Goal: Task Accomplishment & Management: Use online tool/utility

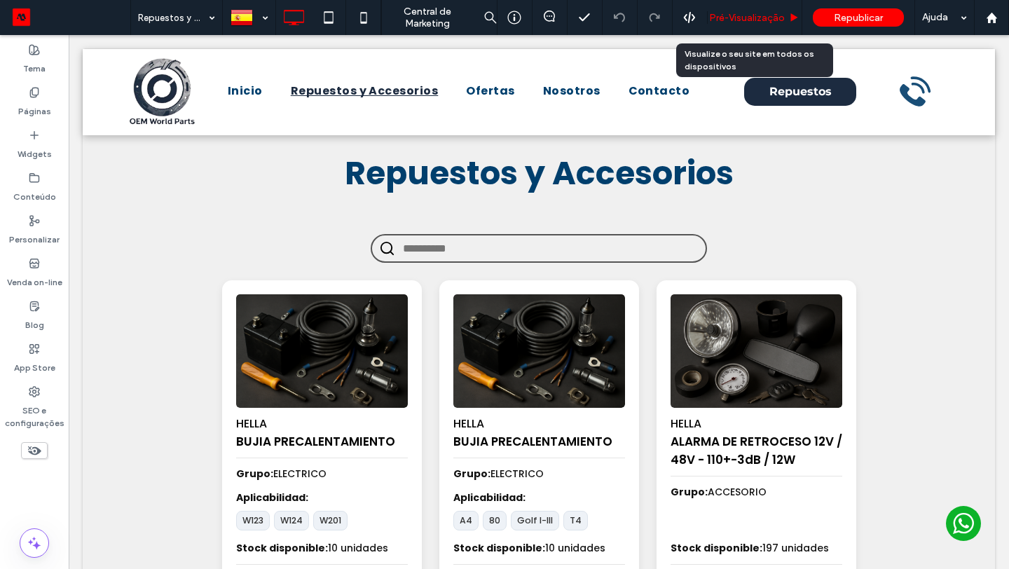
click at [751, 8] on div "Pré-Visualizaçāo" at bounding box center [754, 17] width 95 height 35
click at [746, 29] on div "Pré-Visualizaçāo" at bounding box center [754, 17] width 95 height 35
click at [749, 18] on span "Pré-Visualizaçāo" at bounding box center [747, 18] width 76 height 12
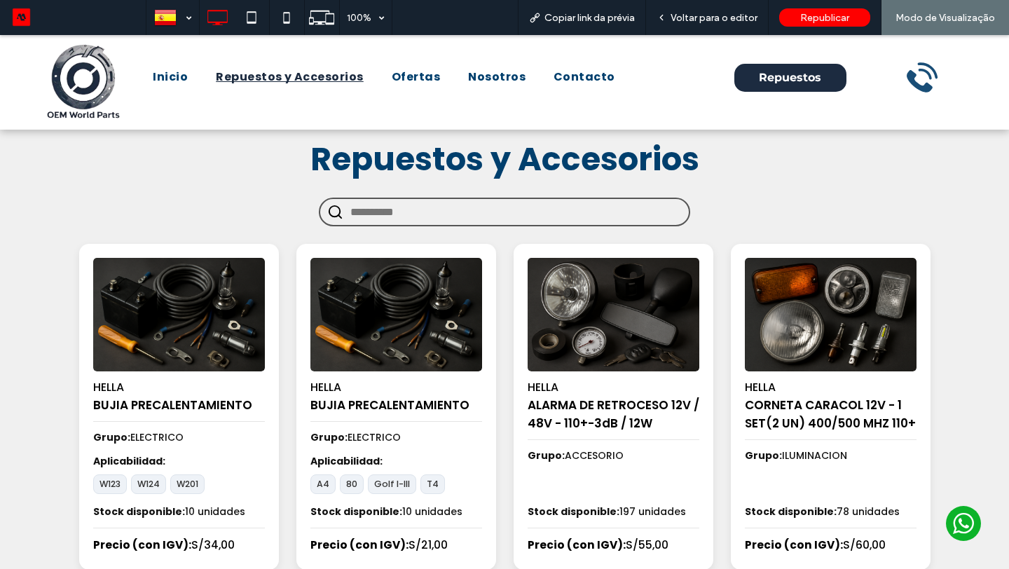
click at [431, 211] on input "text" at bounding box center [515, 212] width 331 height 26
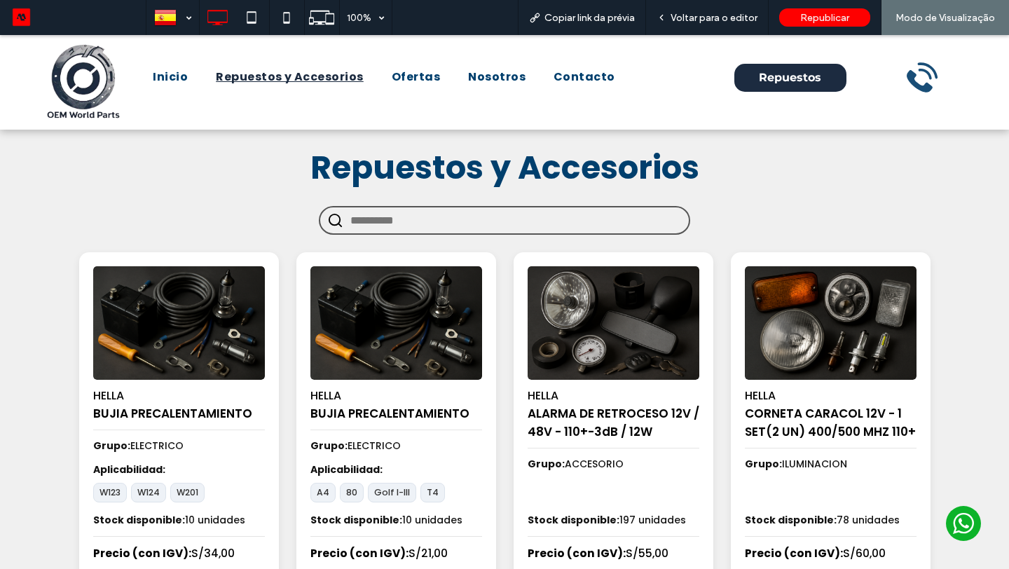
click at [432, 191] on h1 "Repuestos y Accesorios" at bounding box center [504, 168] width 841 height 48
drag, startPoint x: 165, startPoint y: 74, endPoint x: 165, endPoint y: 109, distance: 35.0
click at [165, 74] on span "Inicio" at bounding box center [170, 77] width 35 height 17
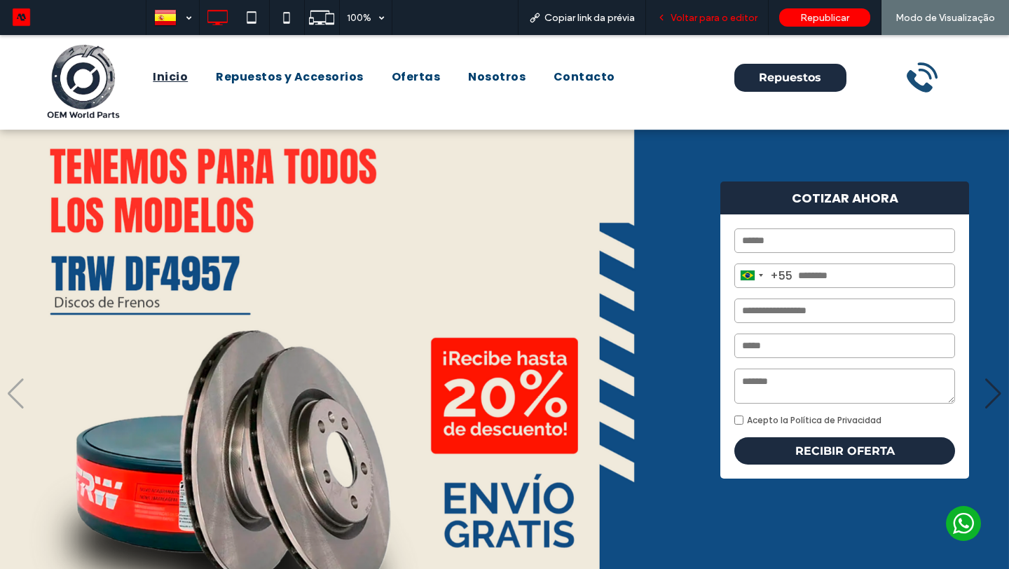
click at [690, 17] on span "Voltar para o editor" at bounding box center [713, 18] width 87 height 12
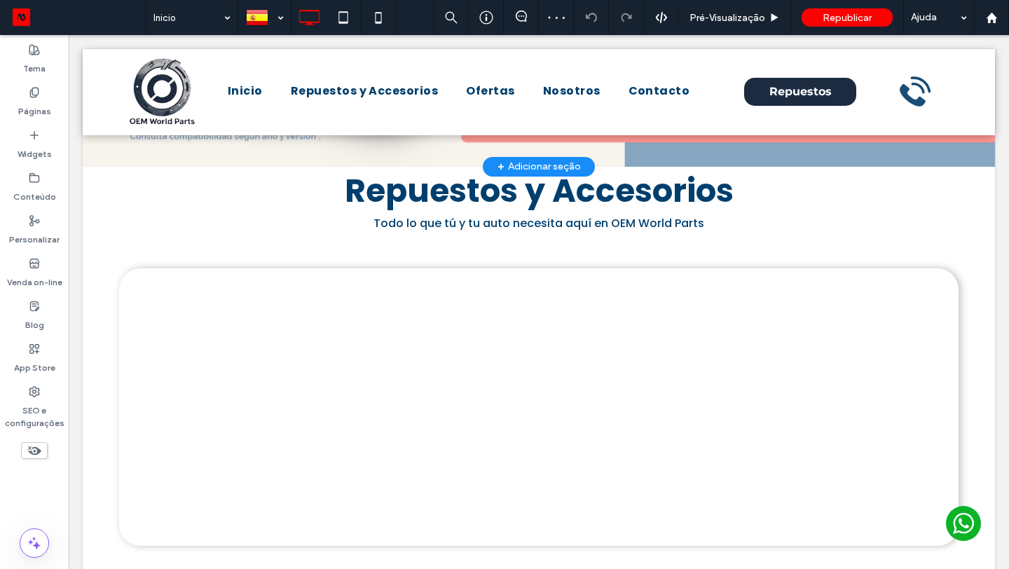
scroll to position [445, 0]
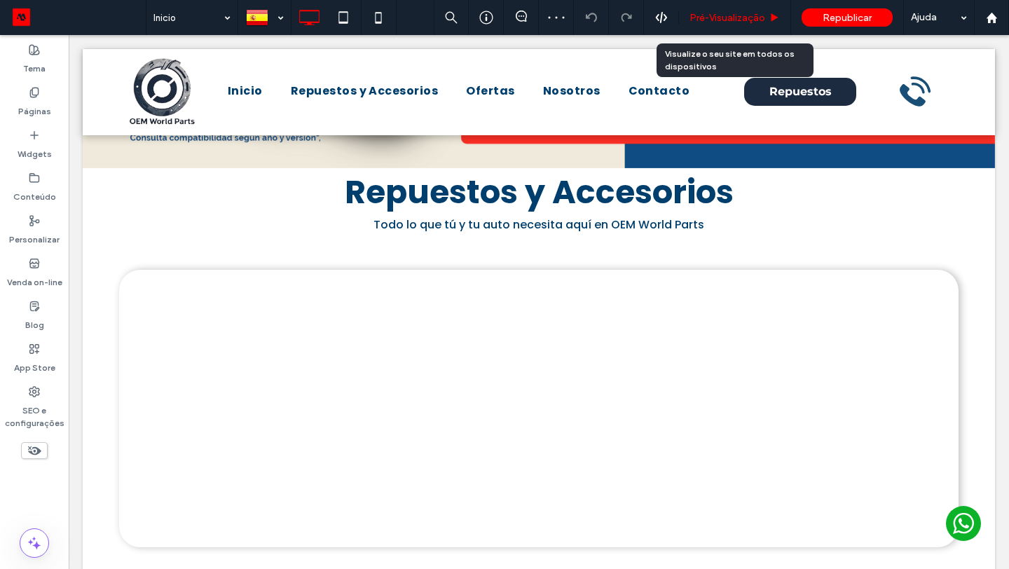
click at [712, 23] on div "Pré-Visualizaçāo" at bounding box center [735, 17] width 112 height 35
click at [709, 18] on span "Pré-Visualizaçāo" at bounding box center [727, 18] width 76 height 12
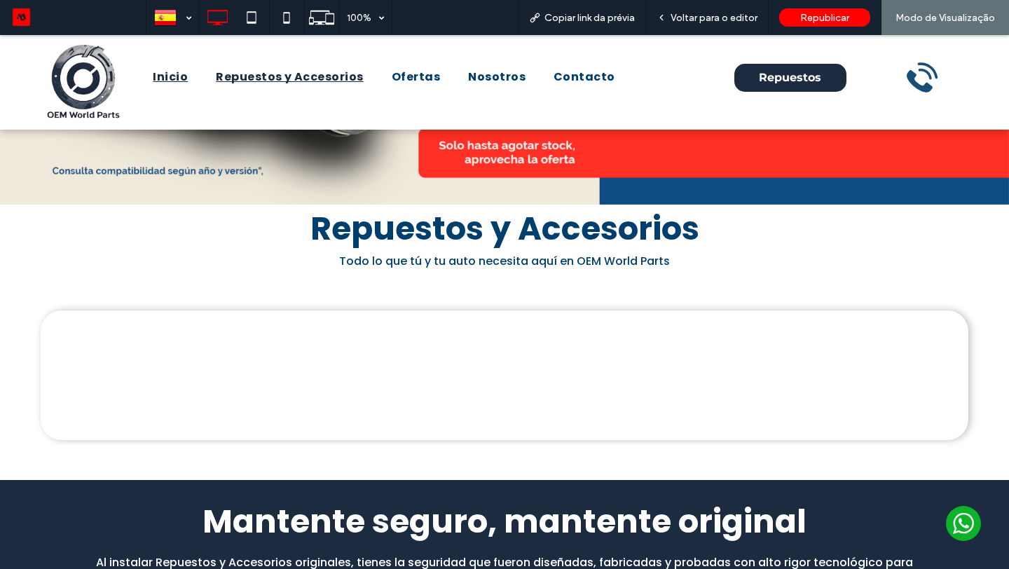
click at [238, 70] on span "Repuestos y Accesorios" at bounding box center [290, 77] width 148 height 17
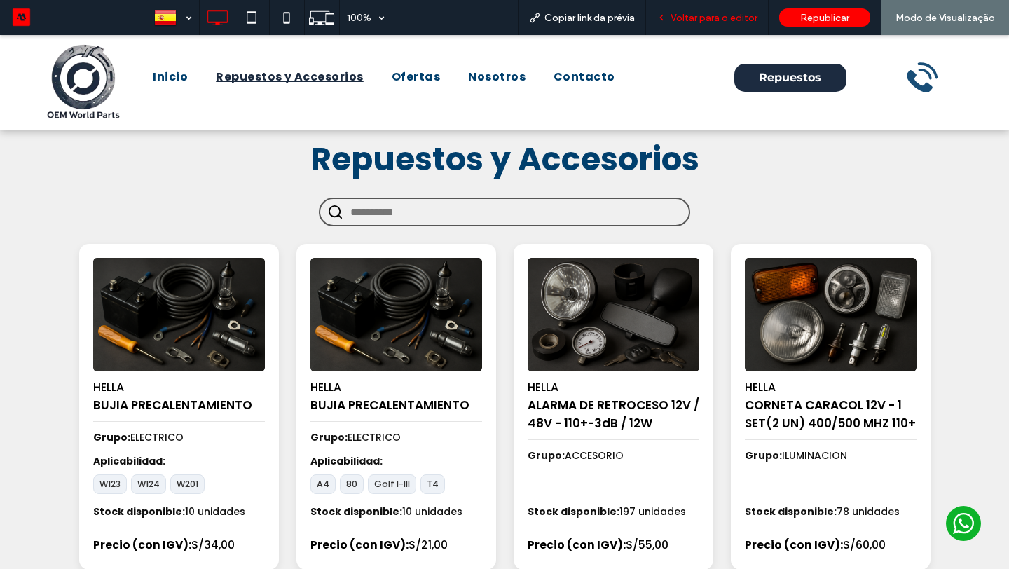
click at [712, 21] on span "Voltar para o editor" at bounding box center [713, 18] width 87 height 12
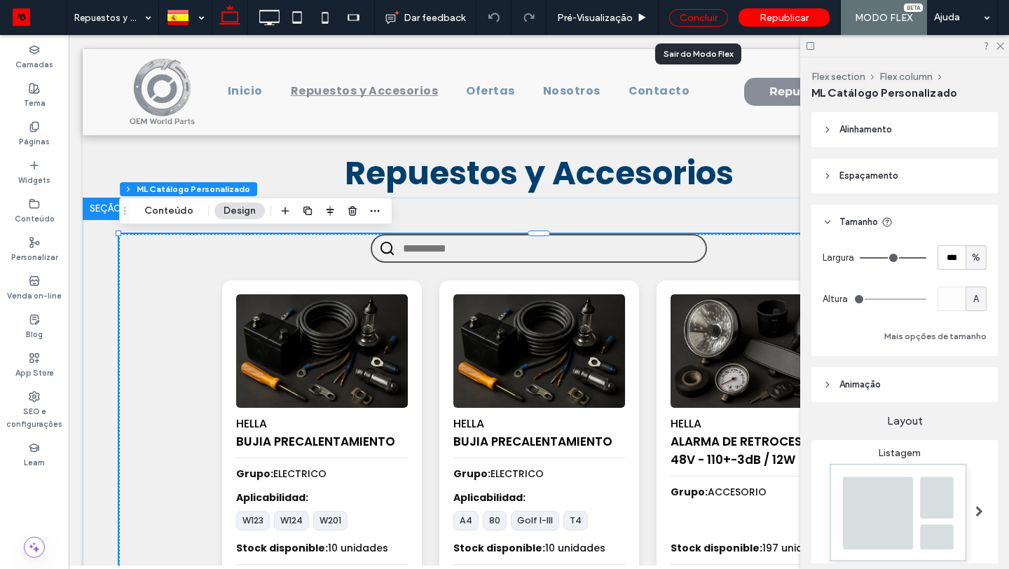
click at [707, 18] on div "Concluir" at bounding box center [698, 18] width 59 height 18
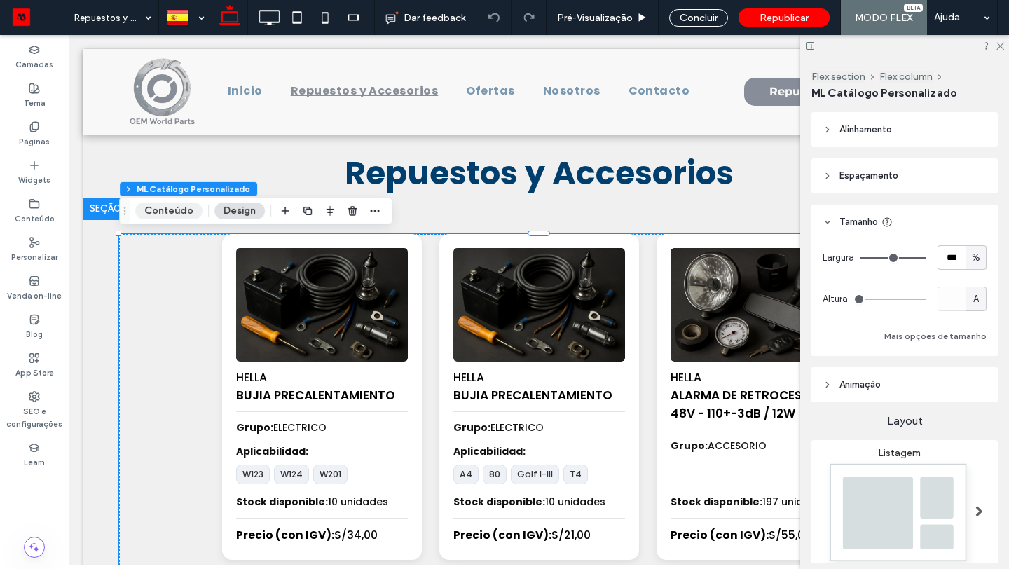
click at [176, 212] on button "Conteúdo" at bounding box center [168, 210] width 67 height 17
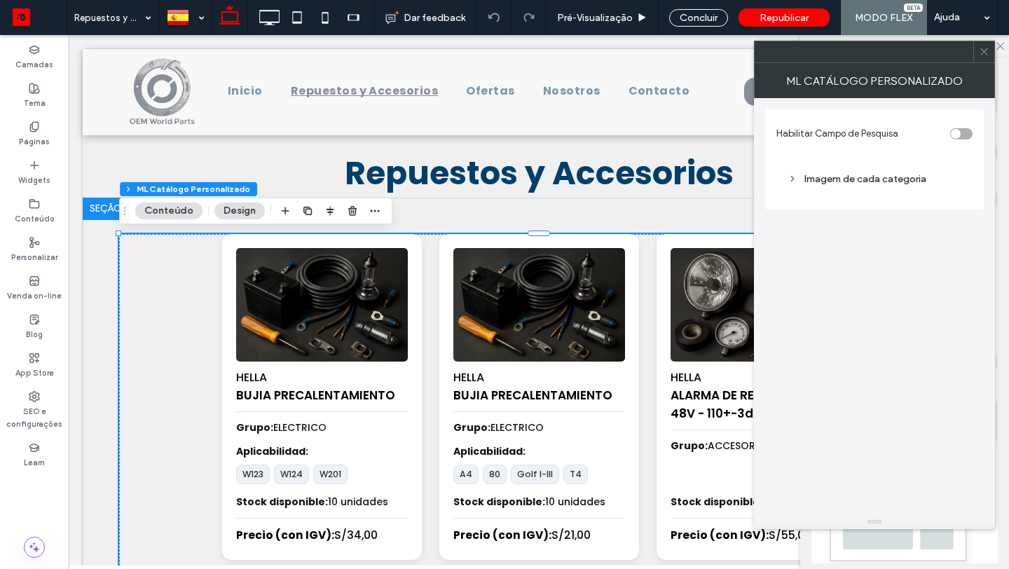
click at [954, 136] on div "toggle" at bounding box center [956, 134] width 10 height 10
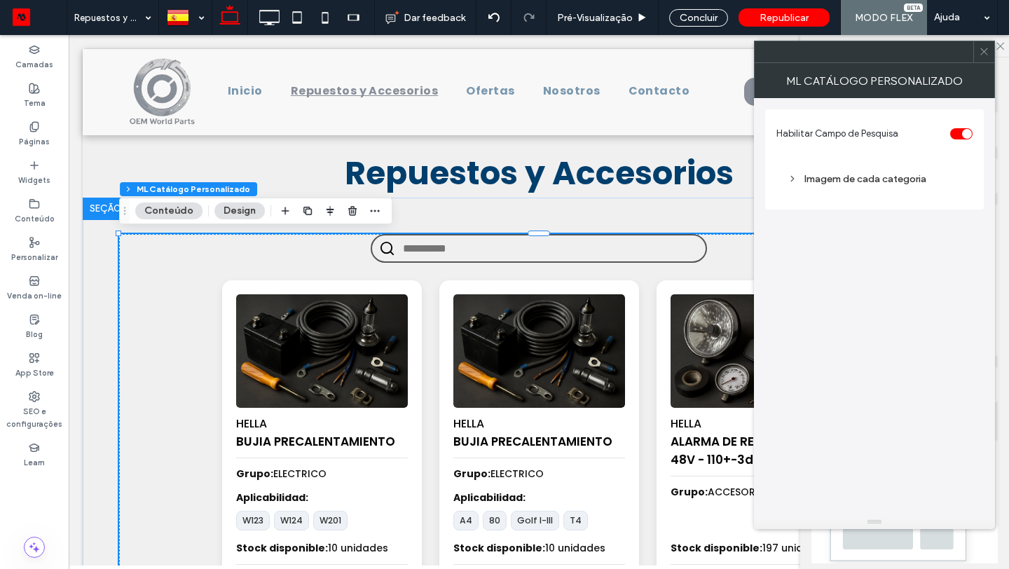
click at [980, 51] on icon at bounding box center [984, 51] width 11 height 11
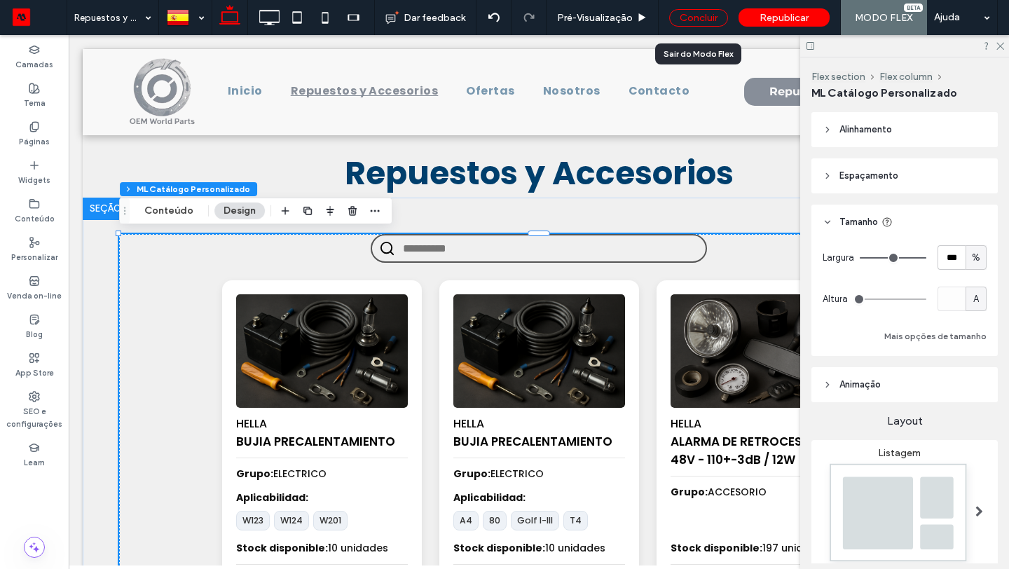
click at [693, 12] on div "Concluir" at bounding box center [698, 18] width 59 height 18
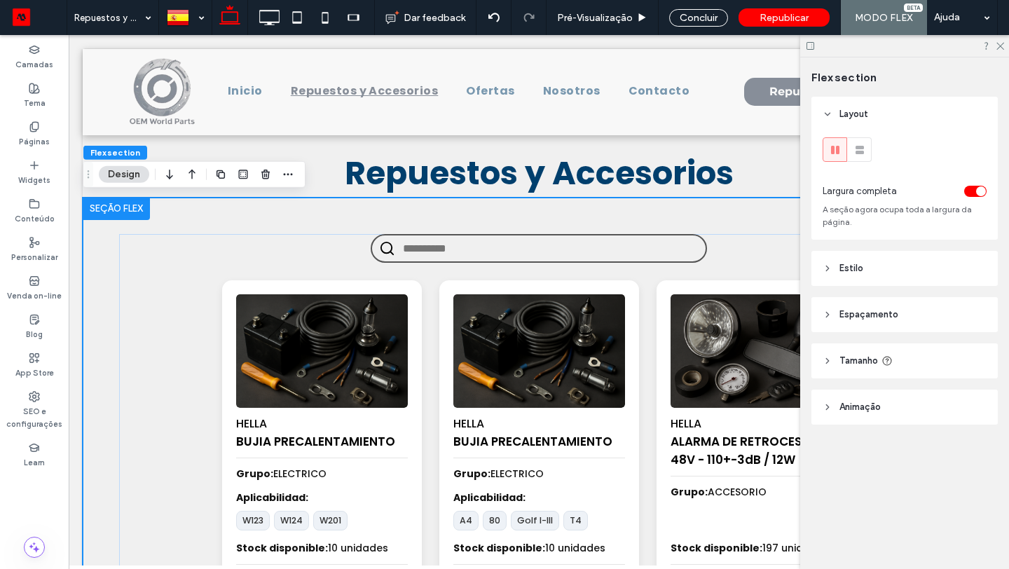
click at [703, 15] on div "Concluir" at bounding box center [698, 18] width 59 height 18
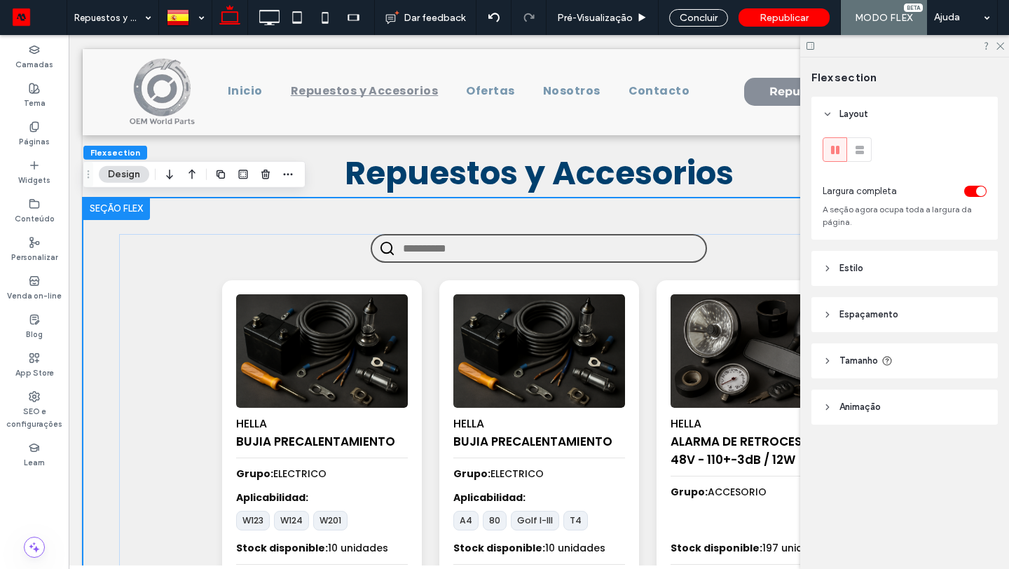
click at [895, 321] on span "Espaçamento" at bounding box center [868, 315] width 59 height 14
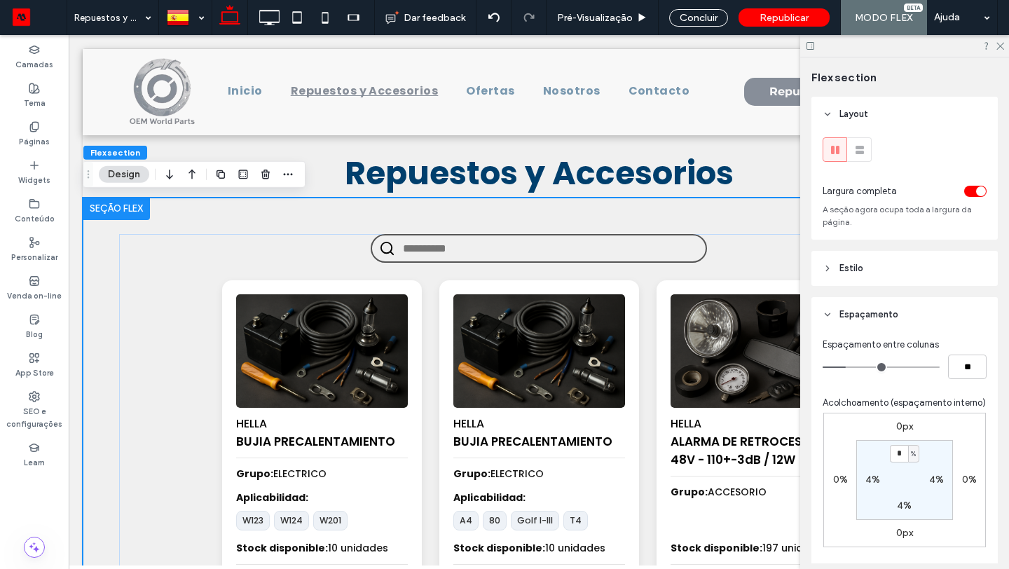
click at [895, 464] on section "* % 4% 4% 4%" at bounding box center [904, 480] width 97 height 80
click at [904, 449] on input "*" at bounding box center [899, 454] width 18 height 18
type input "*"
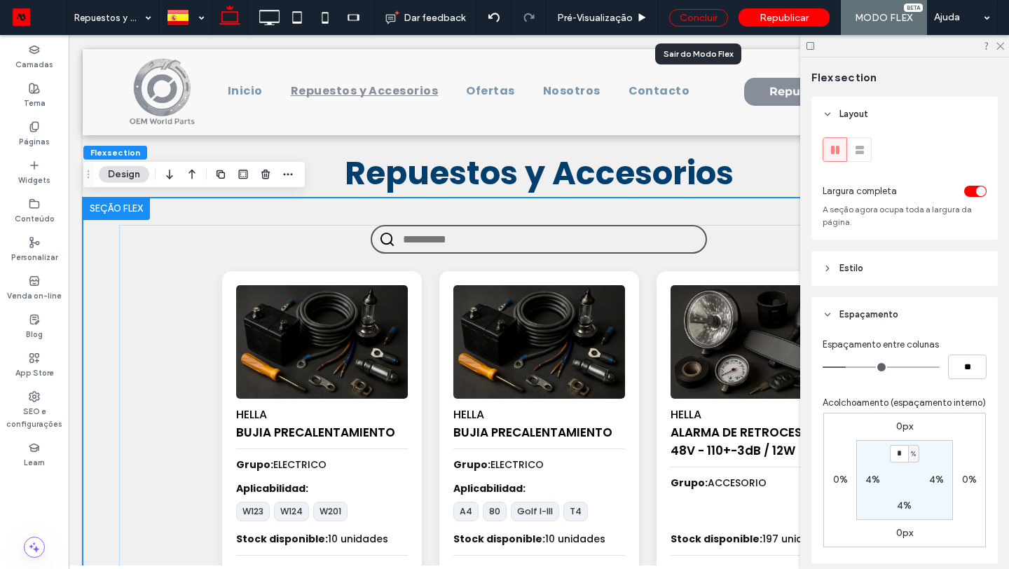
click at [692, 20] on div "Concluir" at bounding box center [698, 18] width 59 height 18
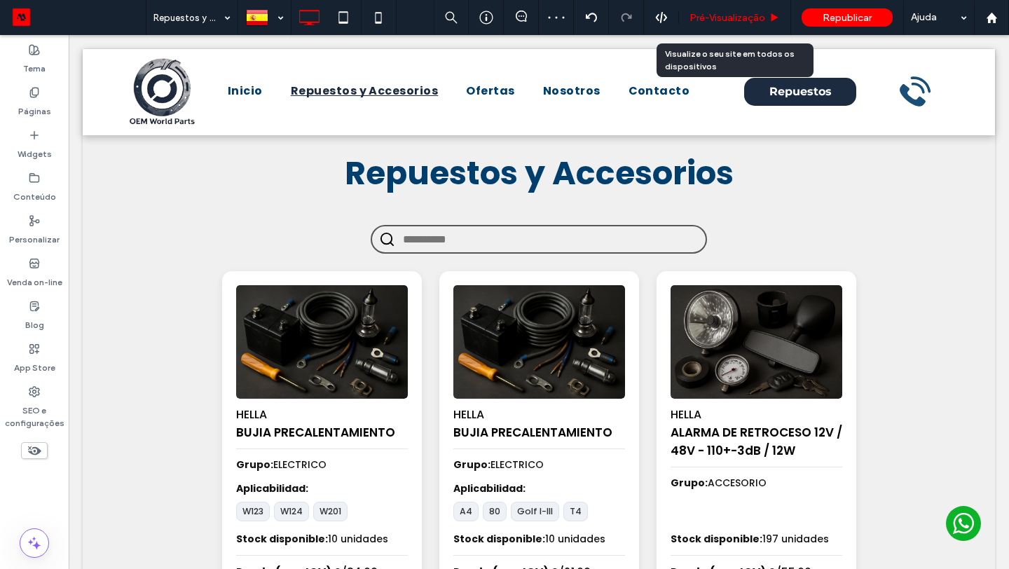
click at [736, 23] on div "Pré-Visualizaçāo" at bounding box center [735, 17] width 112 height 35
click at [736, 18] on span "Pré-Visualizaçāo" at bounding box center [727, 18] width 76 height 12
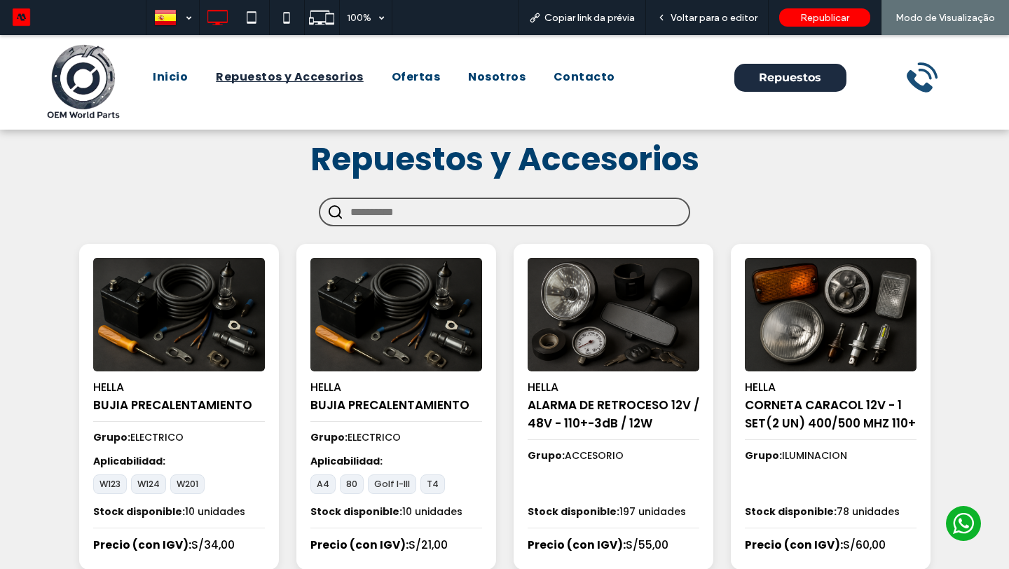
click at [736, 18] on span "Voltar para o editor" at bounding box center [713, 18] width 87 height 12
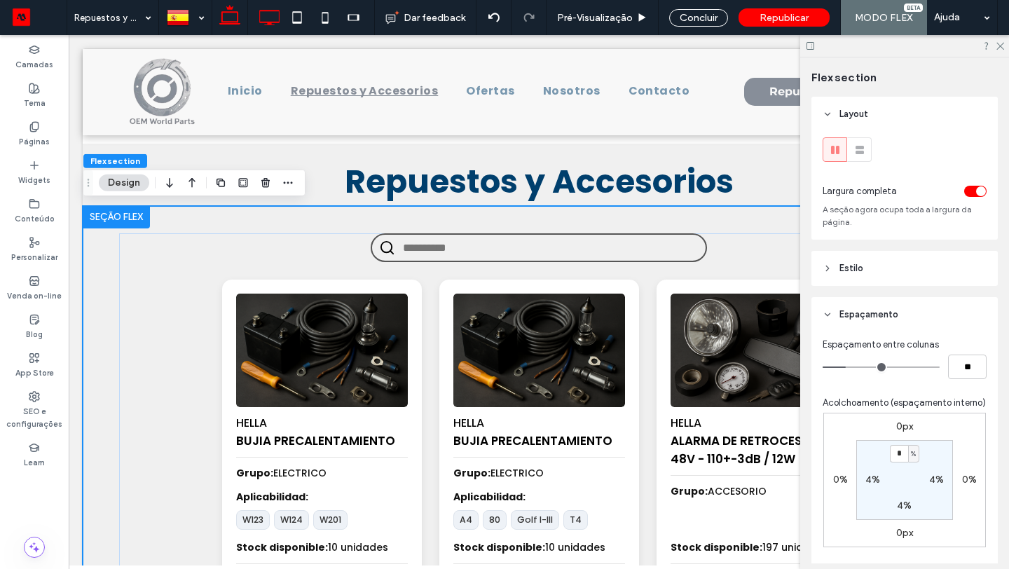
click at [265, 18] on icon at bounding box center [269, 18] width 28 height 28
type input "**"
type input "***"
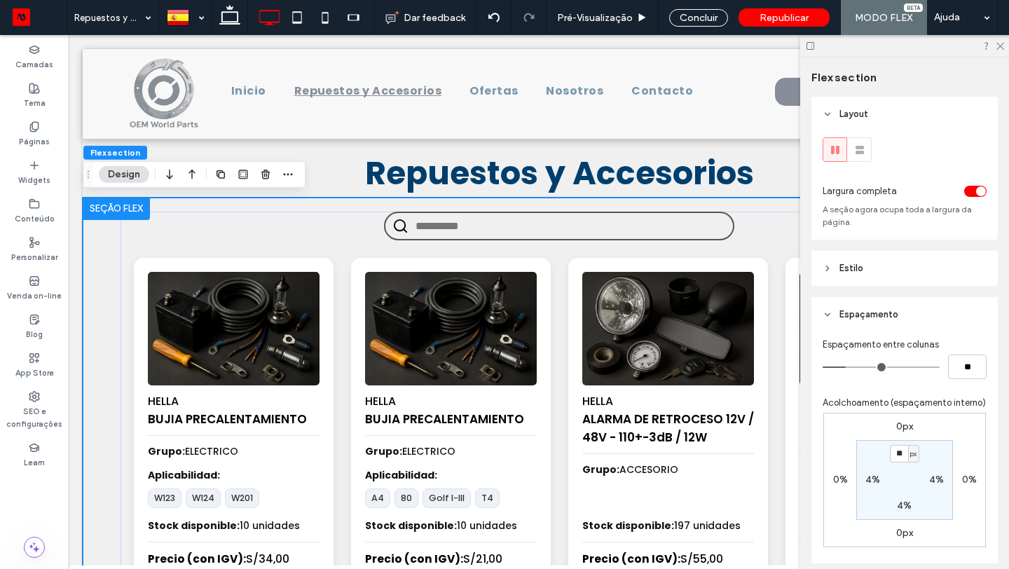
click at [911, 456] on span "px" at bounding box center [913, 454] width 6 height 14
click at [913, 493] on div "%" at bounding box center [909, 500] width 20 height 25
type input "***"
type input "*"
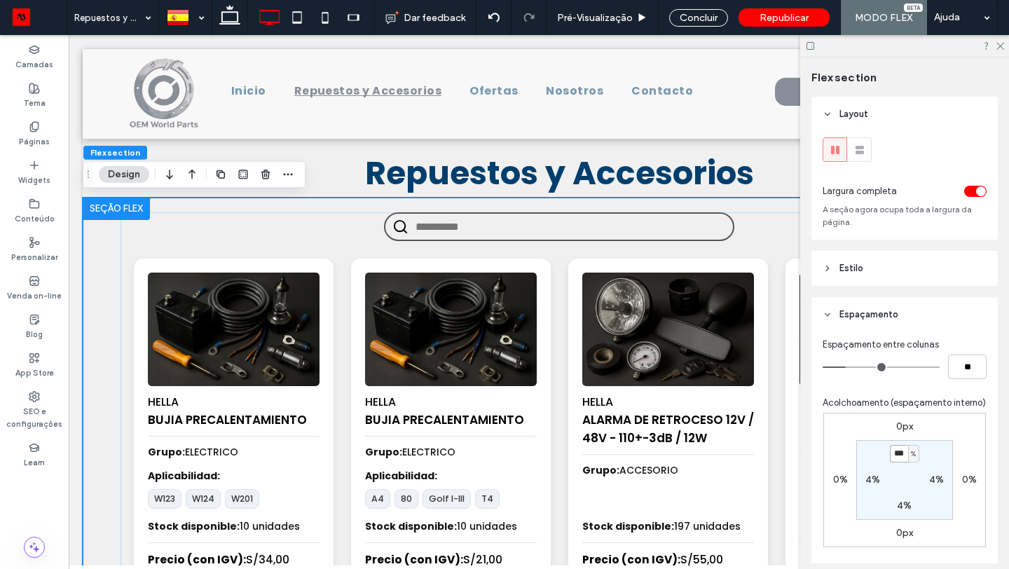
click at [898, 458] on input "***" at bounding box center [899, 454] width 18 height 18
type input "*"
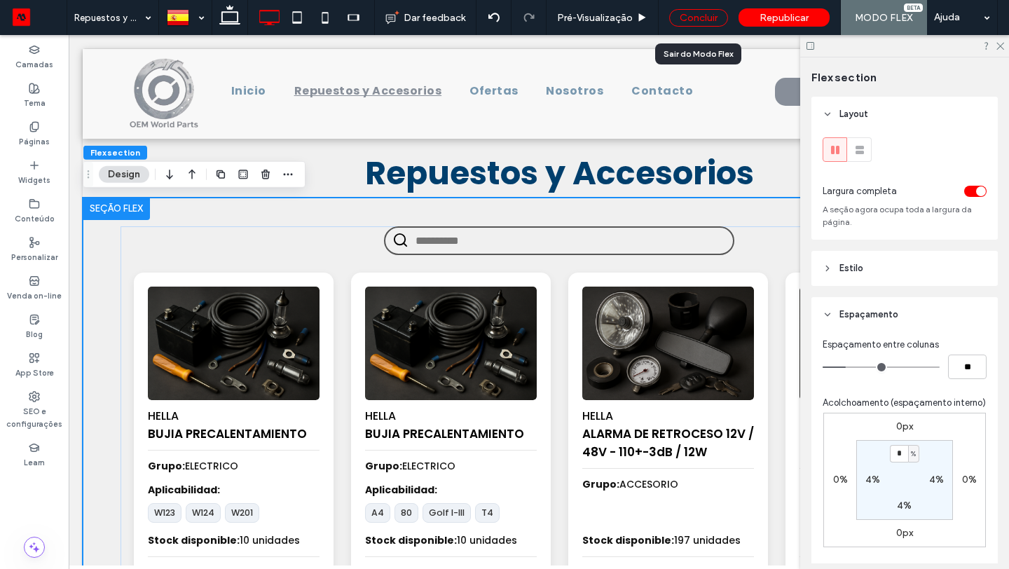
click at [702, 18] on div "Concluir" at bounding box center [698, 18] width 59 height 18
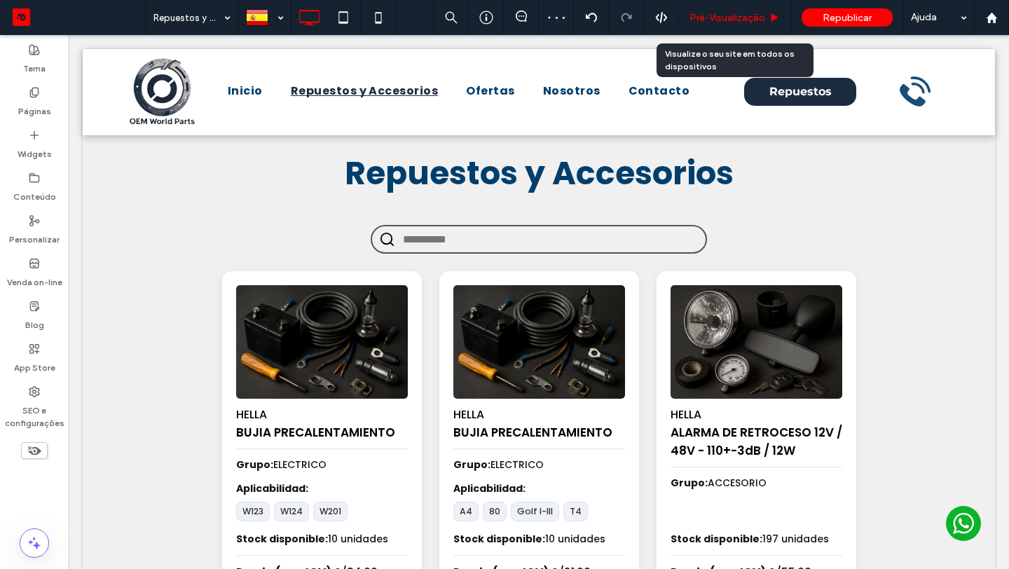
click at [736, 18] on span "Pré-Visualizaçāo" at bounding box center [727, 18] width 76 height 12
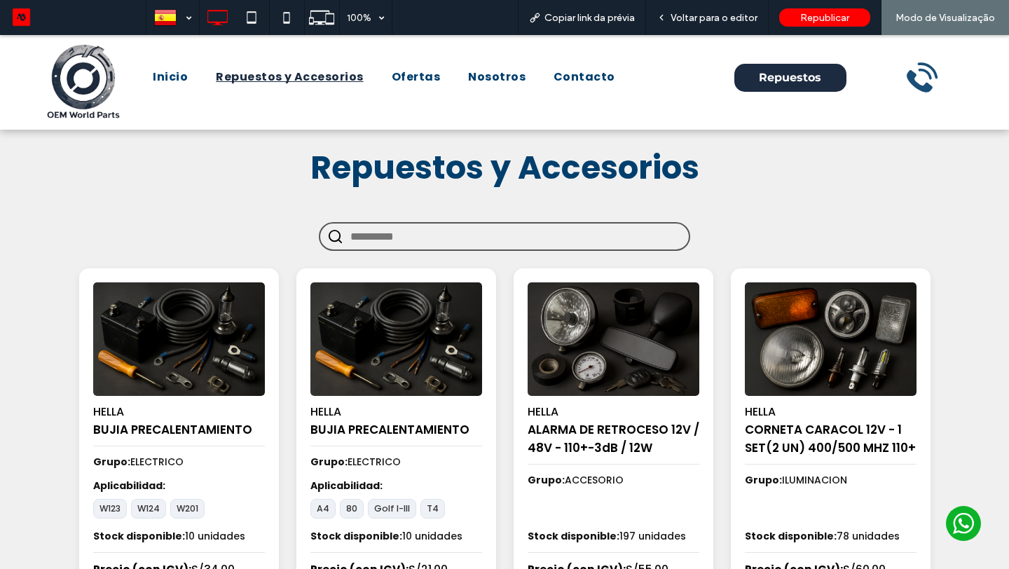
click at [478, 230] on input "text" at bounding box center [515, 236] width 331 height 26
click at [693, 22] on span "Voltar para o editor" at bounding box center [713, 18] width 87 height 12
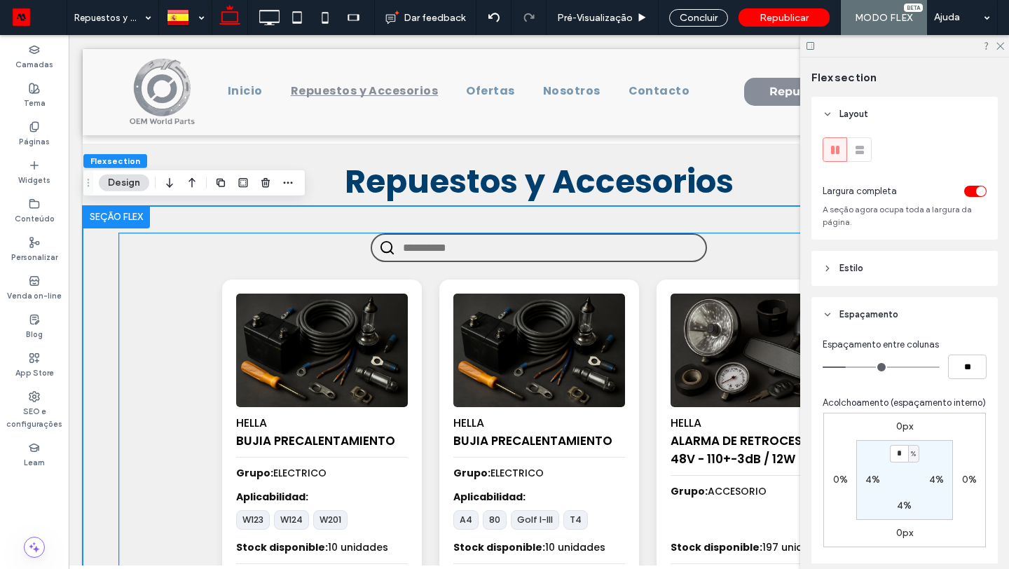
click at [410, 261] on input "text" at bounding box center [551, 248] width 296 height 26
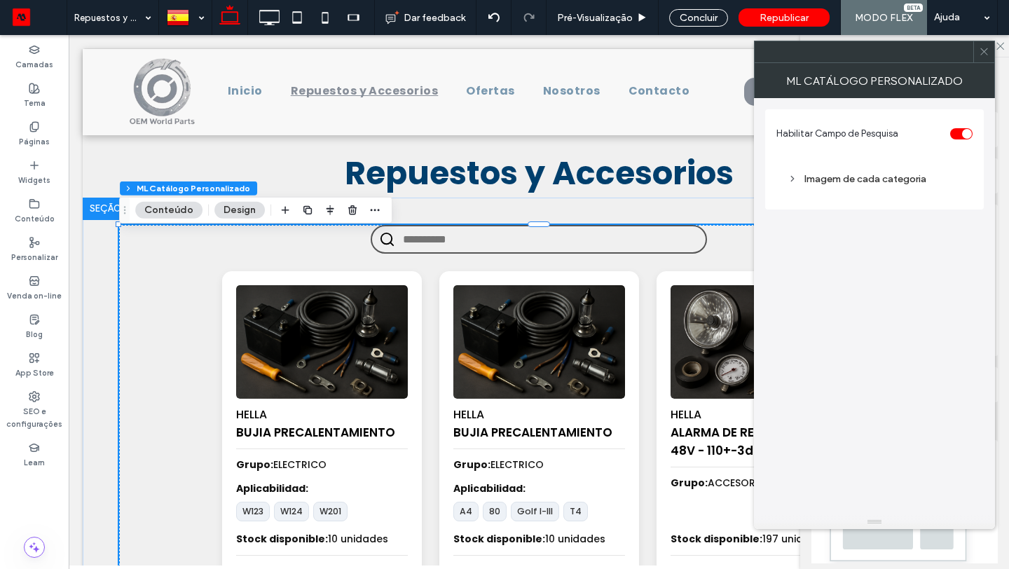
click at [955, 132] on div "toggle" at bounding box center [961, 133] width 22 height 11
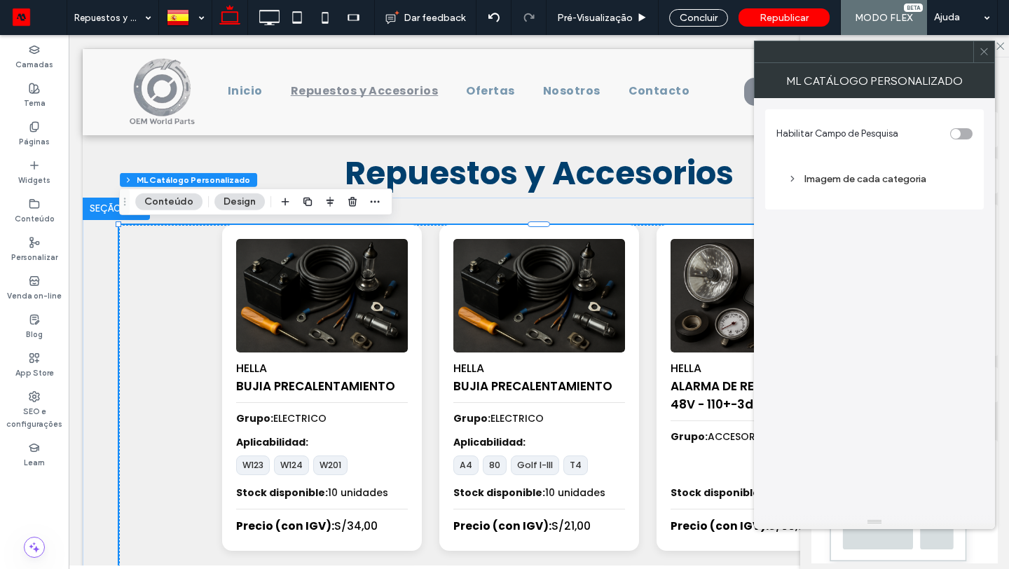
click at [955, 132] on div "toggle" at bounding box center [956, 134] width 10 height 10
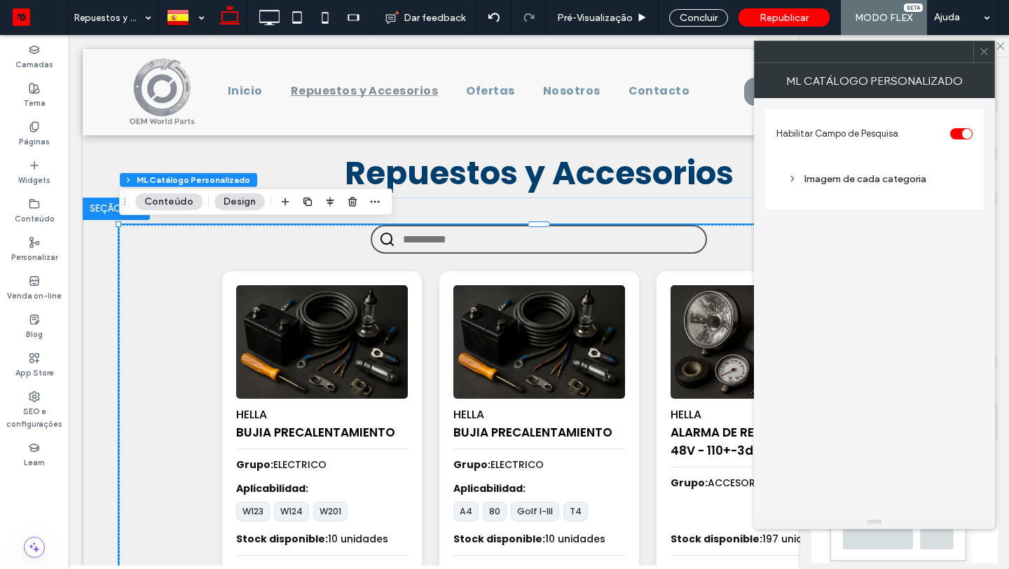
click at [980, 53] on icon at bounding box center [984, 51] width 11 height 11
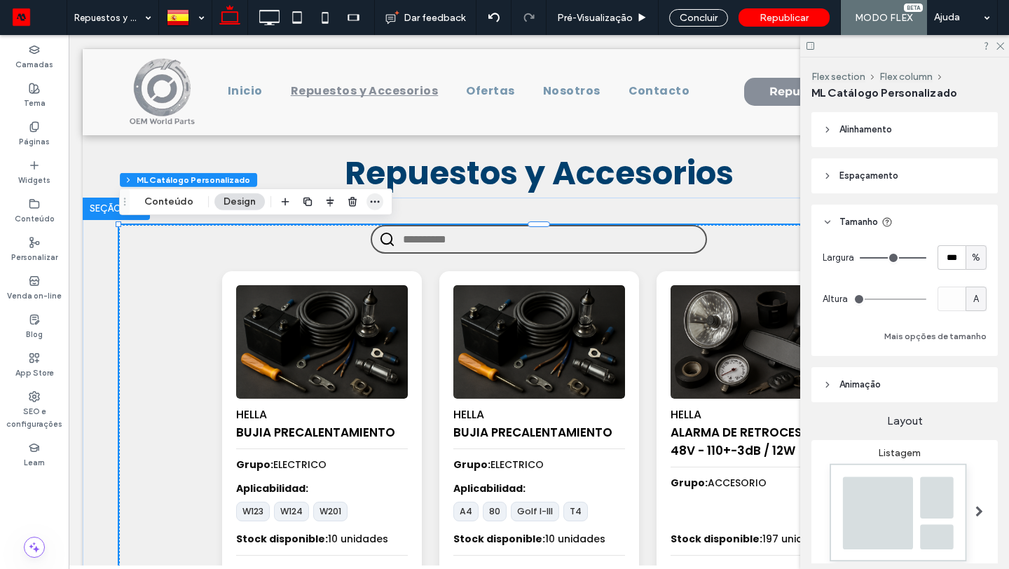
click at [372, 198] on icon "button" at bounding box center [374, 201] width 11 height 11
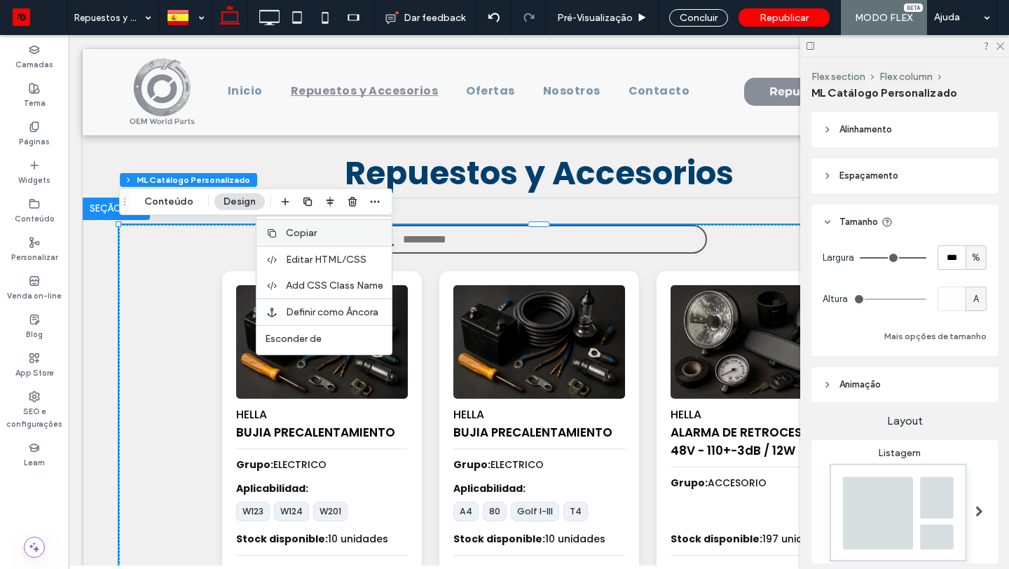
click at [359, 227] on label "Copiar" at bounding box center [334, 233] width 97 height 12
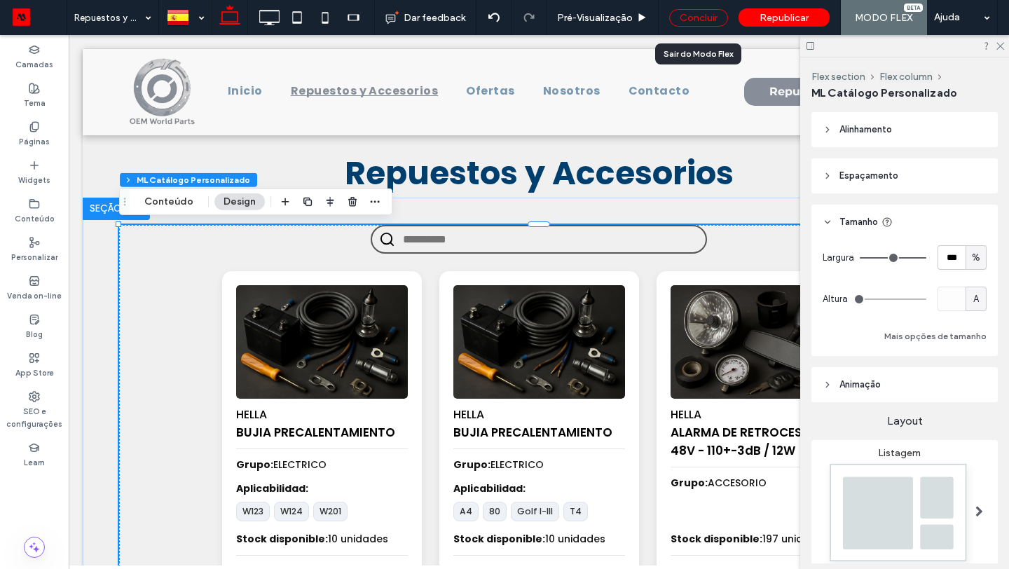
click at [709, 24] on div "Concluir" at bounding box center [698, 18] width 59 height 18
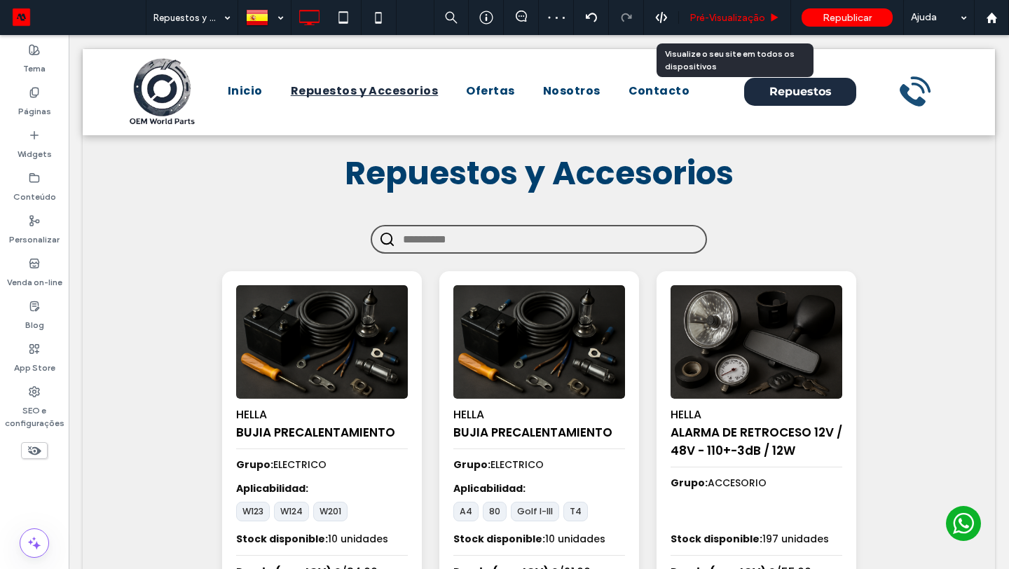
click at [712, 18] on span "Pré-Visualizaçāo" at bounding box center [727, 18] width 76 height 12
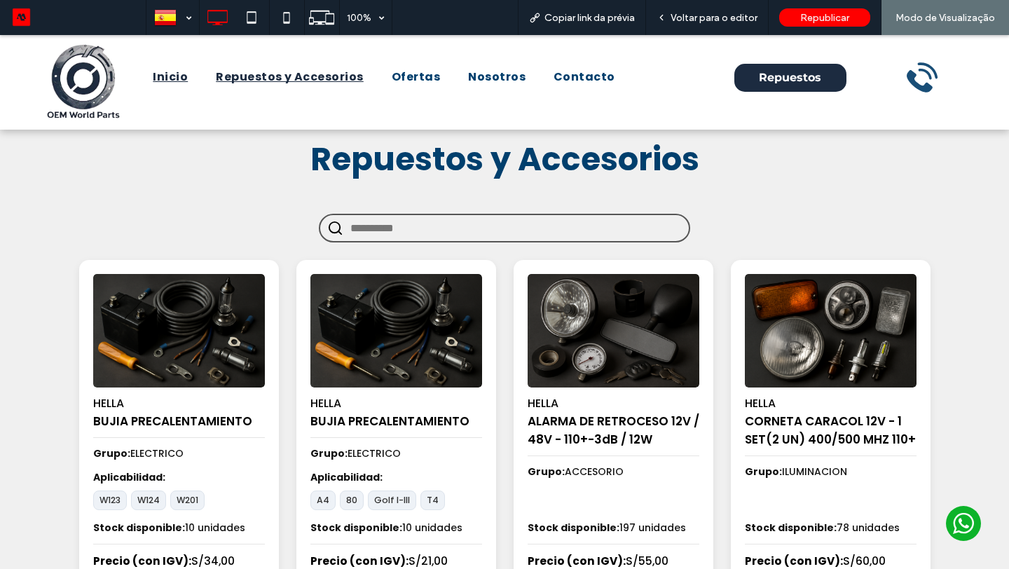
click at [164, 81] on span "Inicio" at bounding box center [170, 77] width 35 height 17
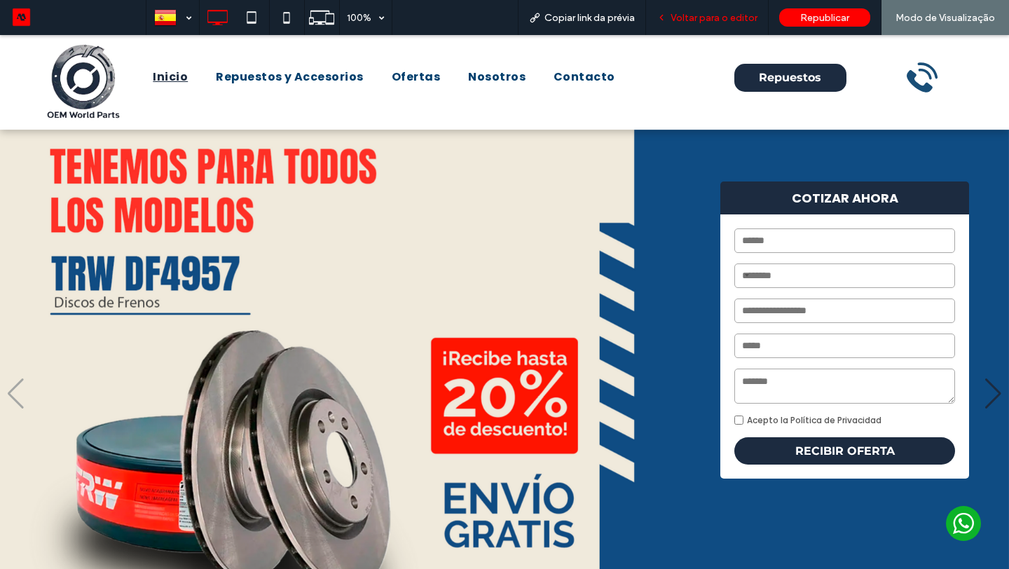
click at [746, 19] on span "Voltar para o editor" at bounding box center [713, 18] width 87 height 12
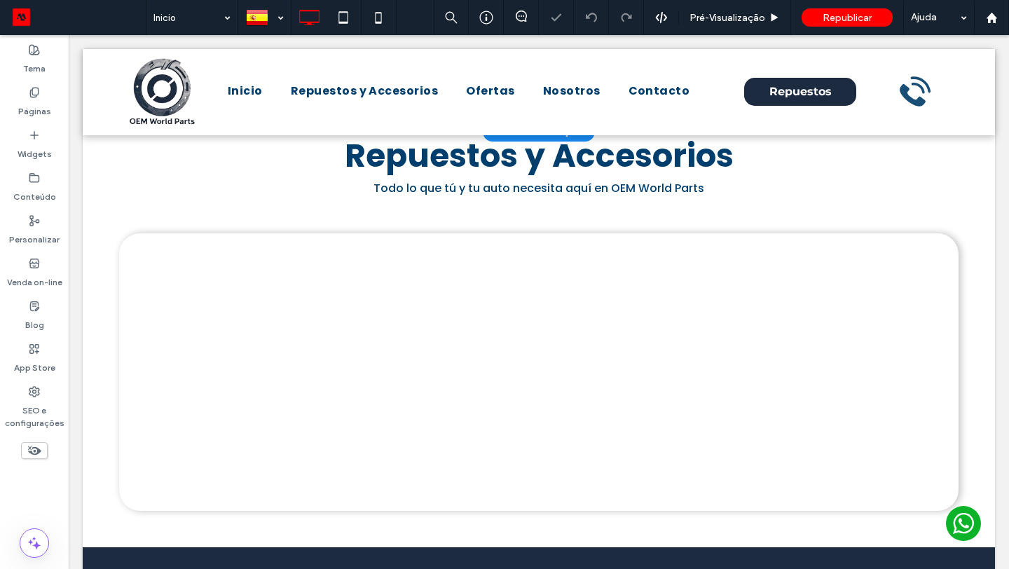
click at [557, 312] on div "Clique para editar no Modo Flex" at bounding box center [539, 372] width 912 height 350
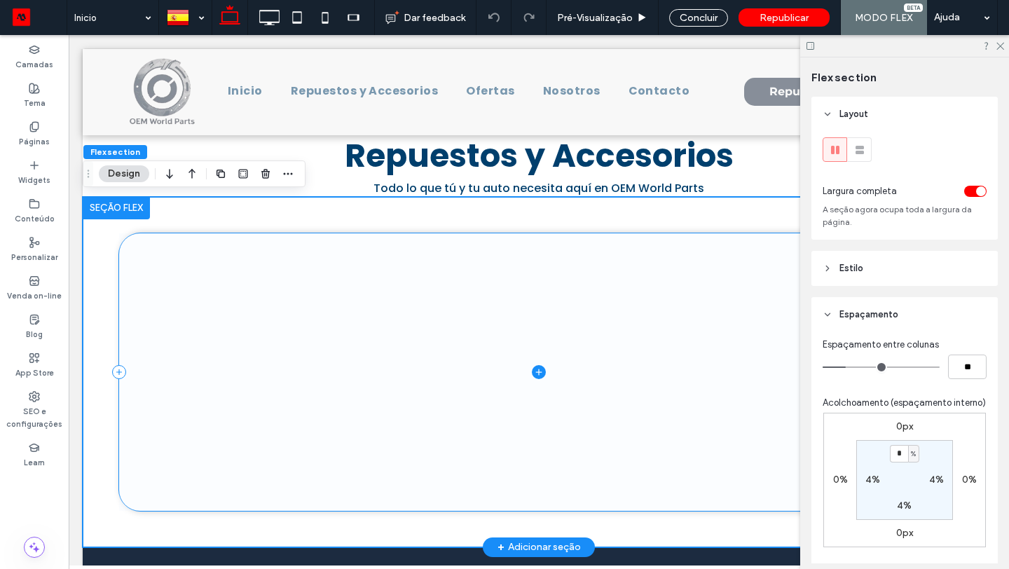
click at [498, 309] on span at bounding box center [538, 371] width 839 height 277
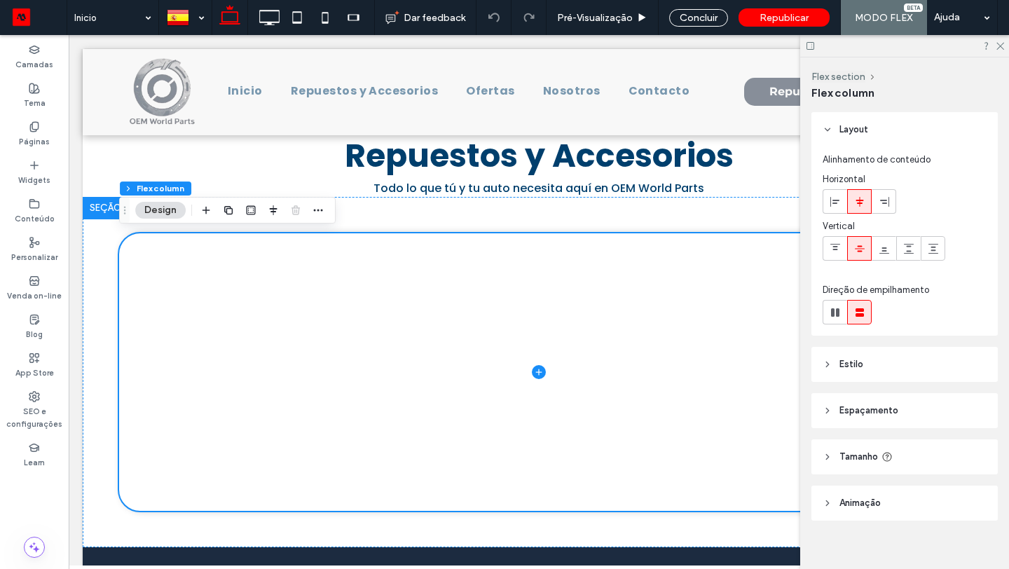
click at [897, 364] on header "Estilo" at bounding box center [904, 364] width 186 height 35
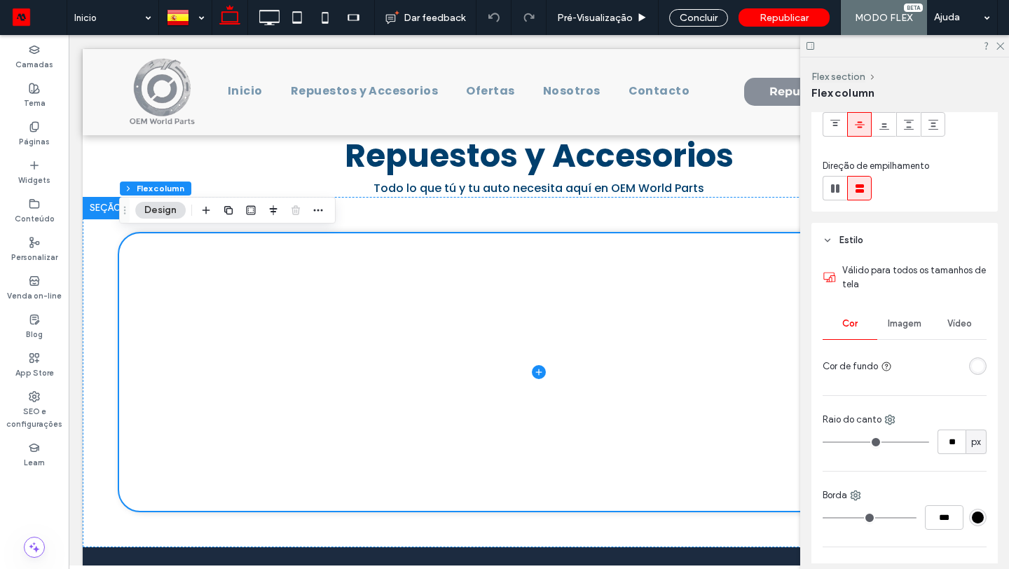
scroll to position [143, 0]
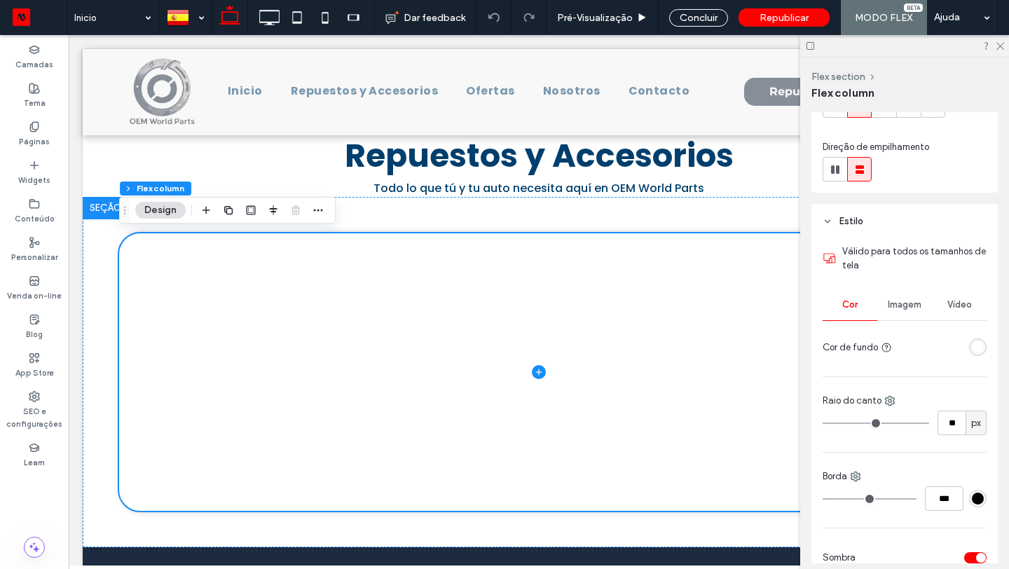
click at [971, 354] on div at bounding box center [978, 347] width 18 height 18
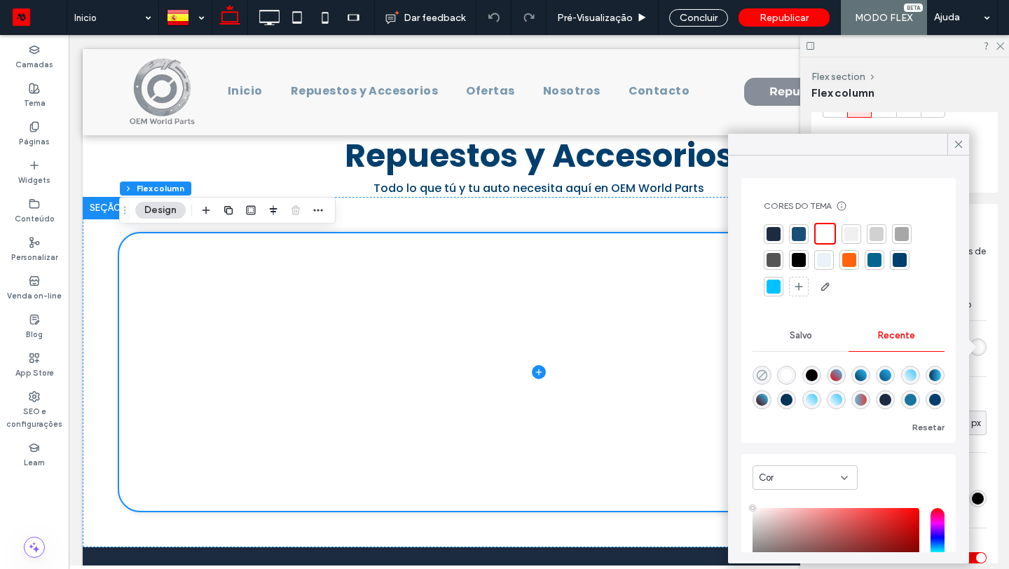
click at [757, 372] on use "rgba(0, 0, 0, 0)" at bounding box center [762, 375] width 11 height 11
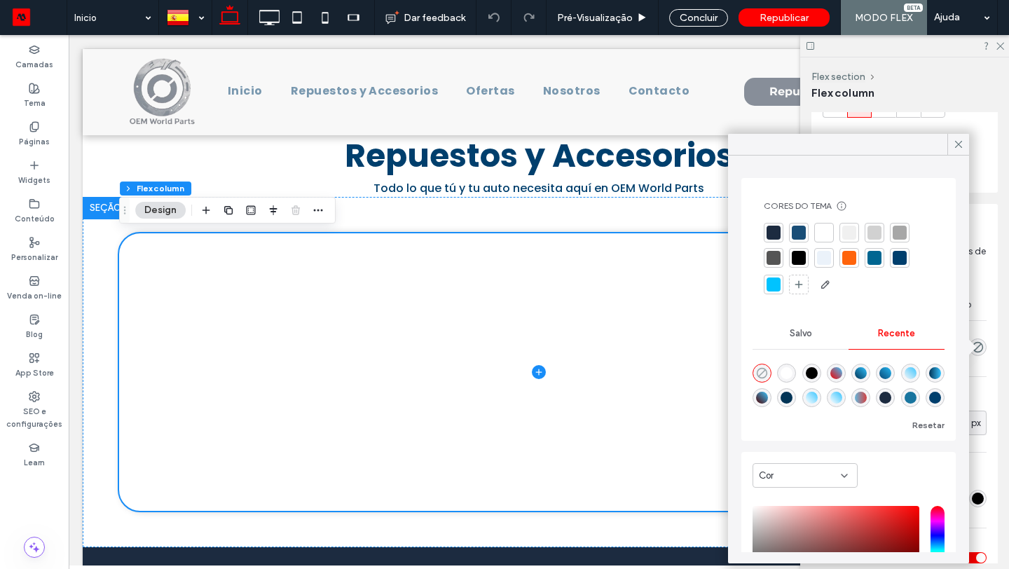
type input "*******"
type input "*"
type input "**"
click at [958, 144] on use at bounding box center [958, 144] width 7 height 7
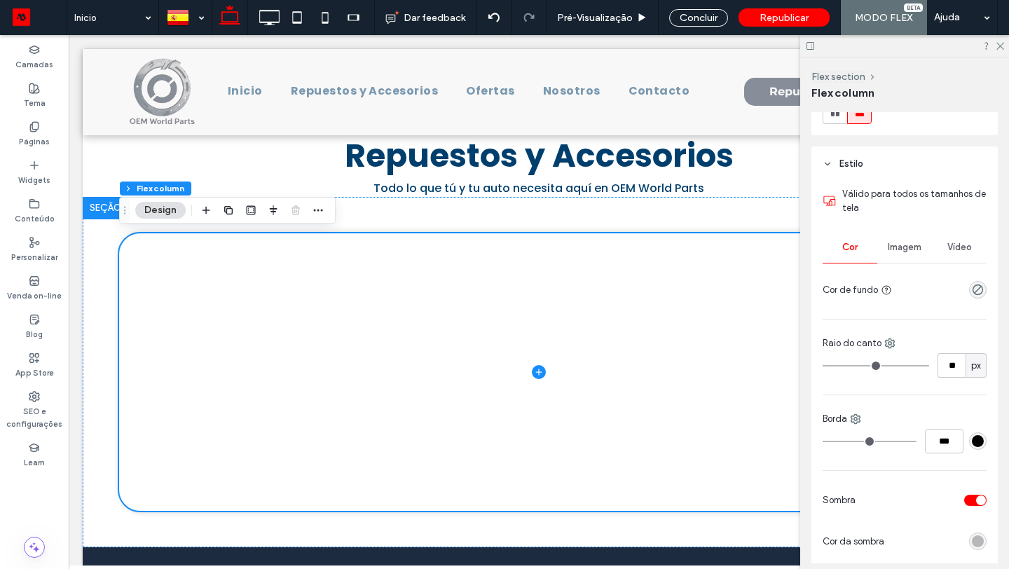
scroll to position [216, 0]
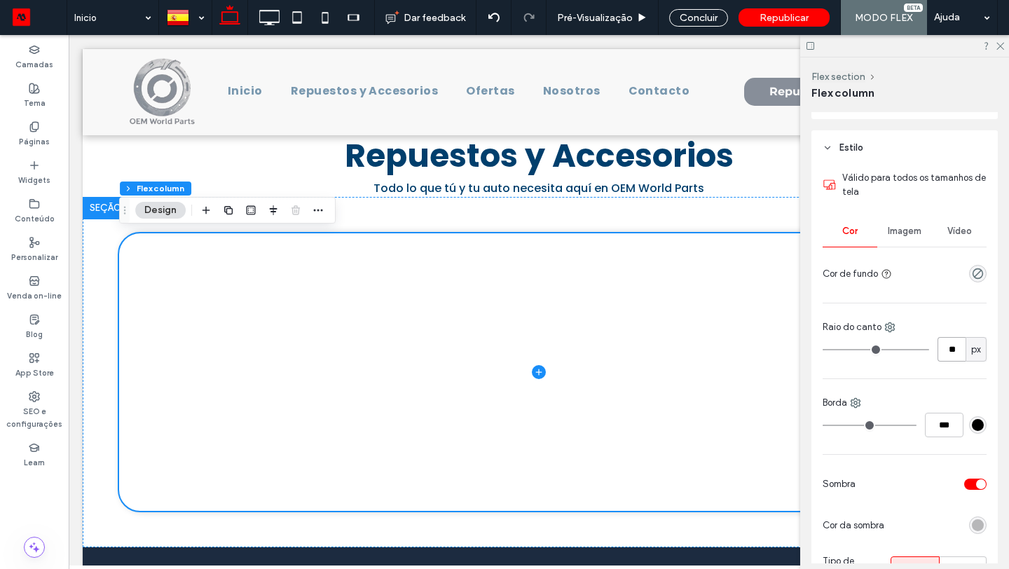
click at [959, 359] on input "**" at bounding box center [951, 349] width 28 height 25
type input "*"
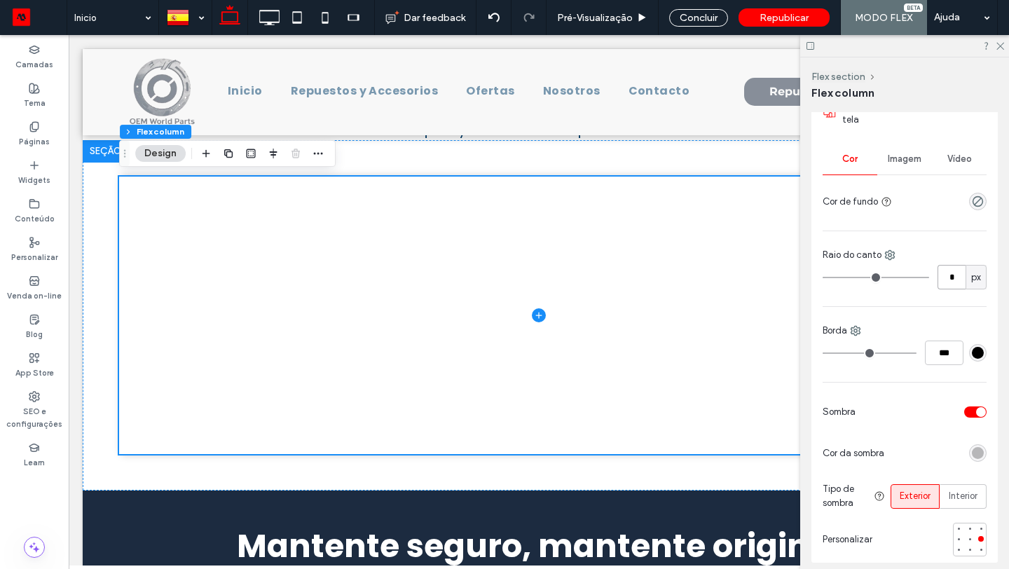
scroll to position [305, 0]
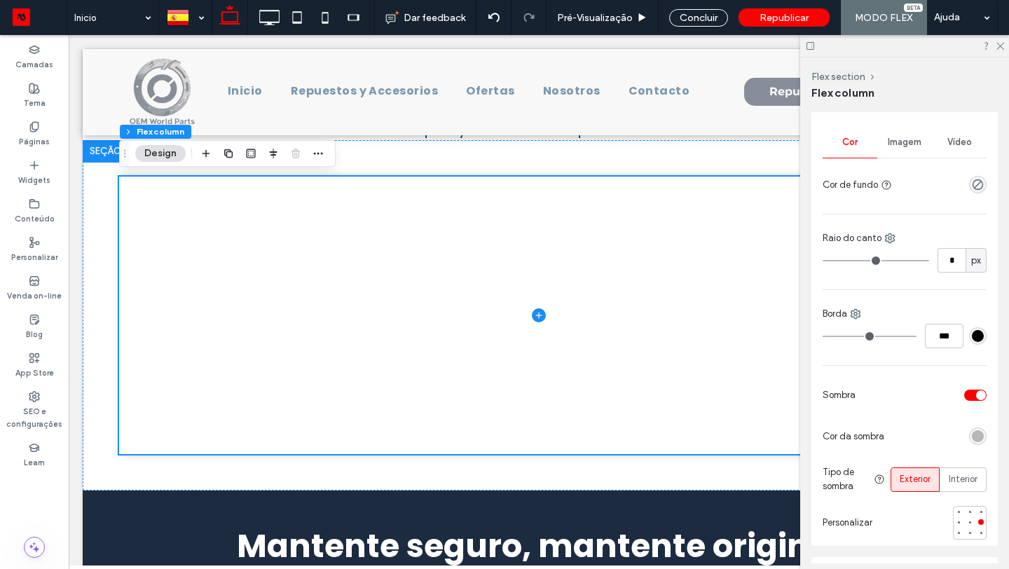
click at [971, 394] on div "toggle" at bounding box center [975, 394] width 22 height 11
click at [313, 155] on icon "button" at bounding box center [317, 153] width 11 height 11
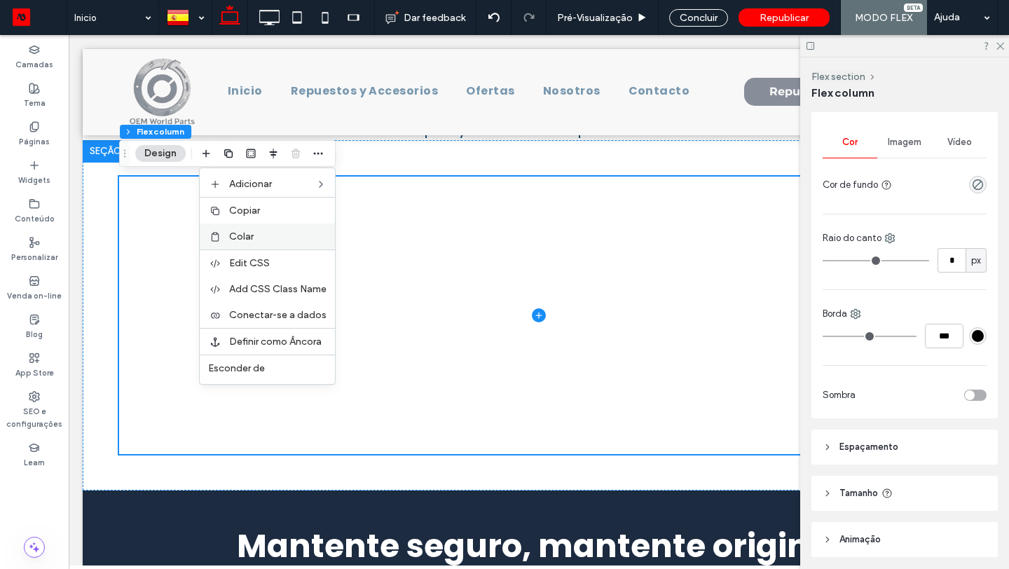
click at [295, 238] on label "Colar" at bounding box center [277, 236] width 97 height 12
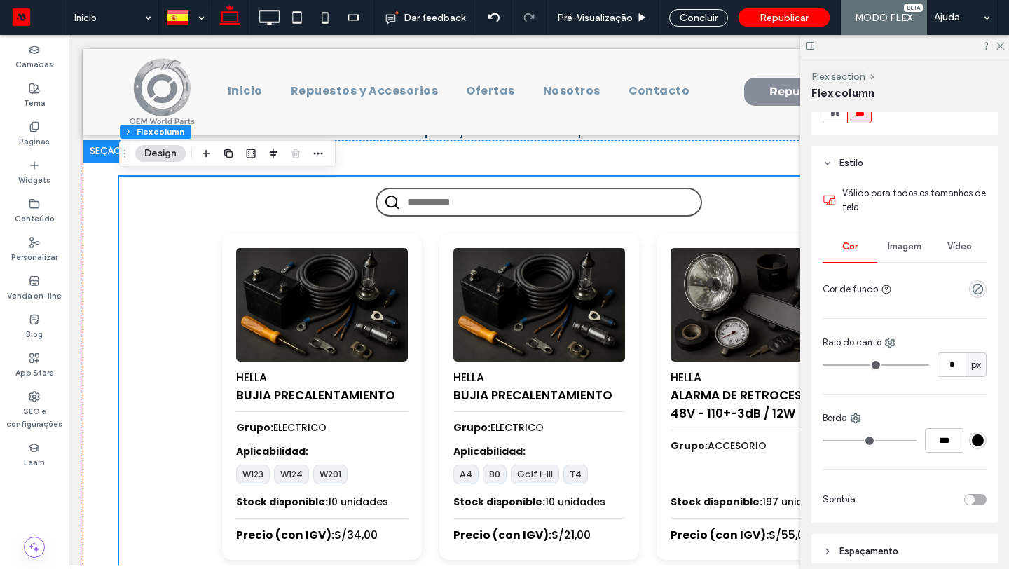
scroll to position [0, 0]
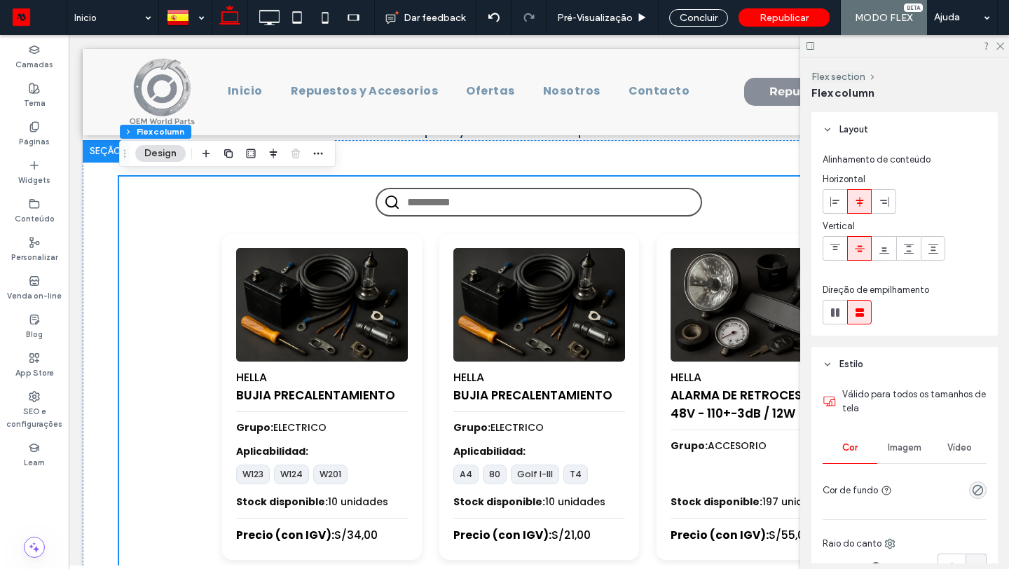
click at [862, 375] on header "Estilo" at bounding box center [904, 364] width 186 height 35
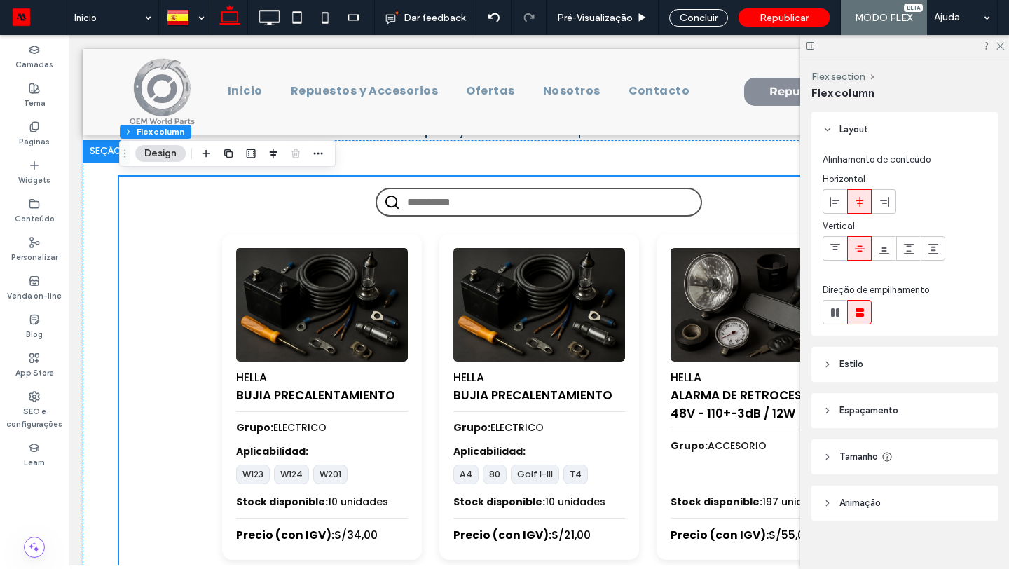
click at [887, 422] on header "Espaçamento" at bounding box center [904, 410] width 186 height 35
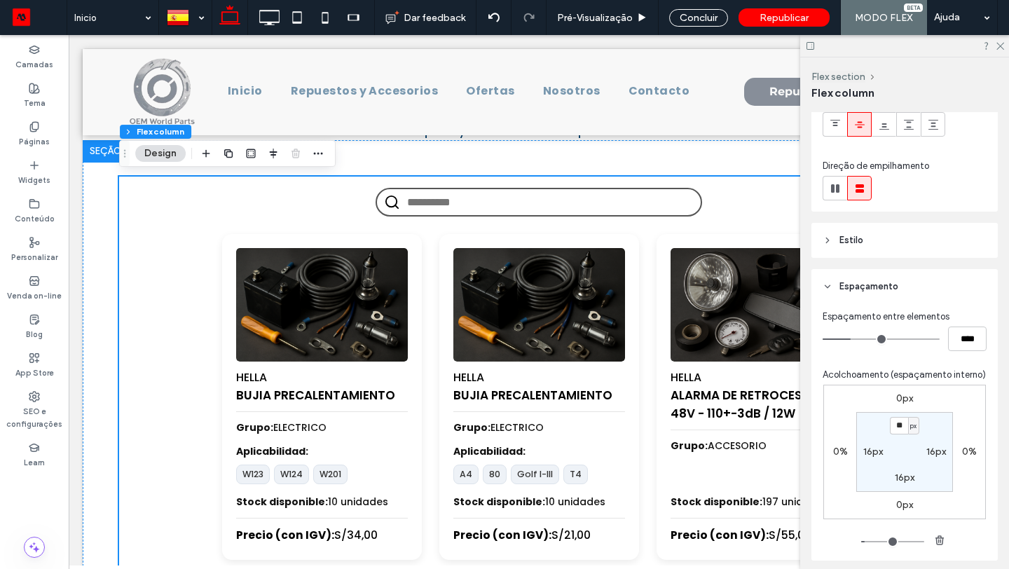
scroll to position [144, 0]
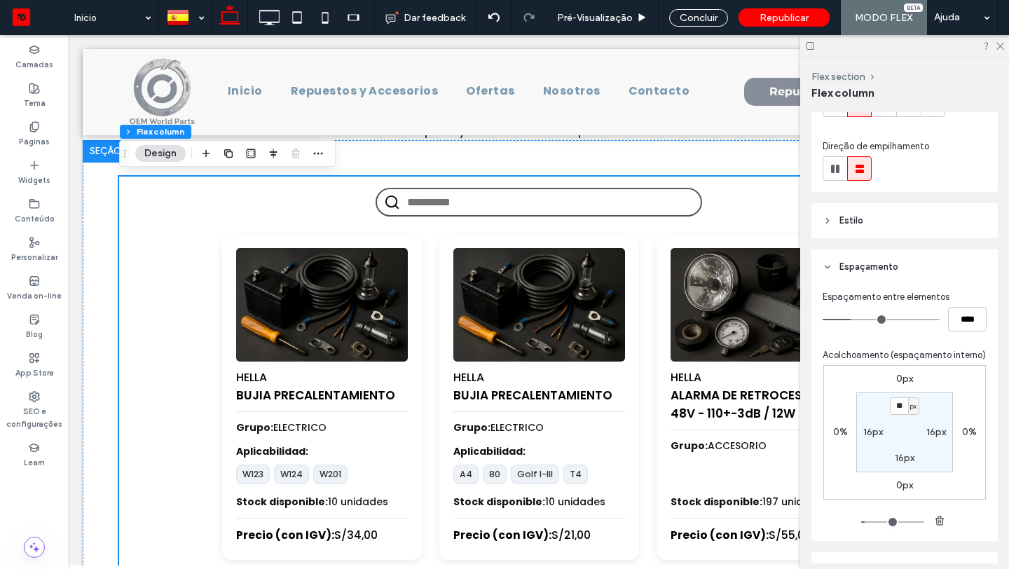
click at [901, 415] on section "** px 16px 16px 16px" at bounding box center [904, 432] width 97 height 80
click at [898, 407] on input "**" at bounding box center [899, 406] width 18 height 18
type input "*"
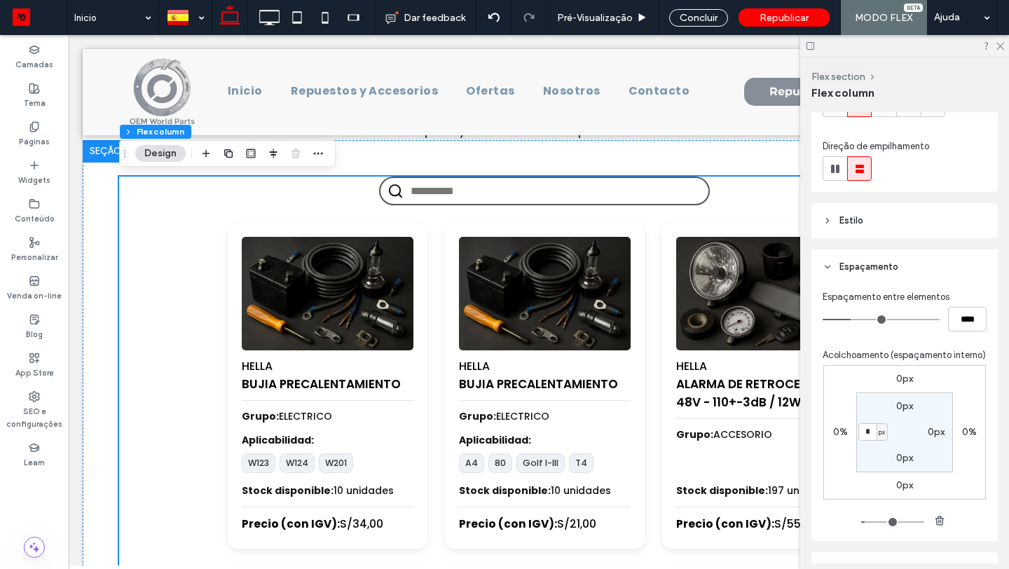
type input "*"
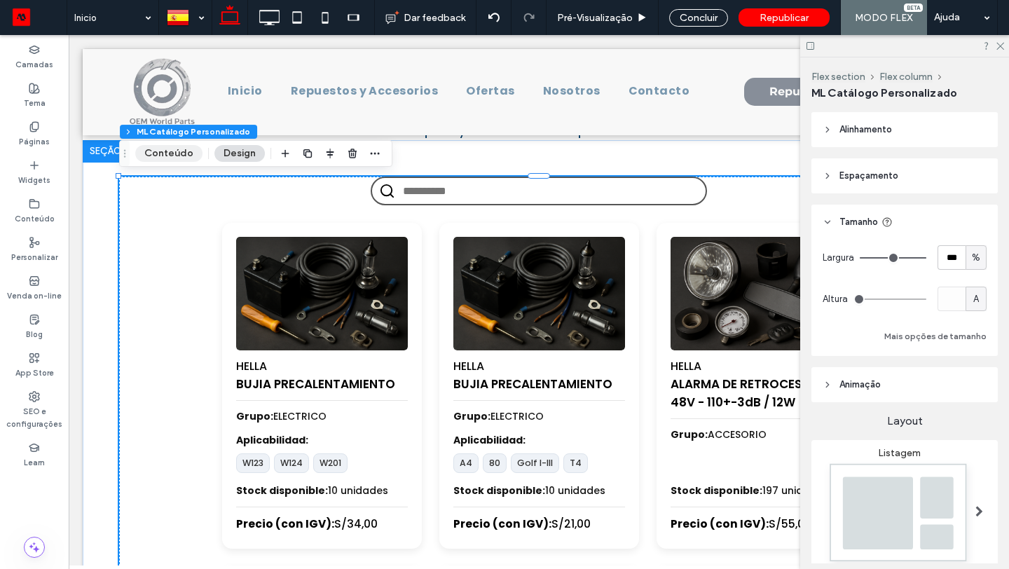
click at [179, 155] on button "Conteúdo" at bounding box center [168, 153] width 67 height 17
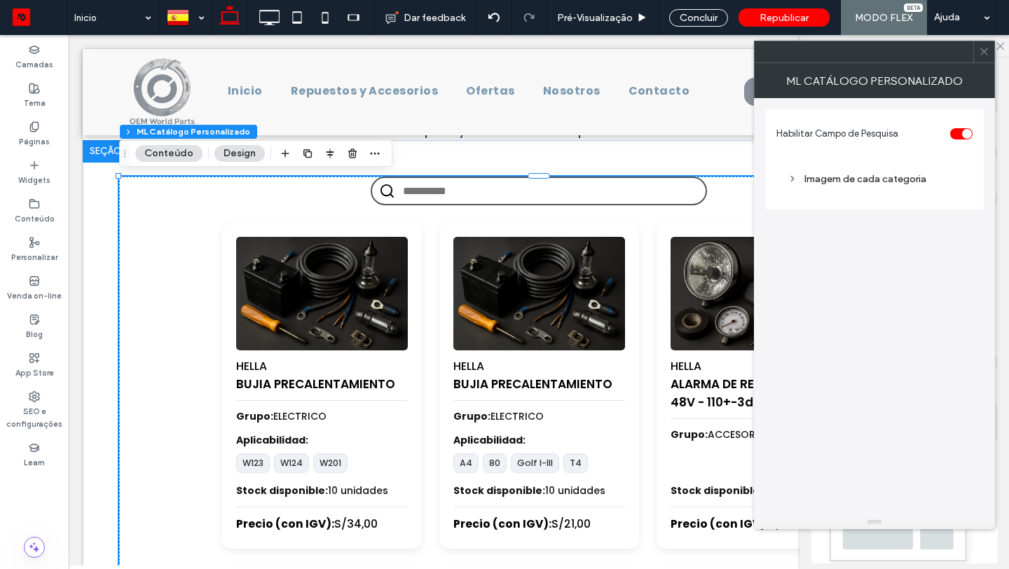
click at [963, 132] on div "toggle" at bounding box center [967, 134] width 10 height 10
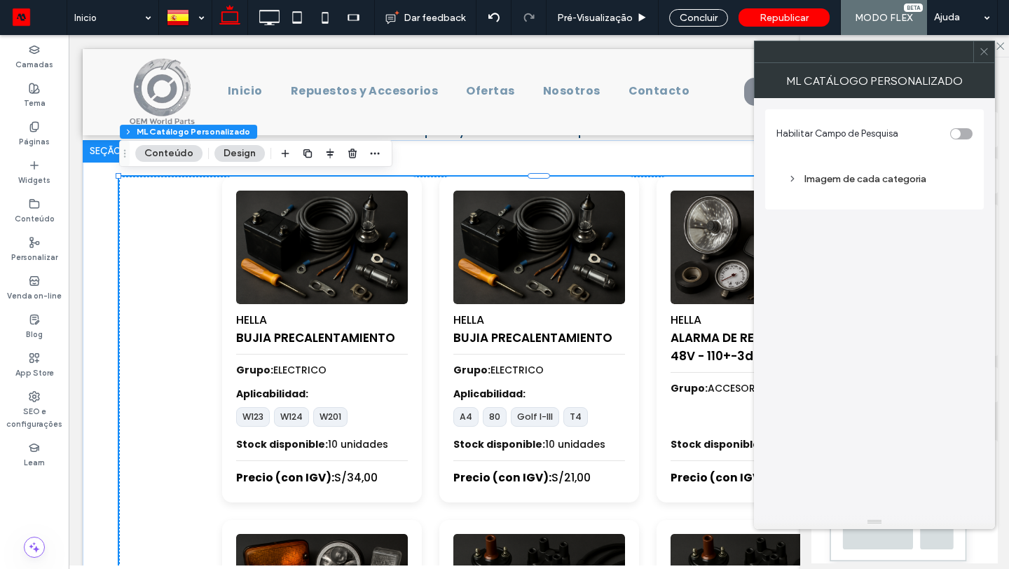
click at [895, 175] on div "Imagem de cada categoria" at bounding box center [874, 179] width 174 height 12
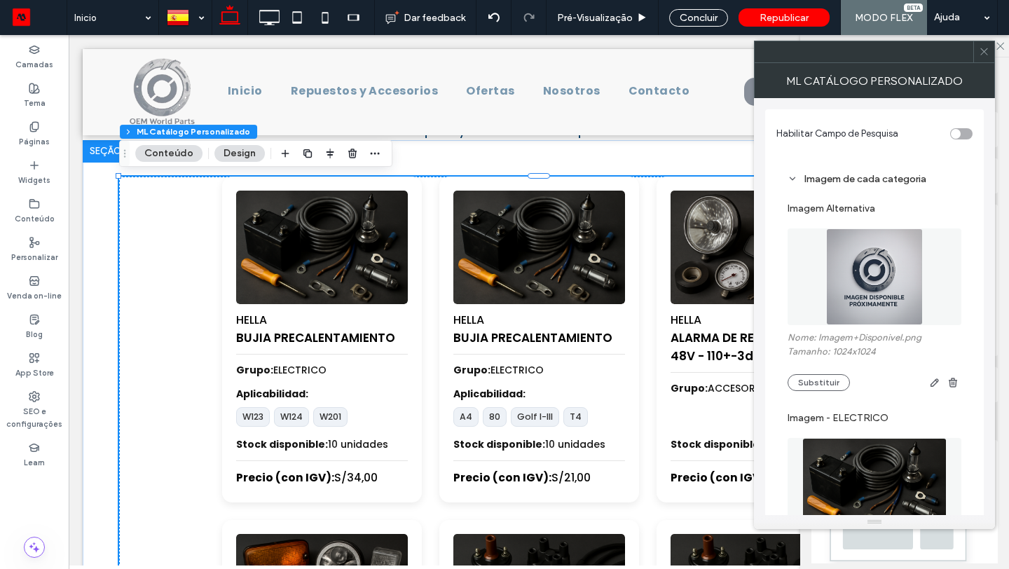
click at [888, 185] on div "Imagem de cada categoria" at bounding box center [874, 179] width 174 height 19
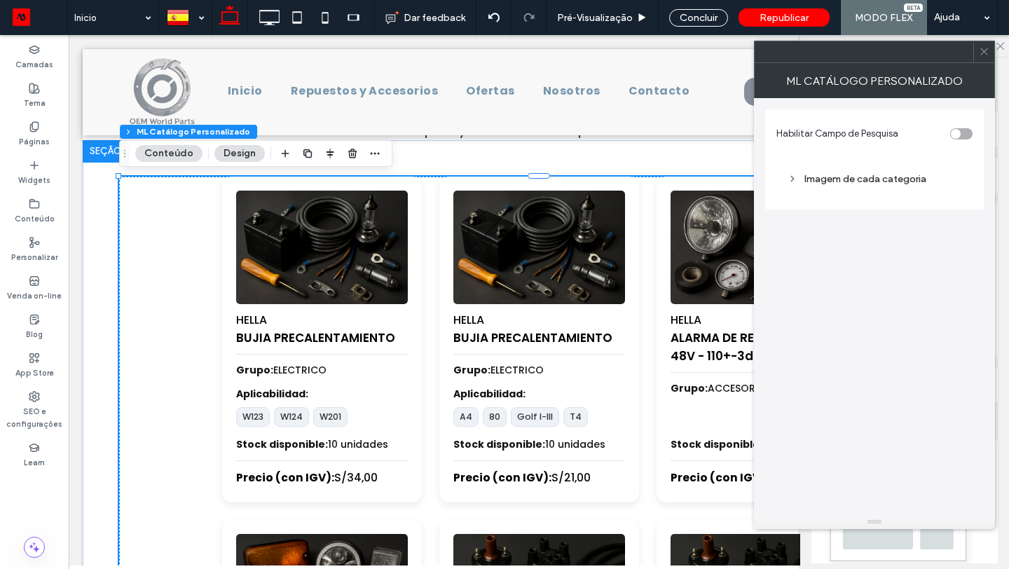
click at [981, 48] on use at bounding box center [983, 51] width 7 height 7
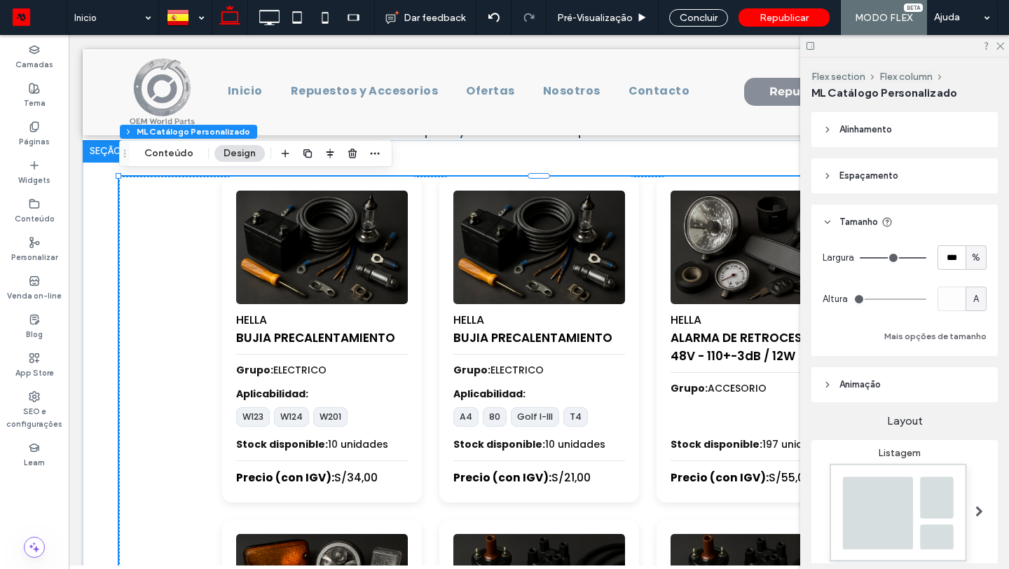
scroll to position [75, 0]
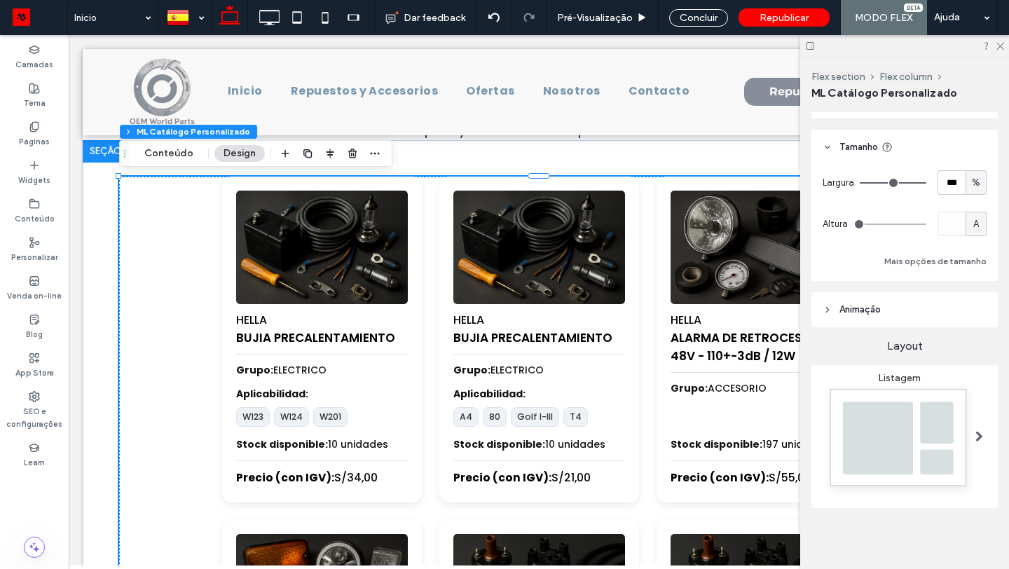
click at [878, 384] on img at bounding box center [898, 441] width 153 height 114
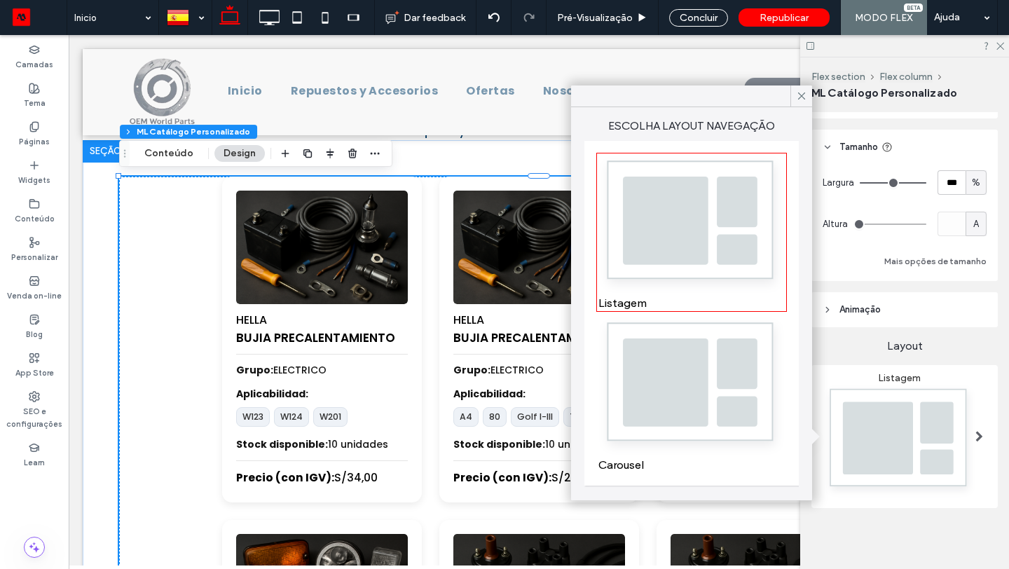
click at [719, 376] on div "Carousel" at bounding box center [691, 394] width 186 height 155
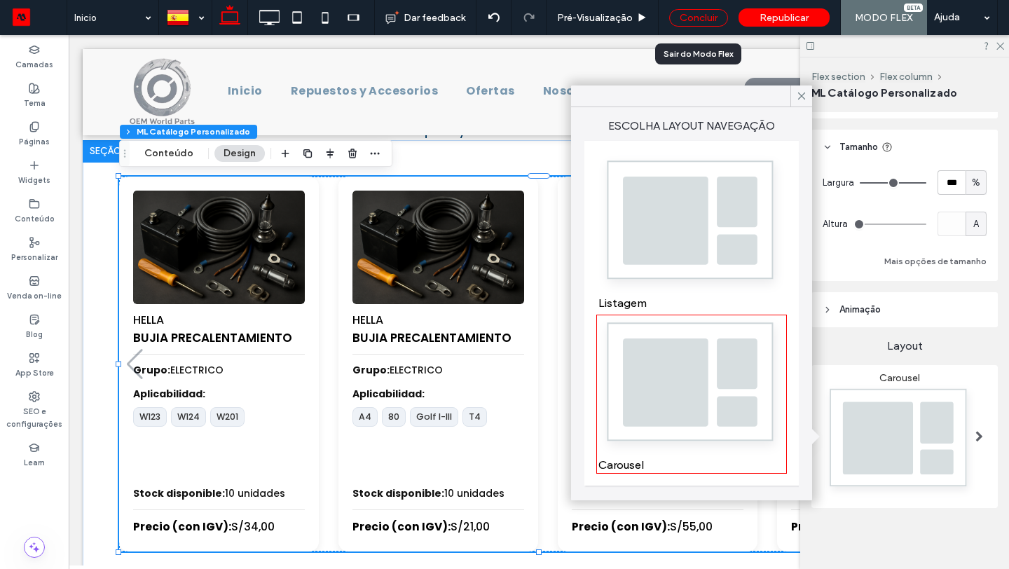
click at [700, 15] on div "Concluir" at bounding box center [698, 18] width 59 height 18
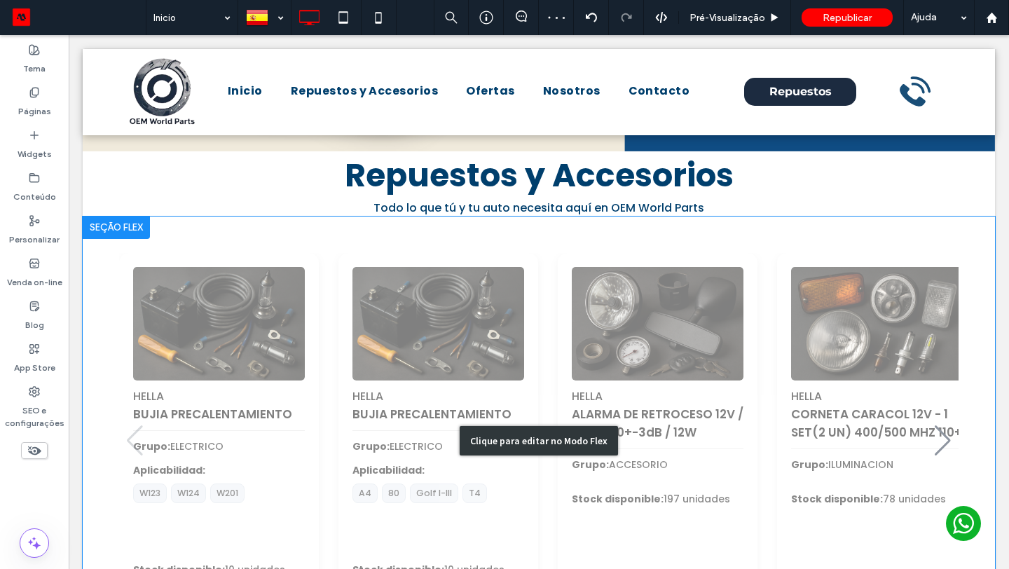
scroll to position [460, 0]
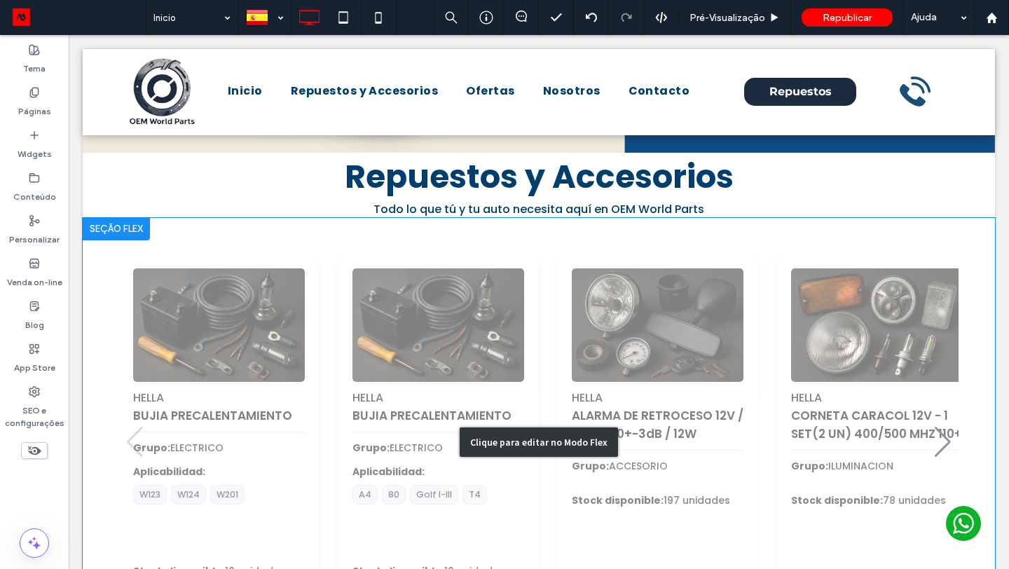
click at [694, 263] on div "Clique para editar no Modo Flex" at bounding box center [539, 442] width 912 height 448
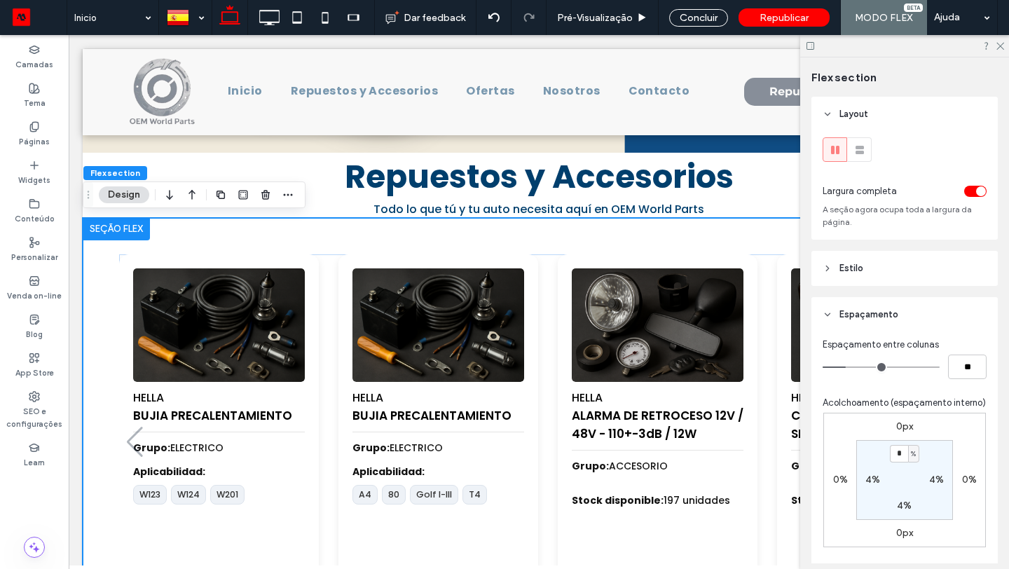
type input "*"
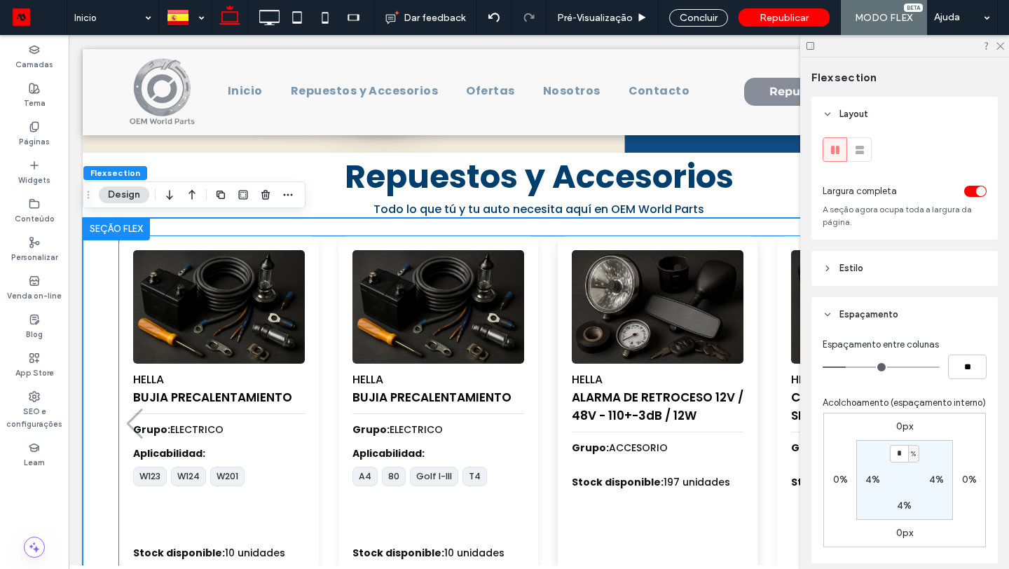
type input "*"
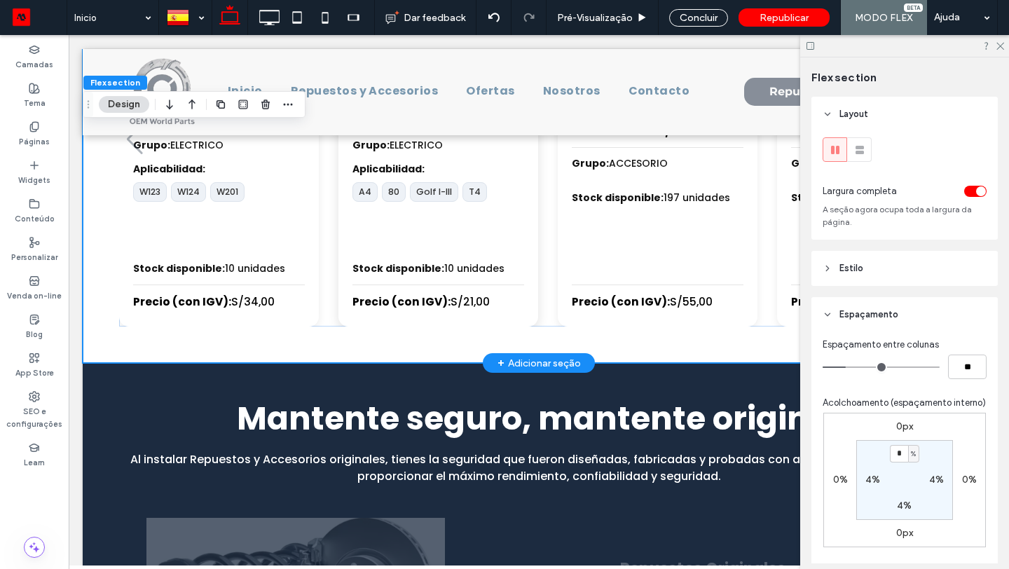
scroll to position [759, 0]
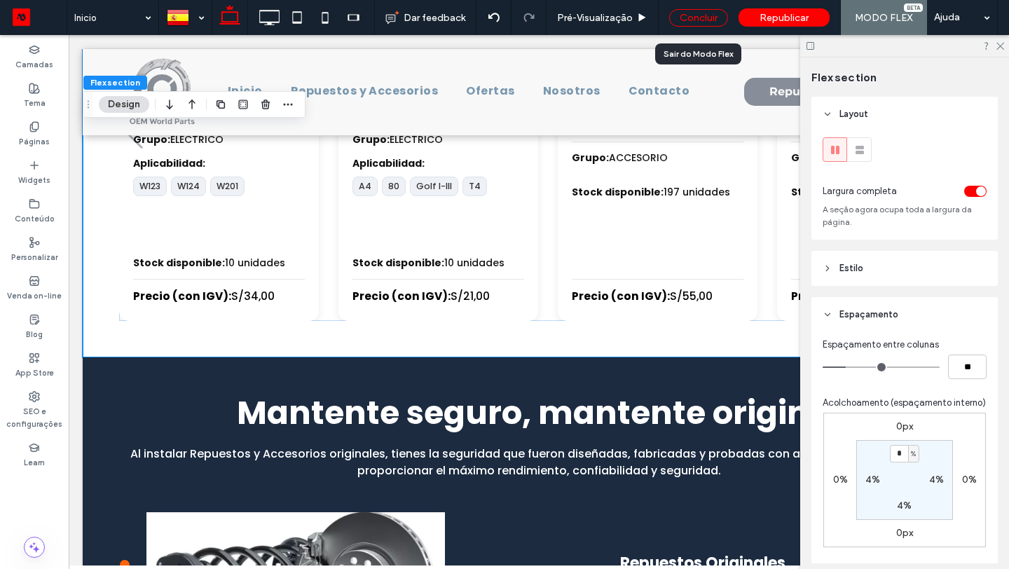
click at [707, 20] on div "Concluir" at bounding box center [698, 18] width 59 height 18
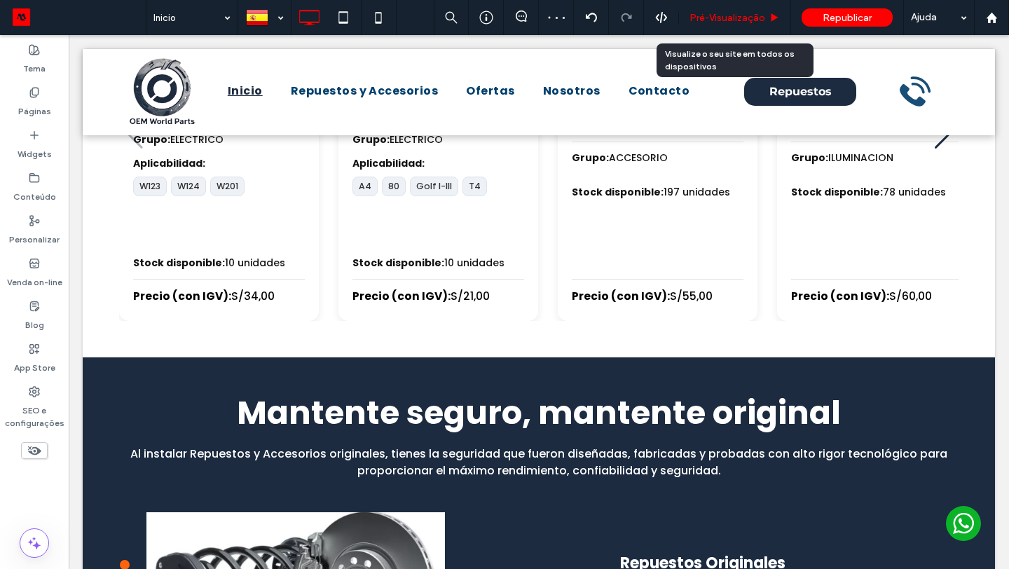
click at [717, 17] on span "Pré-Visualizaçāo" at bounding box center [727, 18] width 76 height 12
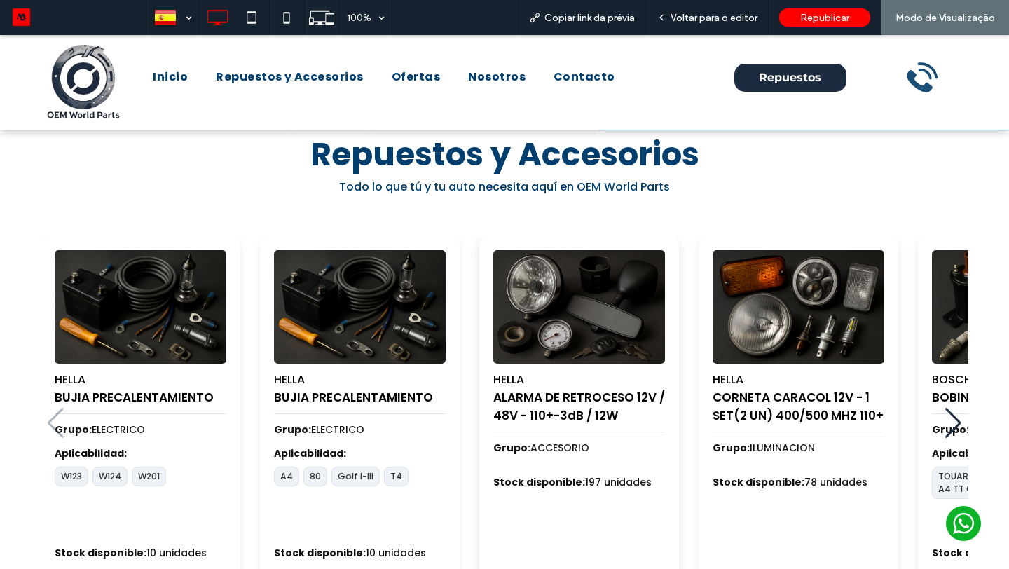
scroll to position [513, 0]
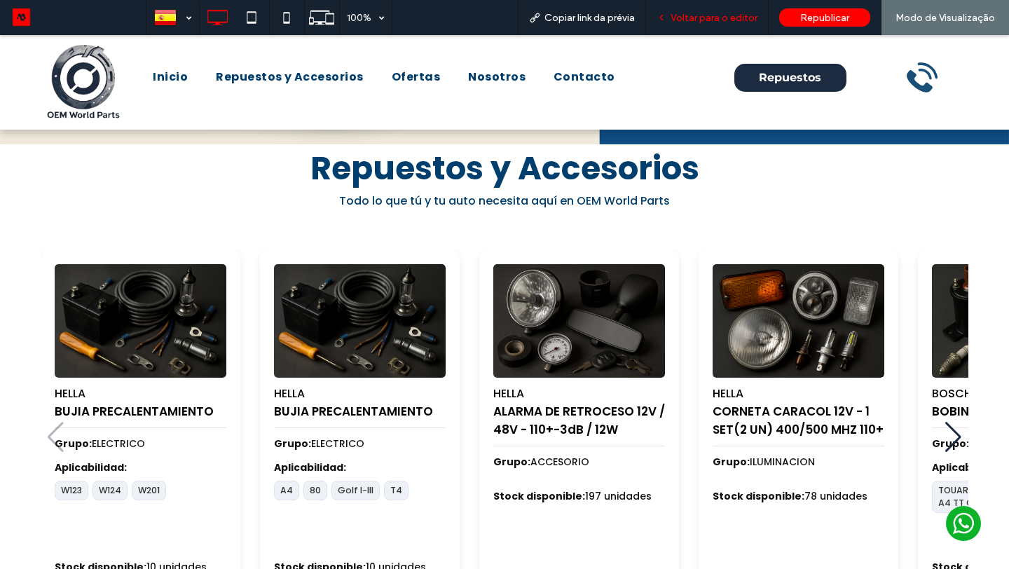
click at [728, 20] on span "Voltar para o editor" at bounding box center [713, 18] width 87 height 12
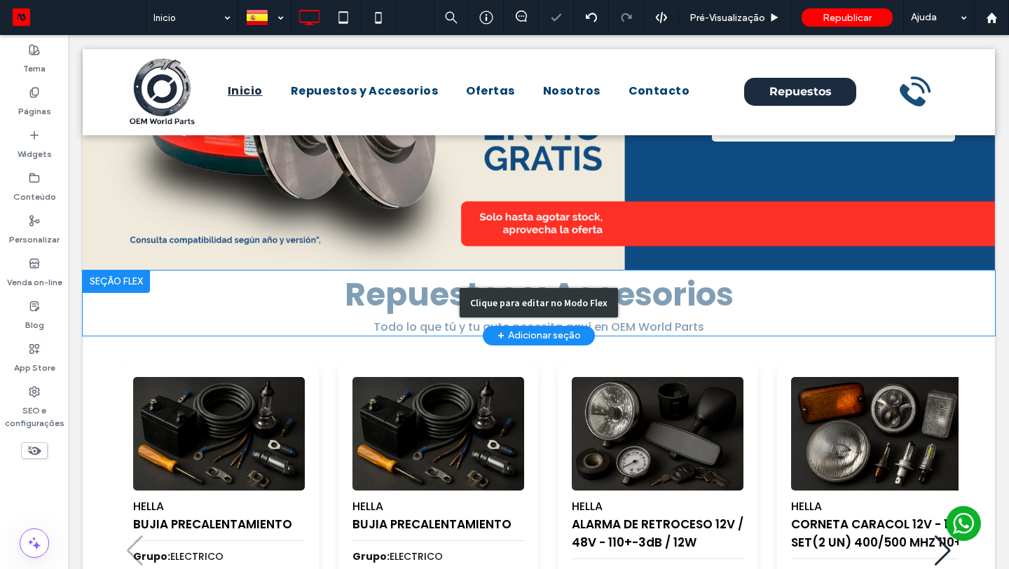
scroll to position [343, 0]
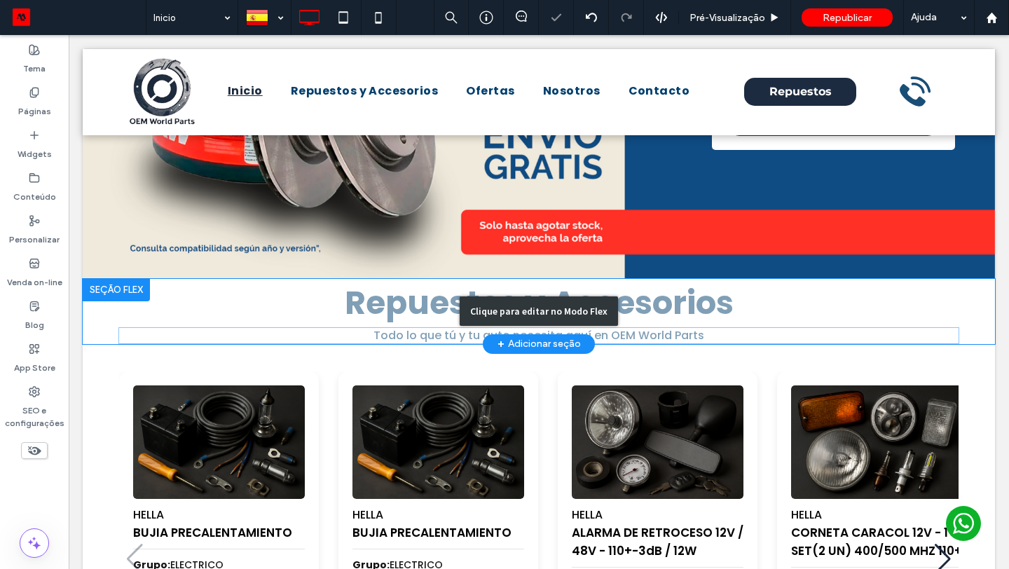
click at [586, 323] on div "Clique para editar no Modo Flex" at bounding box center [539, 311] width 912 height 65
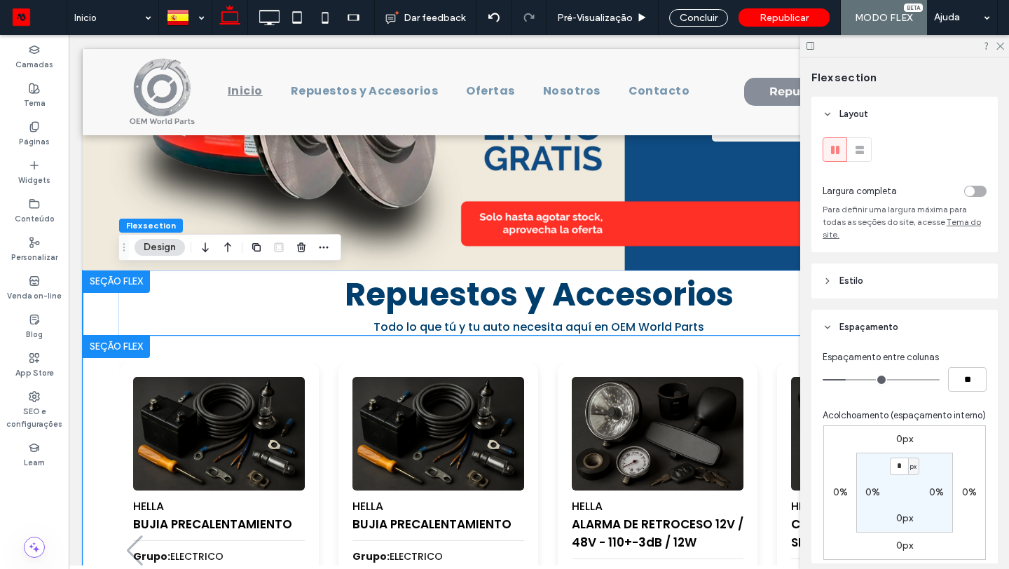
click at [663, 357] on div "HELLA BUJIA PRECALENTAMIENTO Grupo: ELECTRICO Aplicabilidad: W123 W124 W201 Sto…" at bounding box center [539, 555] width 912 height 439
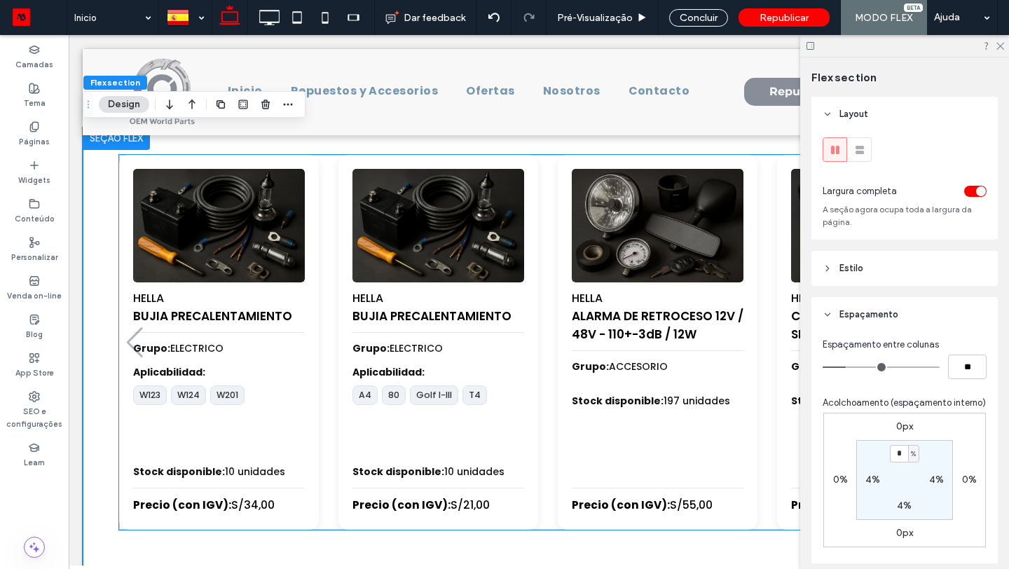
scroll to position [551, 0]
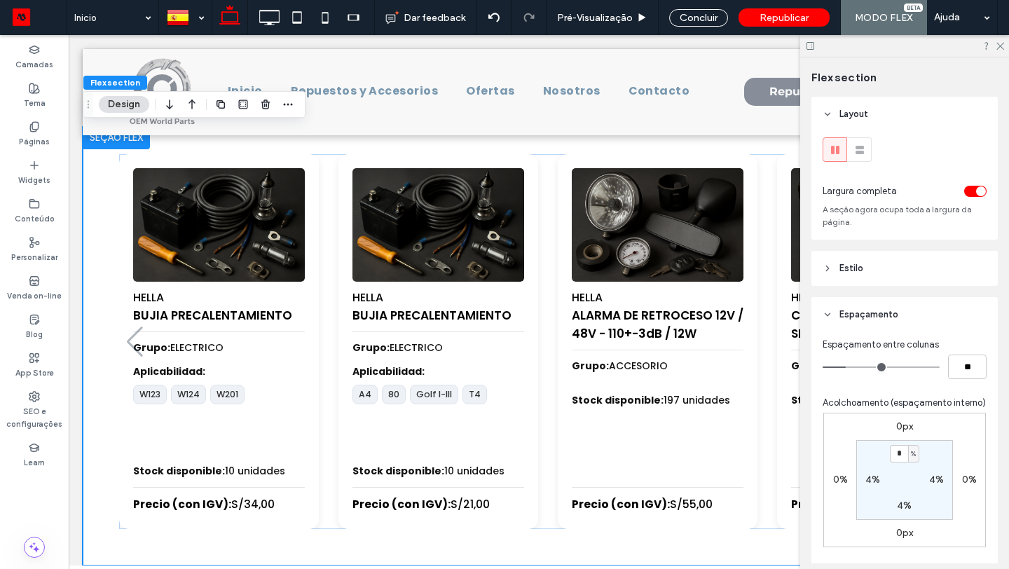
type input "*"
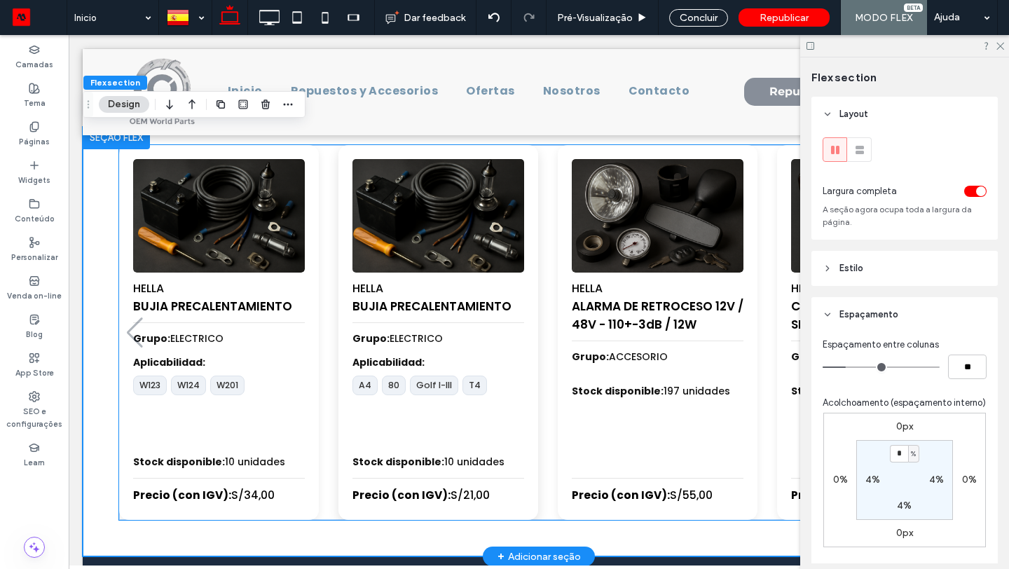
click at [457, 227] on img "2 / 100" at bounding box center [438, 215] width 180 height 119
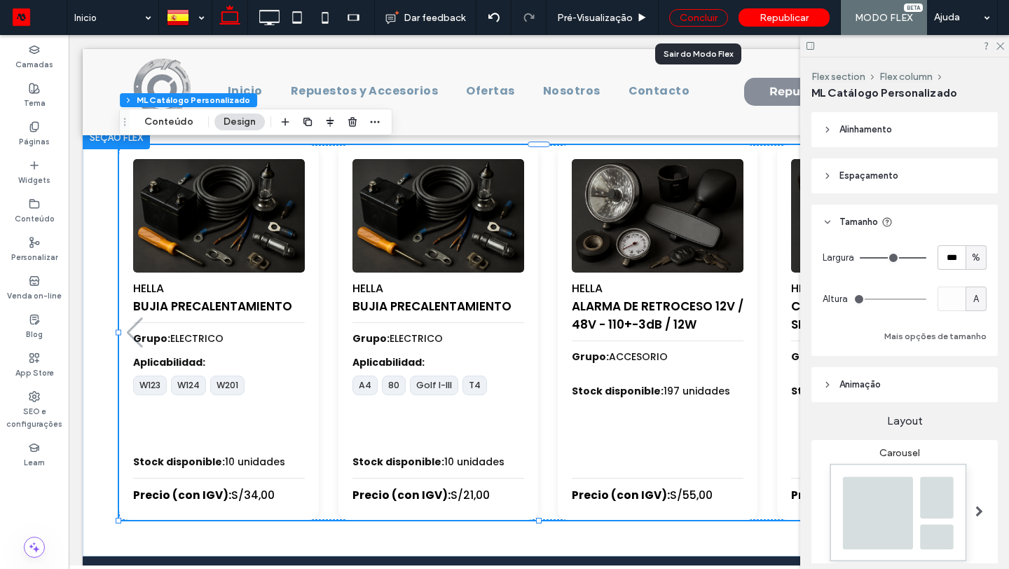
click at [691, 13] on div "Concluir" at bounding box center [698, 18] width 59 height 18
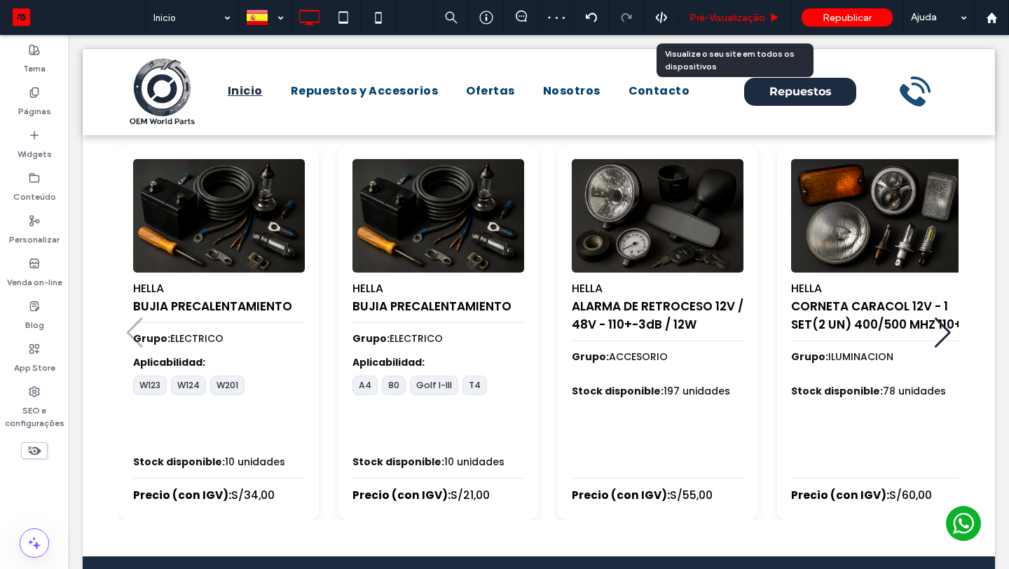
click at [713, 25] on div "Pré-Visualizaçāo" at bounding box center [735, 17] width 112 height 35
click at [737, 22] on span "Pré-Visualizaçāo" at bounding box center [727, 18] width 76 height 12
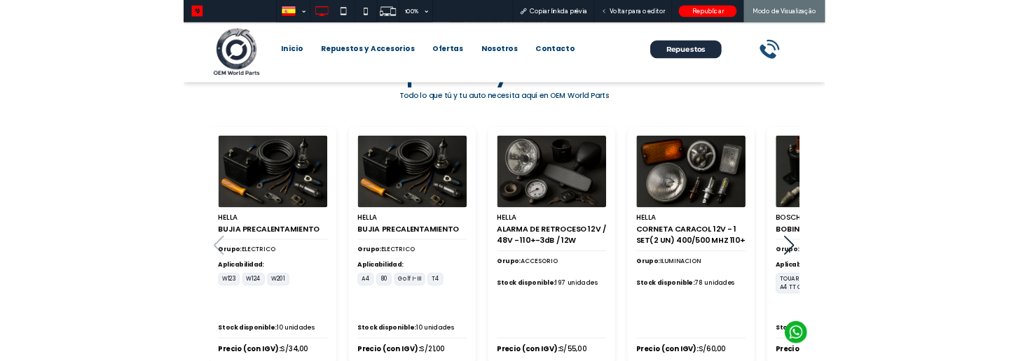
scroll to position [609, 0]
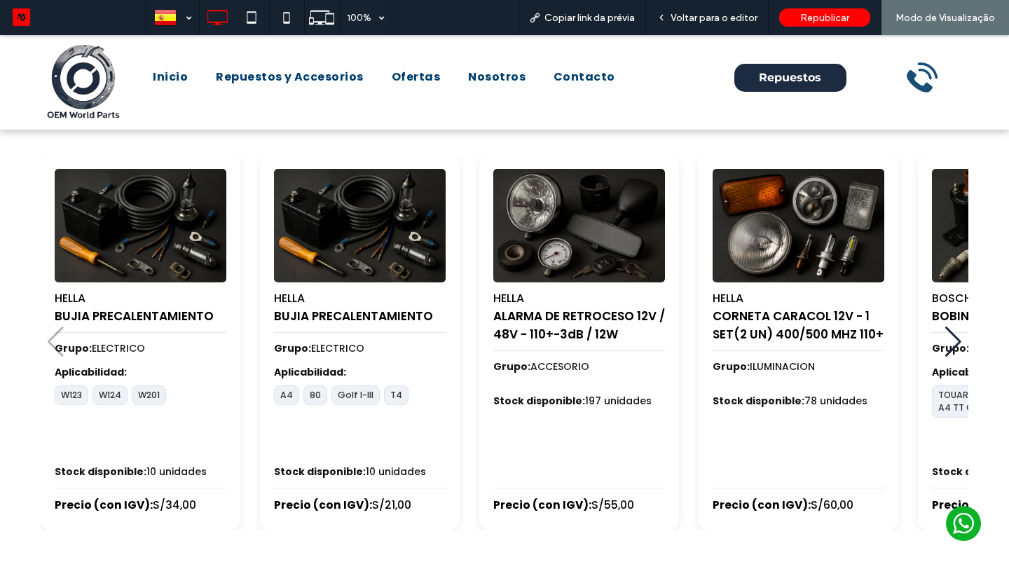
click at [957, 343] on div "Next slide" at bounding box center [952, 341] width 17 height 31
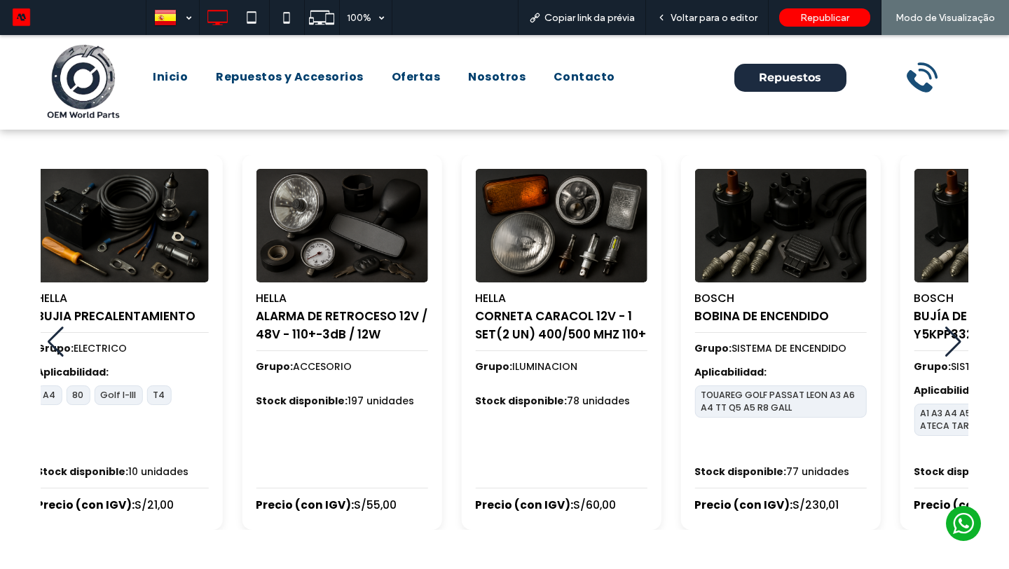
click at [58, 343] on div "Previous slide" at bounding box center [56, 341] width 17 height 31
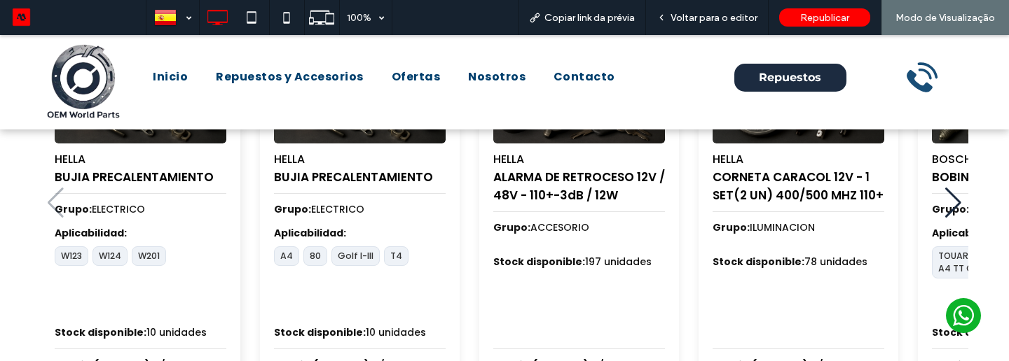
scroll to position [704, 0]
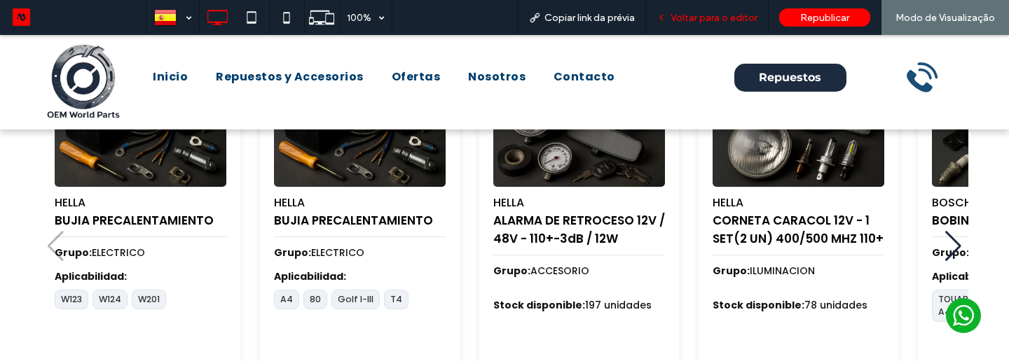
click at [733, 25] on div "Voltar para o editor" at bounding box center [707, 17] width 123 height 35
click at [731, 22] on span "Voltar para o editor" at bounding box center [713, 18] width 87 height 12
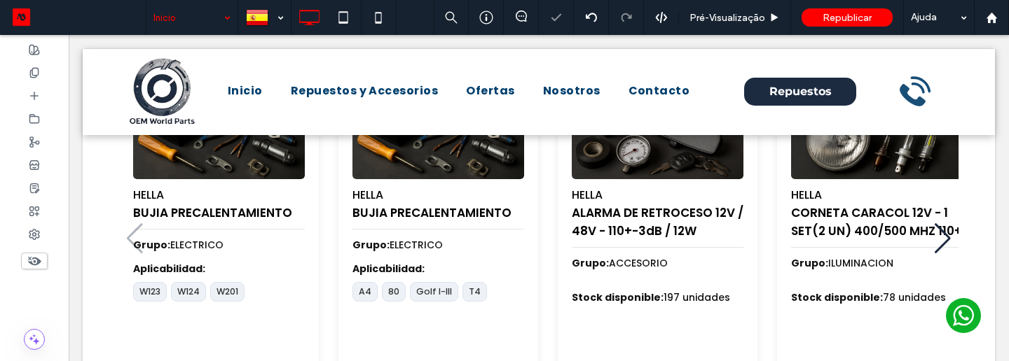
scroll to position [644, 0]
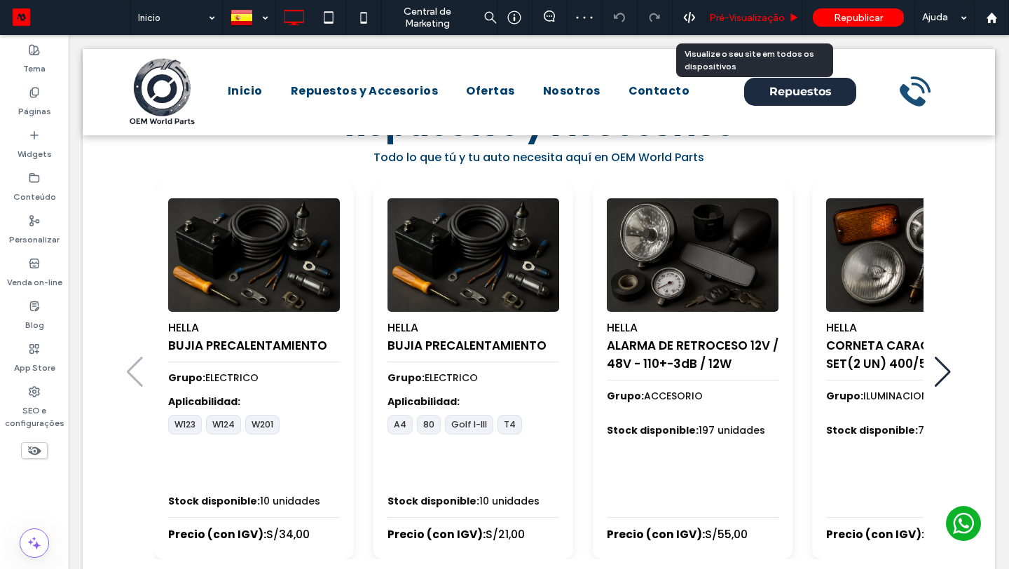
click at [766, 15] on span "Pré-Visualizaçāo" at bounding box center [747, 18] width 76 height 12
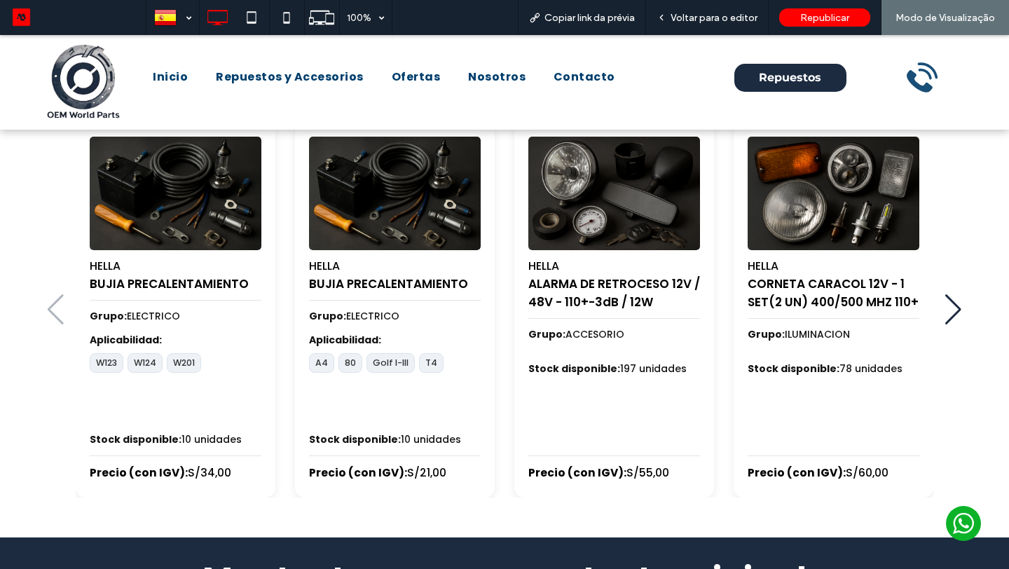
scroll to position [641, 0]
click at [961, 316] on div "HELLA BUJIA PRECALENTAMIENTO Grupo: ELECTRICO Aplicabilidad: W123 W124 W201 Sto…" at bounding box center [505, 310] width 928 height 375
click at [949, 305] on div "Next slide" at bounding box center [952, 309] width 17 height 31
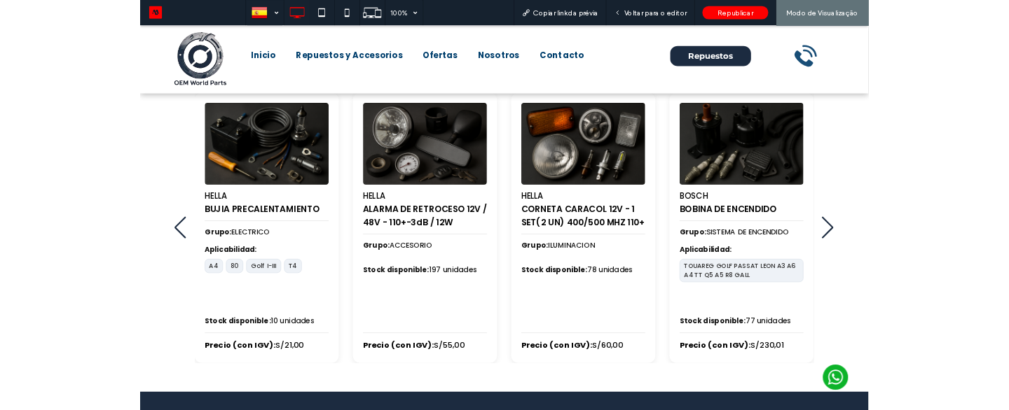
scroll to position [634, 0]
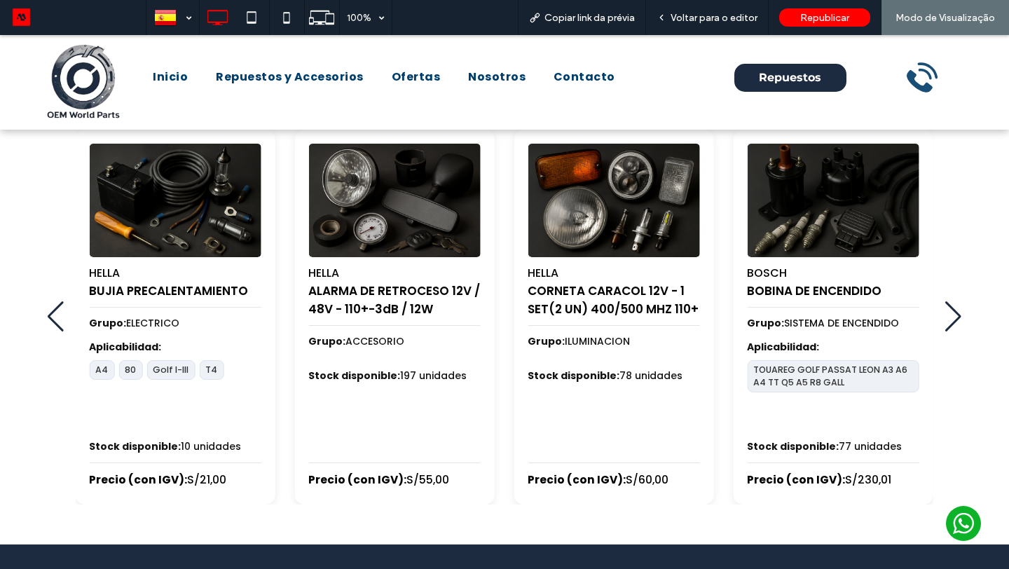
click at [52, 315] on div "Previous slide" at bounding box center [56, 316] width 17 height 31
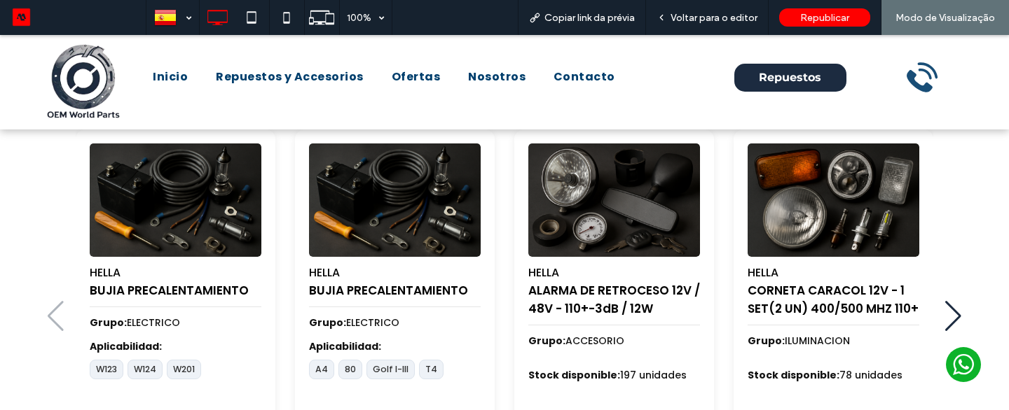
click at [58, 318] on div "HELLA BUJIA PRECALENTAMIENTO Grupo: ELECTRICO Aplicabilidad: W123 W124 W201 Sto…" at bounding box center [505, 317] width 928 height 375
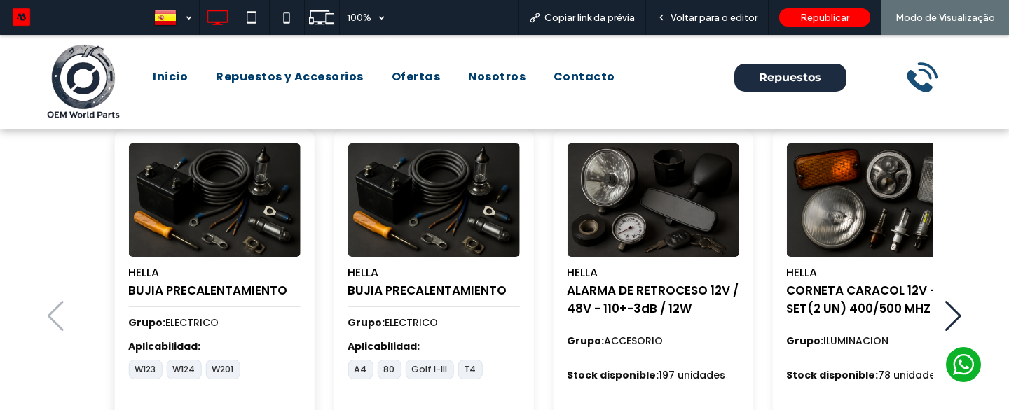
click at [294, 324] on span "Grupo: ELECTRICO" at bounding box center [214, 323] width 172 height 15
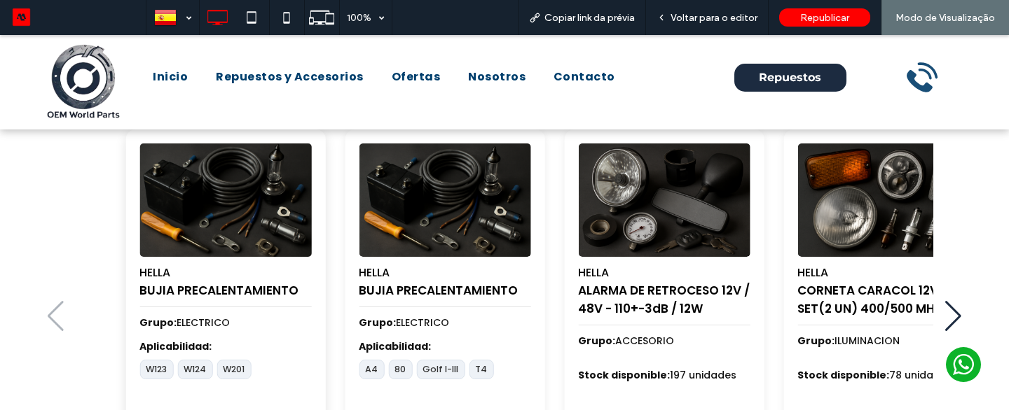
click at [284, 221] on img "1 / 100" at bounding box center [225, 200] width 180 height 119
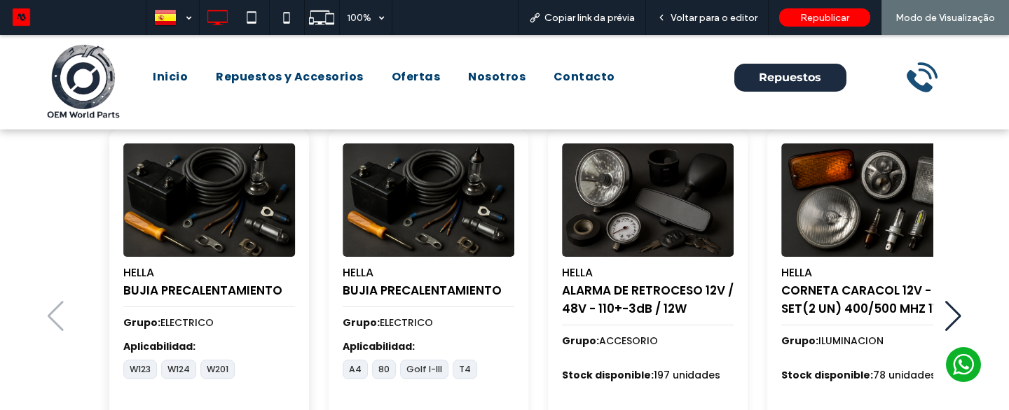
click at [266, 221] on img "1 / 100" at bounding box center [209, 200] width 180 height 119
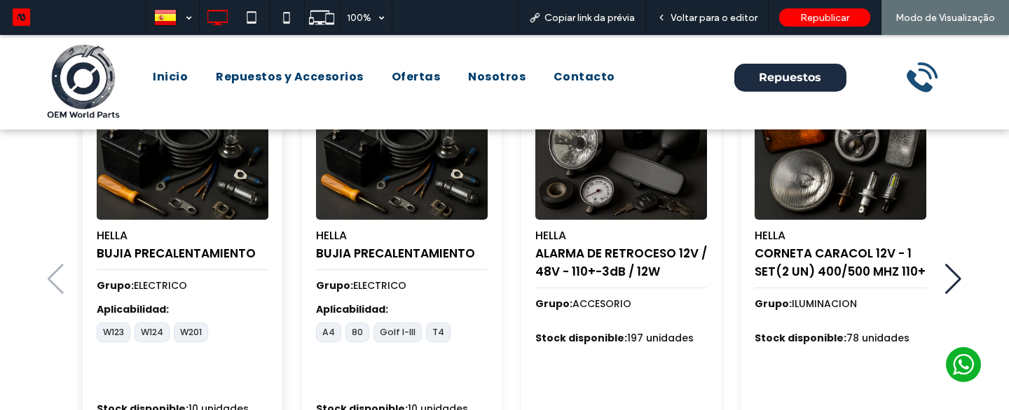
scroll to position [678, 0]
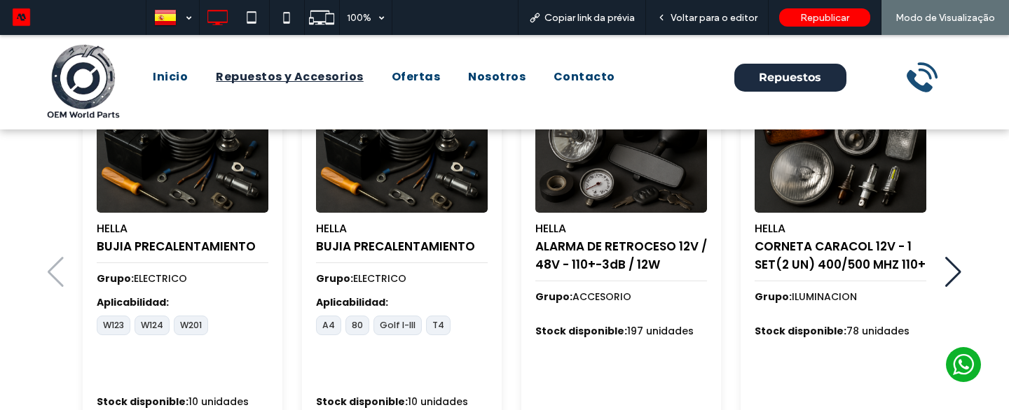
click at [265, 83] on span "Repuestos y Accesorios" at bounding box center [290, 77] width 148 height 17
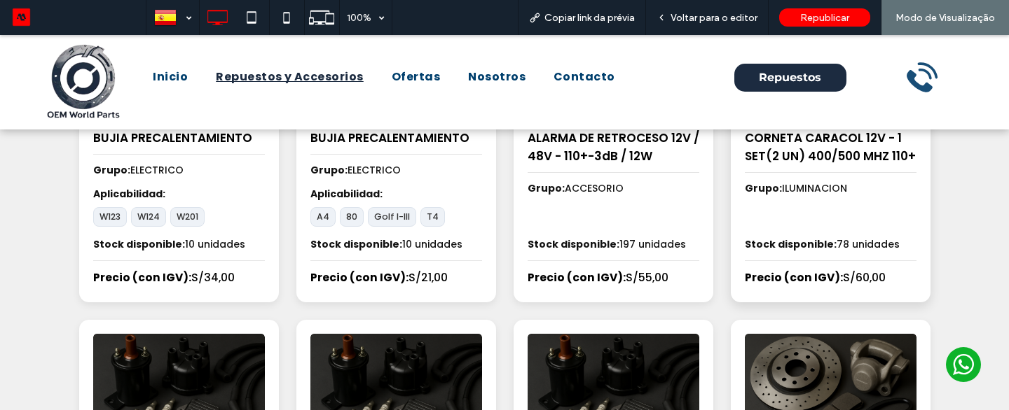
scroll to position [247, 0]
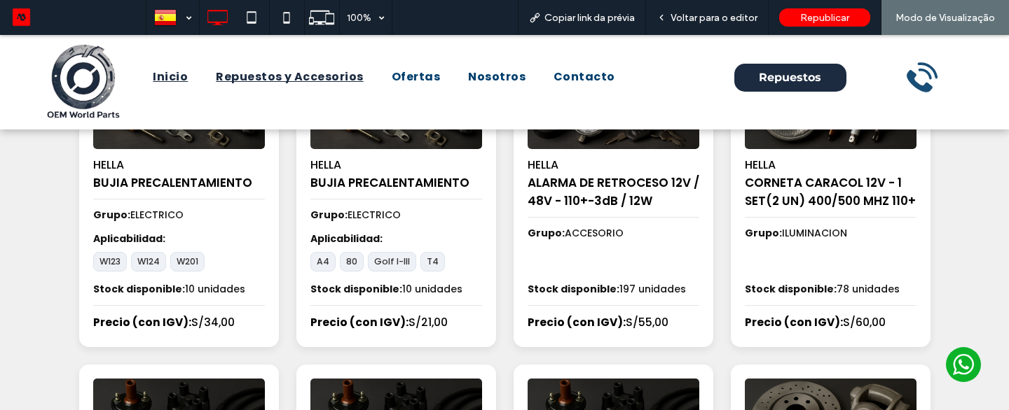
click at [178, 78] on span "Inicio" at bounding box center [170, 77] width 35 height 17
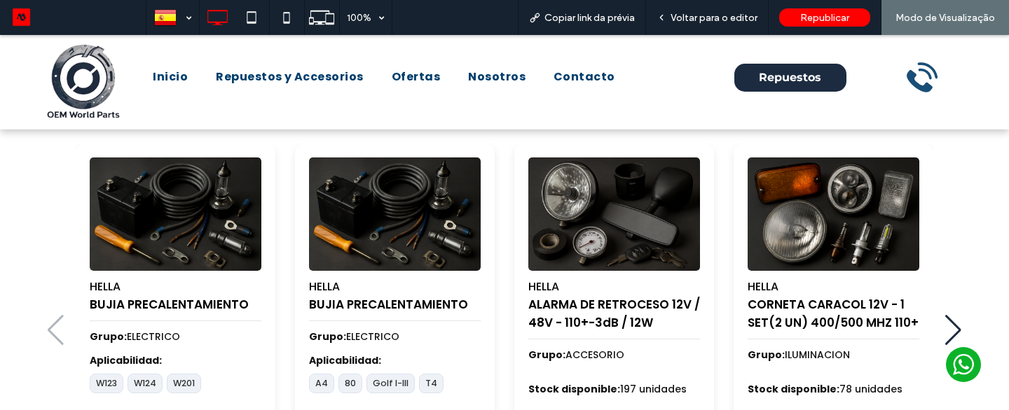
scroll to position [640, 0]
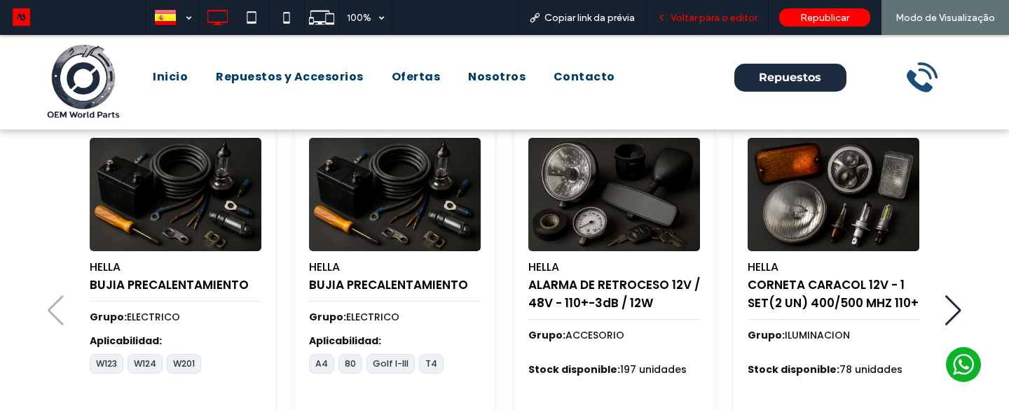
click at [693, 6] on div "Voltar para o editor" at bounding box center [707, 17] width 123 height 35
click at [689, 9] on div "Voltar para o editor" at bounding box center [707, 17] width 123 height 35
click at [691, 17] on span "Voltar para o editor" at bounding box center [713, 18] width 87 height 12
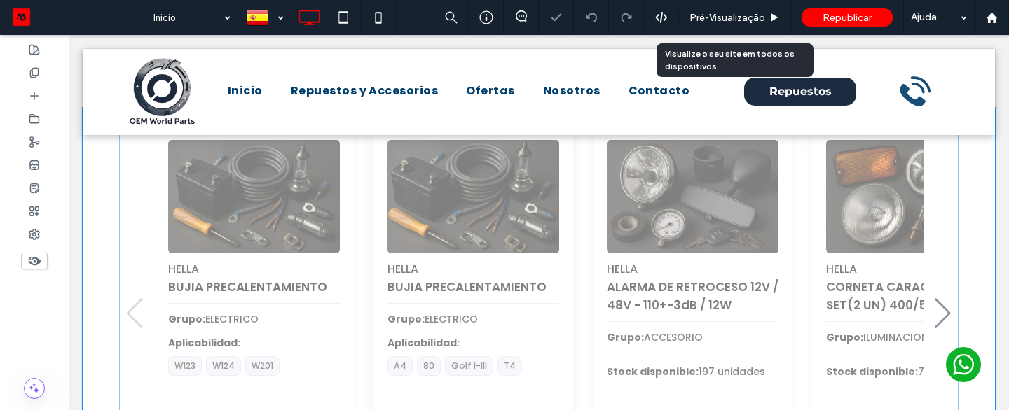
scroll to position [580, 0]
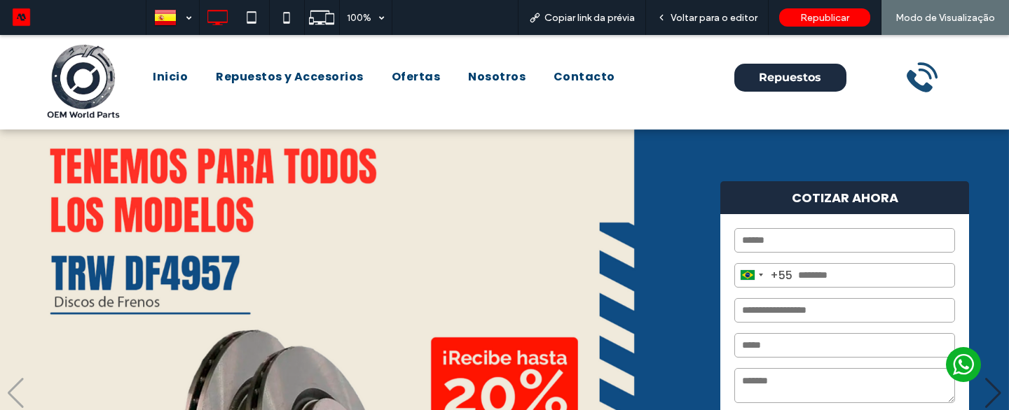
scroll to position [630, 0]
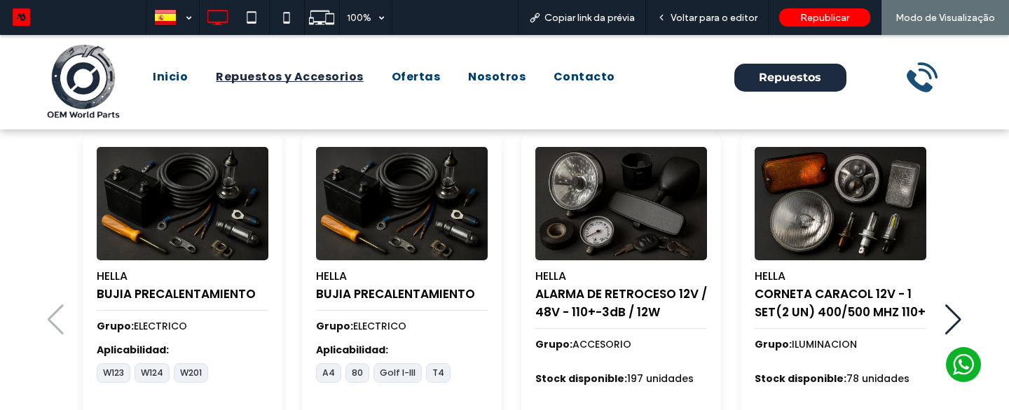
drag, startPoint x: 297, startPoint y: 67, endPoint x: 298, endPoint y: 102, distance: 35.0
click at [297, 67] on link "Repuestos y Accesorios" at bounding box center [290, 77] width 176 height 34
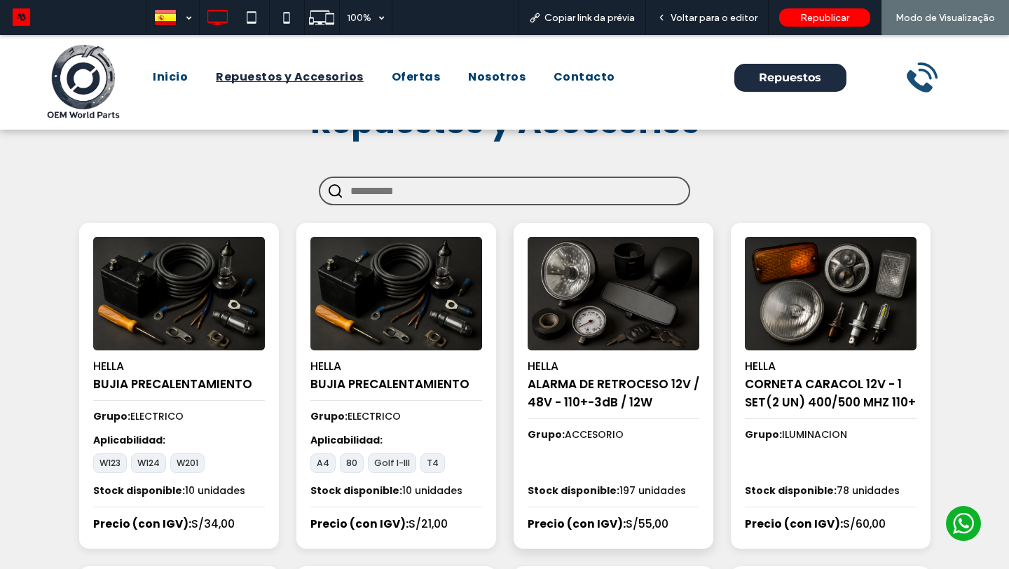
scroll to position [39, 0]
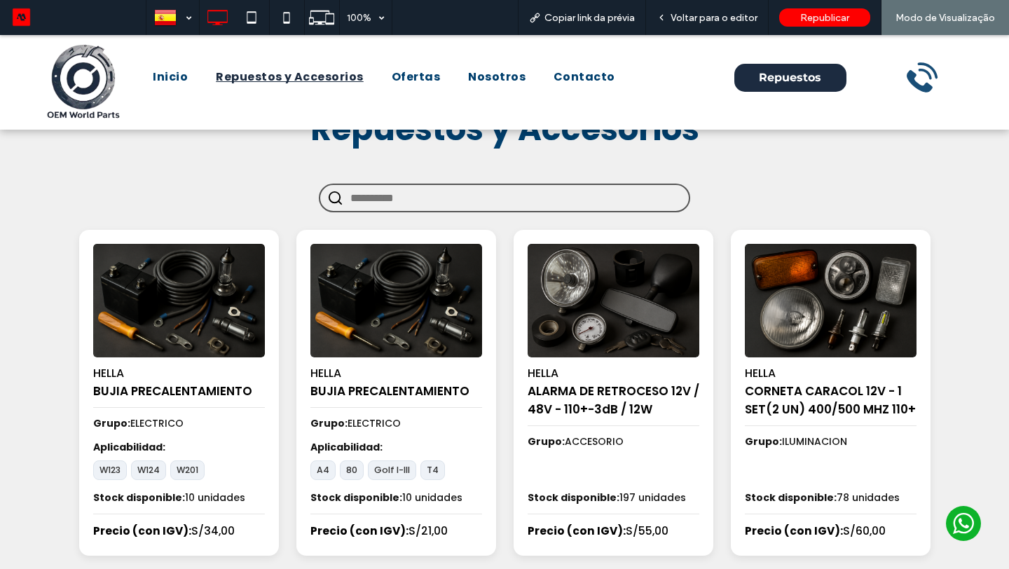
click at [431, 211] on input "text" at bounding box center [515, 198] width 331 height 26
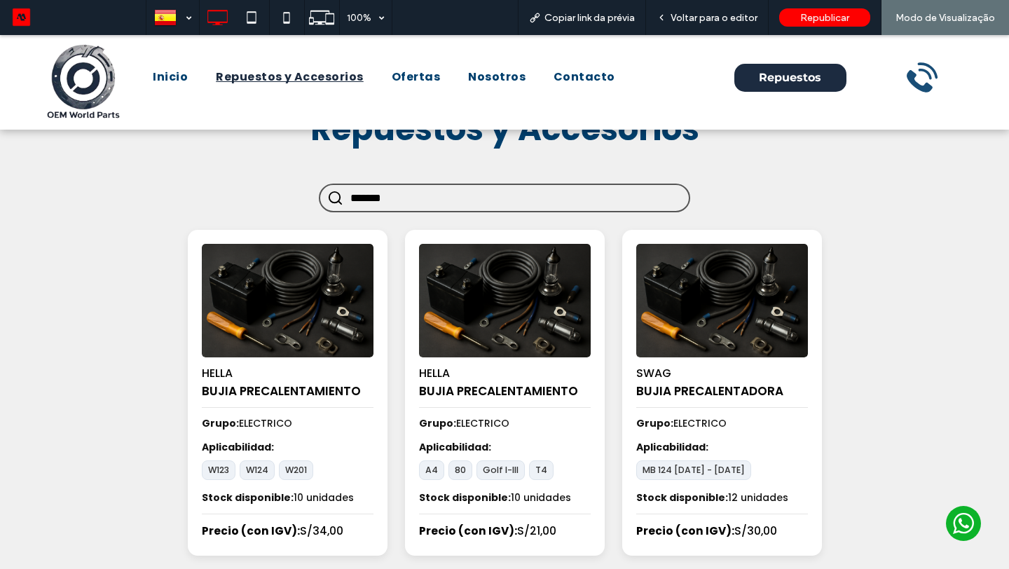
type input "********"
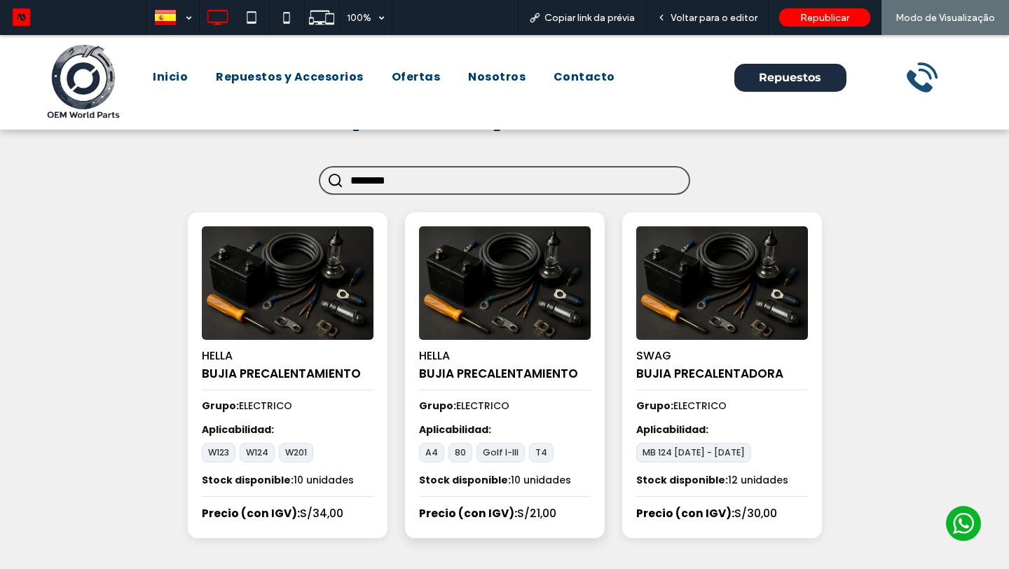
scroll to position [48, 0]
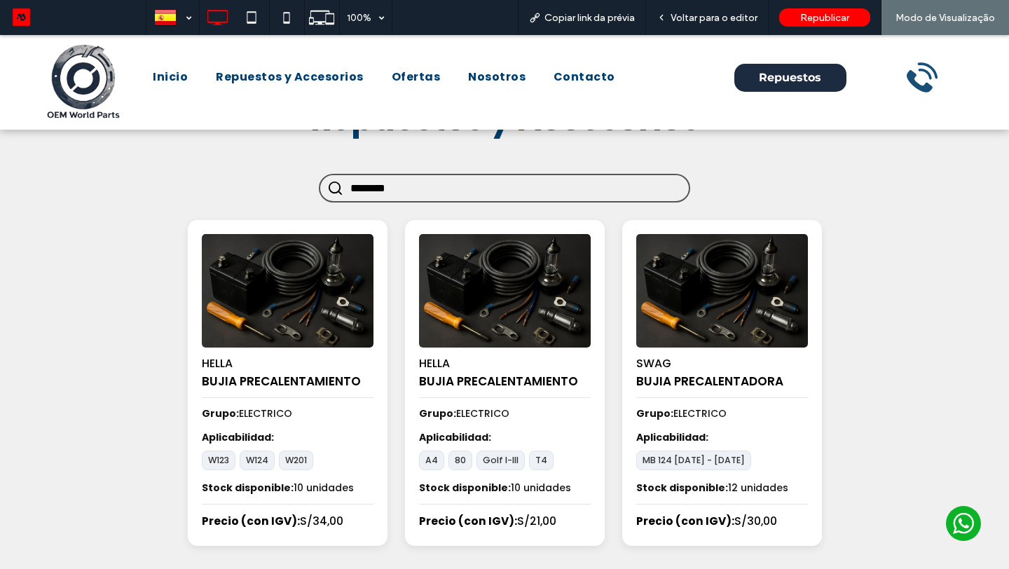
click at [380, 197] on input "********" at bounding box center [515, 188] width 331 height 26
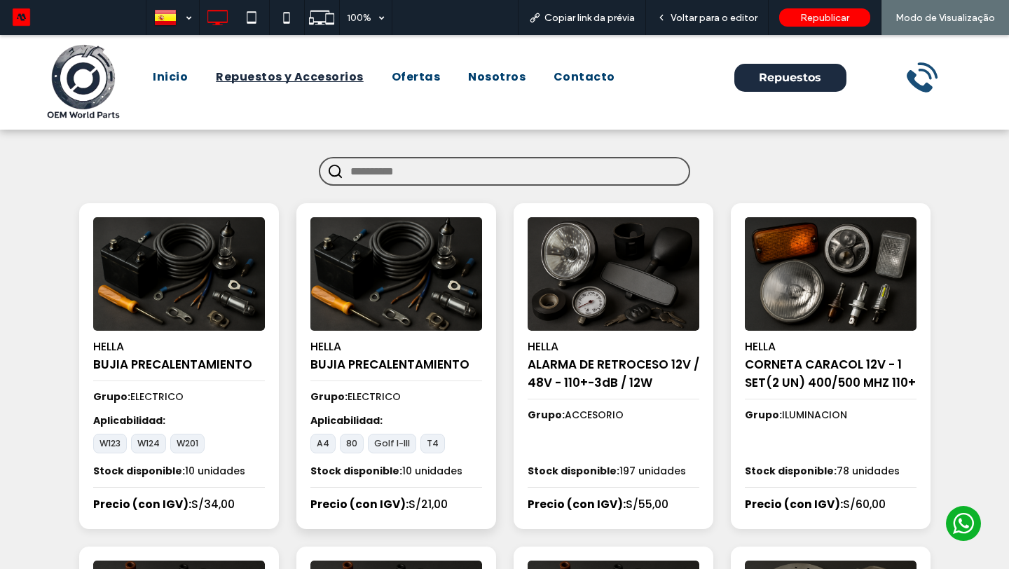
scroll to position [60, 0]
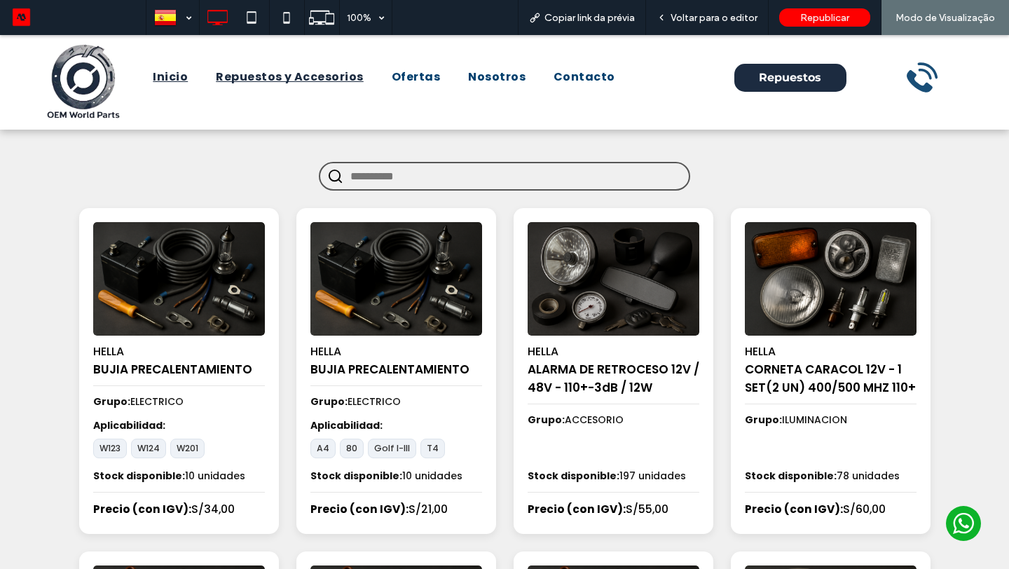
click at [174, 71] on span "Inicio" at bounding box center [170, 77] width 35 height 17
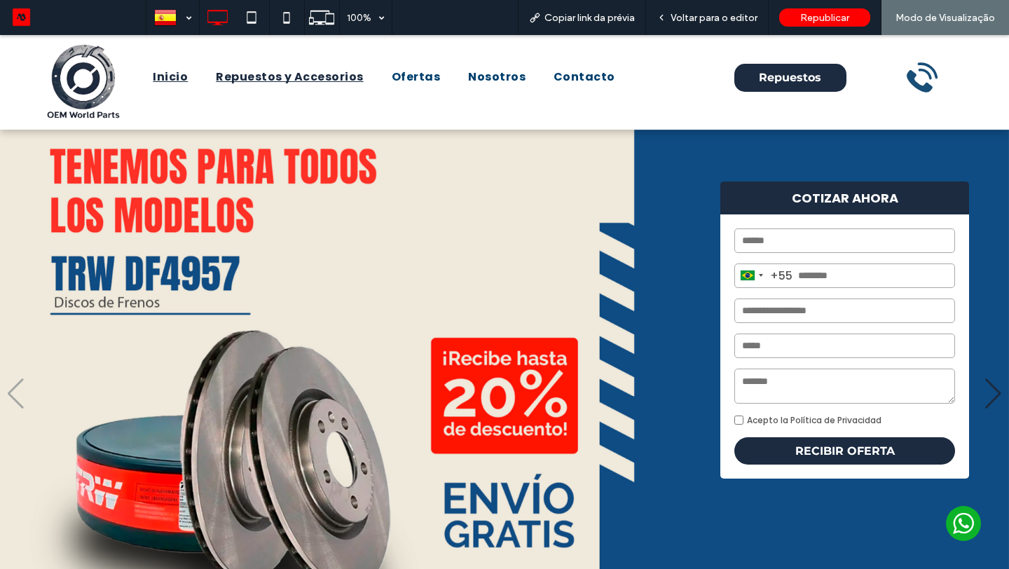
click at [311, 78] on span "Repuestos y Accesorios" at bounding box center [290, 77] width 148 height 17
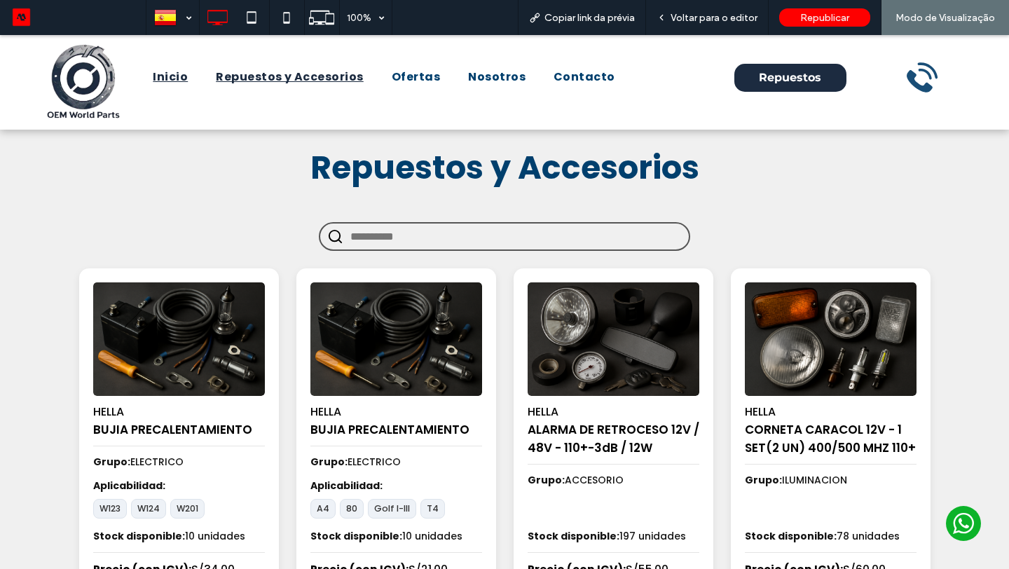
click at [174, 81] on span "Inicio" at bounding box center [170, 77] width 35 height 17
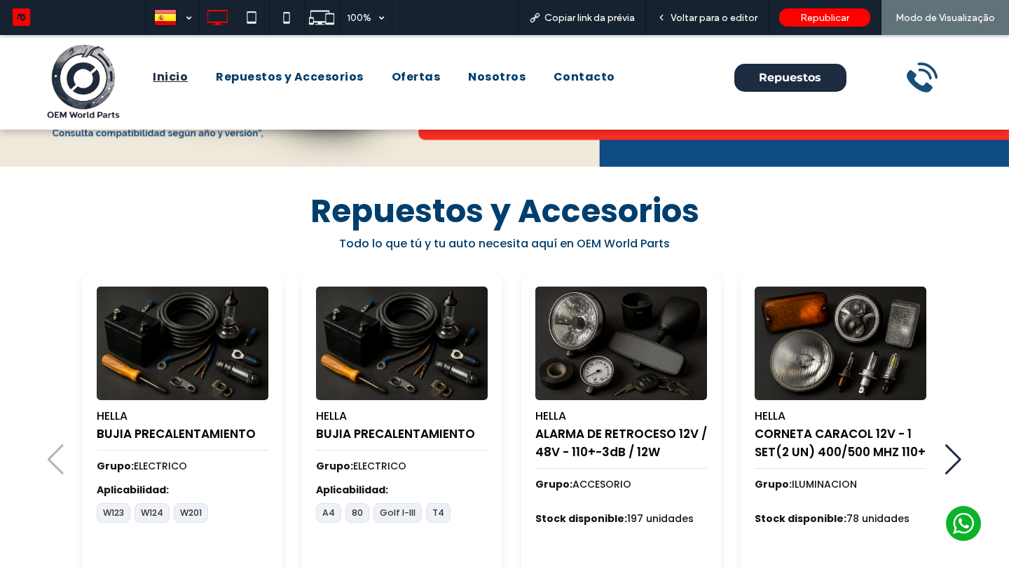
scroll to position [508, 0]
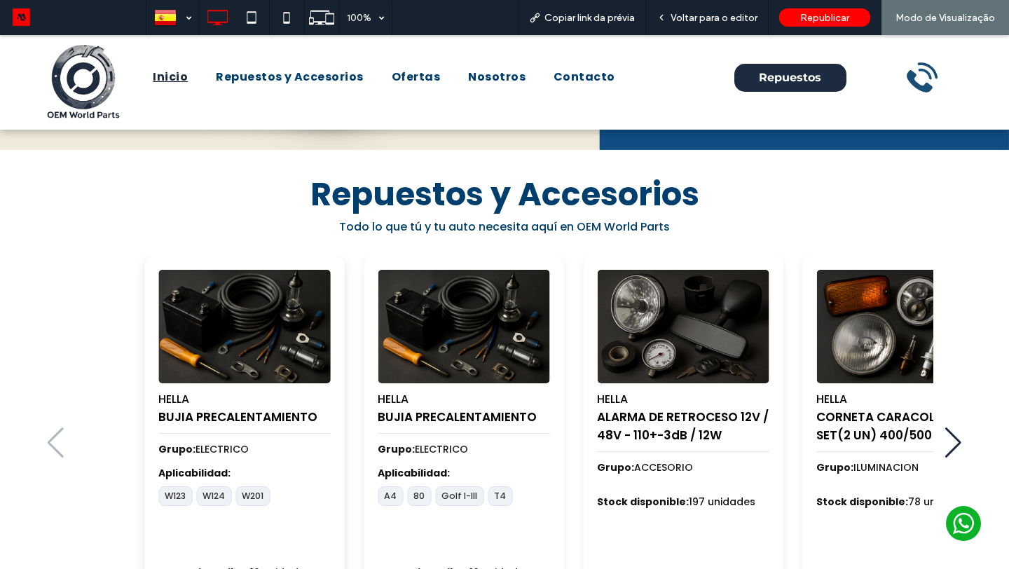
click at [341, 335] on div "HELLA BUJIA PRECALENTAMIENTO Grupo: ELECTRICO Aplicabilidad: W123 W124 W201 Sto…" at bounding box center [244, 443] width 200 height 375
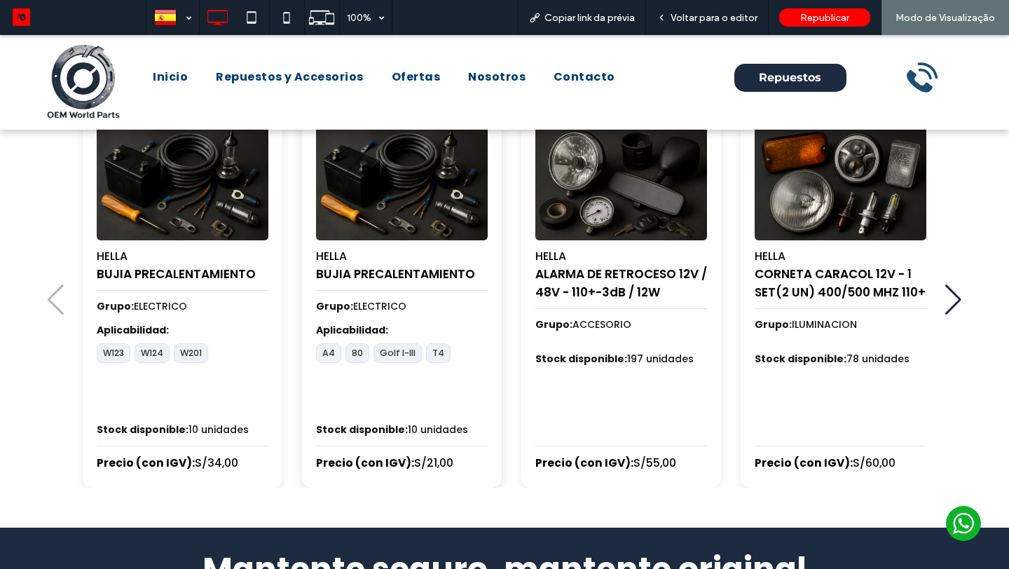
scroll to position [600, 0]
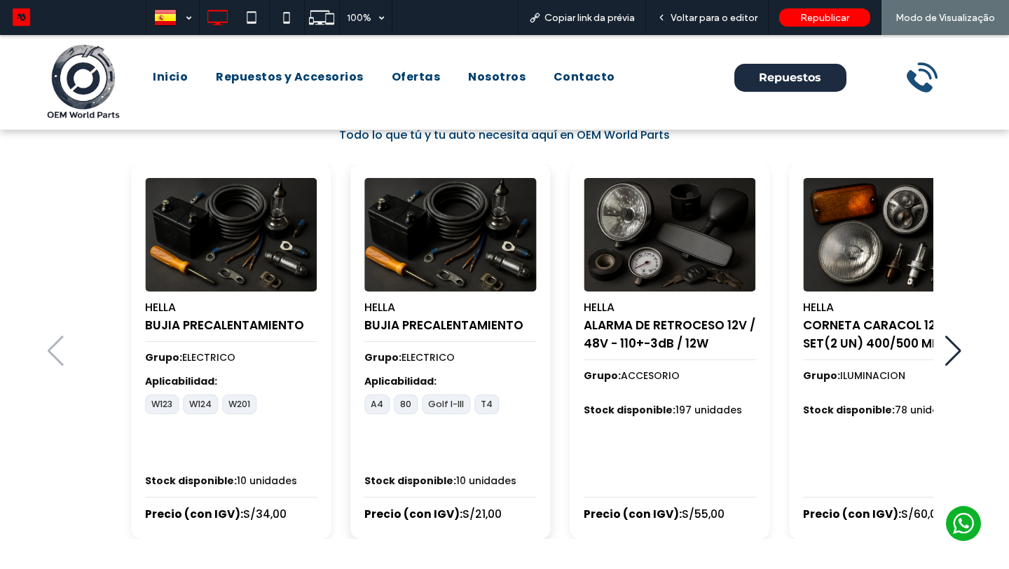
click at [471, 256] on img "2 / 100" at bounding box center [450, 234] width 180 height 119
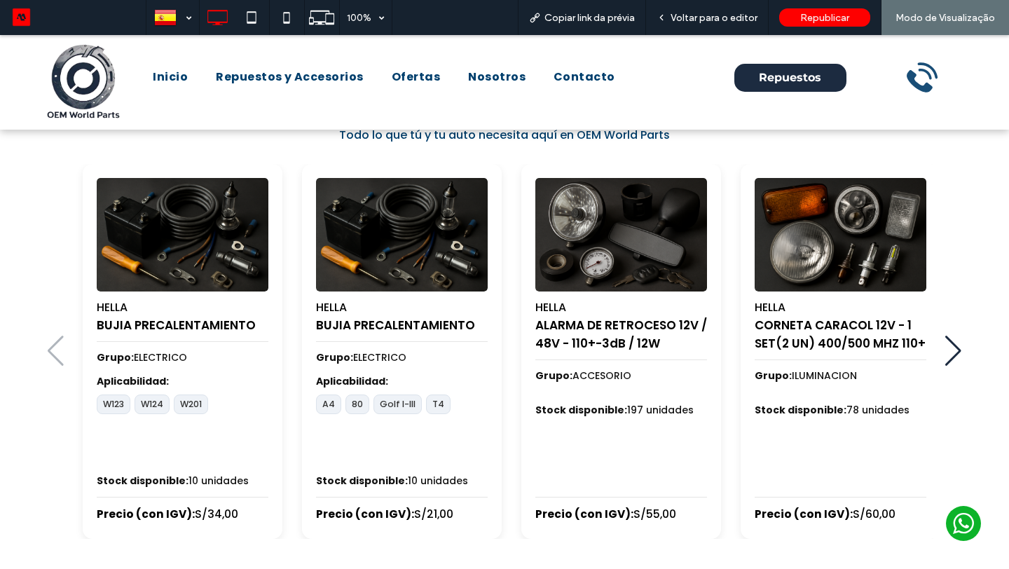
scroll to position [542, 0]
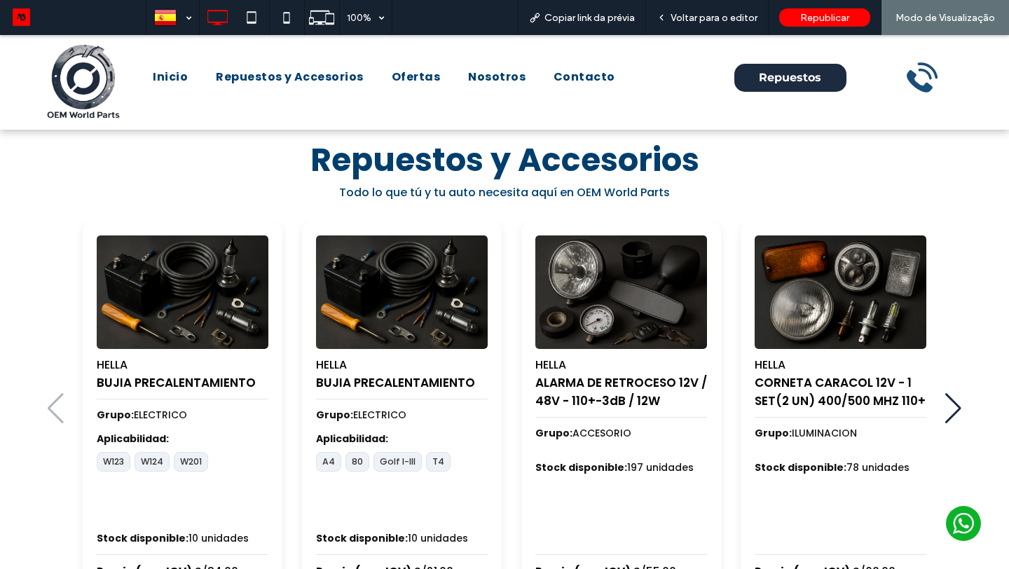
click at [374, 189] on span "Todo lo que tú y tu auto necesita aquí en OEM World Parts" at bounding box center [504, 192] width 331 height 16
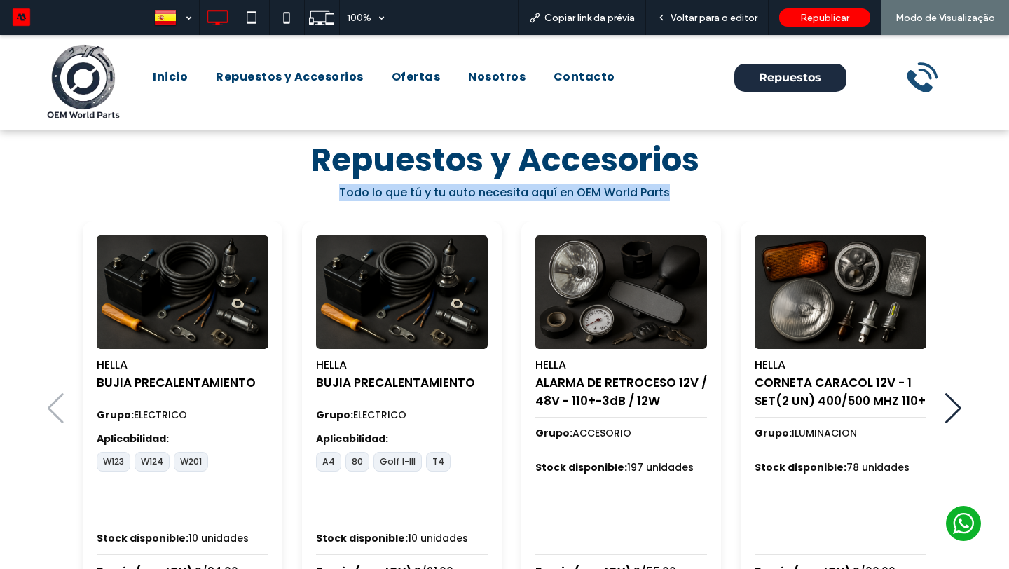
click at [374, 189] on span "Todo lo que tú y tu auto necesita aquí en OEM World Parts" at bounding box center [504, 192] width 331 height 16
click at [371, 195] on span "Todo lo que tú y tu auto necesita aquí en OEM World Parts" at bounding box center [504, 192] width 331 height 16
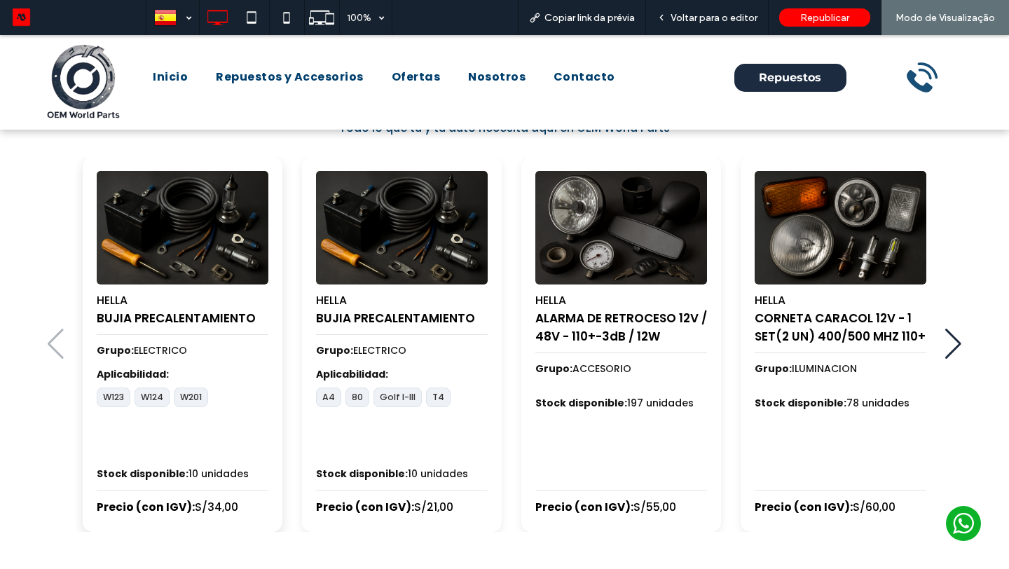
scroll to position [584, 0]
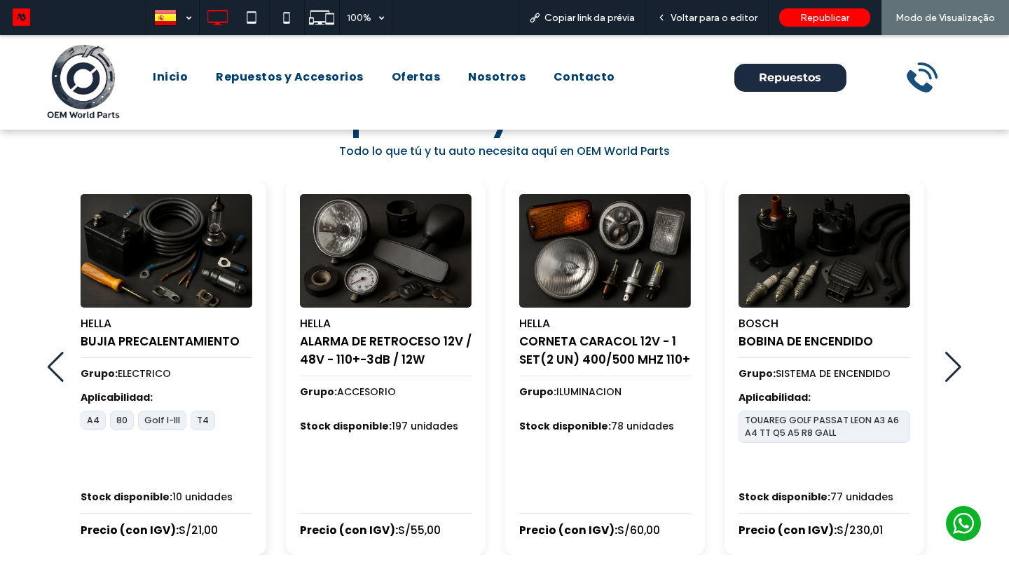
click at [216, 255] on img "2 / 100" at bounding box center [166, 250] width 180 height 119
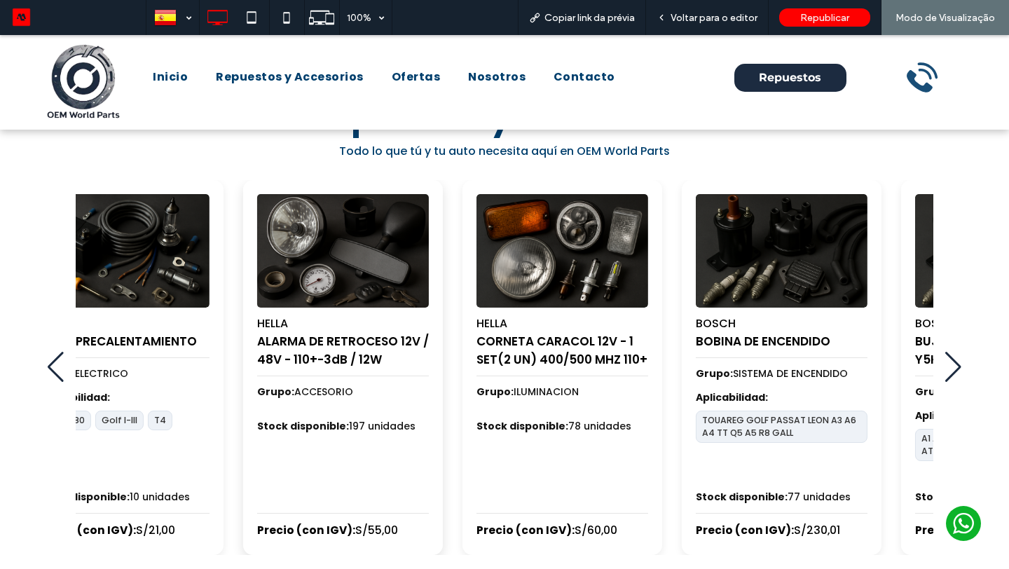
click at [278, 249] on img "3 / 100" at bounding box center [342, 250] width 180 height 119
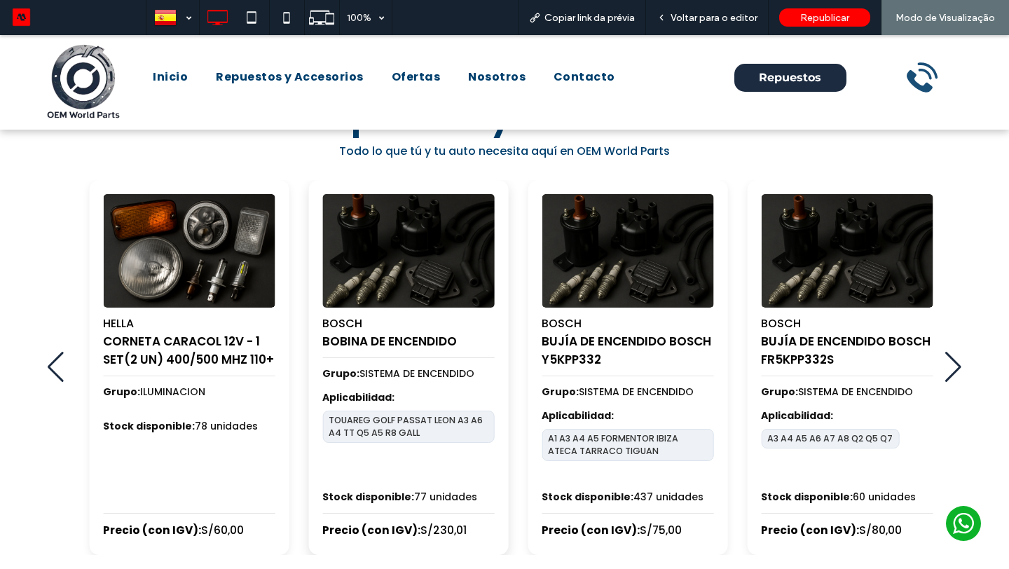
click at [370, 242] on img "5 / 100" at bounding box center [408, 250] width 180 height 119
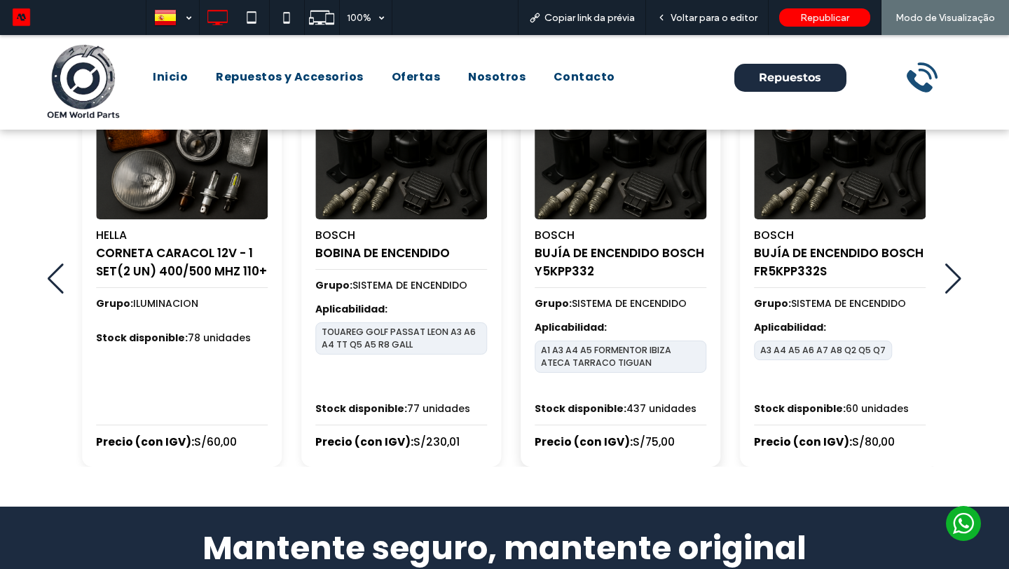
scroll to position [671, 0]
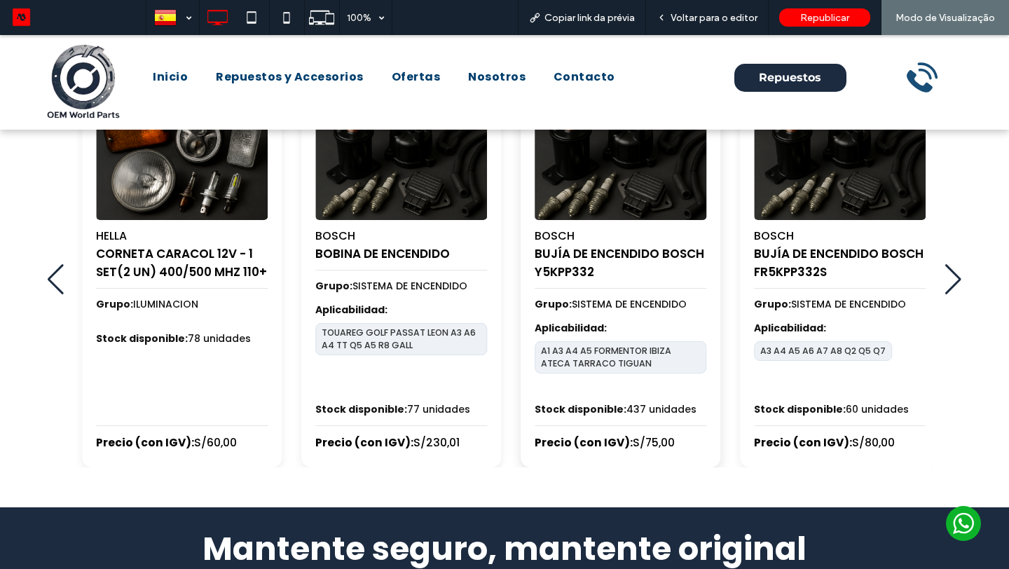
click at [593, 179] on img "6 / 100" at bounding box center [620, 163] width 180 height 119
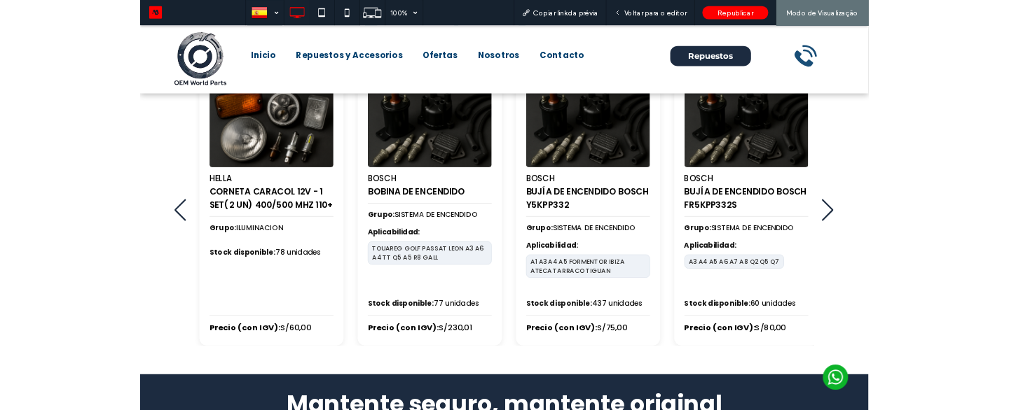
scroll to position [673, 0]
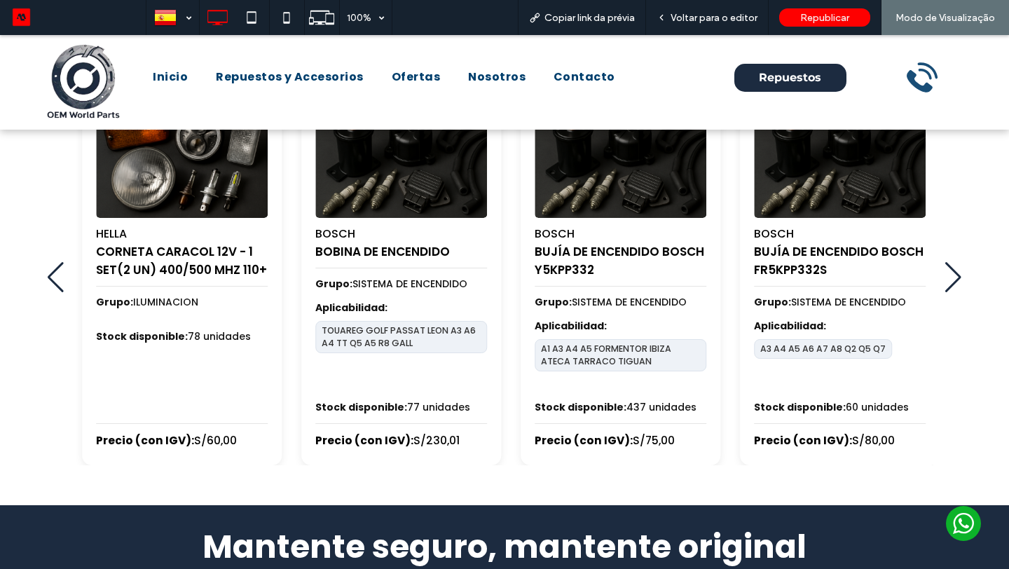
click at [370, 410] on div "HELLA BUJIA PRECALENTAMIENTO Grupo: ELECTRICO Aplicabilidad: W123 W124 W201 Sto…" at bounding box center [504, 287] width 1009 height 435
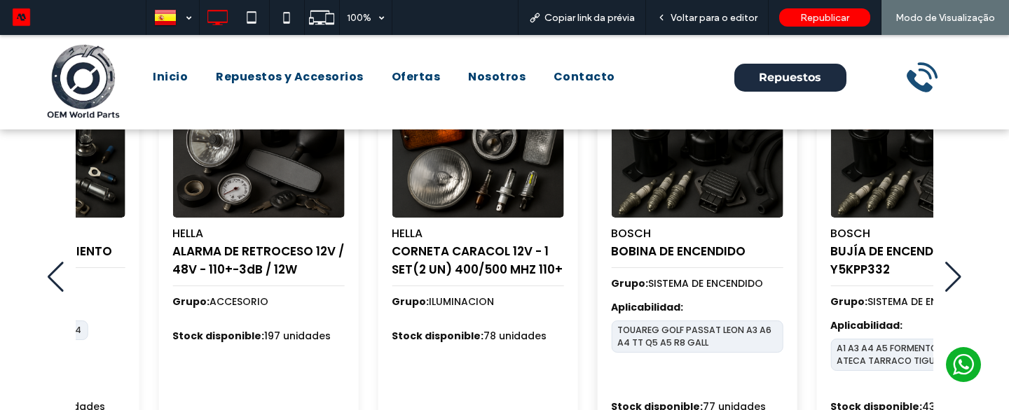
click at [727, 242] on h4 "BOBINA DE ENCENDIDO" at bounding box center [697, 251] width 172 height 18
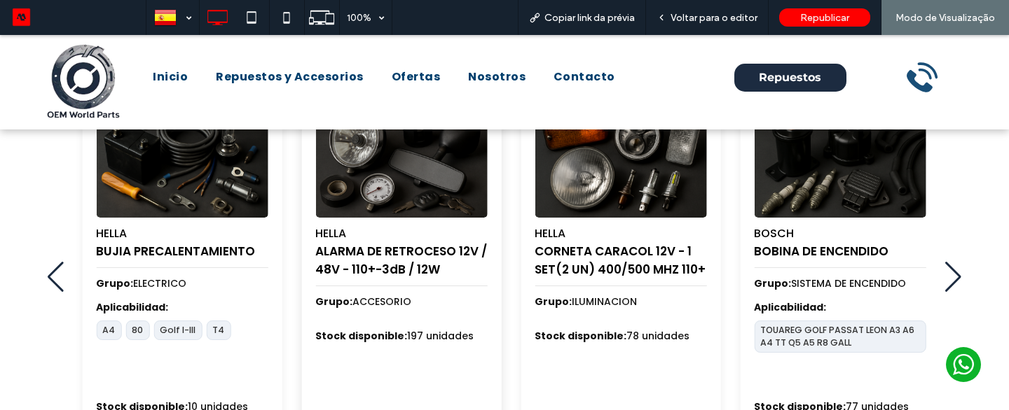
click at [487, 264] on h4 "ALARMA DE RETROCESO 12V / 48V - 110+-3dB / 12W" at bounding box center [401, 260] width 172 height 36
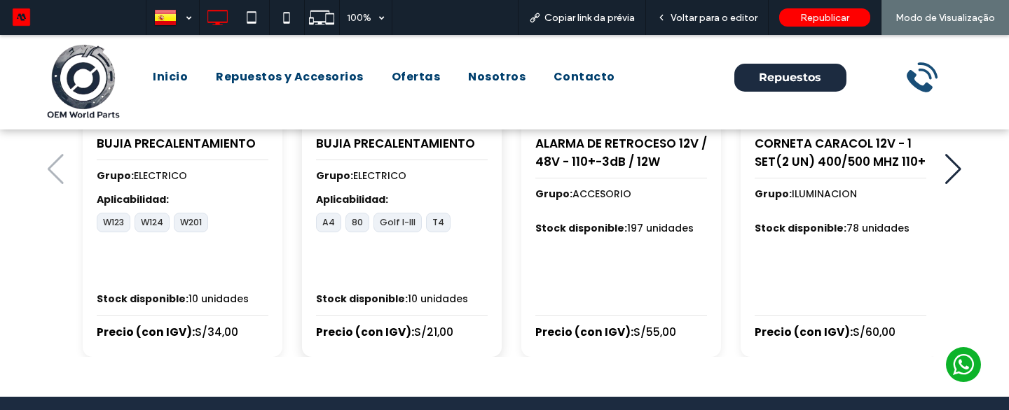
scroll to position [771, 0]
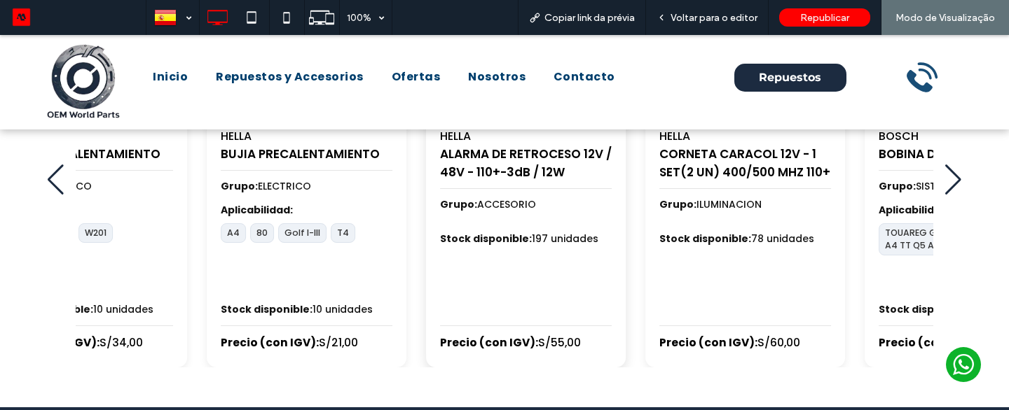
click at [426, 254] on div "HELLA ALARMA DE RETROCESO 12V / 48V - 110+-3dB / 12W Grupo: ACCESORIO Stock dis…" at bounding box center [526, 180] width 200 height 375
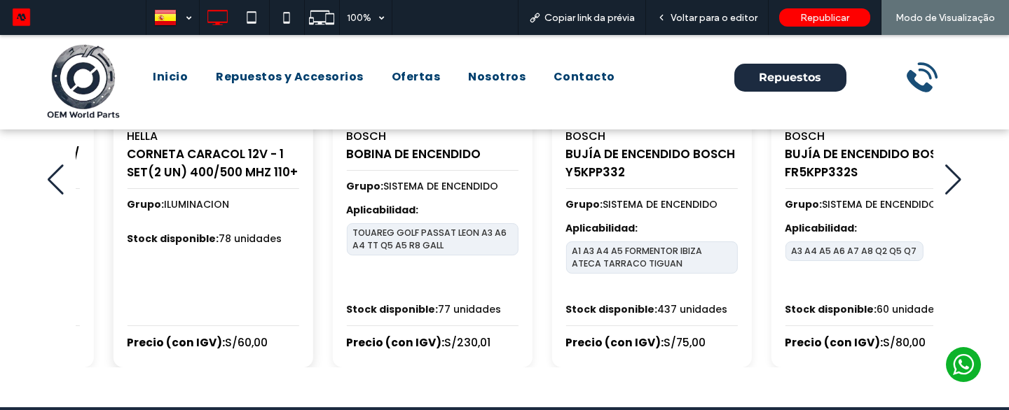
click at [172, 261] on div "HELLA CORNETA CARACOL 12V - 1 SET(2 UN) 400/500 MHZ 110+ Grupo: ILUMINACION Sto…" at bounding box center [213, 180] width 200 height 375
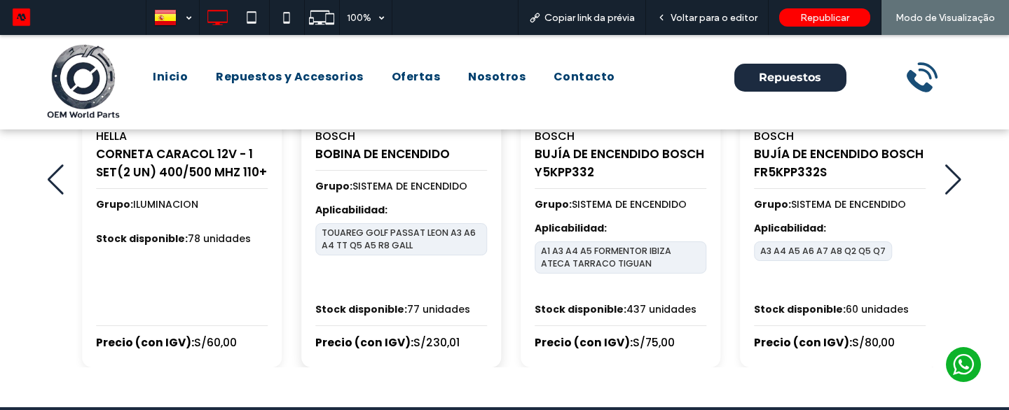
click at [315, 258] on div "TOUAREG GOLF PASSAT LEON A3 A6 A4 TT Q5 A5 R8 GALL" at bounding box center [401, 257] width 172 height 69
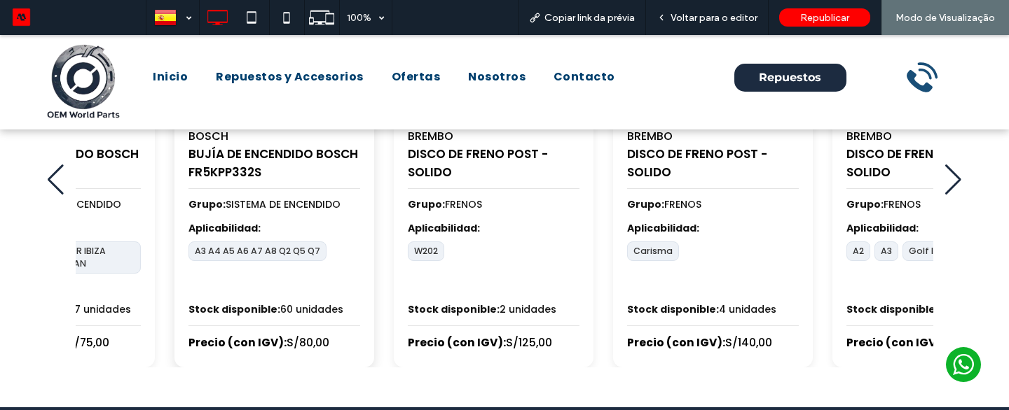
click at [209, 277] on div "A3 A4 A5 A6 A7 A8 Q2 Q5 Q7" at bounding box center [274, 267] width 172 height 50
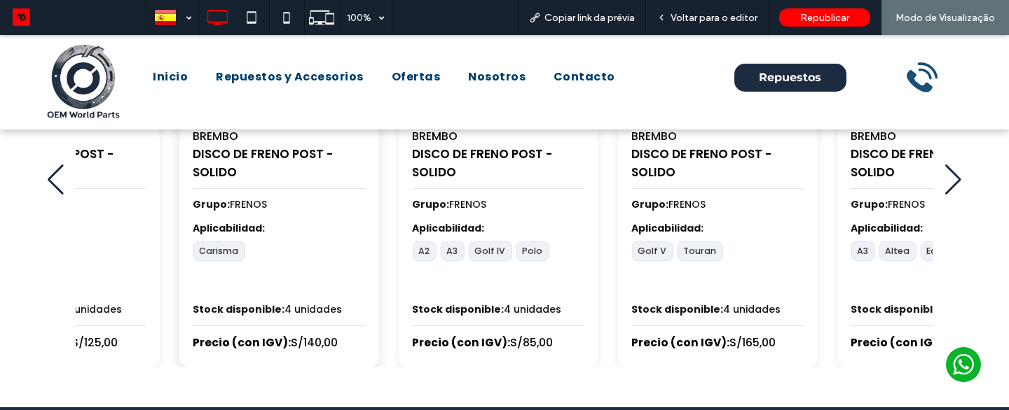
click at [193, 279] on div "Carisma" at bounding box center [279, 267] width 172 height 50
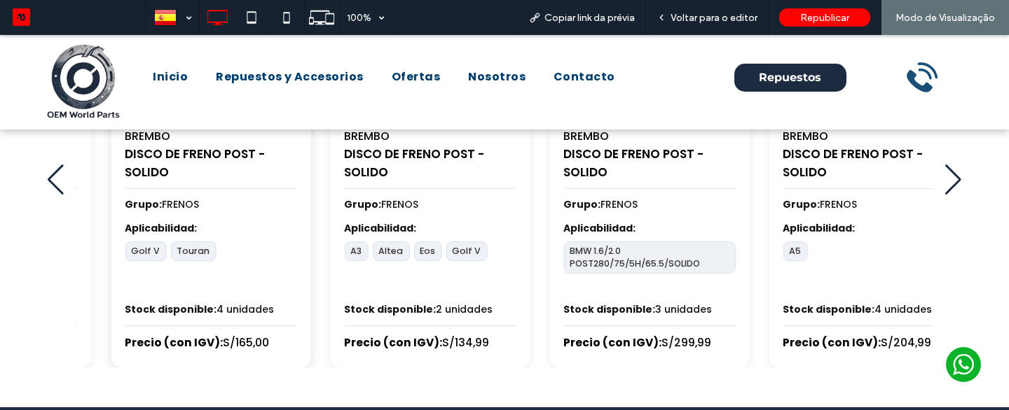
click at [225, 254] on div "Golf V Touran" at bounding box center [211, 267] width 172 height 50
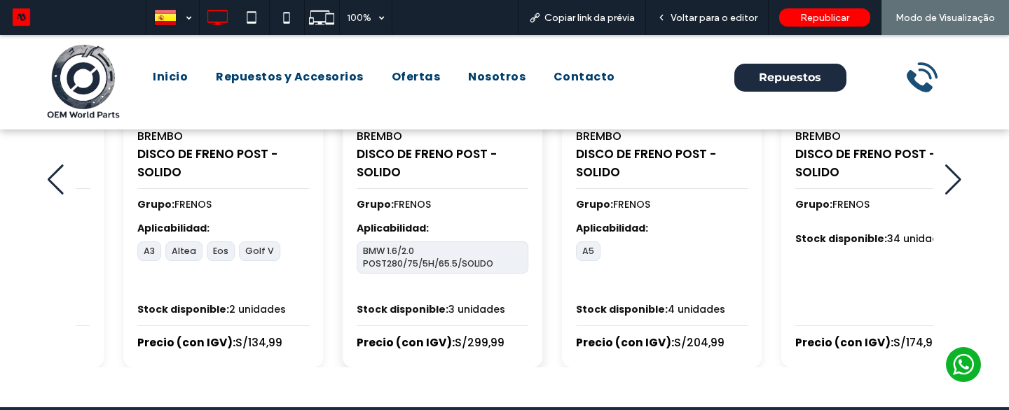
click at [357, 244] on span "BMW 1.6/2.0 POST280/75/5H/65.5/SOLIDO" at bounding box center [443, 258] width 172 height 32
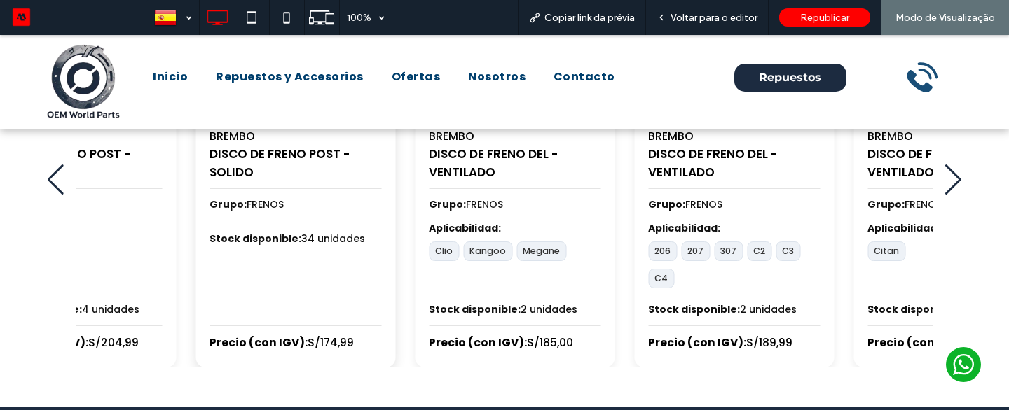
click at [282, 256] on div "BREMBO DISCO DE FRENO POST - SOLIDO Grupo: FRENOS Stock disponible: 34 unidades…" at bounding box center [295, 180] width 200 height 375
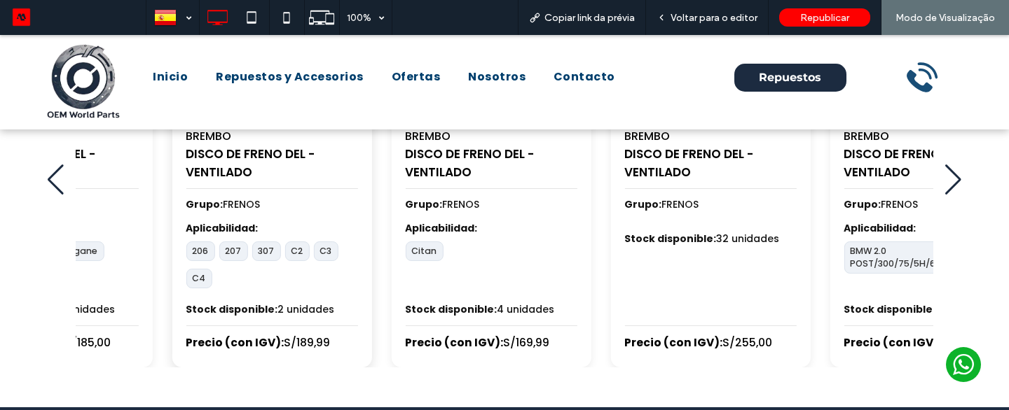
click at [251, 253] on span "307" at bounding box center [265, 252] width 29 height 20
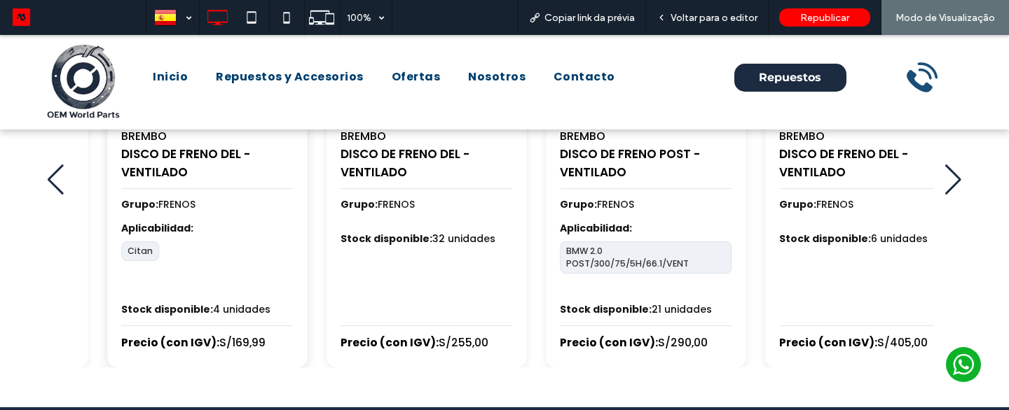
click at [237, 261] on div "Citan" at bounding box center [207, 267] width 172 height 50
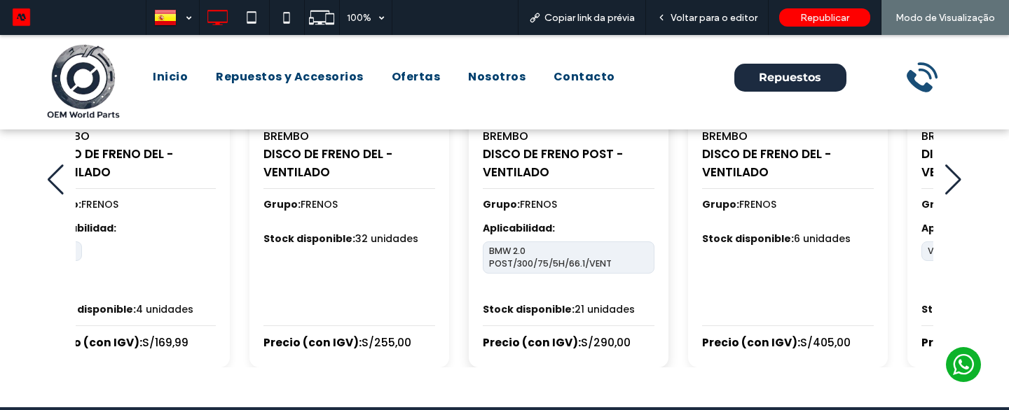
click at [483, 275] on div "BMW 2.0 POST/300/75/5H/66.1/VENT" at bounding box center [569, 267] width 172 height 50
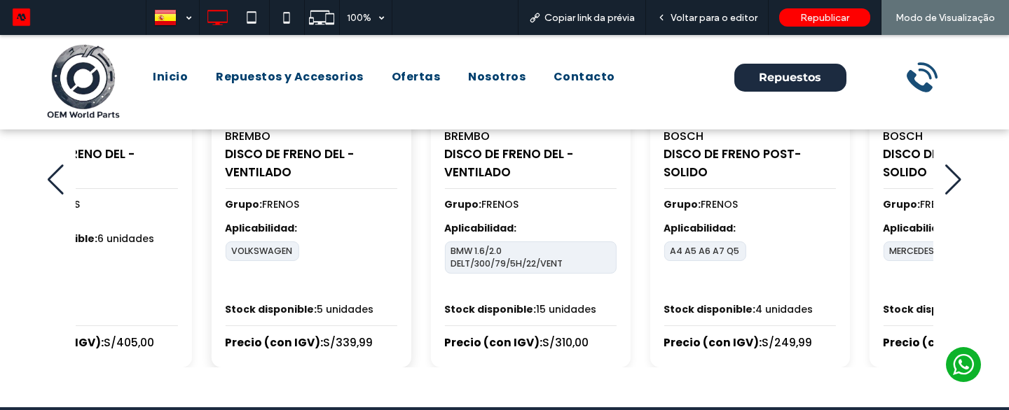
click at [348, 284] on div "VOLKSWAGEN" at bounding box center [311, 267] width 172 height 50
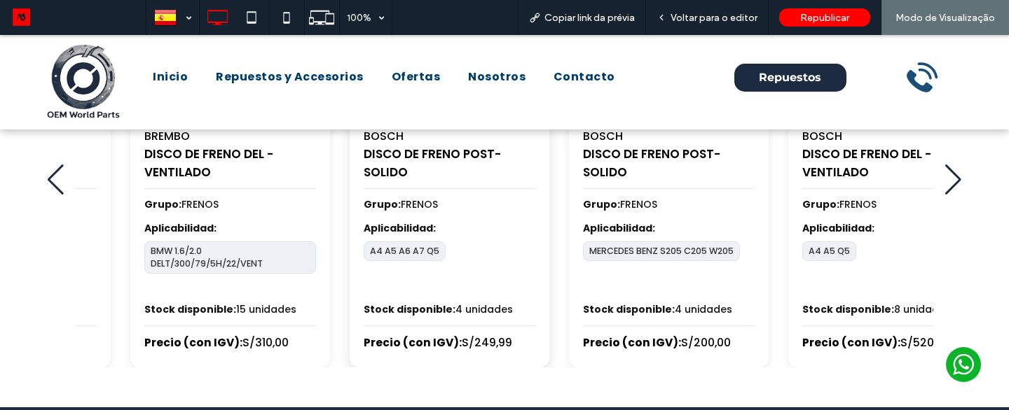
click at [364, 267] on div "A4 A5 A6 A7 Q5" at bounding box center [450, 267] width 172 height 50
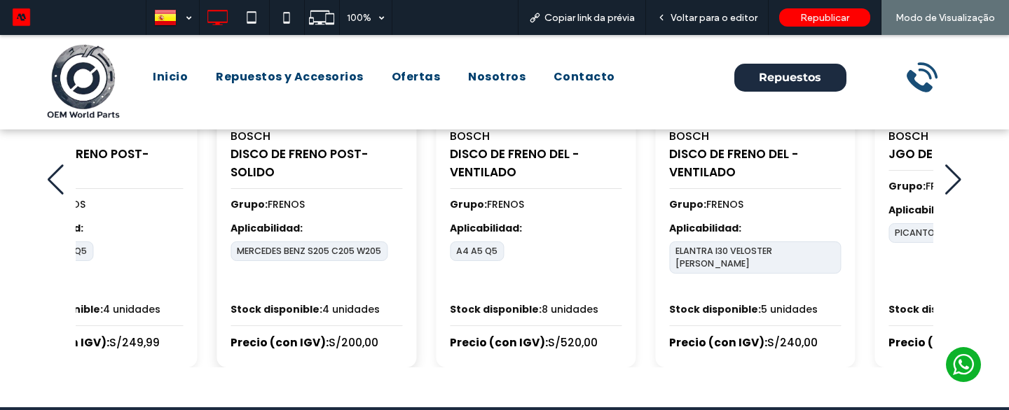
click at [326, 268] on div "MERCEDES BENZ S205 C205 W205" at bounding box center [316, 267] width 172 height 50
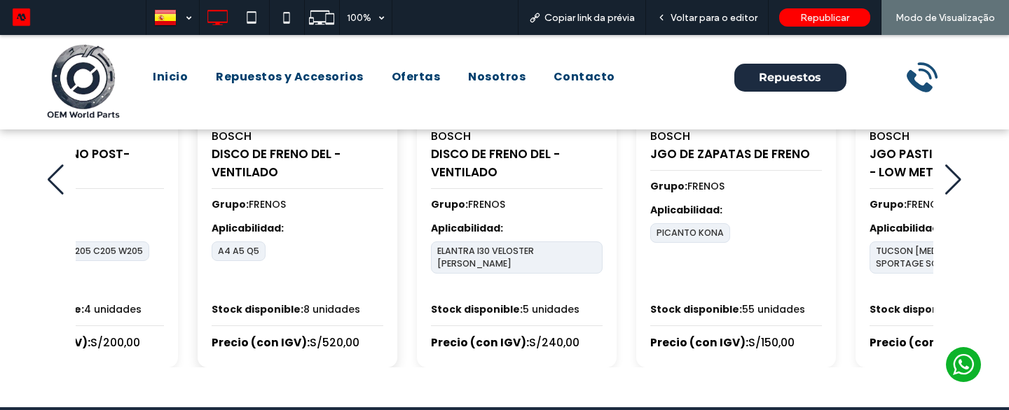
click at [329, 305] on div "BOSCH DISCO DE FRENO DEL - VENTILADO Grupo: FRENOS Aplicabilidad: A4 A5 Q5 Stoc…" at bounding box center [298, 180] width 200 height 375
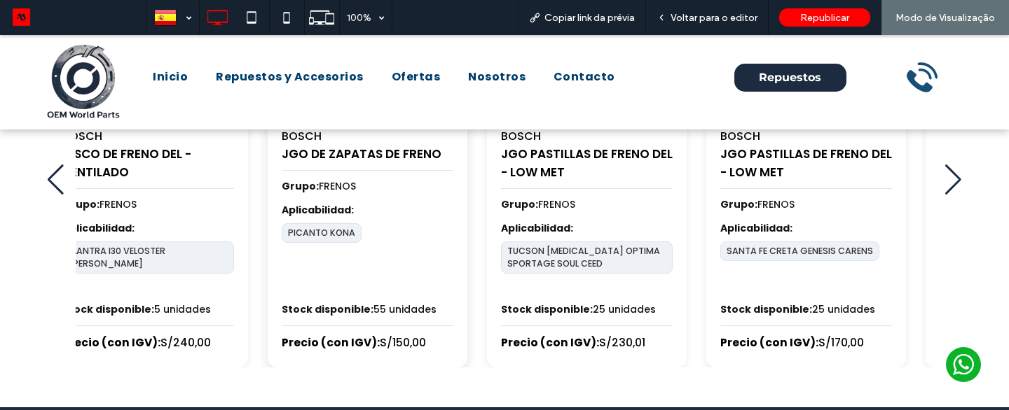
click at [282, 261] on div "PICANTO KONA" at bounding box center [368, 257] width 172 height 69
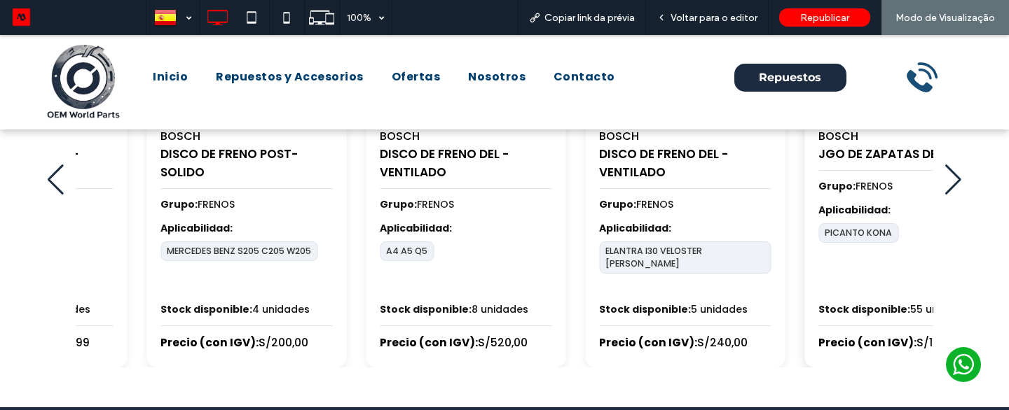
click at [910, 271] on div "PICANTO KONA" at bounding box center [904, 257] width 172 height 69
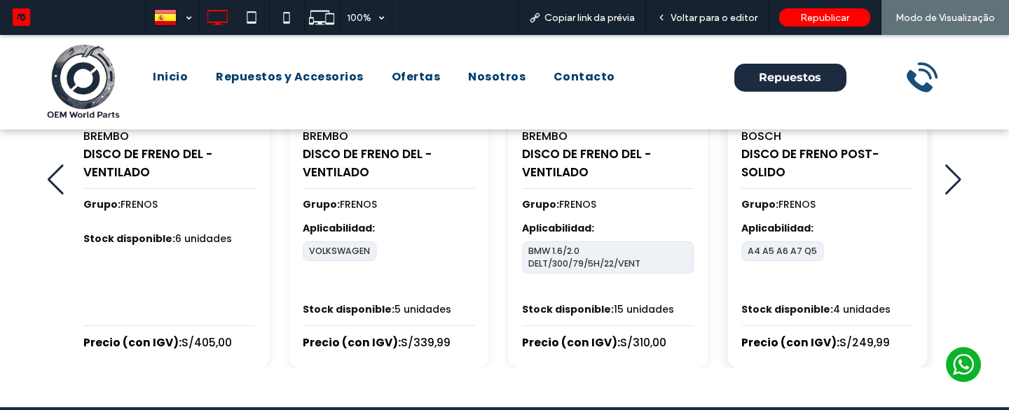
click at [900, 241] on div "BOSCH DISCO DE FRENO POST- SOLIDO Grupo: FRENOS Aplicabilidad: A4 A5 A6 A7 Q5 S…" at bounding box center [827, 180] width 200 height 375
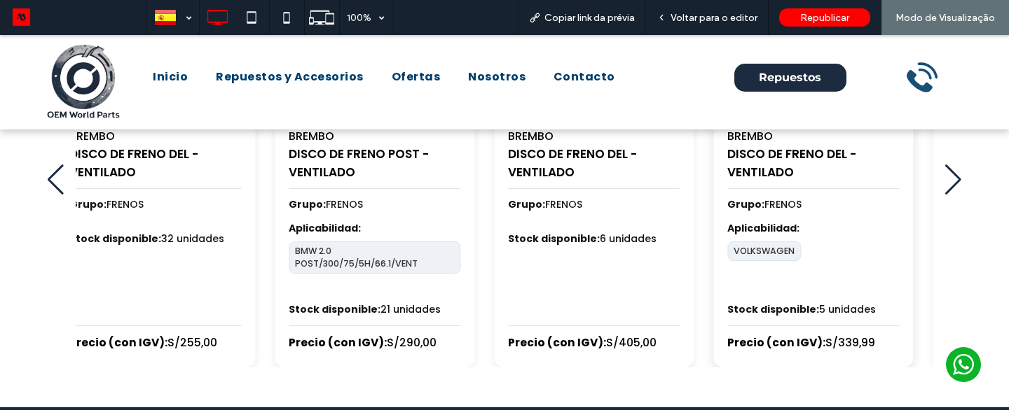
click at [828, 267] on div "VOLKSWAGEN" at bounding box center [813, 267] width 172 height 50
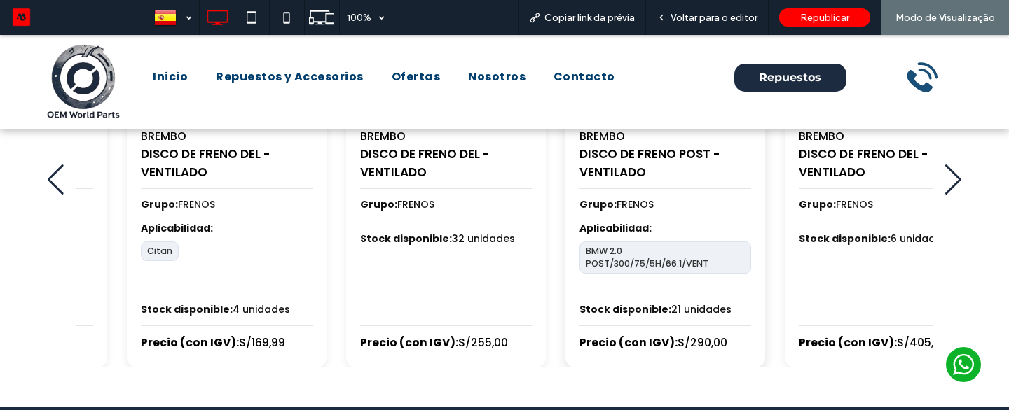
click at [751, 257] on span "BMW 2.0 POST/300/75/5H/66.1/VENT" at bounding box center [665, 258] width 172 height 32
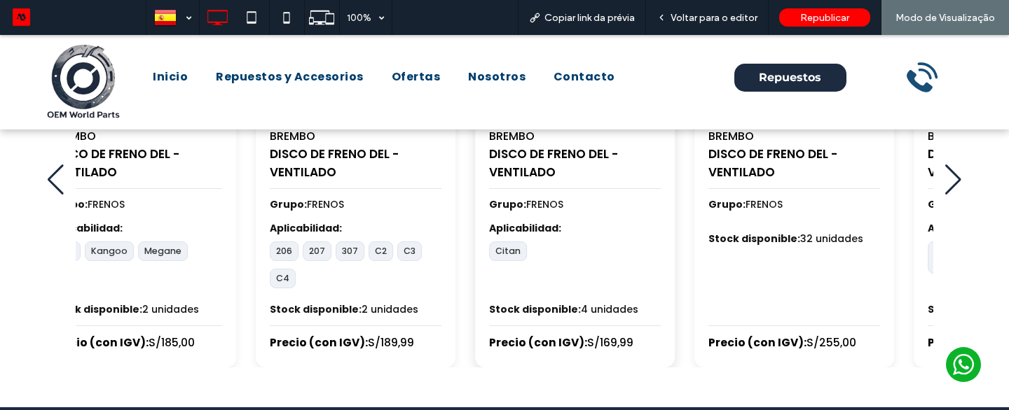
click at [661, 230] on strong "Aplicabilidad:" at bounding box center [575, 228] width 172 height 15
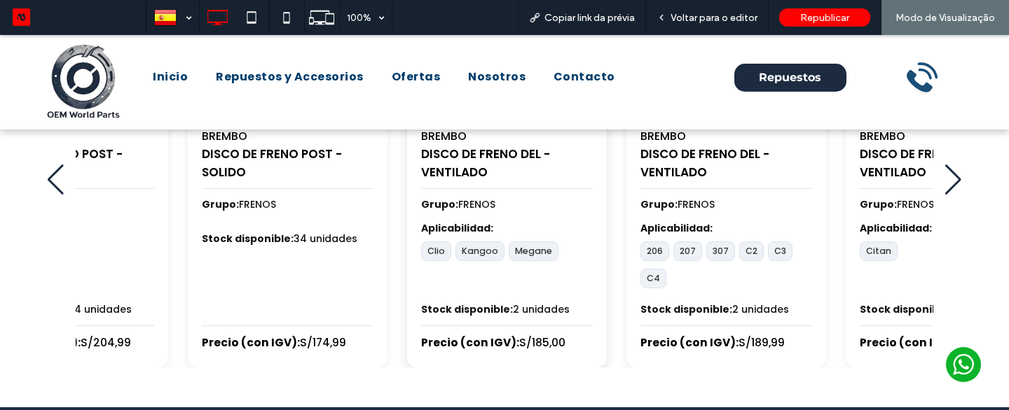
click at [593, 233] on strong "Aplicabilidad:" at bounding box center [507, 228] width 172 height 15
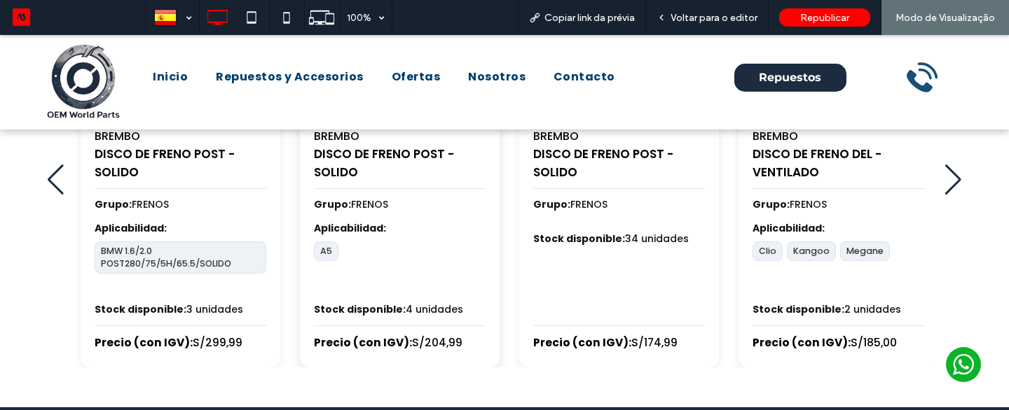
click at [499, 211] on div "BREMBO DISCO DE FRENO POST - SOLIDO Grupo: FRENOS Aplicabilidad: A5 Stock dispo…" at bounding box center [400, 180] width 200 height 375
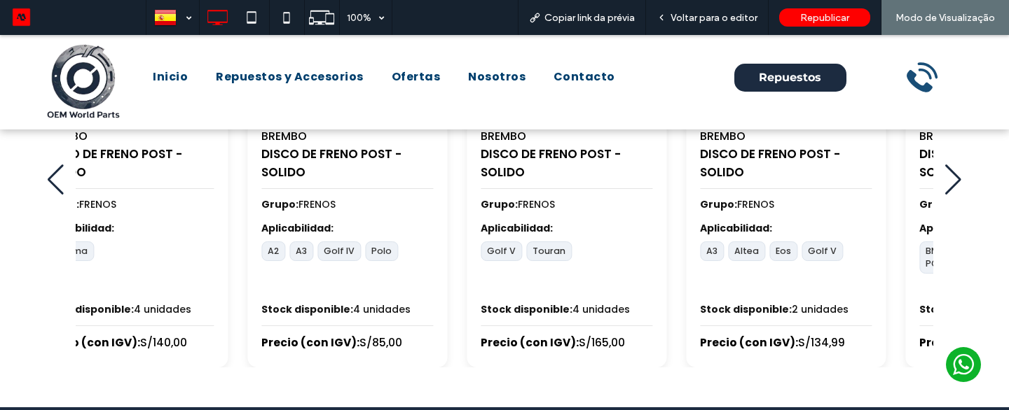
click at [702, 235] on div "HELLA BUJIA PRECALENTAMIENTO Grupo: ELECTRICO Aplicabilidad: W123 W124 W201 Sto…" at bounding box center [505, 180] width 858 height 375
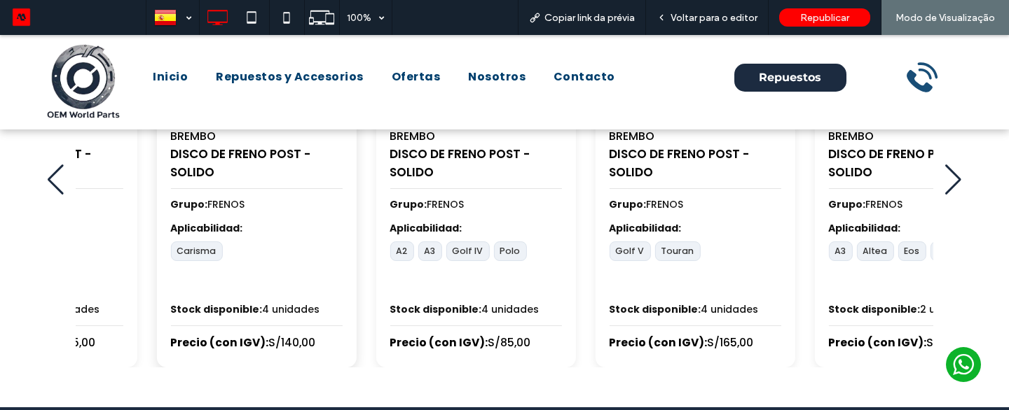
click at [342, 222] on strong "Aplicabilidad:" at bounding box center [256, 228] width 172 height 15
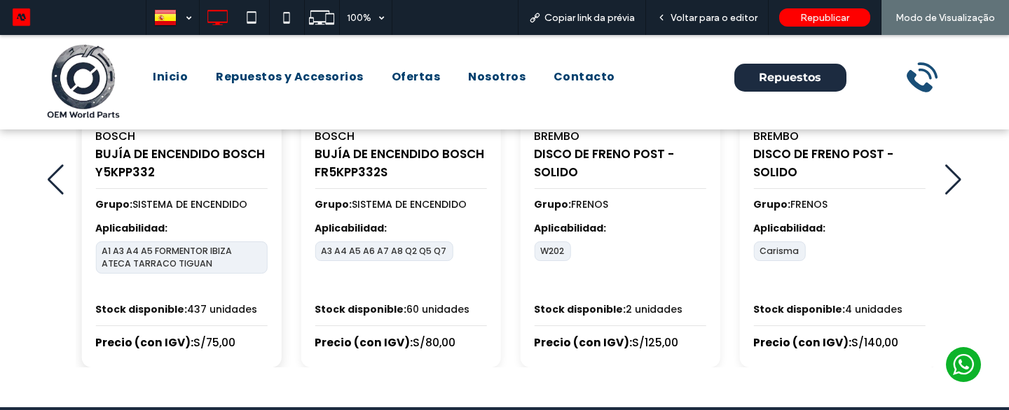
click at [281, 268] on div "BOSCH BUJÍA DE ENCENDIDO BOSCH Y5KPP332 Grupo: SISTEMA DE ENCENDIDO Aplicabilid…" at bounding box center [181, 180] width 200 height 375
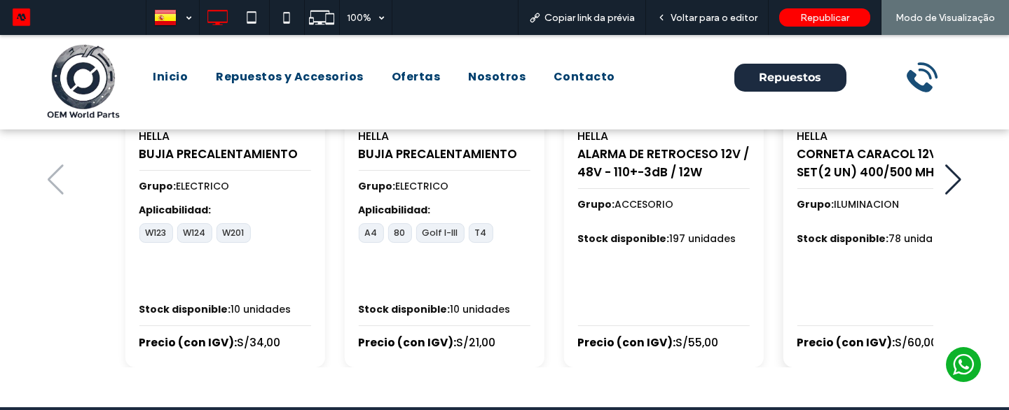
click at [840, 234] on div "HELLA BUJIA PRECALENTAMIENTO Grupo: ELECTRICO Aplicabilidad: W123 W124 W201 Sto…" at bounding box center [554, 180] width 872 height 375
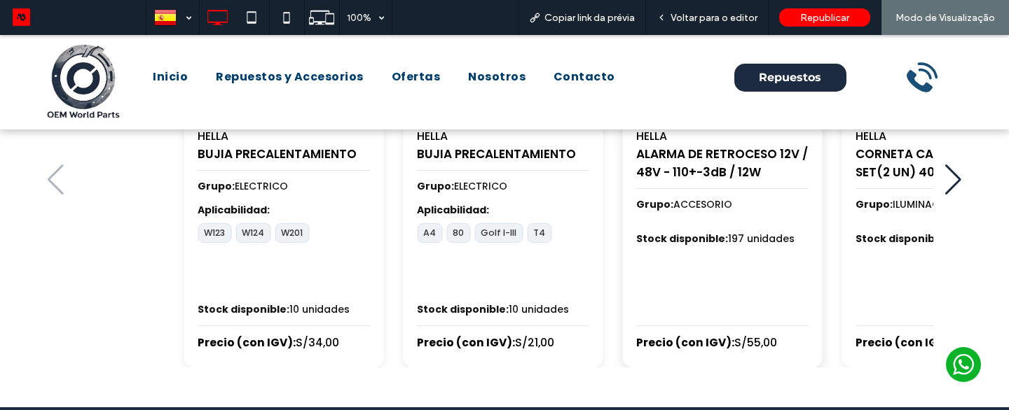
click at [663, 272] on div "HELLA BUJIA PRECALENTAMIENTO Grupo: ELECTRICO Aplicabilidad: W123 W124 W201 Sto…" at bounding box center [613, 180] width 872 height 375
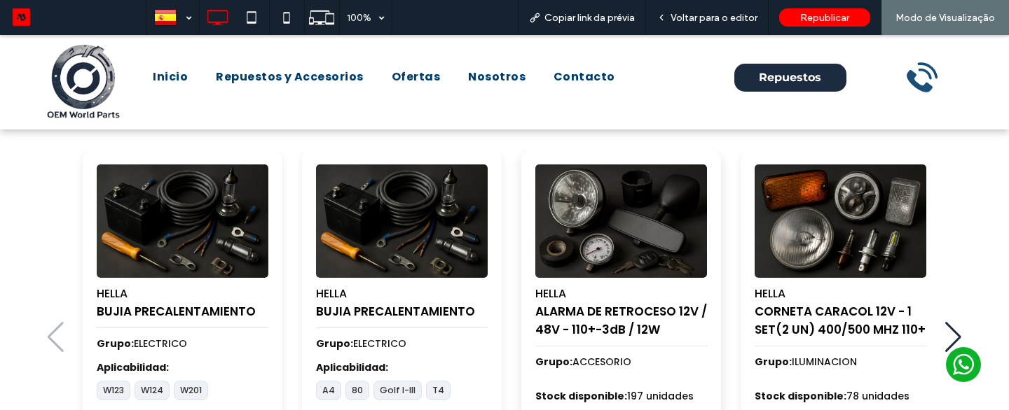
scroll to position [611, 0]
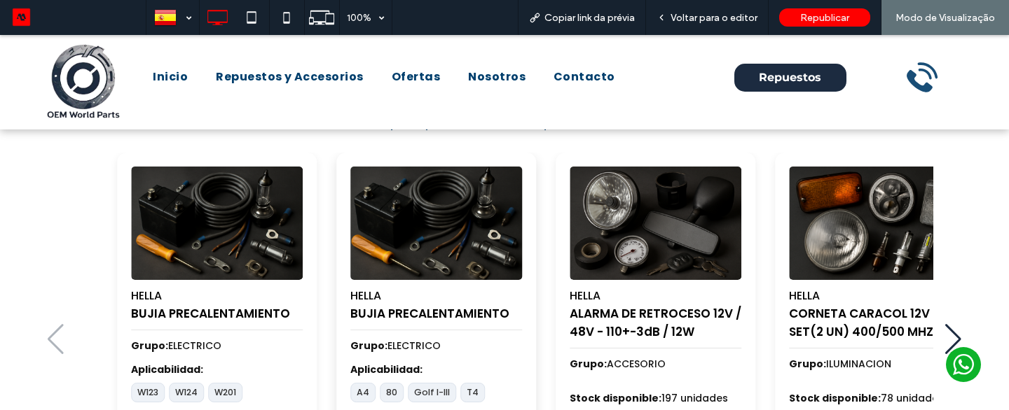
click at [465, 212] on img "2 / 100" at bounding box center [436, 223] width 180 height 119
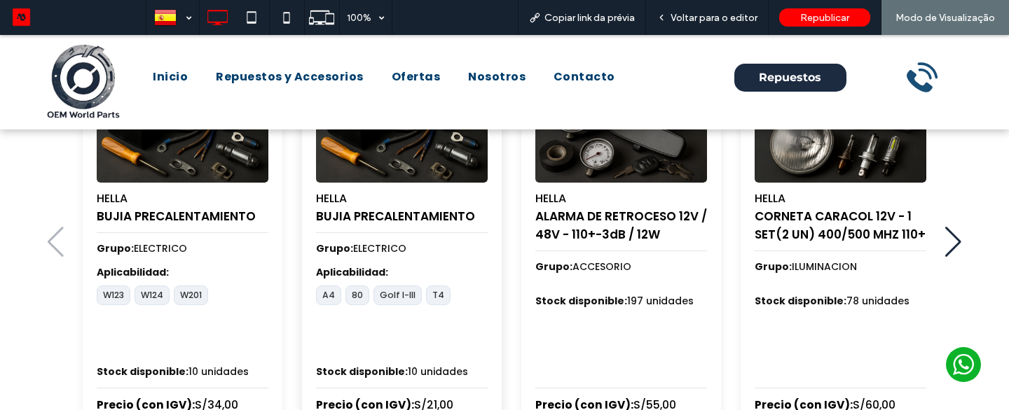
scroll to position [754, 0]
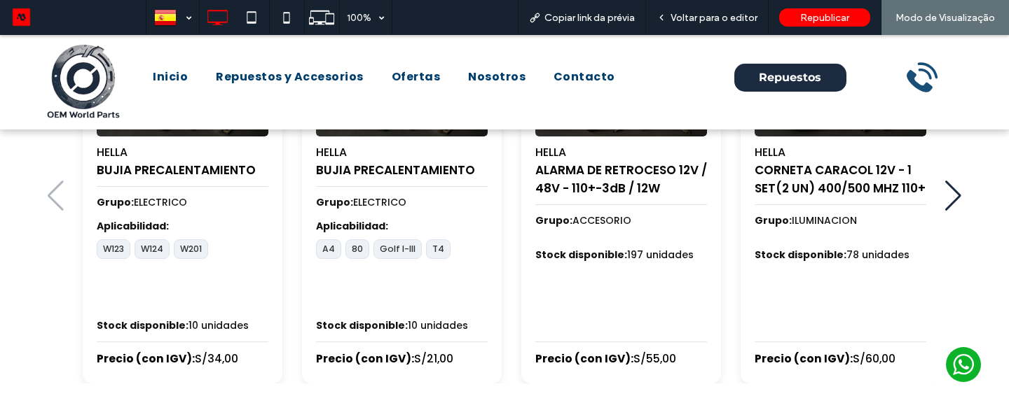
click at [953, 198] on div "Next slide" at bounding box center [952, 196] width 17 height 31
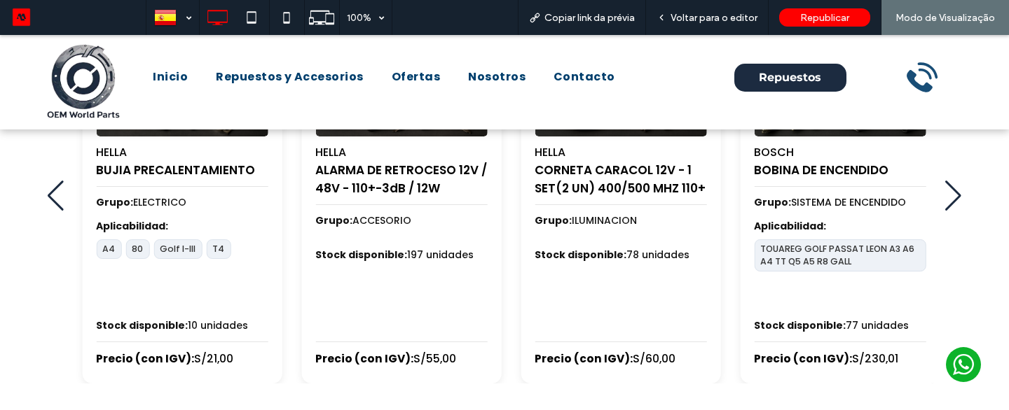
click at [953, 198] on div "Next slide" at bounding box center [952, 196] width 17 height 31
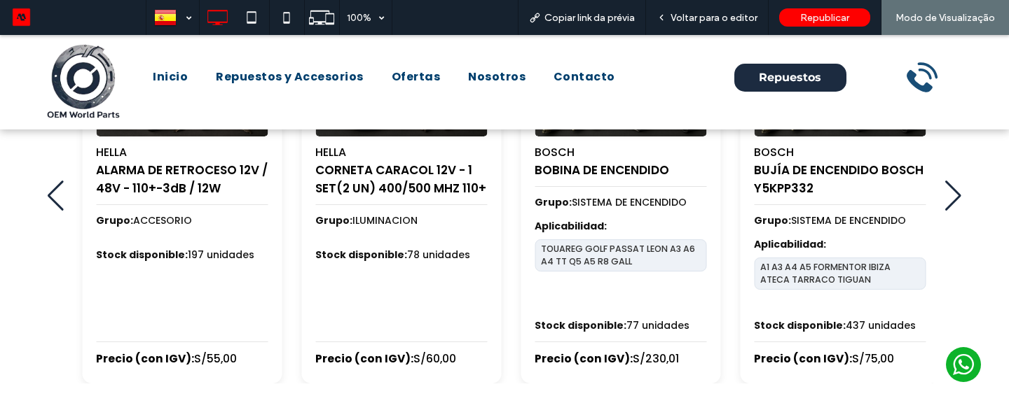
click at [953, 198] on div "Next slide" at bounding box center [952, 196] width 17 height 31
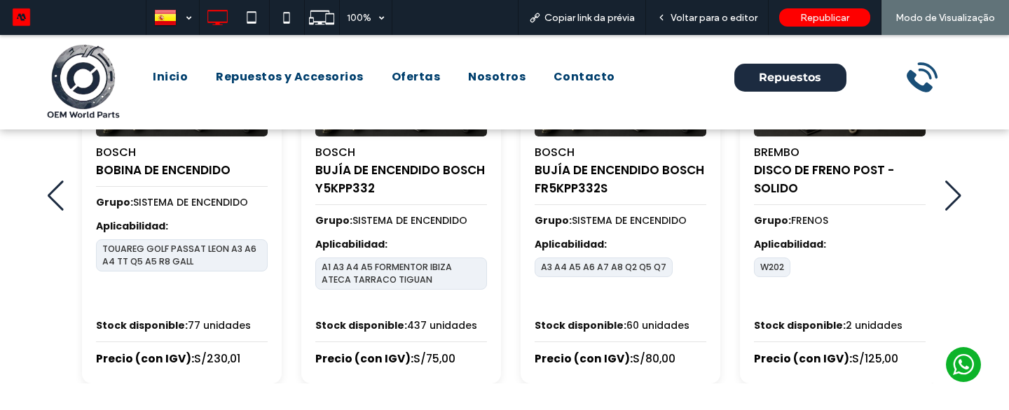
click at [953, 198] on div "Next slide" at bounding box center [952, 196] width 17 height 31
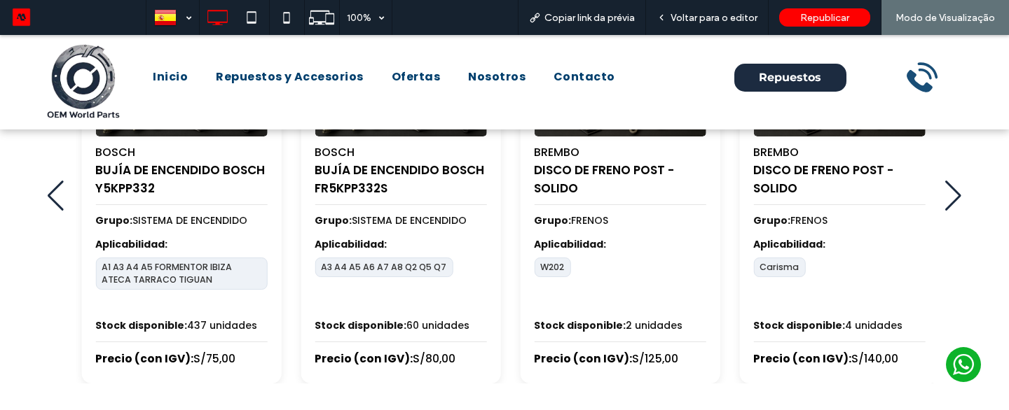
click at [953, 198] on div "Next slide" at bounding box center [952, 196] width 17 height 31
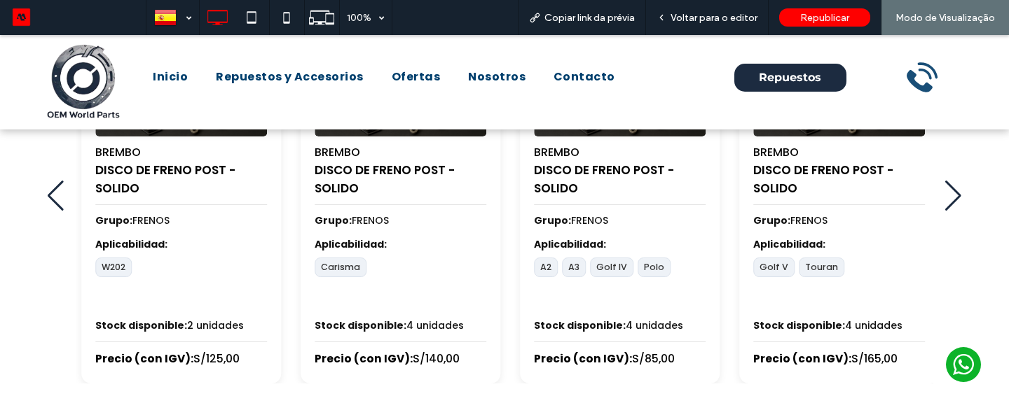
click at [953, 198] on div "Next slide" at bounding box center [952, 196] width 17 height 31
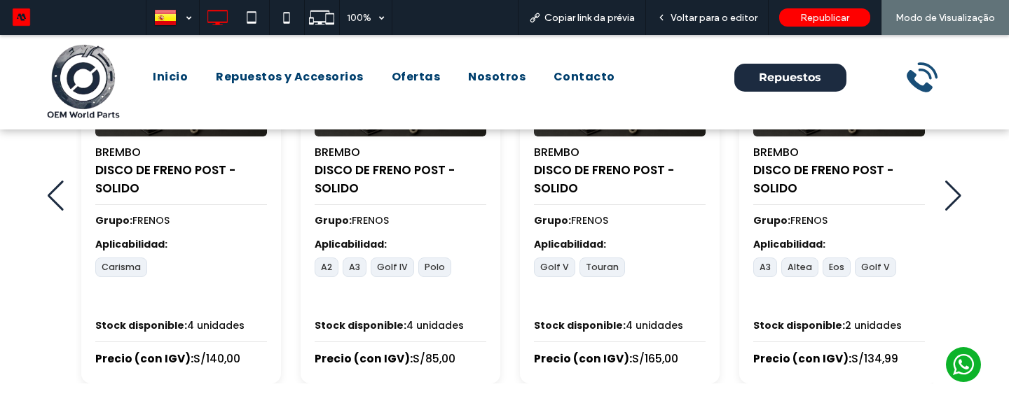
click at [953, 198] on div "Next slide" at bounding box center [952, 196] width 17 height 31
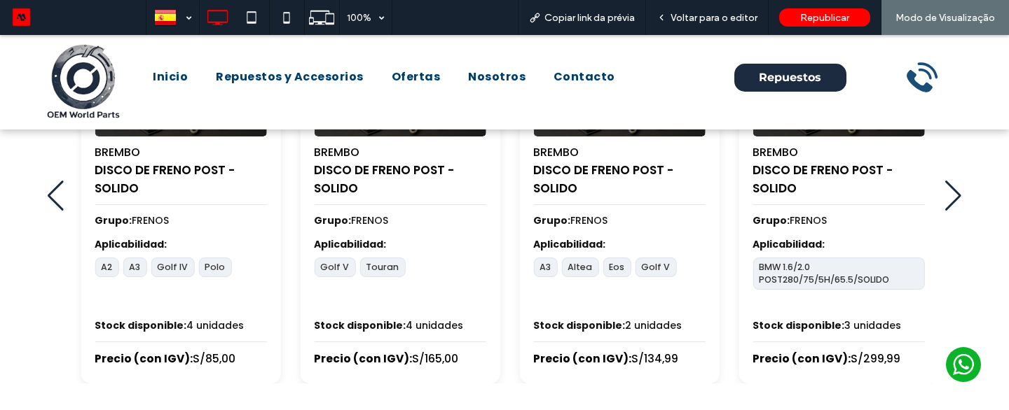
click at [953, 198] on div "Next slide" at bounding box center [952, 196] width 17 height 31
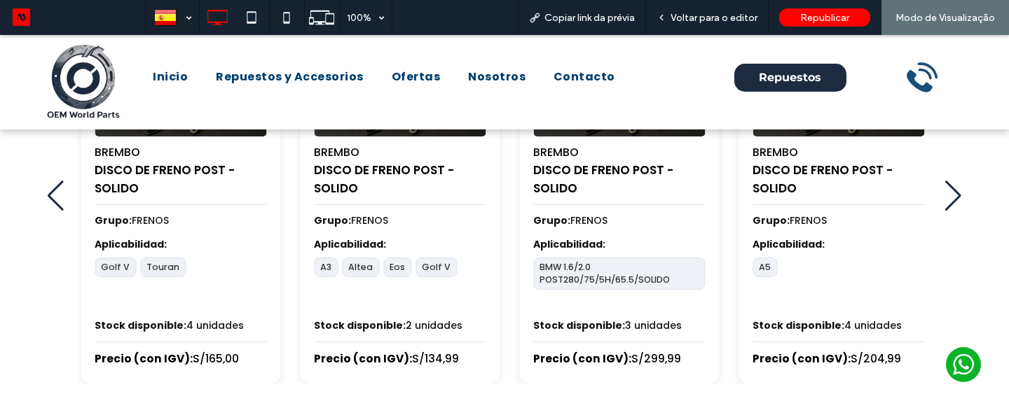
click at [953, 198] on div "Next slide" at bounding box center [952, 196] width 17 height 31
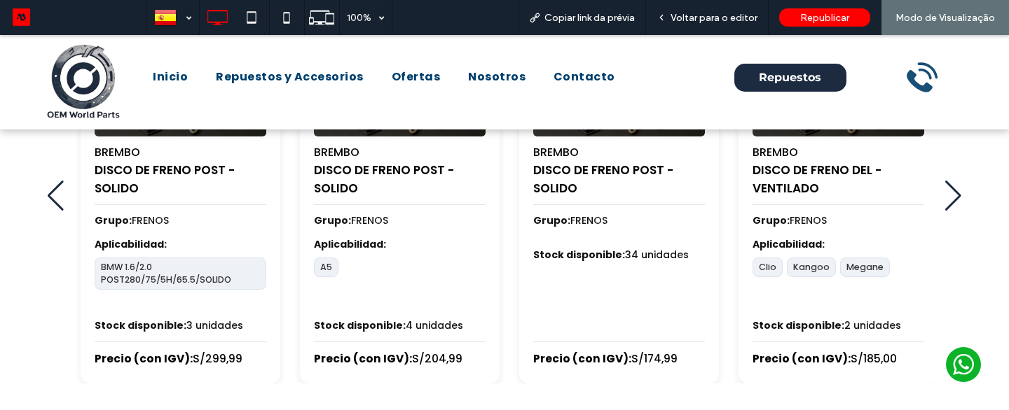
click at [953, 198] on div "Next slide" at bounding box center [952, 196] width 17 height 31
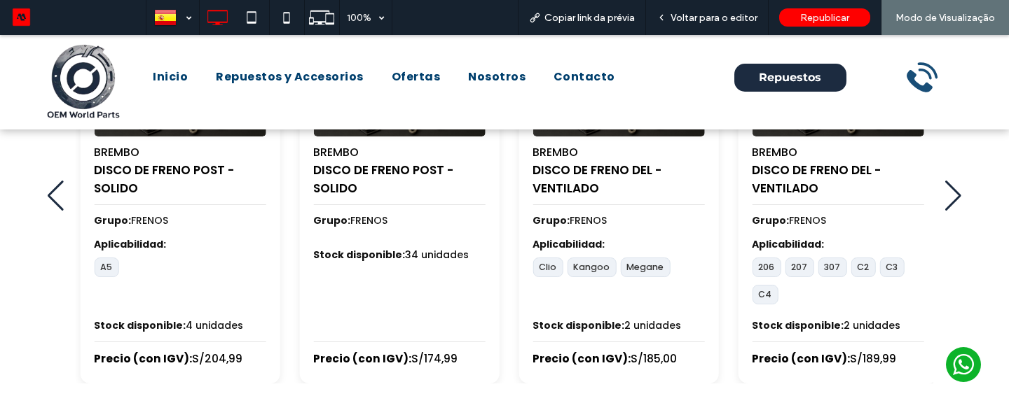
click at [953, 198] on div "Next slide" at bounding box center [952, 196] width 17 height 31
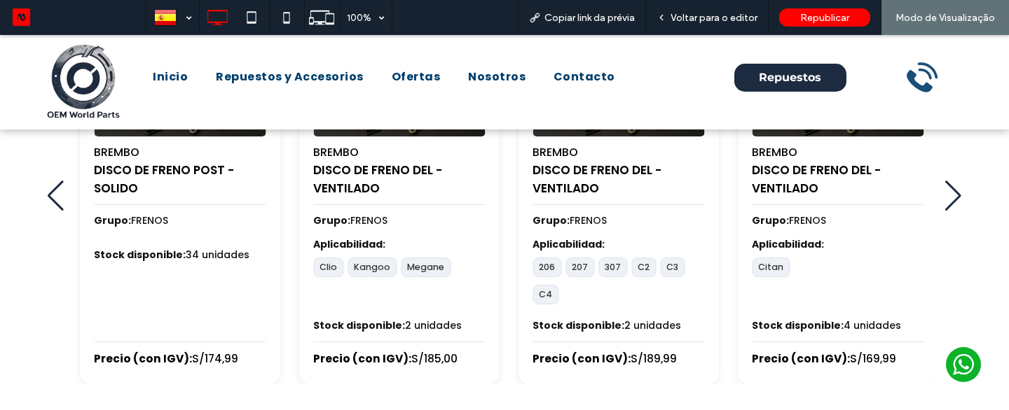
click at [953, 198] on div "Next slide" at bounding box center [952, 196] width 17 height 31
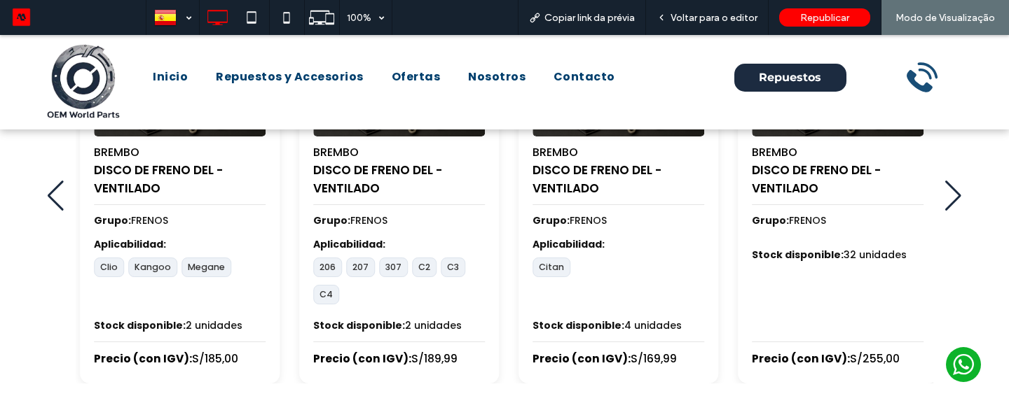
click at [953, 198] on div "Next slide" at bounding box center [952, 196] width 17 height 31
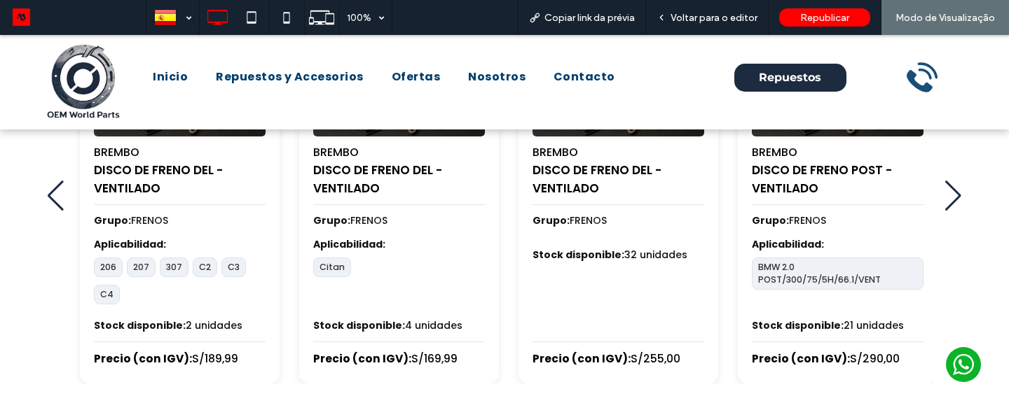
click at [953, 198] on div "Next slide" at bounding box center [952, 196] width 17 height 31
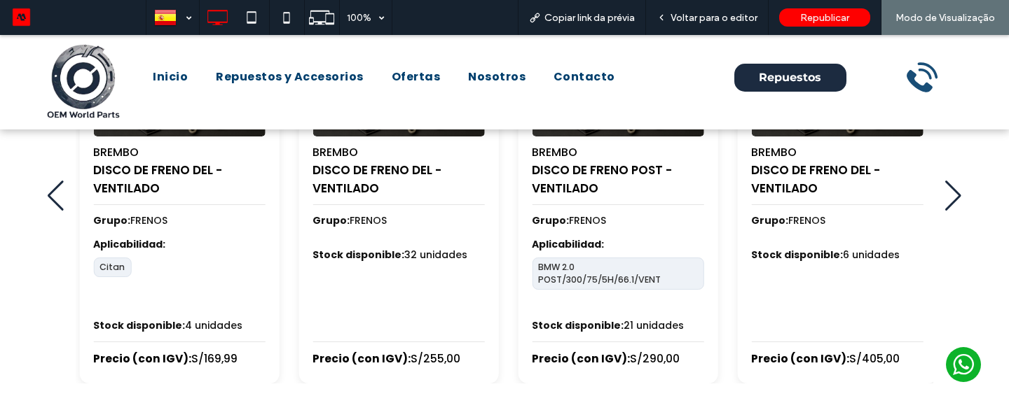
click at [953, 198] on div "Next slide" at bounding box center [952, 196] width 17 height 31
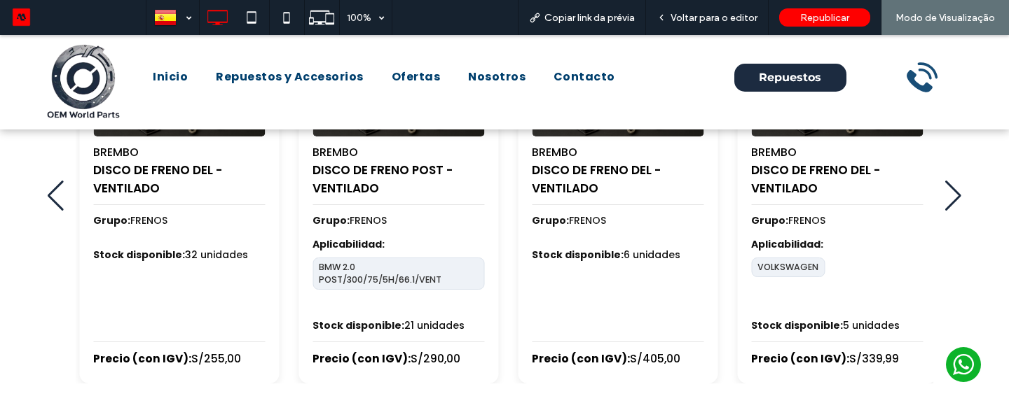
click at [953, 198] on div "Next slide" at bounding box center [952, 196] width 17 height 31
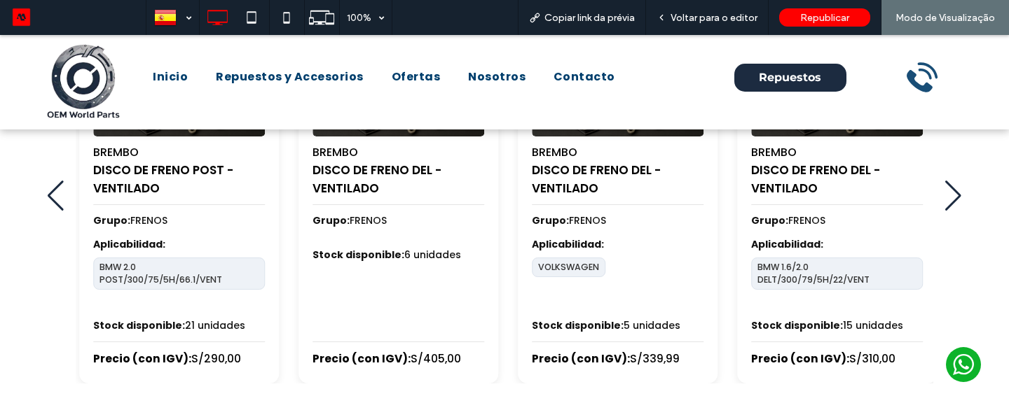
click at [953, 198] on div "Next slide" at bounding box center [952, 196] width 17 height 31
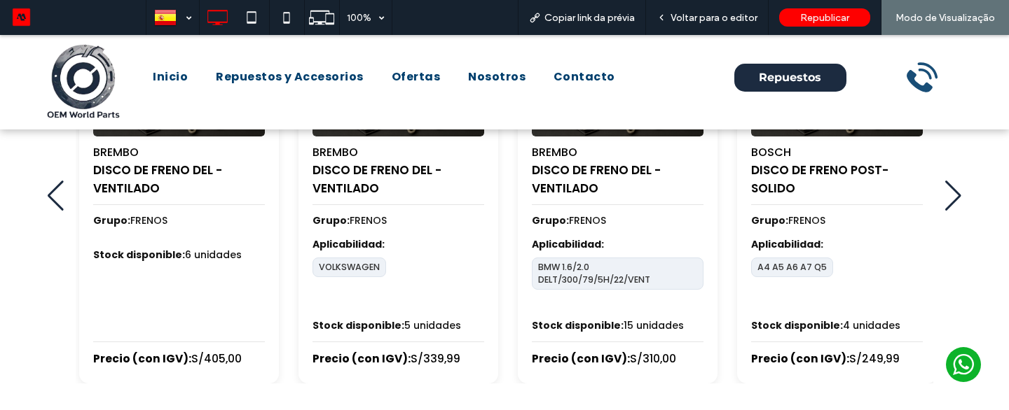
click at [953, 198] on div "Next slide" at bounding box center [952, 196] width 17 height 31
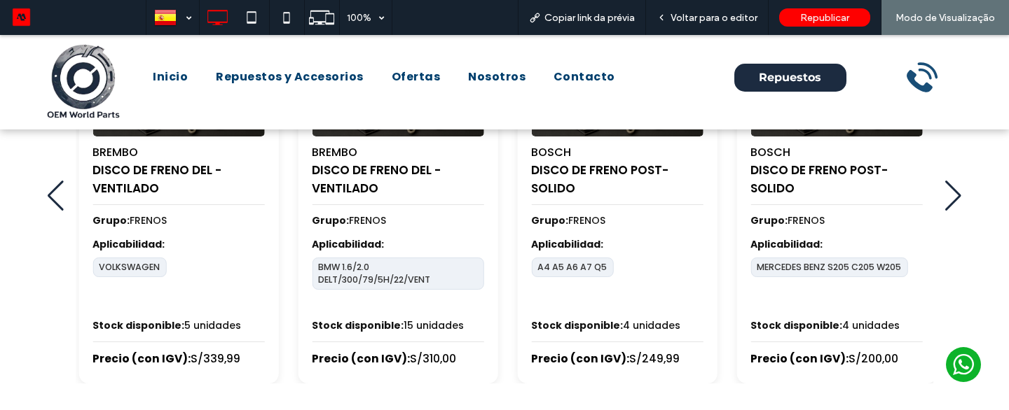
click at [953, 198] on div "Next slide" at bounding box center [952, 196] width 17 height 31
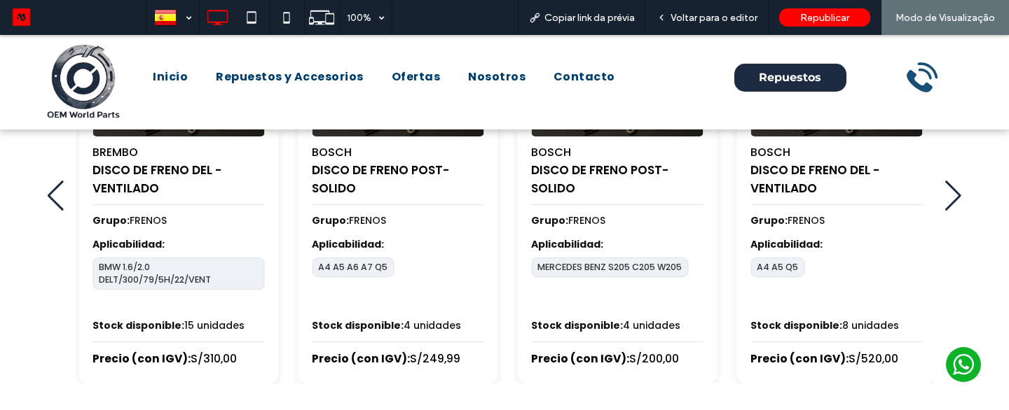
click at [953, 198] on div "Next slide" at bounding box center [952, 196] width 17 height 31
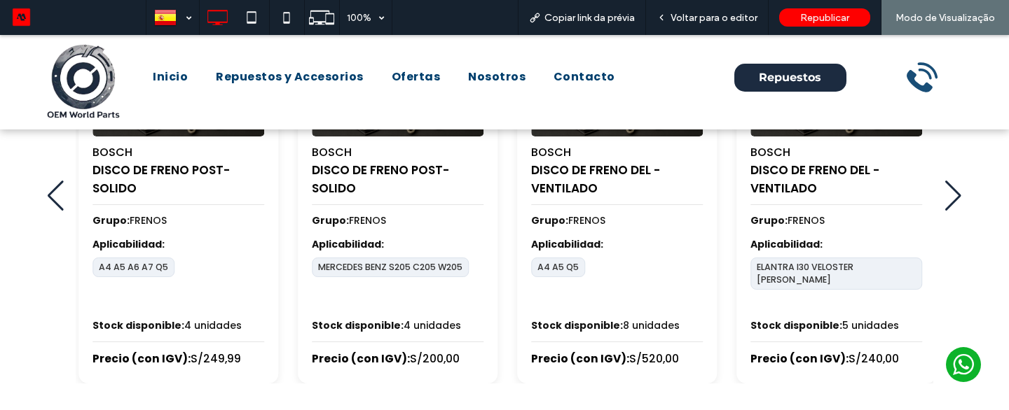
click at [953, 198] on div "Next slide" at bounding box center [952, 196] width 17 height 31
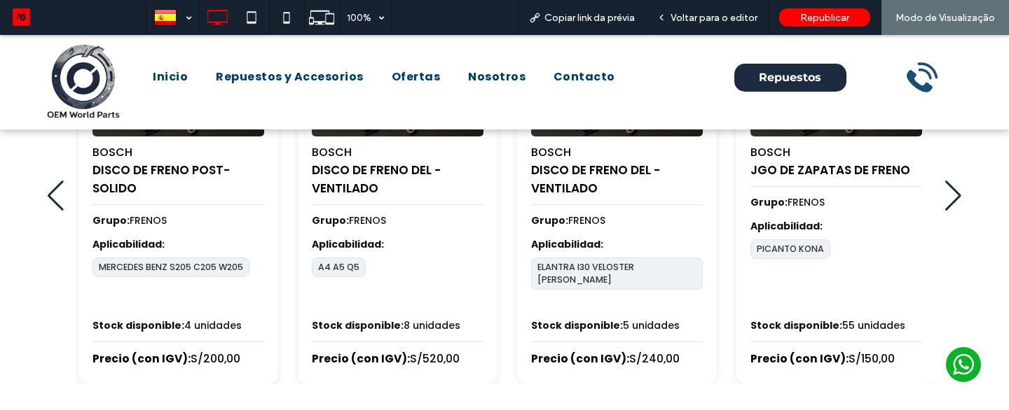
click at [953, 198] on div "Next slide" at bounding box center [952, 196] width 17 height 31
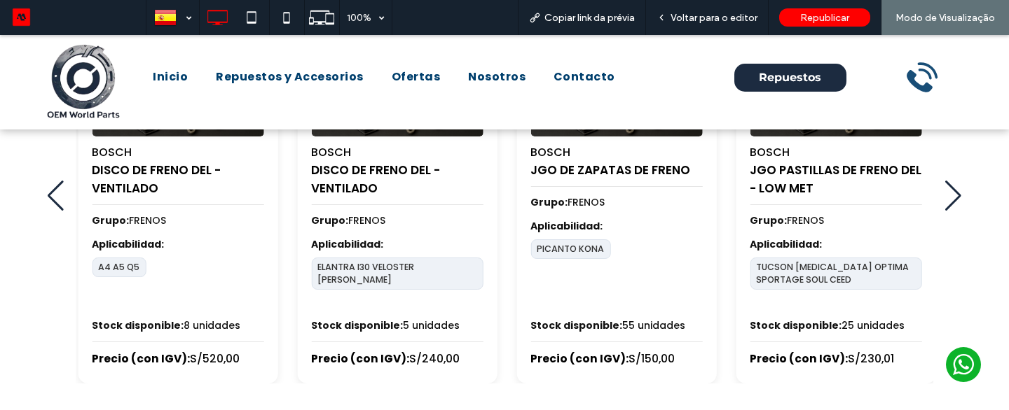
click at [953, 198] on div "Next slide" at bounding box center [952, 196] width 17 height 31
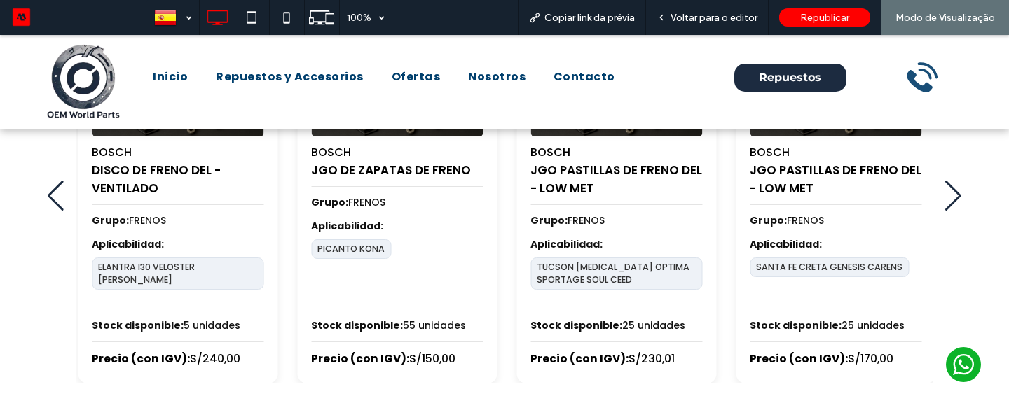
click at [953, 198] on div "Next slide" at bounding box center [952, 196] width 17 height 31
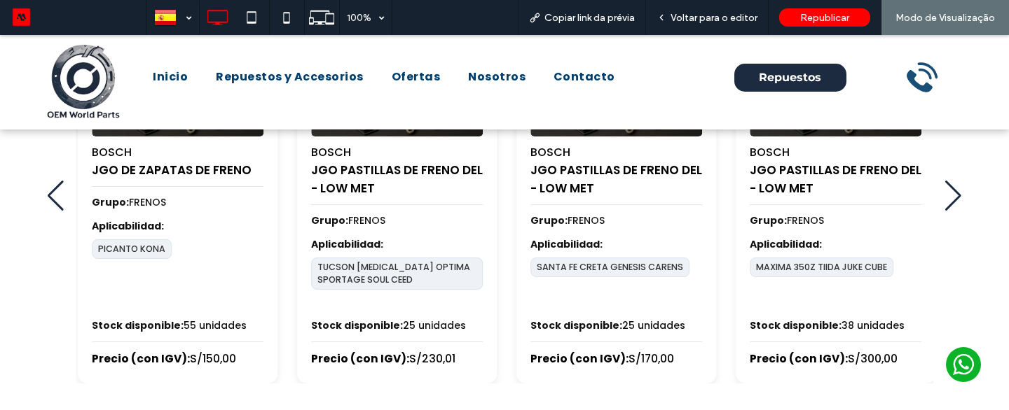
click at [953, 198] on div "Next slide" at bounding box center [952, 196] width 17 height 31
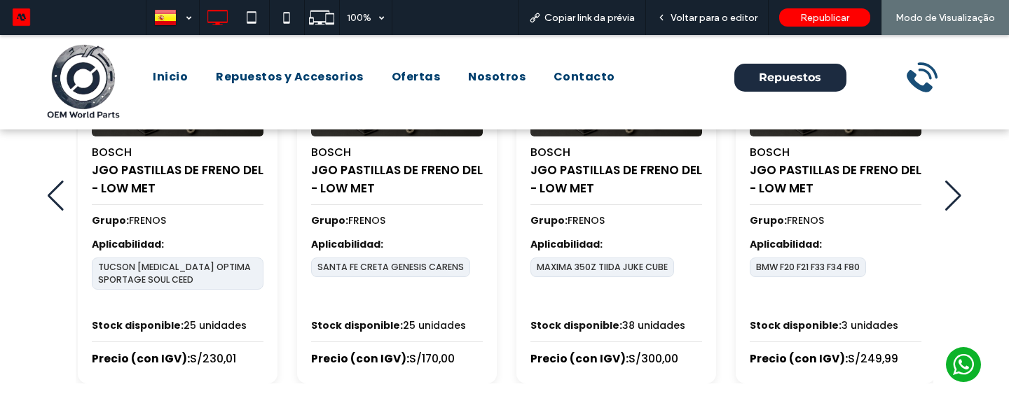
click at [953, 198] on div "Next slide" at bounding box center [952, 196] width 17 height 31
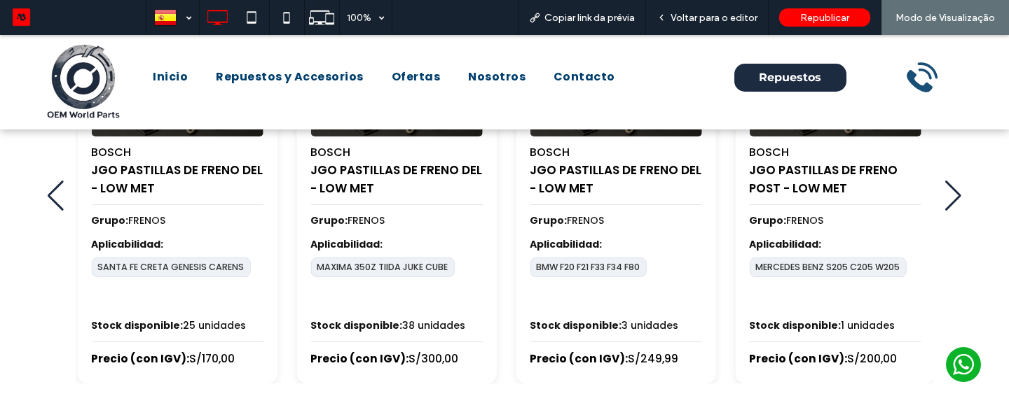
click at [953, 198] on div "Next slide" at bounding box center [952, 196] width 17 height 31
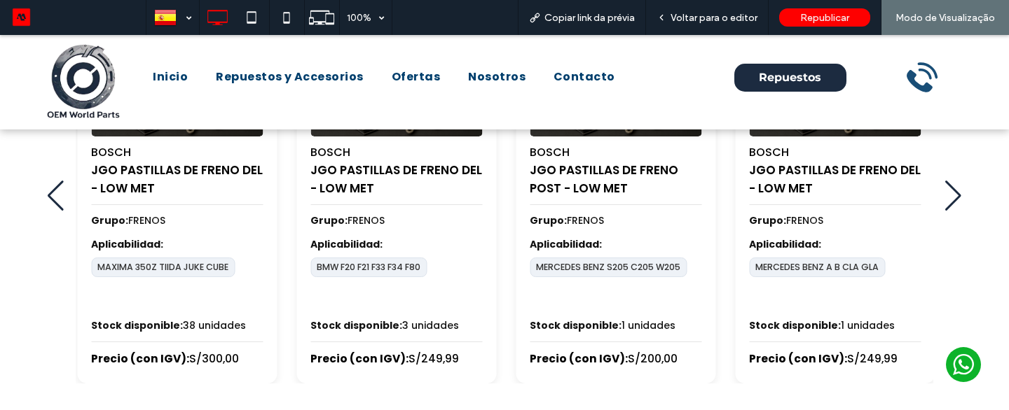
click at [953, 198] on div "Next slide" at bounding box center [952, 196] width 17 height 31
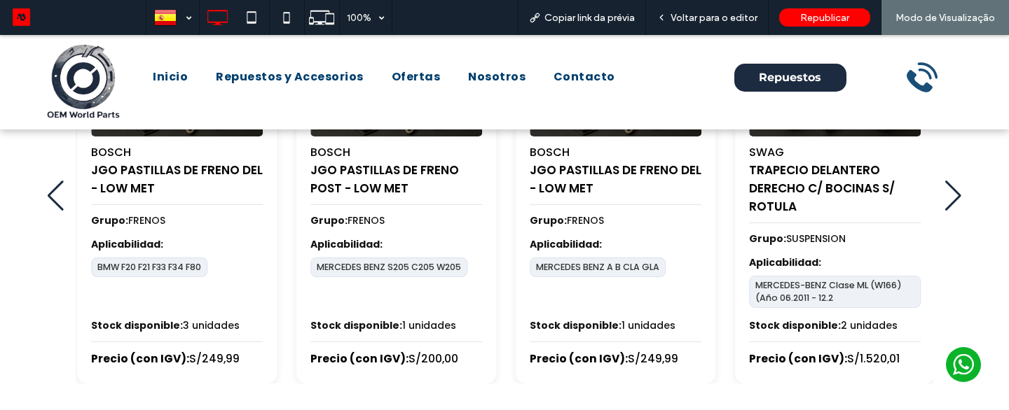
click at [953, 198] on div "Next slide" at bounding box center [952, 196] width 17 height 31
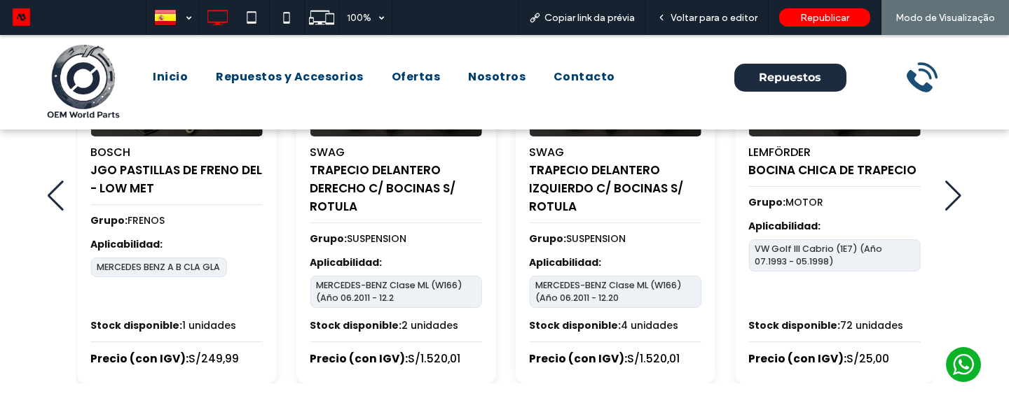
click at [953, 198] on div "Next slide" at bounding box center [952, 196] width 17 height 31
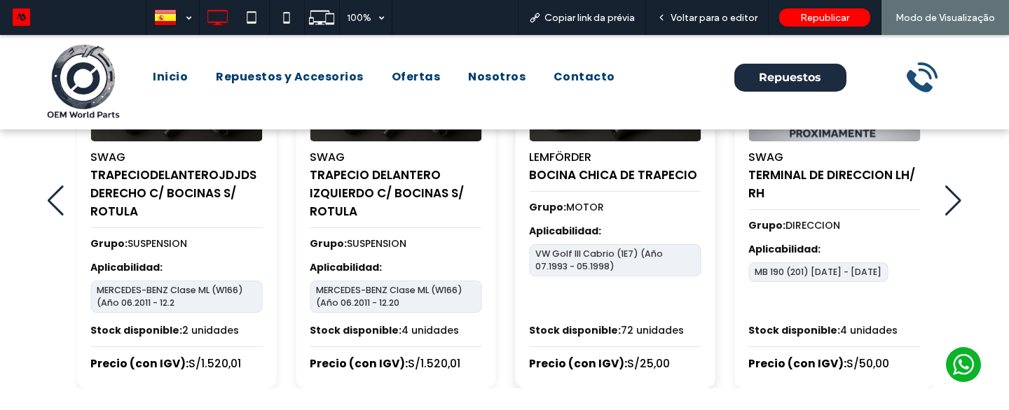
scroll to position [747, 0]
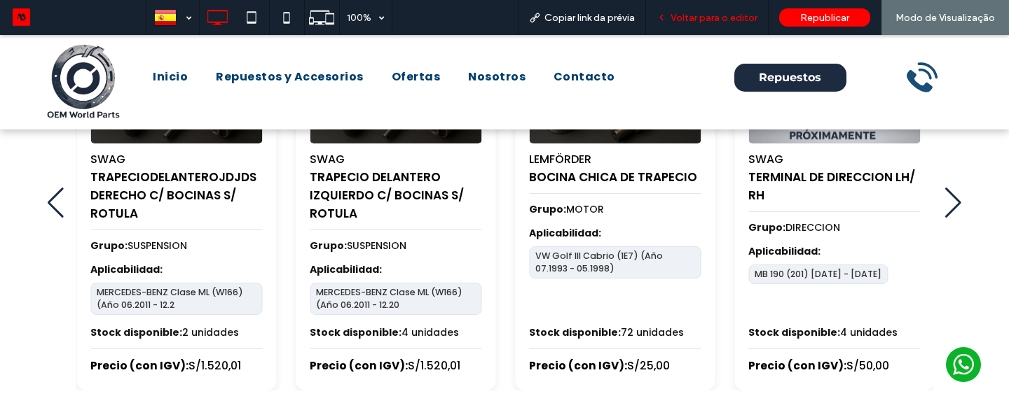
click at [712, 27] on div "Voltar para o editor" at bounding box center [707, 17] width 123 height 35
click at [696, 23] on div "Voltar para o editor" at bounding box center [707, 17] width 123 height 35
click at [692, 21] on span "Voltar para o editor" at bounding box center [713, 18] width 87 height 12
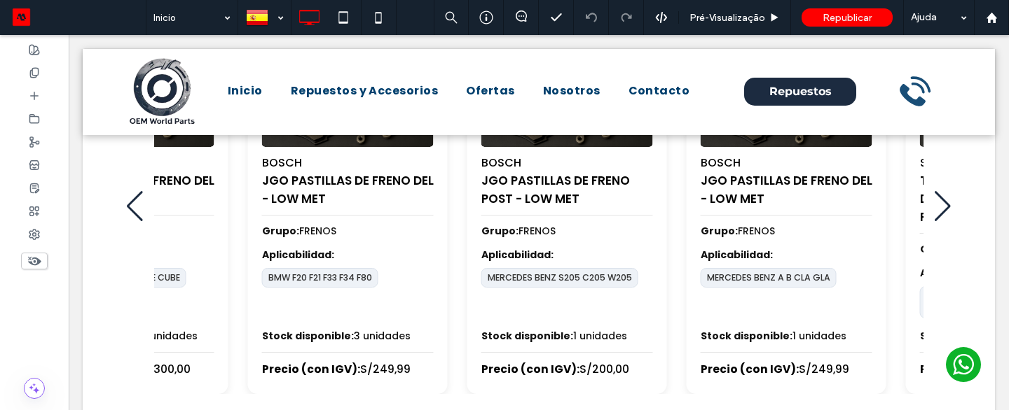
scroll to position [695, 0]
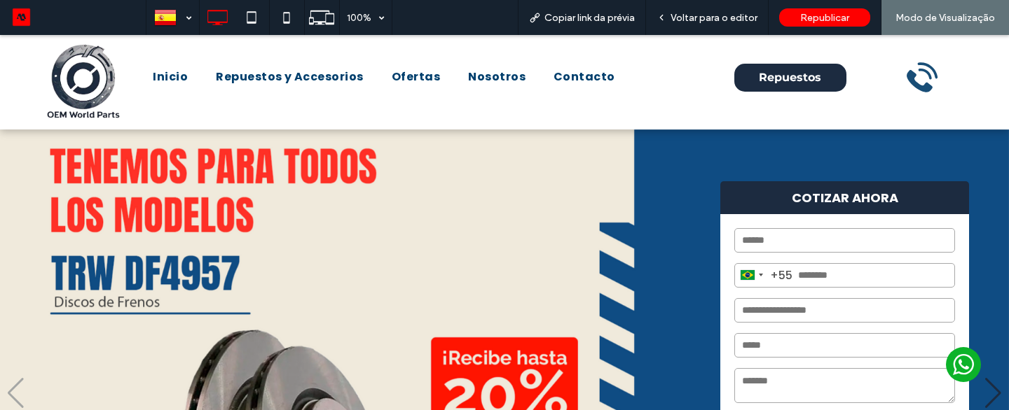
scroll to position [702, 0]
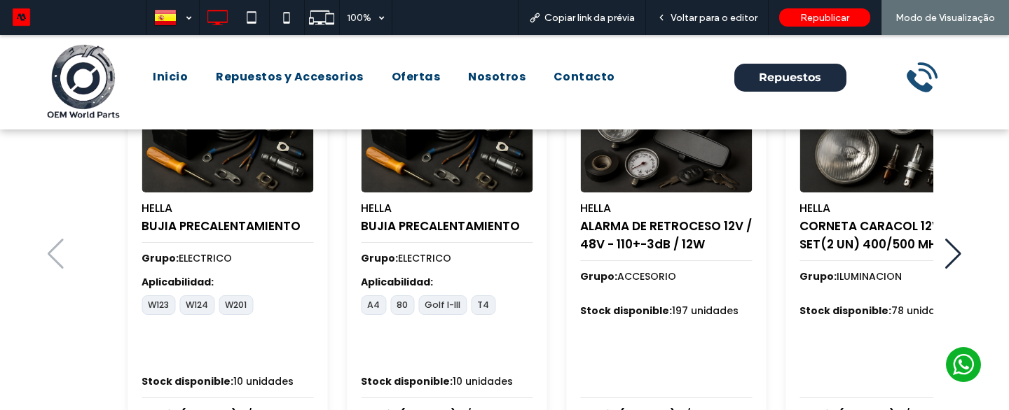
click at [630, 194] on div "HELLA BUJIA PRECALENTAMIENTO Grupo: ELECTRICO Aplicabilidad: W123 W124 W201 Sto…" at bounding box center [556, 252] width 872 height 375
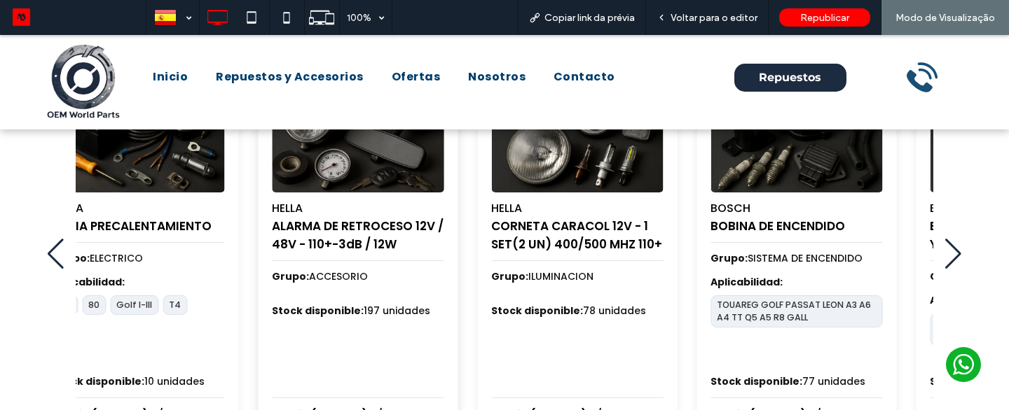
click at [268, 183] on img "3 / 100" at bounding box center [358, 135] width 180 height 119
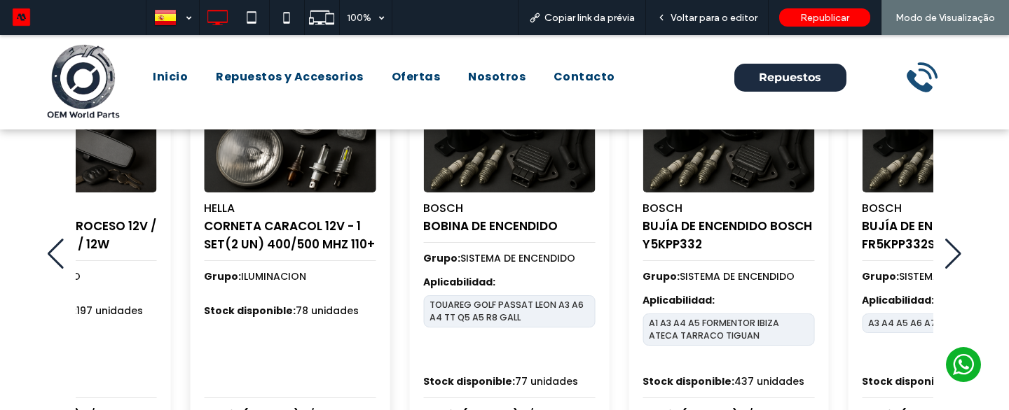
click at [230, 226] on div "HELLA CORNETA CARACOL 12V - 1 SET(2 UN) 400/500 MHZ 110+ Grupo: ILUMINACION Sto…" at bounding box center [290, 252] width 200 height 375
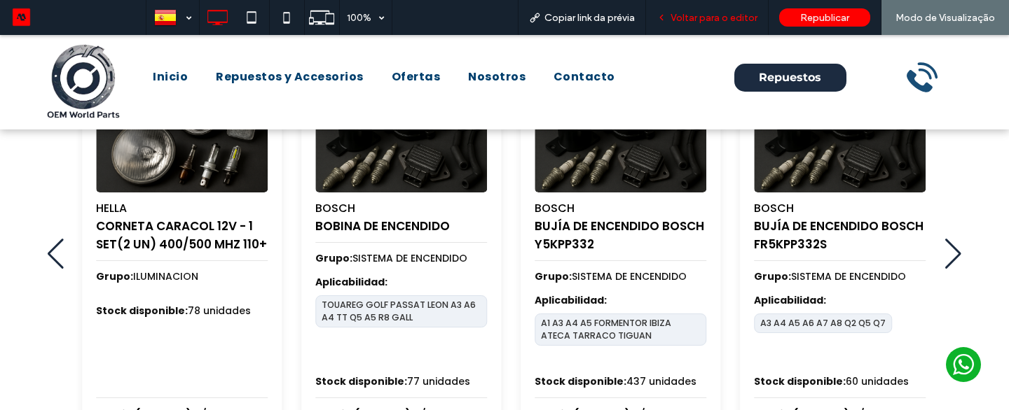
click at [737, 17] on span "Voltar para o editor" at bounding box center [713, 18] width 87 height 12
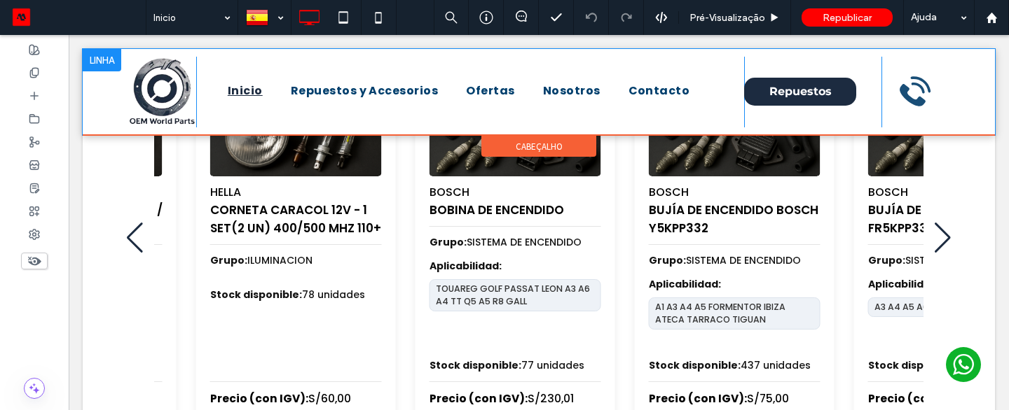
scroll to position [650, 0]
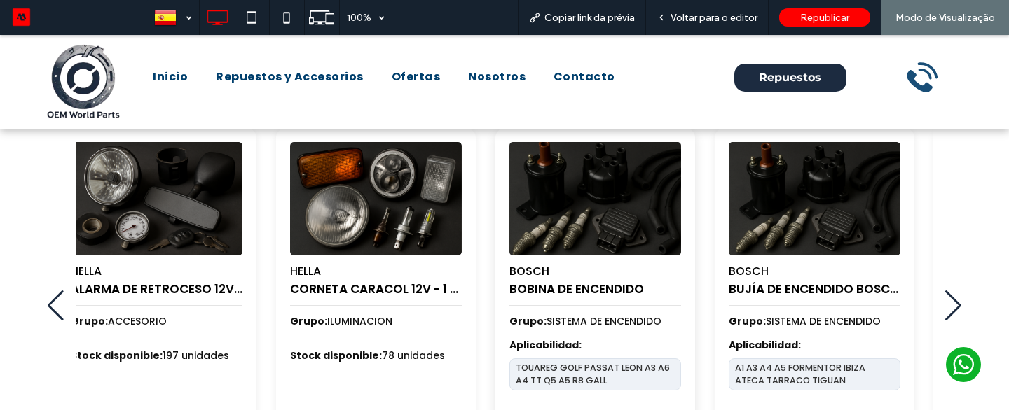
scroll to position [639, 0]
click at [336, 217] on div "HELLA BUJIA PRECALENTAMIENTO Grupo: ELECTRICO Aplicabilidad: W123 W124 W201 Sto…" at bounding box center [47, 304] width 872 height 353
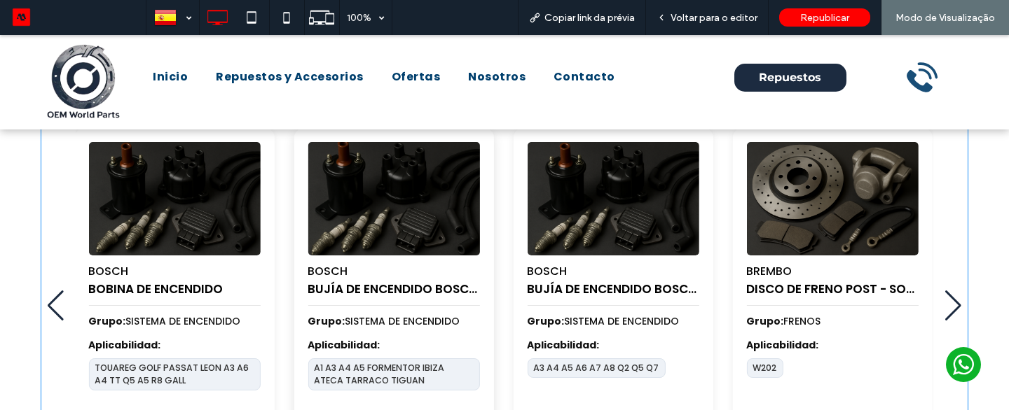
click at [431, 228] on img "6 / 100" at bounding box center [393, 198] width 180 height 119
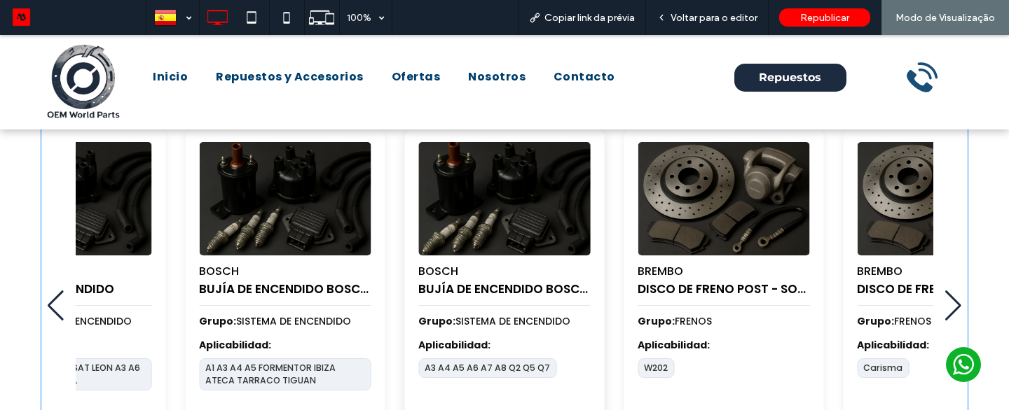
click at [414, 220] on img "7 / 100" at bounding box center [504, 198] width 180 height 119
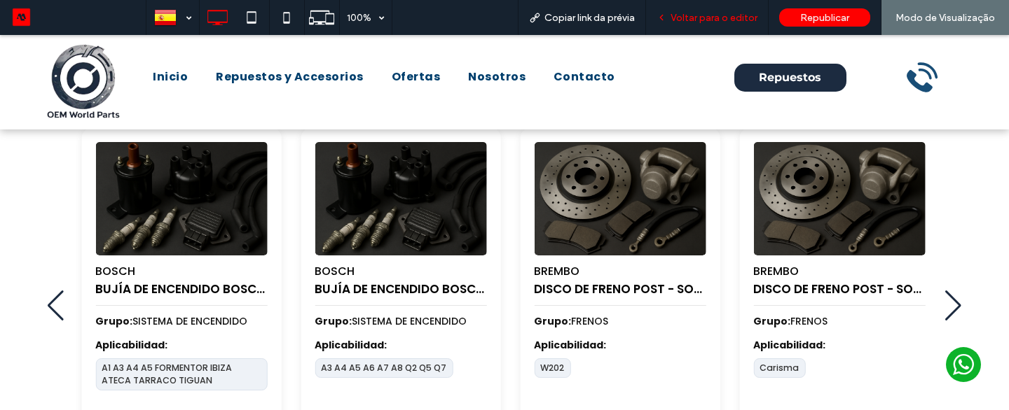
click at [722, 13] on span "Voltar para o editor" at bounding box center [713, 18] width 87 height 12
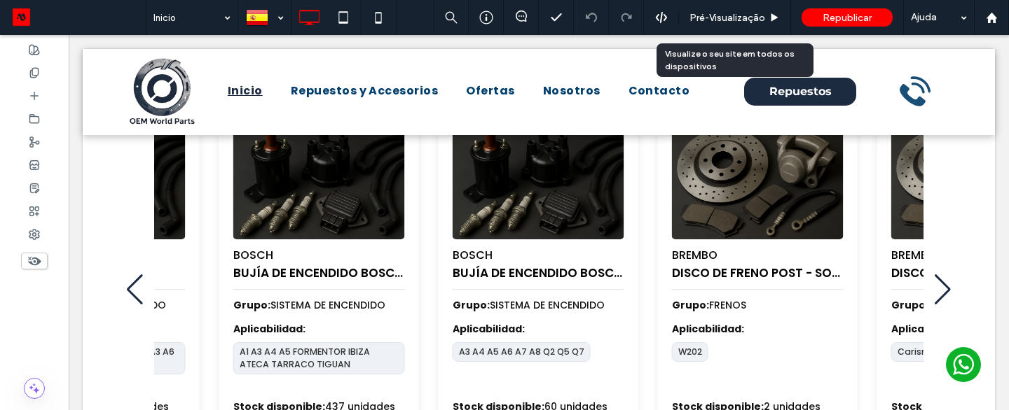
scroll to position [588, 0]
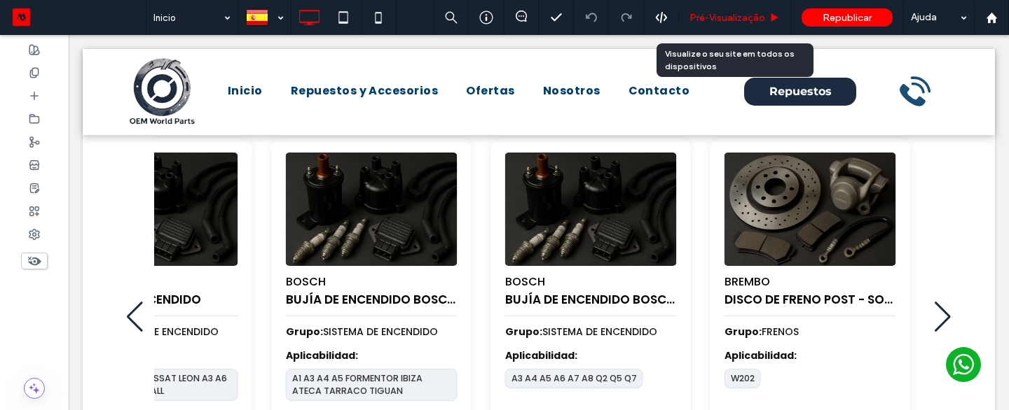
click at [730, 23] on div "Pré-Visualizaçāo" at bounding box center [735, 17] width 112 height 35
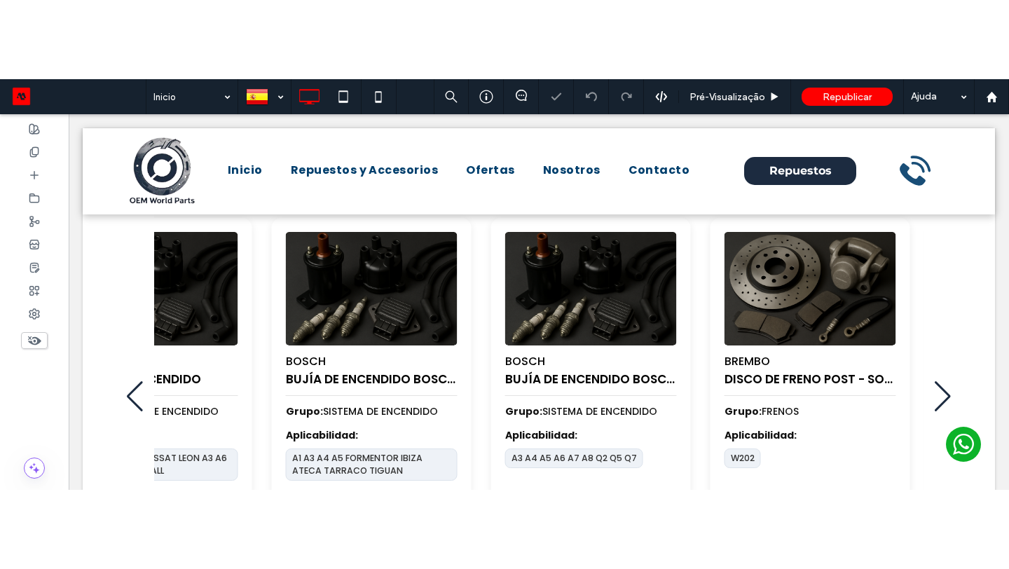
scroll to position [579, 0]
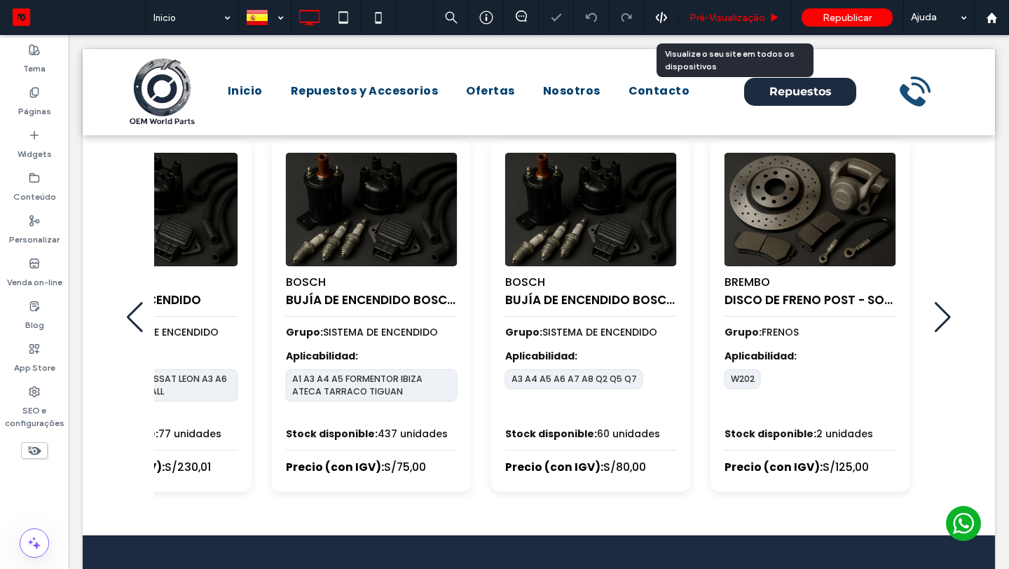
click at [696, 15] on span "Pré-Visualizaçāo" at bounding box center [727, 18] width 76 height 12
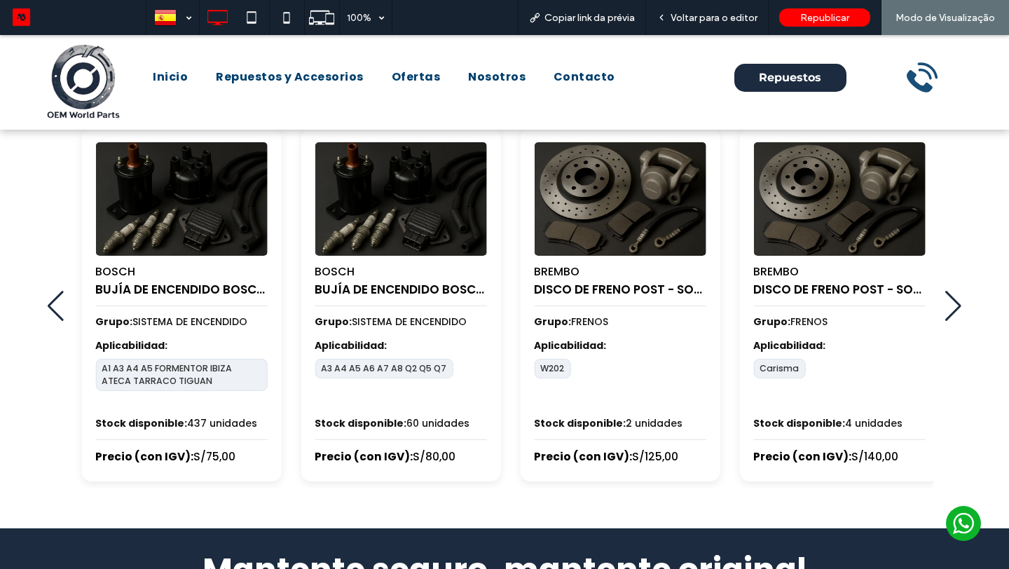
scroll to position [631, 0]
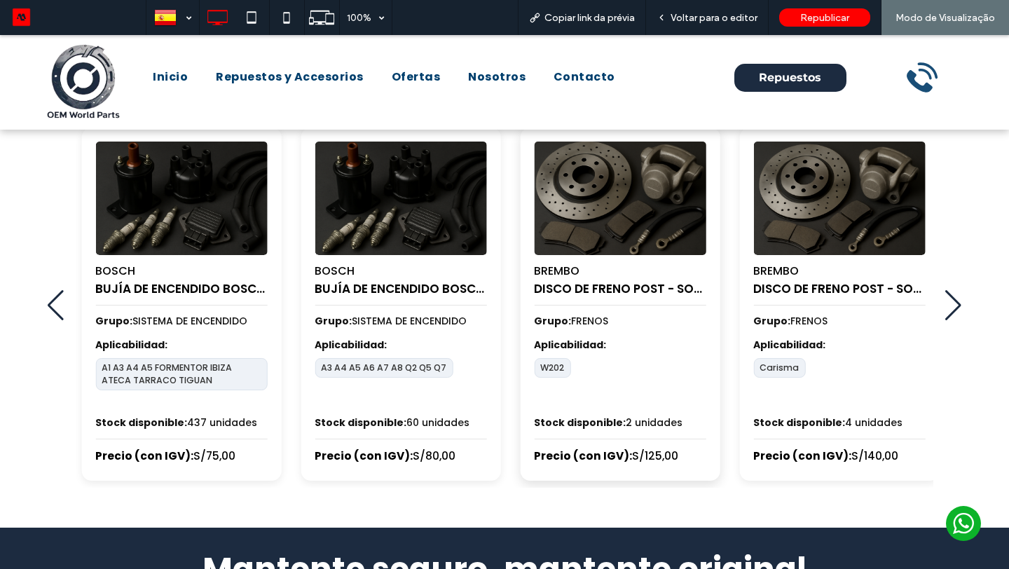
click at [530, 191] on img "8 / 100" at bounding box center [620, 198] width 180 height 119
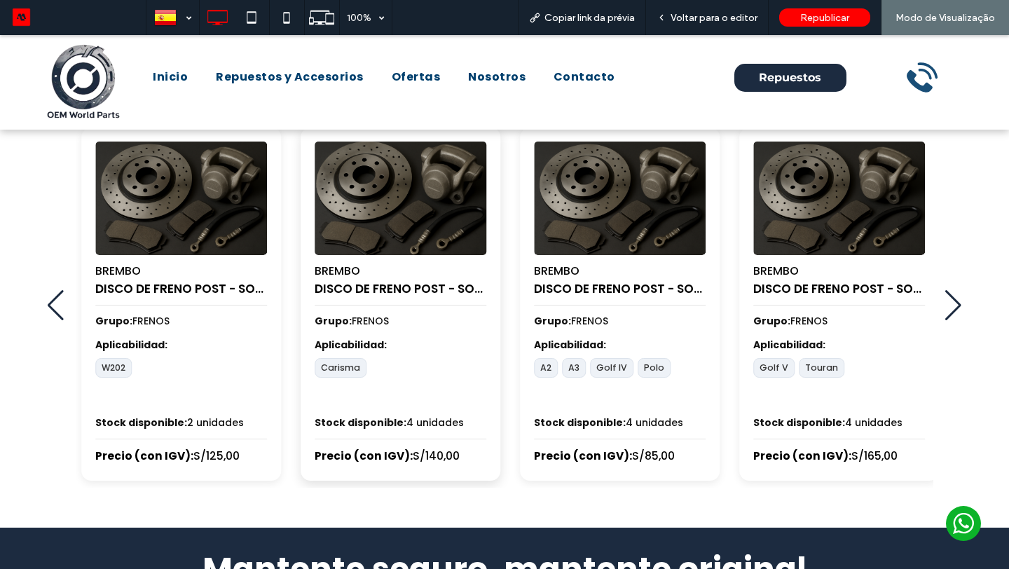
scroll to position [640, 0]
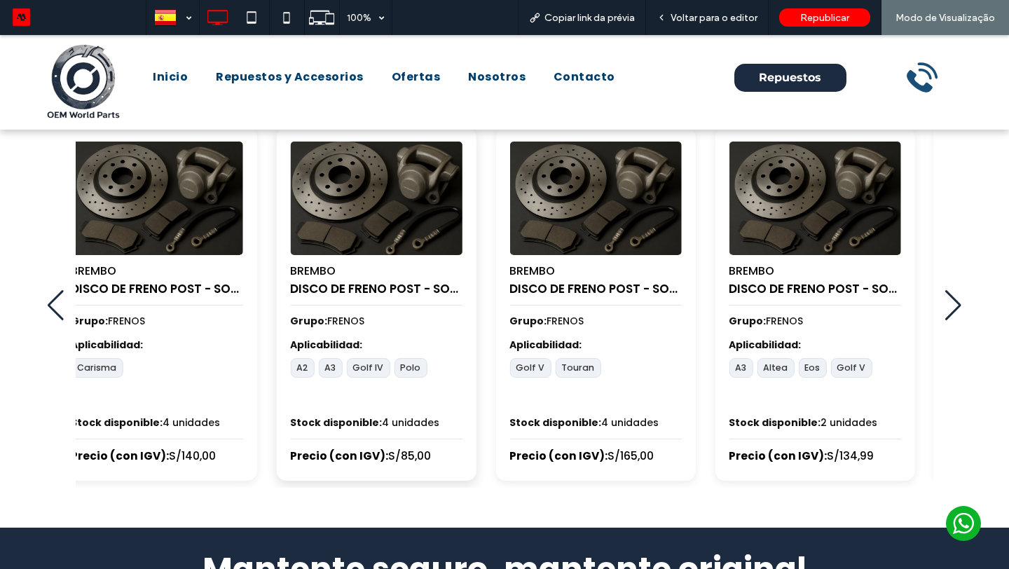
click at [304, 240] on img "10 / 100" at bounding box center [376, 198] width 180 height 119
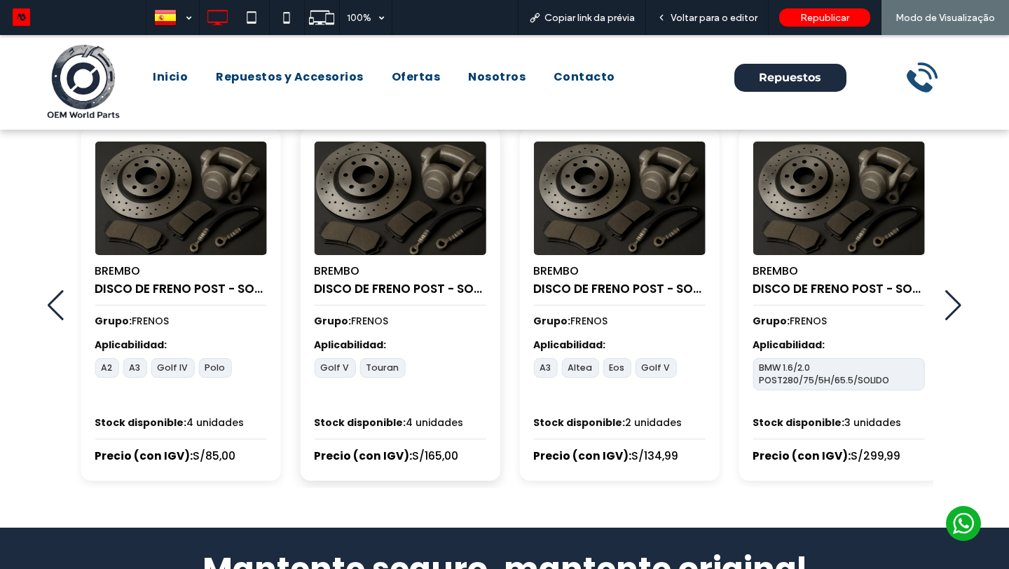
click at [490, 209] on img "11 / 100" at bounding box center [400, 198] width 180 height 119
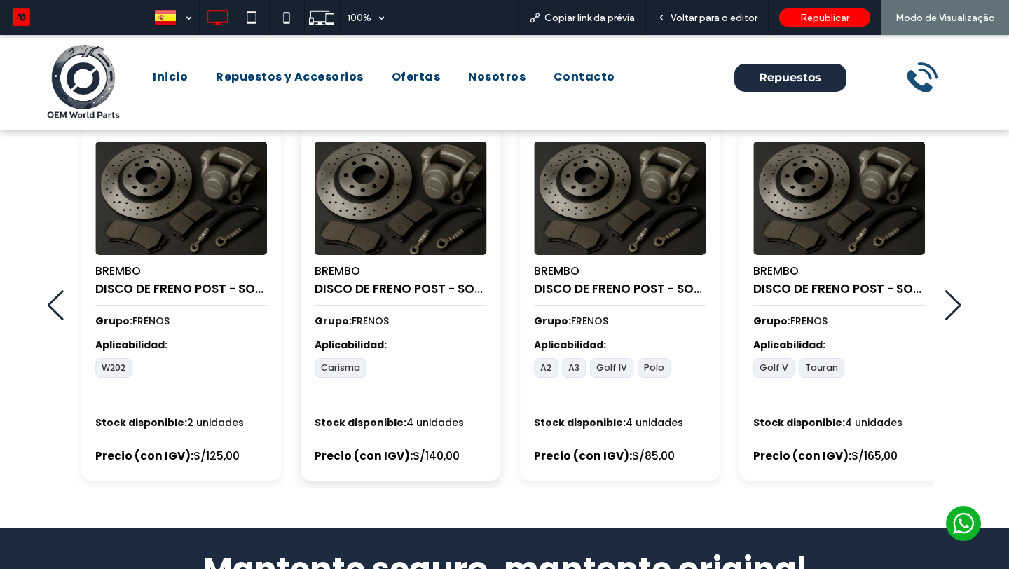
click at [490, 210] on img "9 / 100" at bounding box center [400, 198] width 180 height 119
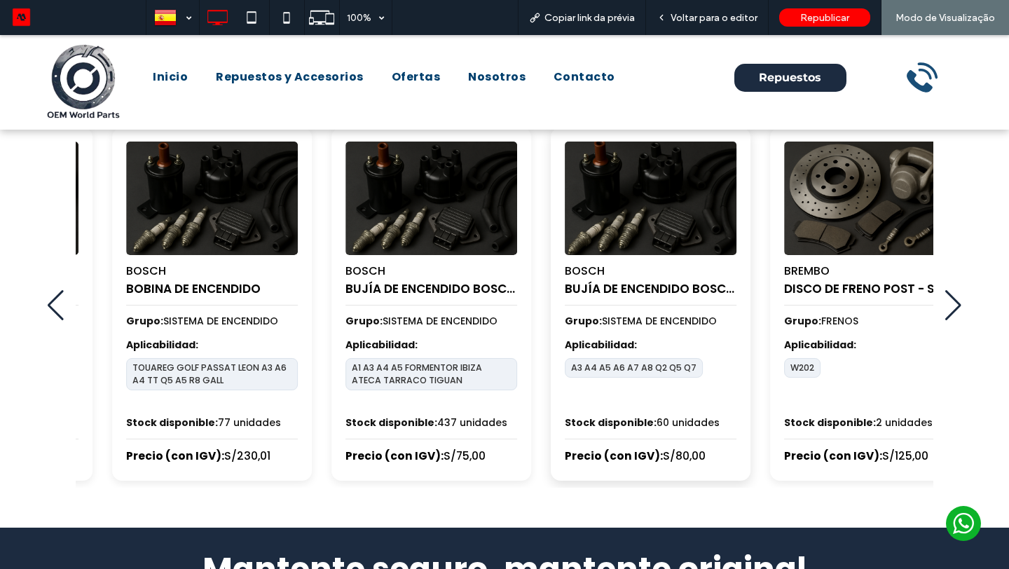
click at [693, 230] on img "7 / 100" at bounding box center [650, 198] width 180 height 119
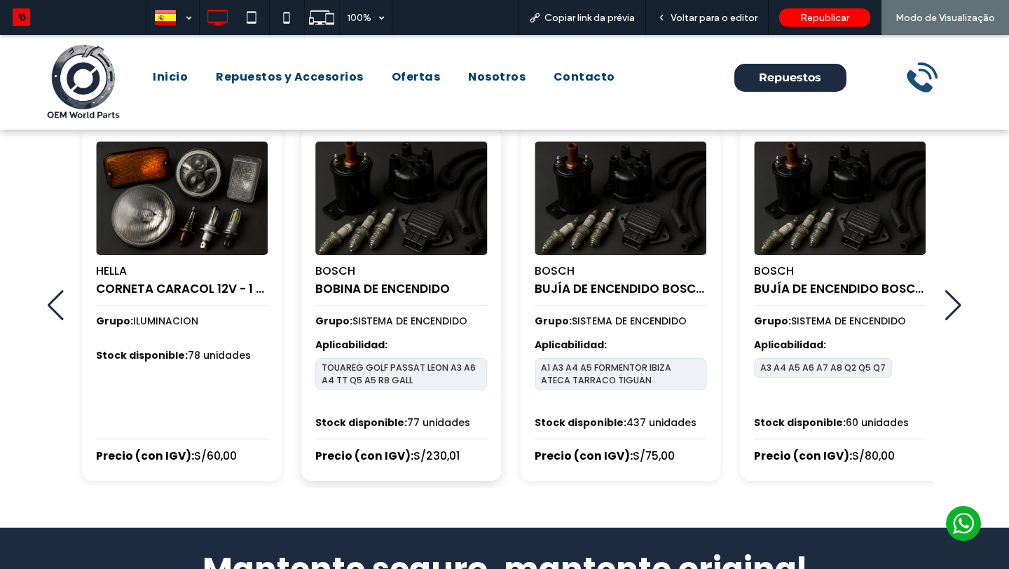
click at [491, 220] on img "5 / 100" at bounding box center [401, 198] width 180 height 119
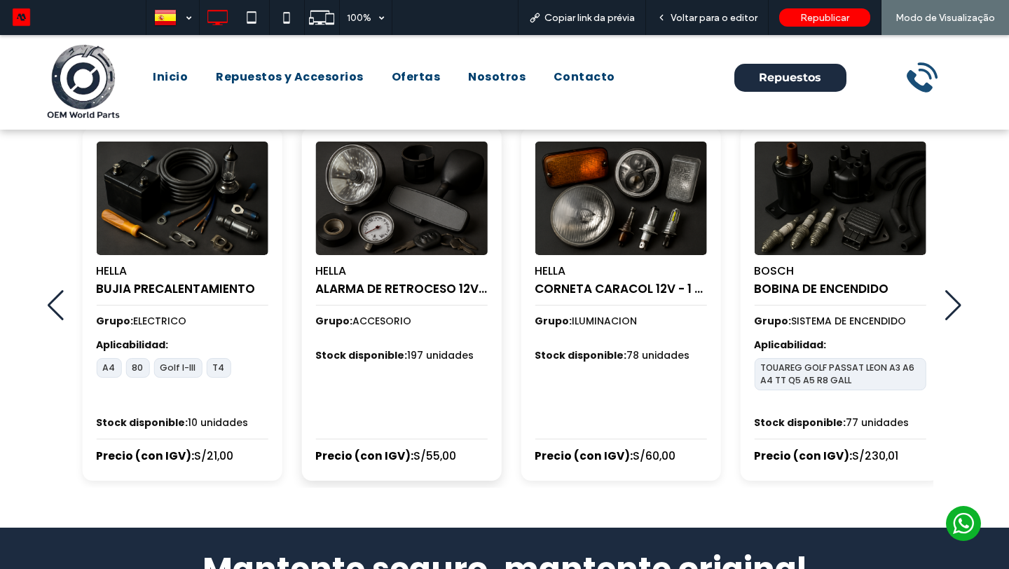
click at [491, 217] on img "3 / 100" at bounding box center [401, 198] width 180 height 119
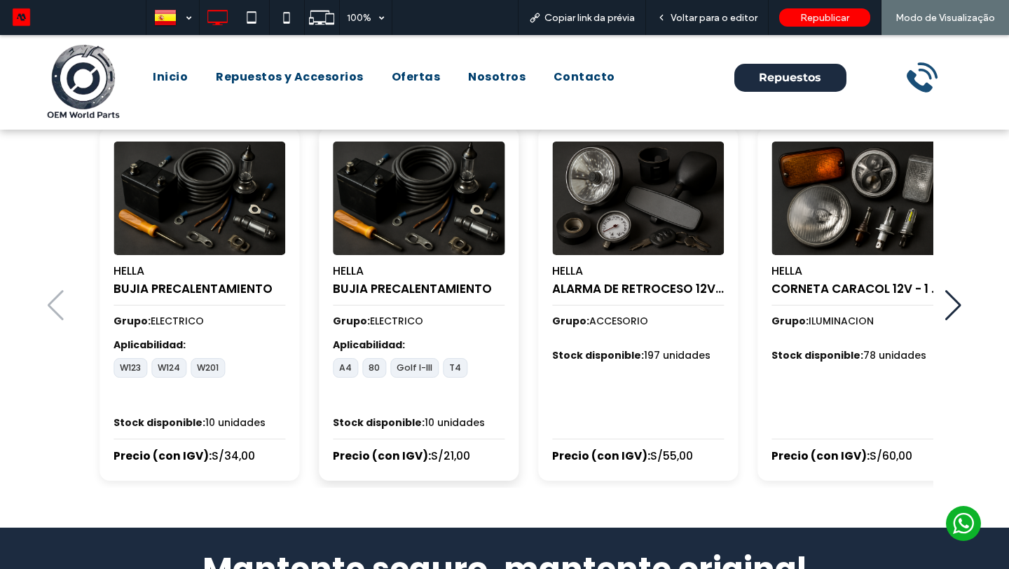
click at [545, 228] on div "HELLA BUJIA PRECALENTAMIENTO Grupo: ELECTRICO Aplicabilidad: W123 W124 W201 Sto…" at bounding box center [528, 303] width 872 height 353
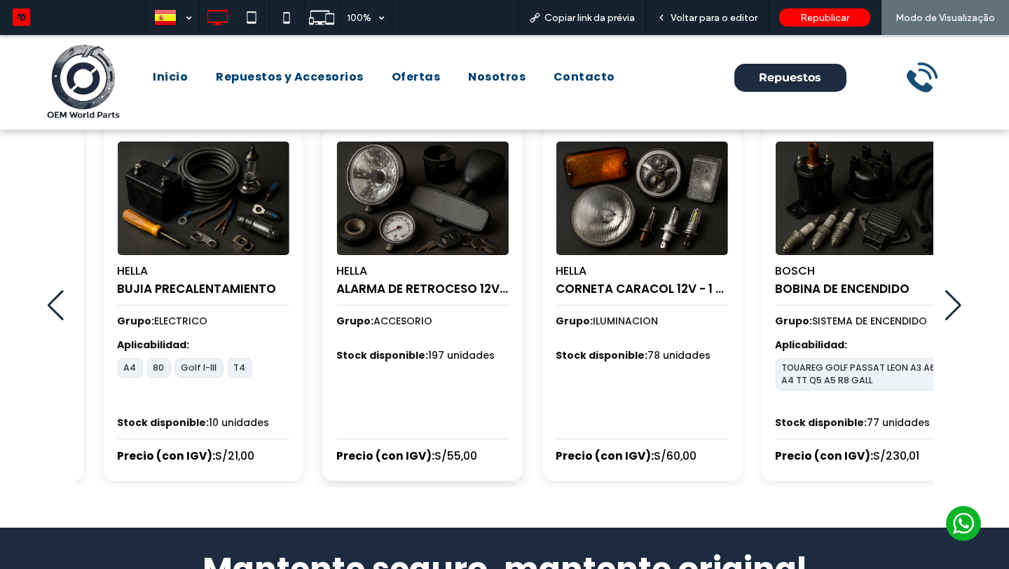
click at [332, 250] on img "3 / 100" at bounding box center [422, 198] width 180 height 119
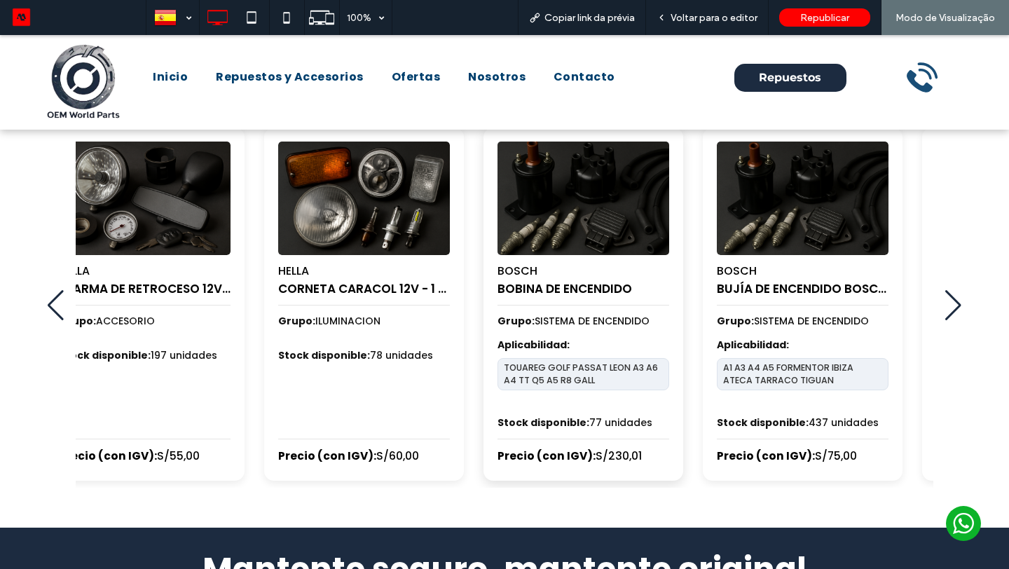
click at [492, 249] on img "5 / 100" at bounding box center [582, 198] width 180 height 119
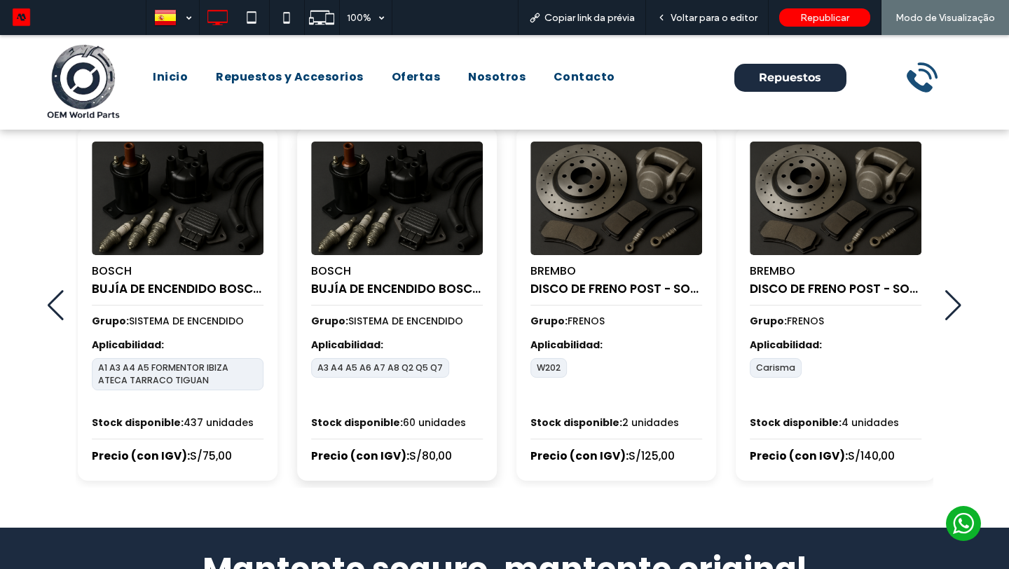
click at [326, 264] on div "BOSCH BUJÍA DE ENCENDIDO BOSCH FR5KPP332S" at bounding box center [397, 280] width 172 height 50
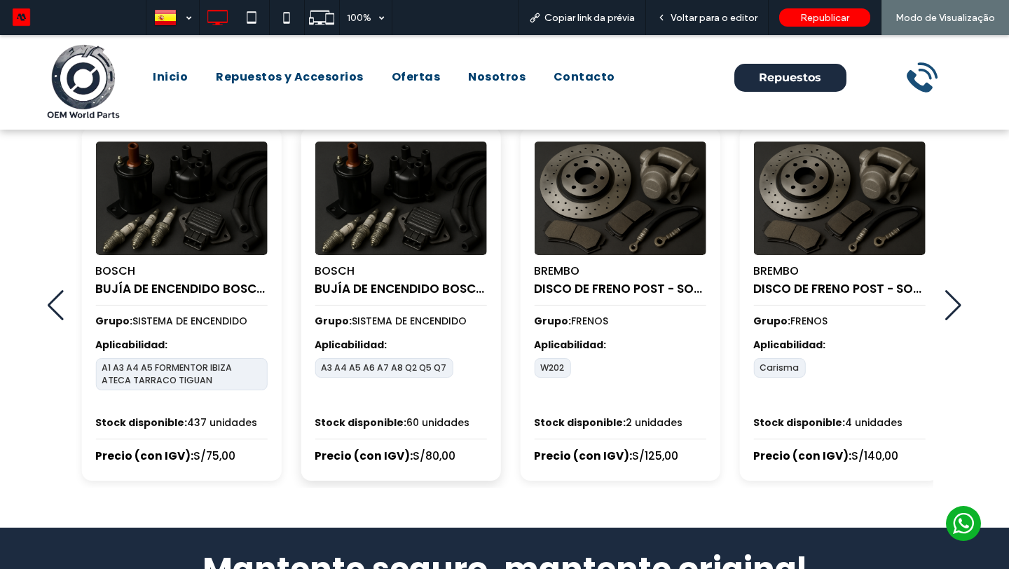
click at [486, 268] on div "BOSCH BUJÍA DE ENCENDIDO BOSCH FR5KPP332S" at bounding box center [401, 280] width 172 height 50
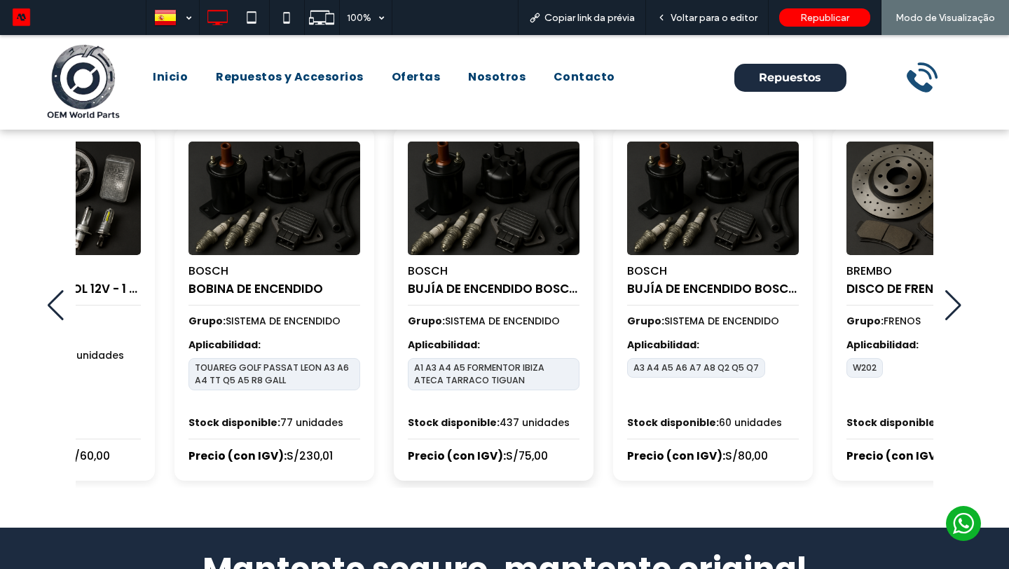
click at [561, 228] on img "6 / 100" at bounding box center [493, 198] width 180 height 119
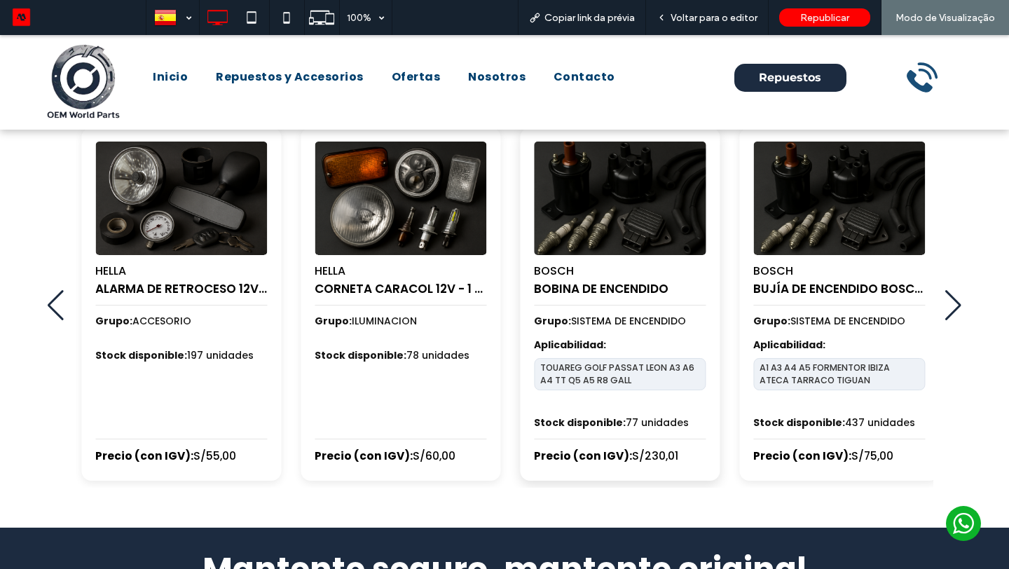
click at [607, 235] on img "5 / 100" at bounding box center [620, 198] width 180 height 119
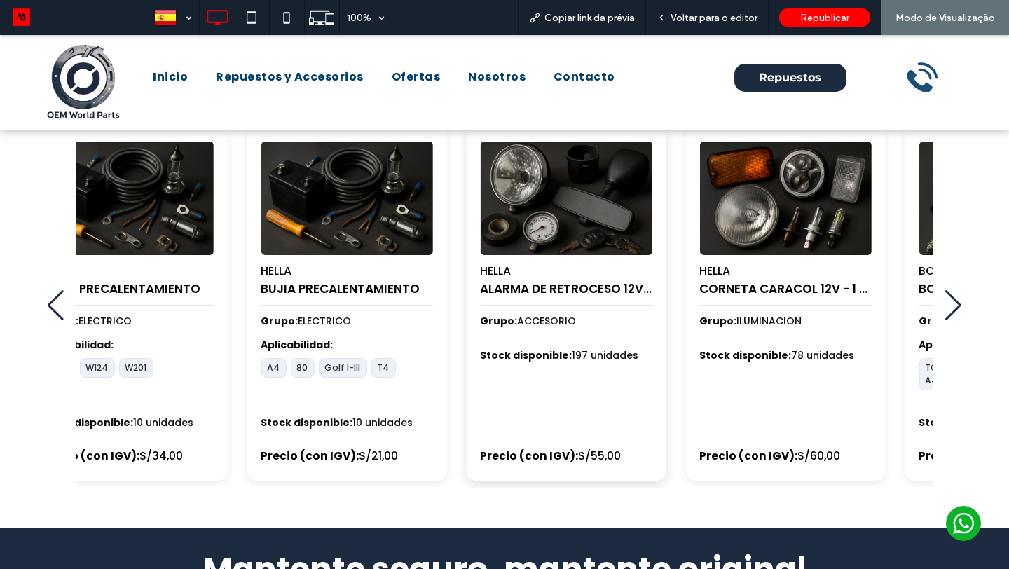
click at [650, 244] on img "3 / 100" at bounding box center [566, 198] width 180 height 119
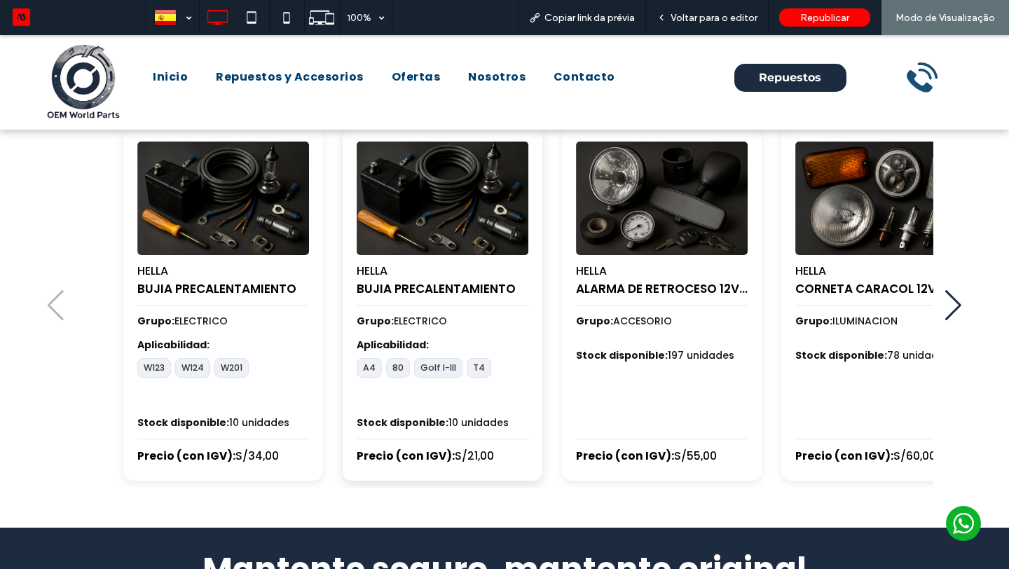
click at [449, 230] on img "2 / 100" at bounding box center [442, 198] width 180 height 119
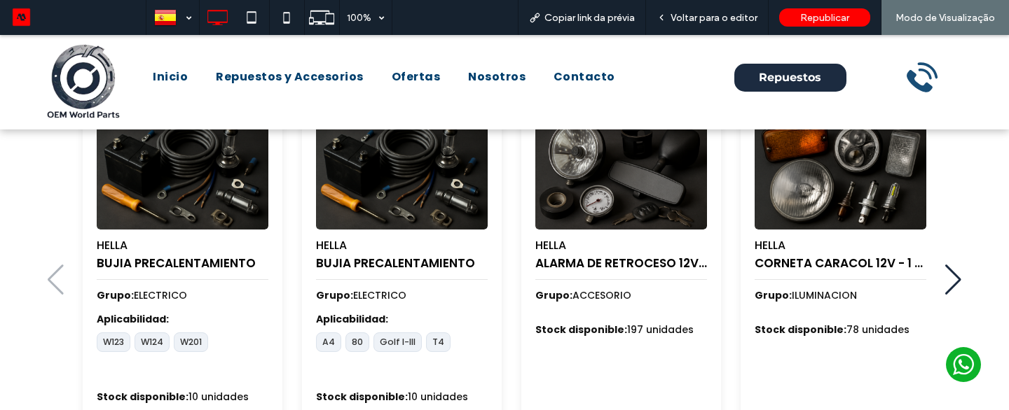
scroll to position [698, 0]
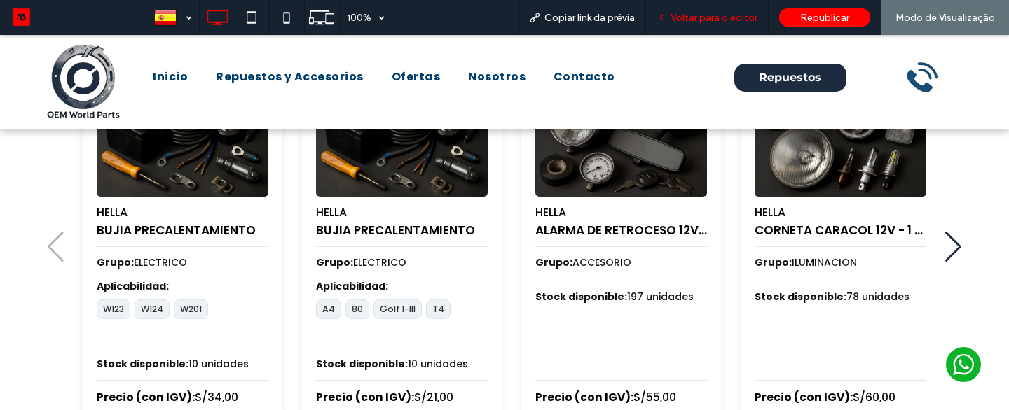
click at [718, 25] on div "Voltar para o editor" at bounding box center [707, 17] width 123 height 35
click at [703, 10] on div "Voltar para o editor" at bounding box center [707, 17] width 123 height 35
click at [707, 13] on span "Voltar para o editor" at bounding box center [713, 18] width 87 height 12
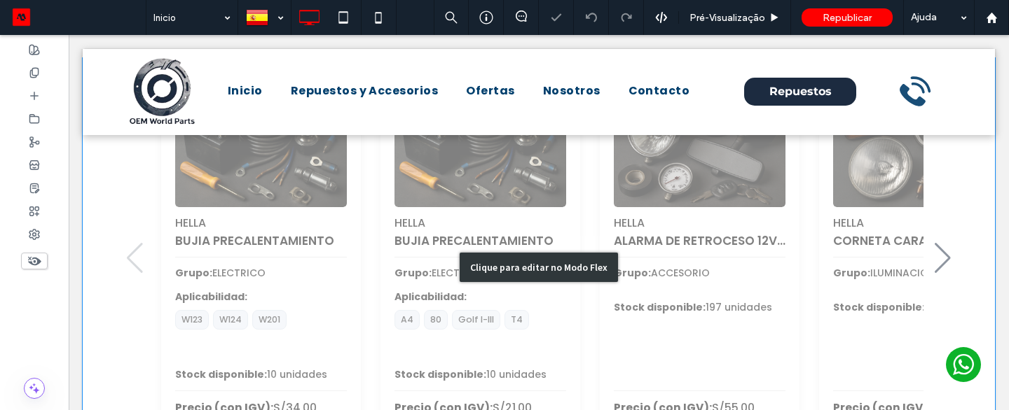
scroll to position [638, 0]
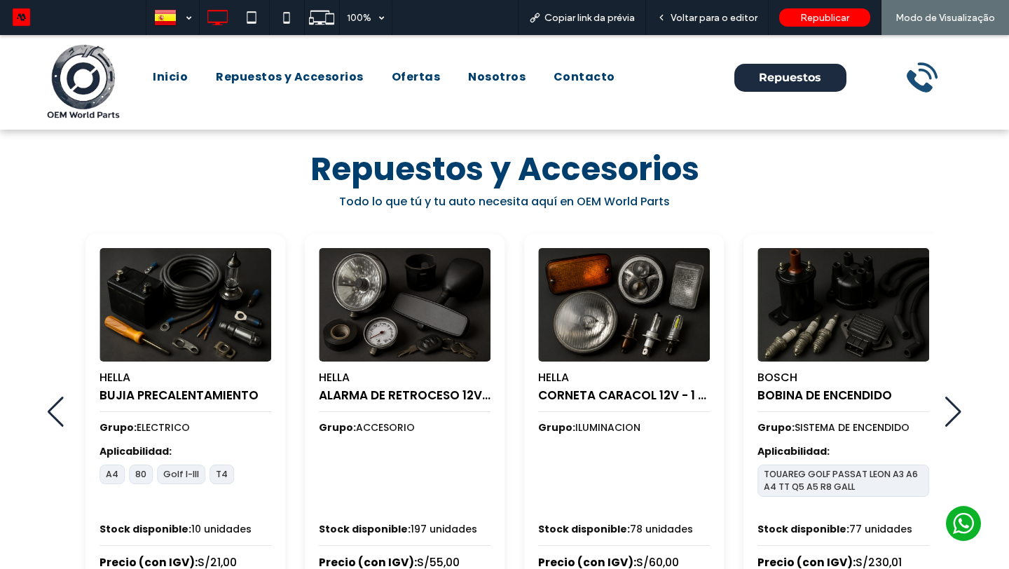
click at [319, 302] on img "3 / 100" at bounding box center [405, 304] width 172 height 113
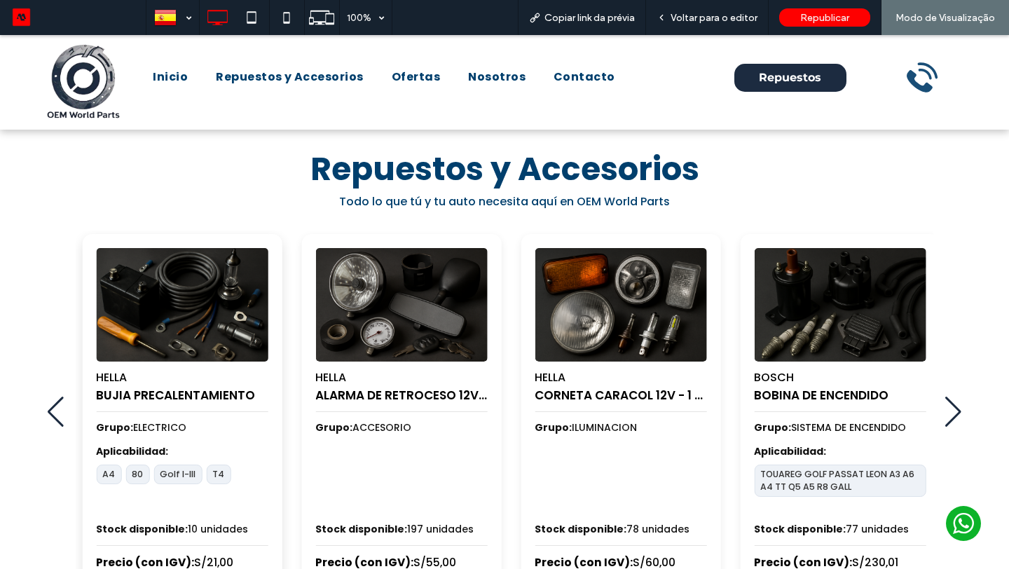
click at [536, 305] on div "HELLA BUJIA PRECALENTAMIENTO Grupo: ELECTRICO Aplicabilidad: W123 W124 W201 Sto…" at bounding box center [292, 410] width 872 height 353
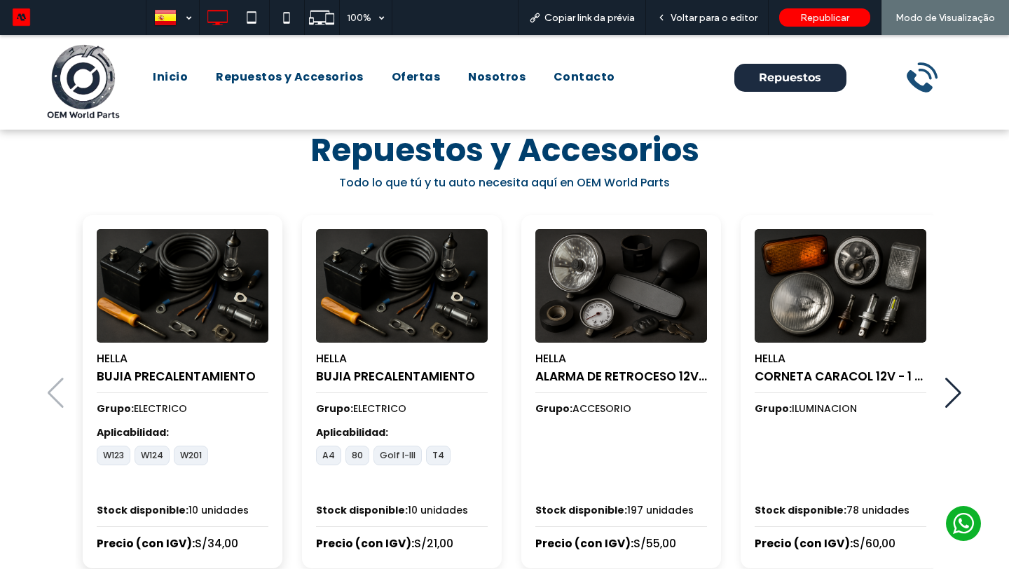
scroll to position [539, 0]
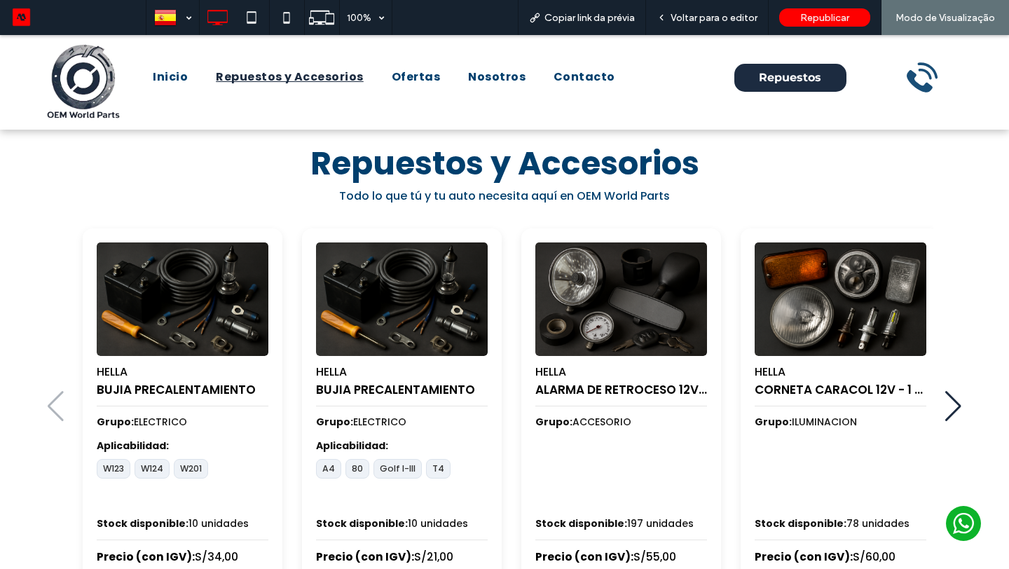
click at [317, 77] on span "Repuestos y Accesorios" at bounding box center [290, 77] width 148 height 17
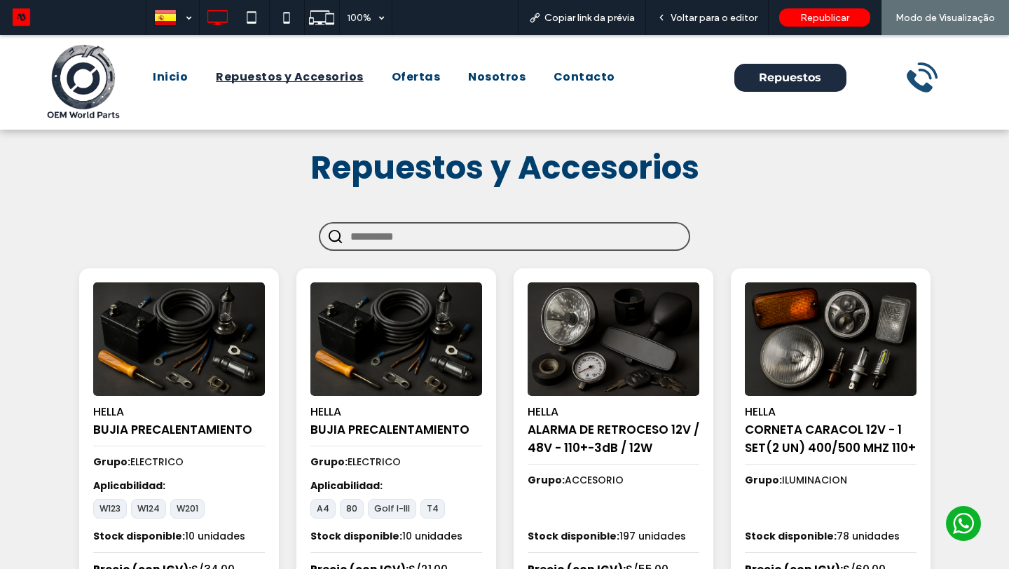
click at [429, 233] on input "text" at bounding box center [515, 236] width 331 height 26
click at [414, 230] on input "text" at bounding box center [515, 236] width 331 height 26
click at [688, 18] on span "Voltar para o editor" at bounding box center [713, 18] width 87 height 12
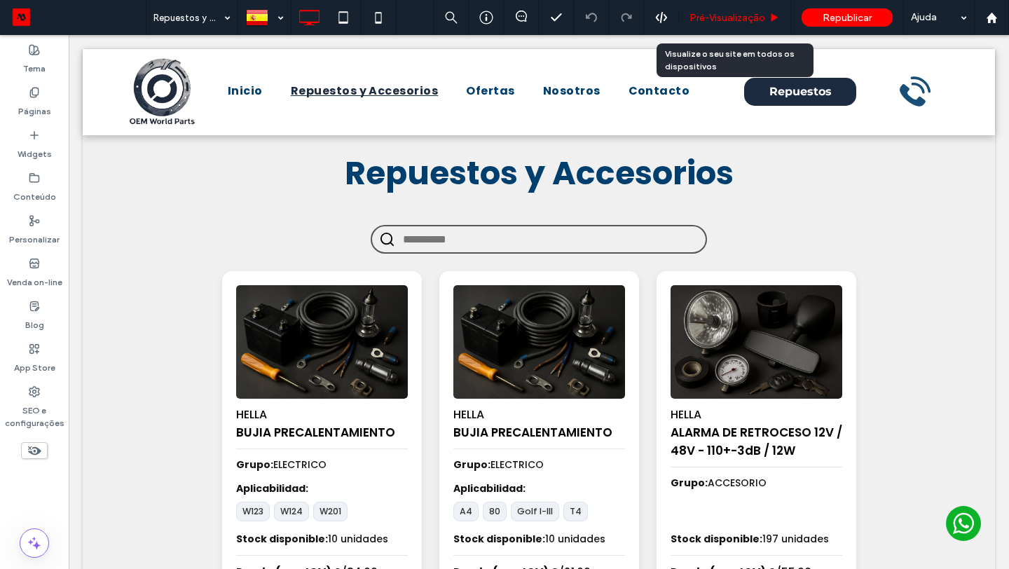
click at [757, 27] on div "Pré-Visualizaçāo" at bounding box center [735, 17] width 112 height 35
click at [750, 20] on span "Pré-Visualizaçāo" at bounding box center [727, 18] width 76 height 12
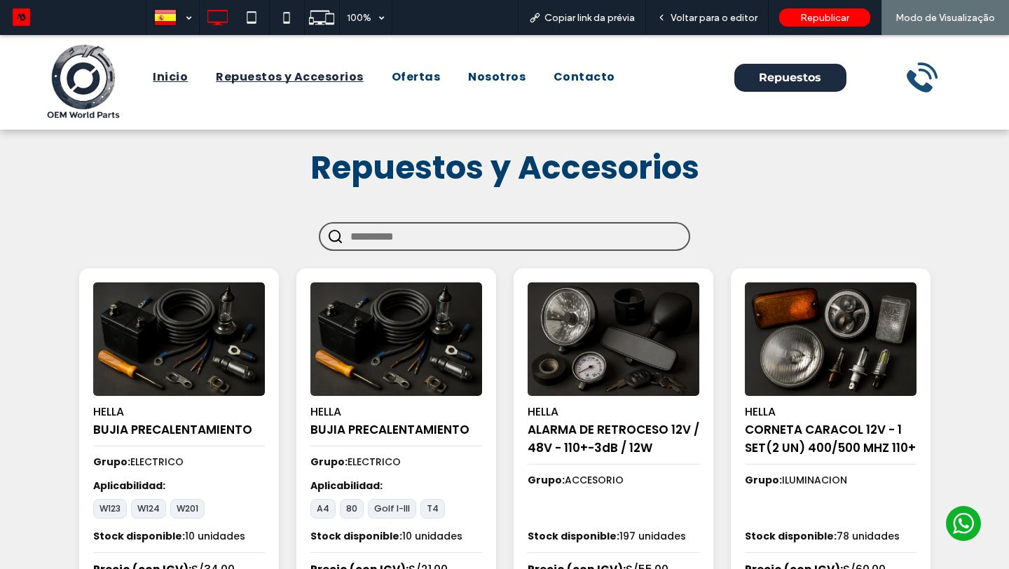
click at [162, 87] on link "Inicio" at bounding box center [170, 77] width 63 height 34
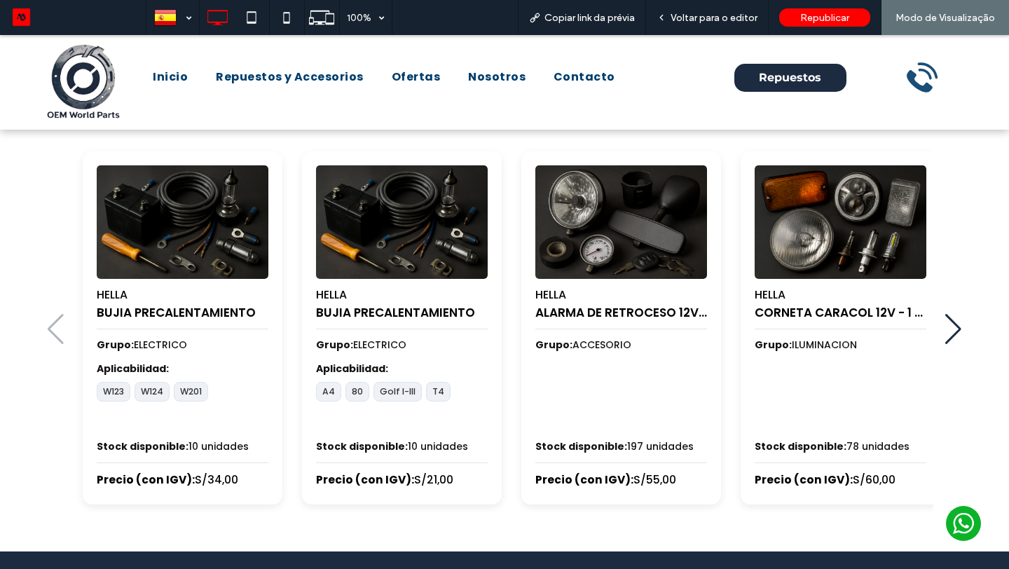
scroll to position [614, 0]
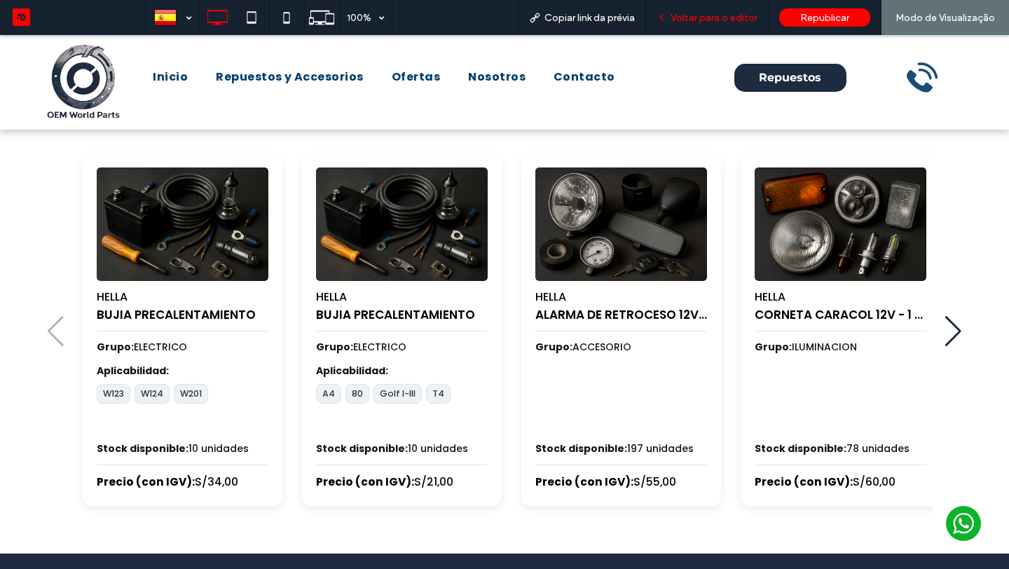
click at [696, 24] on div "Voltar para o editor" at bounding box center [707, 17] width 123 height 35
click at [691, 8] on div "Voltar para o editor" at bounding box center [707, 17] width 123 height 35
click at [686, 13] on span "Voltar para o editor" at bounding box center [713, 18] width 87 height 12
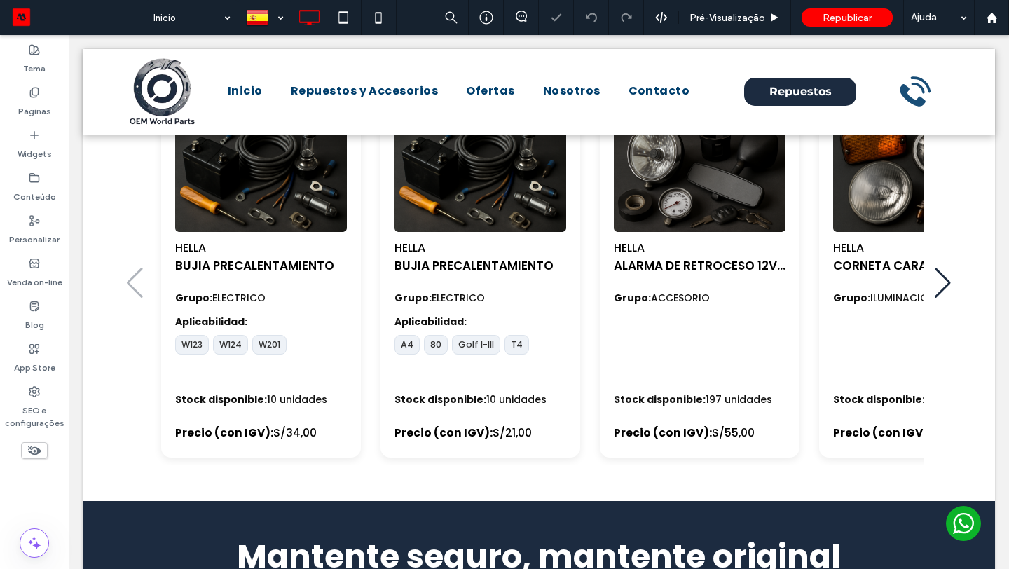
scroll to position [605, 0]
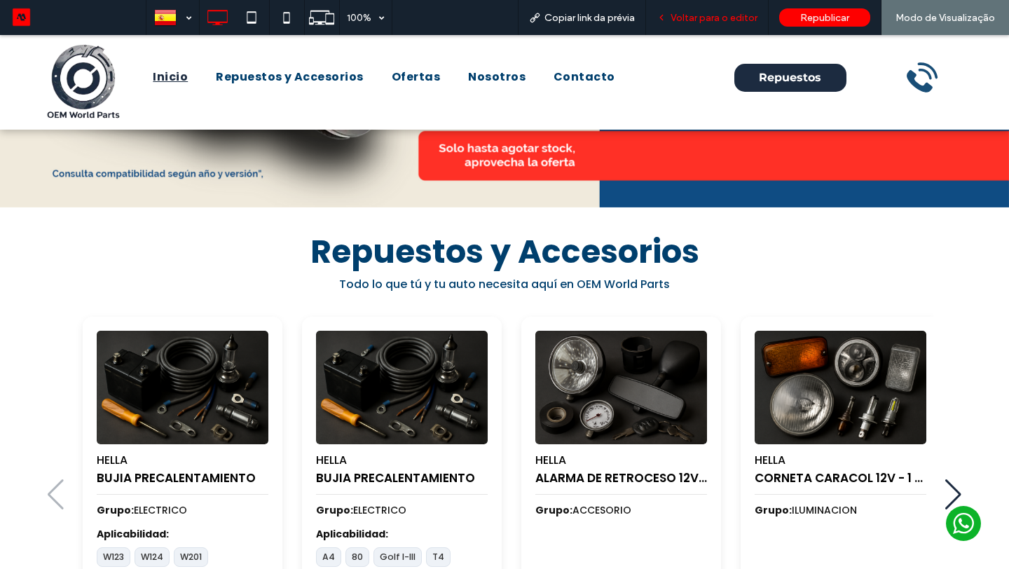
click at [666, 18] on icon at bounding box center [661, 18] width 10 height 10
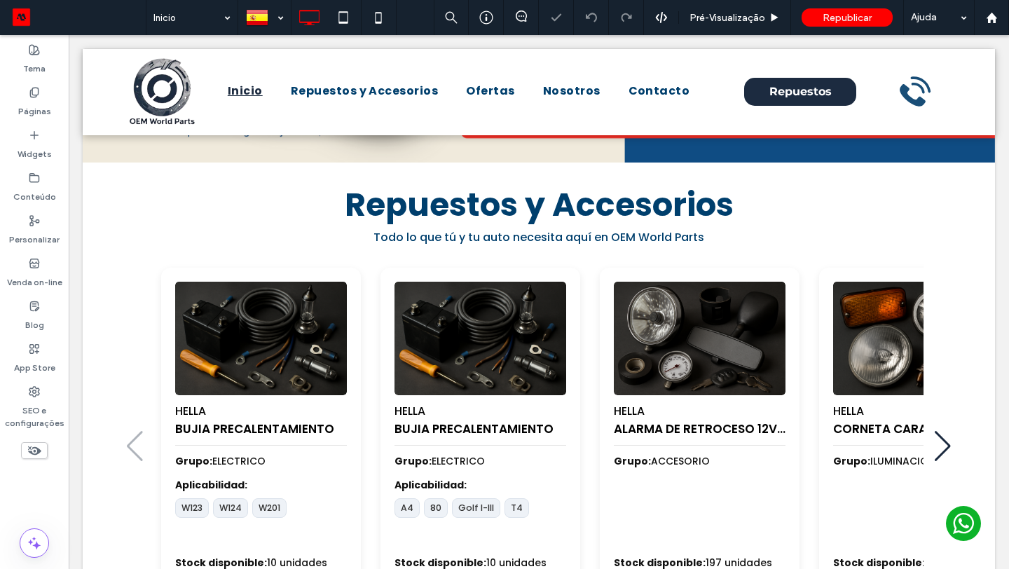
scroll to position [442, 0]
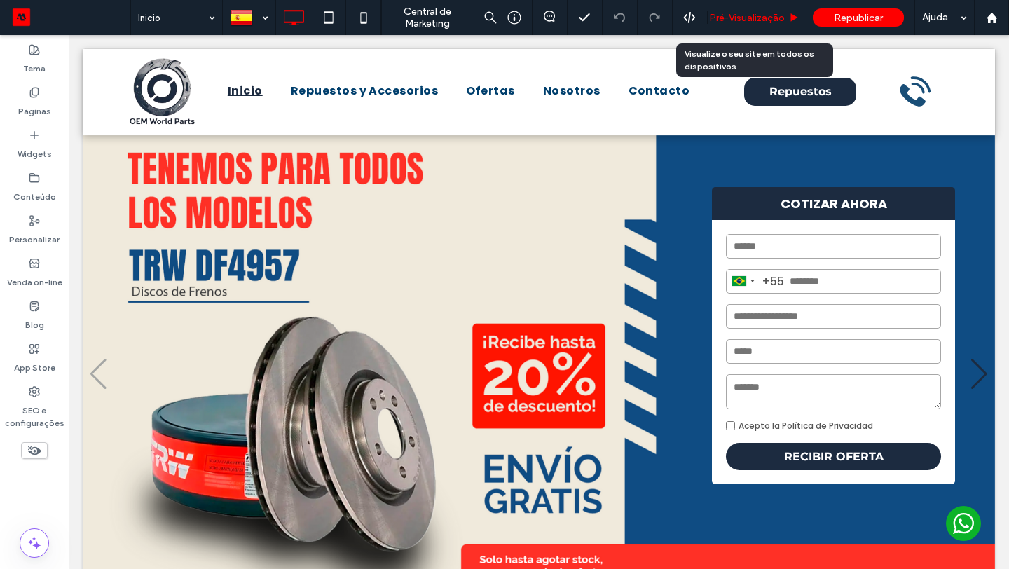
click at [749, 17] on span "Pré-Visualizaçāo" at bounding box center [747, 18] width 76 height 12
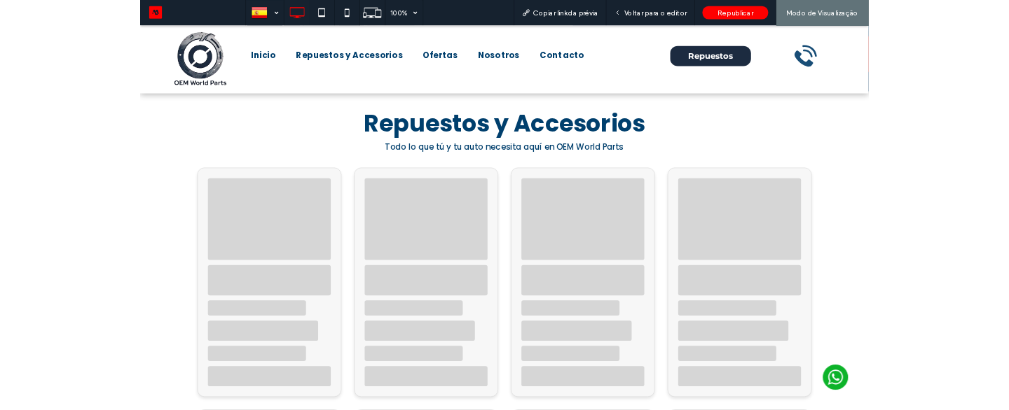
scroll to position [522, 0]
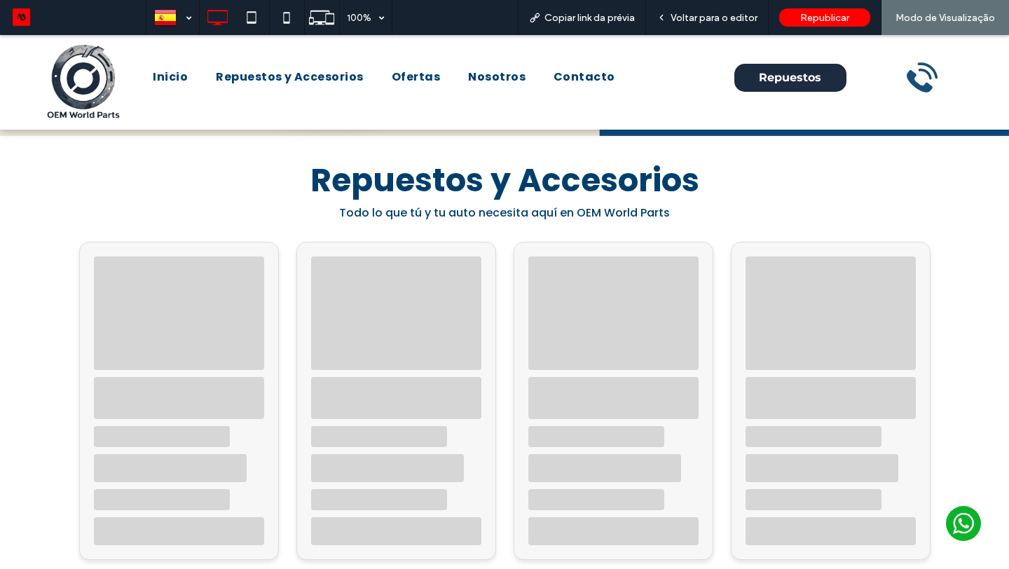
click at [648, 184] on span "Repuestos y Accesorios" at bounding box center [504, 180] width 389 height 45
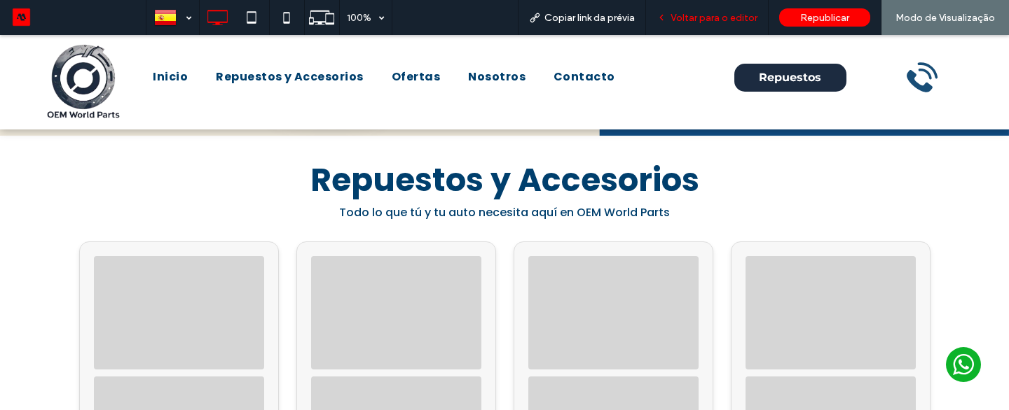
click at [712, 10] on div "Voltar para o editor" at bounding box center [707, 17] width 123 height 35
click at [700, 18] on span "Voltar para o editor" at bounding box center [713, 18] width 87 height 12
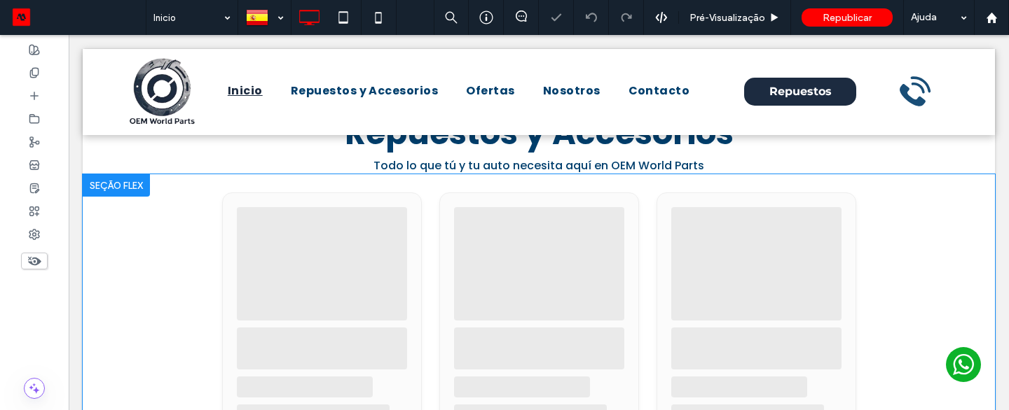
scroll to position [513, 0]
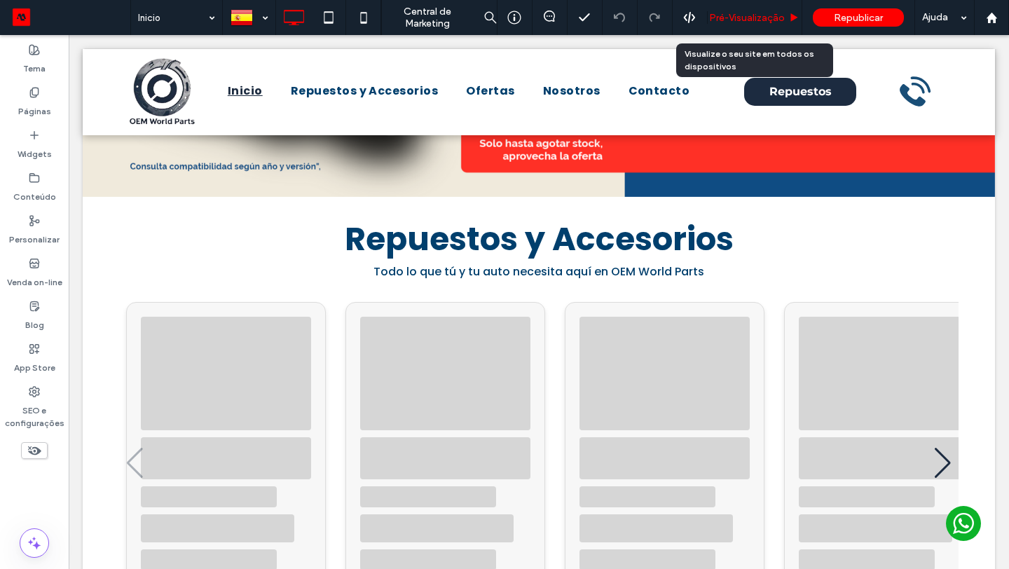
click at [723, 20] on span "Pré-Visualizaçāo" at bounding box center [747, 18] width 76 height 12
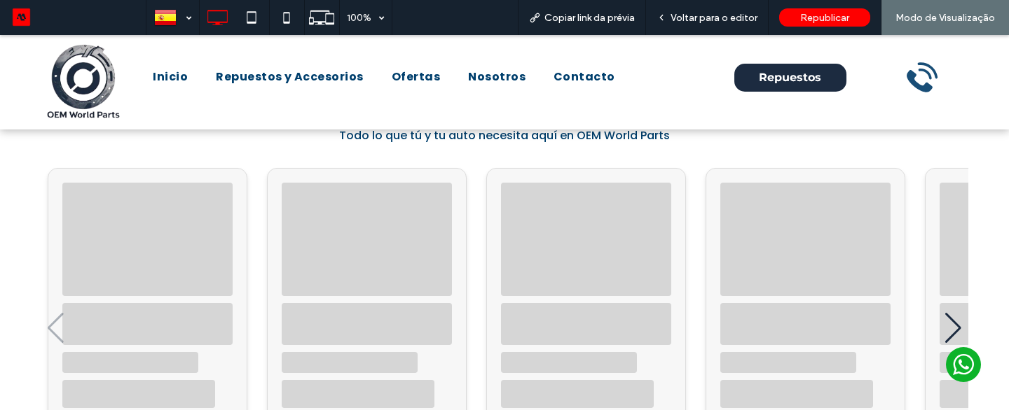
scroll to position [598, 0]
click at [705, 17] on span "Voltar para o editor" at bounding box center [713, 18] width 87 height 12
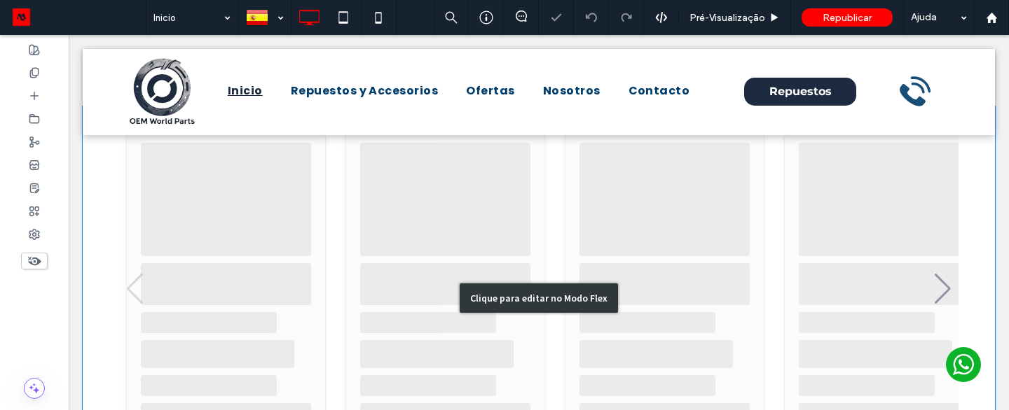
scroll to position [590, 0]
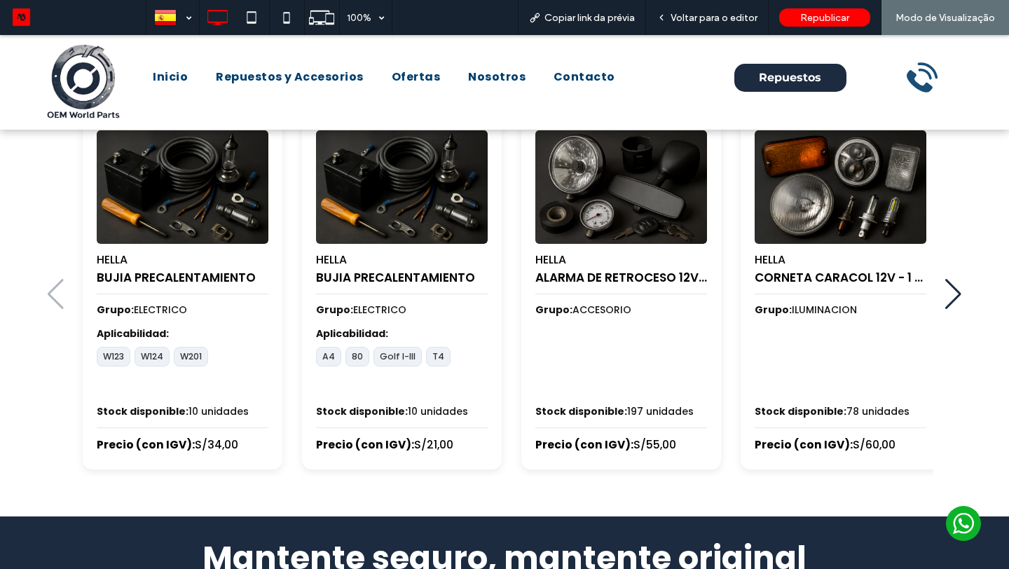
scroll to position [649, 0]
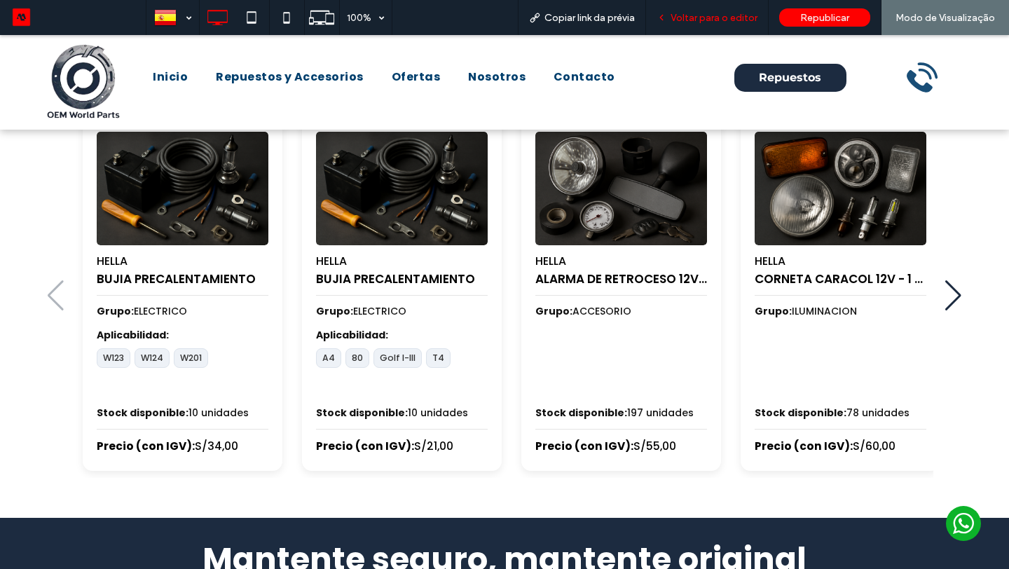
click at [704, 22] on span "Voltar para o editor" at bounding box center [713, 18] width 87 height 12
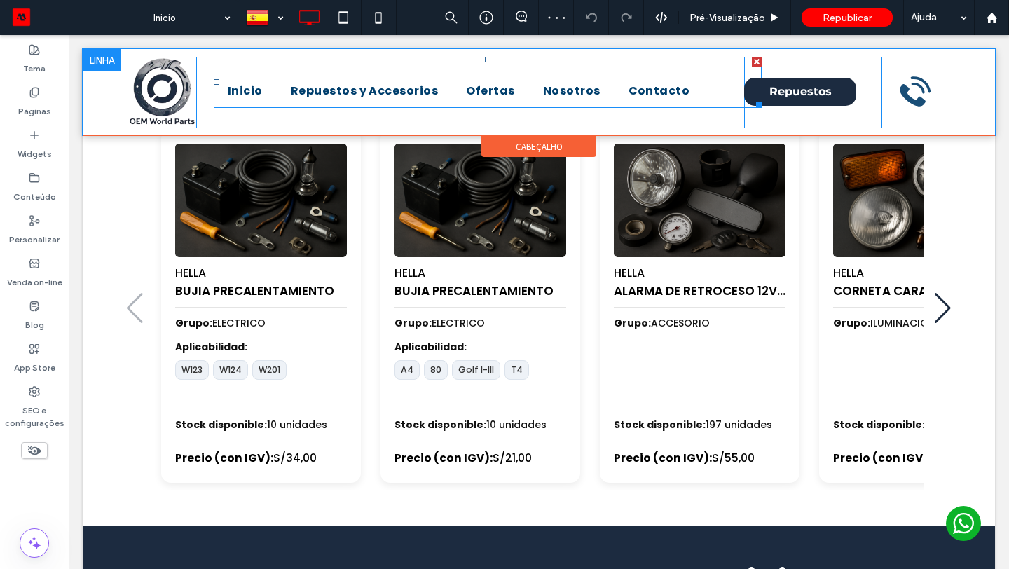
scroll to position [588, 0]
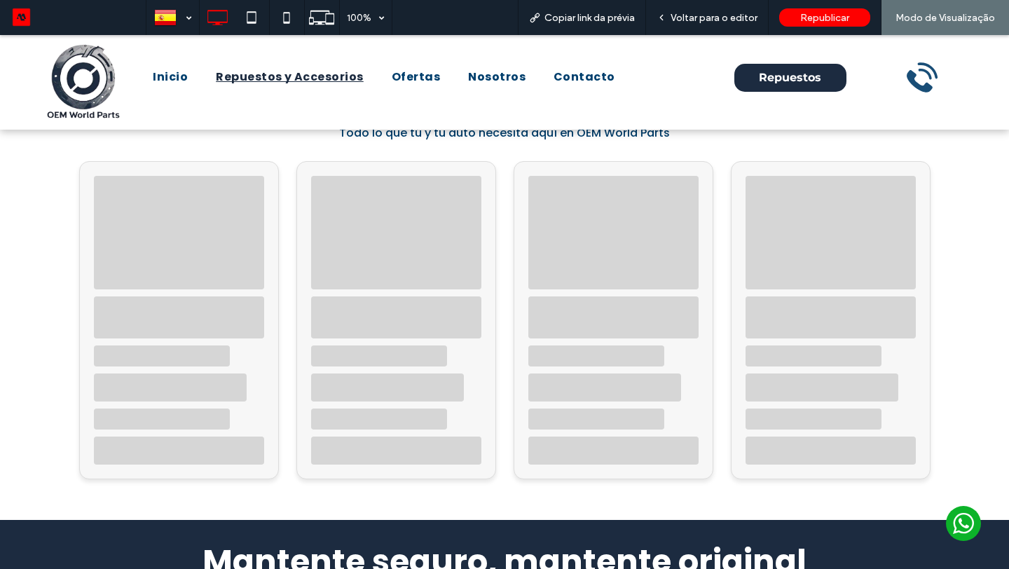
scroll to position [602, 0]
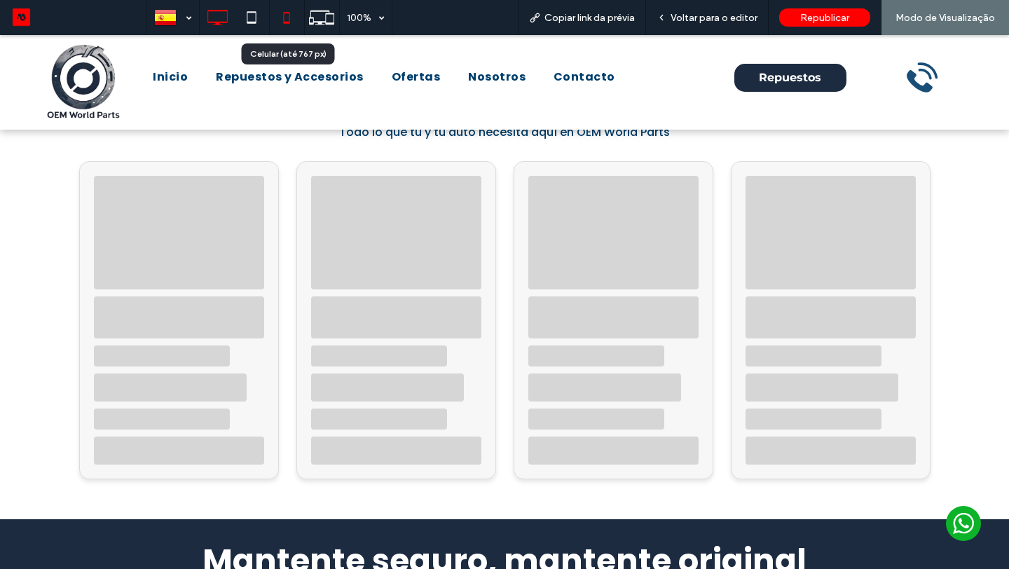
click at [290, 24] on icon at bounding box center [286, 18] width 28 height 28
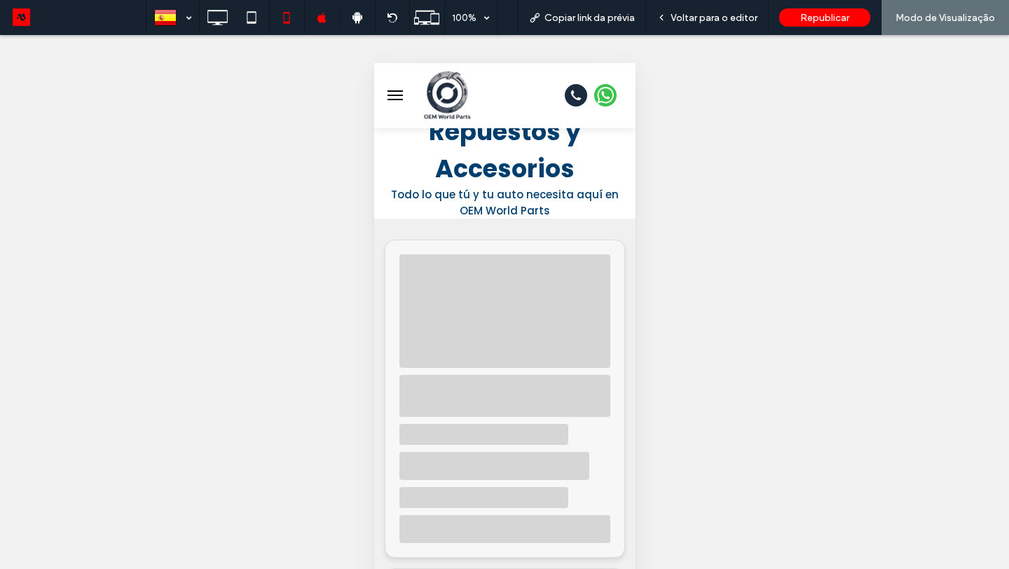
scroll to position [535, 0]
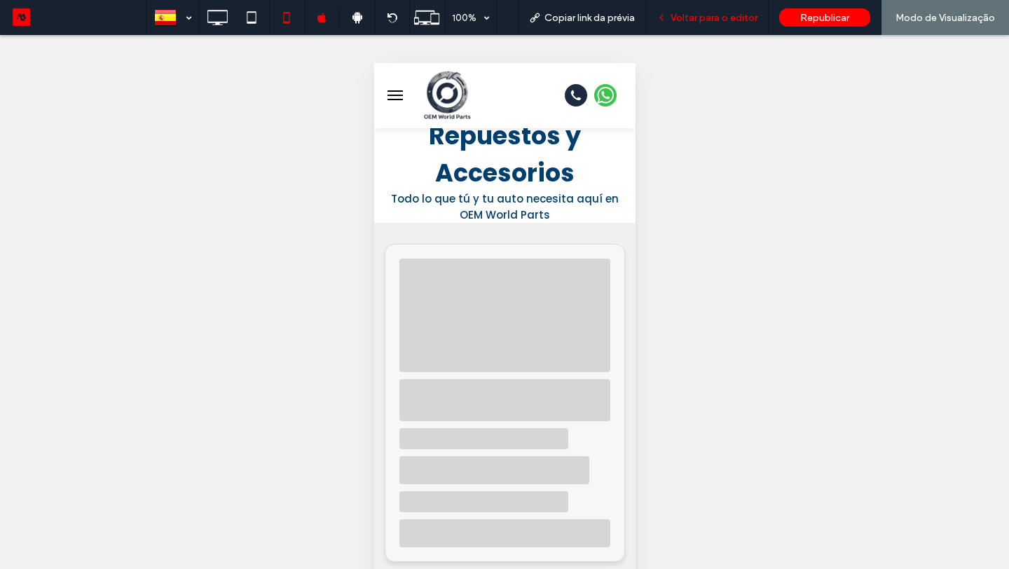
click at [692, 21] on span "Voltar para o editor" at bounding box center [713, 18] width 87 height 12
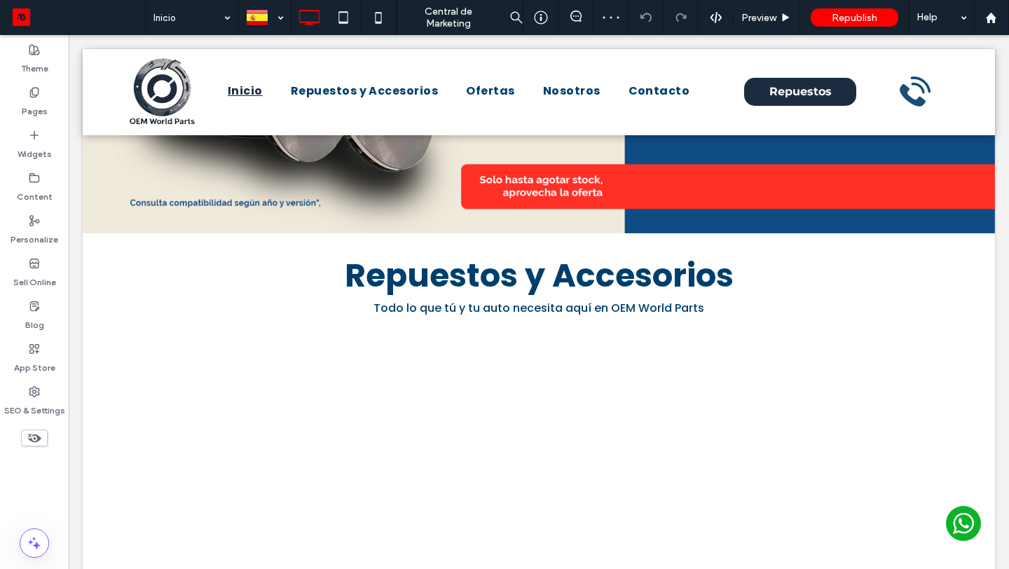
scroll to position [370, 0]
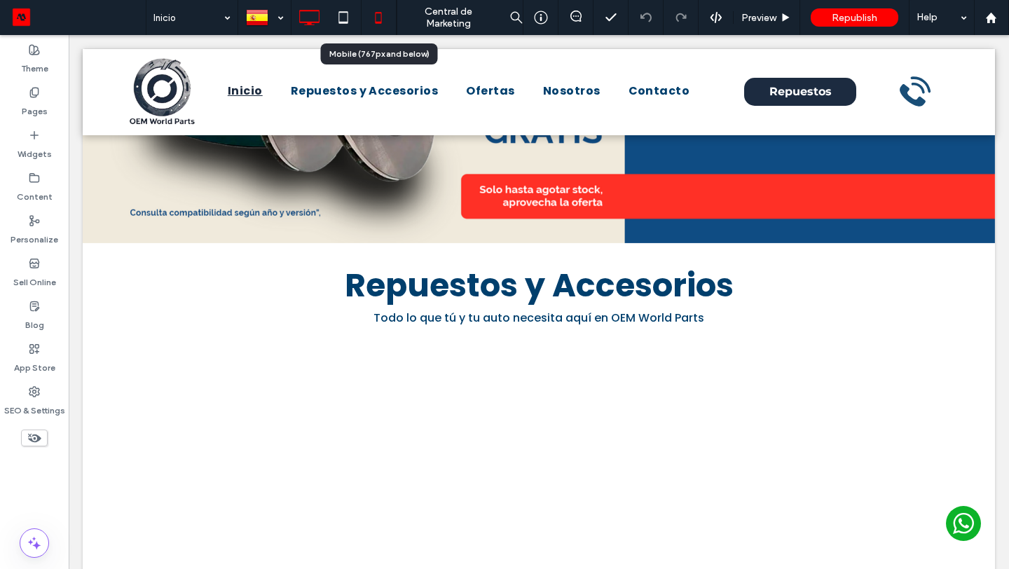
click at [382, 25] on icon at bounding box center [378, 18] width 28 height 28
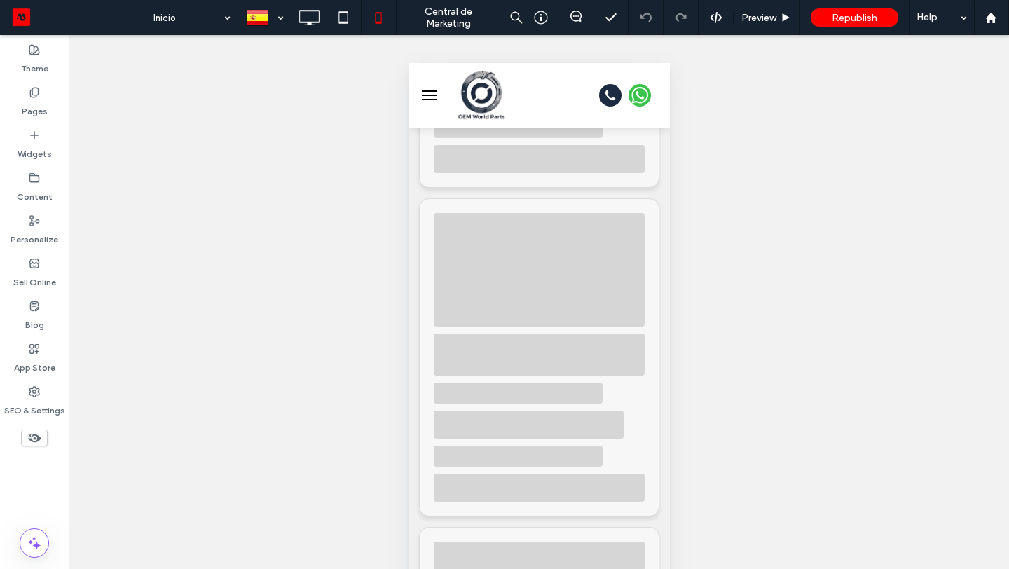
scroll to position [911, 0]
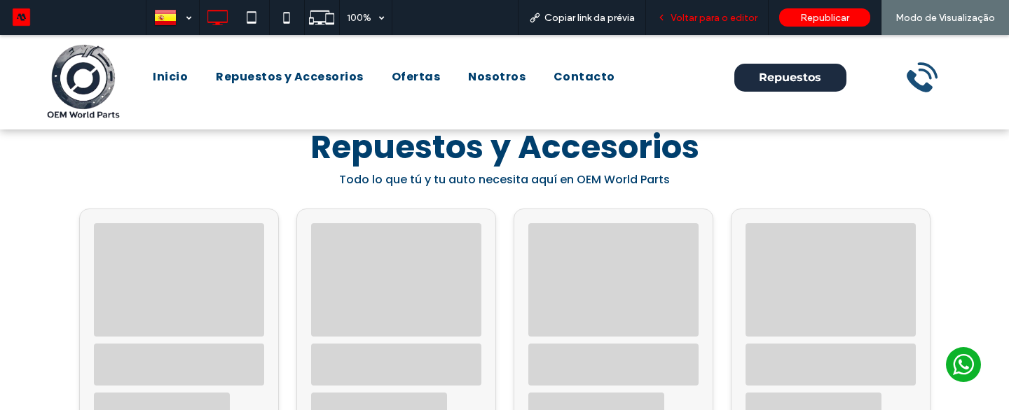
click at [724, 21] on span "Voltar para o editor" at bounding box center [713, 18] width 87 height 12
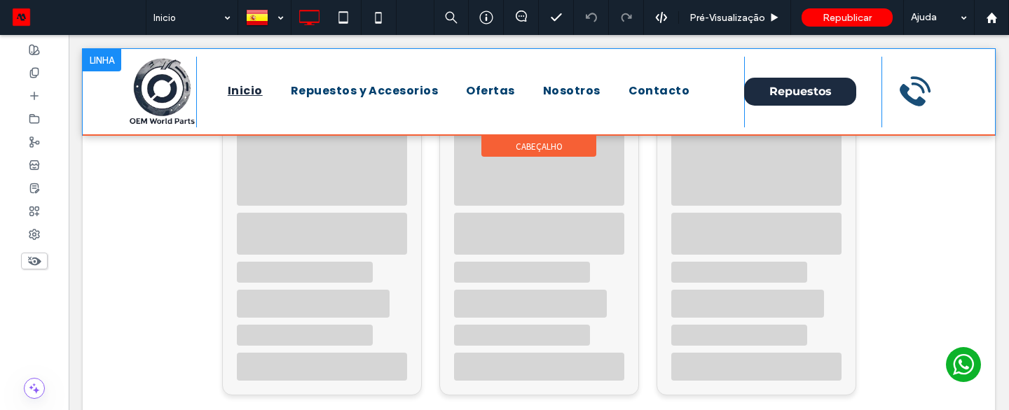
scroll to position [529, 0]
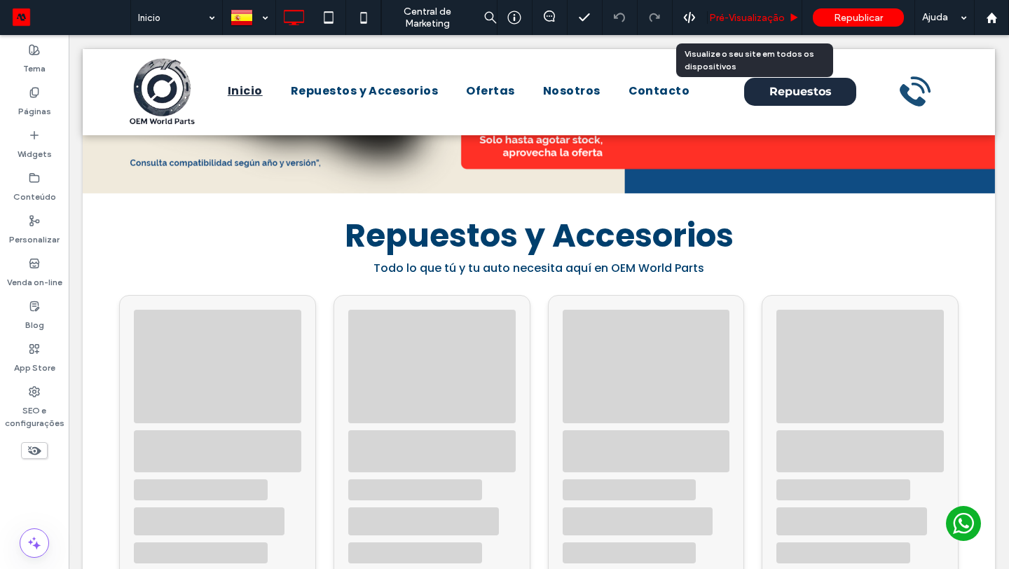
click at [757, 32] on div "Pré-Visualizaçāo" at bounding box center [754, 17] width 95 height 35
click at [743, 22] on span "Pré-Visualizaçāo" at bounding box center [747, 18] width 76 height 12
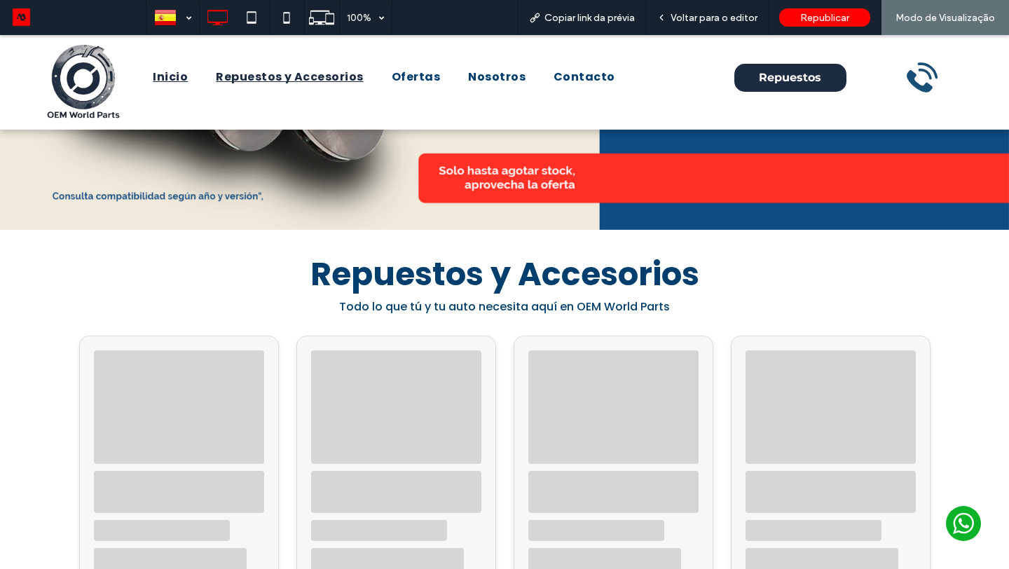
click at [226, 78] on span "Repuestos y Accesorios" at bounding box center [290, 77] width 148 height 17
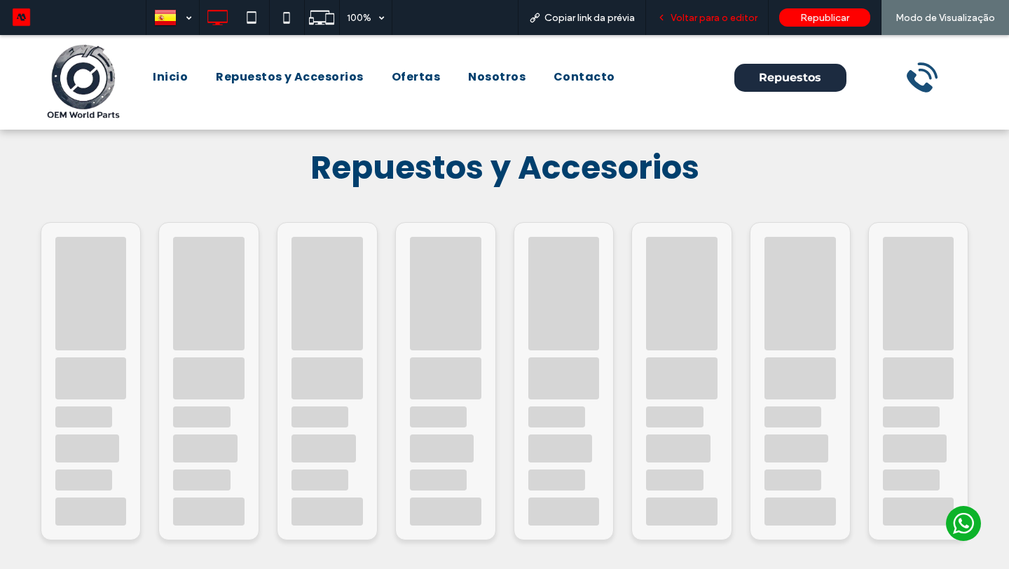
click at [711, 25] on div "Voltar para o editor" at bounding box center [707, 17] width 123 height 35
click at [706, 19] on span "Voltar para o editor" at bounding box center [713, 18] width 87 height 12
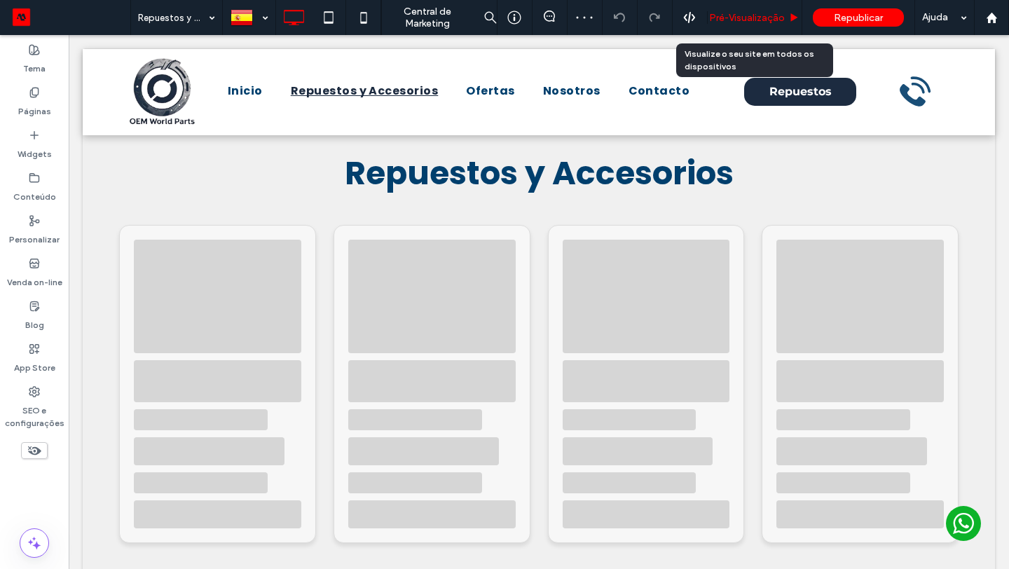
click at [734, 13] on span "Pré-Visualizaçāo" at bounding box center [747, 18] width 76 height 12
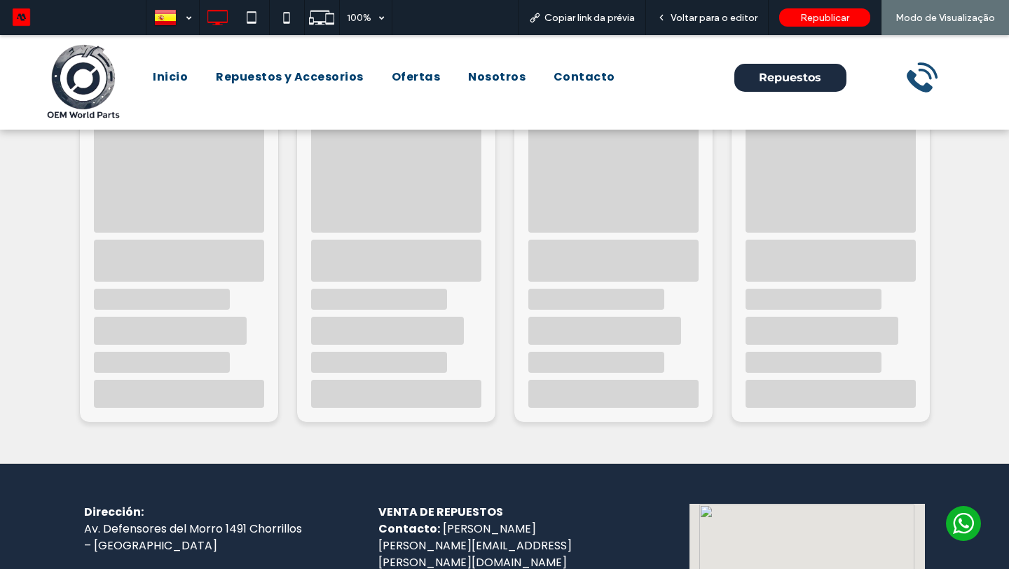
scroll to position [125, 0]
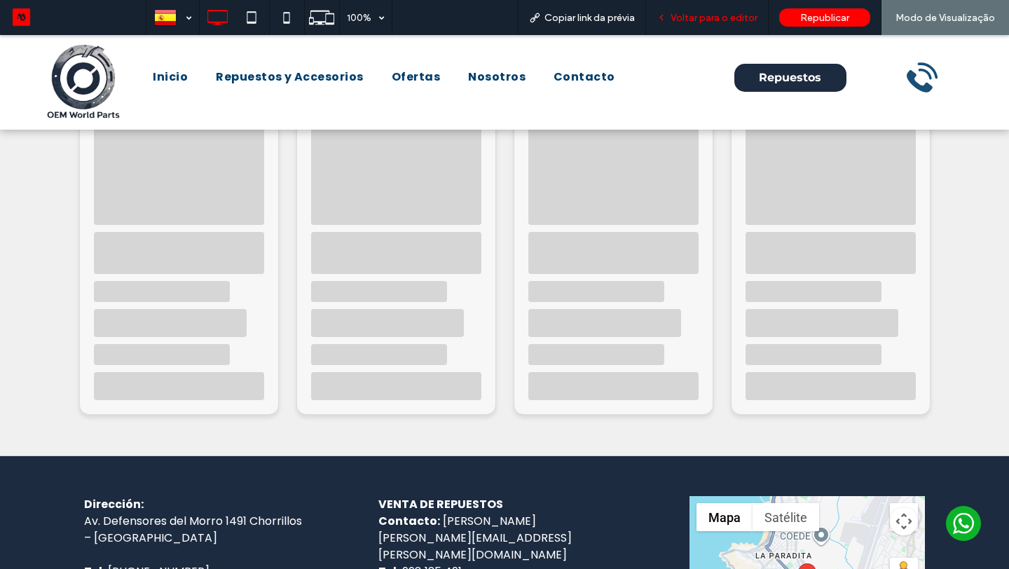
click at [666, 18] on icon at bounding box center [661, 18] width 10 height 10
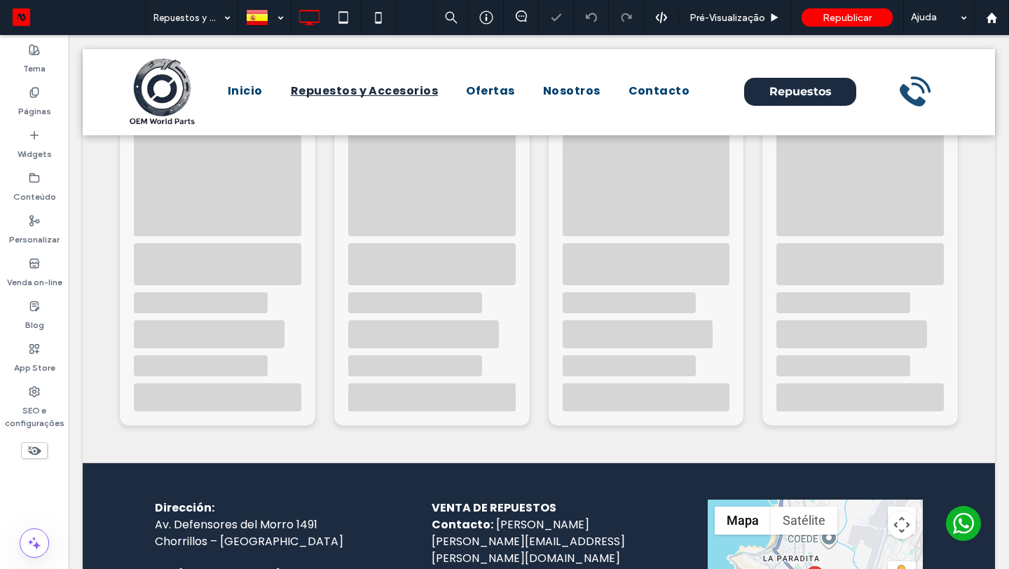
scroll to position [117, 0]
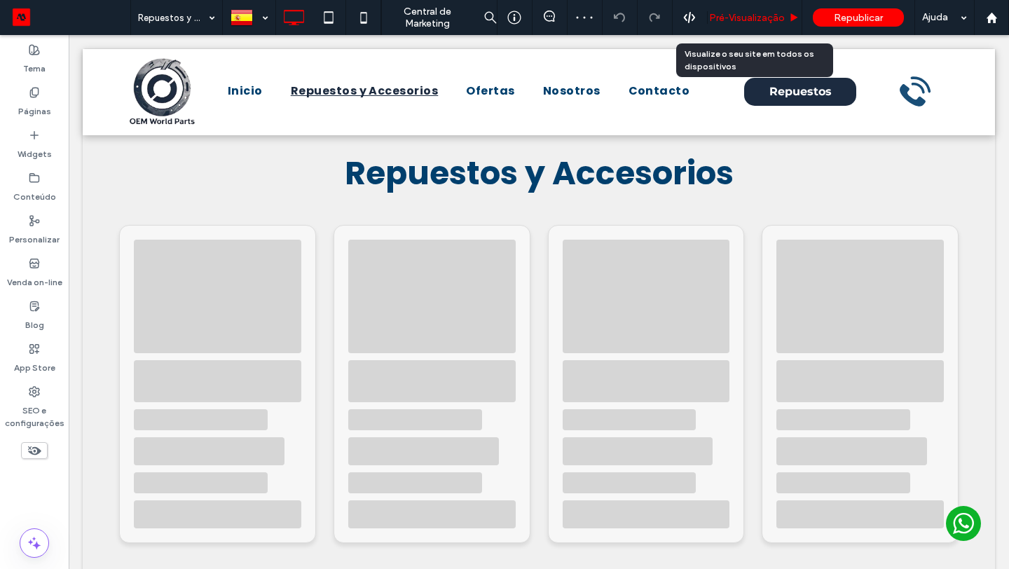
click at [733, 21] on span "Pré-Visualizaçāo" at bounding box center [747, 18] width 76 height 12
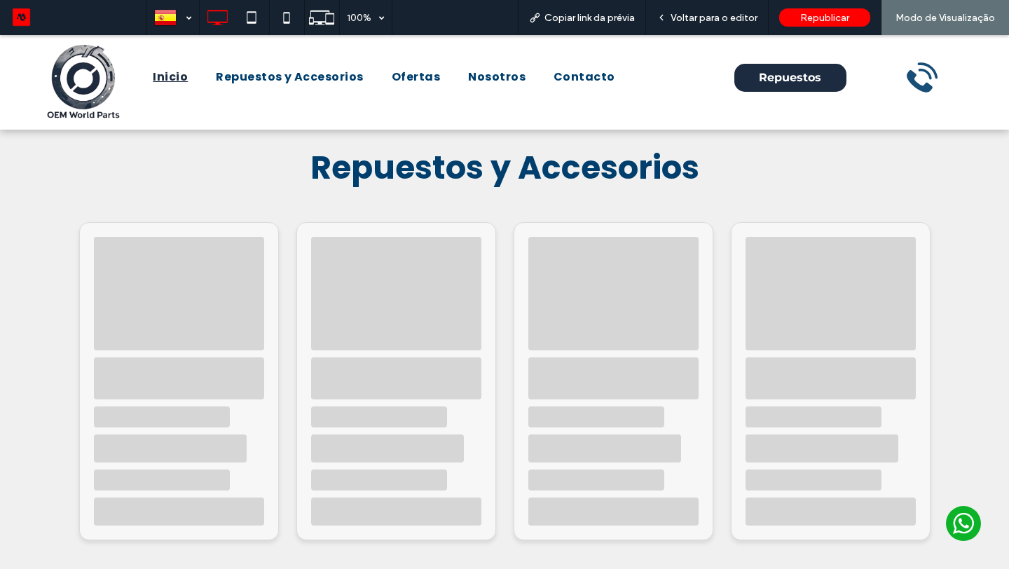
drag, startPoint x: 177, startPoint y: 74, endPoint x: 177, endPoint y: 109, distance: 35.0
click at [177, 74] on span "Inicio" at bounding box center [170, 77] width 35 height 17
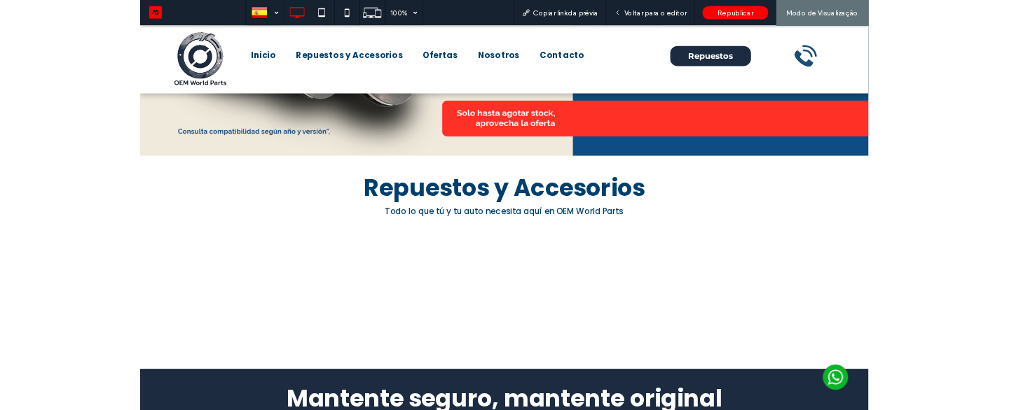
scroll to position [470, 0]
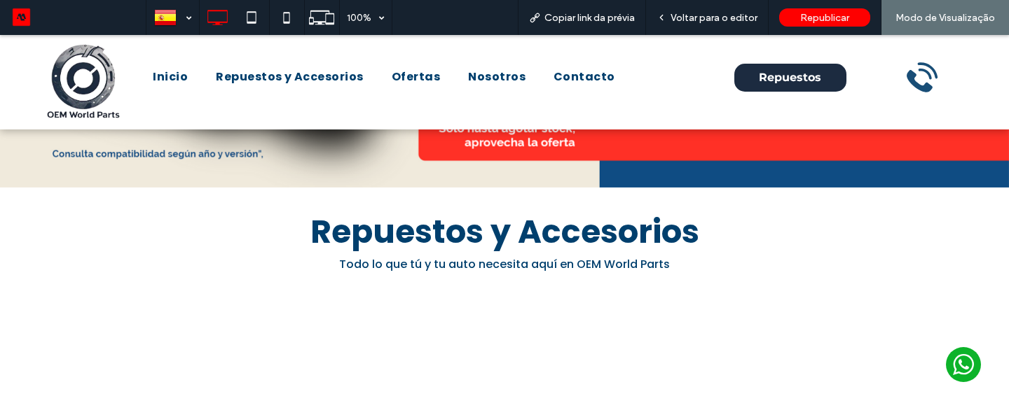
click at [108, 410] on div at bounding box center [505, 369] width 928 height 150
click at [679, 14] on span "Voltar para o editor" at bounding box center [713, 18] width 87 height 12
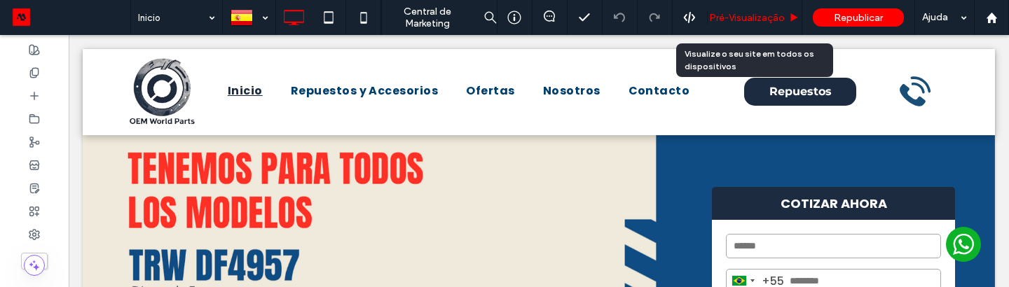
click at [736, 21] on span "Pré-Visualizaçāo" at bounding box center [747, 18] width 76 height 12
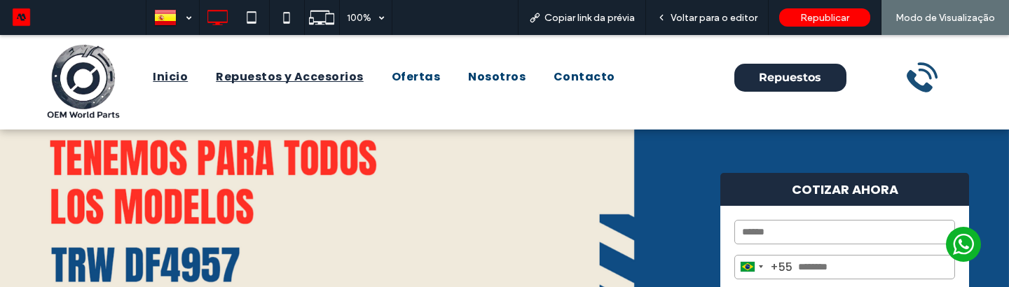
click at [336, 81] on span "Repuestos y Accesorios" at bounding box center [290, 77] width 148 height 17
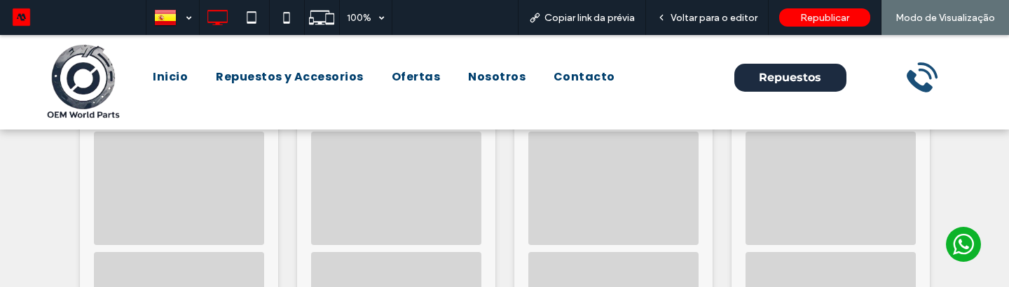
scroll to position [106, 0]
drag, startPoint x: 180, startPoint y: 75, endPoint x: 207, endPoint y: 102, distance: 38.1
click at [180, 75] on span "Inicio" at bounding box center [170, 77] width 35 height 17
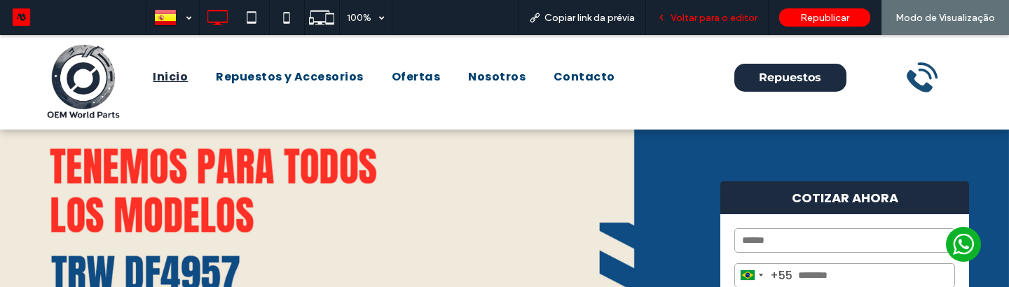
click at [716, 21] on span "Voltar para o editor" at bounding box center [713, 18] width 87 height 12
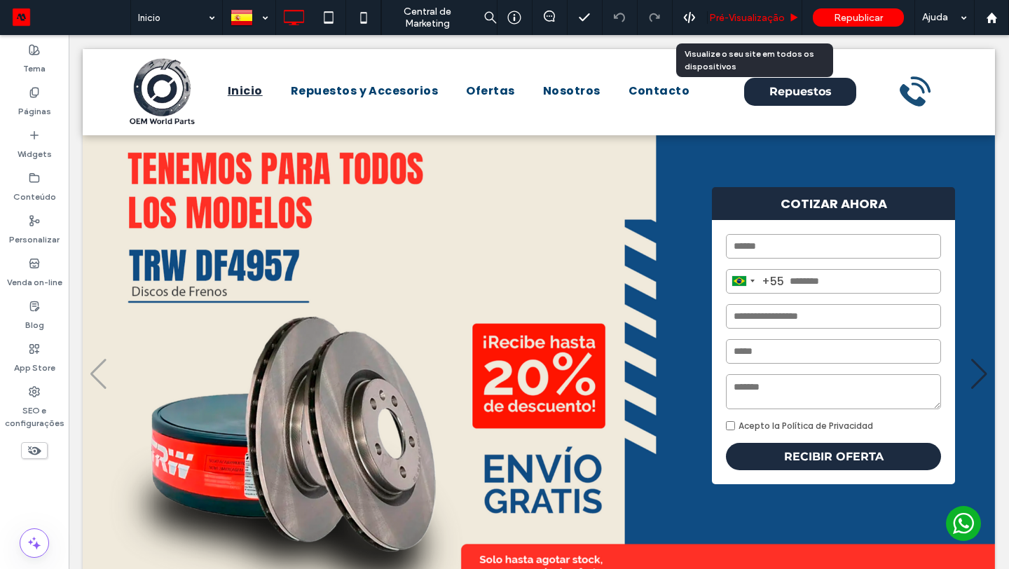
click at [763, 22] on span "Pré-Visualizaçāo" at bounding box center [747, 18] width 76 height 12
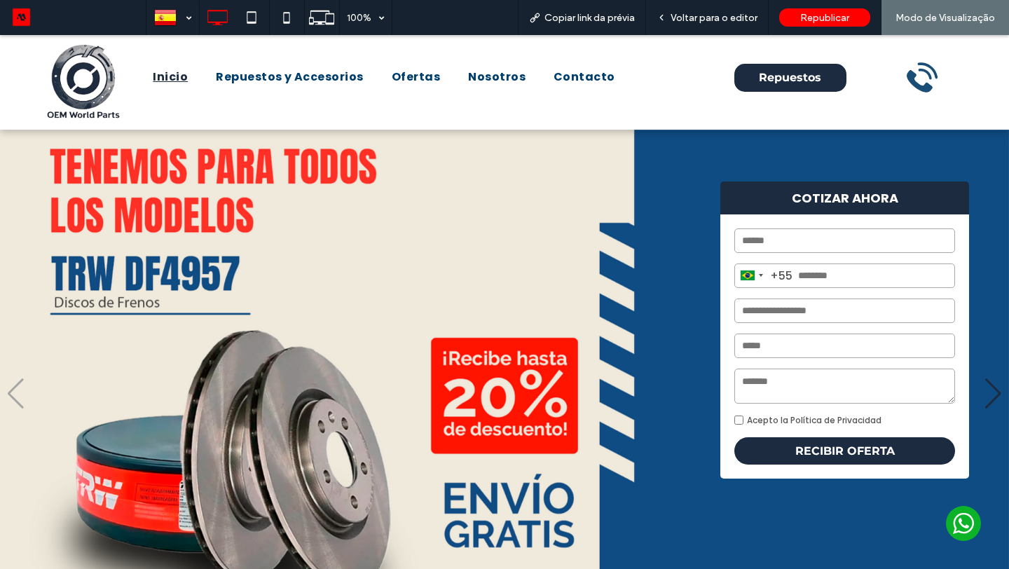
click at [761, 243] on input "text" at bounding box center [844, 240] width 221 height 25
click at [787, 211] on strong "COTIZAR AHORA" at bounding box center [844, 197] width 249 height 33
click at [778, 242] on input "text" at bounding box center [844, 240] width 221 height 25
click at [785, 207] on strong "COTIZAR AHORA" at bounding box center [844, 197] width 249 height 33
click at [803, 193] on strong "COTIZAR AHORA" at bounding box center [844, 197] width 249 height 33
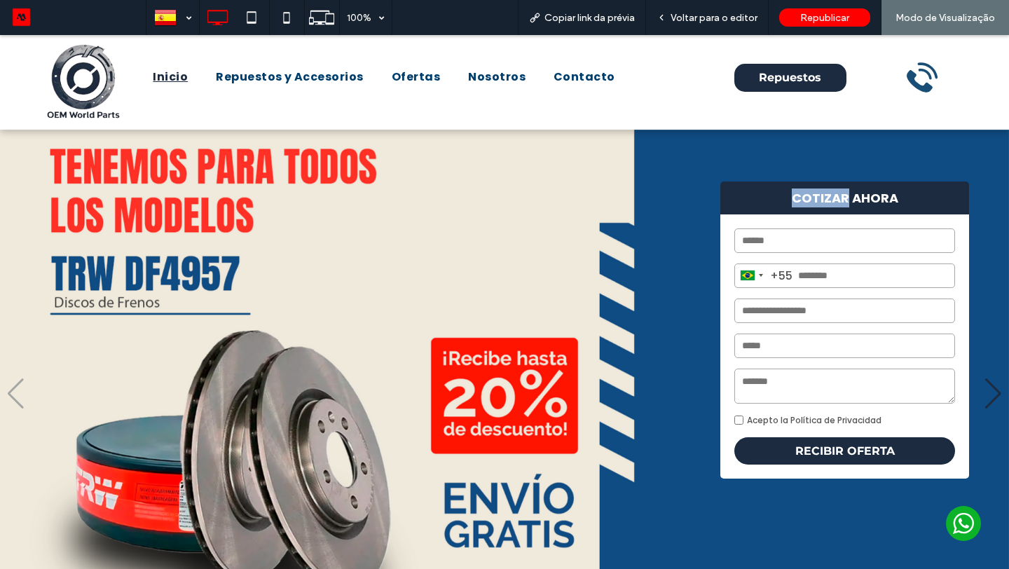
click at [803, 193] on strong "COTIZAR AHORA" at bounding box center [844, 197] width 249 height 33
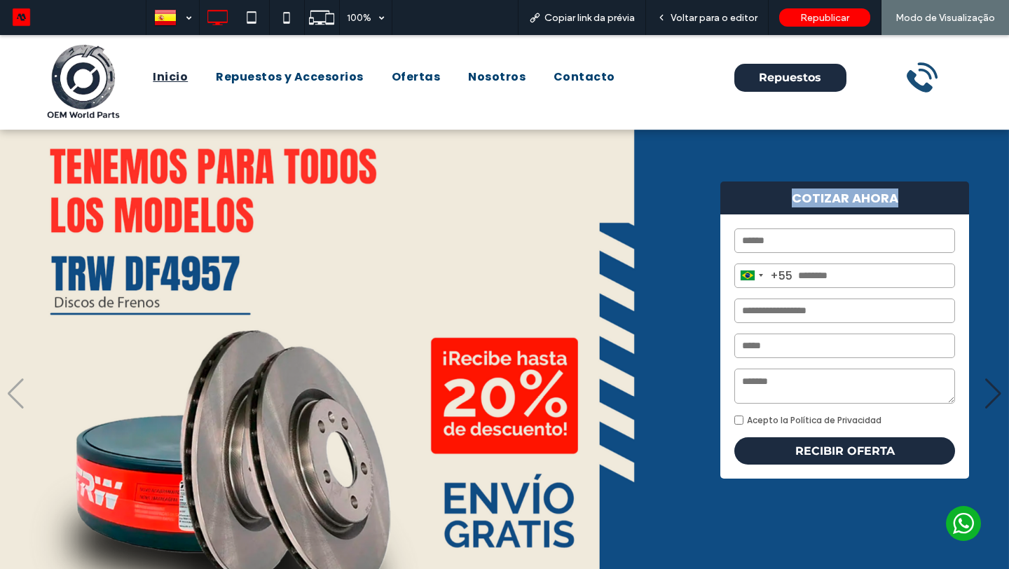
click at [803, 193] on strong "COTIZAR AHORA" at bounding box center [844, 197] width 249 height 33
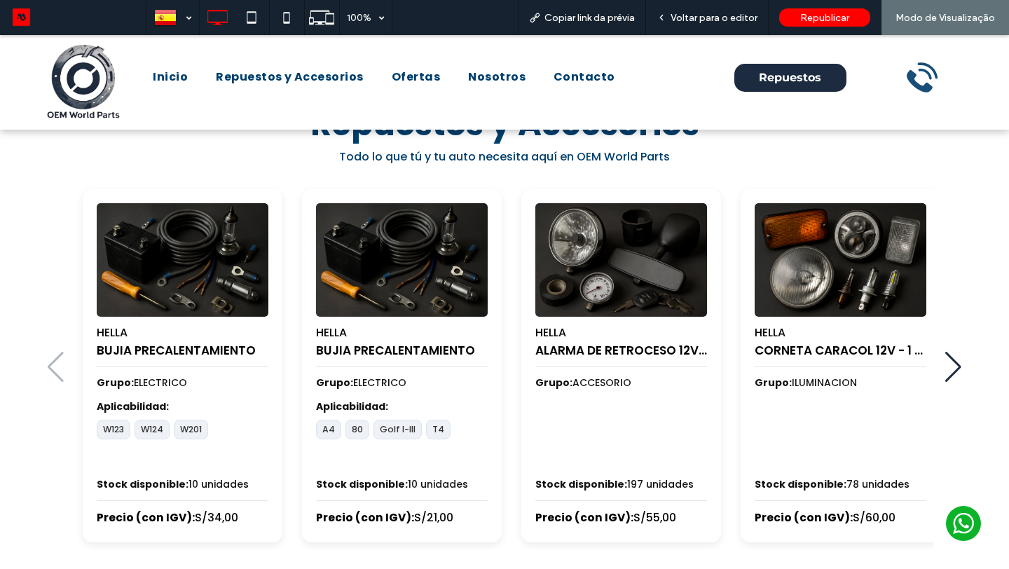
scroll to position [582, 0]
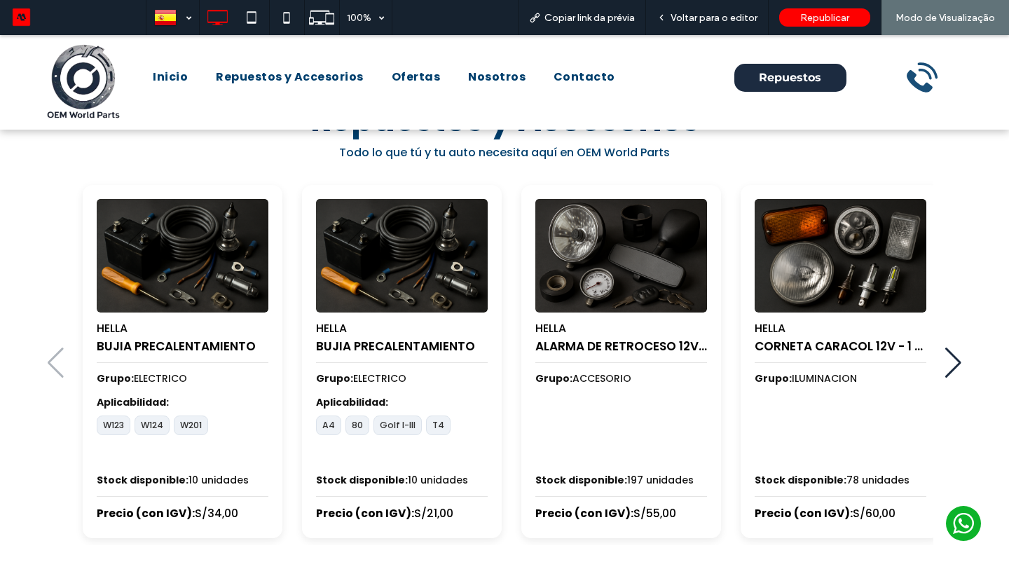
click at [951, 286] on div "Next slide" at bounding box center [952, 362] width 17 height 31
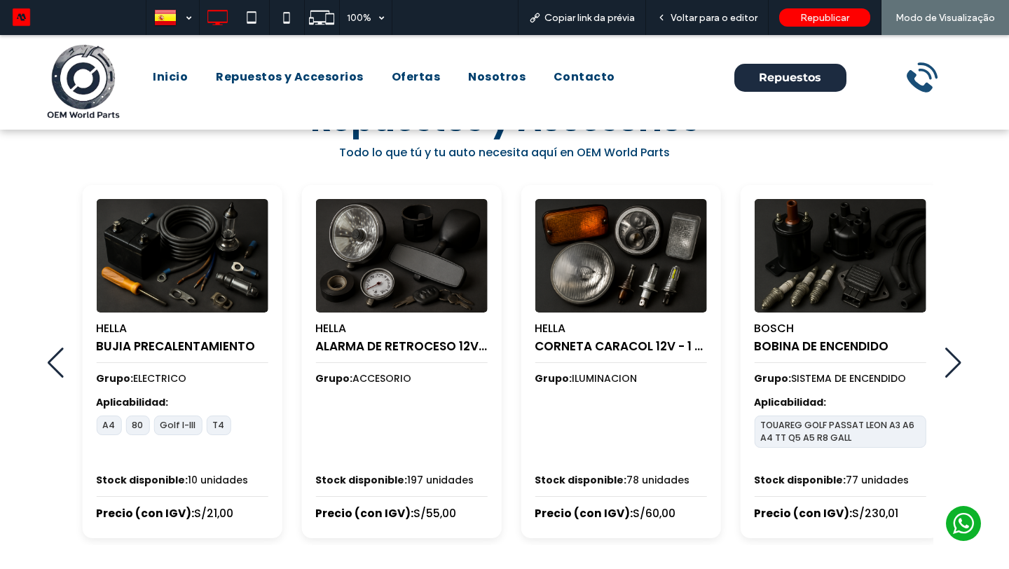
click at [53, 286] on div "Previous slide" at bounding box center [56, 362] width 17 height 31
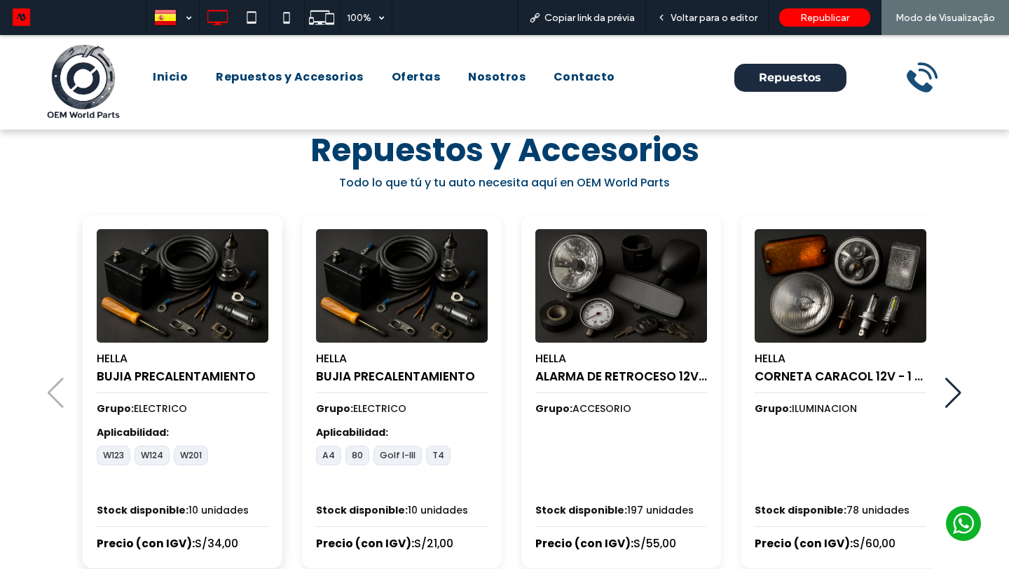
scroll to position [530, 0]
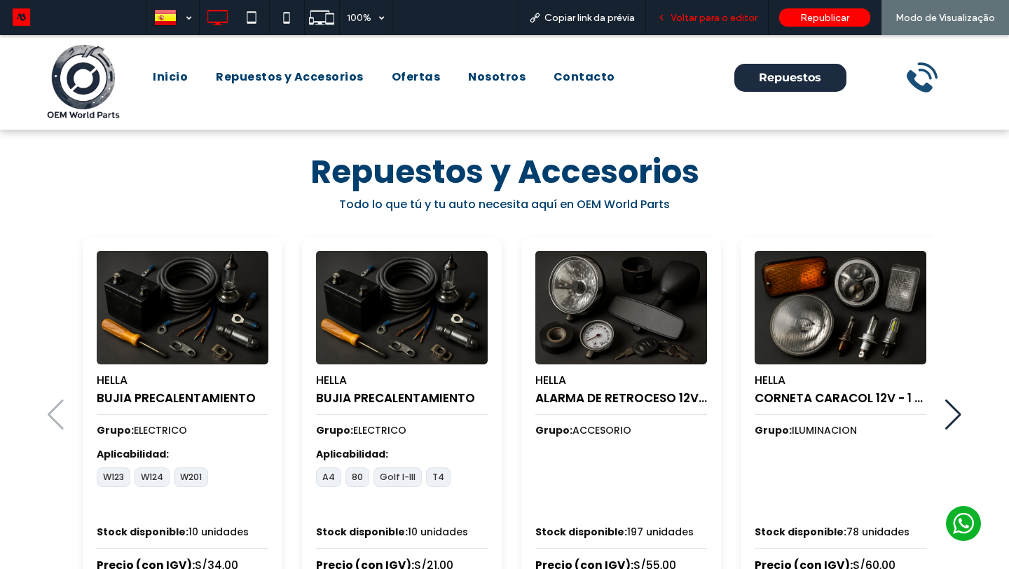
click at [736, 31] on div "Voltar para o editor" at bounding box center [707, 17] width 123 height 35
click at [718, 31] on div "Voltar para o editor" at bounding box center [707, 17] width 123 height 35
click at [700, 20] on span "Voltar para o editor" at bounding box center [713, 18] width 87 height 12
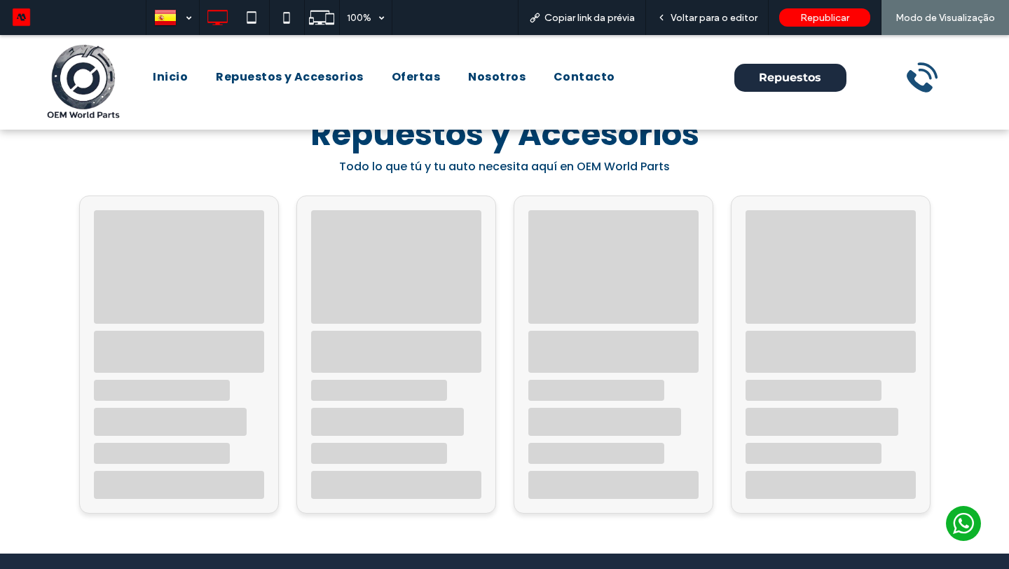
scroll to position [584, 0]
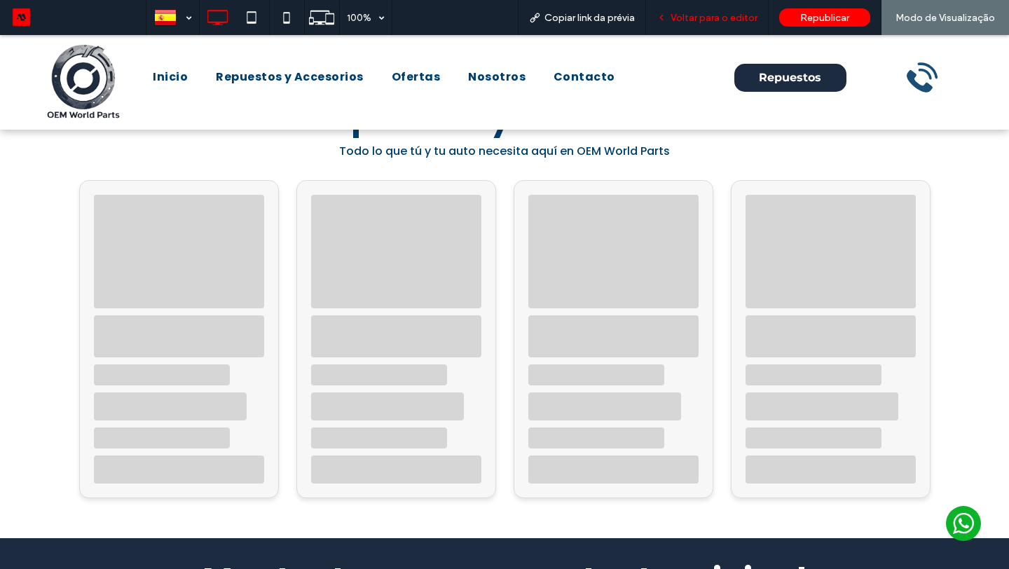
click at [701, 18] on span "Voltar para o editor" at bounding box center [713, 18] width 87 height 12
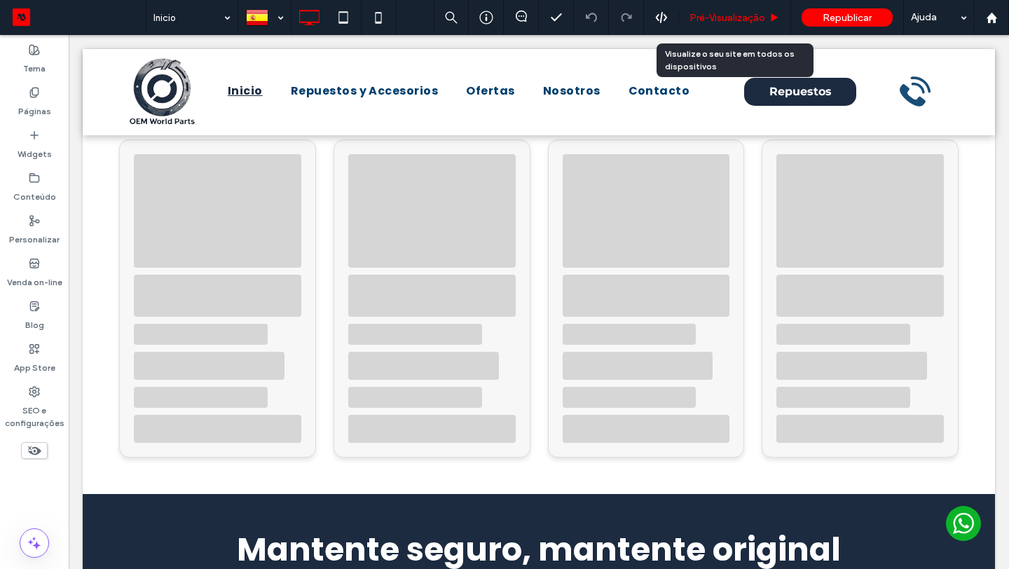
click at [714, 18] on span "Pré-Visualizaçāo" at bounding box center [727, 18] width 76 height 12
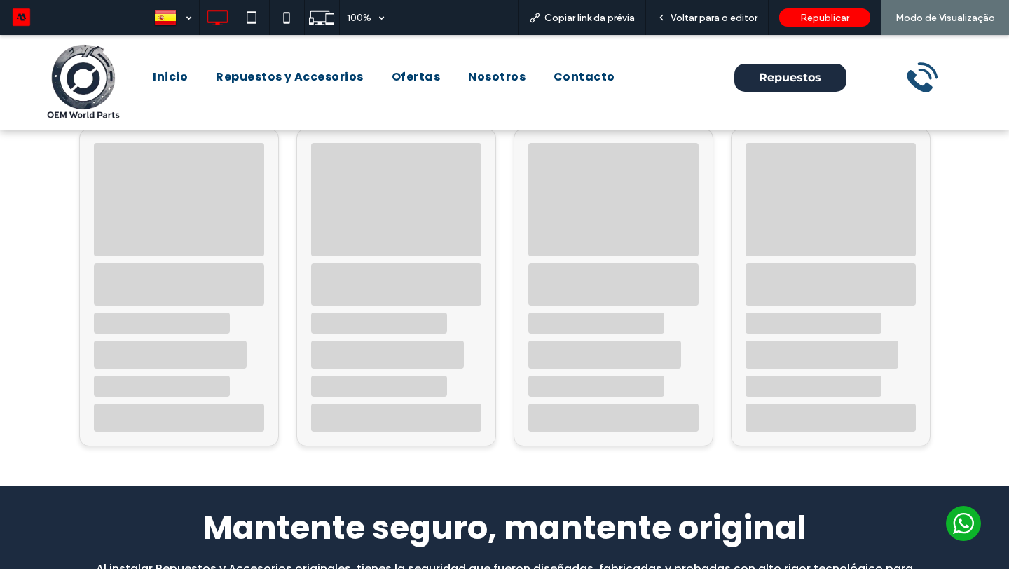
scroll to position [486, 0]
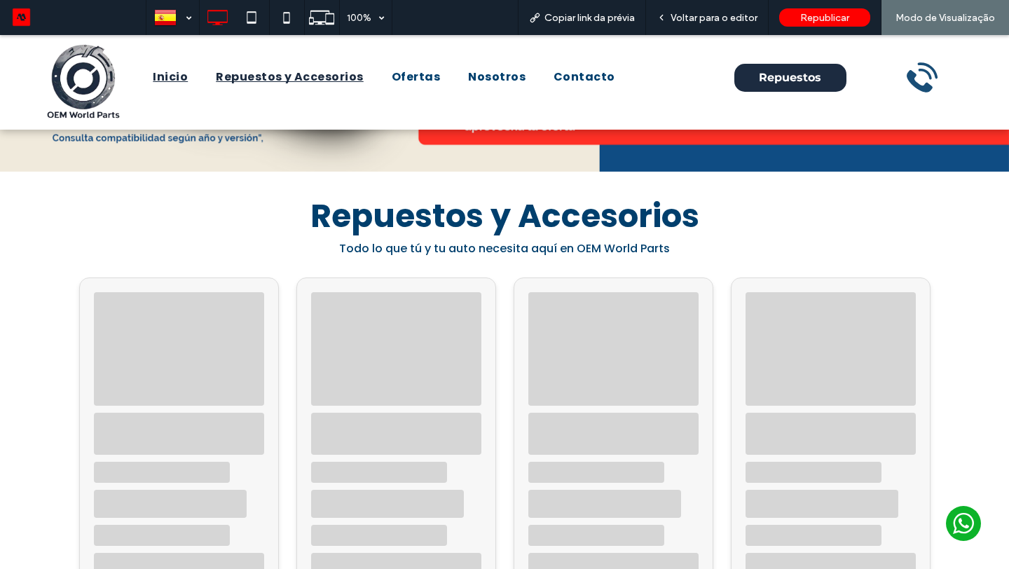
click at [326, 78] on span "Repuestos y Accesorios" at bounding box center [290, 77] width 148 height 17
click at [294, 79] on div at bounding box center [504, 284] width 1009 height 569
click at [713, 21] on div at bounding box center [504, 284] width 1009 height 569
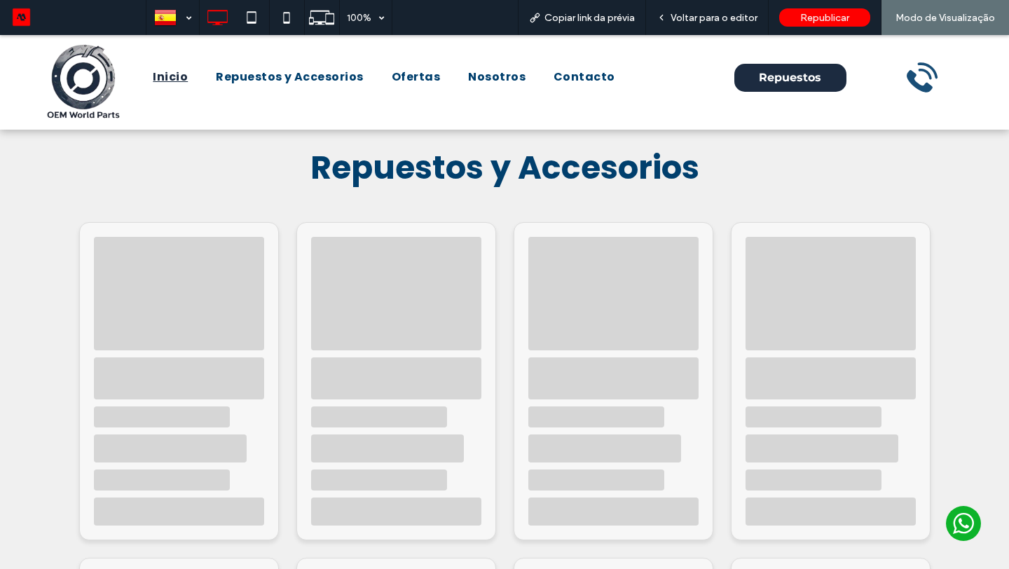
click at [175, 74] on span "Inicio" at bounding box center [170, 77] width 35 height 17
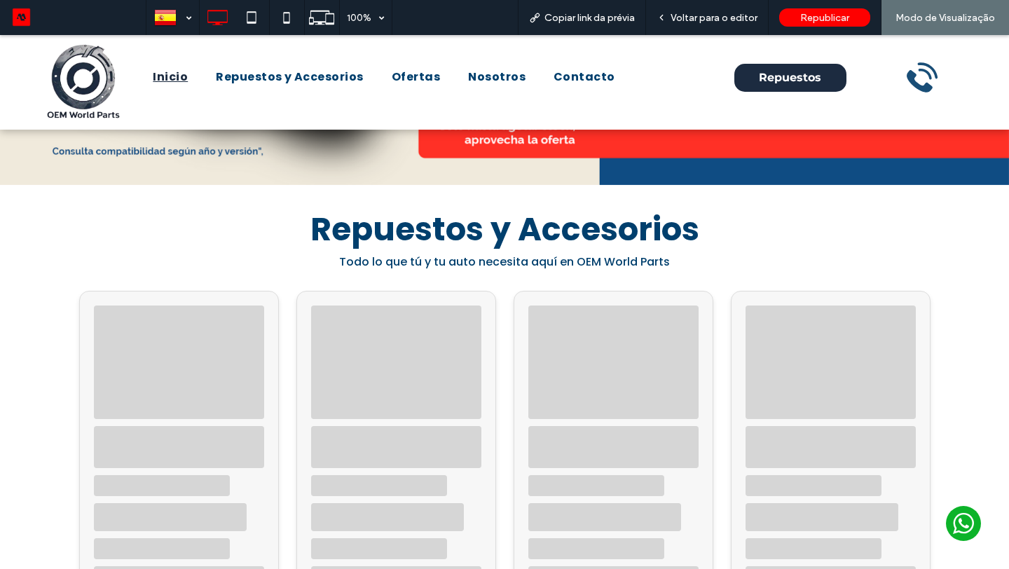
scroll to position [457, 0]
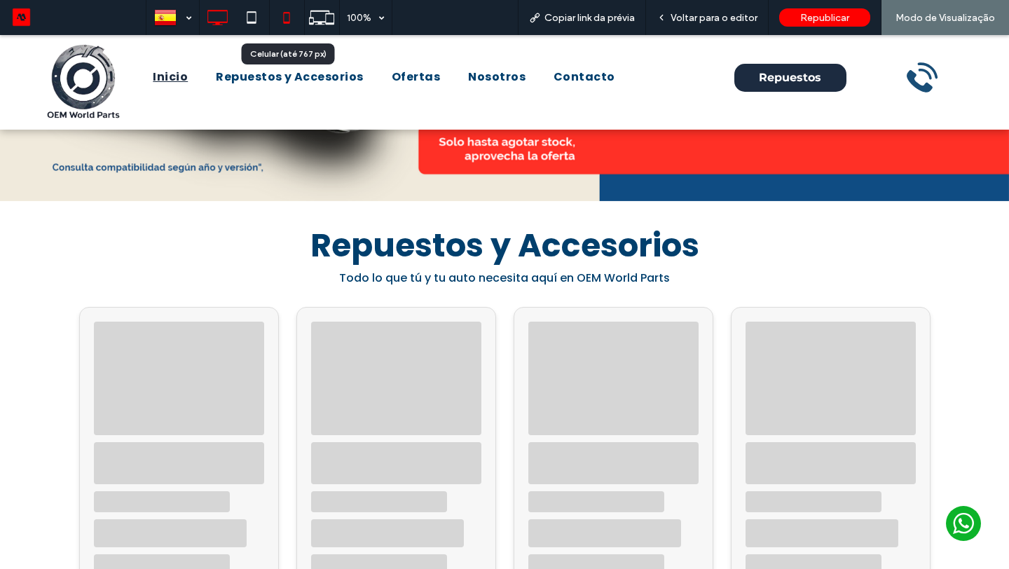
click at [288, 27] on icon at bounding box center [286, 18] width 28 height 28
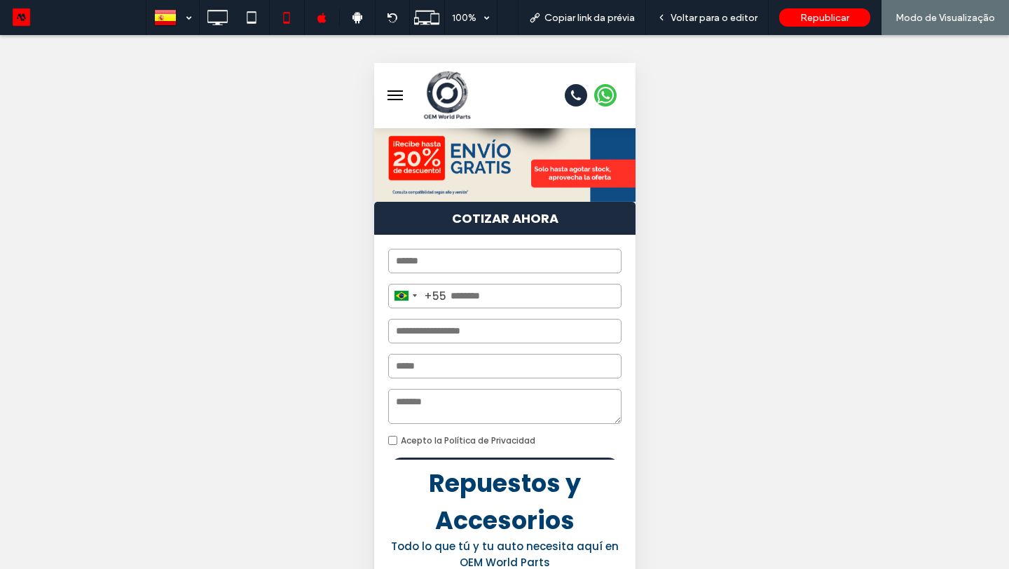
scroll to position [154, 0]
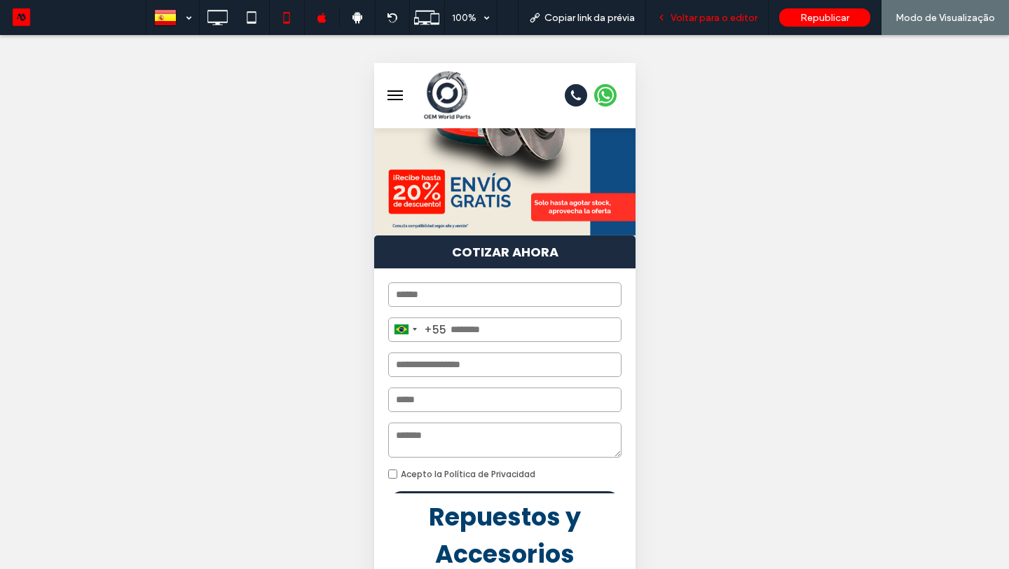
click at [726, 17] on span "Voltar para o editor" at bounding box center [713, 18] width 87 height 12
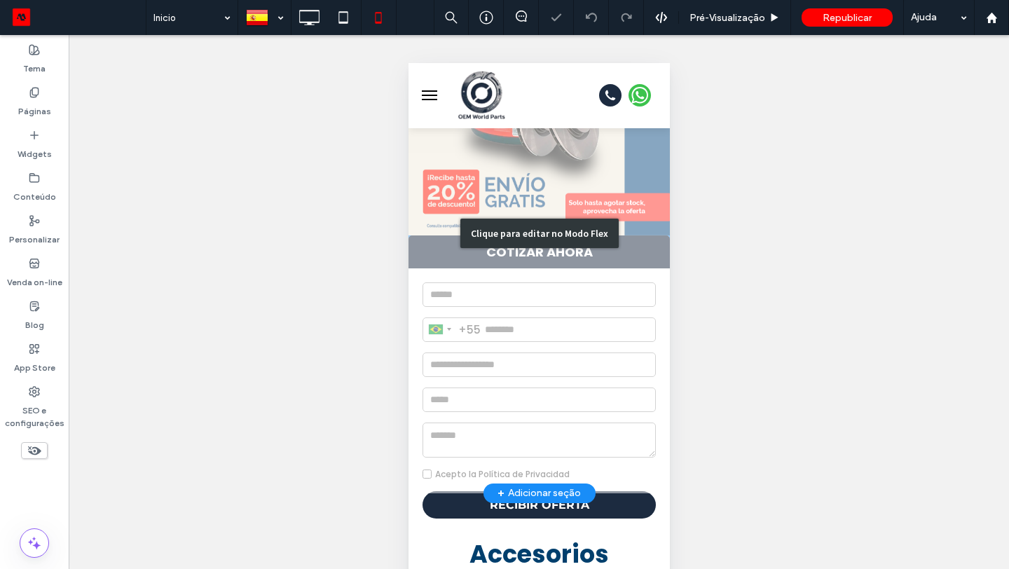
drag, startPoint x: 532, startPoint y: 319, endPoint x: 506, endPoint y: 319, distance: 25.9
click at [532, 319] on div "Clique para editar no Modo Flex" at bounding box center [538, 233] width 261 height 519
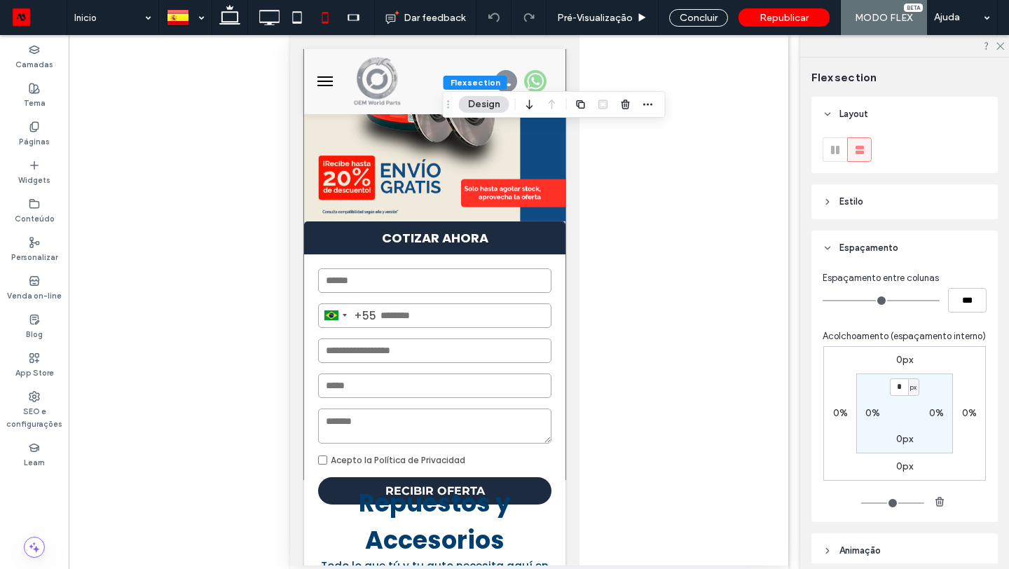
scroll to position [61, 0]
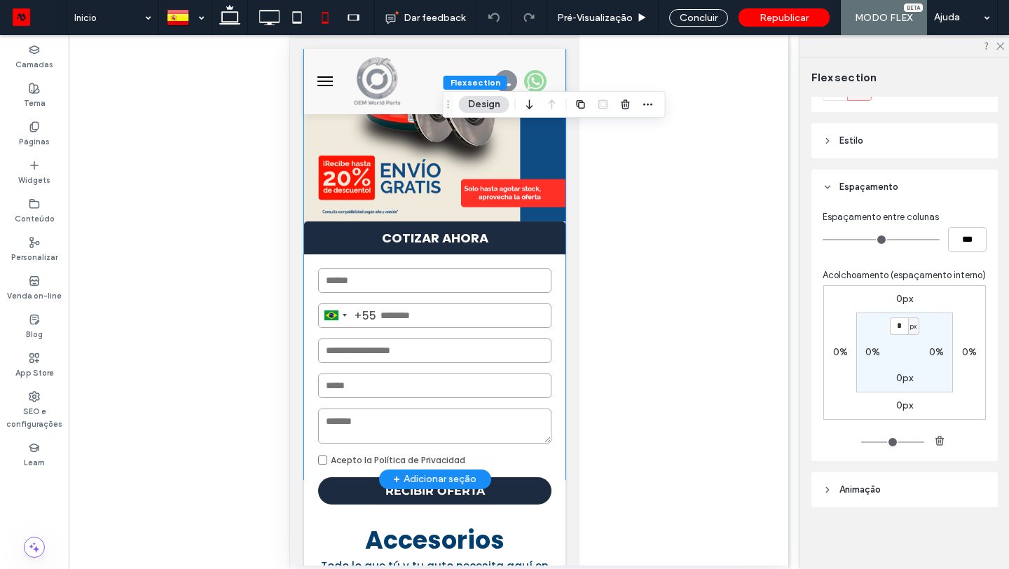
click at [379, 250] on strong "COTIZAR AHORA" at bounding box center [433, 237] width 261 height 33
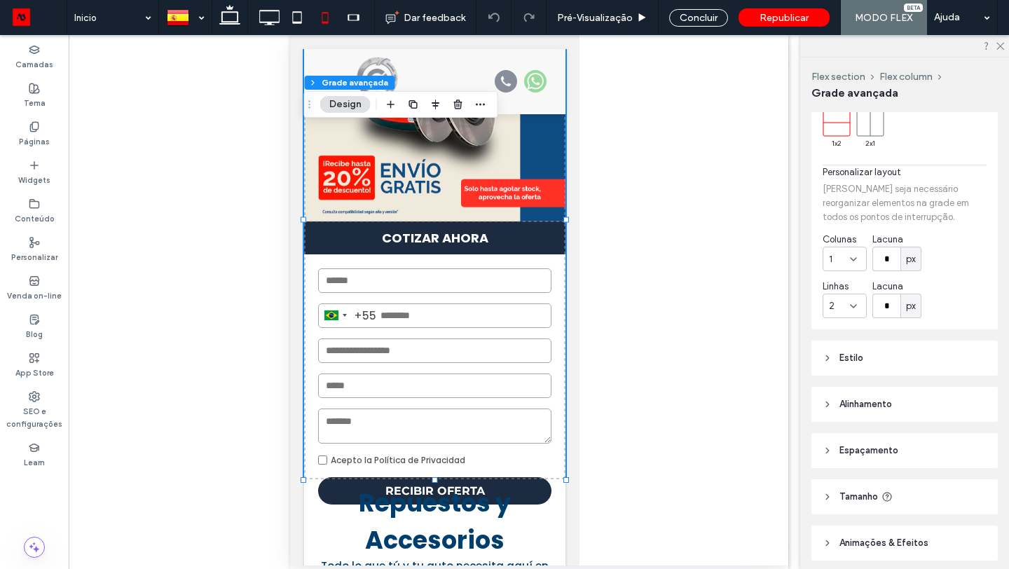
scroll to position [125, 0]
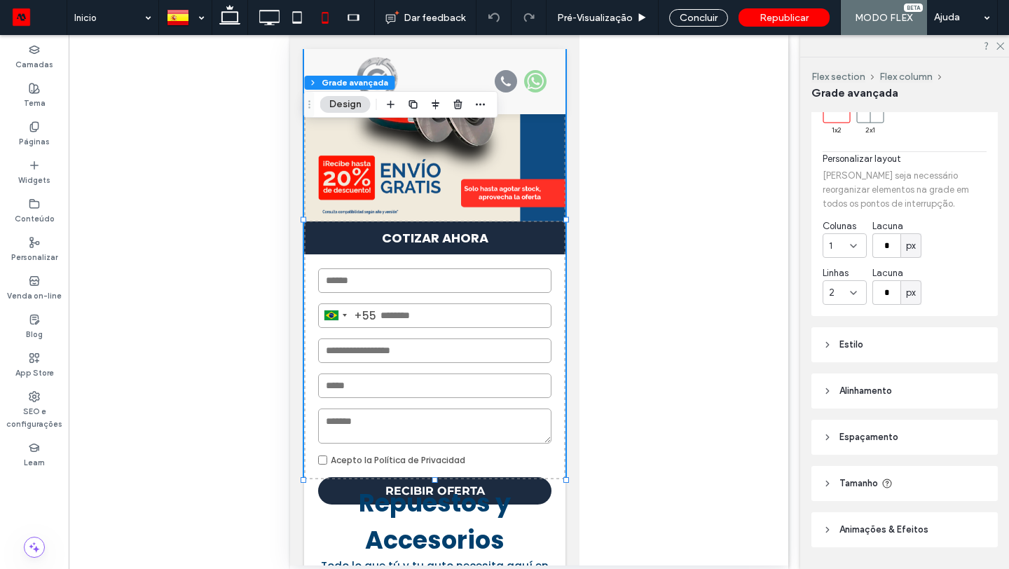
click at [844, 474] on header "Tamanho" at bounding box center [904, 483] width 186 height 35
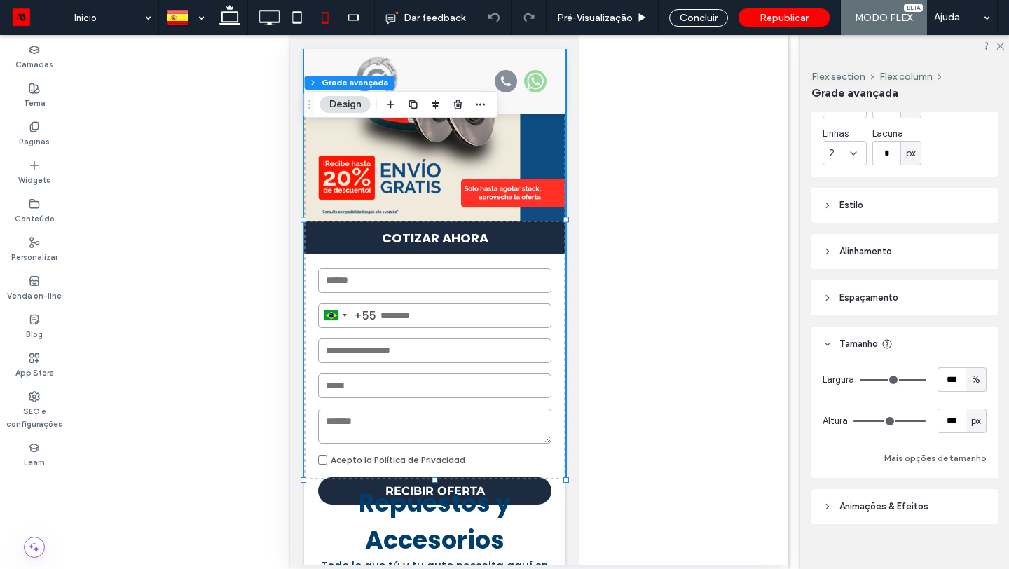
scroll to position [279, 0]
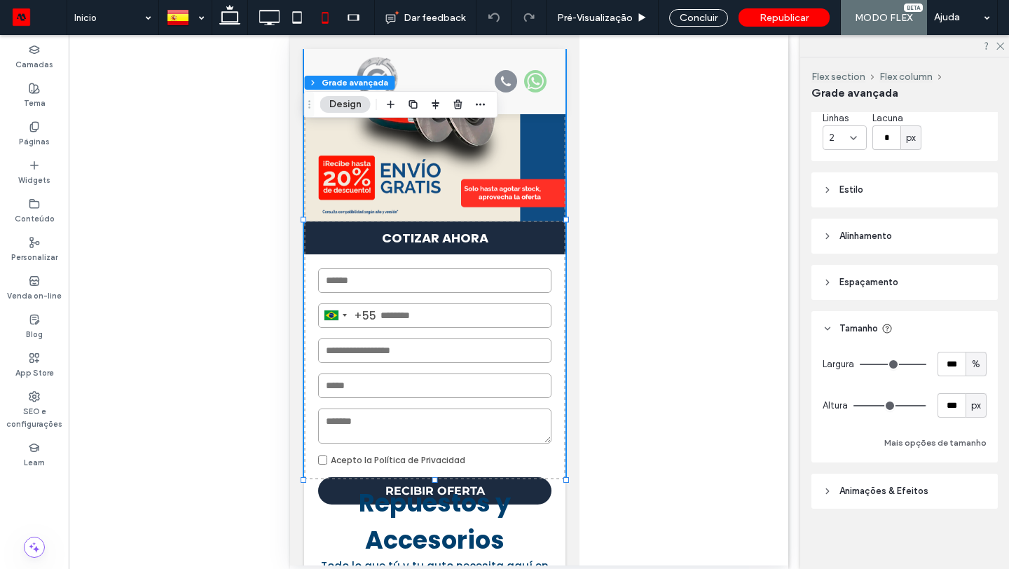
click at [976, 401] on span "px" at bounding box center [976, 406] width 10 height 14
type input "***"
drag, startPoint x: 921, startPoint y: 406, endPoint x: 944, endPoint y: 406, distance: 22.4
click at [944, 406] on div "Altura *** px" at bounding box center [904, 405] width 164 height 25
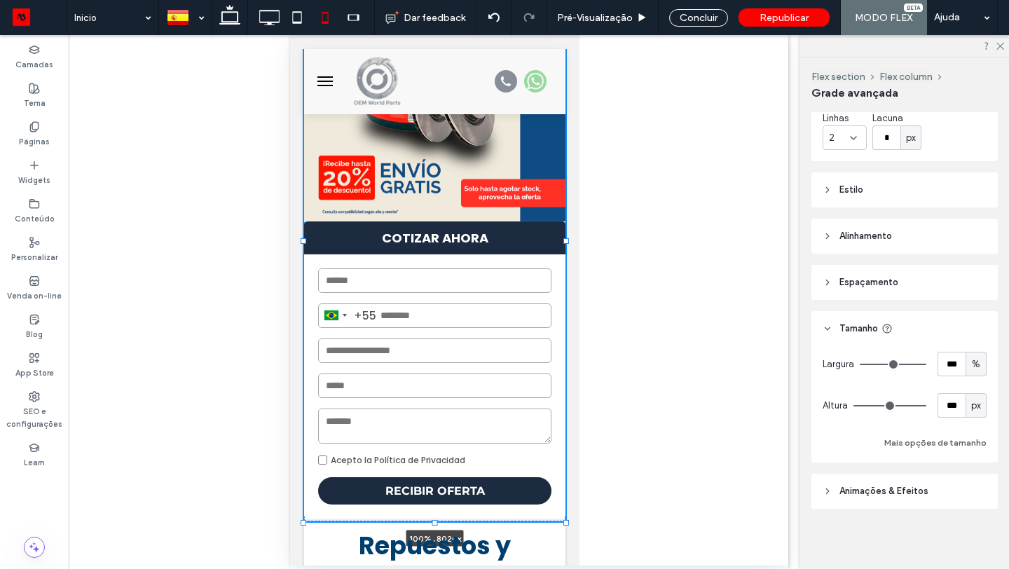
drag, startPoint x: 565, startPoint y: 481, endPoint x: 574, endPoint y: 502, distance: 22.6
type input "***"
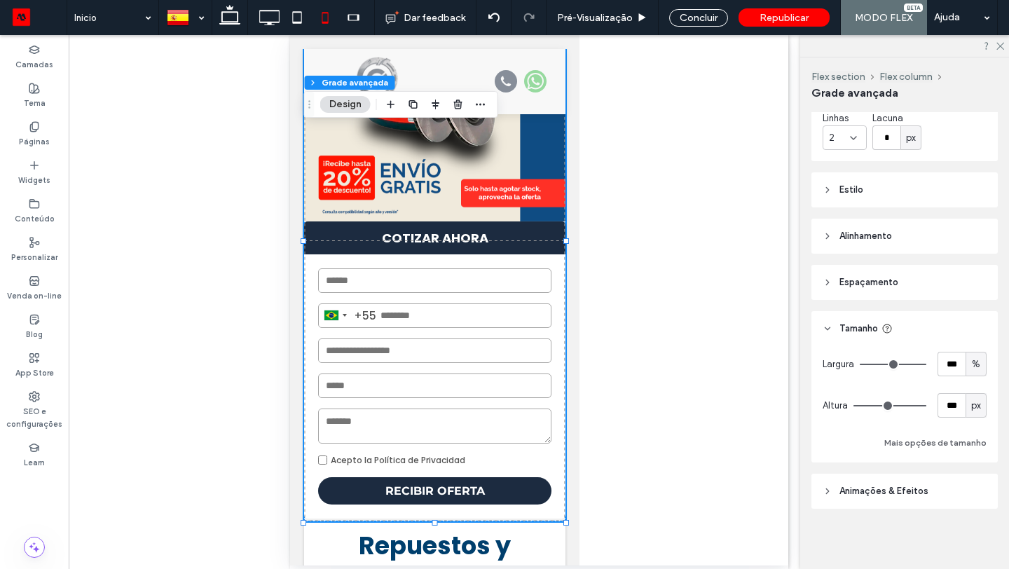
click at [974, 413] on div "px" at bounding box center [975, 405] width 21 height 25
click at [975, 413] on div "px" at bounding box center [975, 405] width 21 height 25
click at [30, 70] on label "Camadas" at bounding box center [34, 62] width 38 height 15
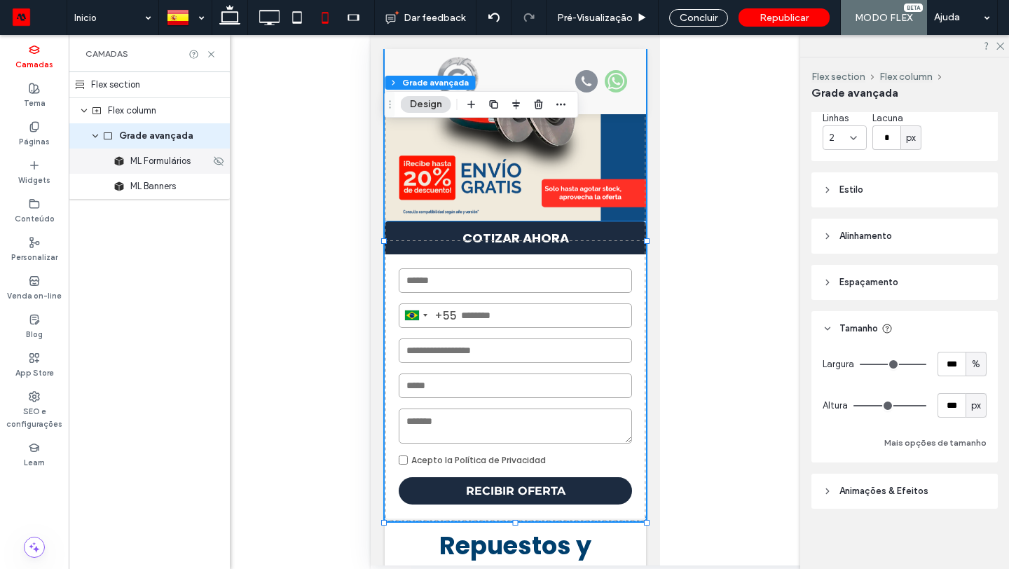
click at [156, 169] on div "ML Formulários" at bounding box center [149, 161] width 161 height 25
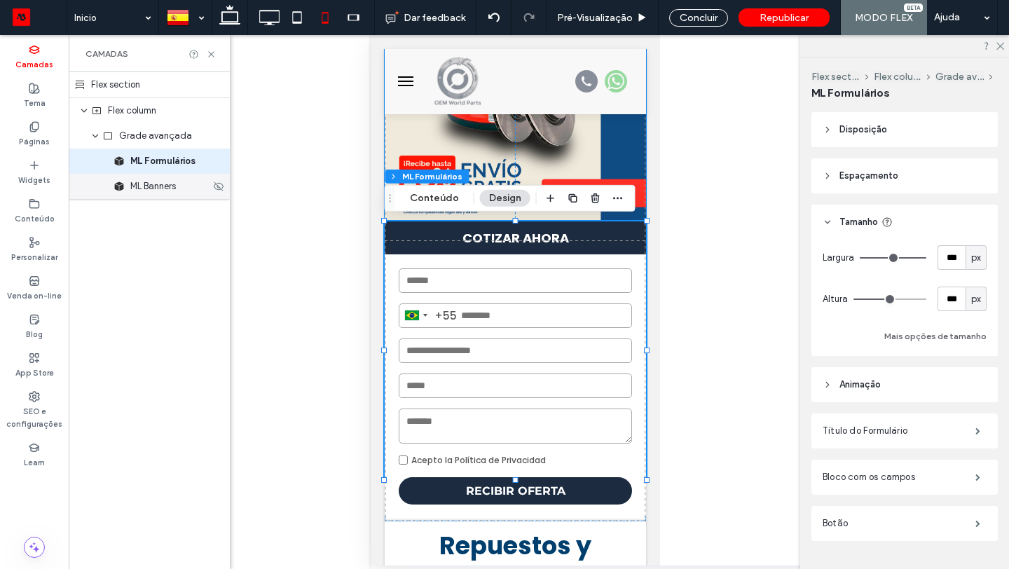
click at [158, 193] on span "ML Banners" at bounding box center [153, 186] width 46 height 14
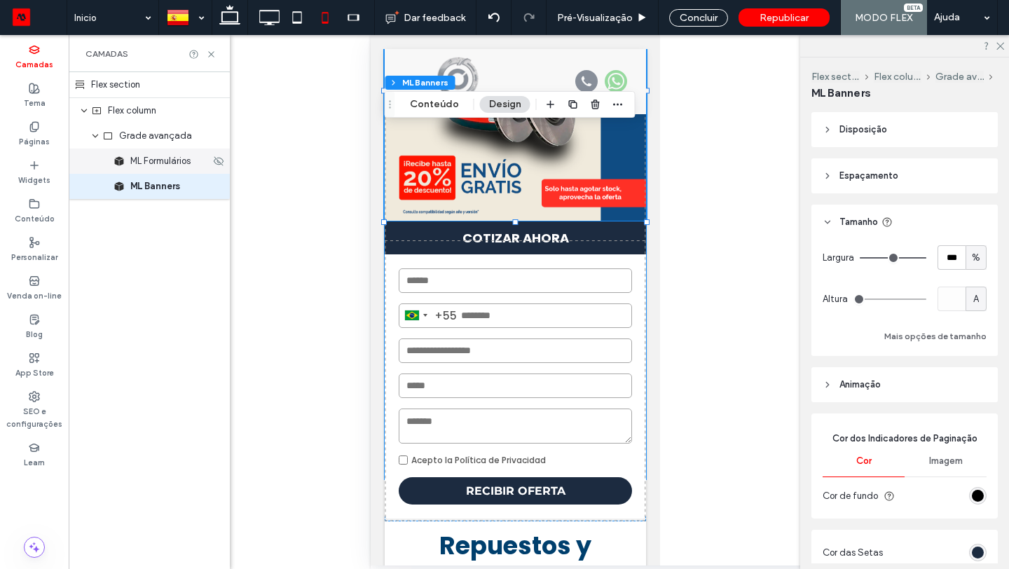
click at [156, 172] on div "ML Formulários" at bounding box center [149, 161] width 161 height 25
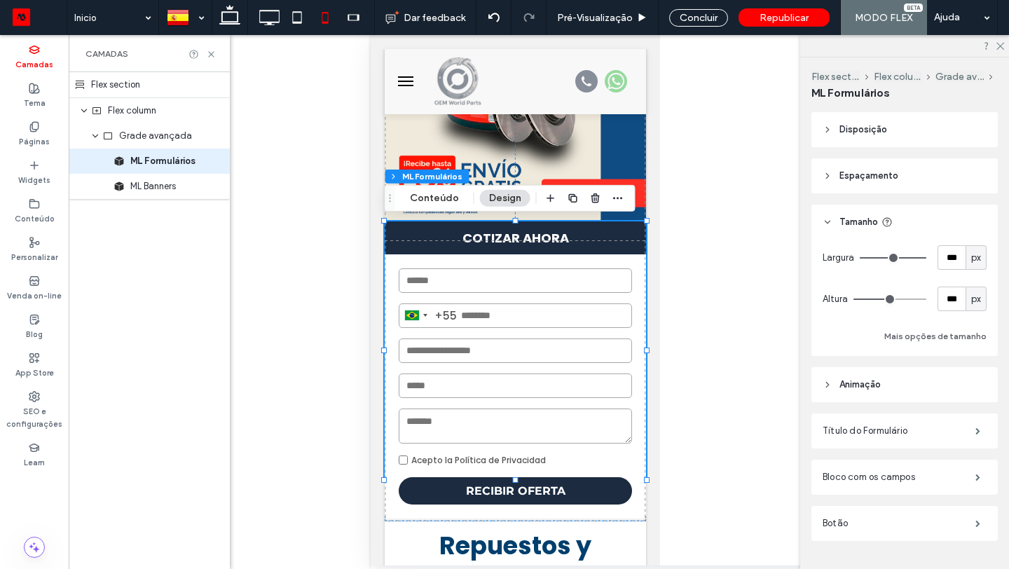
click at [975, 304] on span "px" at bounding box center [976, 299] width 10 height 14
click at [978, 420] on span "A" at bounding box center [976, 422] width 6 height 14
type input "*"
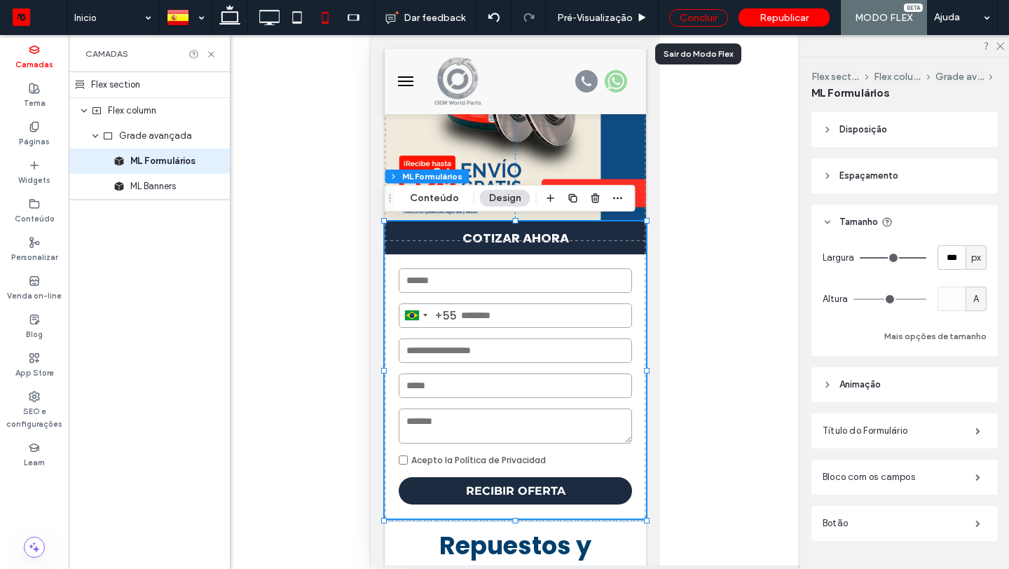
click at [700, 20] on div "Concluir" at bounding box center [698, 18] width 59 height 18
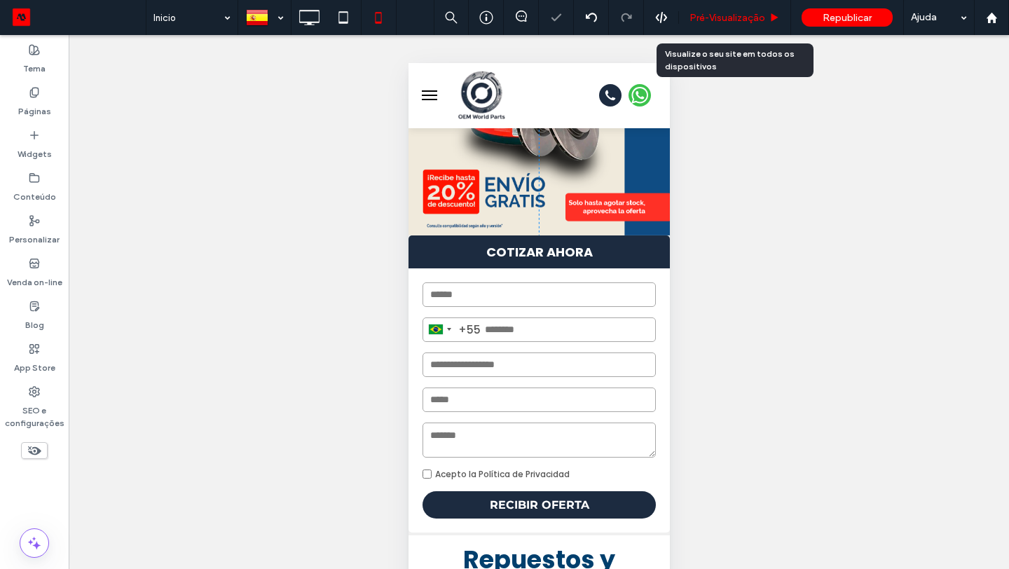
click at [737, 15] on span "Pré-Visualizaçāo" at bounding box center [727, 18] width 76 height 12
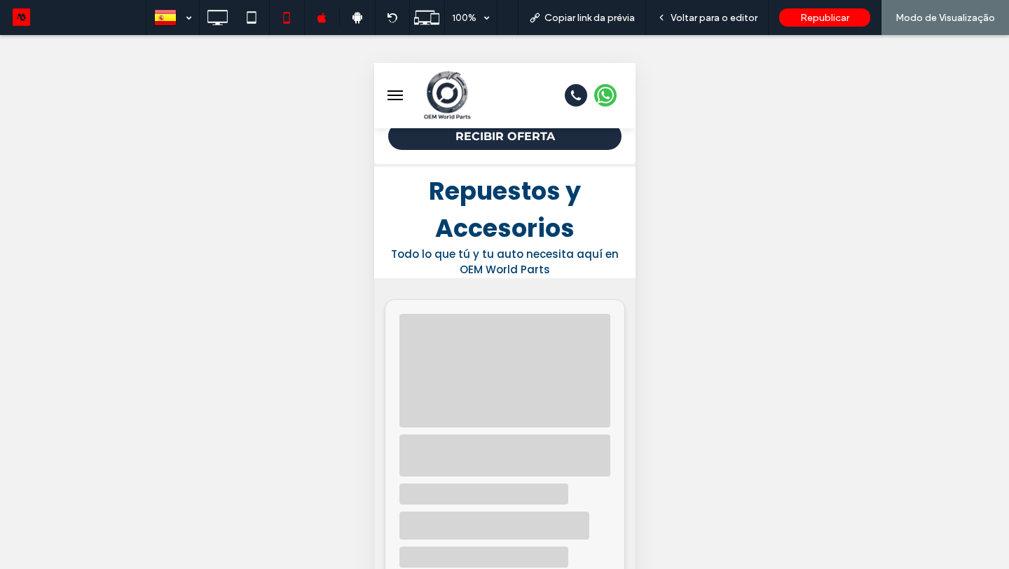
scroll to position [651, 0]
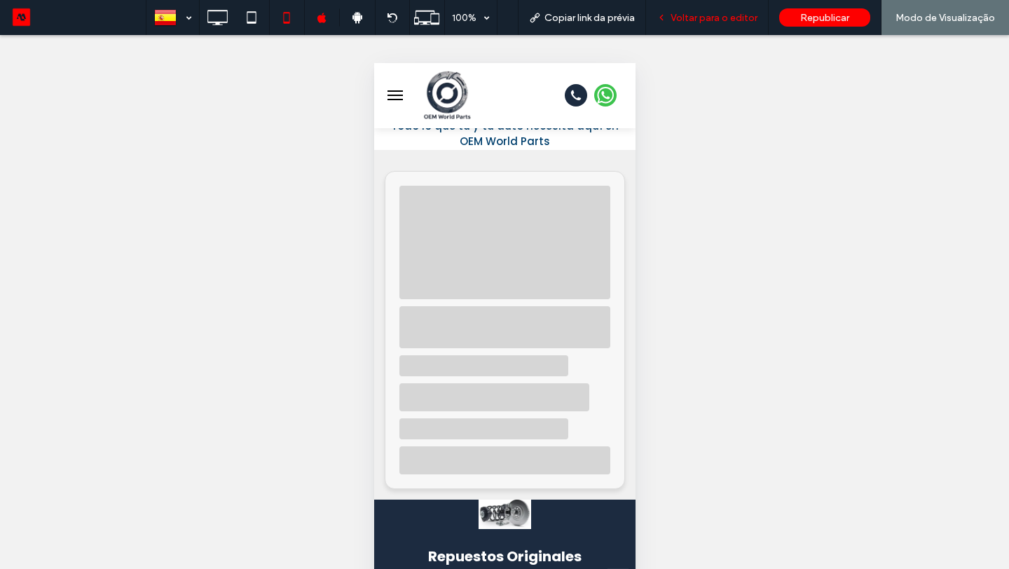
click at [707, 29] on div "Voltar para o editor" at bounding box center [707, 17] width 123 height 35
click at [700, 16] on span "Voltar para o editor" at bounding box center [713, 18] width 87 height 12
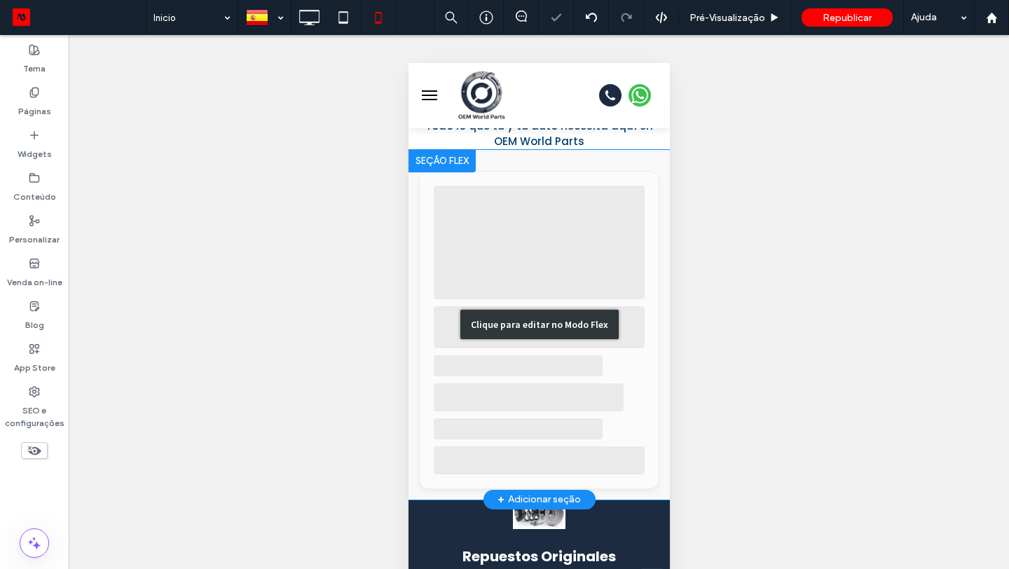
click at [522, 182] on div "Clique para editar no Modo Flex" at bounding box center [538, 325] width 261 height 350
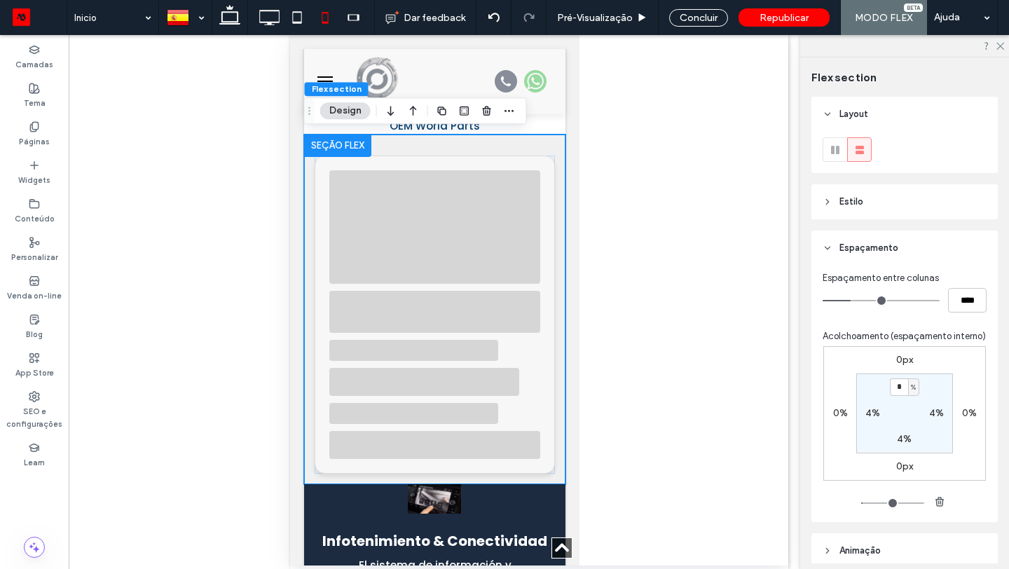
click at [849, 205] on span "Estilo" at bounding box center [851, 202] width 24 height 14
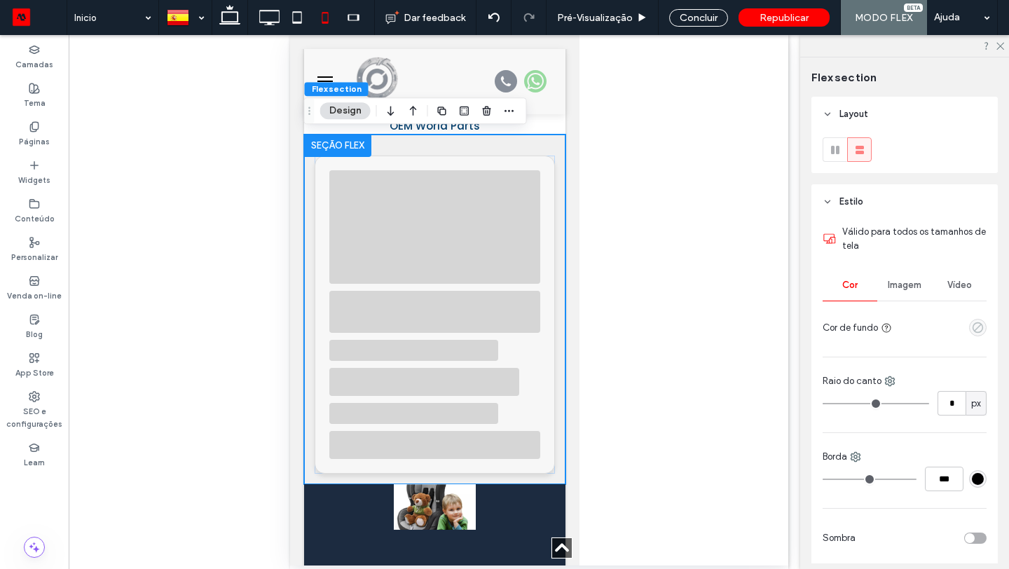
click at [976, 325] on icon "empty color" at bounding box center [978, 328] width 12 height 12
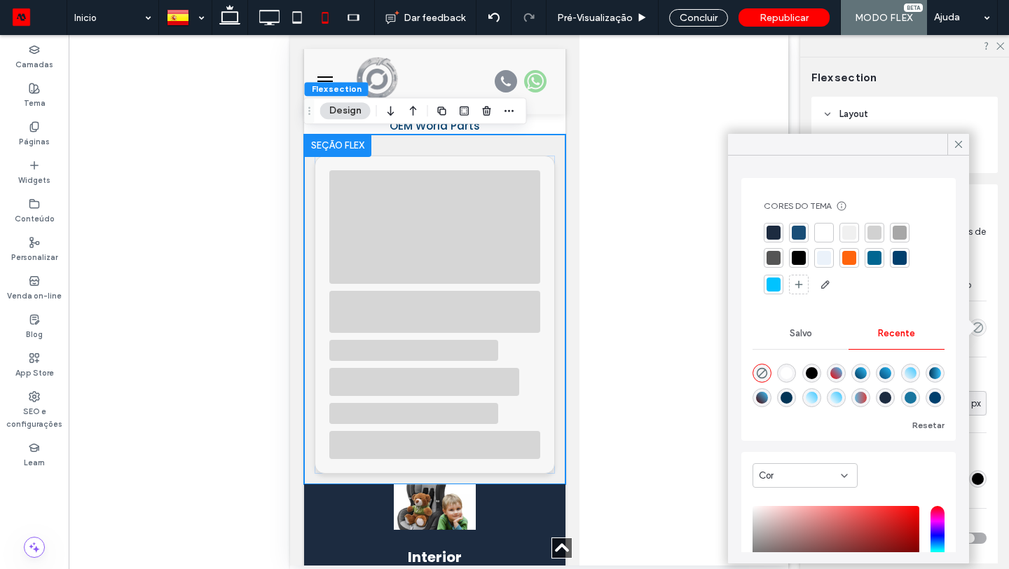
click at [828, 234] on div at bounding box center [824, 233] width 14 height 14
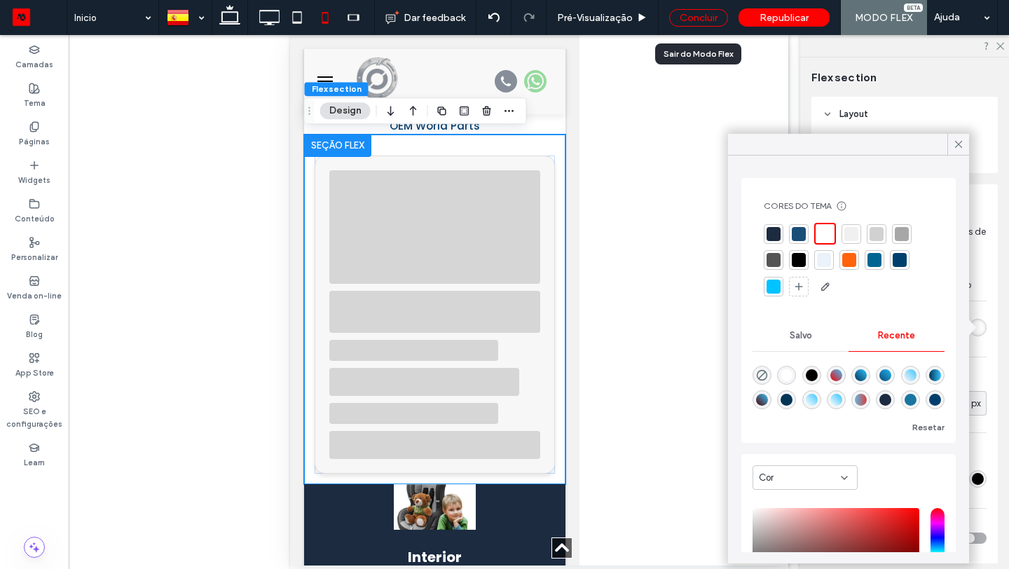
click at [695, 19] on div "Concluir" at bounding box center [698, 18] width 59 height 18
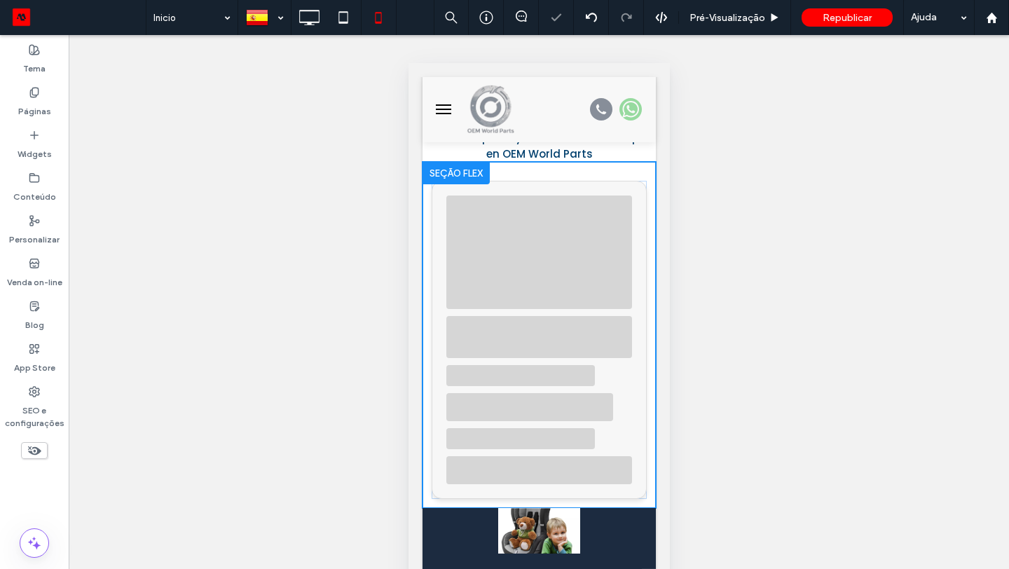
scroll to position [651, 0]
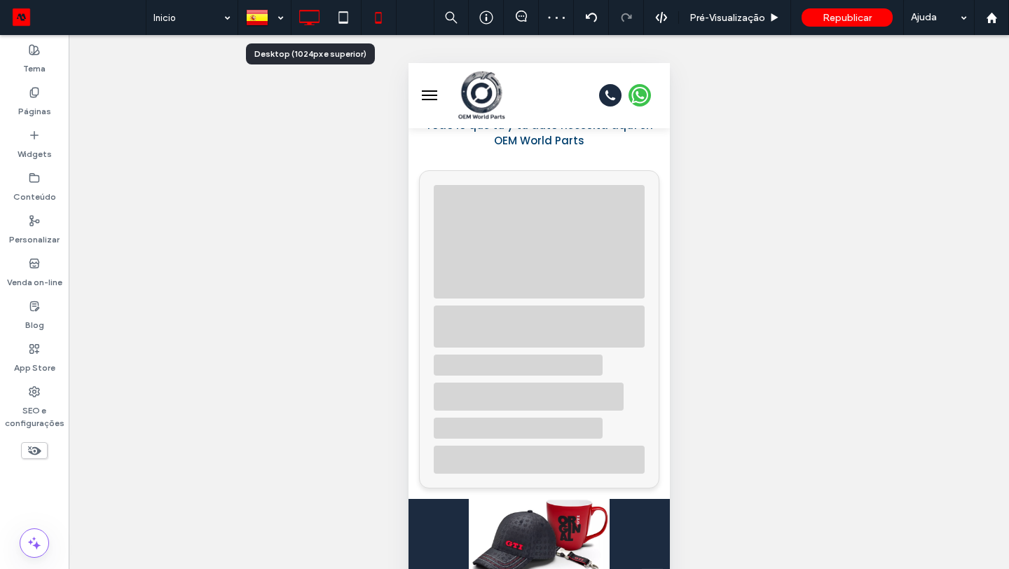
click at [313, 21] on icon at bounding box center [309, 18] width 28 height 28
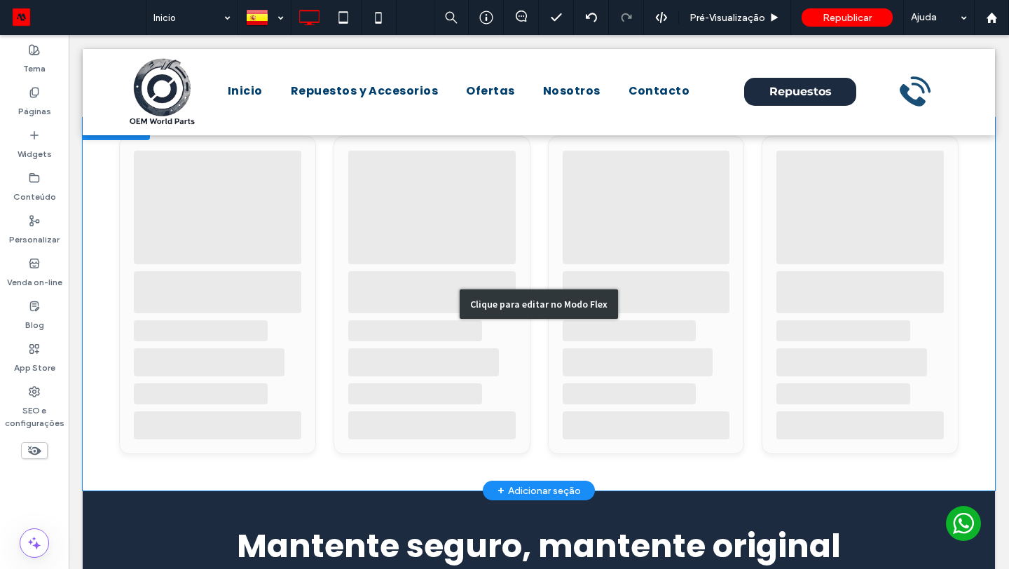
scroll to position [344, 0]
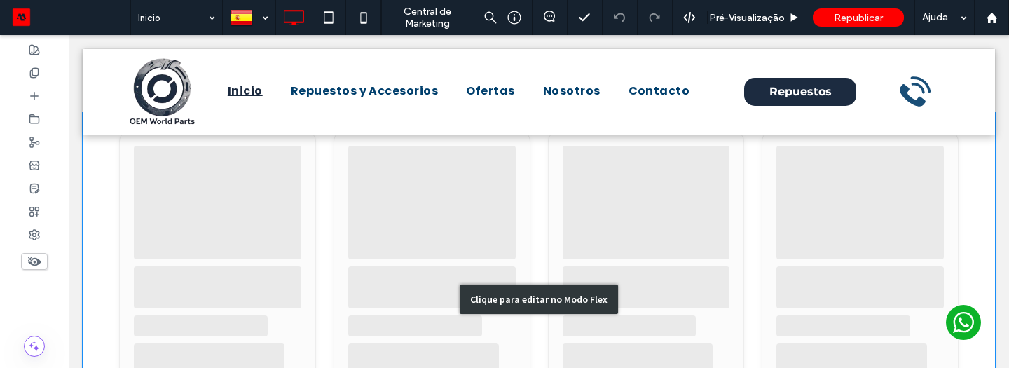
scroll to position [432, 0]
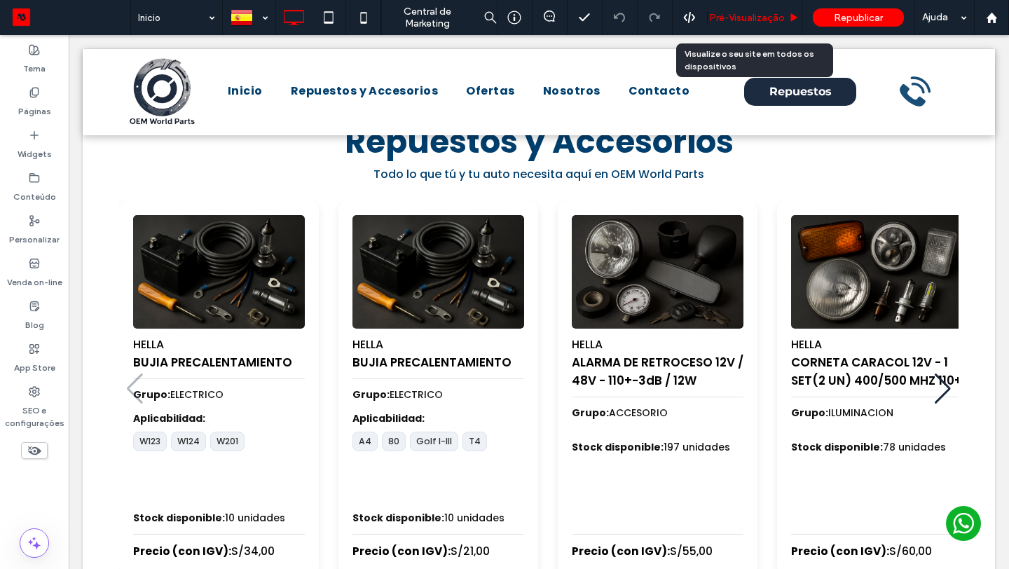
click at [761, 13] on span "Pré-Visualizaçāo" at bounding box center [747, 18] width 76 height 12
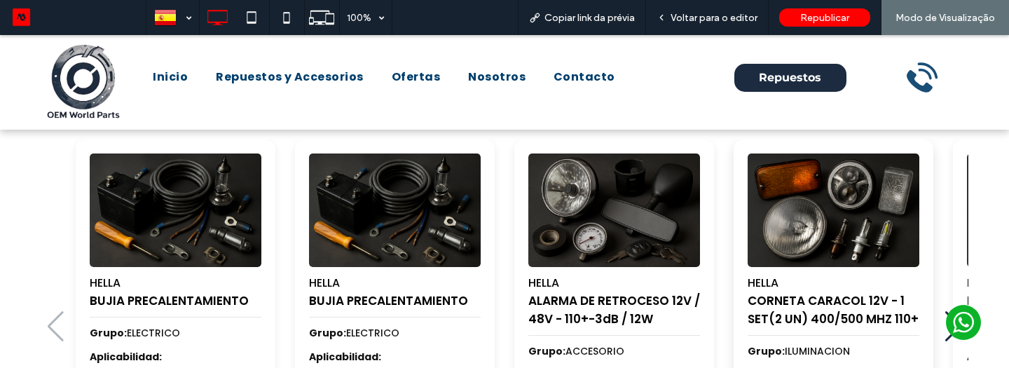
scroll to position [593, 0]
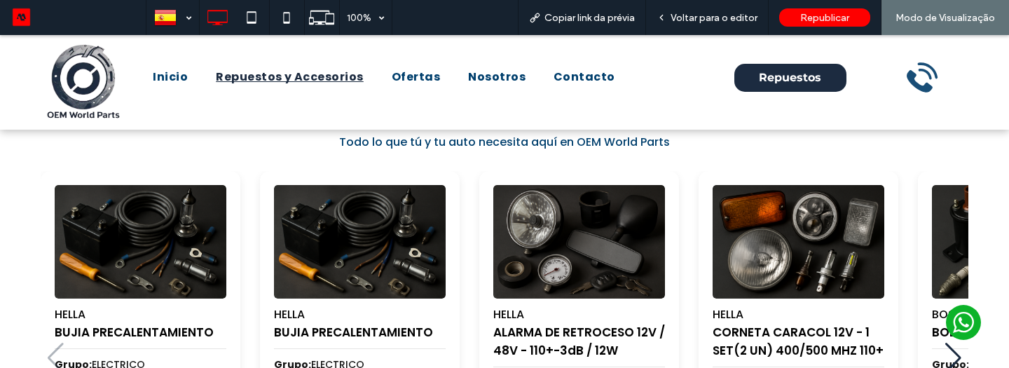
click at [322, 81] on span "Repuestos y Accesorios" at bounding box center [290, 77] width 148 height 17
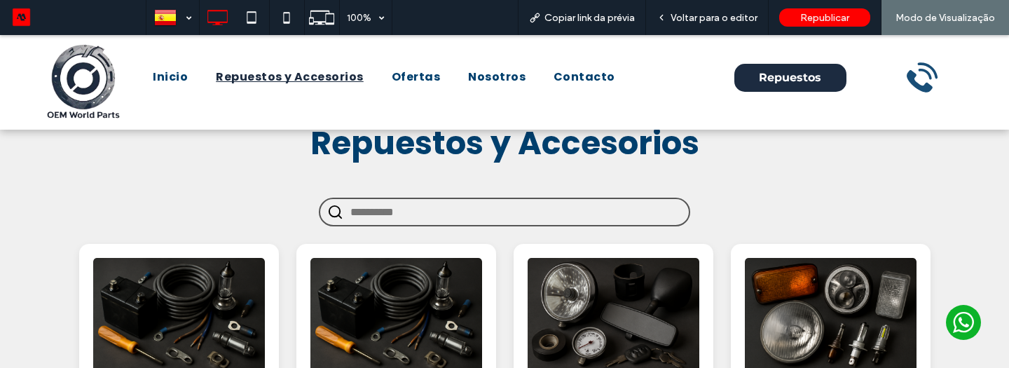
scroll to position [23, 0]
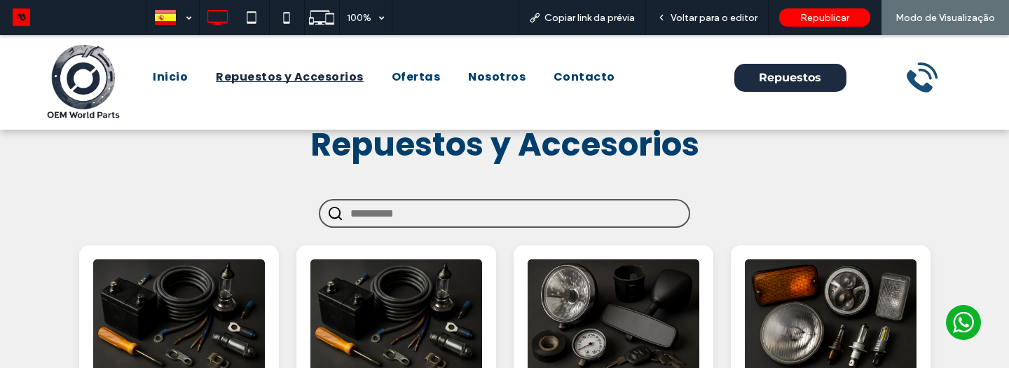
click at [387, 212] on input "text" at bounding box center [515, 213] width 331 height 26
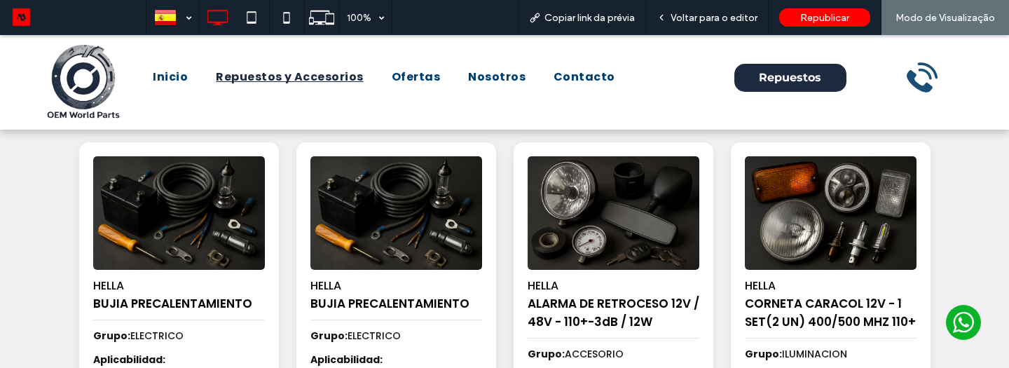
scroll to position [121, 0]
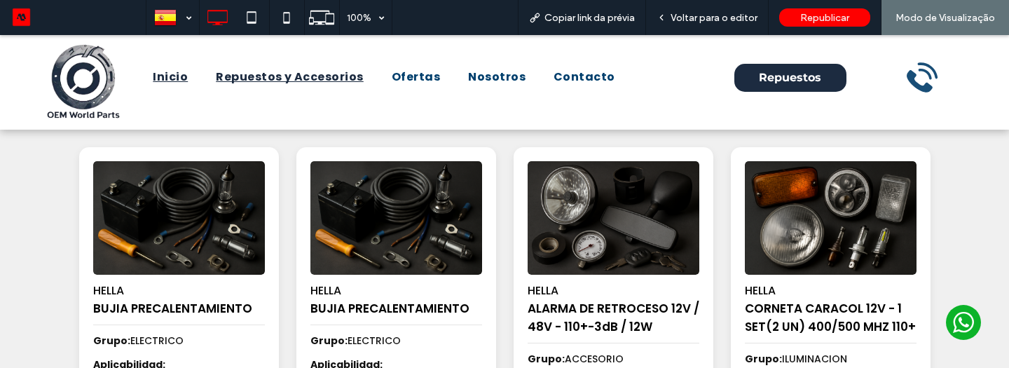
drag, startPoint x: 181, startPoint y: 85, endPoint x: 180, endPoint y: 120, distance: 35.0
click at [181, 85] on span "Inicio" at bounding box center [170, 77] width 35 height 17
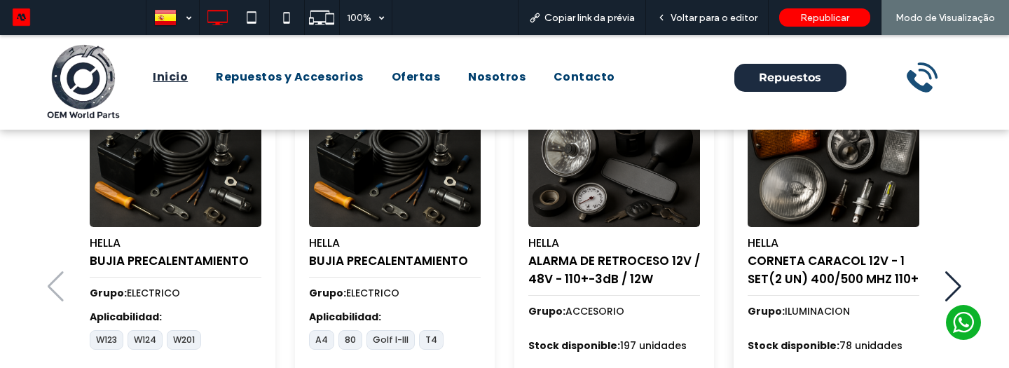
scroll to position [675, 0]
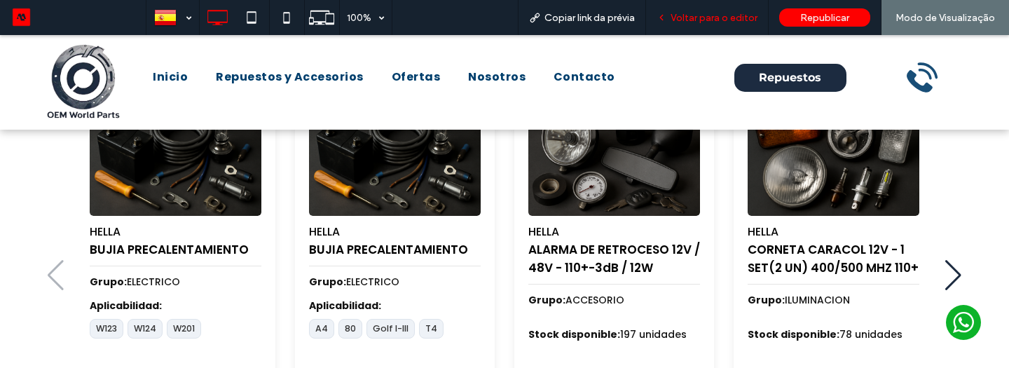
click at [719, 20] on span "Voltar para o editor" at bounding box center [713, 18] width 87 height 12
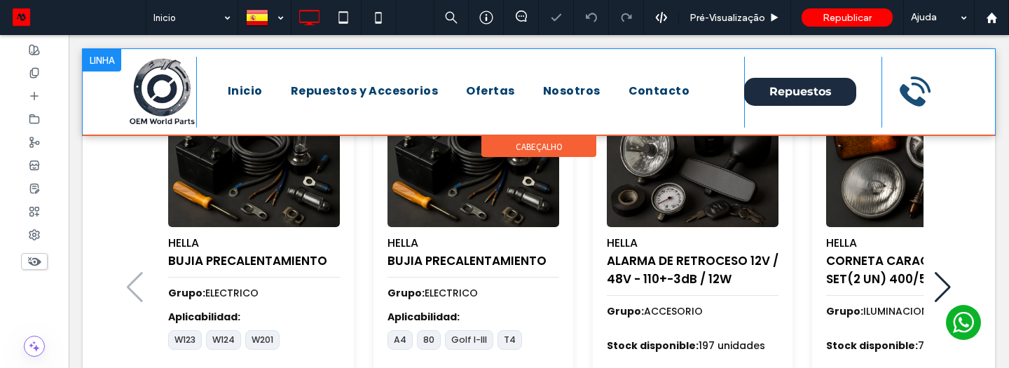
scroll to position [615, 0]
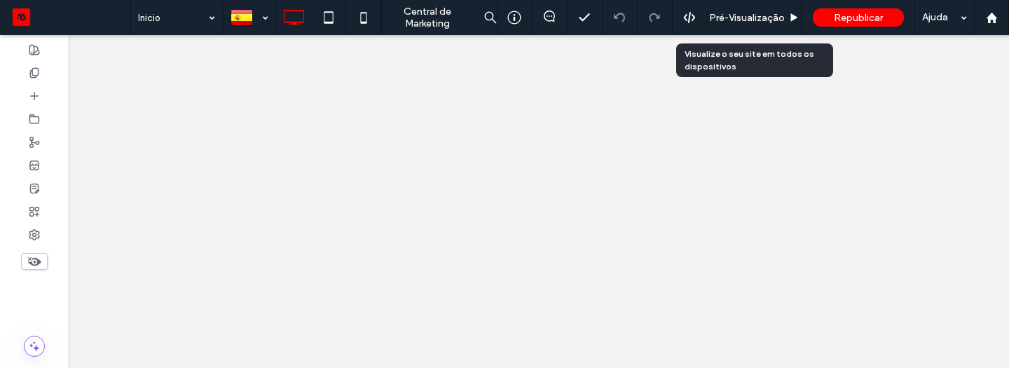
click at [779, 20] on span "Pré-Visualizaçāo" at bounding box center [747, 18] width 76 height 12
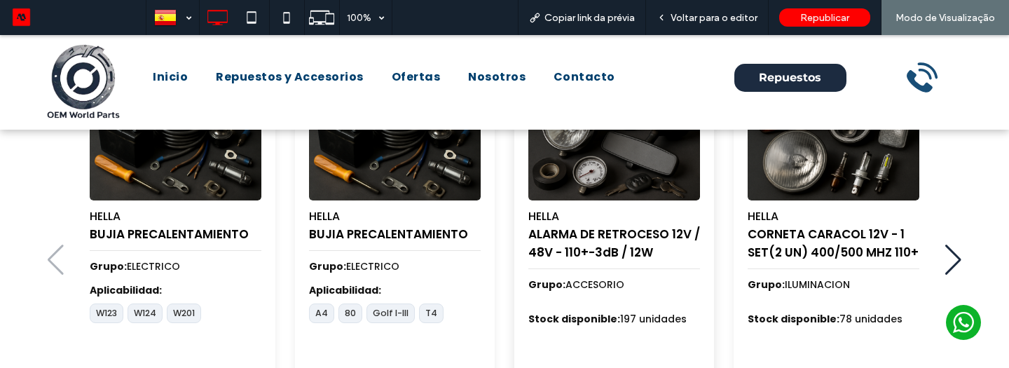
scroll to position [701, 0]
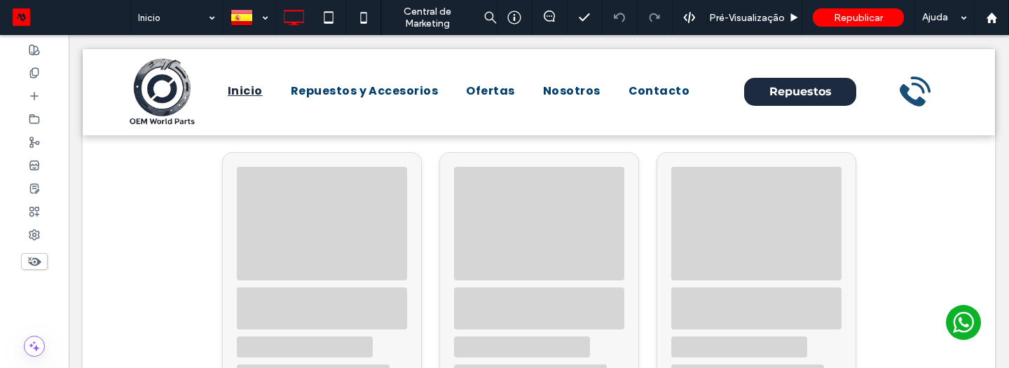
scroll to position [618, 0]
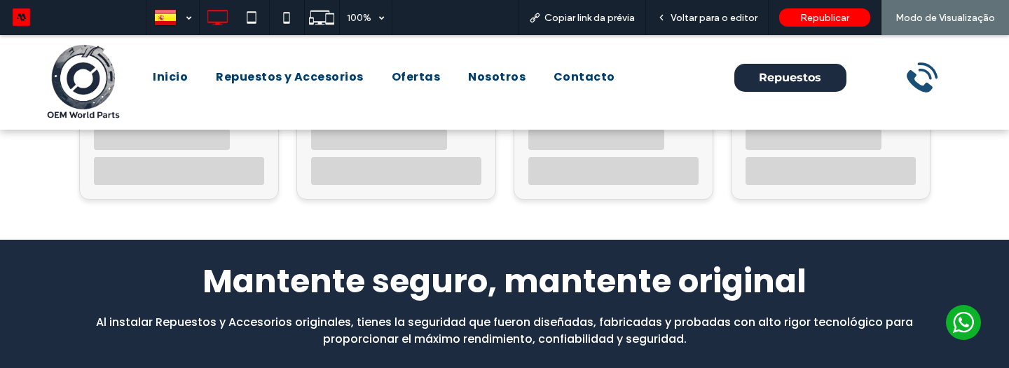
scroll to position [872, 0]
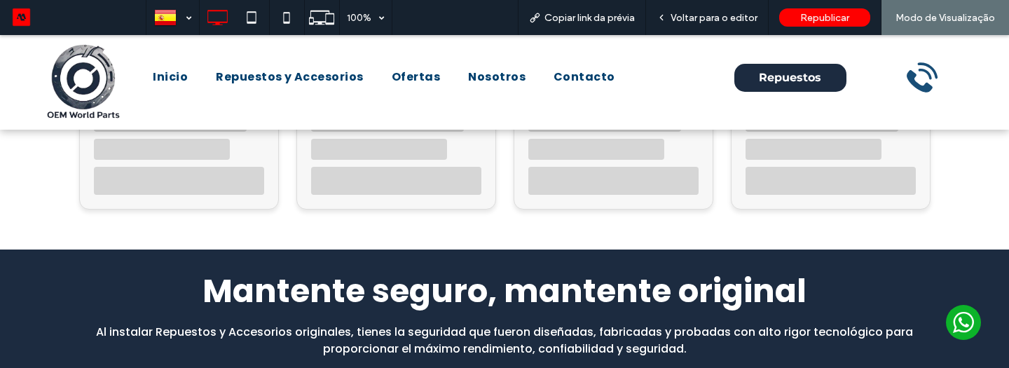
click at [629, 184] on div at bounding box center [613, 181] width 170 height 28
click at [707, 18] on span "Voltar para o editor" at bounding box center [713, 18] width 87 height 12
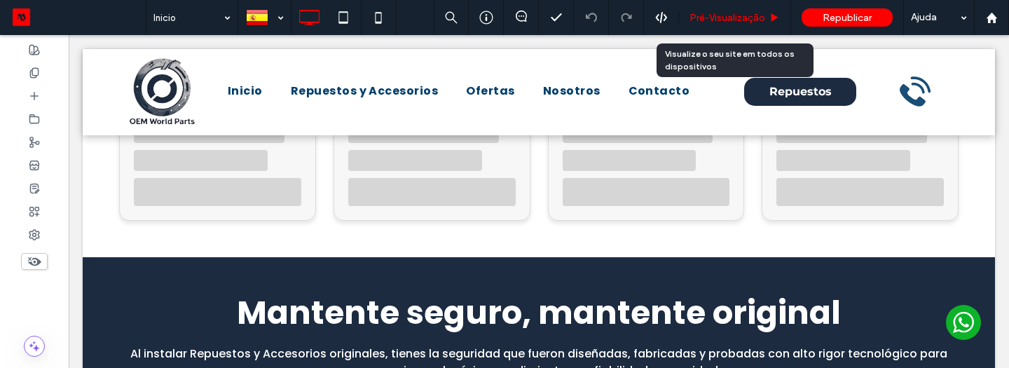
click at [718, 18] on span "Pré-Visualizaçāo" at bounding box center [727, 18] width 76 height 12
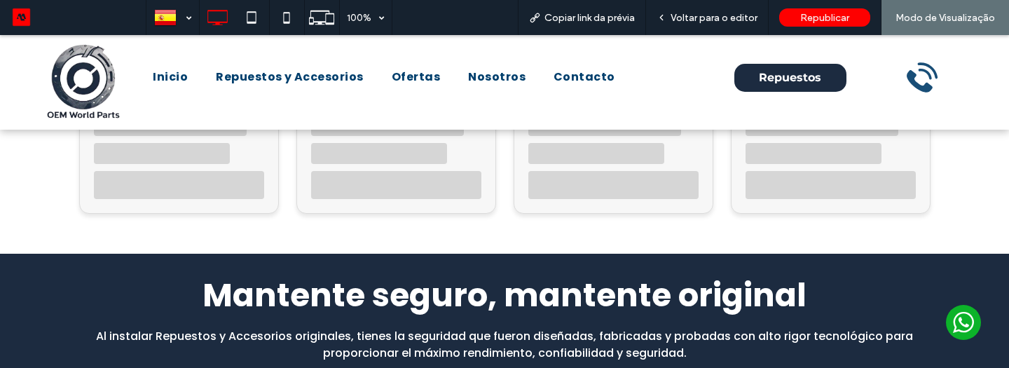
scroll to position [873, 0]
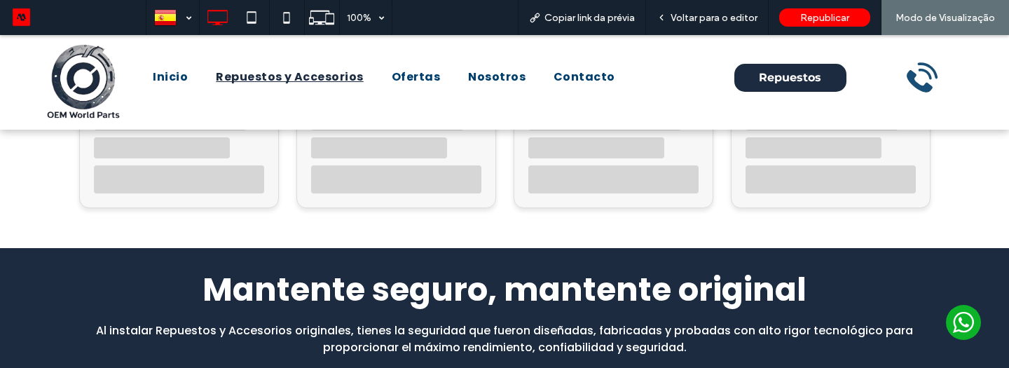
click at [329, 72] on span "Repuestos y Accesorios" at bounding box center [290, 77] width 148 height 17
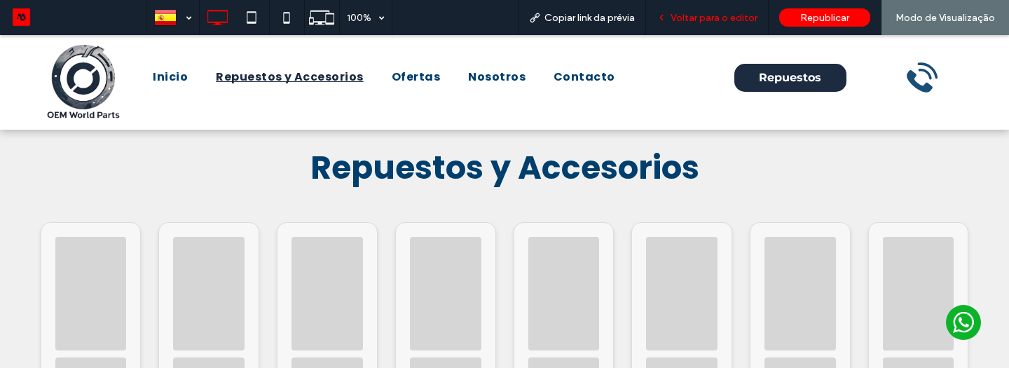
click at [689, 15] on span "Voltar para o editor" at bounding box center [713, 18] width 87 height 12
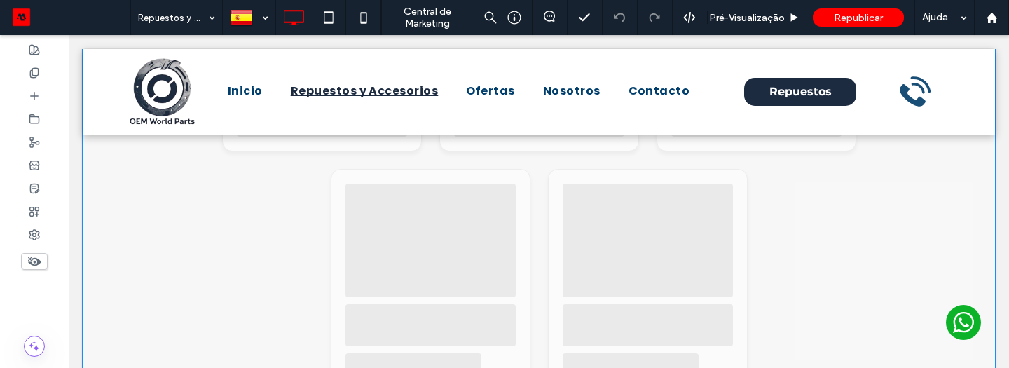
scroll to position [729, 0]
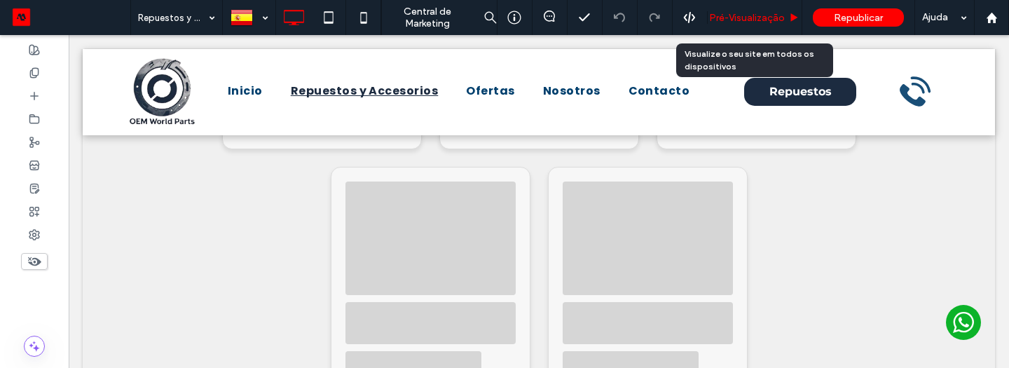
click at [748, 15] on span "Pré-Visualizaçāo" at bounding box center [747, 18] width 76 height 12
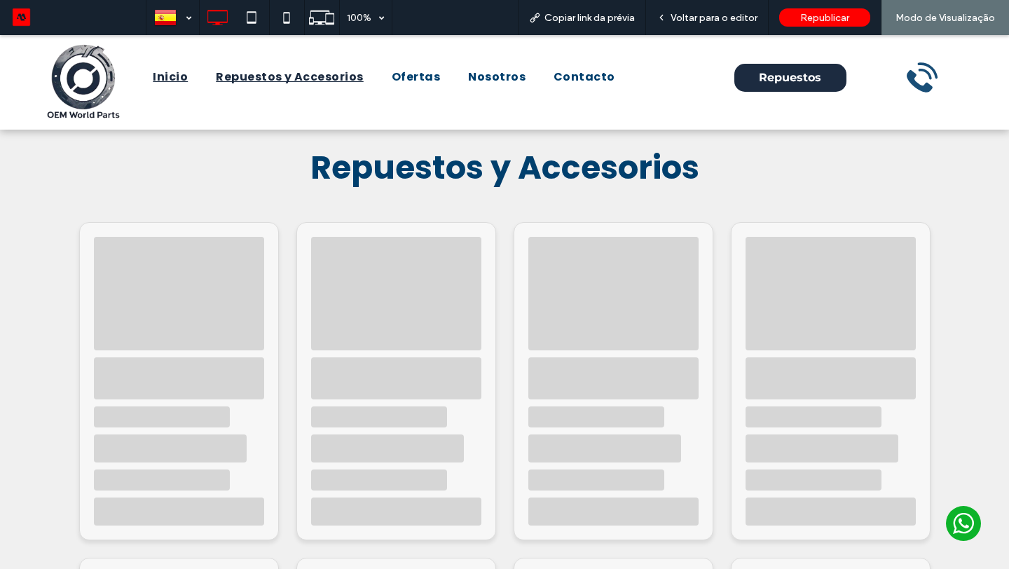
drag, startPoint x: 167, startPoint y: 81, endPoint x: 167, endPoint y: 116, distance: 35.0
click at [167, 81] on span "Inicio" at bounding box center [170, 77] width 35 height 17
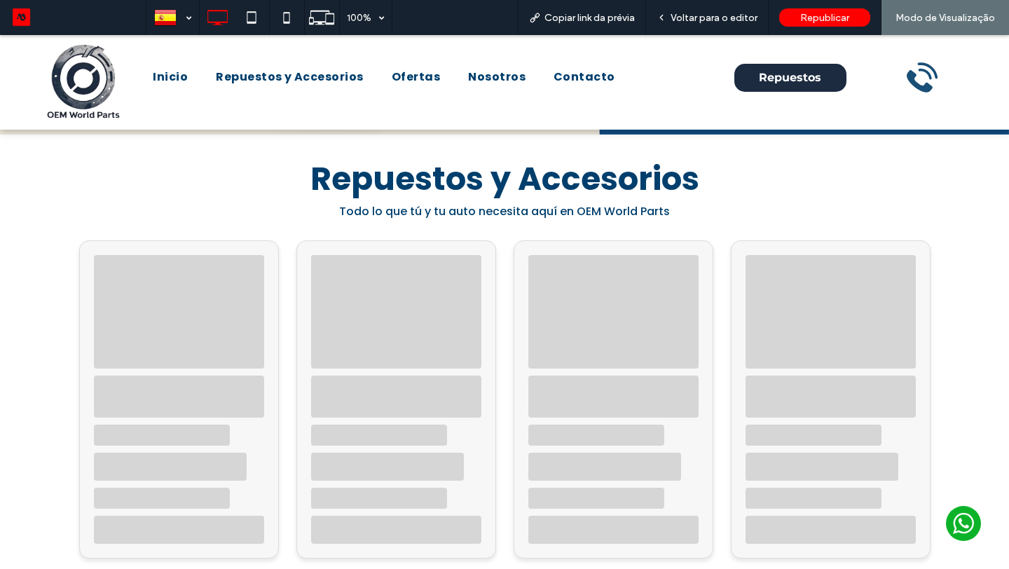
scroll to position [511, 0]
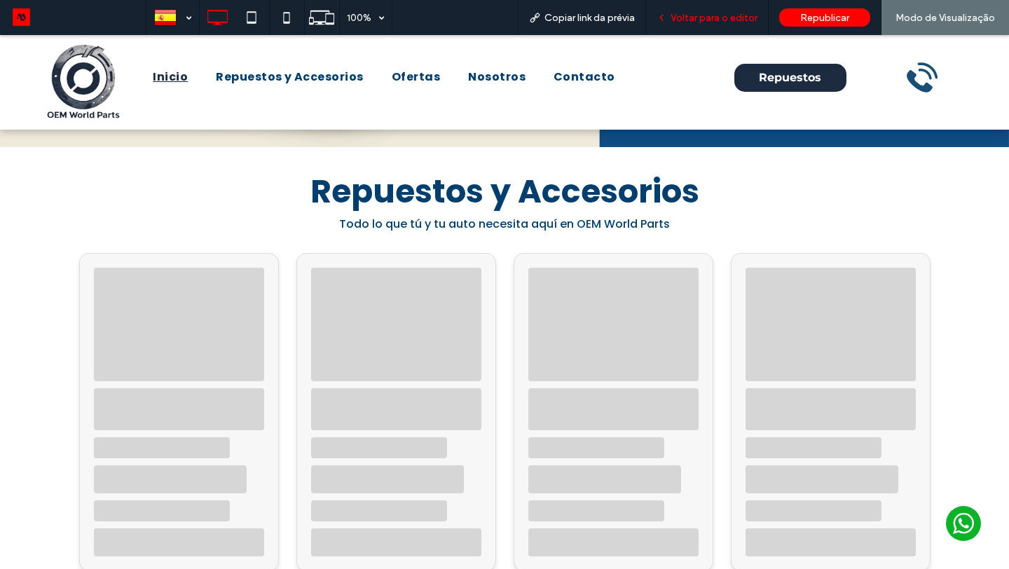
click at [682, 20] on span "Voltar para o editor" at bounding box center [713, 18] width 87 height 12
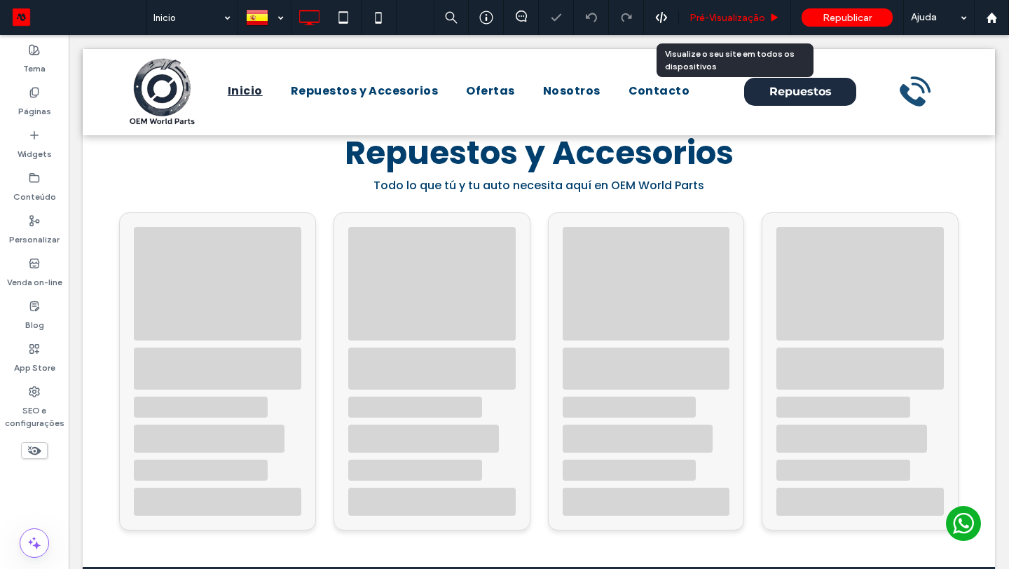
click at [710, 16] on span "Pré-Visualizaçāo" at bounding box center [727, 18] width 76 height 12
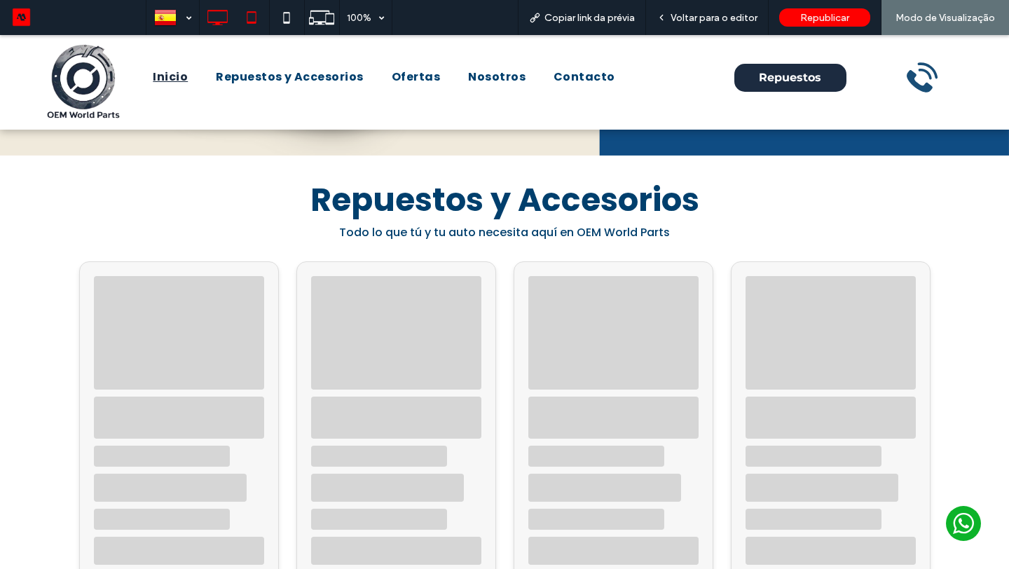
scroll to position [511, 0]
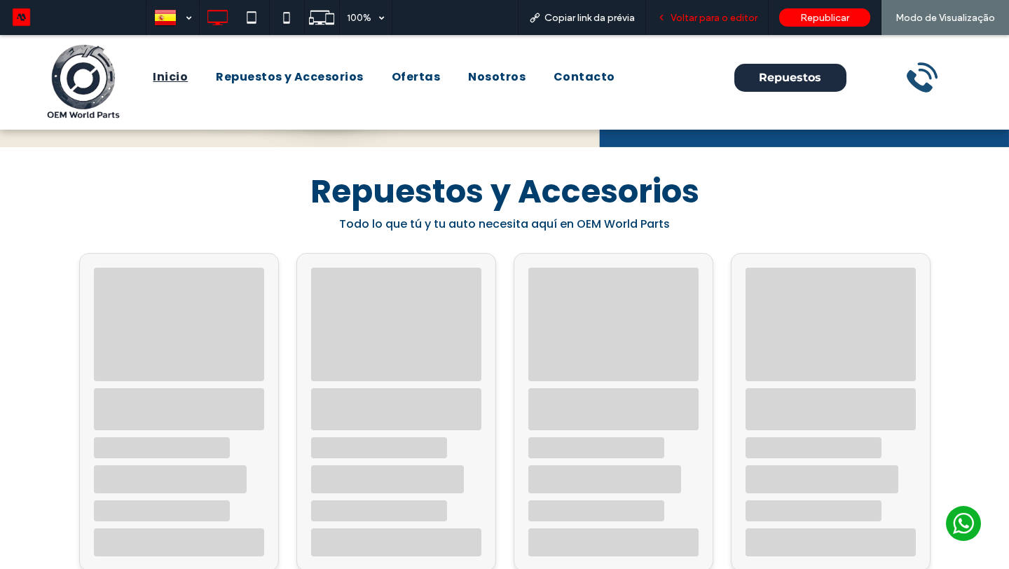
click at [714, 26] on div "Voltar para o editor" at bounding box center [707, 17] width 123 height 35
click at [714, 22] on span "Voltar para o editor" at bounding box center [713, 18] width 87 height 12
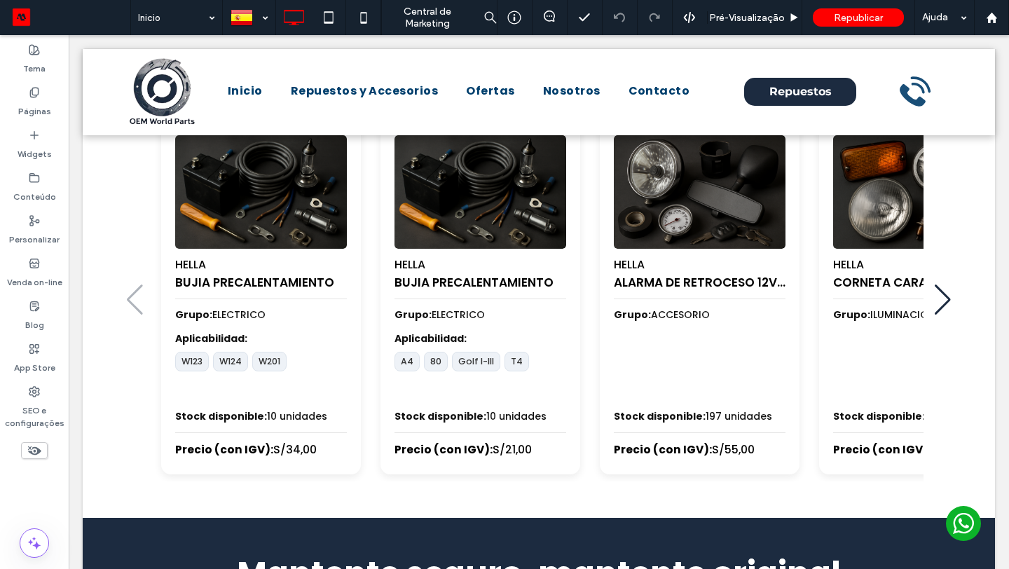
scroll to position [565, 0]
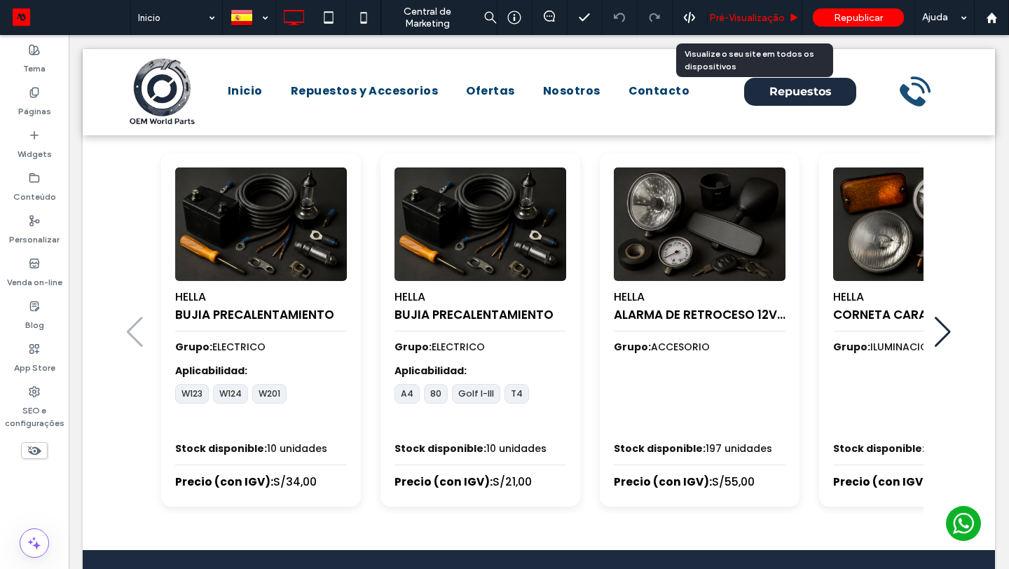
click at [778, 25] on div "Pré-Visualizaçāo" at bounding box center [754, 17] width 95 height 35
click at [764, 24] on div "Pré-Visualizaçāo" at bounding box center [754, 17] width 95 height 35
click at [754, 24] on div "Pré-Visualizaçāo" at bounding box center [754, 17] width 95 height 35
click at [746, 22] on span "Pré-Visualizaçāo" at bounding box center [747, 18] width 76 height 12
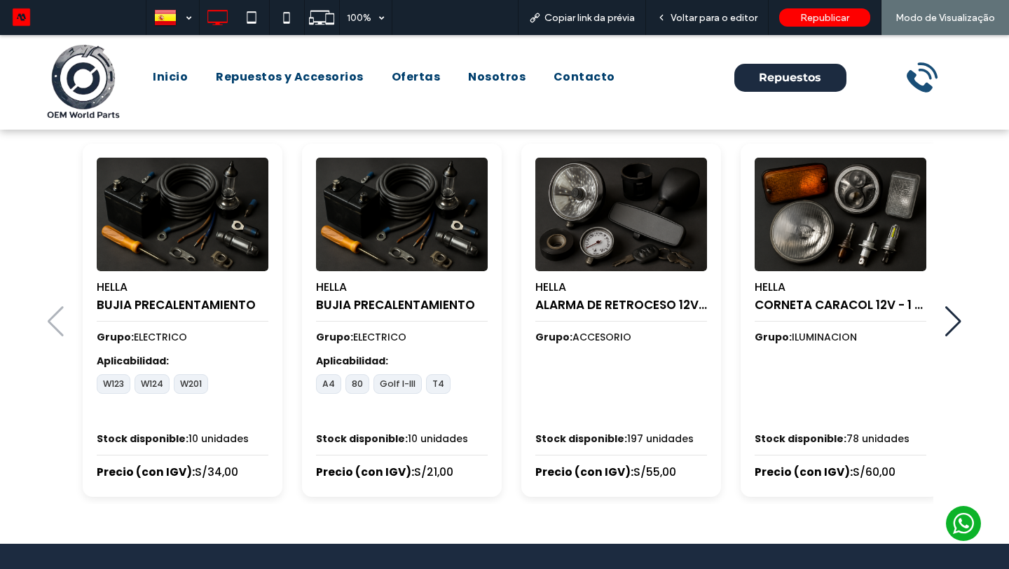
scroll to position [615, 0]
click at [735, 10] on div "Voltar para o editor" at bounding box center [707, 17] width 123 height 35
click at [724, 24] on div "Voltar para o editor" at bounding box center [707, 17] width 123 height 35
click at [705, 4] on div "Voltar para o editor" at bounding box center [707, 17] width 123 height 35
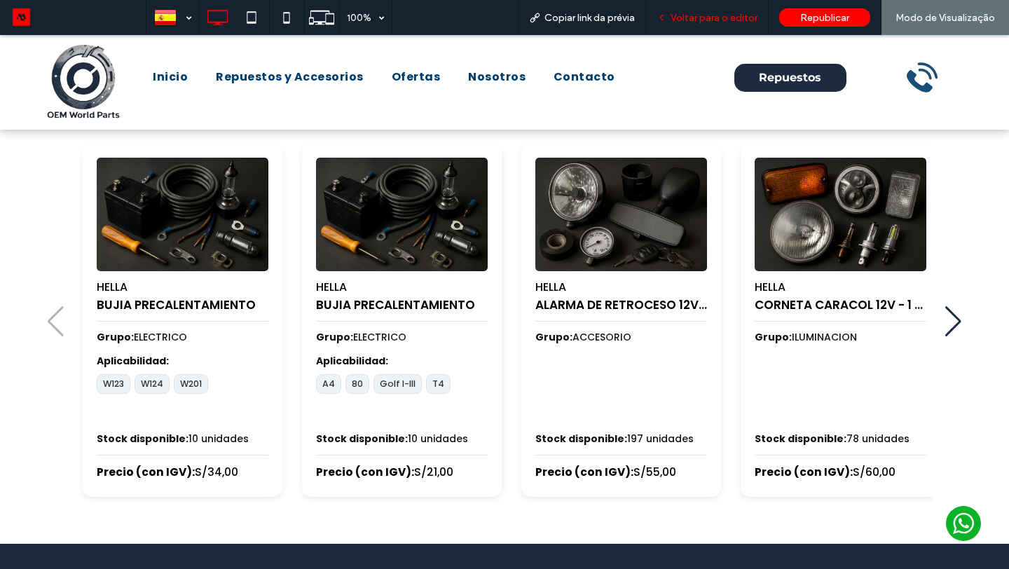
click at [700, 16] on span "Voltar para o editor" at bounding box center [713, 18] width 87 height 12
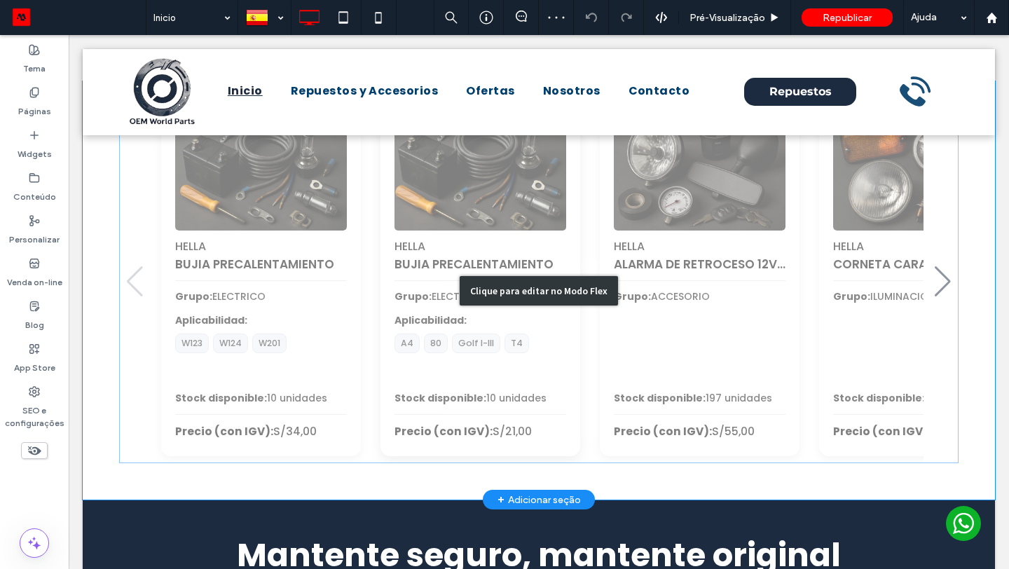
click at [547, 195] on div "Clique para editar no Modo Flex" at bounding box center [539, 290] width 912 height 418
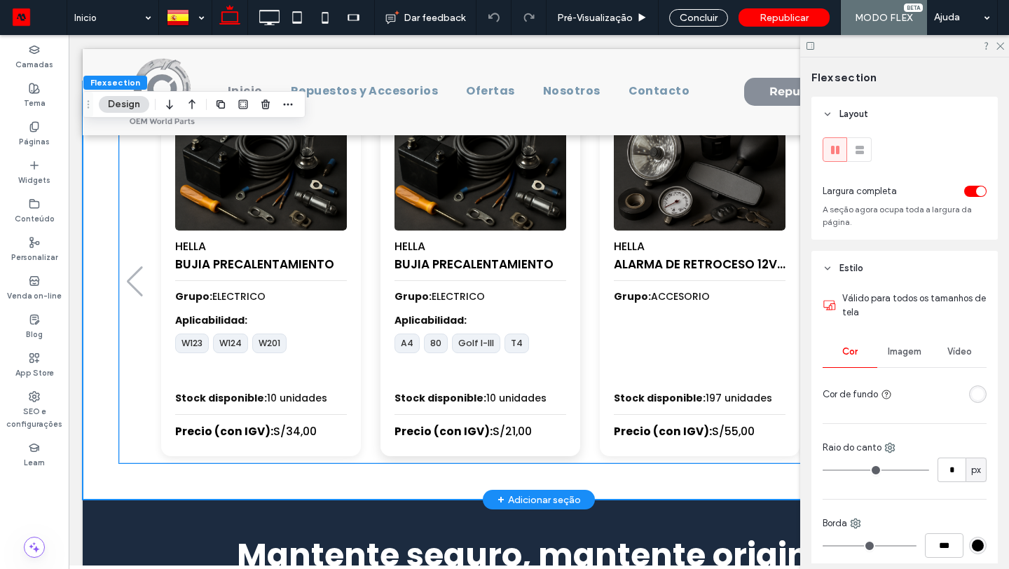
click at [513, 209] on img "2 / 100" at bounding box center [480, 173] width 180 height 119
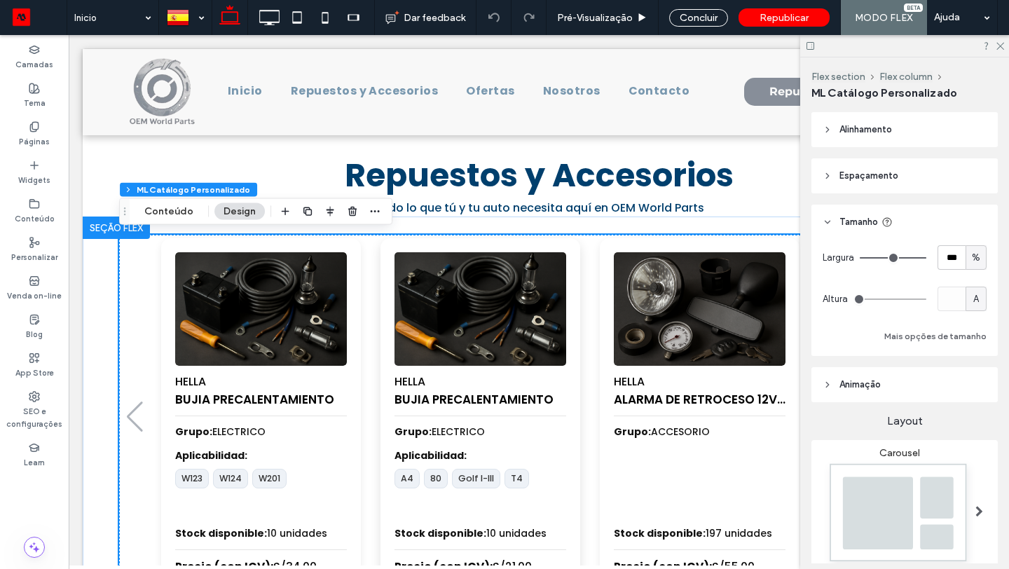
scroll to position [479, 0]
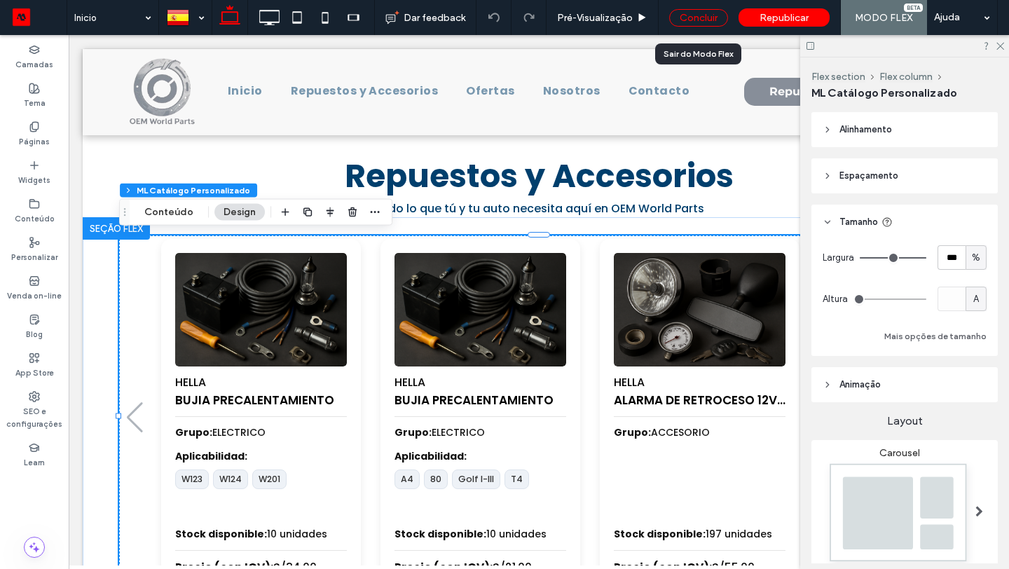
click at [693, 18] on div "Concluir" at bounding box center [698, 18] width 59 height 18
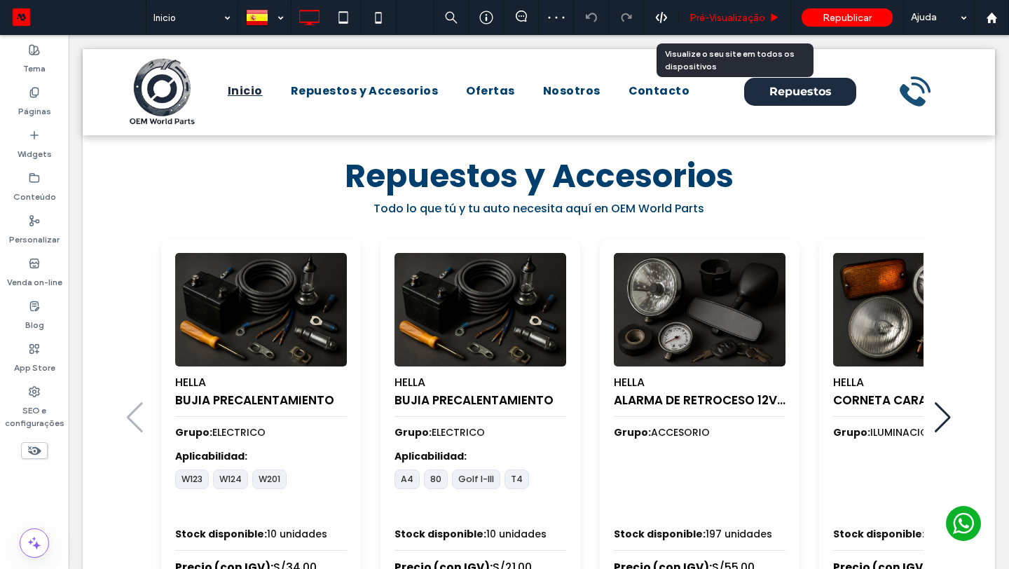
click at [735, 20] on span "Pré-Visualizaçāo" at bounding box center [727, 18] width 76 height 12
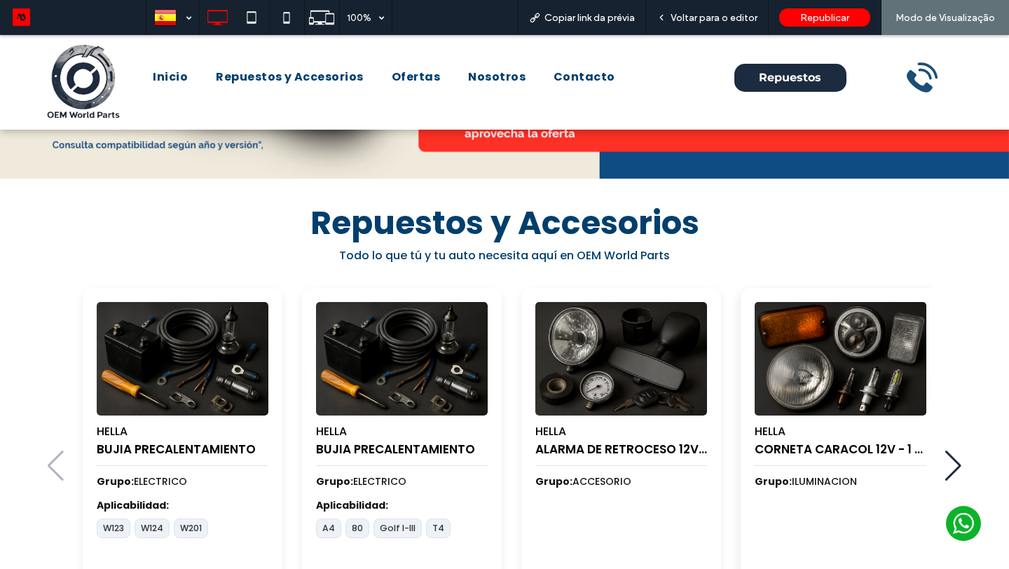
scroll to position [571, 0]
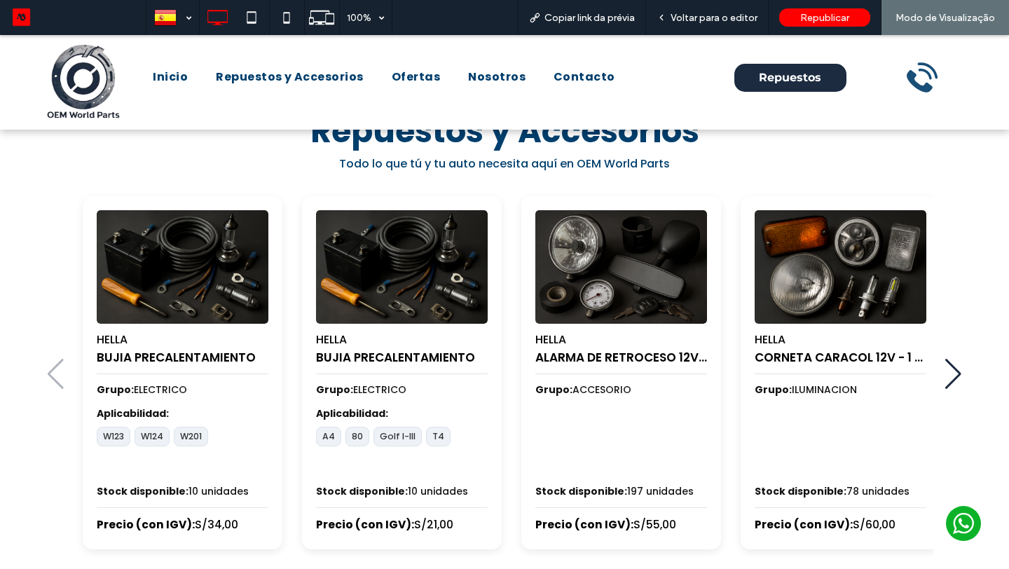
click at [953, 366] on div "Next slide" at bounding box center [952, 374] width 17 height 31
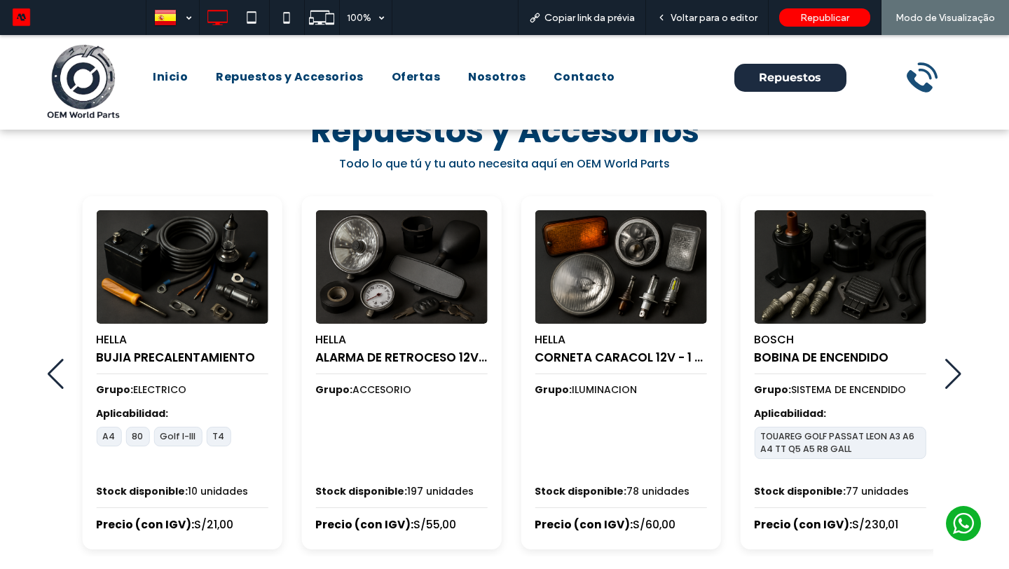
click at [953, 366] on div "Next slide" at bounding box center [952, 374] width 17 height 31
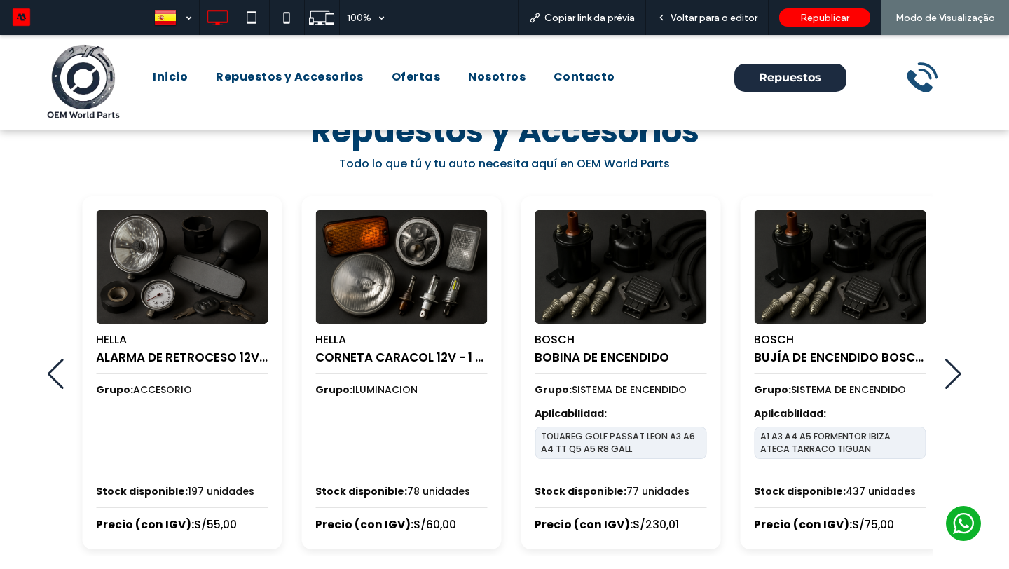
click at [953, 366] on div "Next slide" at bounding box center [952, 374] width 17 height 31
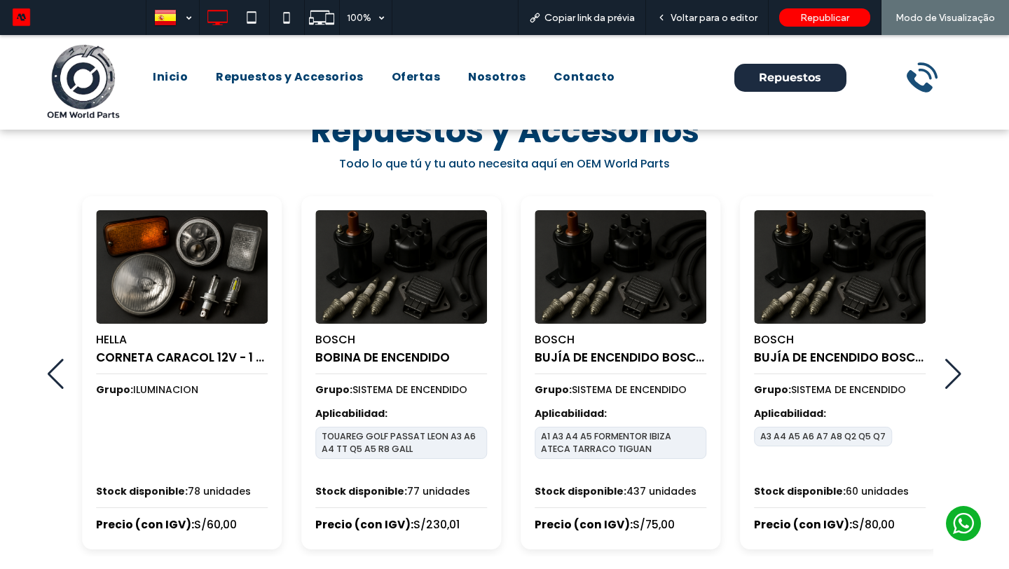
click at [953, 366] on div "Next slide" at bounding box center [952, 374] width 17 height 31
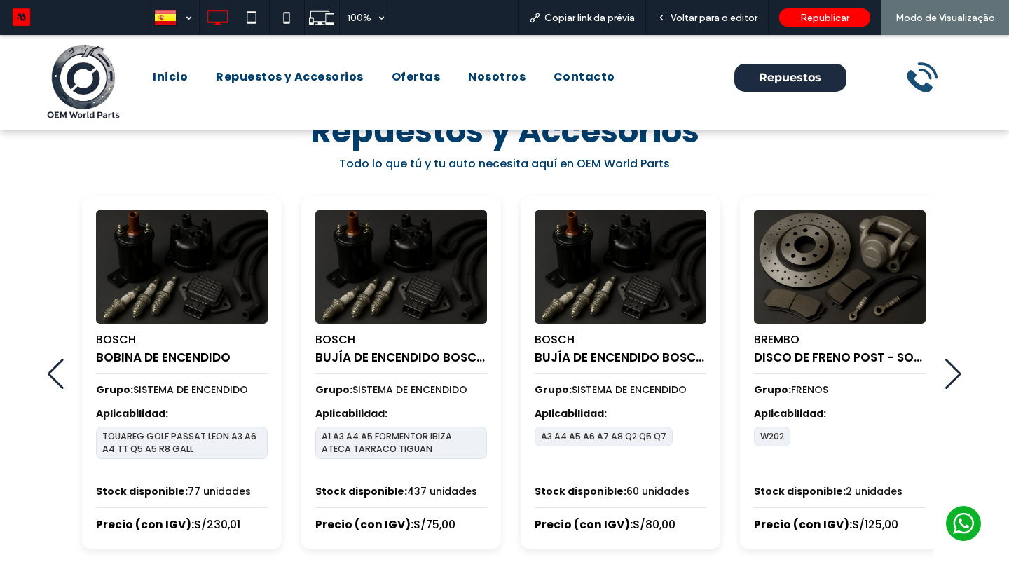
click at [953, 366] on div "Next slide" at bounding box center [952, 374] width 17 height 31
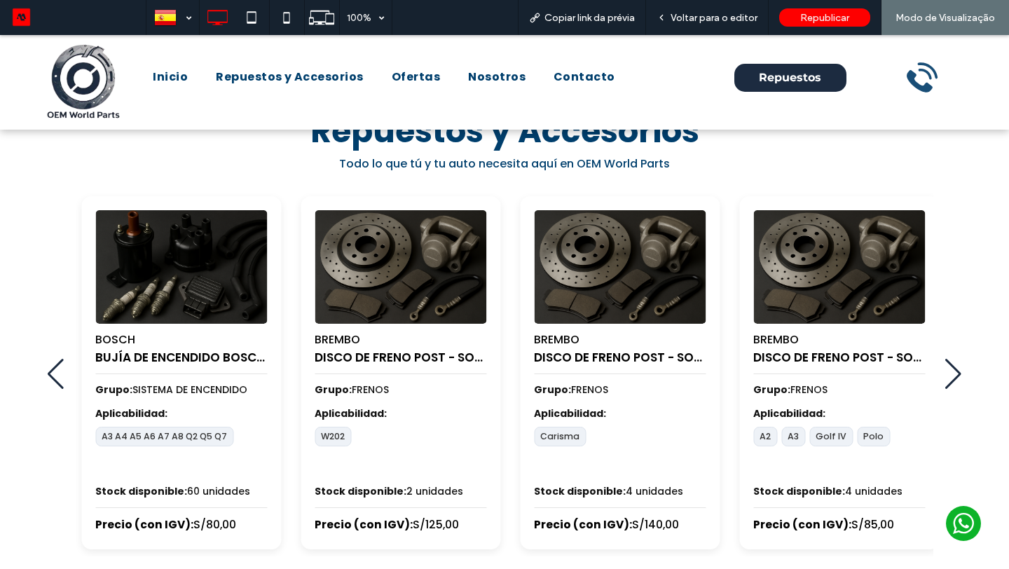
click at [953, 366] on div "Next slide" at bounding box center [952, 374] width 17 height 31
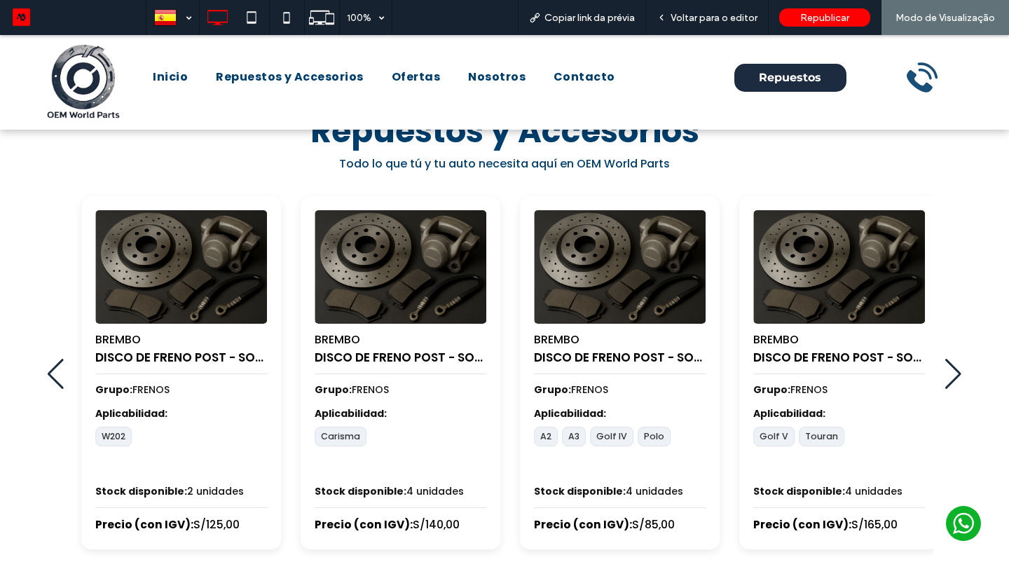
click at [953, 366] on div "Next slide" at bounding box center [952, 374] width 17 height 31
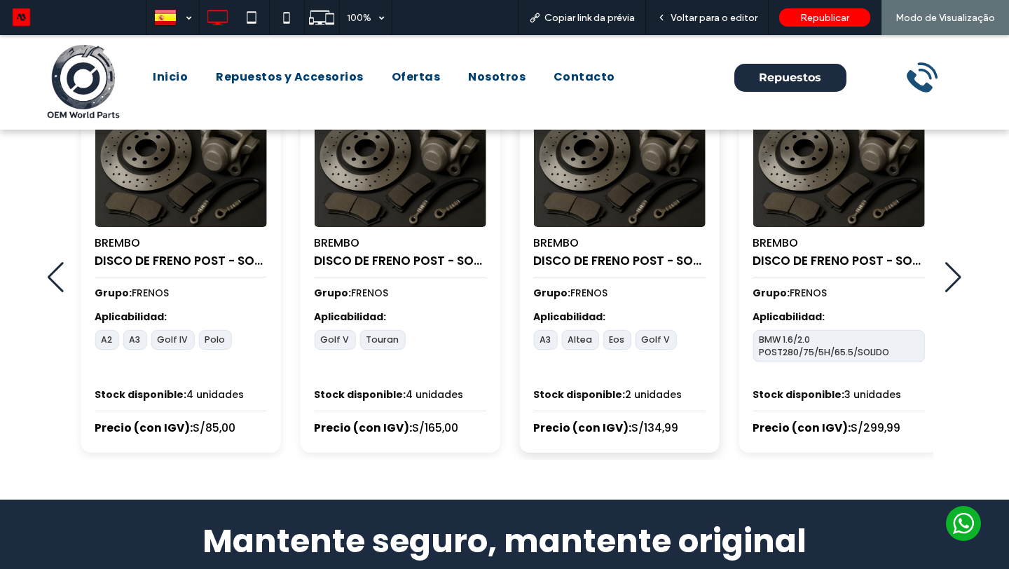
scroll to position [679, 0]
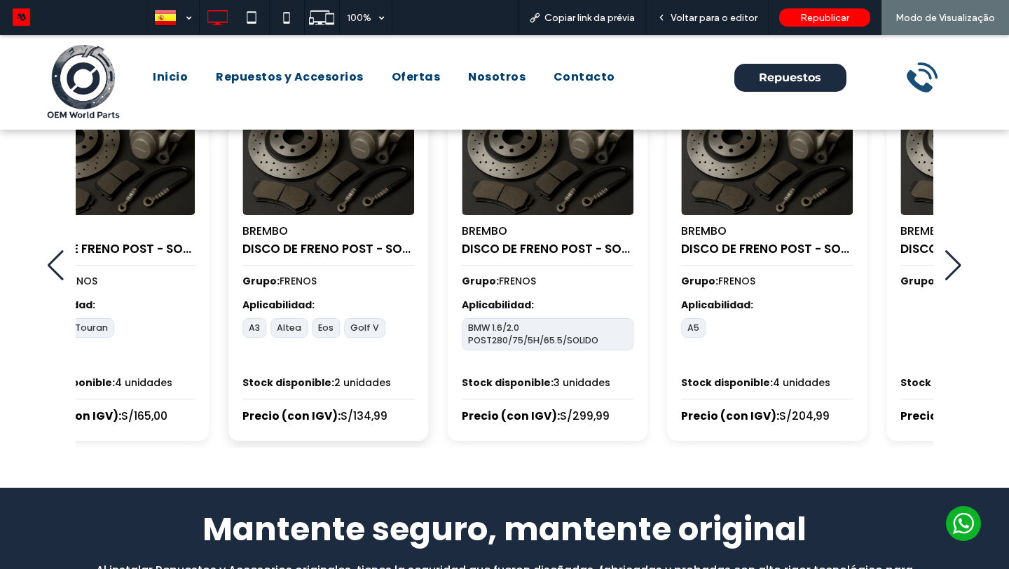
click at [324, 265] on div "BREMBO DISCO DE FRENO POST - SOLIDO Grupo: FRENOS Aplicabilidad: A3 Altea Eos G…" at bounding box center [328, 264] width 200 height 353
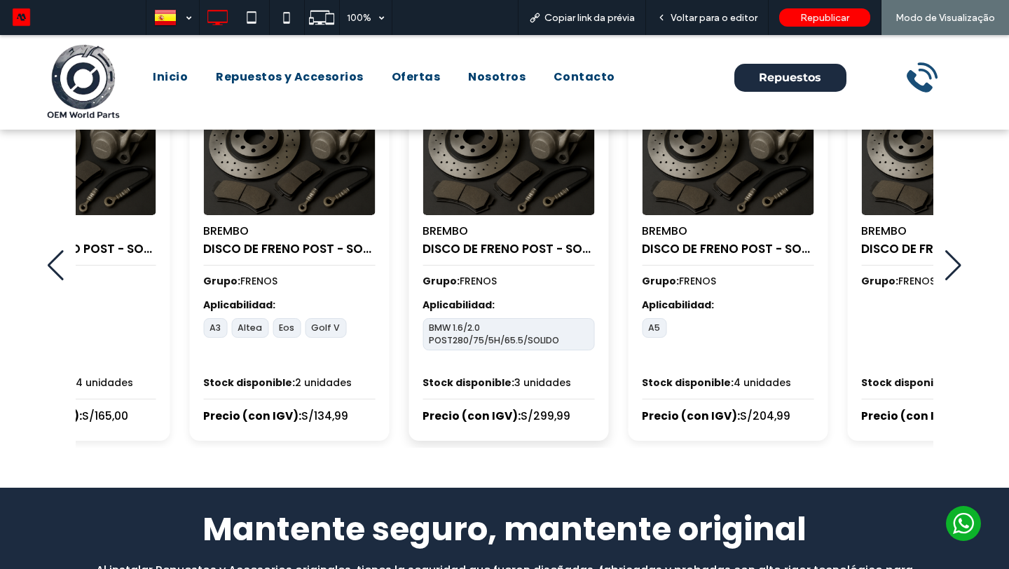
click at [408, 293] on div "BREMBO DISCO DE FRENO POST - SOLIDO Grupo: FRENOS Aplicabilidad: BMW 1.6/2.0 PO…" at bounding box center [508, 264] width 200 height 353
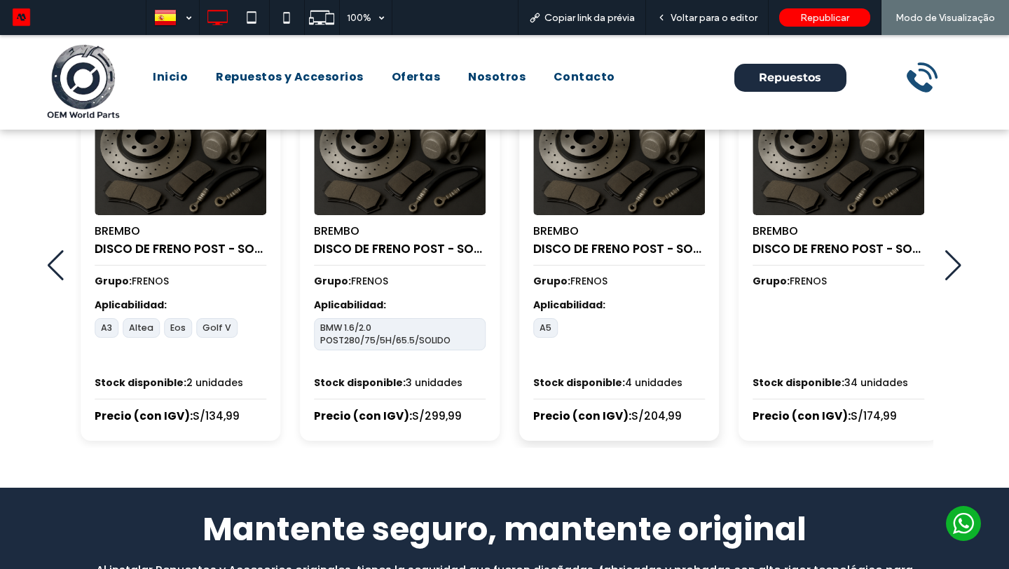
click at [533, 306] on strong "Aplicabilidad:" at bounding box center [619, 305] width 172 height 15
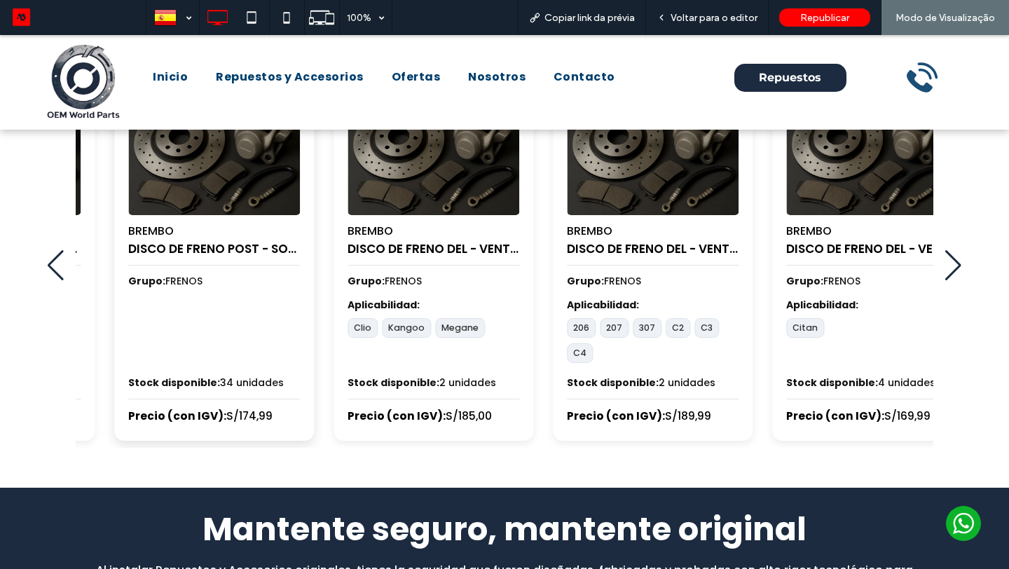
click at [206, 317] on div "15 / 100" at bounding box center [214, 331] width 172 height 67
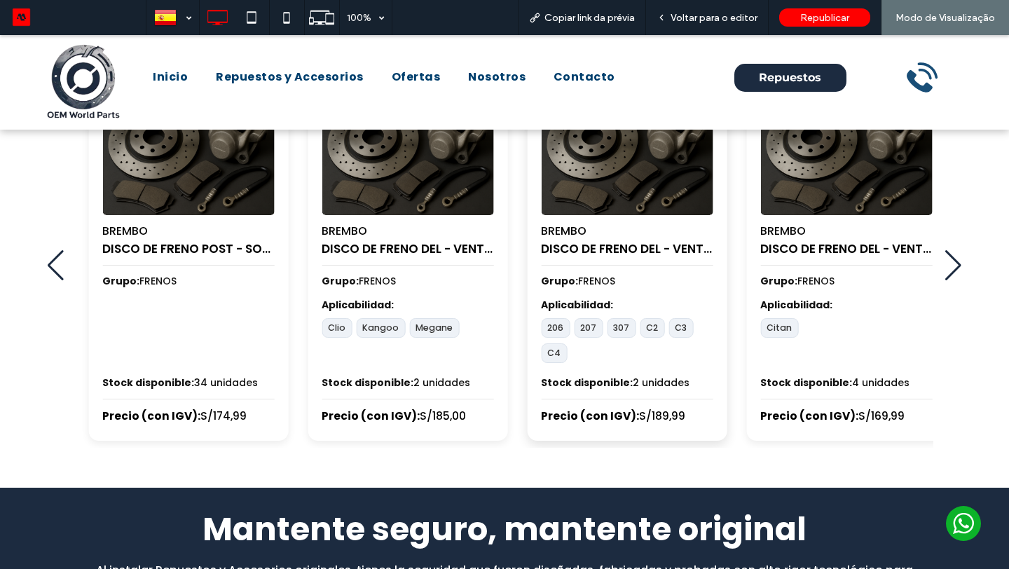
click at [726, 337] on div "BREMBO DISCO DE FRENO DEL - VENTILADO Grupo: FRENOS Aplicabilidad: 206 207 307 …" at bounding box center [627, 264] width 200 height 353
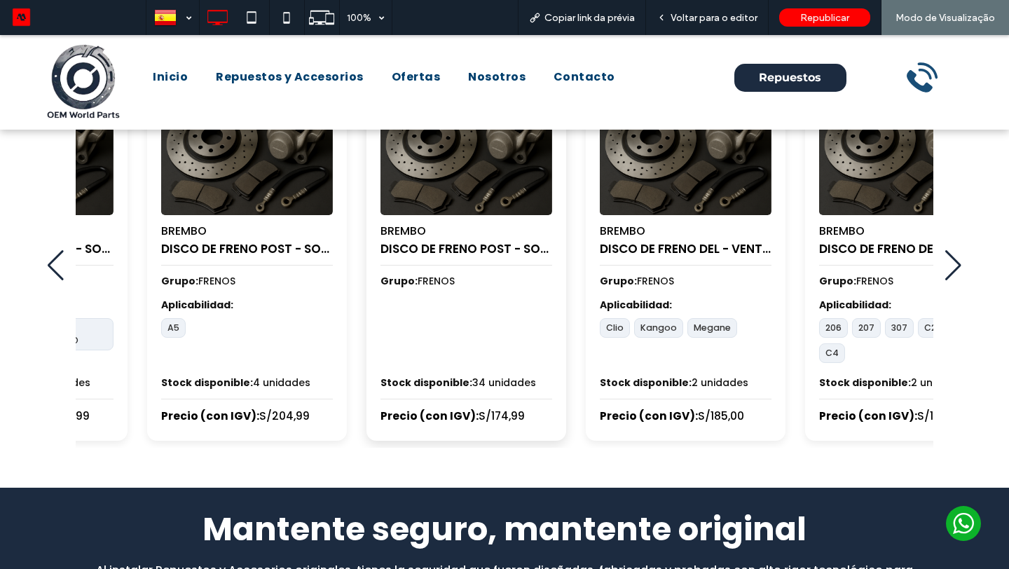
click at [552, 298] on div "15 / 100" at bounding box center [466, 331] width 172 height 67
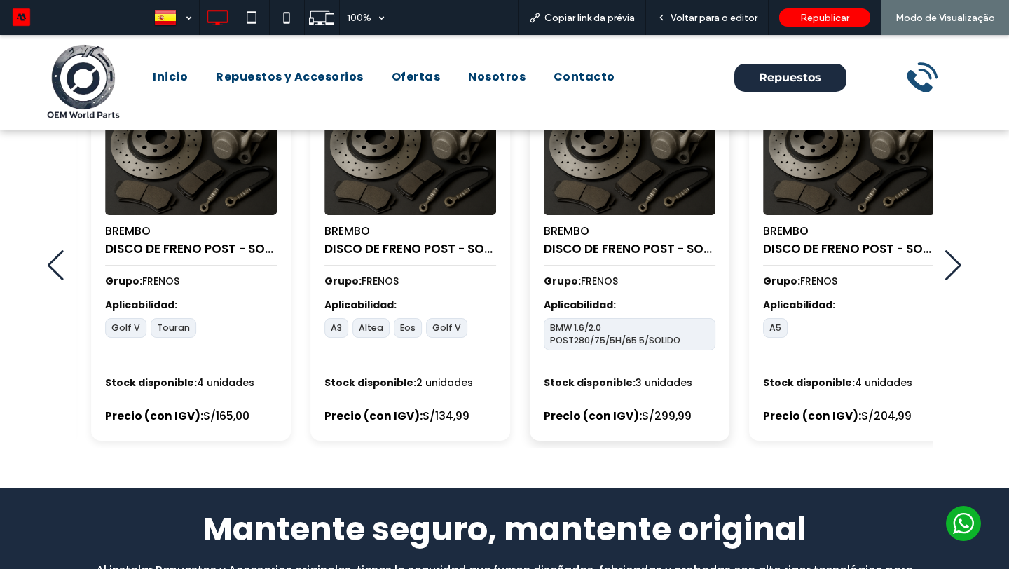
click at [669, 222] on div "BREMBO DISCO DE FRENO POST - SOLIDO" at bounding box center [630, 240] width 172 height 50
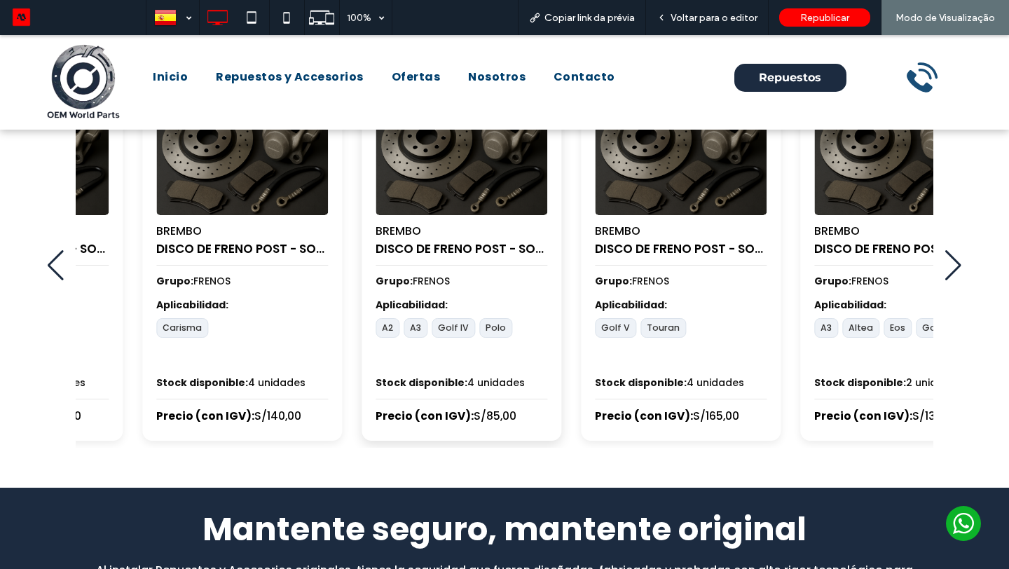
click at [561, 281] on div "BREMBO DISCO DE FRENO POST - SOLIDO Grupo: FRENOS Aplicabilidad: A2 A3 Golf IV …" at bounding box center [461, 264] width 200 height 353
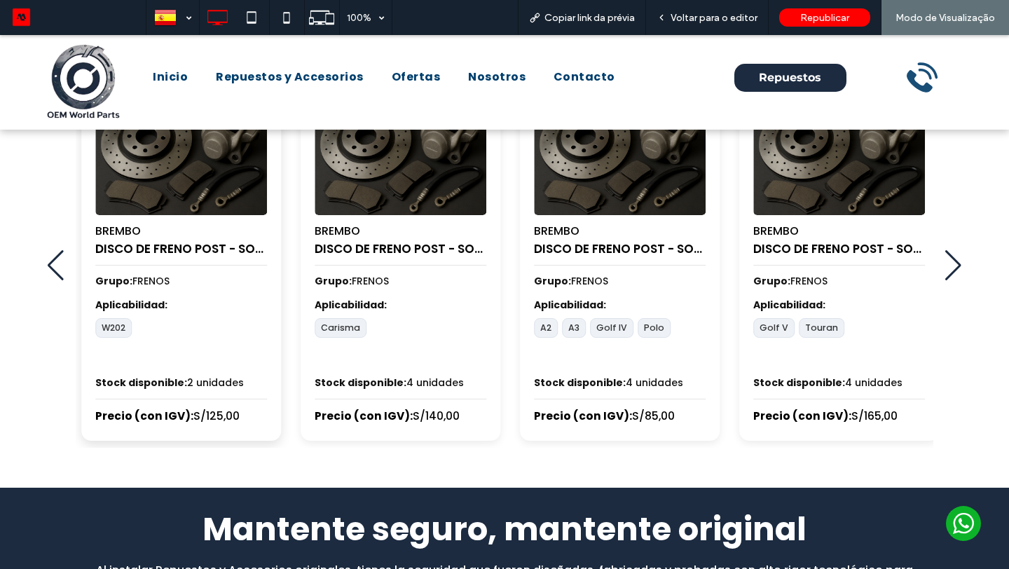
click at [267, 246] on h4 "DISCO DE FRENO POST - SOLIDO" at bounding box center [181, 249] width 172 height 18
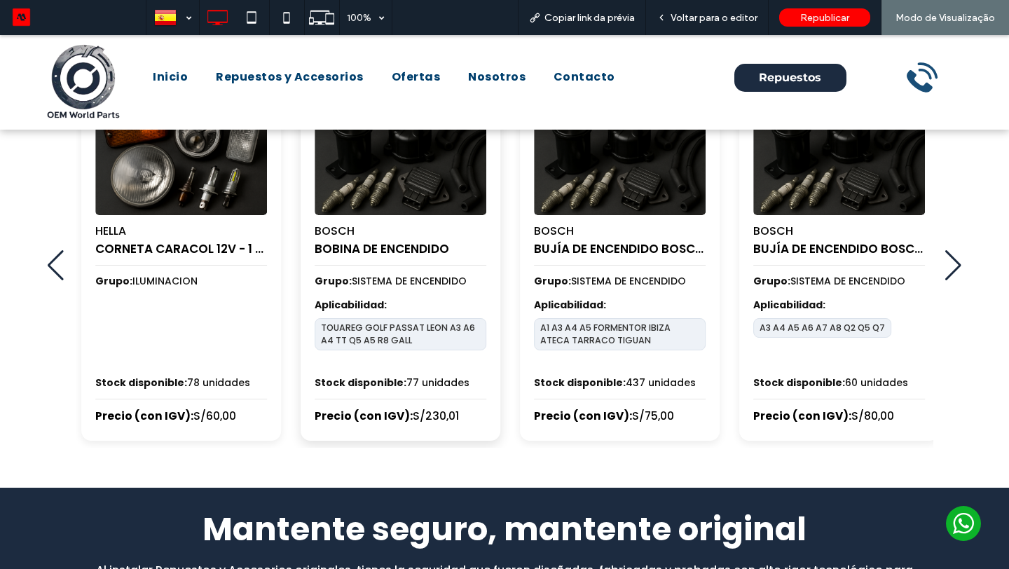
click at [486, 242] on h4 "BOBINA DE ENCENDIDO" at bounding box center [401, 249] width 172 height 18
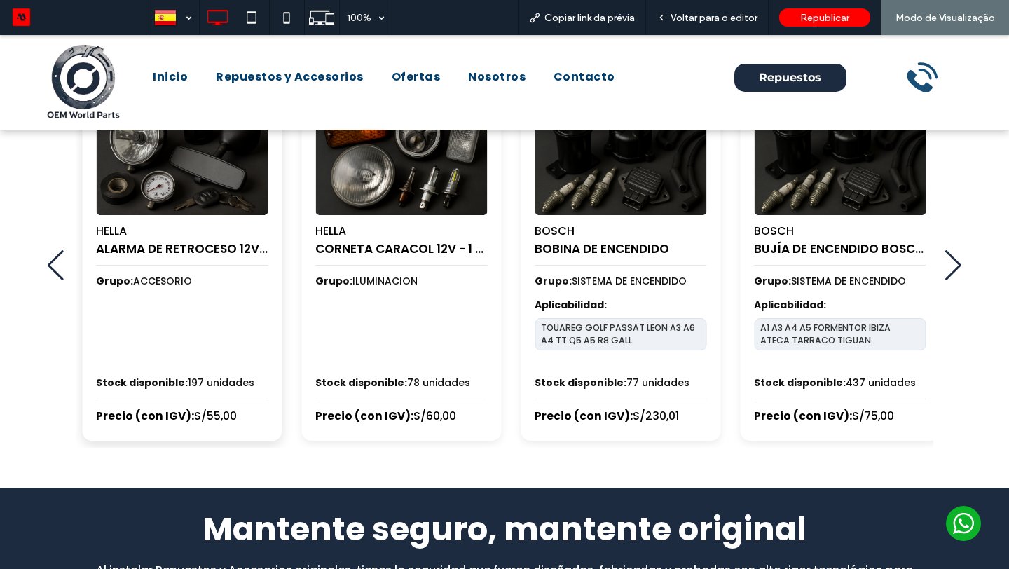
click at [282, 232] on div "HELLA ALARMA DE RETROCESO 12V / 48V - 110+-3dB / 12W Grupo: ACCESORIO Stock dis…" at bounding box center [182, 264] width 200 height 353
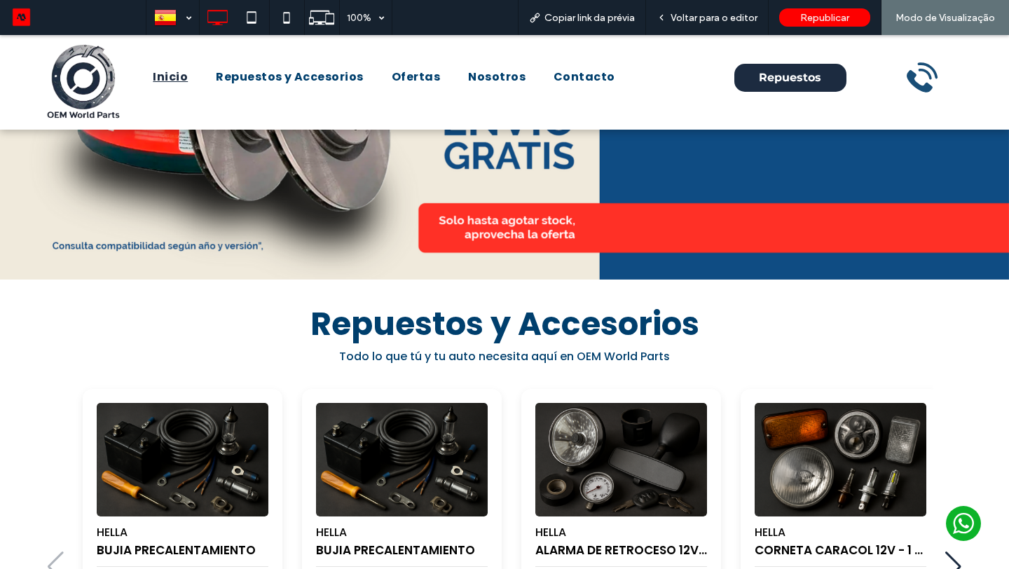
scroll to position [391, 0]
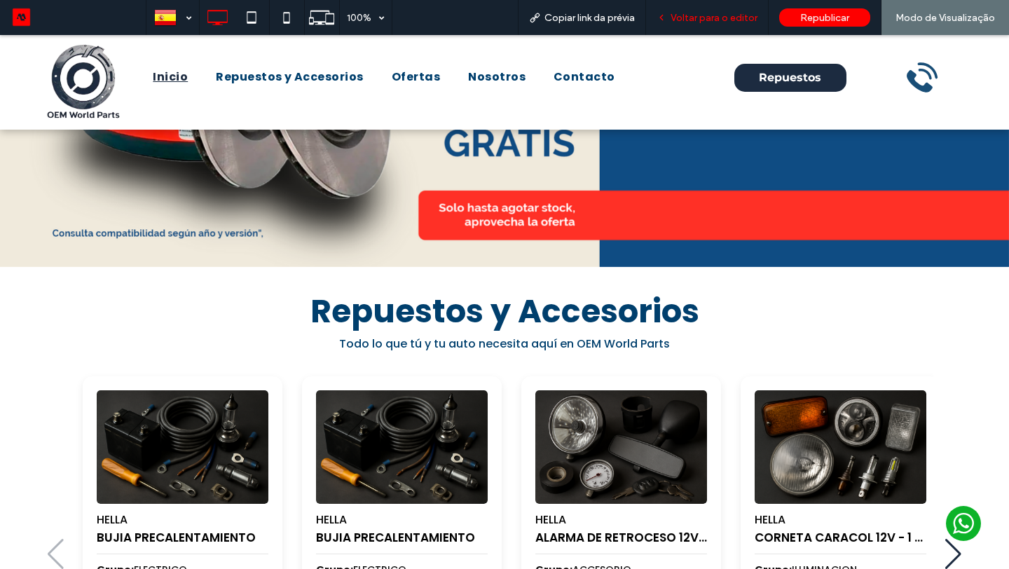
click at [699, 21] on span "Voltar para o editor" at bounding box center [713, 18] width 87 height 12
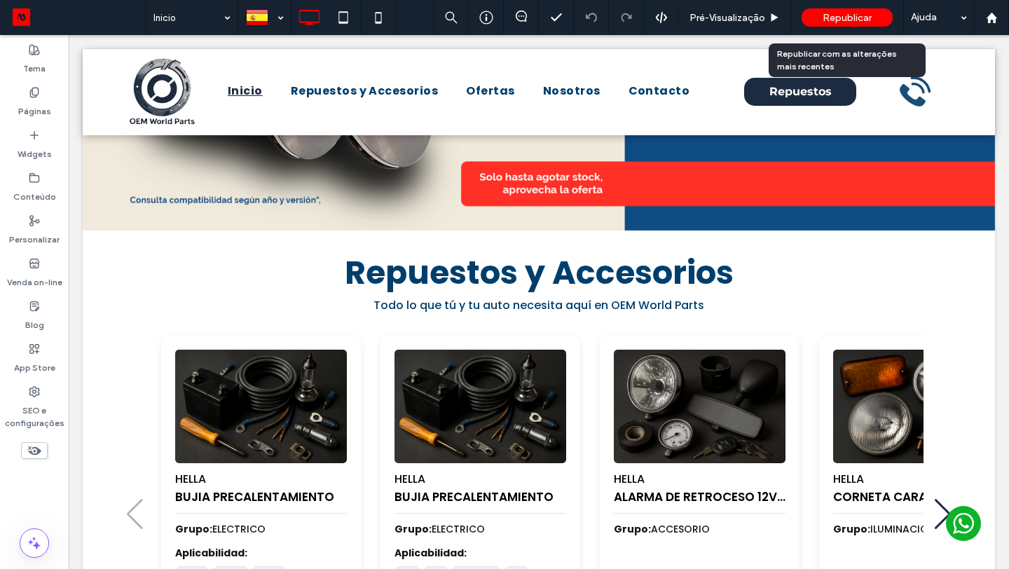
click at [815, 15] on div "Republicar" at bounding box center [846, 17] width 91 height 18
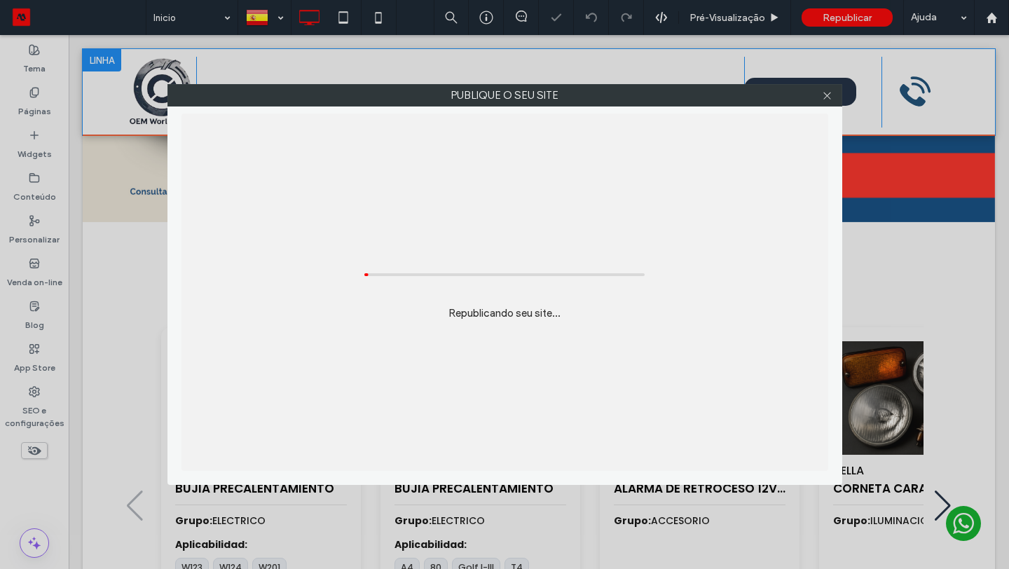
scroll to position [382, 0]
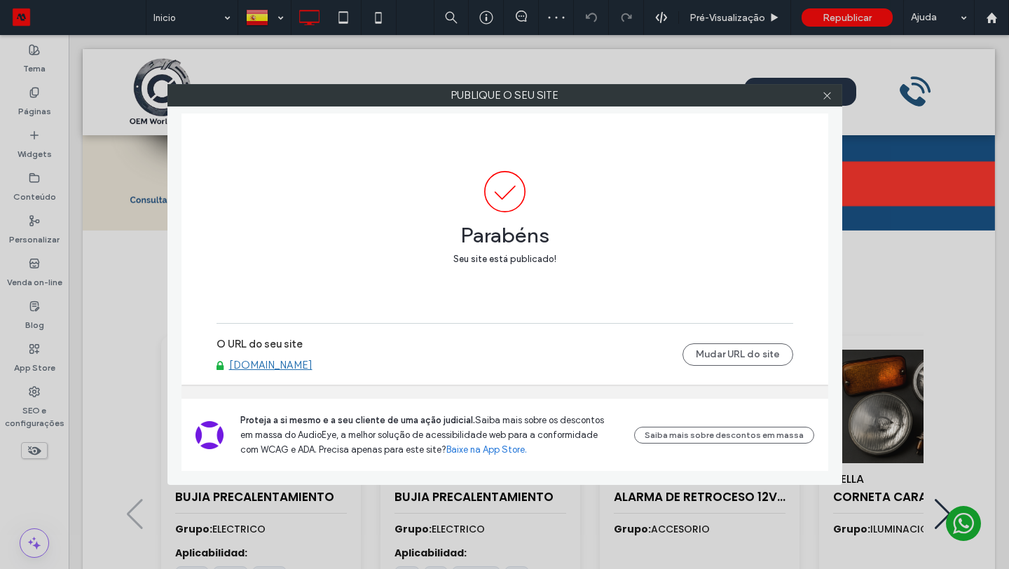
click at [312, 364] on link "oemworldparts.motorleads.co" at bounding box center [270, 365] width 83 height 13
click at [829, 93] on use at bounding box center [826, 95] width 7 height 7
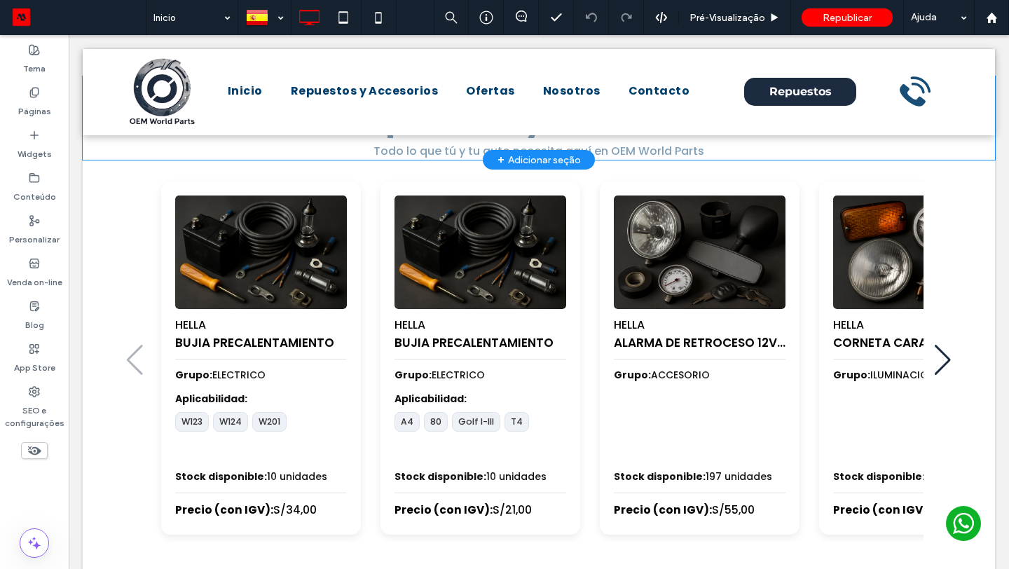
scroll to position [580, 0]
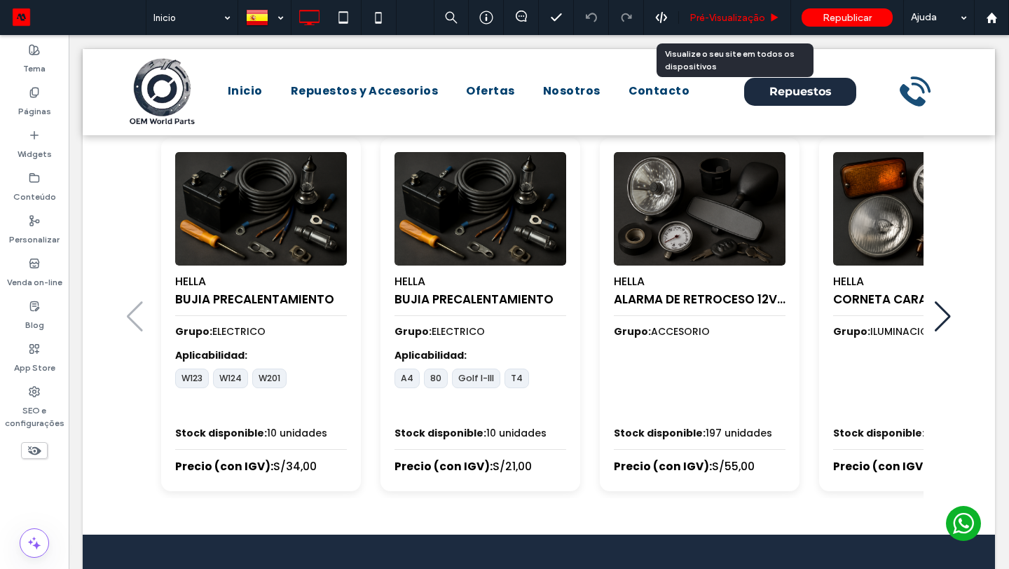
click at [729, 22] on span "Pré-Visualizaçāo" at bounding box center [727, 18] width 76 height 12
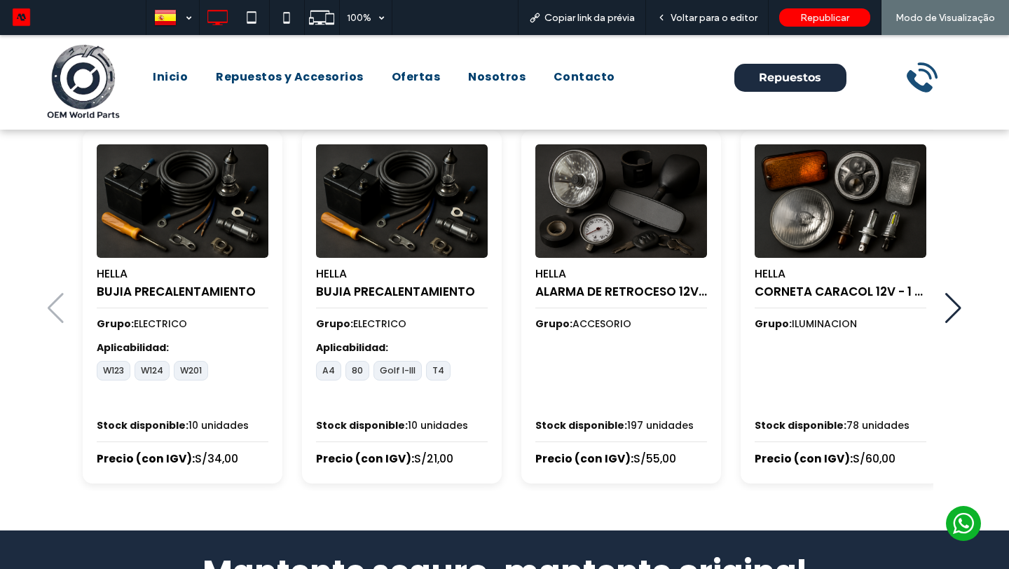
scroll to position [632, 0]
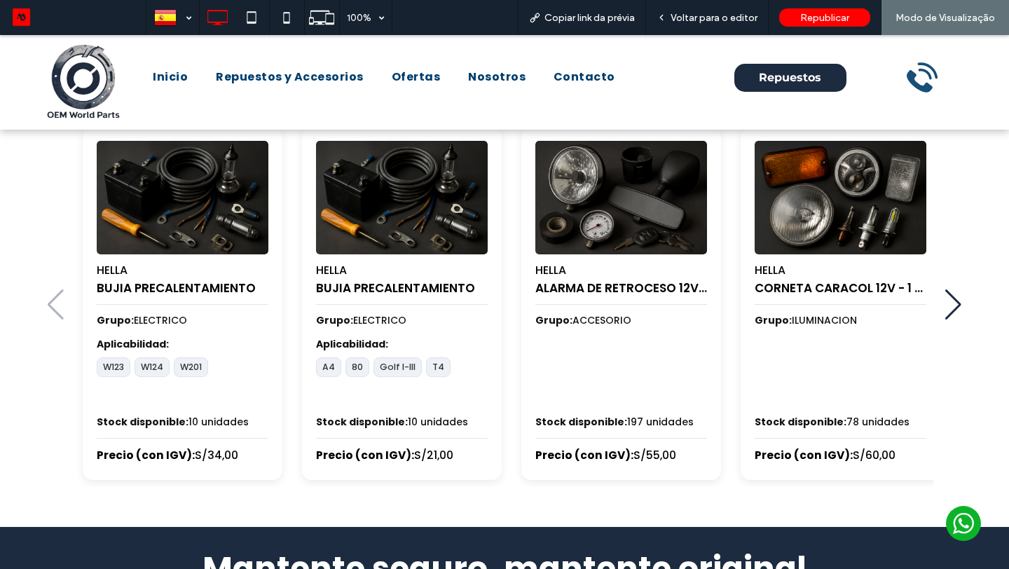
click at [949, 308] on div "Next slide" at bounding box center [952, 304] width 17 height 31
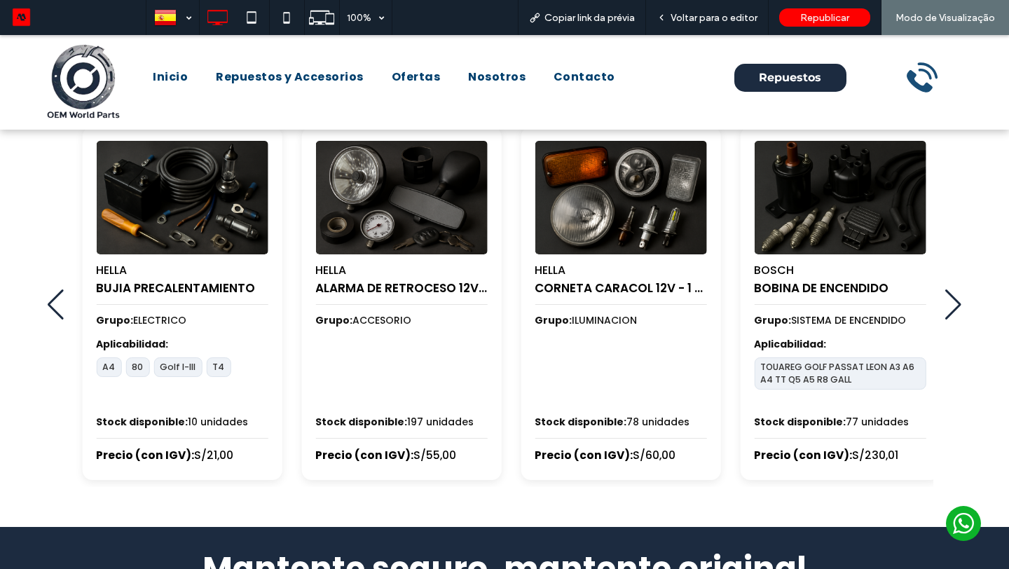
click at [949, 308] on div "Next slide" at bounding box center [952, 304] width 17 height 31
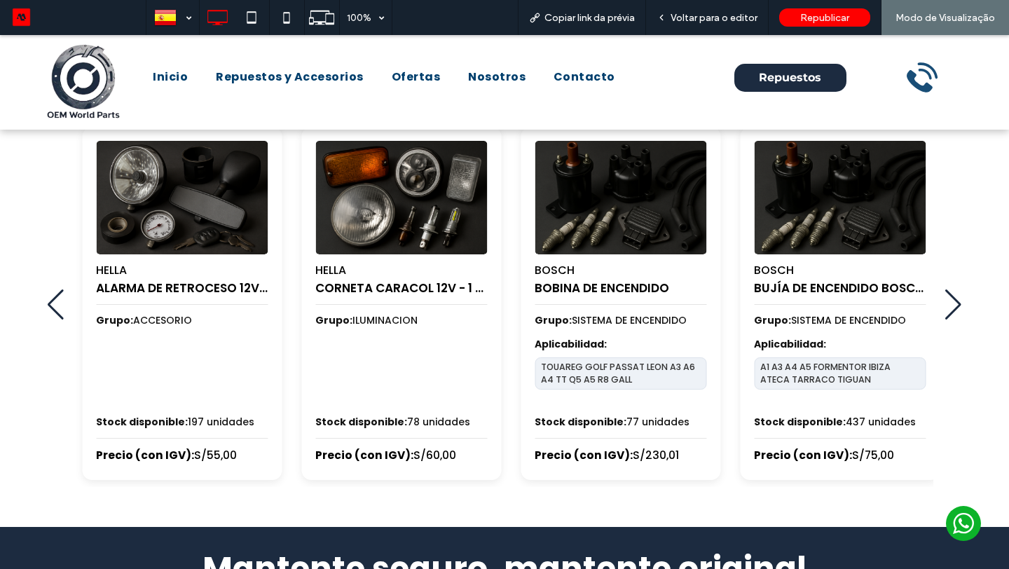
click at [949, 308] on div "Next slide" at bounding box center [952, 304] width 17 height 31
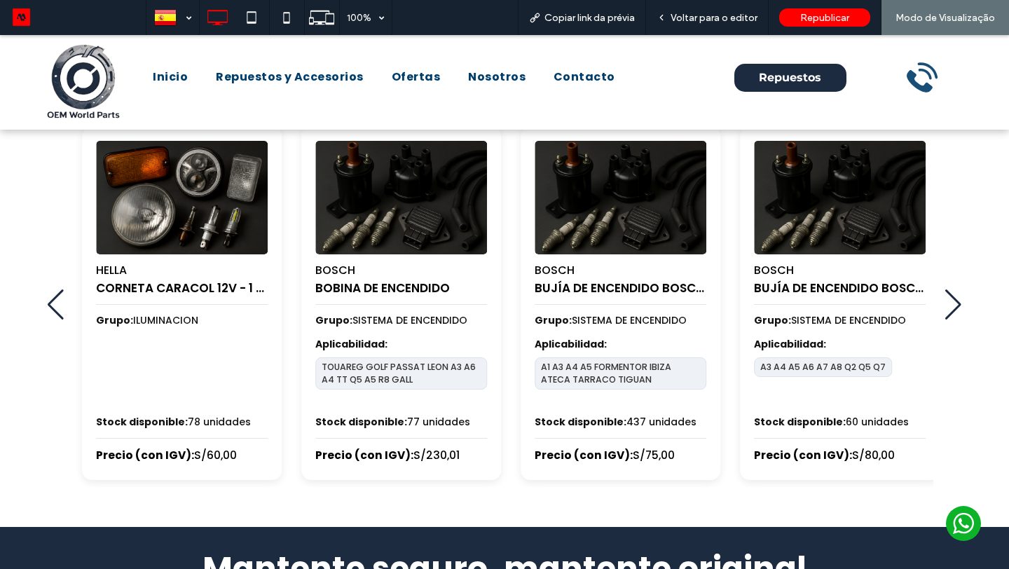
click at [949, 308] on div "Next slide" at bounding box center [952, 304] width 17 height 31
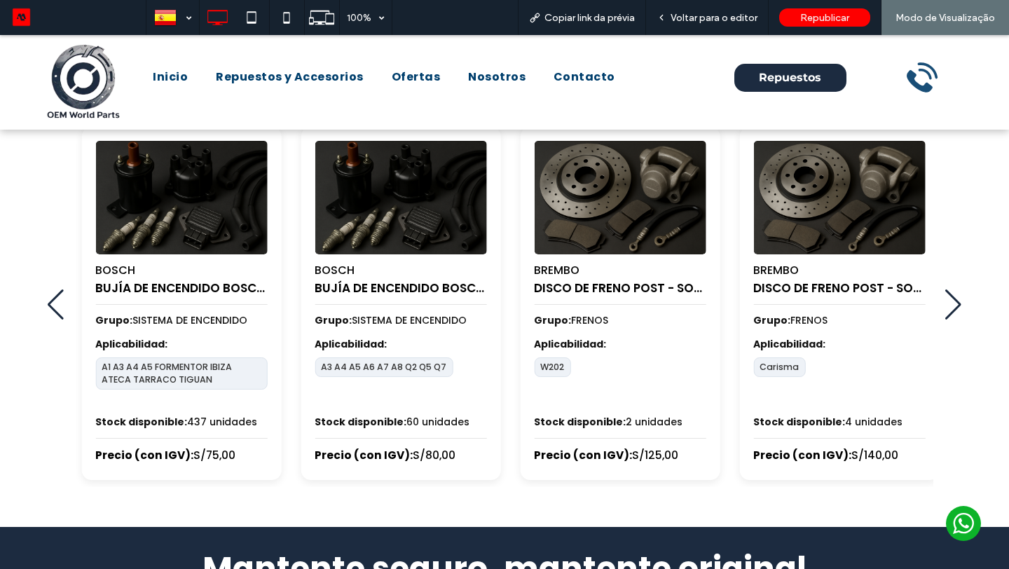
click at [949, 308] on div "Next slide" at bounding box center [952, 304] width 17 height 31
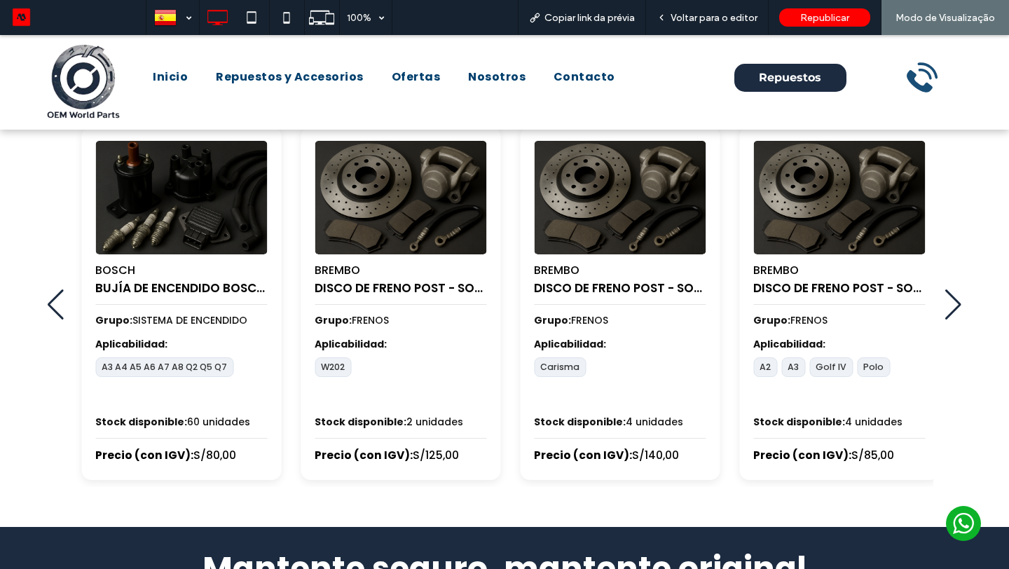
click at [949, 308] on div "Next slide" at bounding box center [952, 304] width 17 height 31
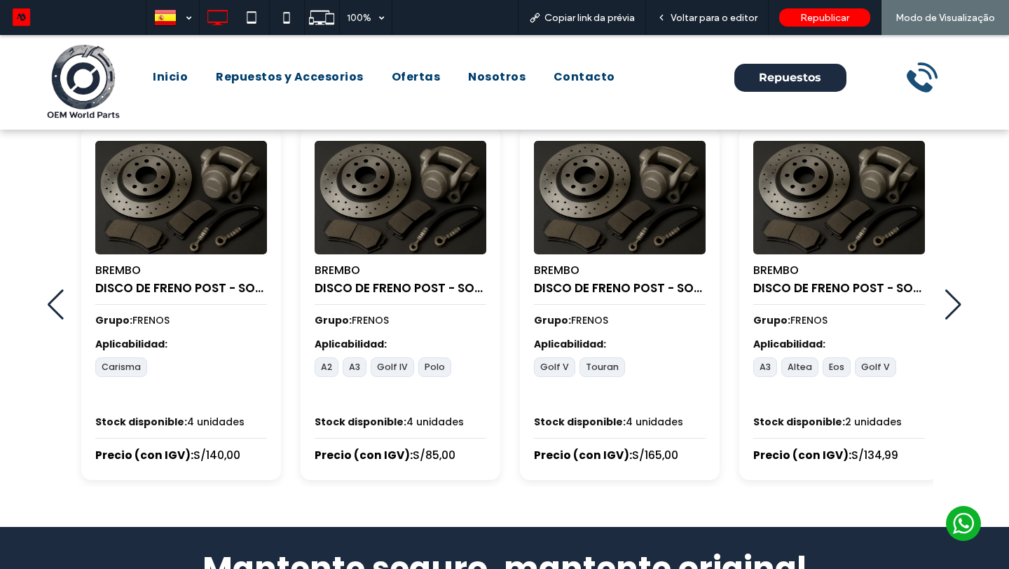
click at [949, 308] on div "Next slide" at bounding box center [952, 304] width 17 height 31
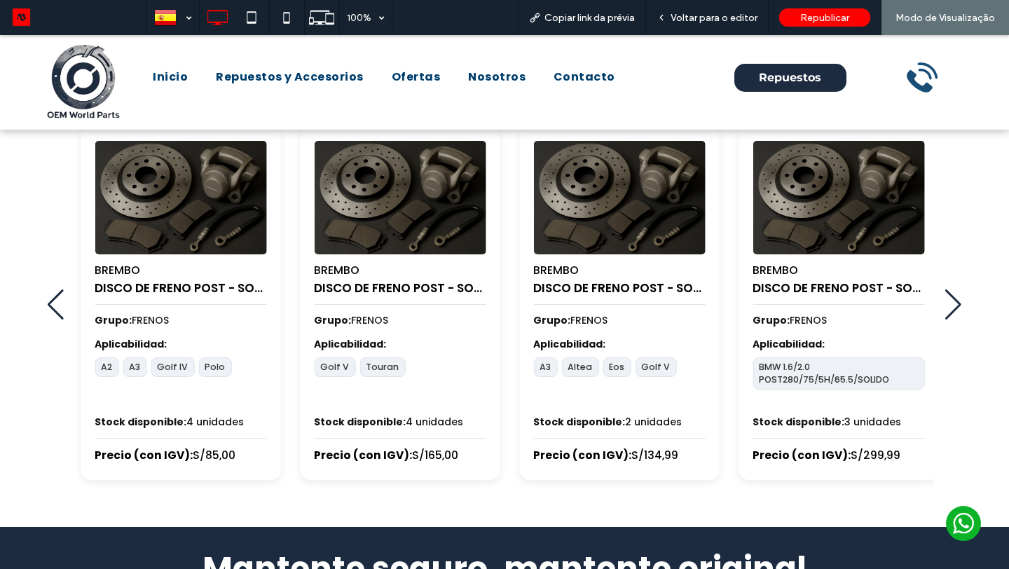
click at [949, 308] on div "Next slide" at bounding box center [952, 304] width 17 height 31
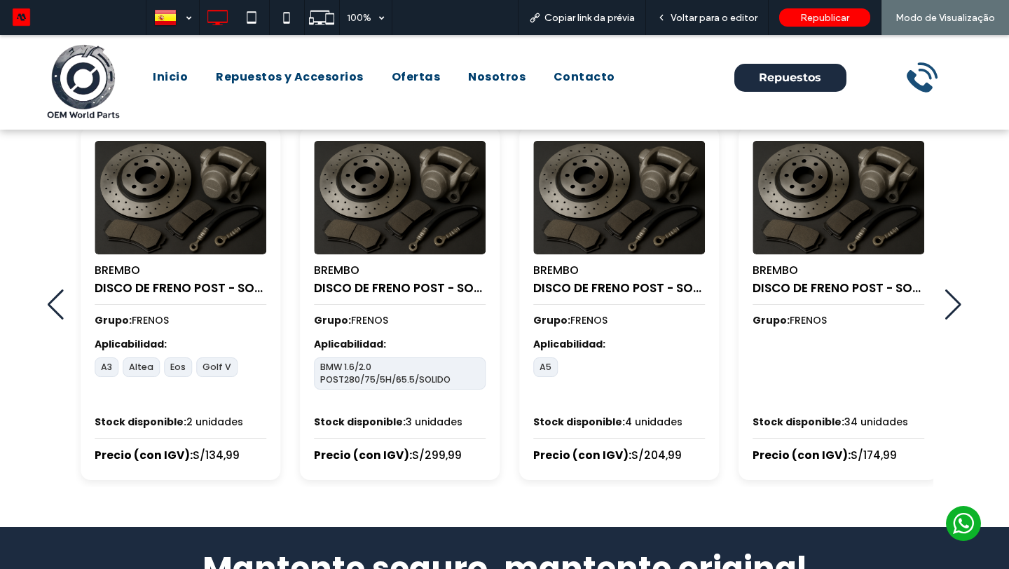
click at [949, 308] on div "Next slide" at bounding box center [952, 304] width 17 height 31
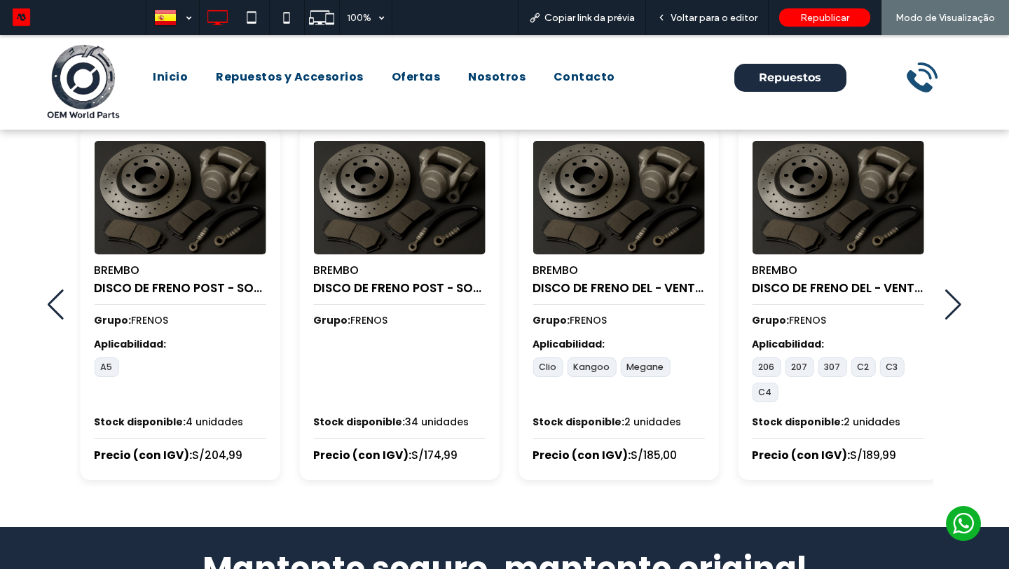
click at [949, 308] on div "Next slide" at bounding box center [952, 304] width 17 height 31
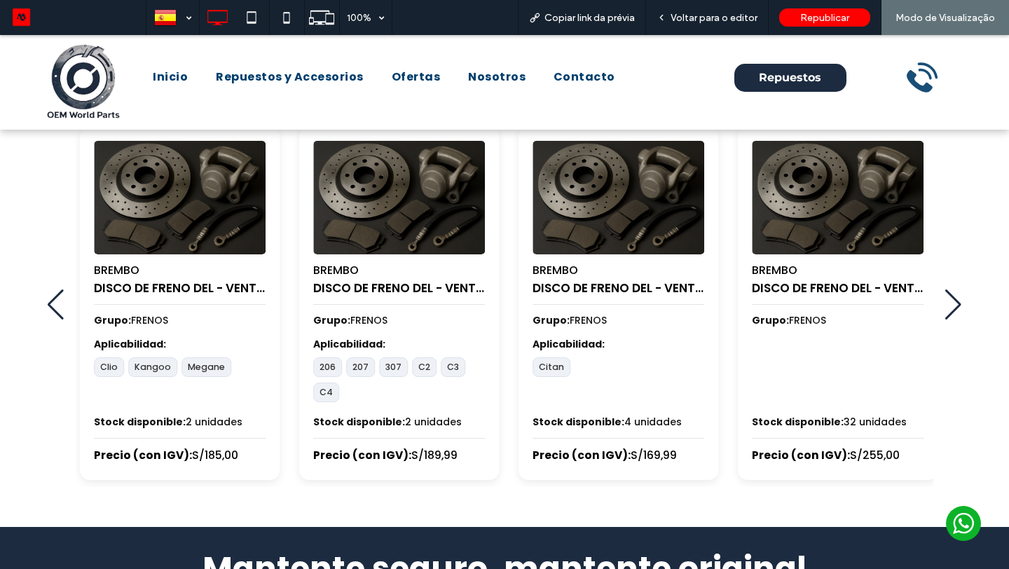
click at [949, 308] on div "Next slide" at bounding box center [952, 304] width 17 height 31
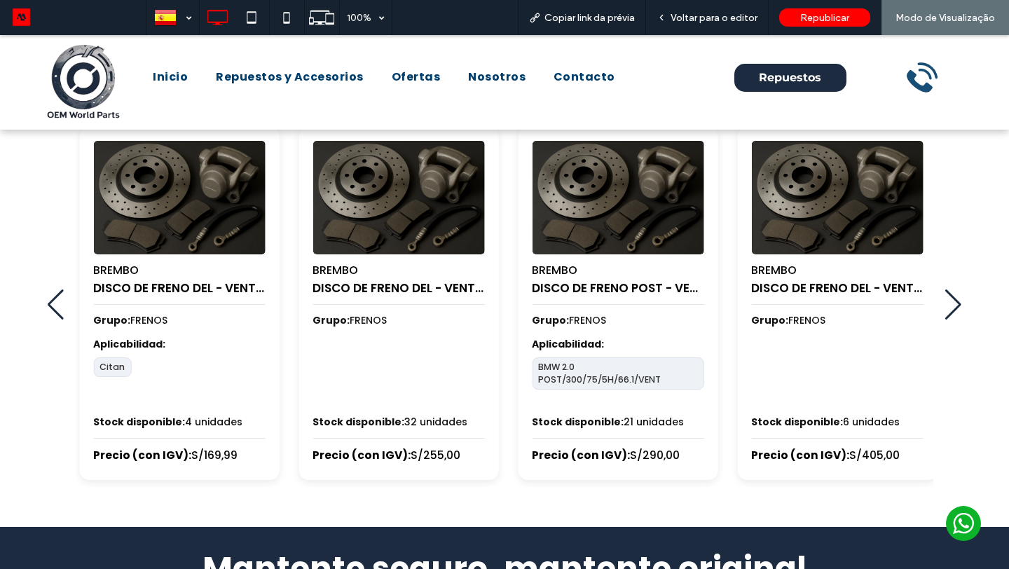
click at [949, 308] on div "Next slide" at bounding box center [952, 304] width 17 height 31
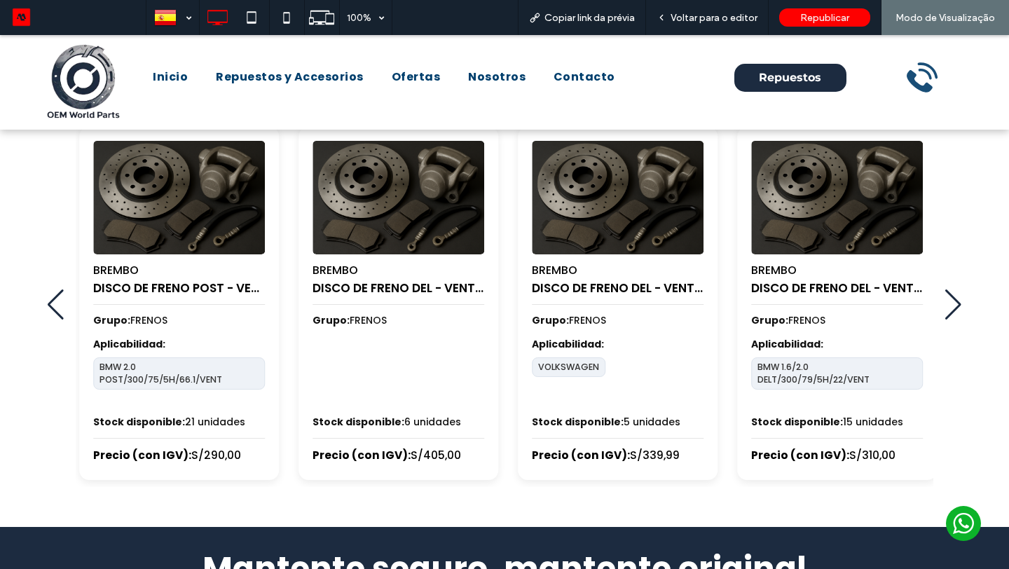
click at [949, 308] on div "Next slide" at bounding box center [952, 304] width 17 height 31
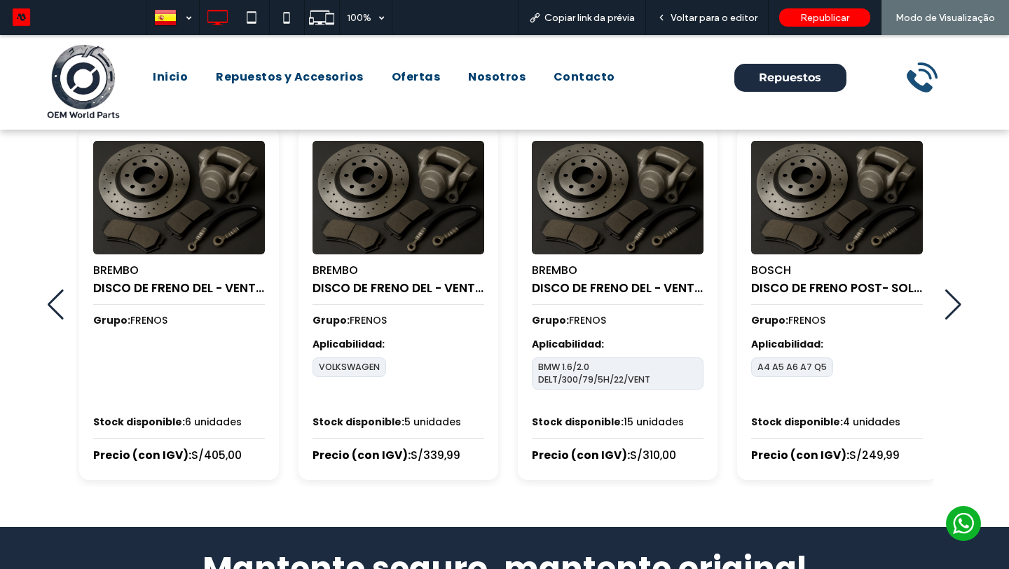
drag, startPoint x: 949, startPoint y: 308, endPoint x: 949, endPoint y: 319, distance: 11.2
click at [949, 313] on div "Next slide" at bounding box center [952, 304] width 17 height 31
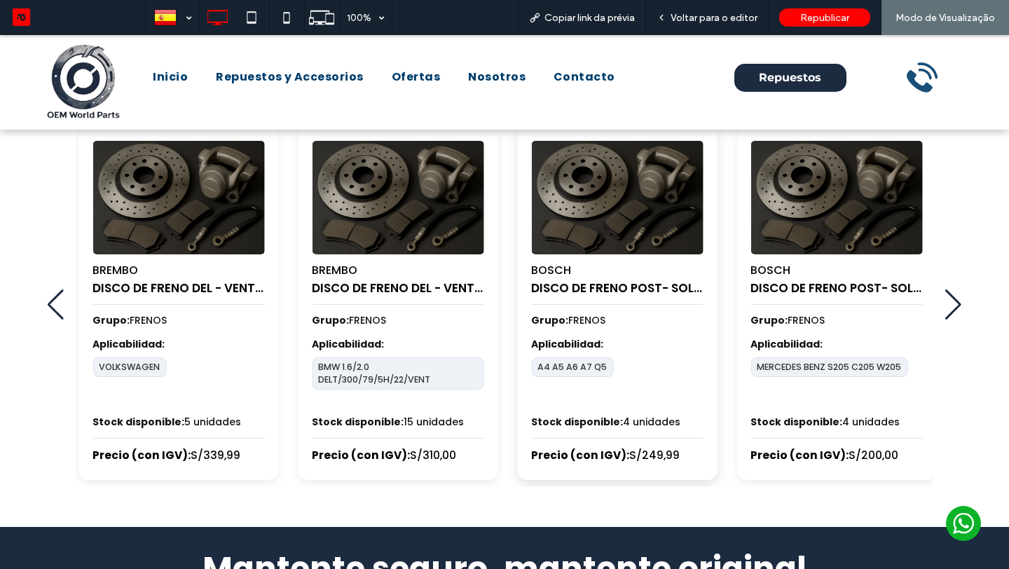
scroll to position [562, 0]
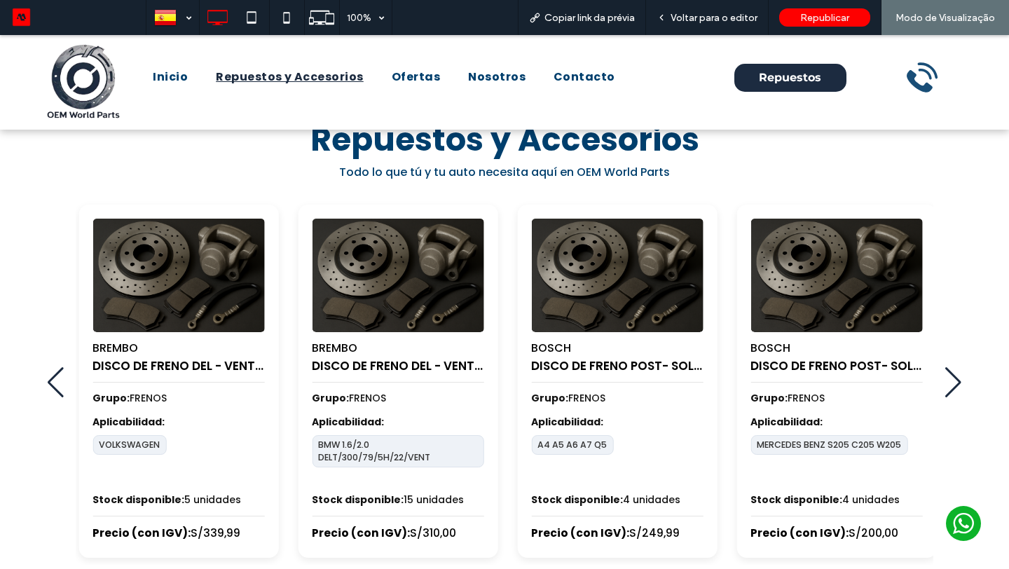
click at [324, 87] on link "Repuestos y Accesorios" at bounding box center [290, 77] width 176 height 34
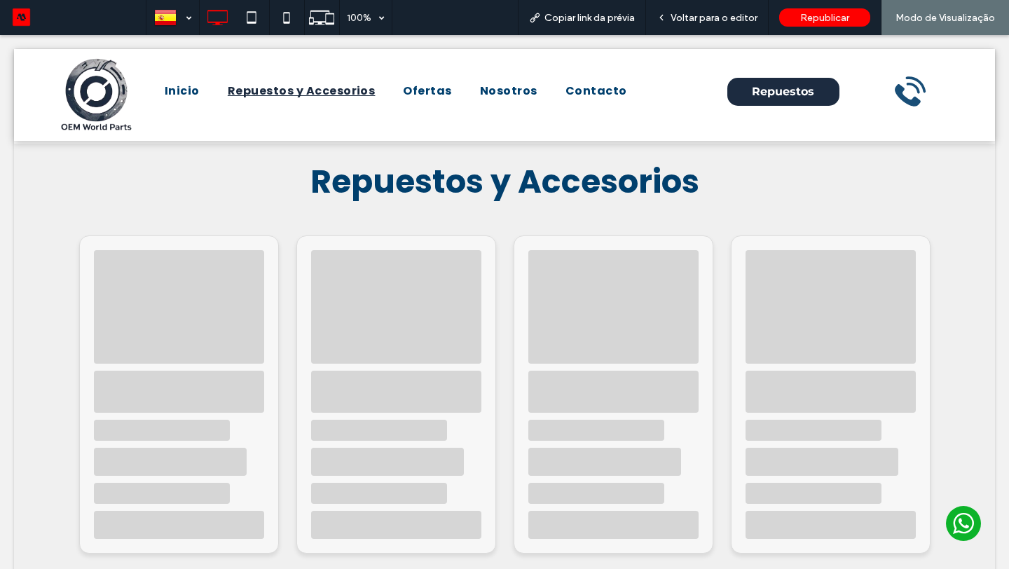
scroll to position [0, 0]
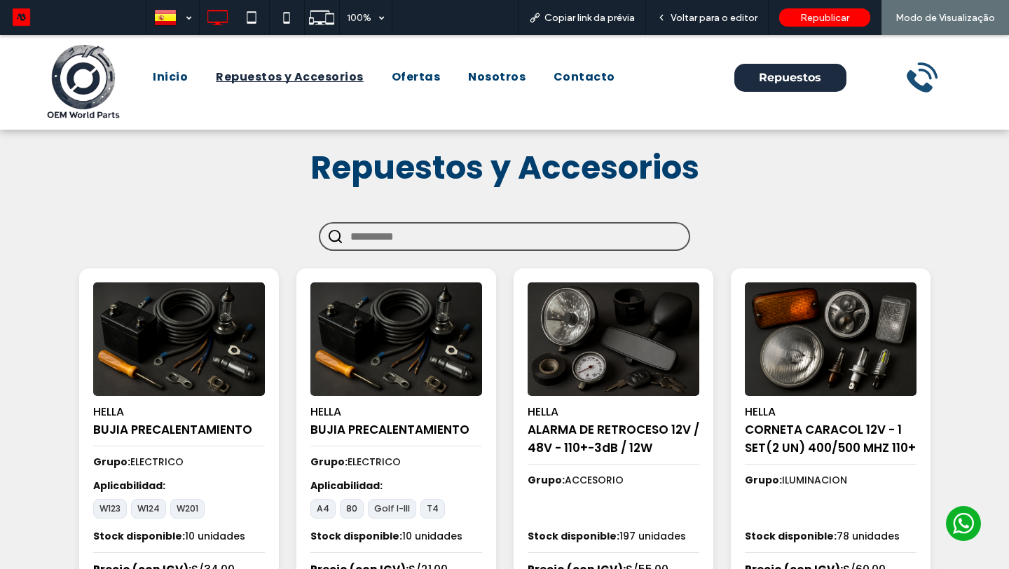
click at [415, 232] on input "text" at bounding box center [515, 236] width 331 height 26
click at [436, 184] on span "Repuestos y Accesorios" at bounding box center [504, 167] width 389 height 45
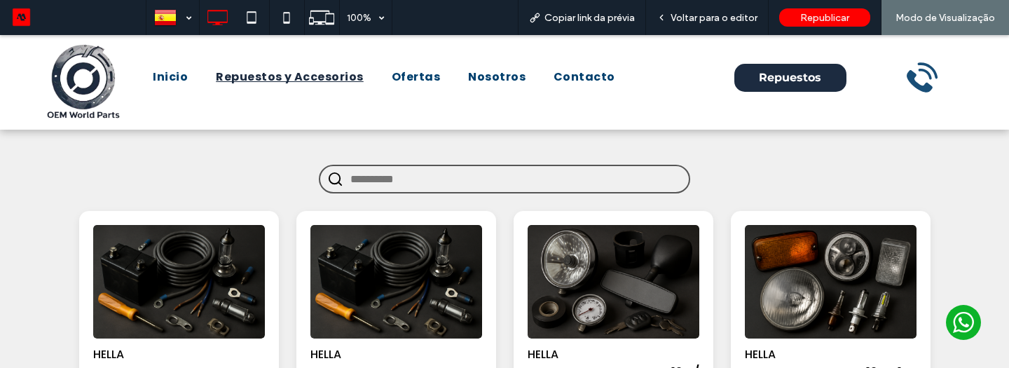
scroll to position [57, 0]
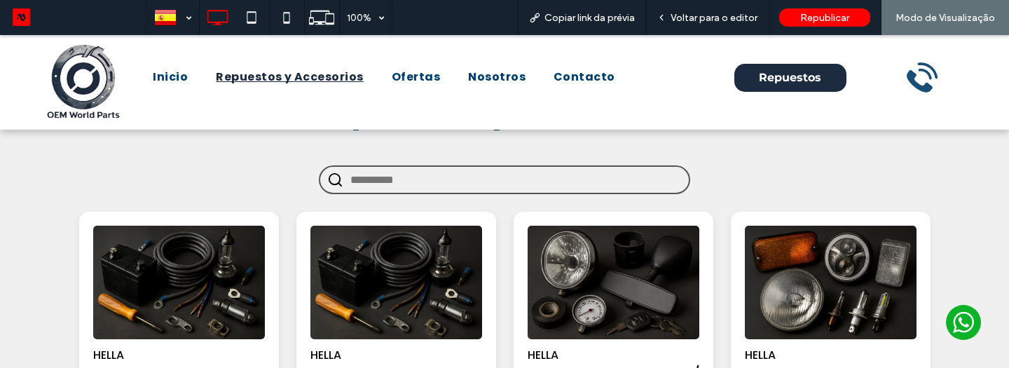
click at [483, 184] on input "text" at bounding box center [515, 180] width 331 height 26
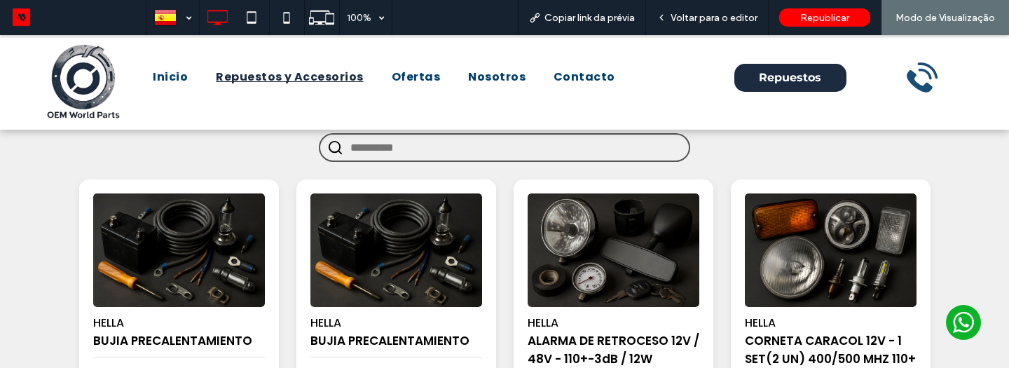
scroll to position [97, 0]
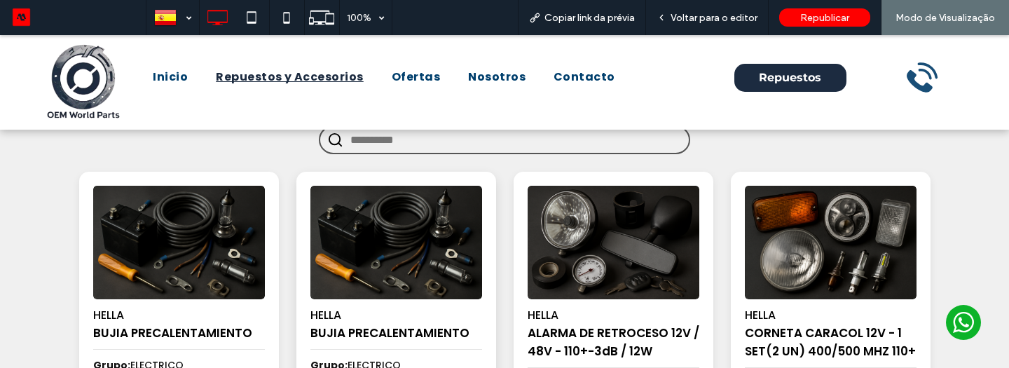
click at [358, 340] on h4 "BUJIA PRECALENTAMIENTO" at bounding box center [396, 333] width 172 height 18
copy div "BUJIA PRECALENTAMIENTO"
click at [415, 141] on input "text" at bounding box center [515, 140] width 331 height 26
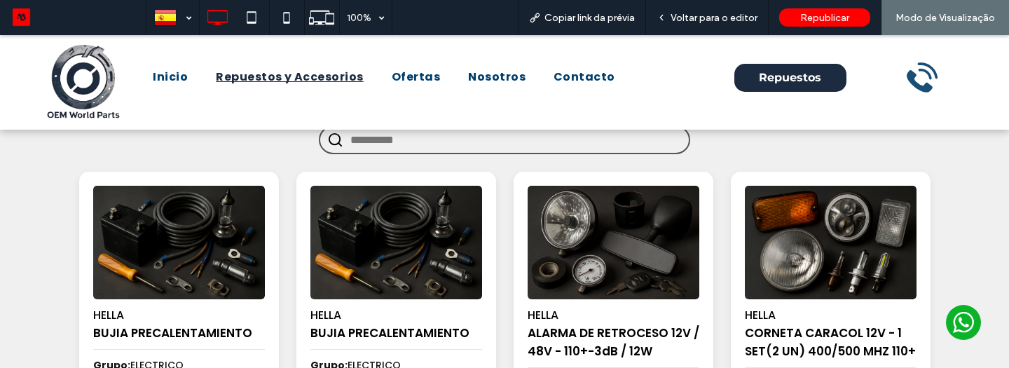
paste input "**********"
type input "**********"
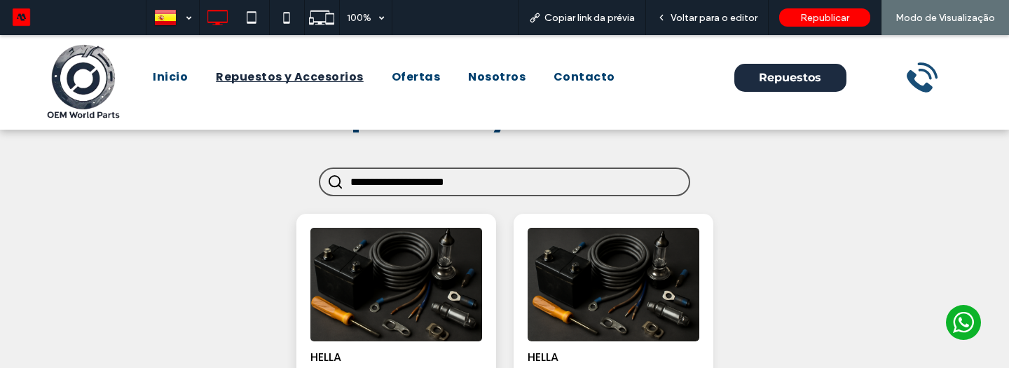
scroll to position [42, 0]
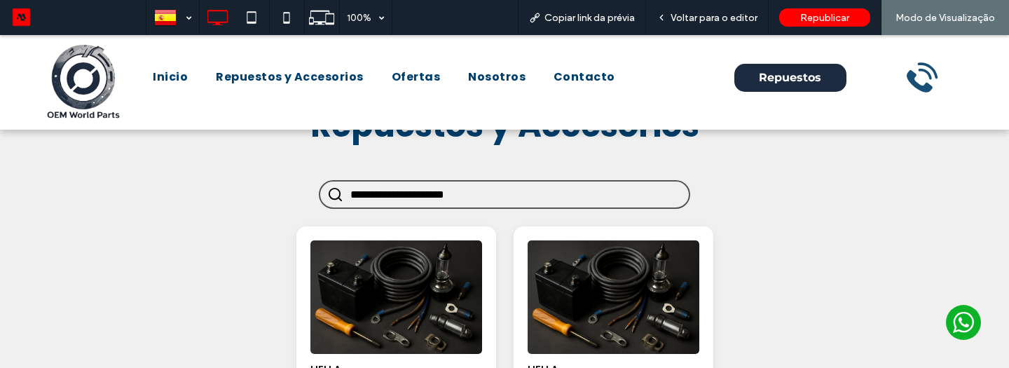
click at [476, 195] on input "**********" at bounding box center [515, 194] width 331 height 26
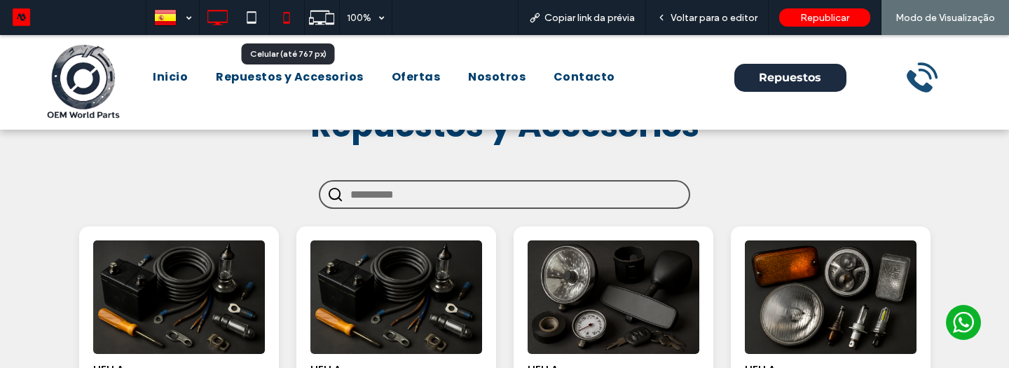
click at [284, 19] on use at bounding box center [287, 17] width 6 height 11
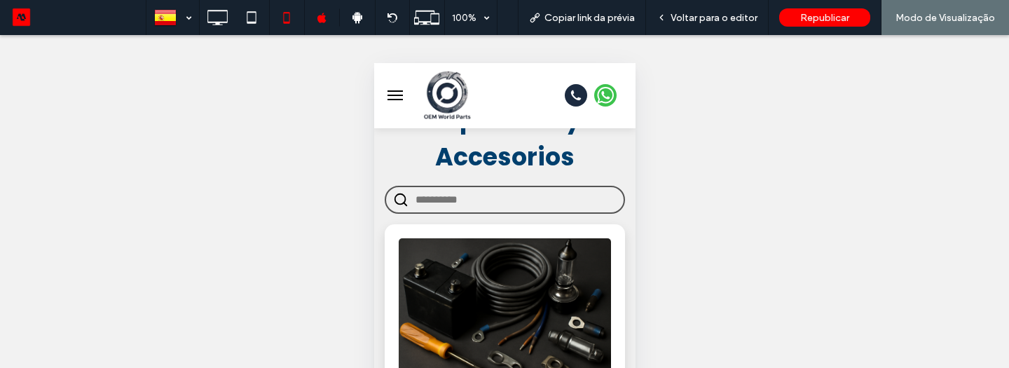
scroll to position [0, 0]
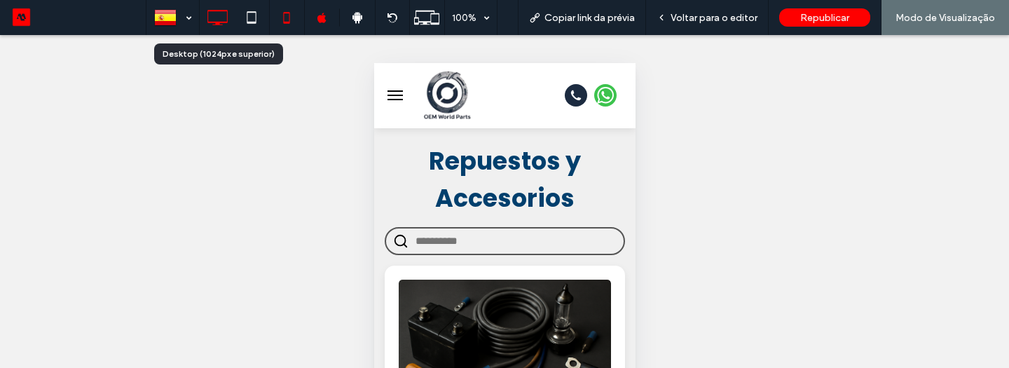
click at [221, 22] on icon at bounding box center [217, 18] width 28 height 28
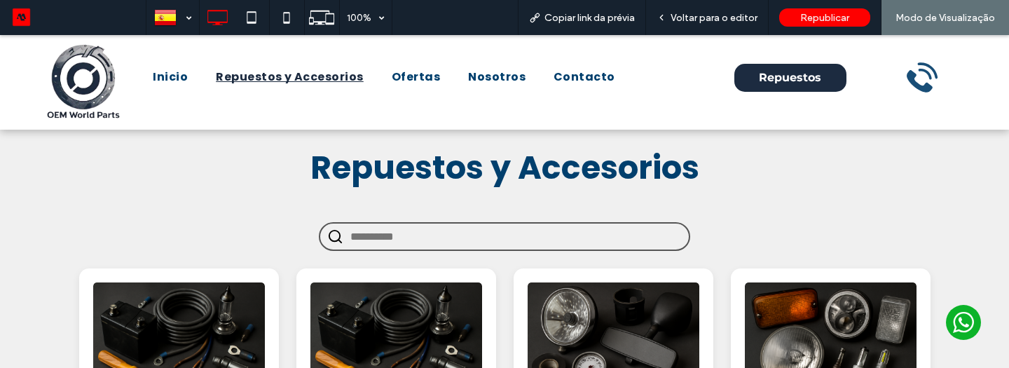
click at [424, 245] on input "text" at bounding box center [515, 236] width 331 height 26
click at [433, 237] on input "text" at bounding box center [515, 236] width 331 height 26
click at [365, 174] on span "Repuestos y Accesorios" at bounding box center [504, 167] width 389 height 45
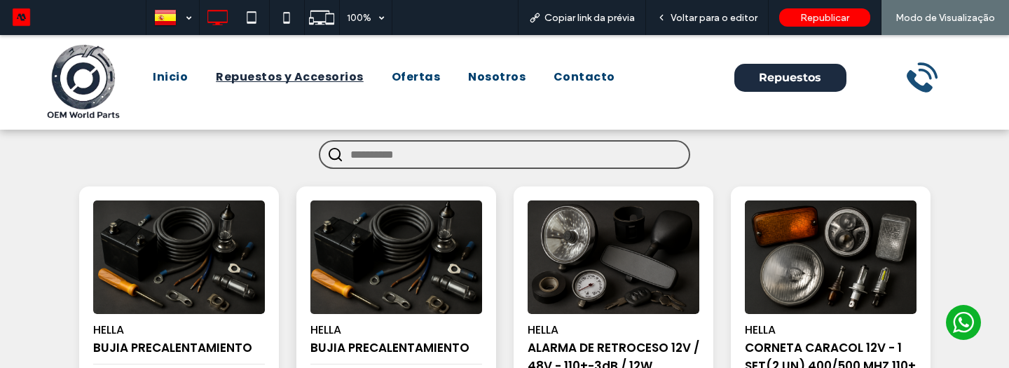
scroll to position [84, 0]
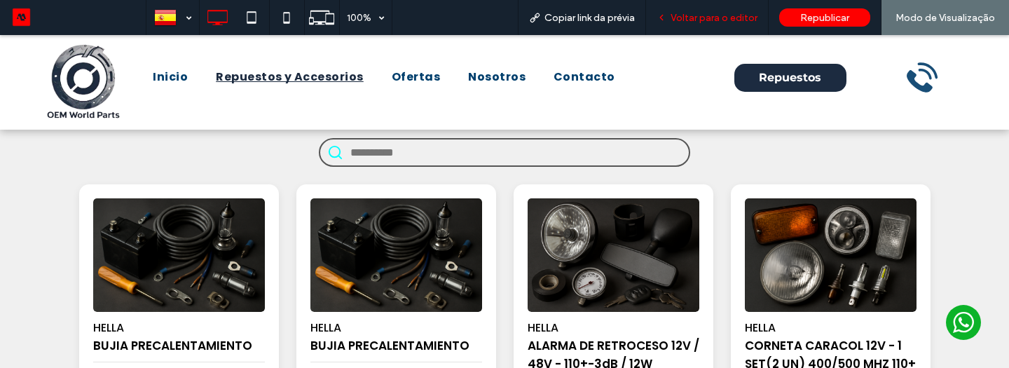
click at [725, 20] on span "Voltar para o editor" at bounding box center [713, 18] width 87 height 12
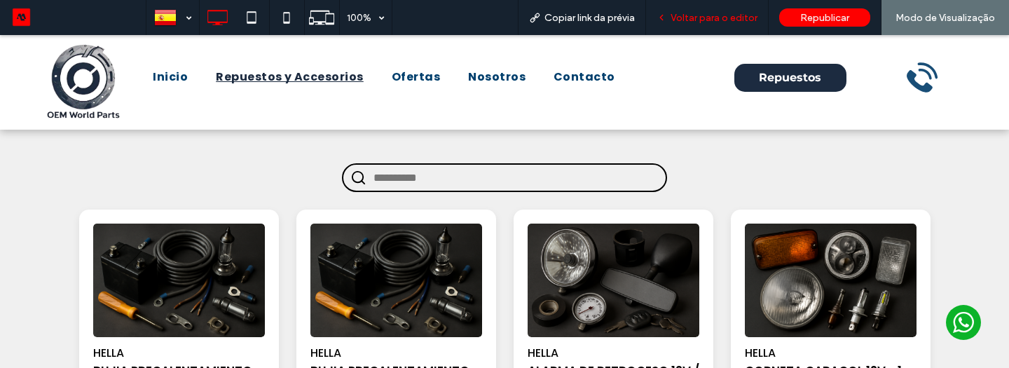
click at [718, 24] on div "Voltar para o editor" at bounding box center [707, 17] width 123 height 35
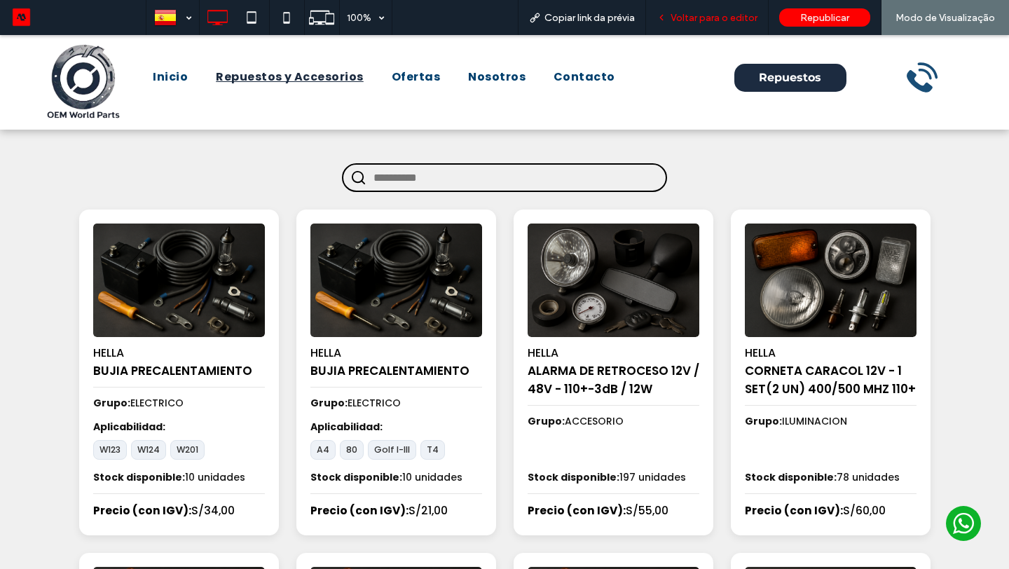
click at [691, 18] on span "Voltar para o editor" at bounding box center [713, 18] width 87 height 12
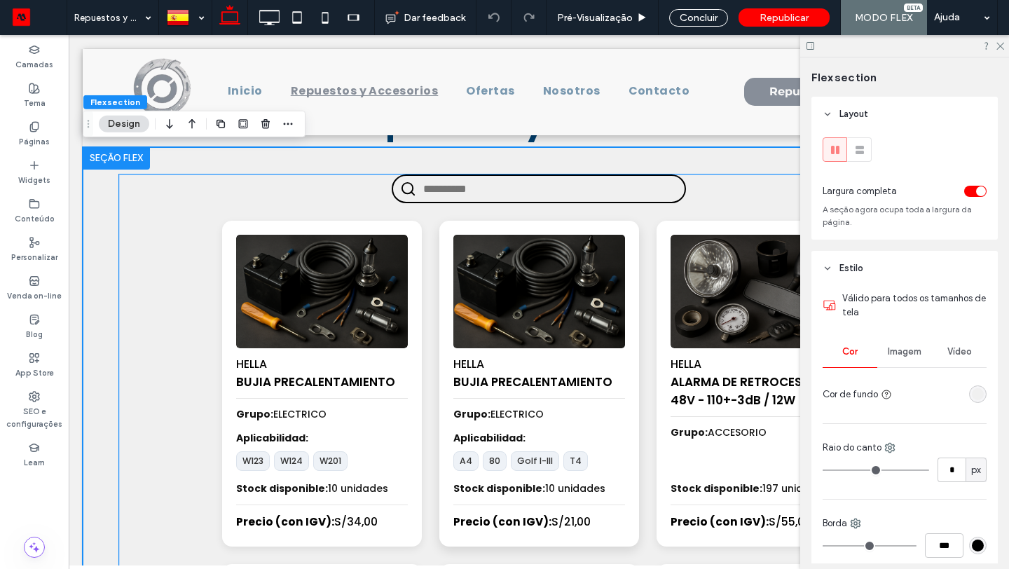
click at [584, 259] on img at bounding box center [538, 291] width 180 height 119
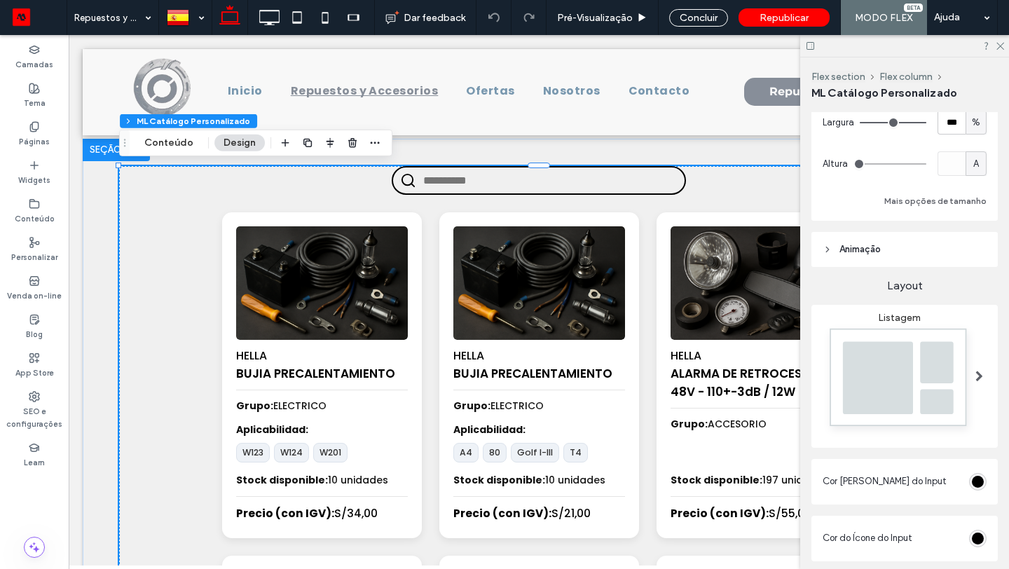
scroll to position [195, 0]
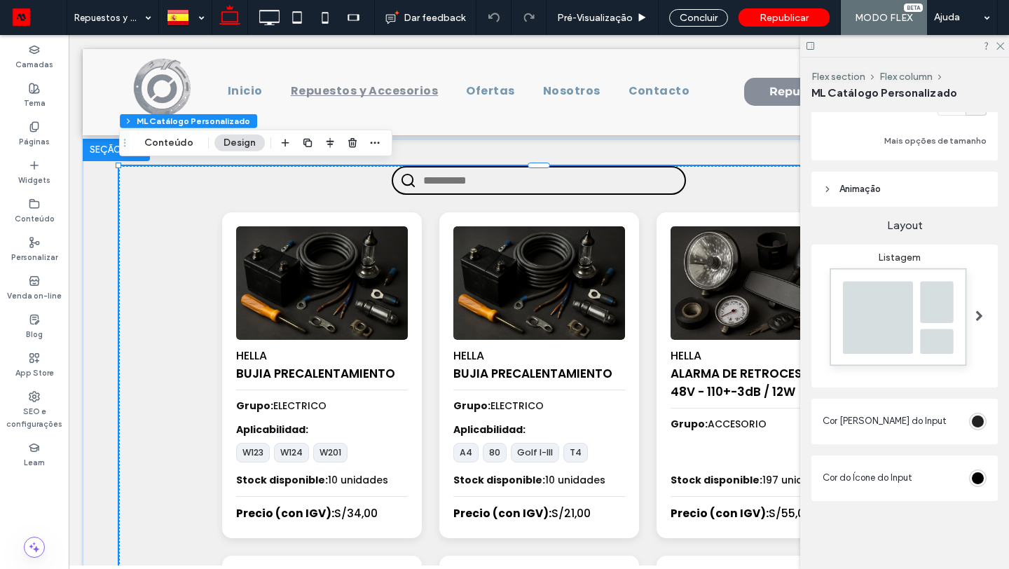
click at [973, 367] on div "rgb(0, 0, 0)" at bounding box center [978, 421] width 12 height 12
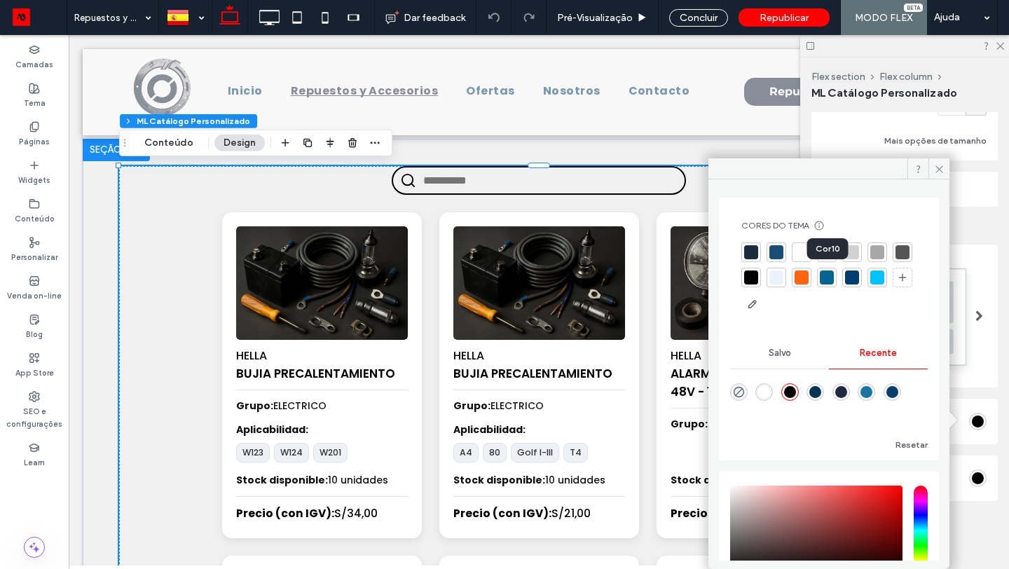
click at [808, 280] on div at bounding box center [801, 277] width 14 height 14
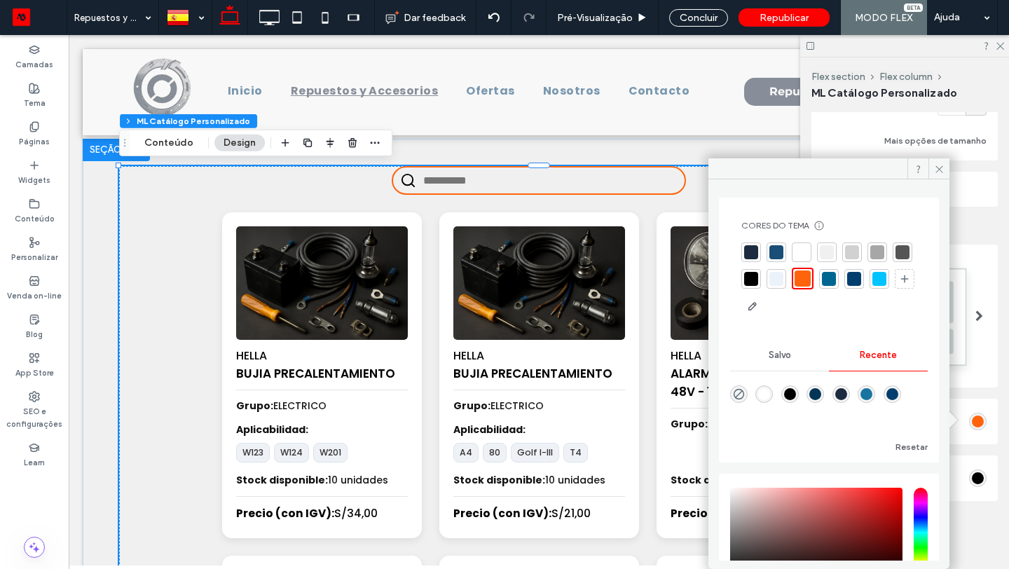
click at [752, 249] on div at bounding box center [751, 252] width 14 height 14
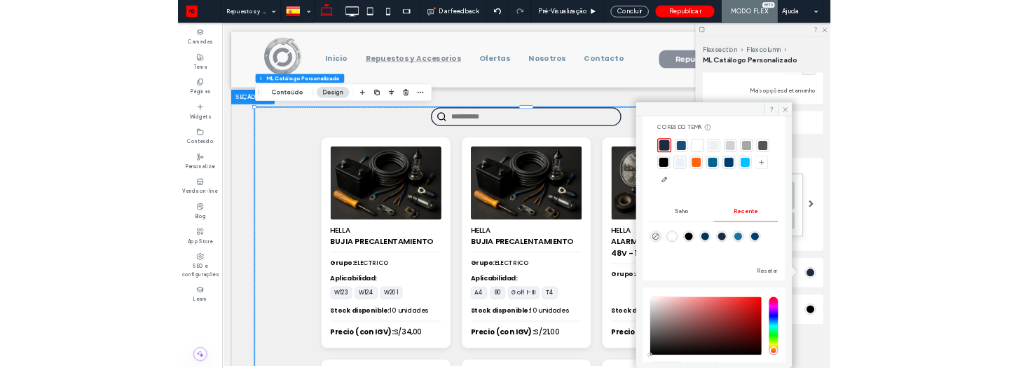
scroll to position [0, 0]
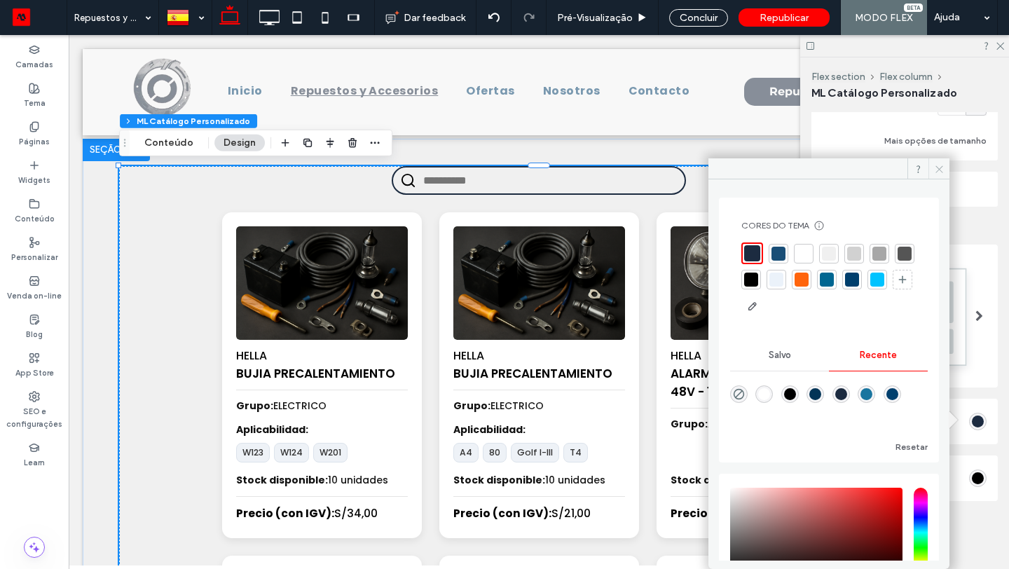
click at [941, 174] on span at bounding box center [938, 168] width 21 height 21
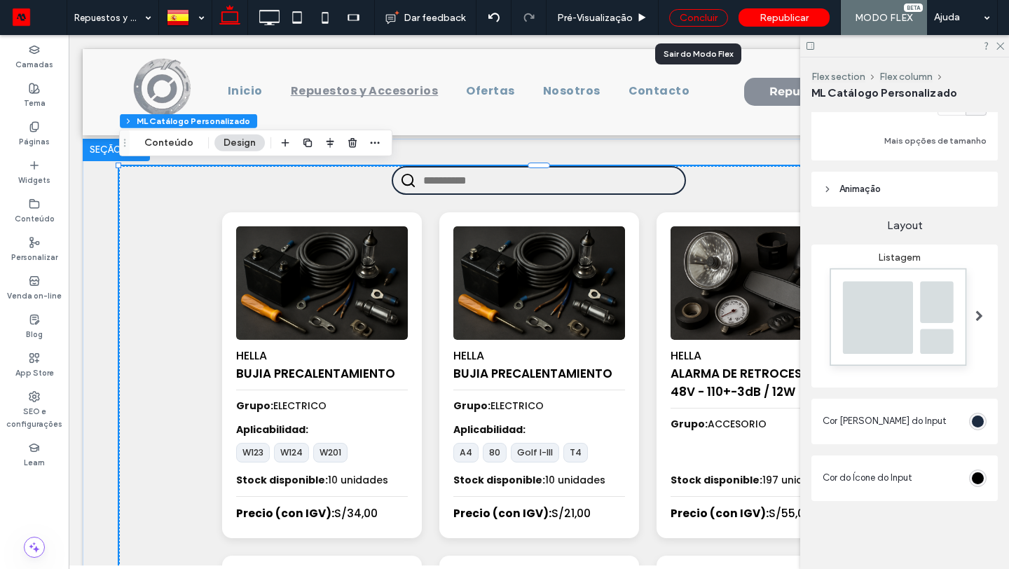
click at [705, 23] on div "Concluir" at bounding box center [698, 18] width 59 height 18
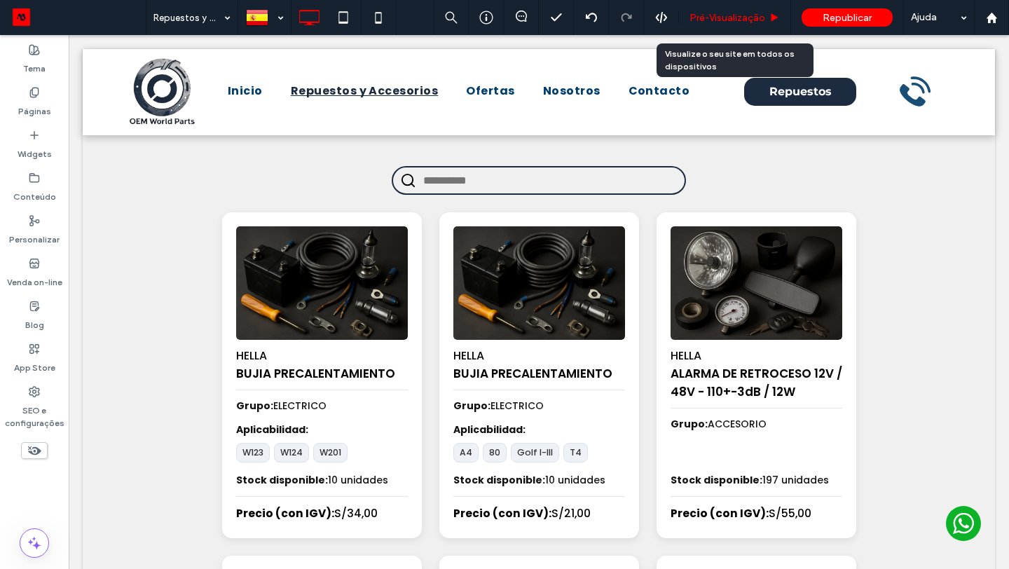
click at [712, 25] on div "Pré-Visualizaçāo" at bounding box center [735, 17] width 112 height 35
click at [713, 18] on span "Pré-Visualizaçāo" at bounding box center [727, 18] width 76 height 12
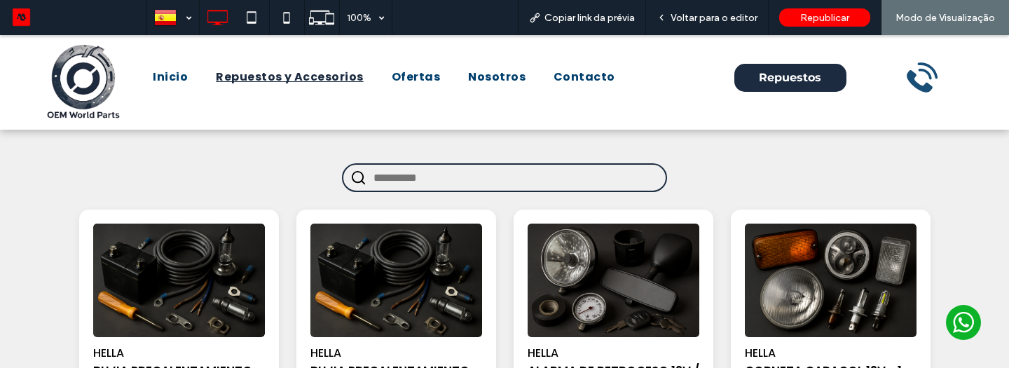
click at [495, 170] on input "text" at bounding box center [515, 178] width 285 height 26
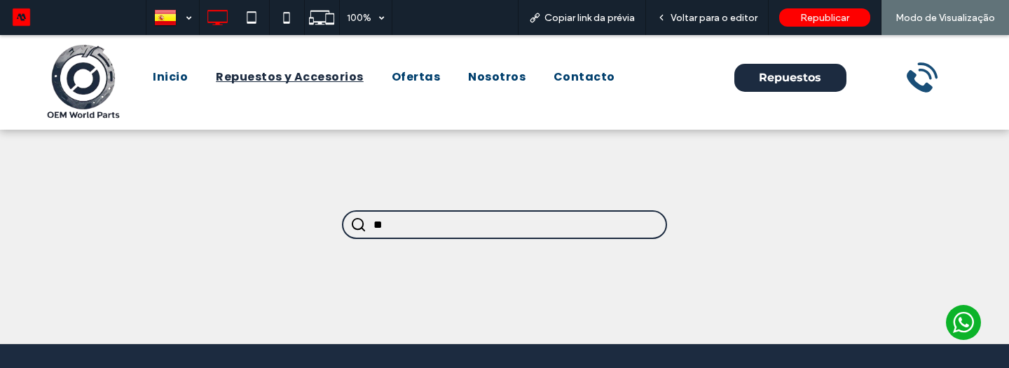
type input "*"
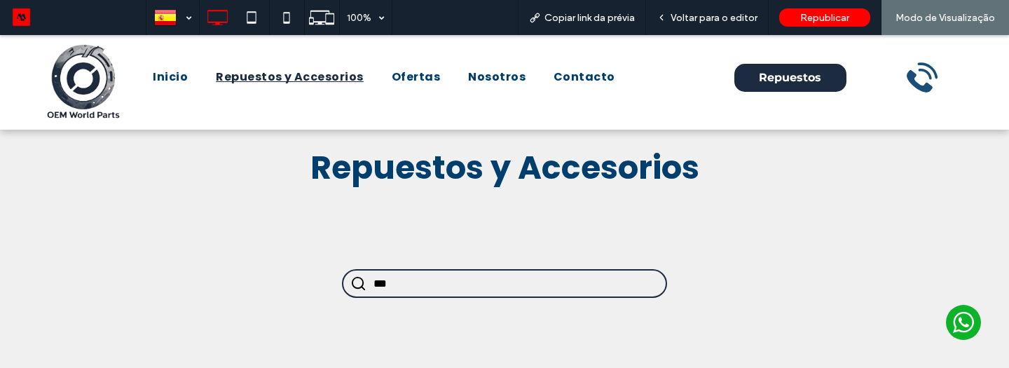
scroll to position [63, 0]
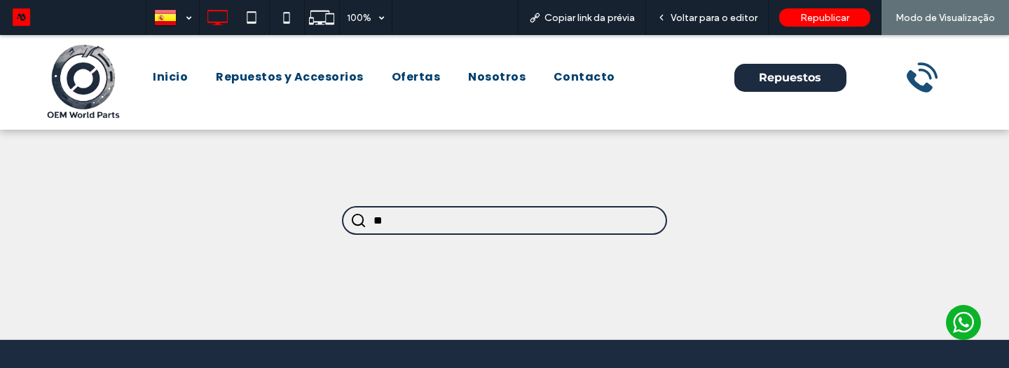
type input "*"
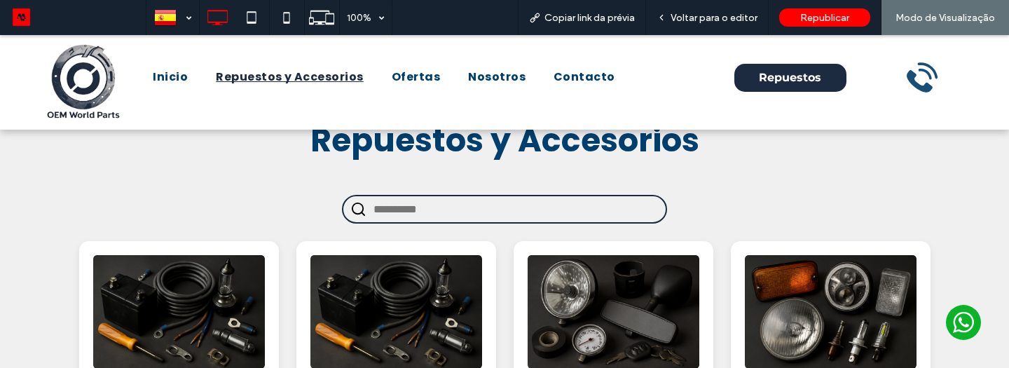
scroll to position [18, 0]
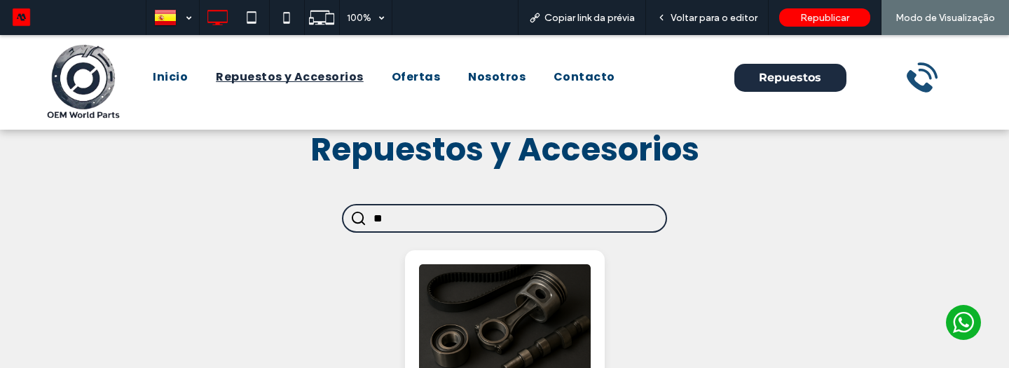
type input "*"
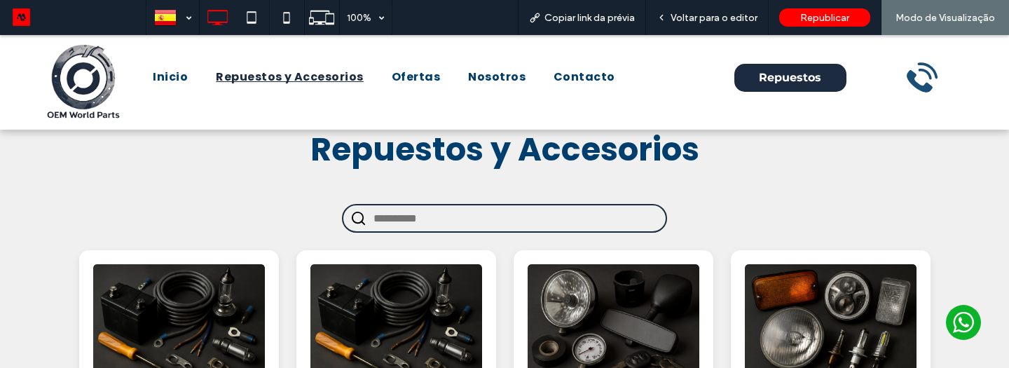
click at [508, 230] on input "text" at bounding box center [515, 218] width 285 height 26
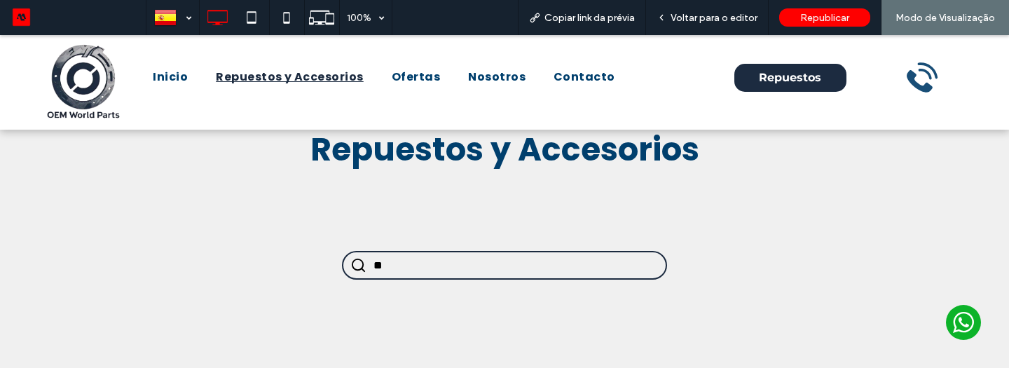
type input "*"
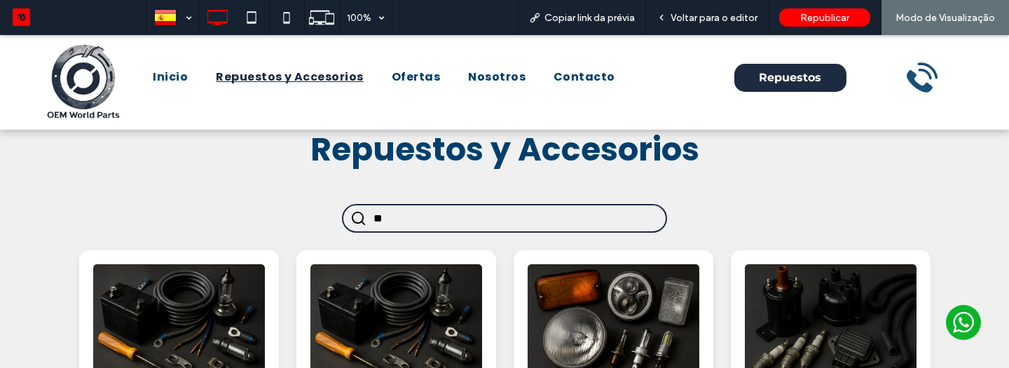
type input "*"
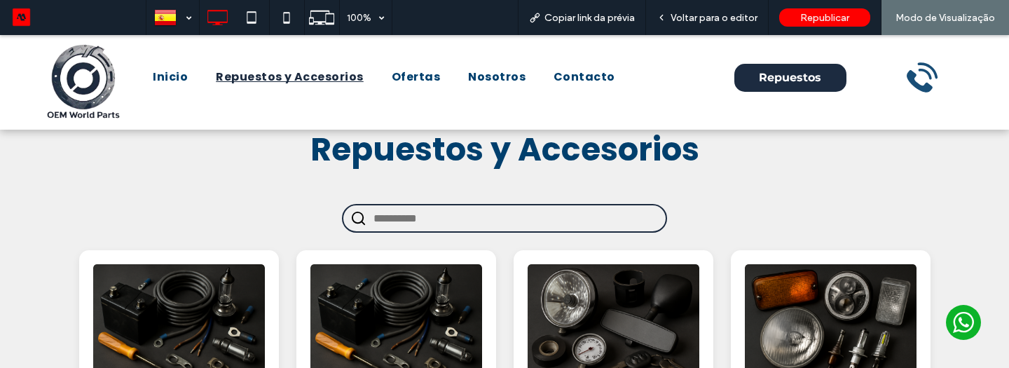
scroll to position [0, 0]
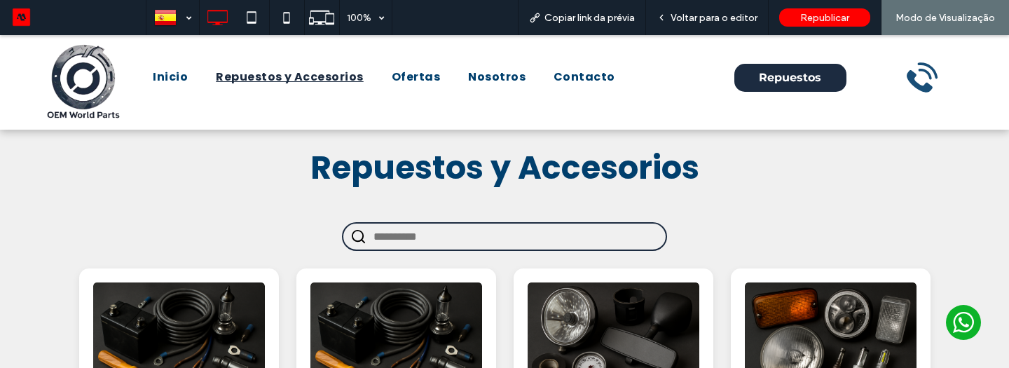
click at [430, 174] on span "Repuestos y Accesorios" at bounding box center [504, 167] width 389 height 45
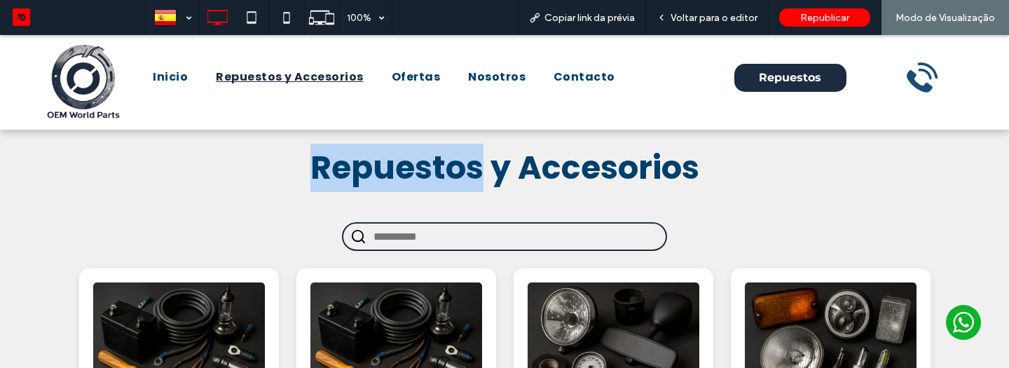
click at [430, 174] on span "Repuestos y Accesorios" at bounding box center [504, 167] width 389 height 45
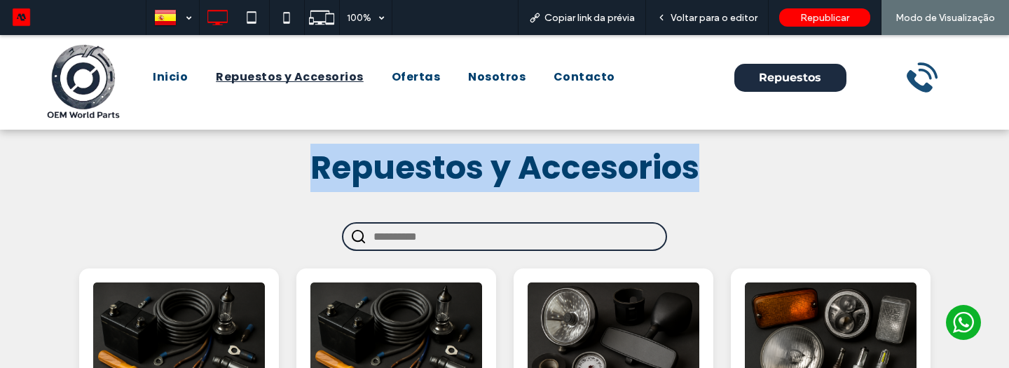
click at [430, 174] on span "Repuestos y Accesorios" at bounding box center [504, 167] width 389 height 45
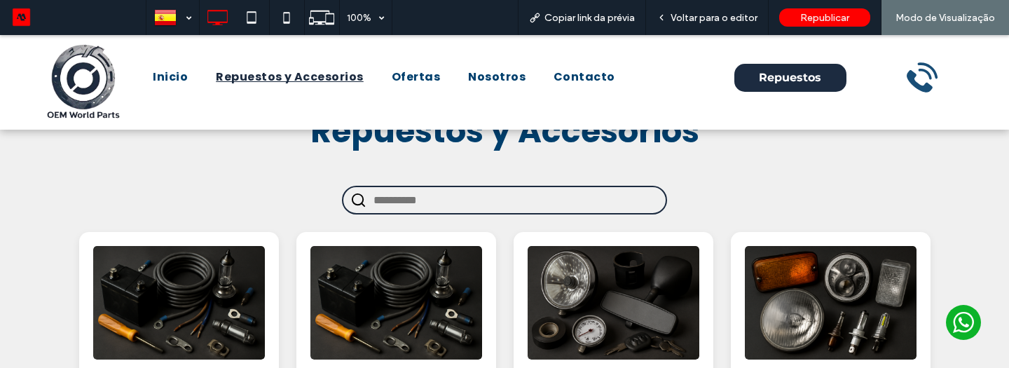
scroll to position [30, 0]
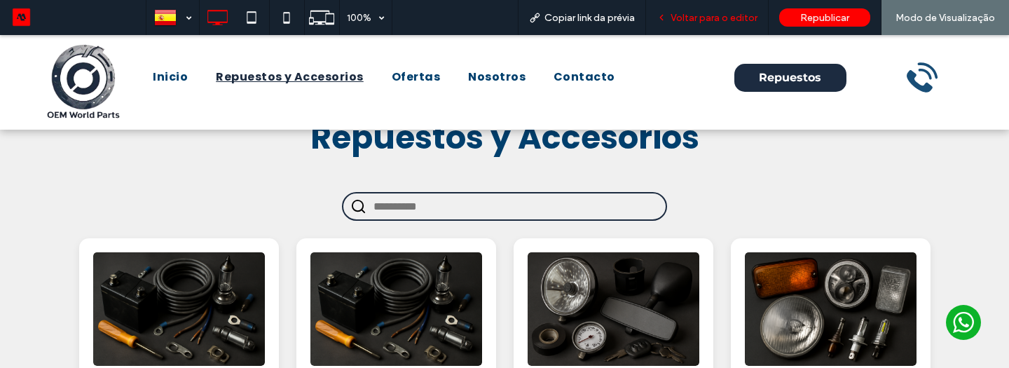
click at [706, 18] on span "Voltar para o editor" at bounding box center [713, 18] width 87 height 12
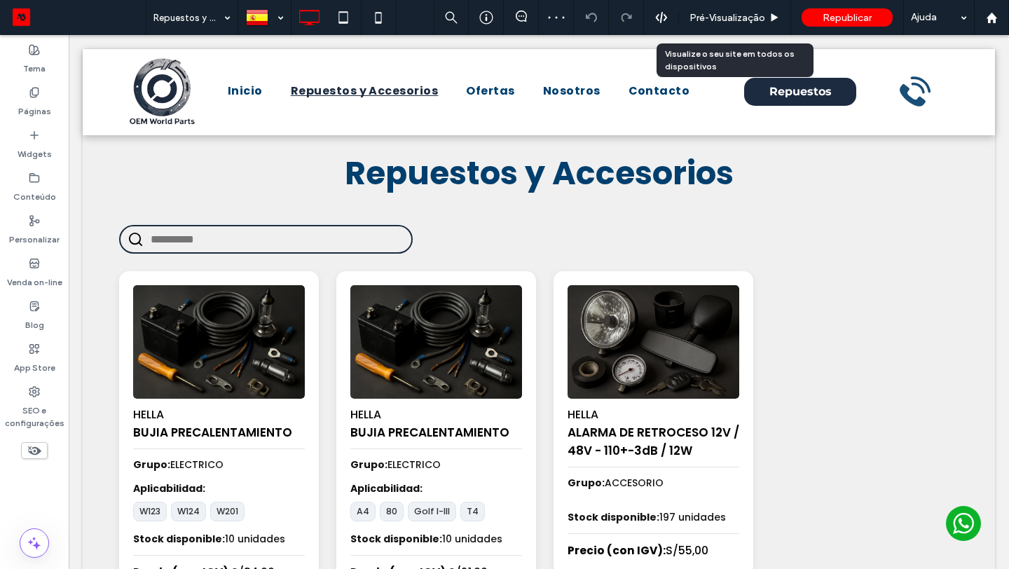
click at [738, 23] on div "Pré-Visualizaçāo" at bounding box center [735, 17] width 112 height 35
click at [727, 12] on span "Pré-Visualizaçāo" at bounding box center [727, 18] width 76 height 12
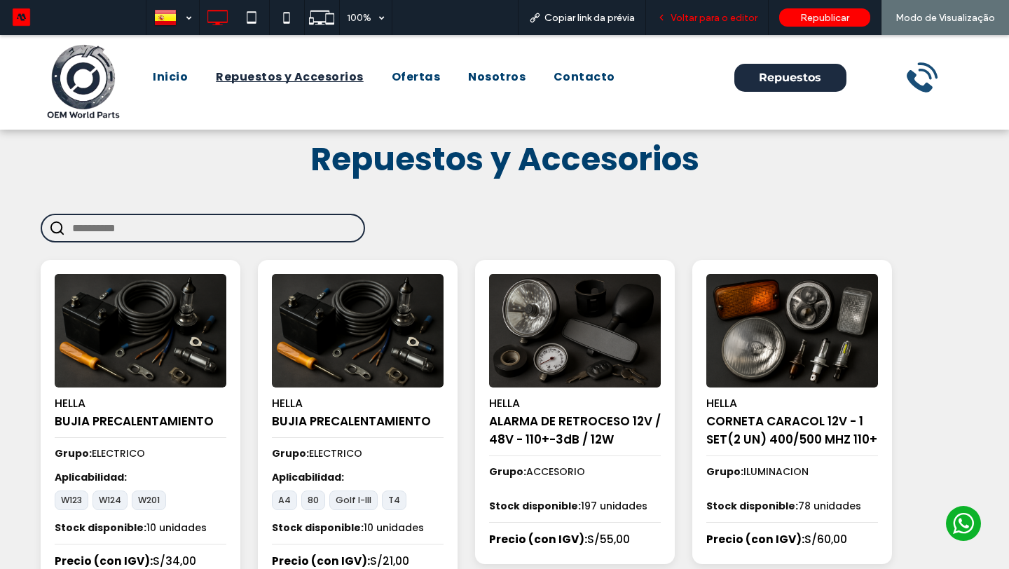
click at [724, 21] on span "Voltar para o editor" at bounding box center [713, 18] width 87 height 12
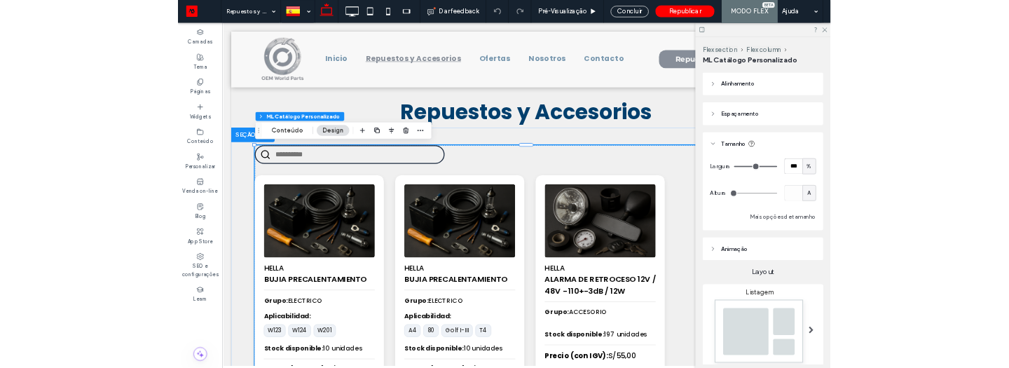
scroll to position [154, 0]
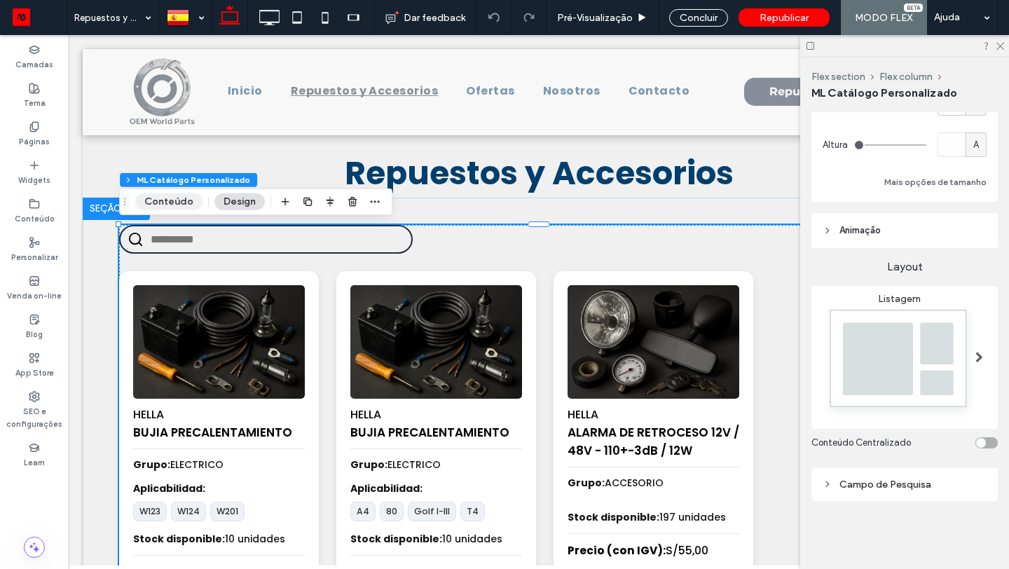
click at [175, 207] on button "Conteúdo" at bounding box center [168, 201] width 67 height 17
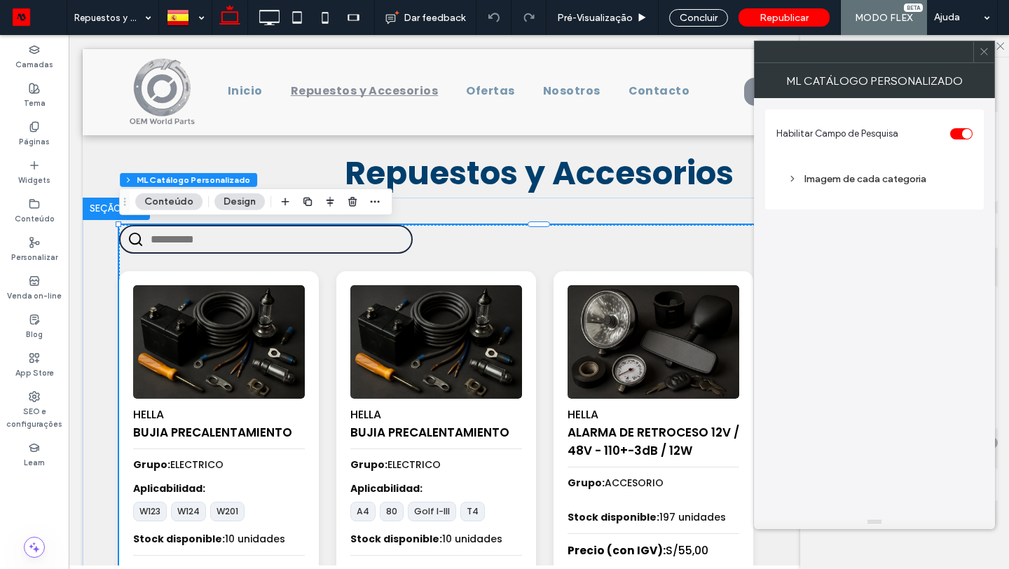
click at [979, 60] on span at bounding box center [984, 51] width 11 height 21
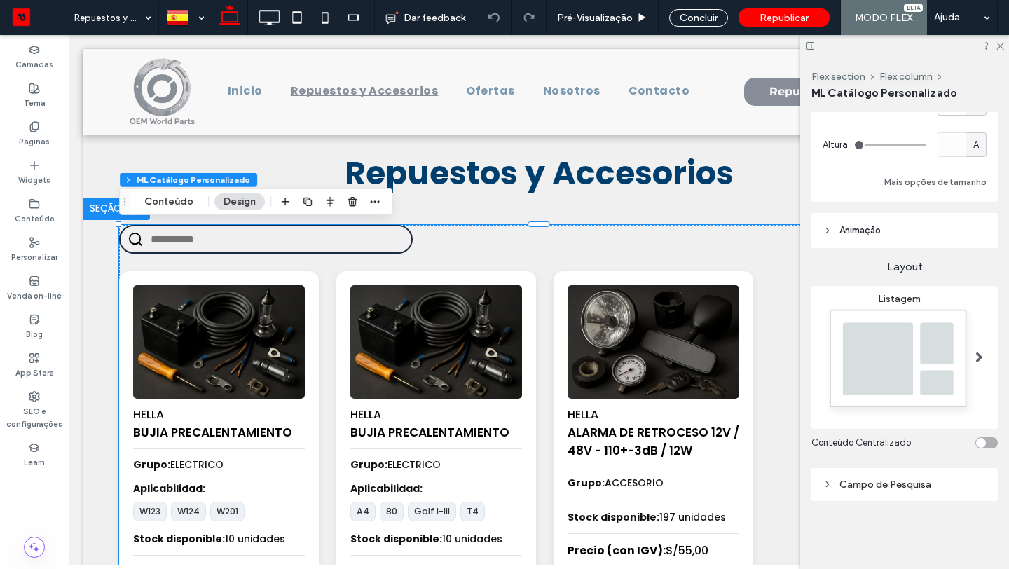
click at [981, 448] on section "Conteúdo Centralizado" at bounding box center [904, 443] width 186 height 28
click at [985, 442] on div "toggle" at bounding box center [981, 443] width 10 height 10
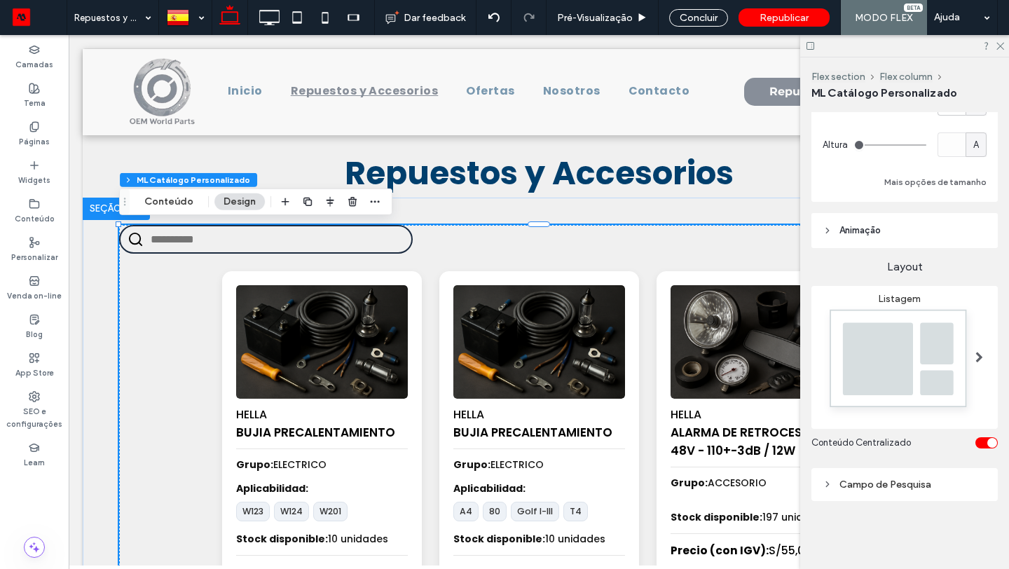
click at [985, 442] on div "toggle" at bounding box center [986, 442] width 22 height 11
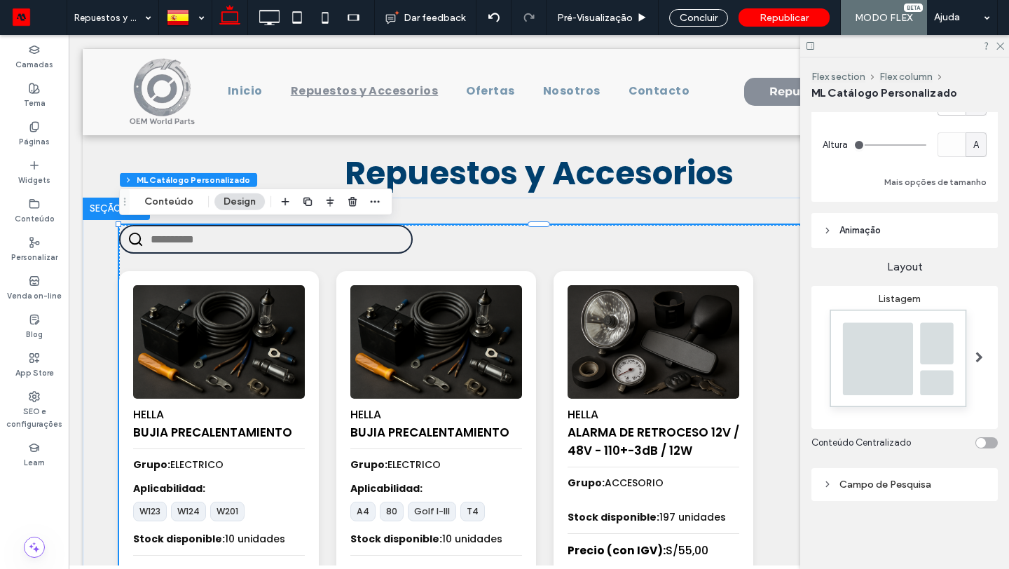
click at [985, 443] on div "toggle" at bounding box center [986, 442] width 22 height 11
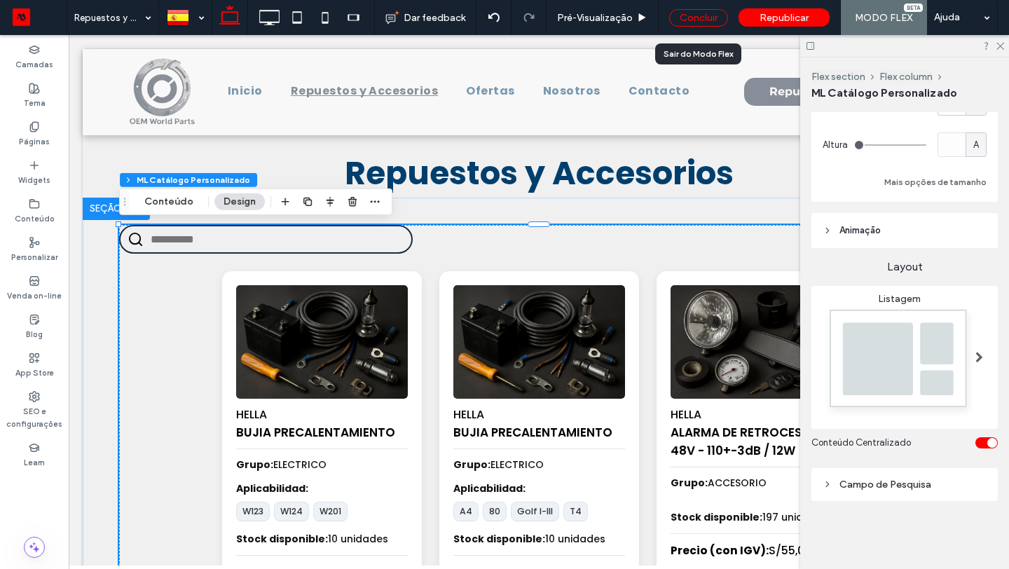
click at [696, 25] on div "Concluir" at bounding box center [698, 18] width 59 height 18
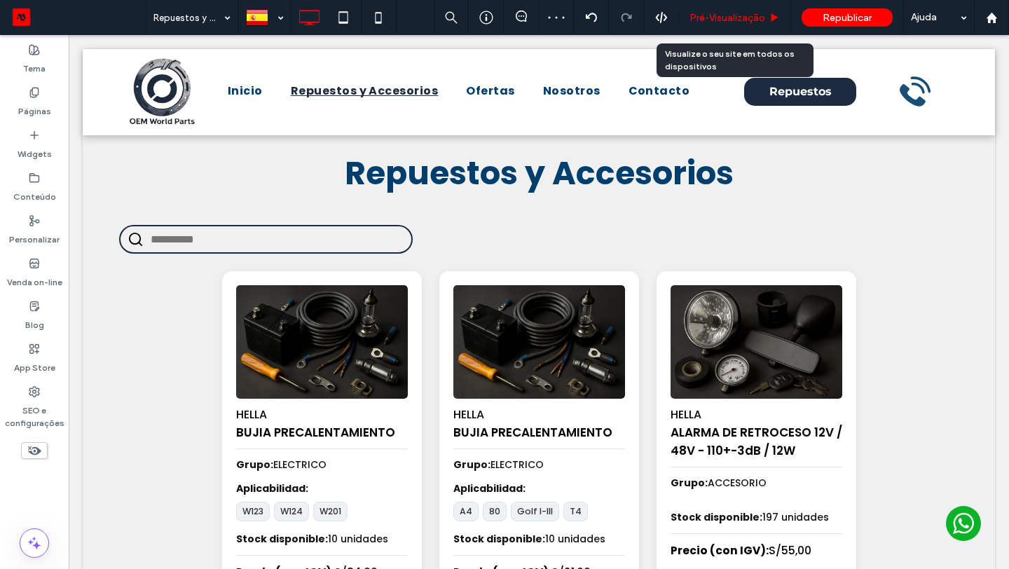
click at [712, 17] on span "Pré-Visualizaçāo" at bounding box center [727, 18] width 76 height 12
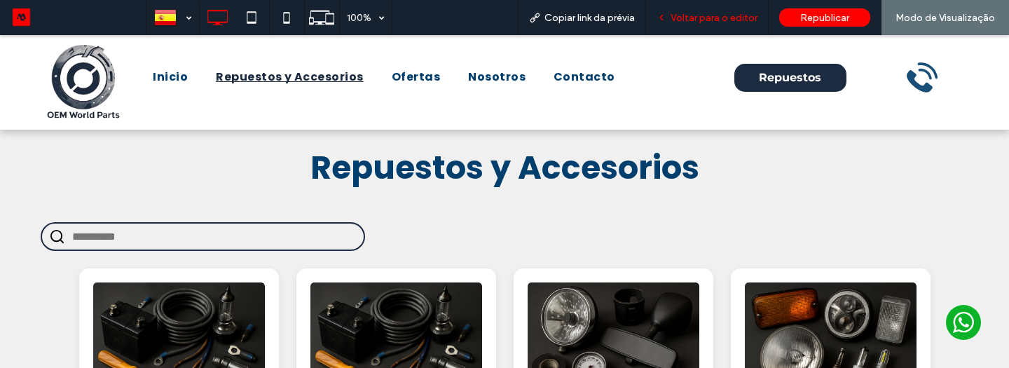
click at [716, 23] on span "Voltar para o editor" at bounding box center [713, 18] width 87 height 12
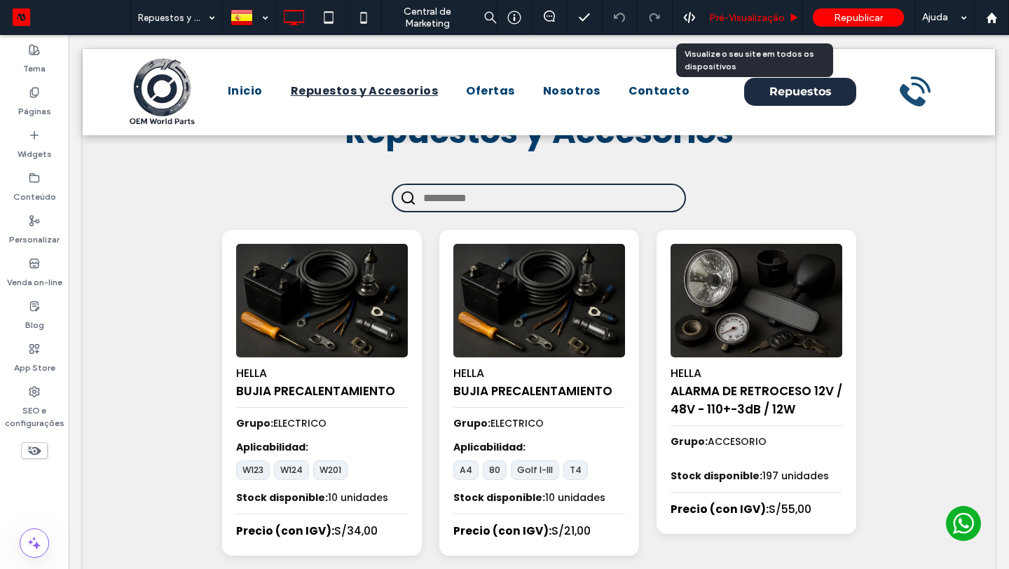
click at [738, 20] on span "Pré-Visualizaçāo" at bounding box center [747, 18] width 76 height 12
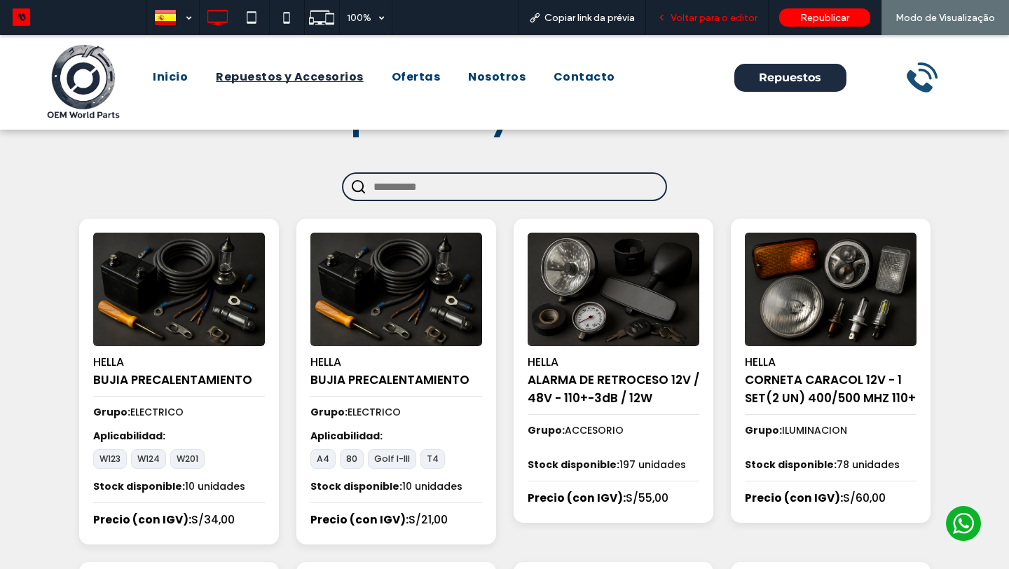
click at [738, 20] on span "Voltar para o editor" at bounding box center [713, 18] width 87 height 12
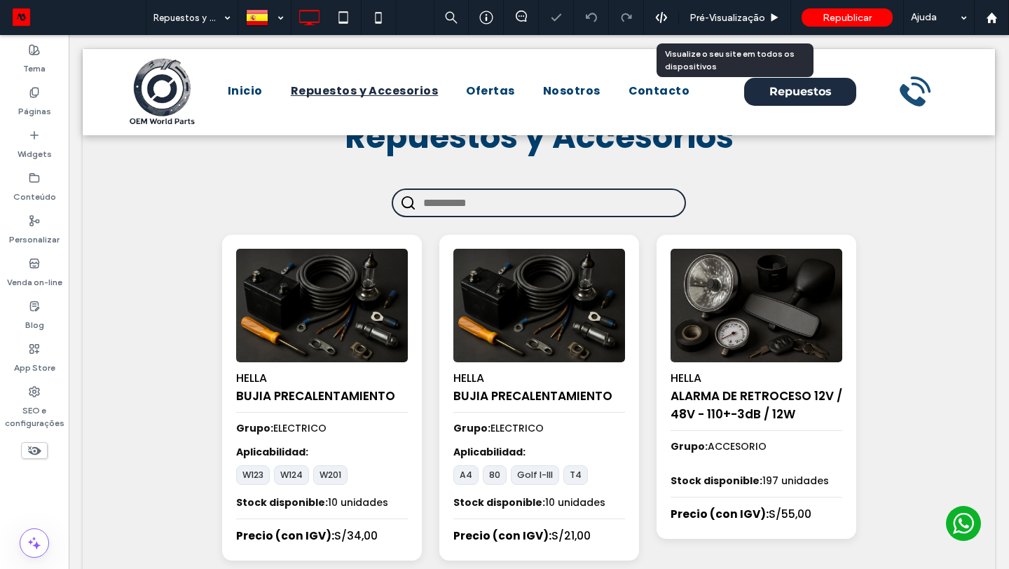
click at [738, 20] on span "Pré-Visualizaçāo" at bounding box center [727, 18] width 76 height 12
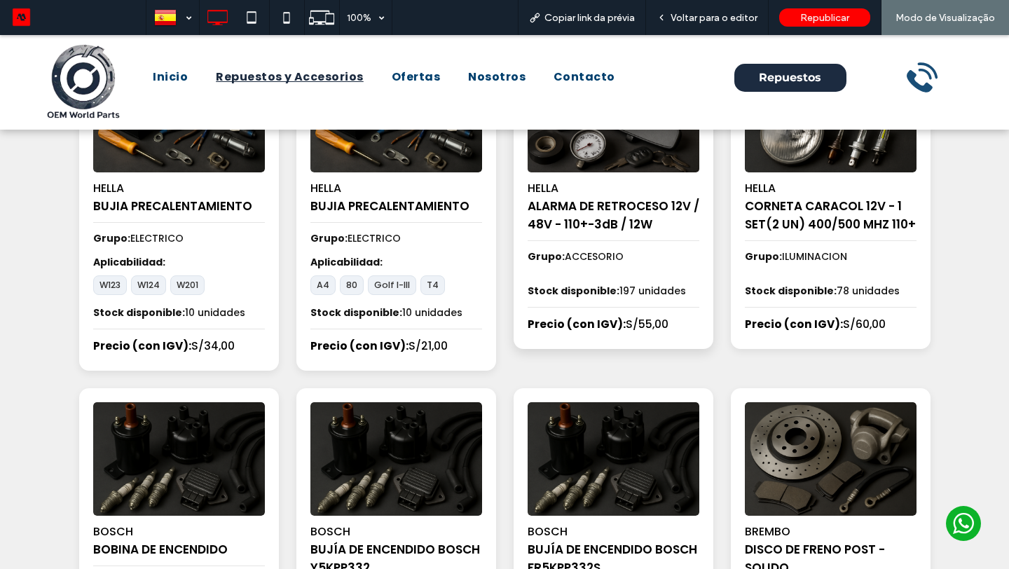
scroll to position [220, 0]
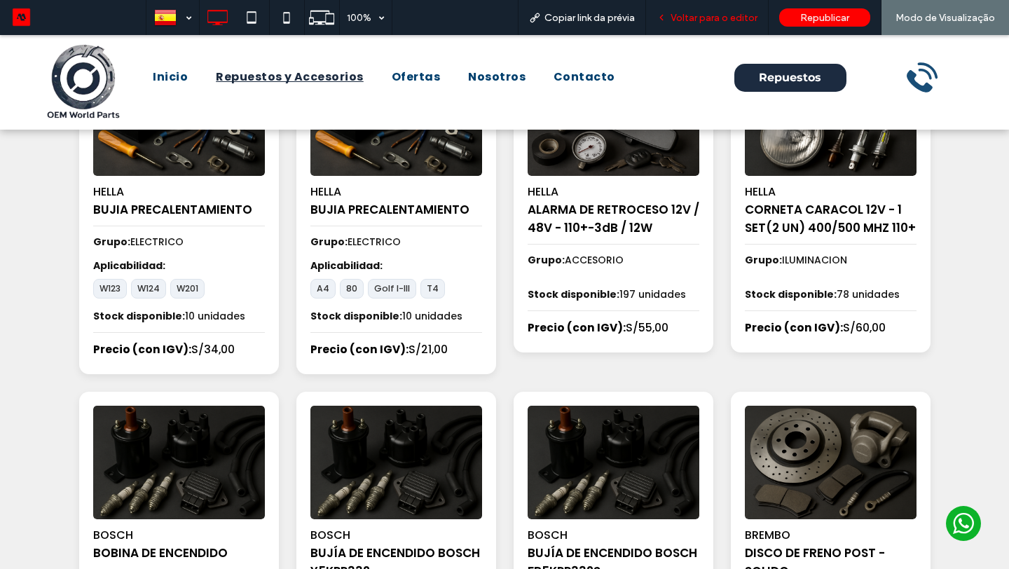
click at [697, 22] on span "Voltar para o editor" at bounding box center [713, 18] width 87 height 12
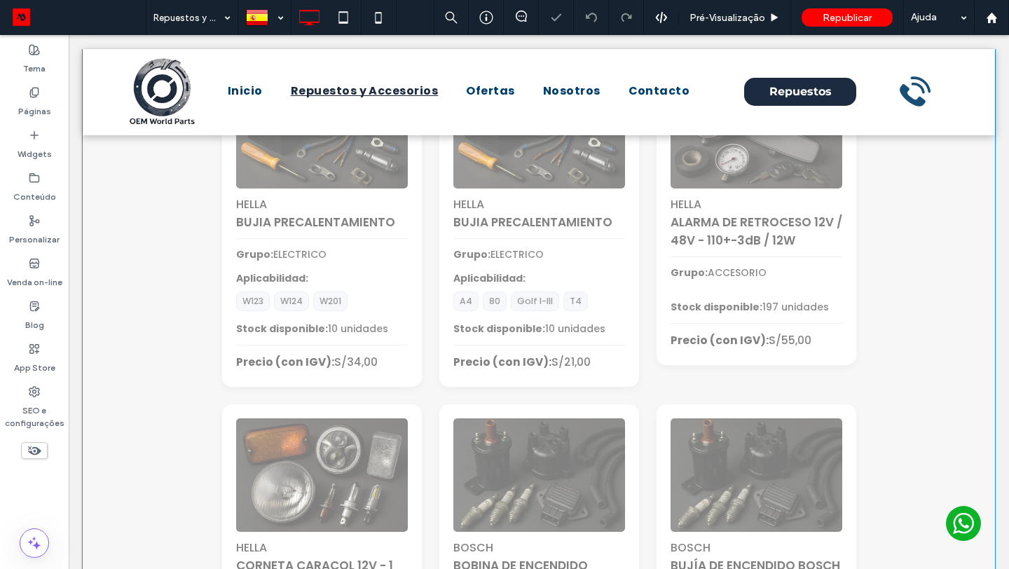
scroll to position [210, 0]
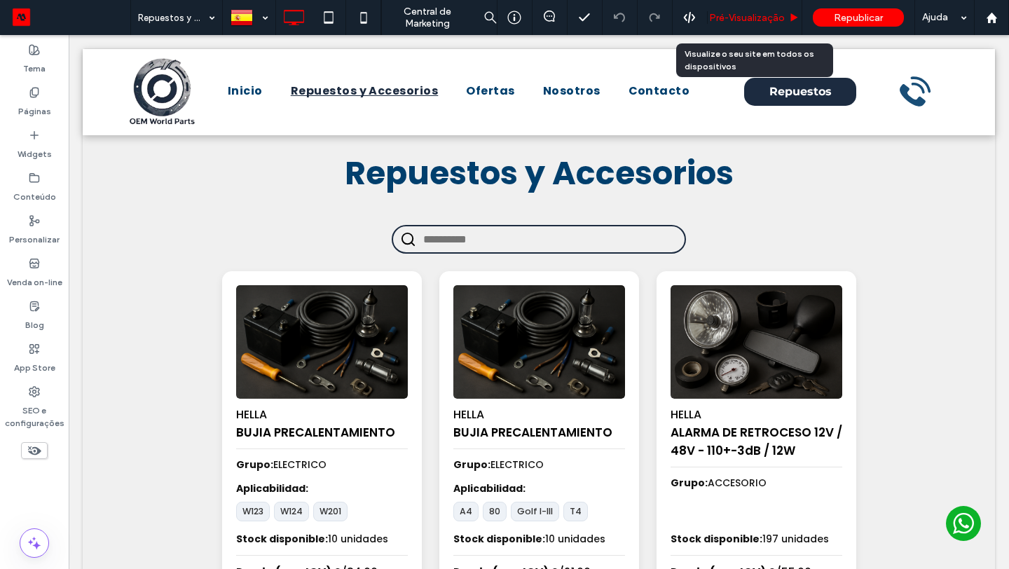
click at [728, 20] on span "Pré-Visualizaçāo" at bounding box center [747, 18] width 76 height 12
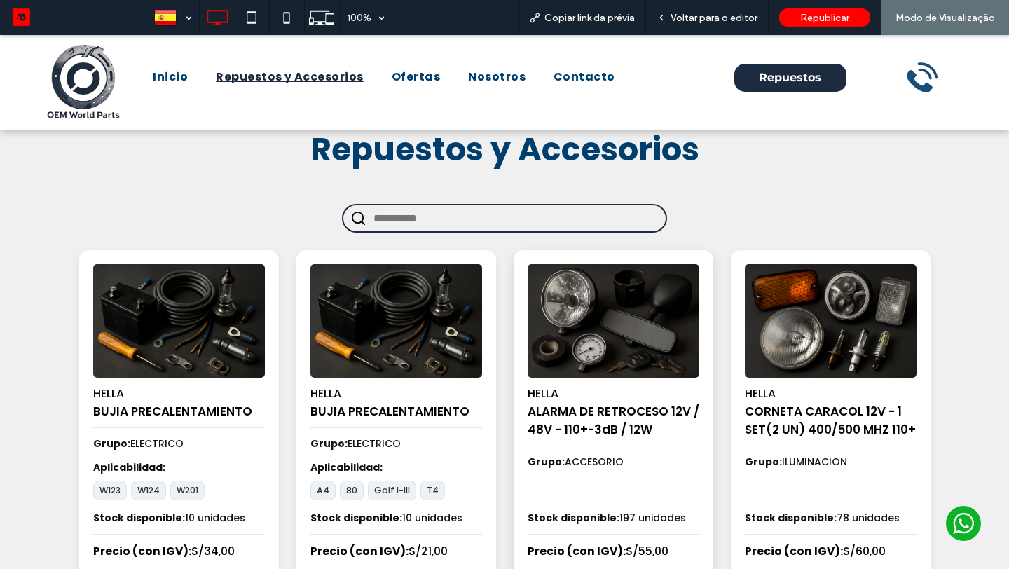
scroll to position [20, 0]
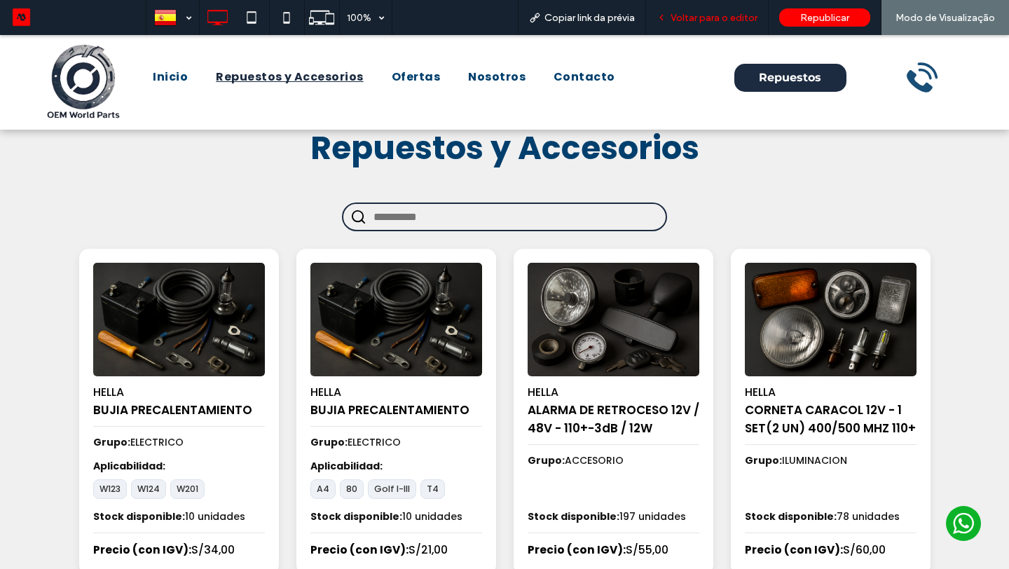
click at [733, 24] on div "Voltar para o editor" at bounding box center [707, 17] width 123 height 35
click at [722, 22] on span "Voltar para o editor" at bounding box center [713, 18] width 87 height 12
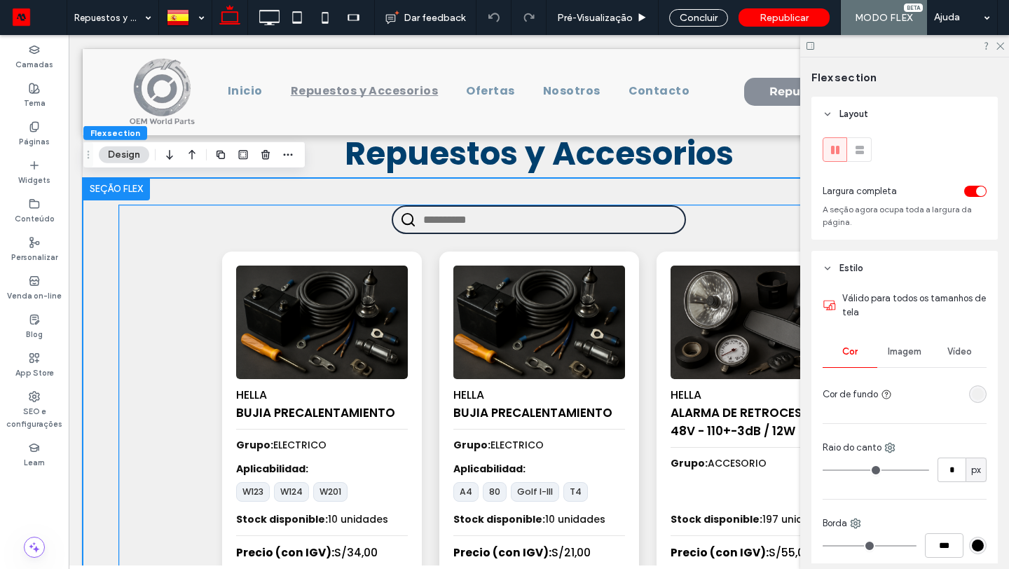
click at [464, 340] on img at bounding box center [538, 322] width 180 height 119
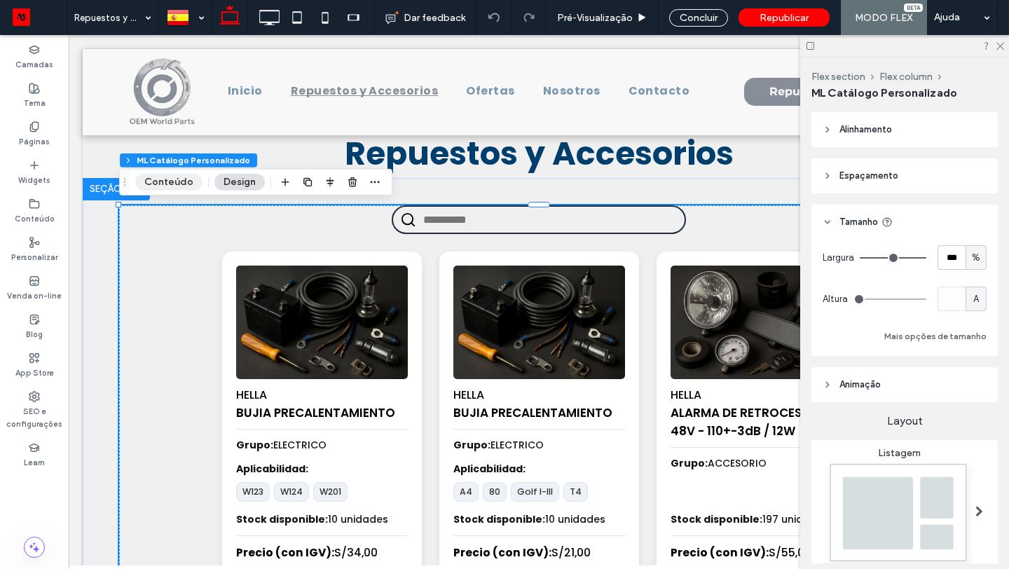
drag, startPoint x: 186, startPoint y: 173, endPoint x: 119, endPoint y: 133, distance: 78.2
click at [186, 174] on button "Conteúdo" at bounding box center [168, 182] width 67 height 17
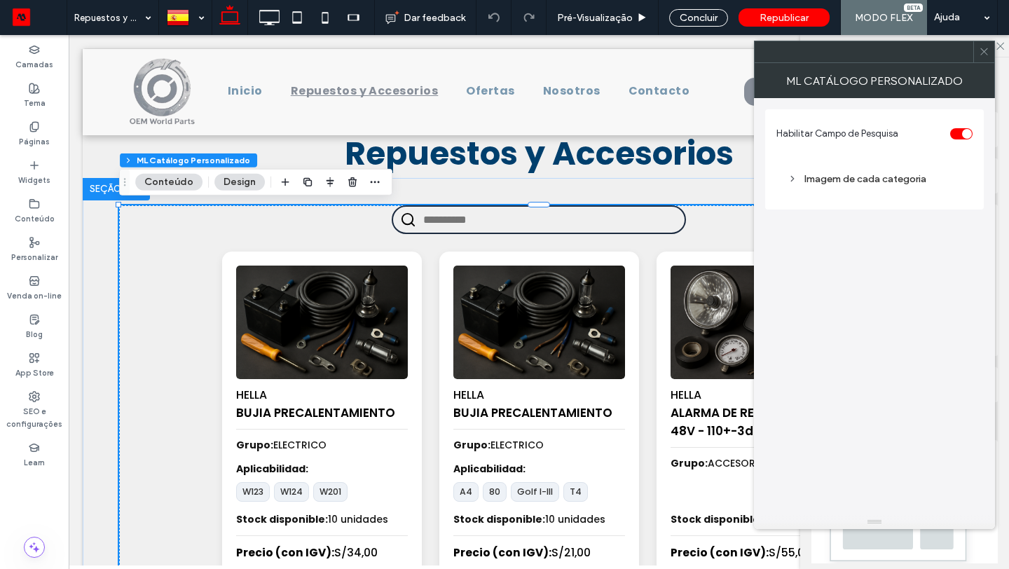
click at [980, 55] on icon at bounding box center [984, 51] width 11 height 11
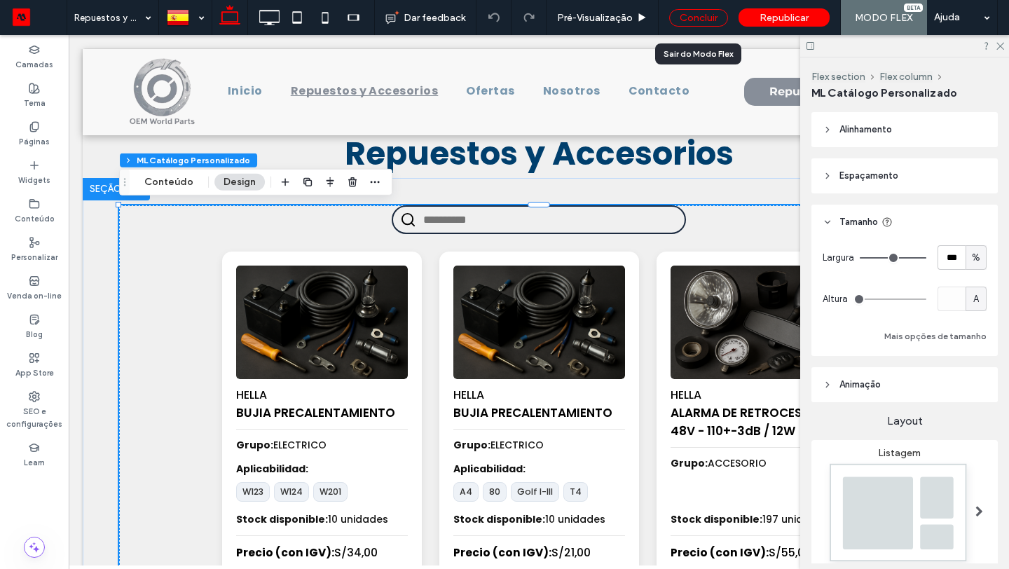
click at [689, 13] on div "Concluir" at bounding box center [698, 18] width 59 height 18
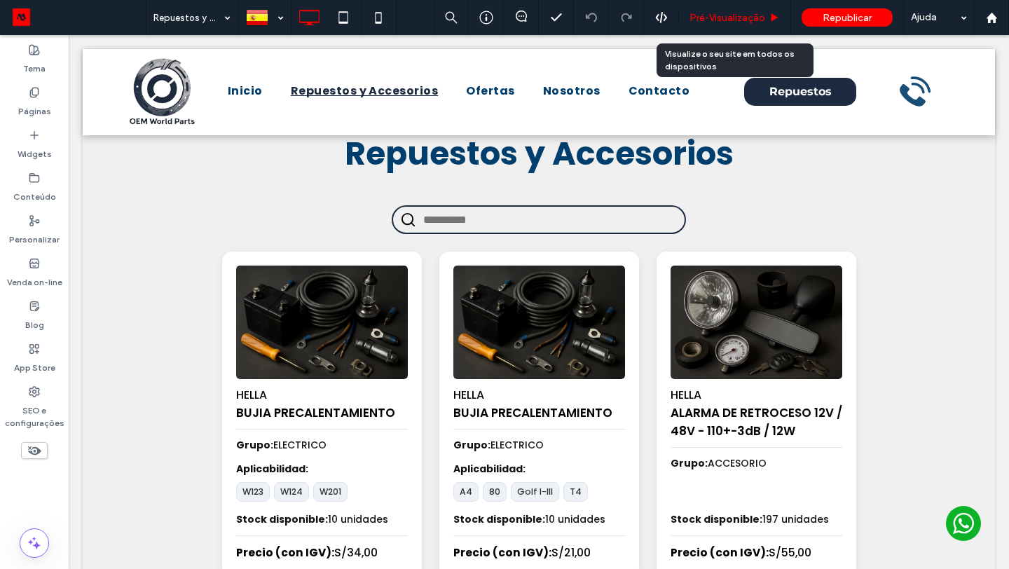
click at [743, 20] on span "Pré-Visualizaçāo" at bounding box center [727, 18] width 76 height 12
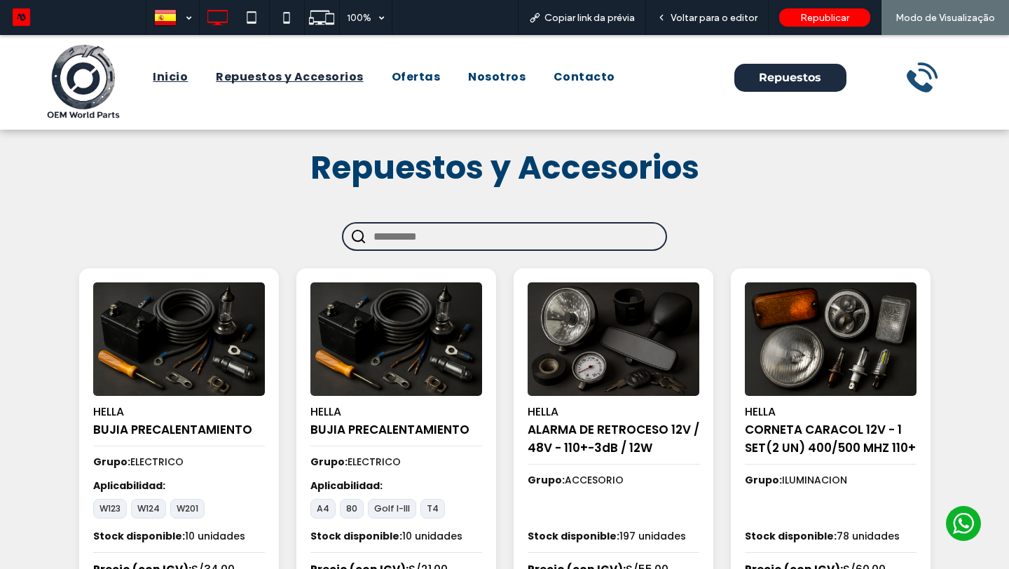
click at [177, 75] on span "Inicio" at bounding box center [170, 77] width 35 height 17
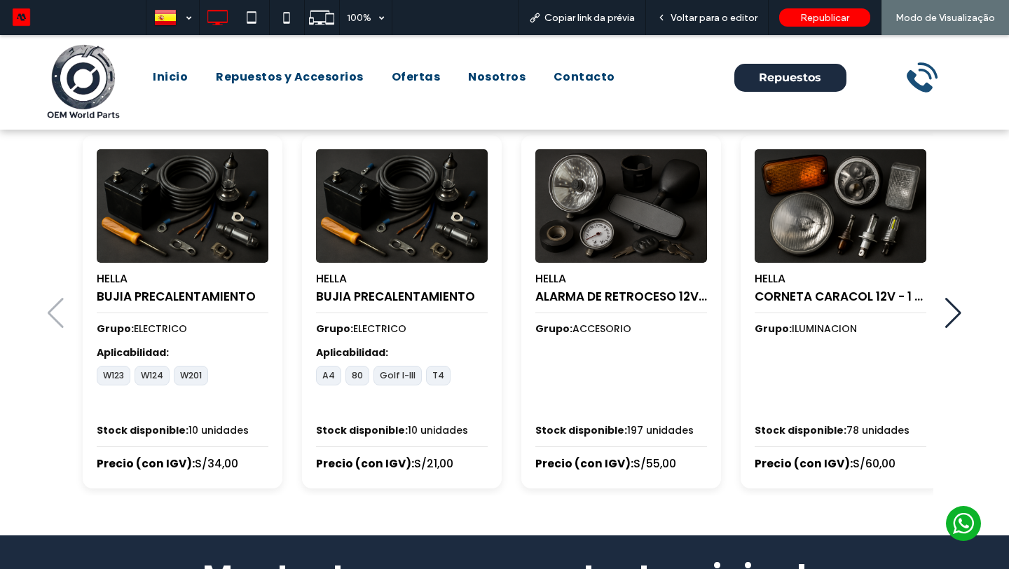
scroll to position [633, 0]
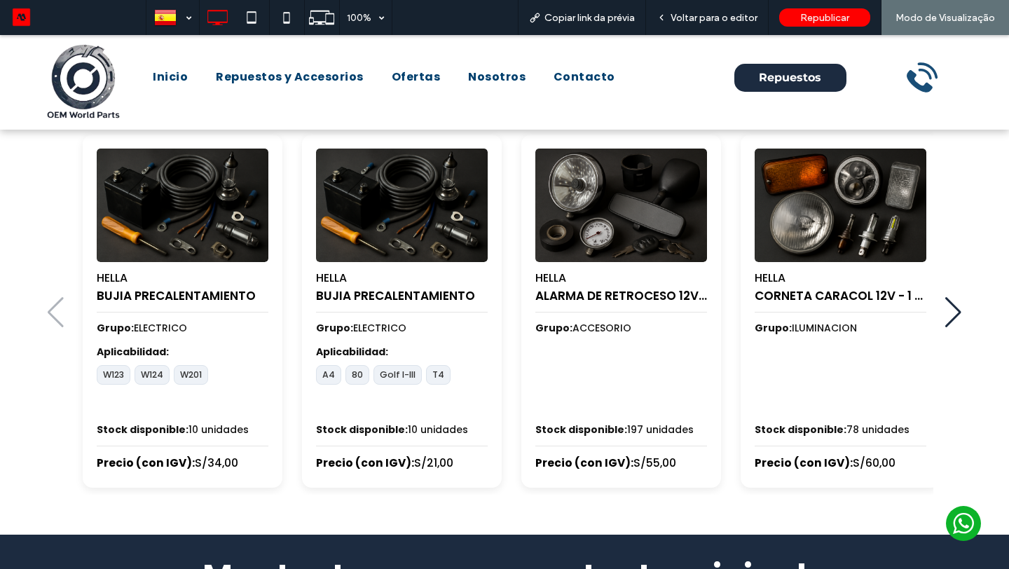
click at [956, 309] on div "Next slide" at bounding box center [952, 312] width 17 height 31
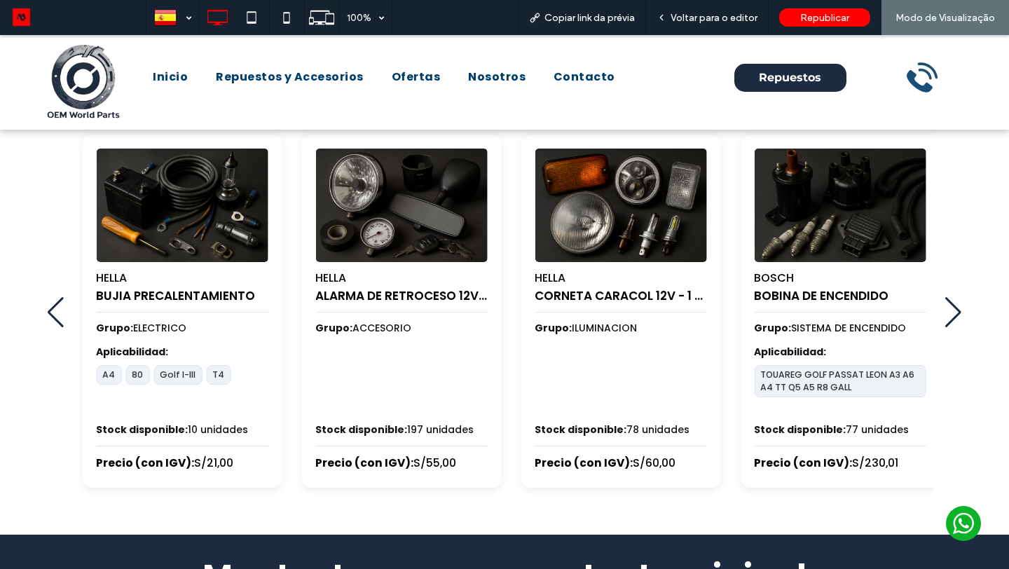
click at [956, 309] on div "Next slide" at bounding box center [952, 312] width 17 height 31
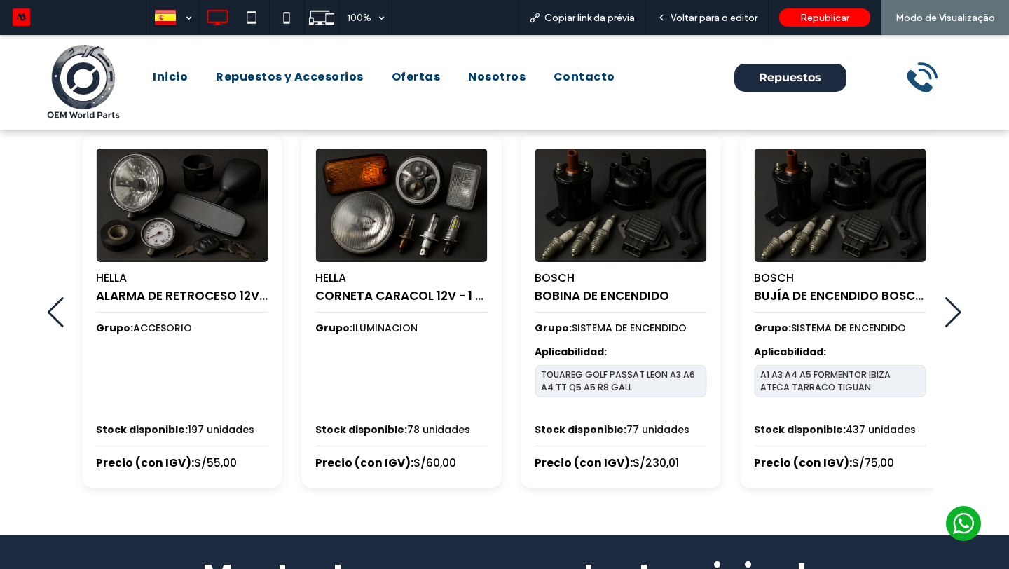
click at [956, 309] on div "Next slide" at bounding box center [952, 312] width 17 height 31
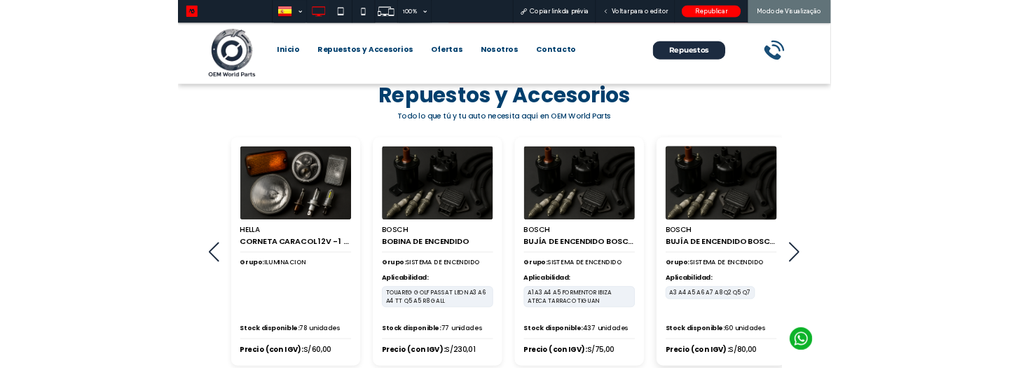
scroll to position [635, 0]
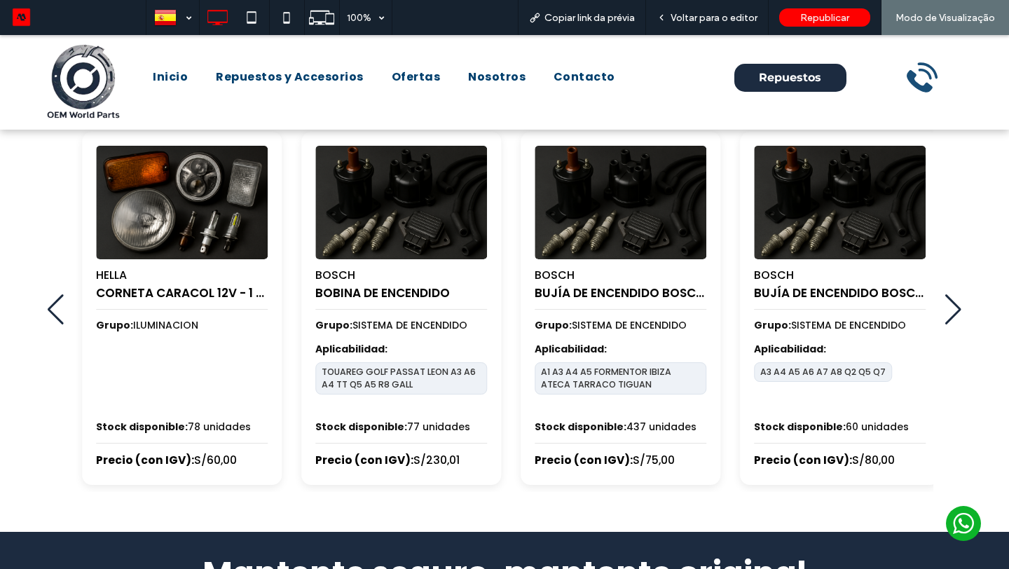
click at [947, 305] on div "Next slide" at bounding box center [952, 309] width 17 height 31
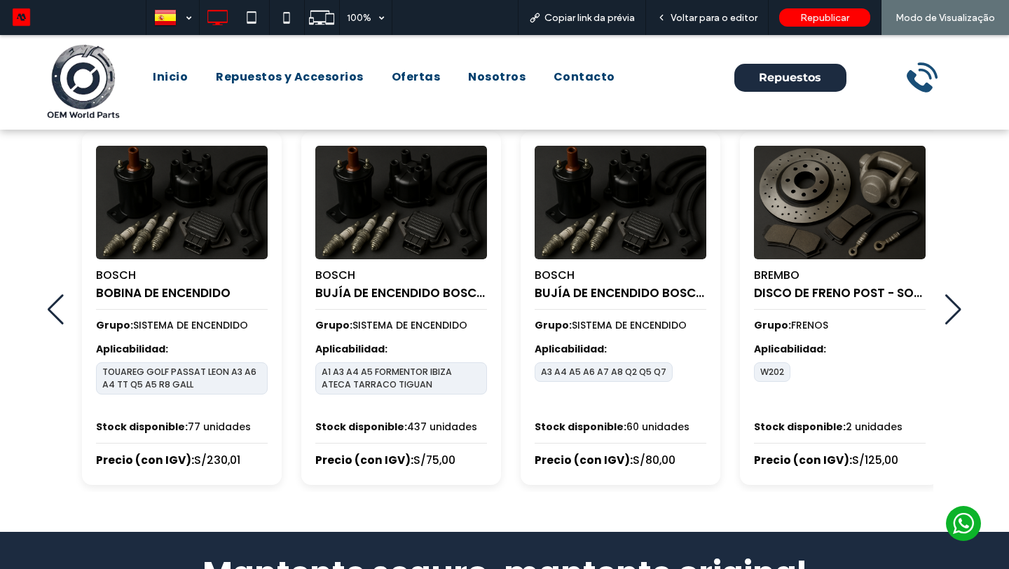
click at [947, 305] on div "Next slide" at bounding box center [952, 309] width 17 height 31
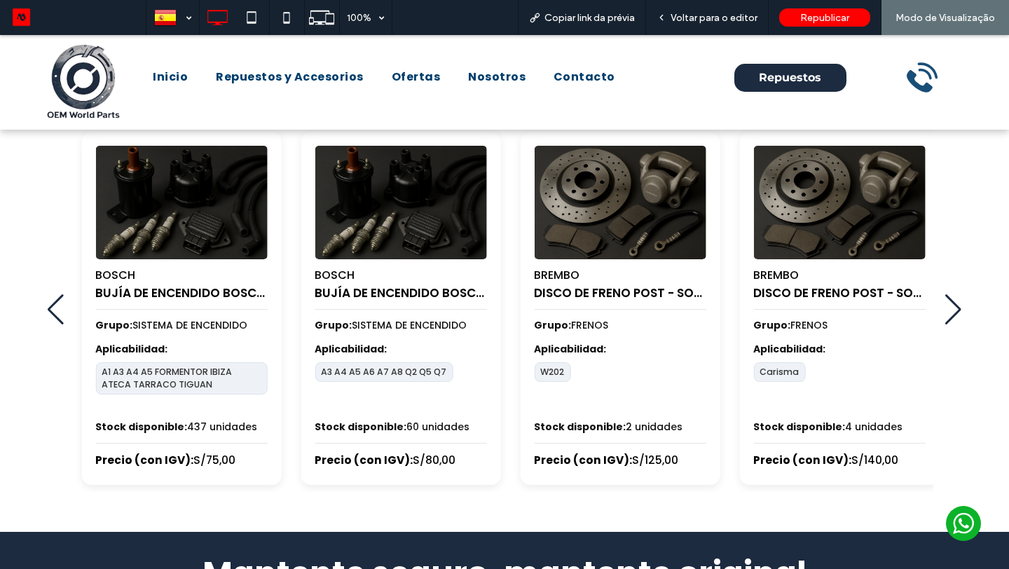
click at [947, 305] on div "Next slide" at bounding box center [952, 309] width 17 height 31
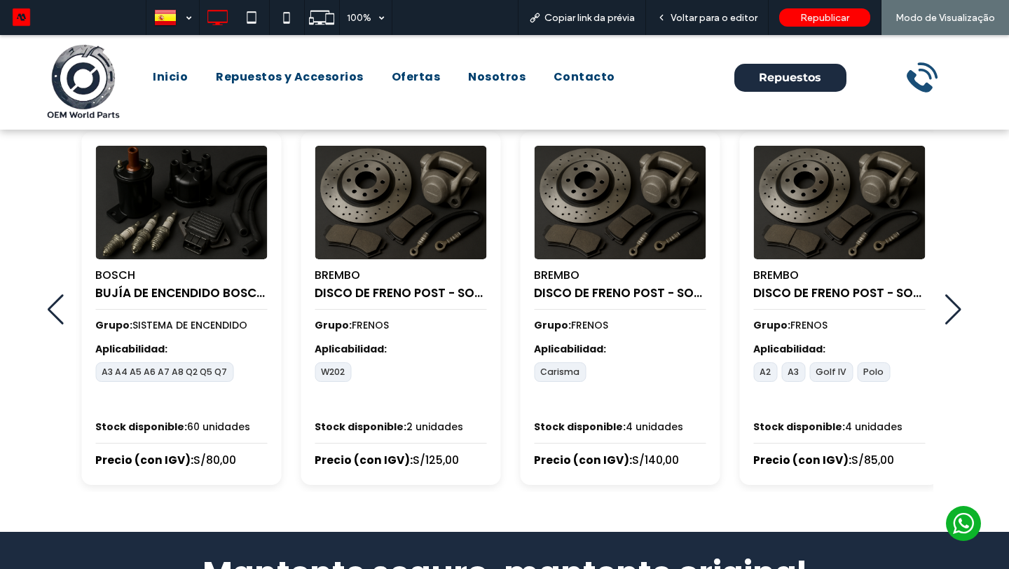
click at [947, 305] on div "Next slide" at bounding box center [952, 309] width 17 height 31
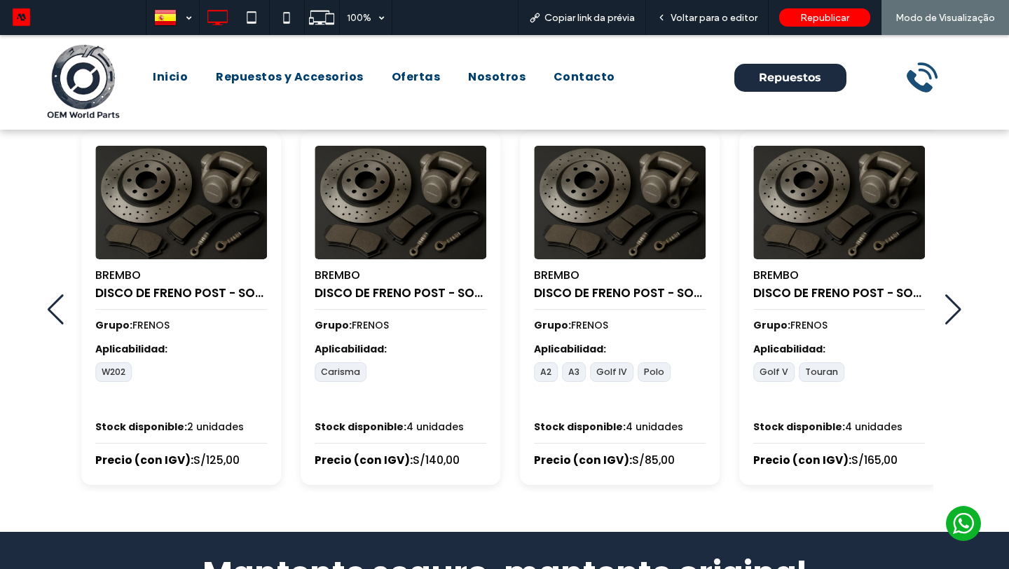
click at [947, 305] on div "Next slide" at bounding box center [952, 309] width 17 height 31
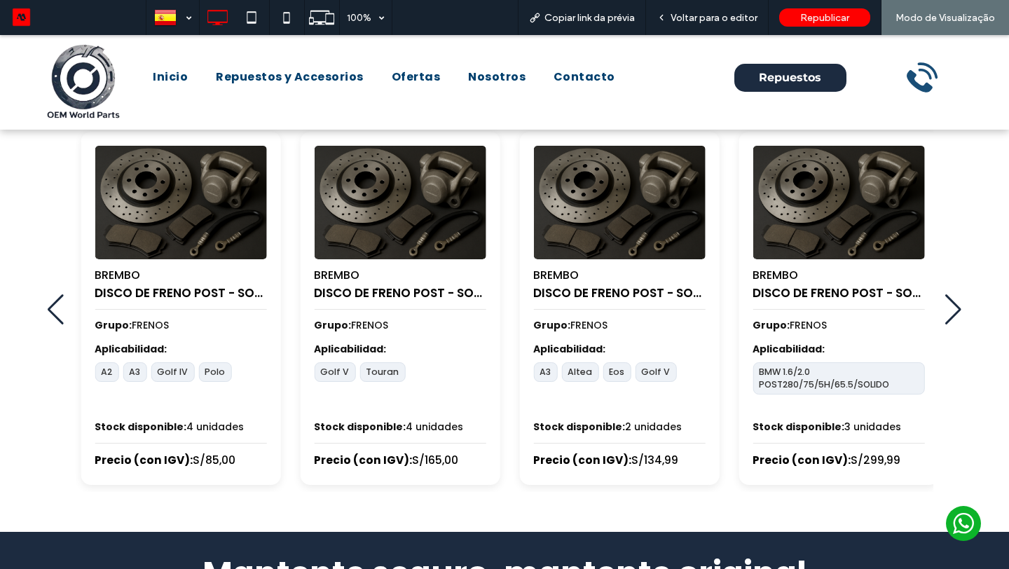
click at [947, 305] on div "Next slide" at bounding box center [952, 309] width 17 height 31
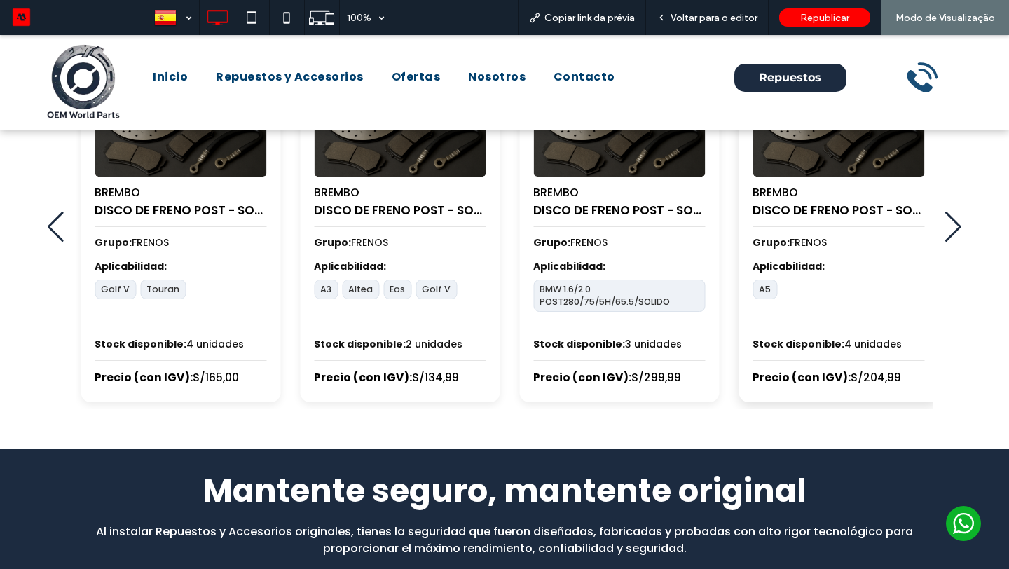
scroll to position [693, 0]
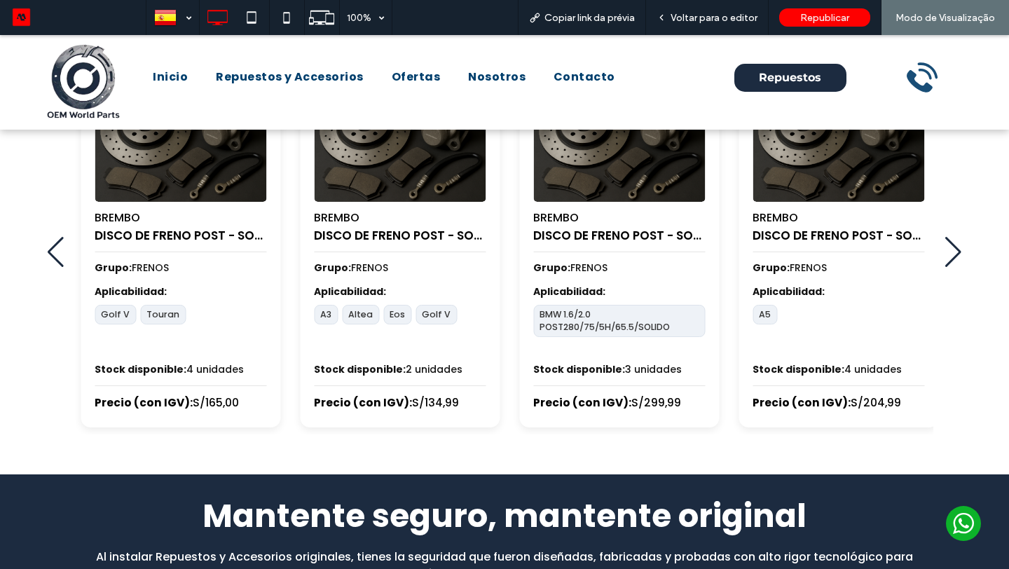
click at [947, 254] on div "Next slide" at bounding box center [952, 252] width 17 height 31
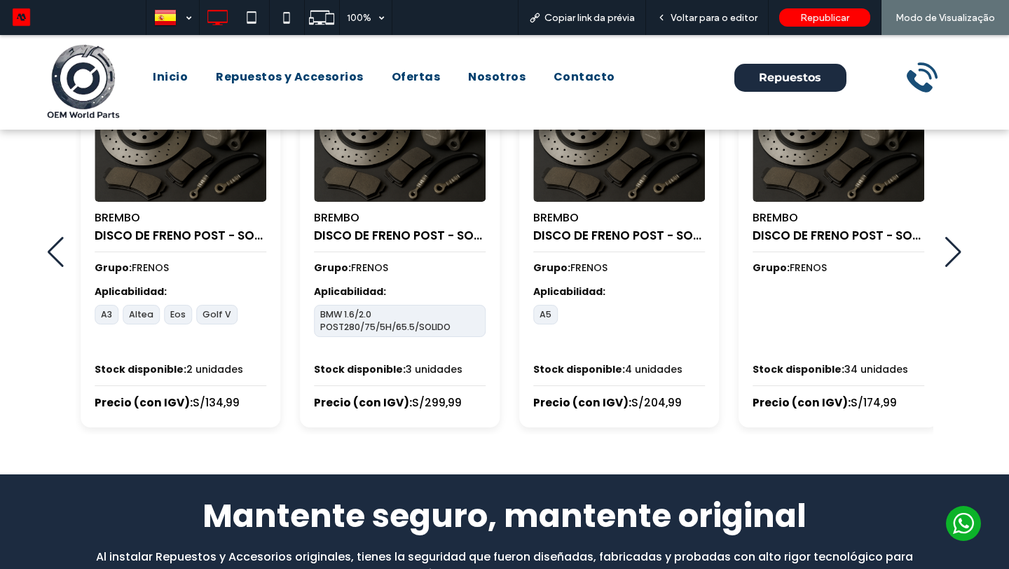
click at [63, 260] on div "Previous slide" at bounding box center [56, 252] width 17 height 31
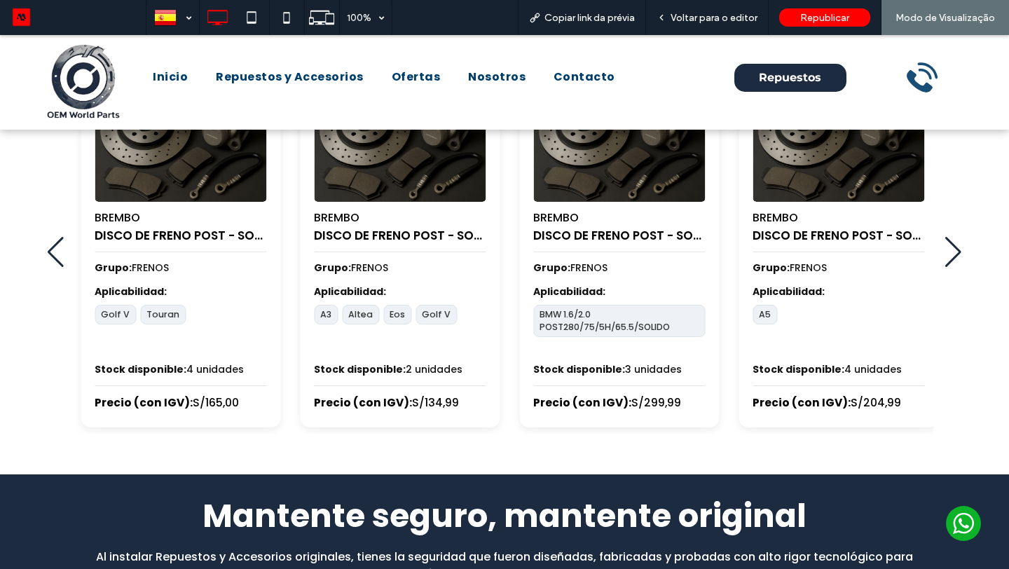
click at [63, 260] on div "Previous slide" at bounding box center [56, 252] width 17 height 31
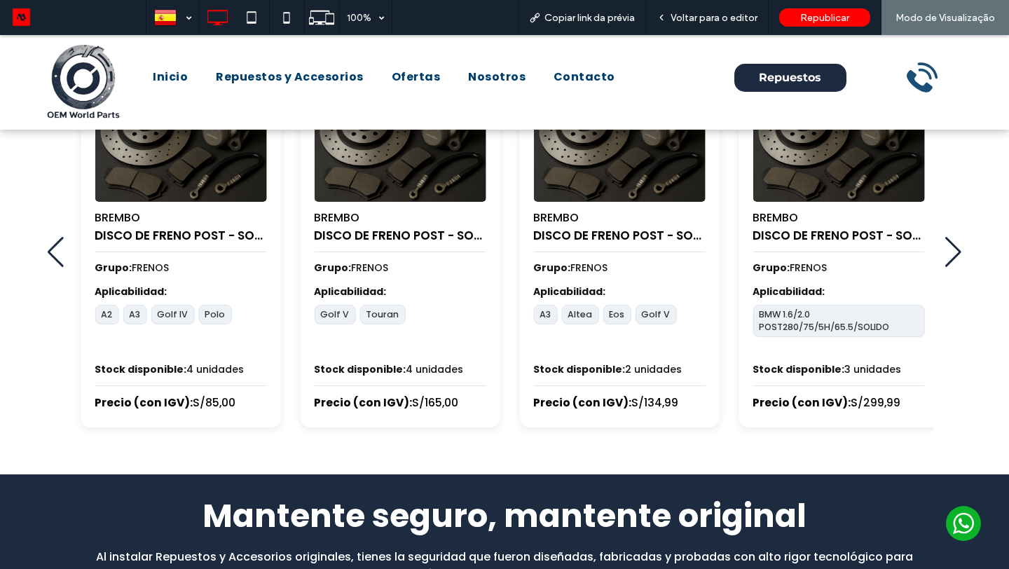
click at [63, 260] on div "Previous slide" at bounding box center [56, 252] width 17 height 31
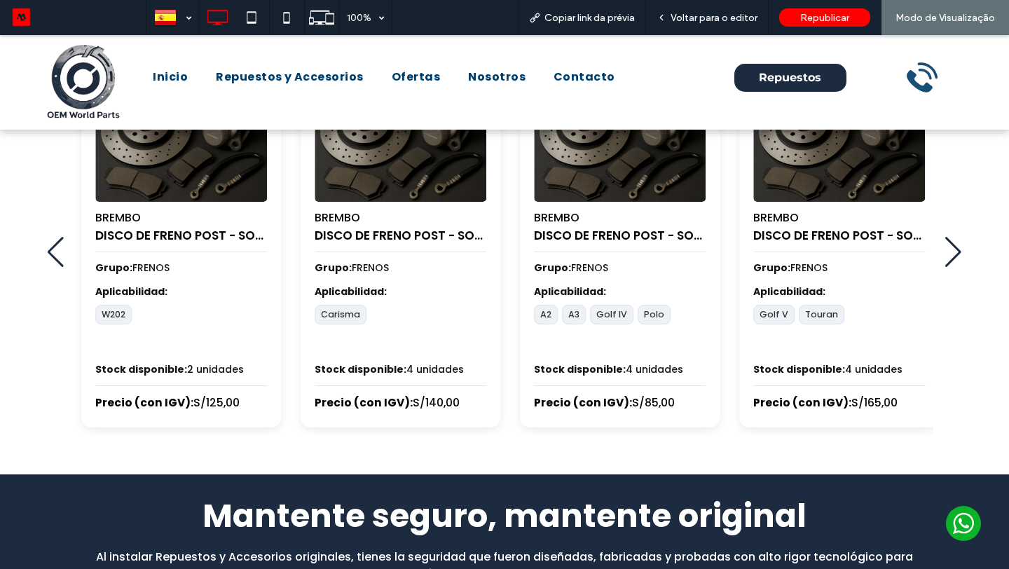
click at [63, 260] on div "Previous slide" at bounding box center [56, 252] width 17 height 31
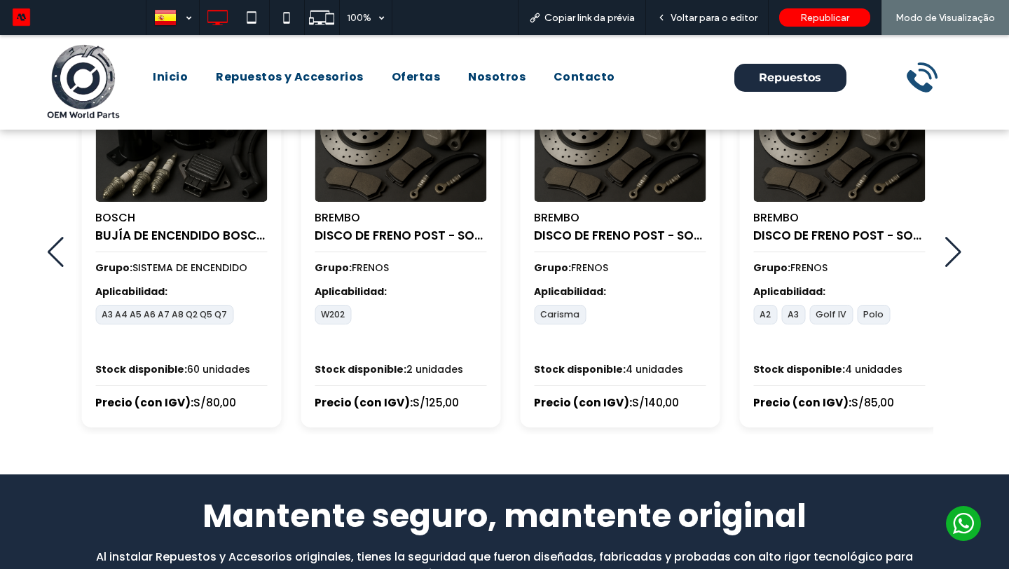
click at [63, 260] on div "Previous slide" at bounding box center [56, 252] width 17 height 31
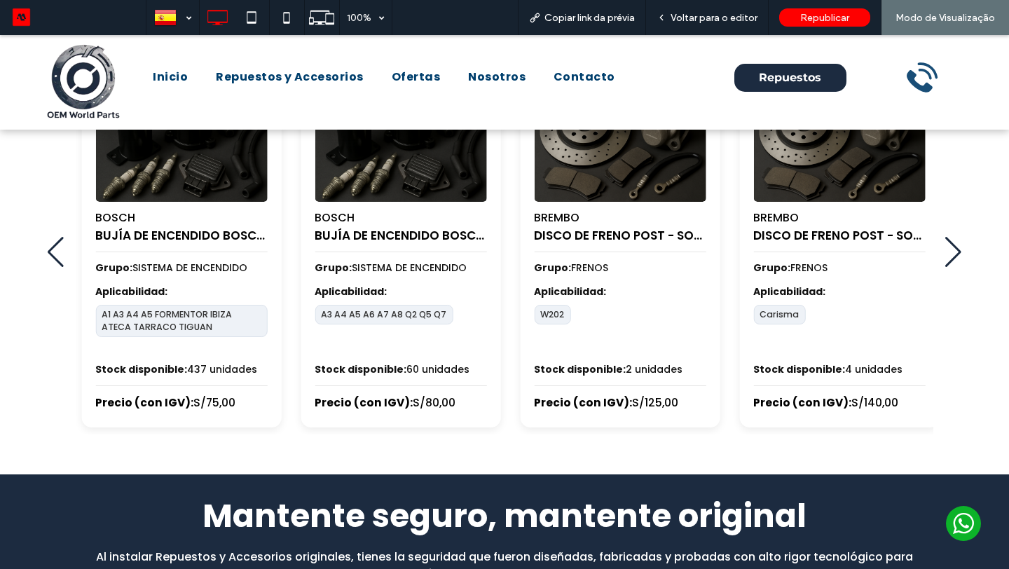
click at [63, 260] on div "Previous slide" at bounding box center [56, 252] width 17 height 31
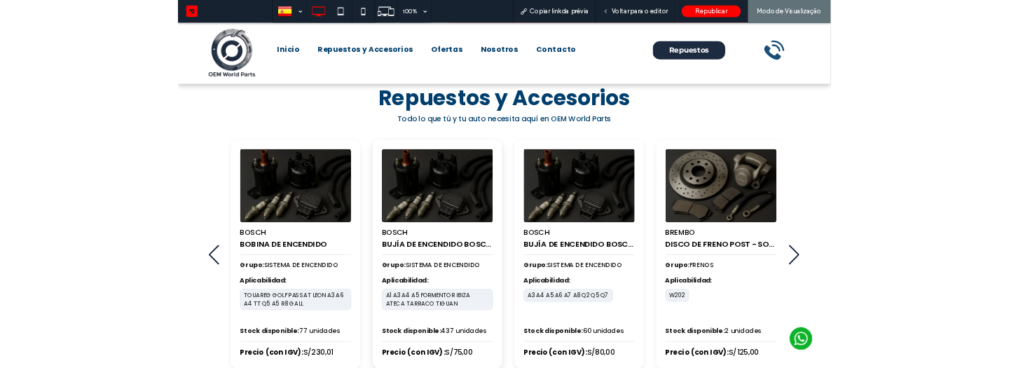
scroll to position [546, 0]
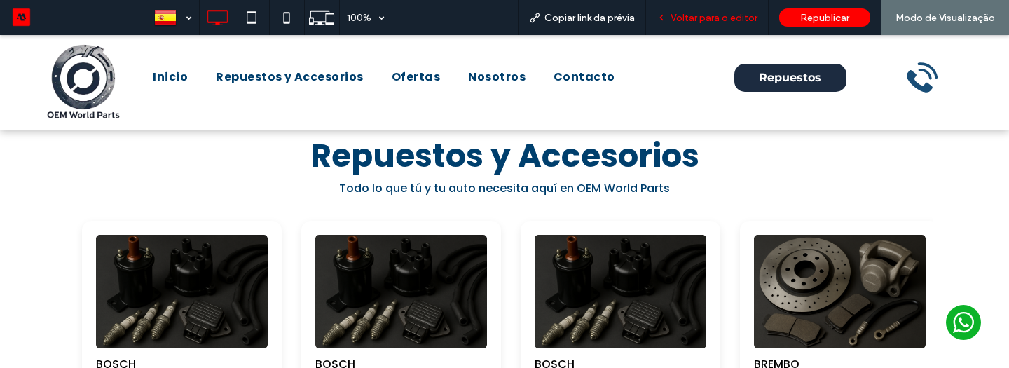
click at [696, 13] on span "Voltar para o editor" at bounding box center [713, 18] width 87 height 12
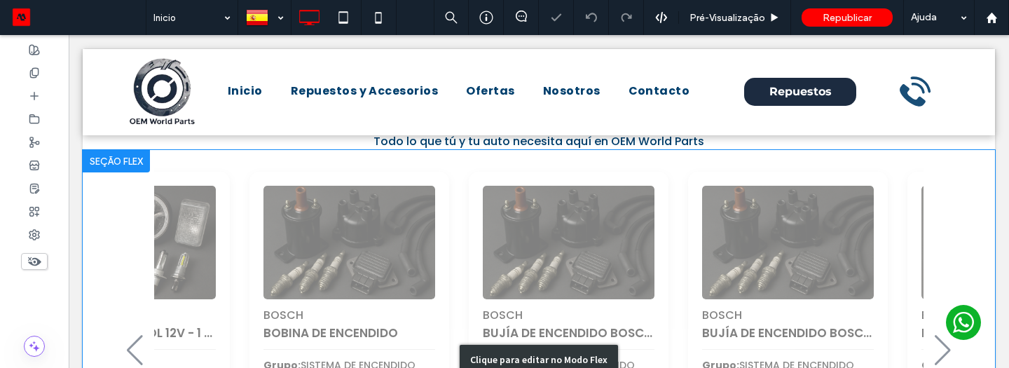
scroll to position [538, 0]
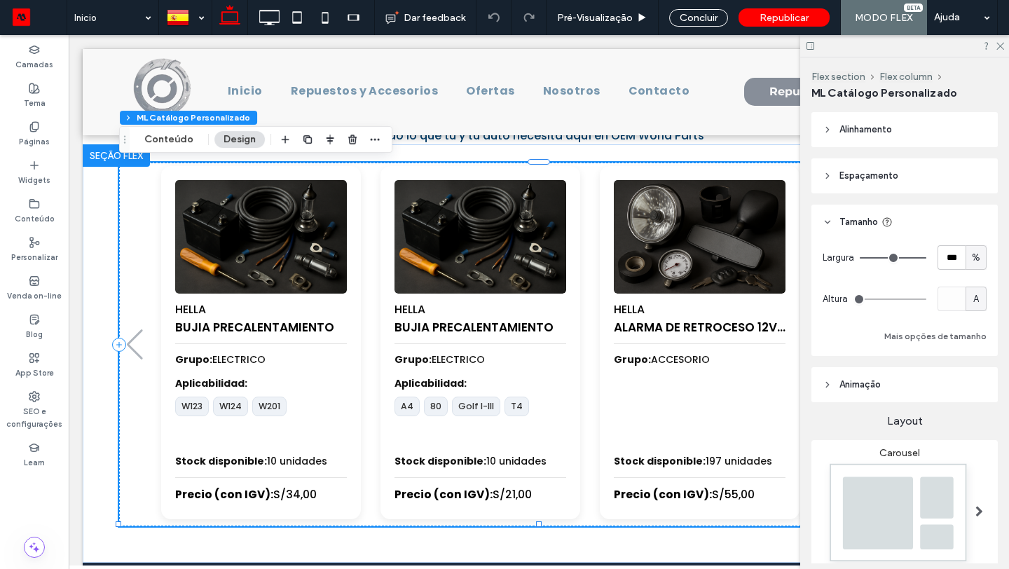
scroll to position [198, 0]
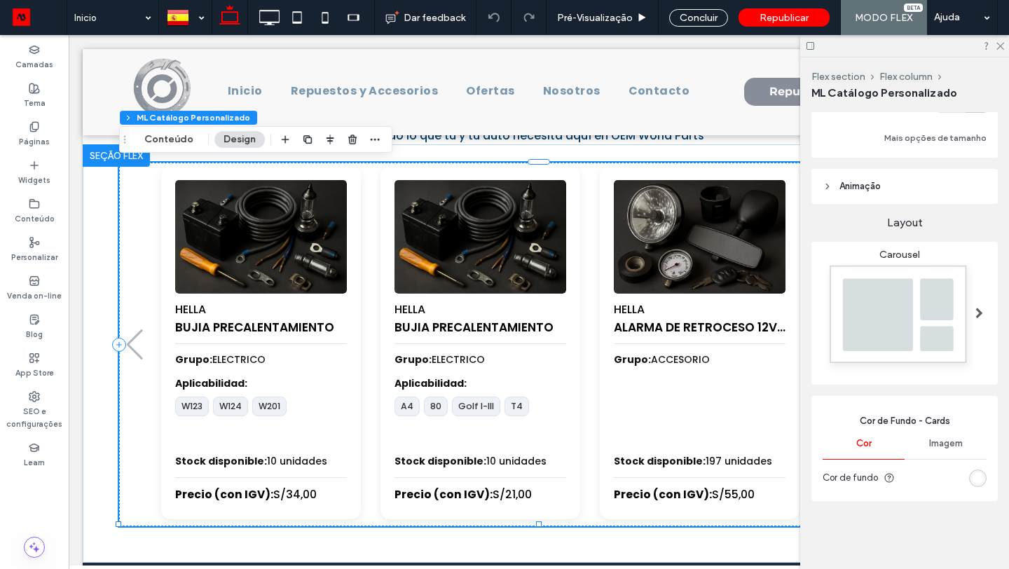
click at [976, 480] on div "rgb(255, 255, 255)" at bounding box center [978, 478] width 12 height 12
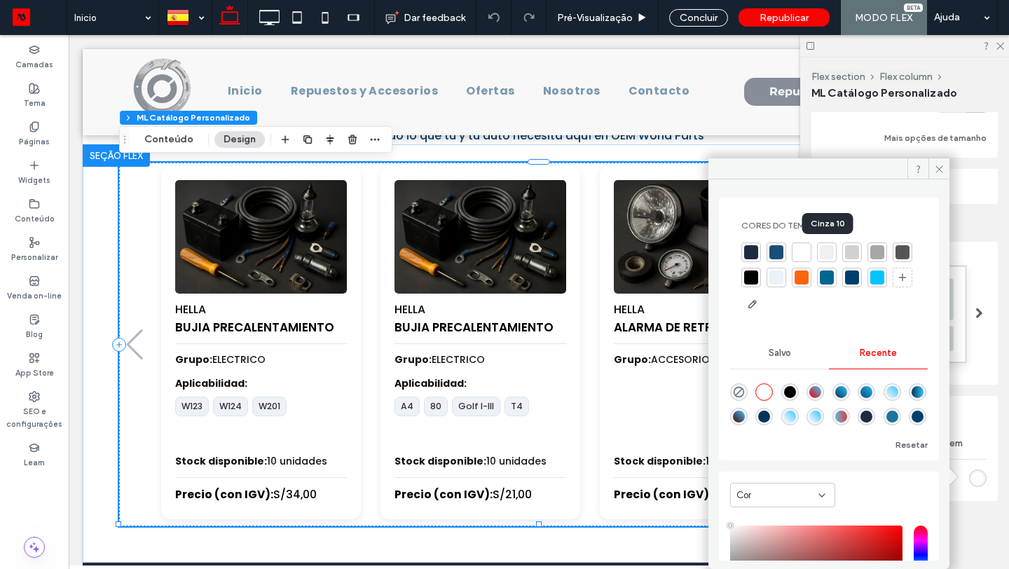
click at [822, 256] on div at bounding box center [827, 252] width 14 height 14
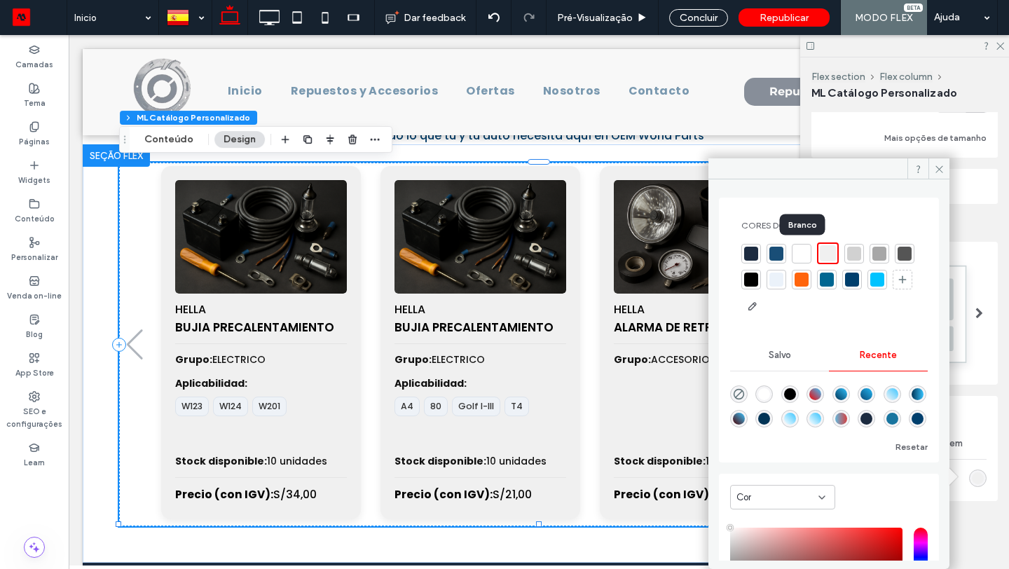
click at [806, 256] on div at bounding box center [801, 254] width 14 height 14
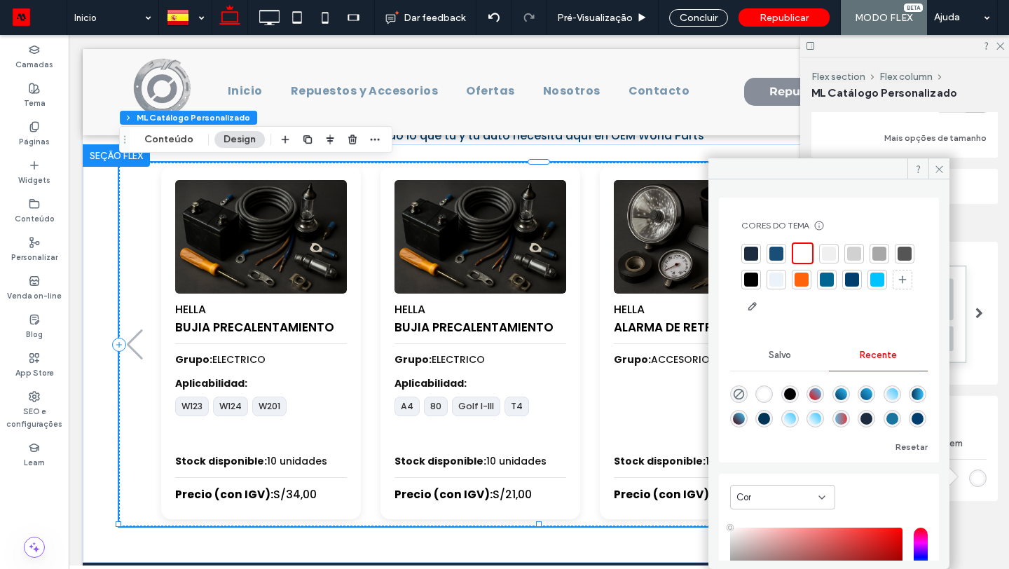
click at [775, 255] on div at bounding box center [776, 254] width 14 height 14
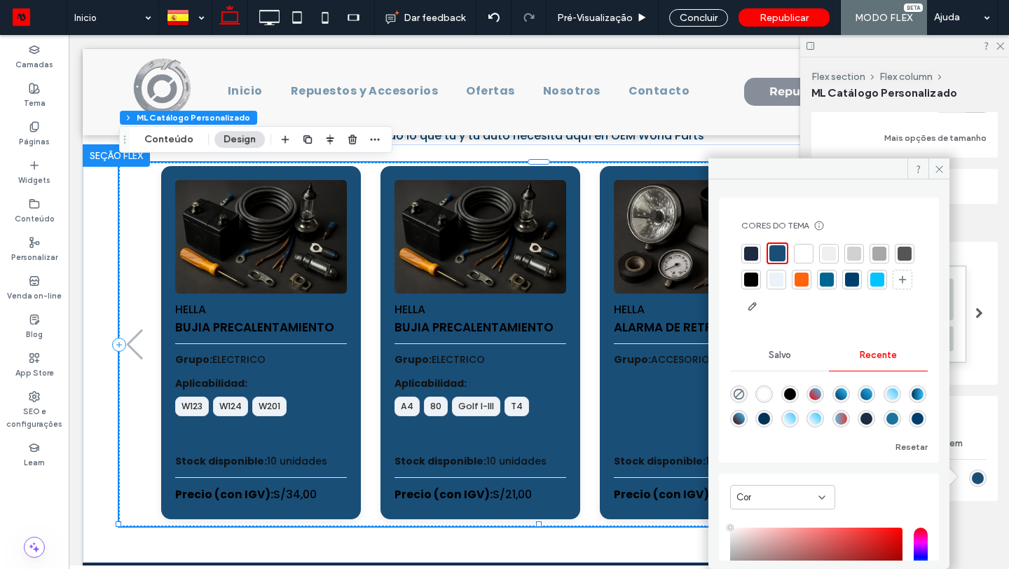
click at [858, 251] on div at bounding box center [854, 254] width 14 height 14
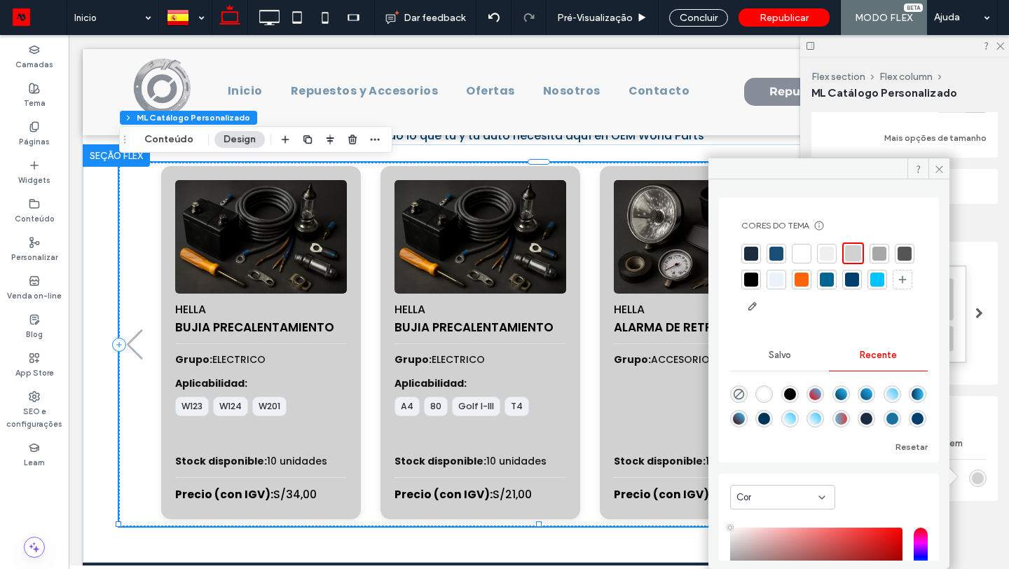
click at [805, 254] on div at bounding box center [801, 254] width 14 height 14
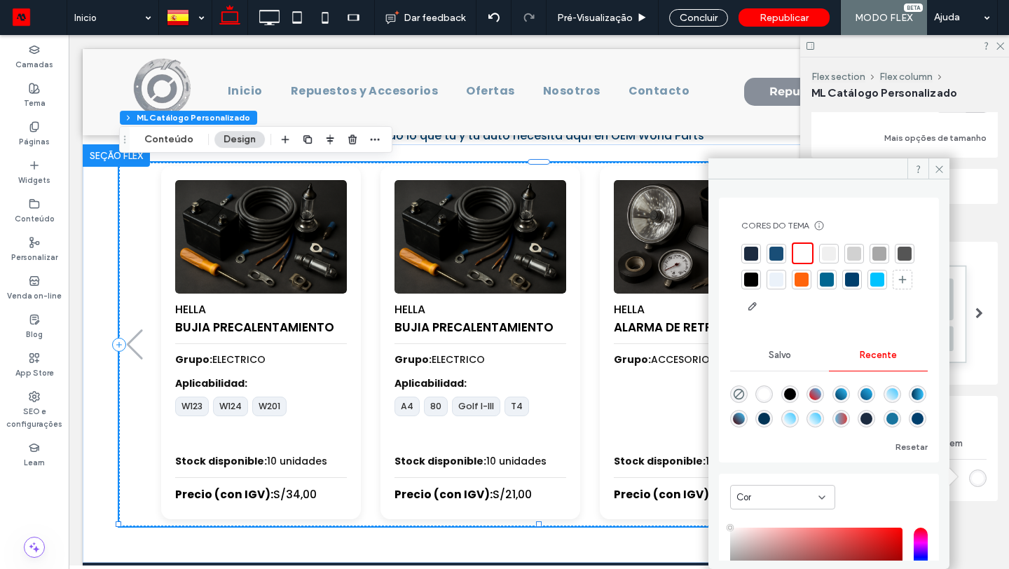
click at [767, 390] on div "rgba(255, 255, 255, 1)" at bounding box center [764, 394] width 12 height 12
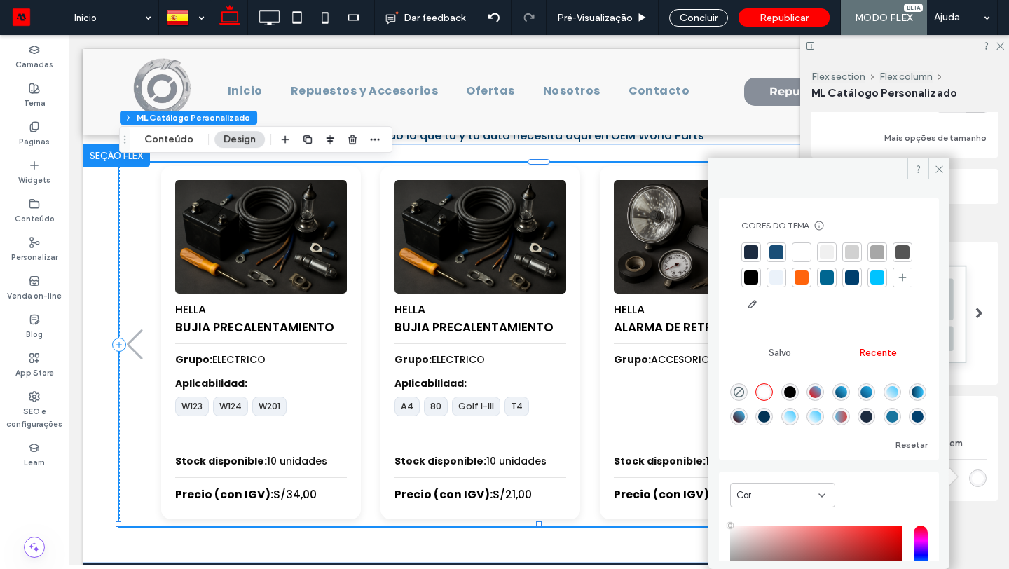
click at [870, 284] on div at bounding box center [877, 277] width 14 height 14
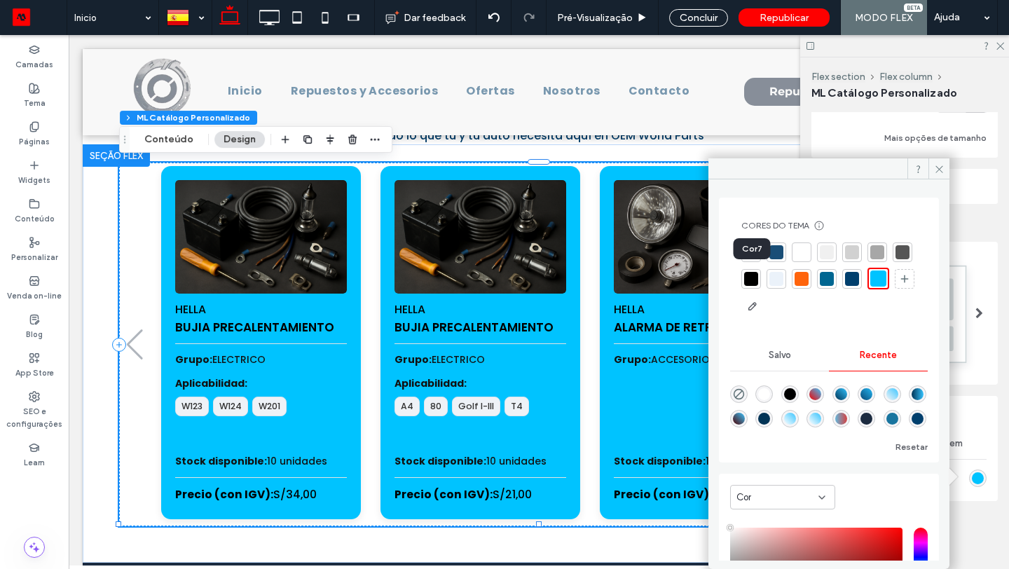
click at [895, 259] on div at bounding box center [902, 252] width 14 height 14
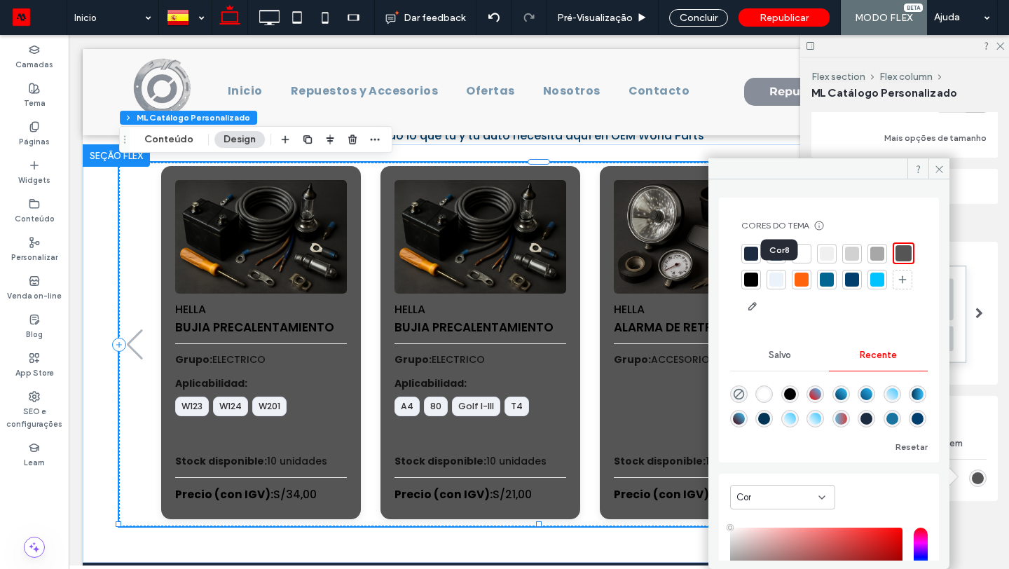
click at [758, 279] on div at bounding box center [751, 279] width 14 height 14
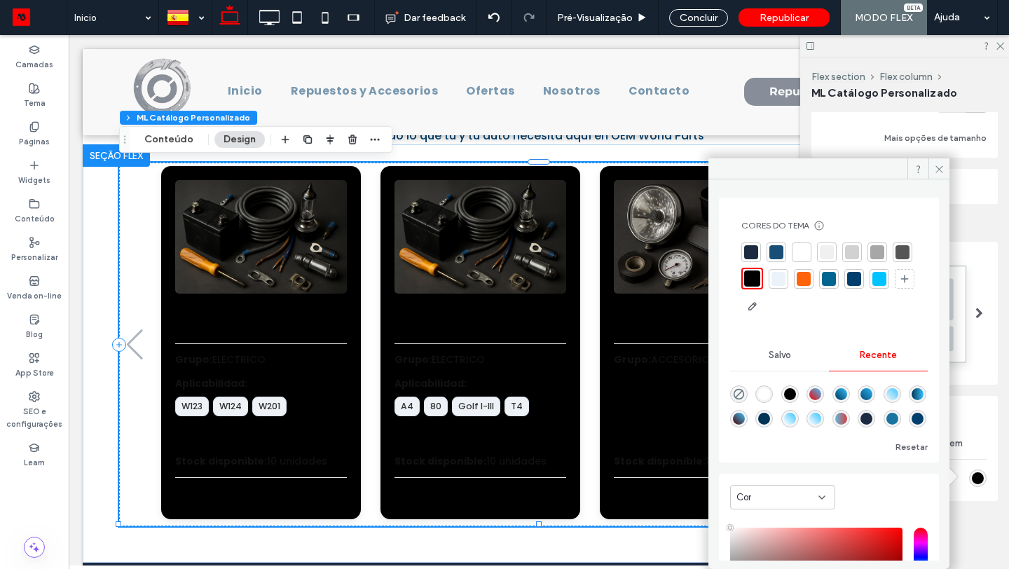
click at [769, 395] on div "rgba(255, 255, 255, 1)" at bounding box center [764, 394] width 12 height 12
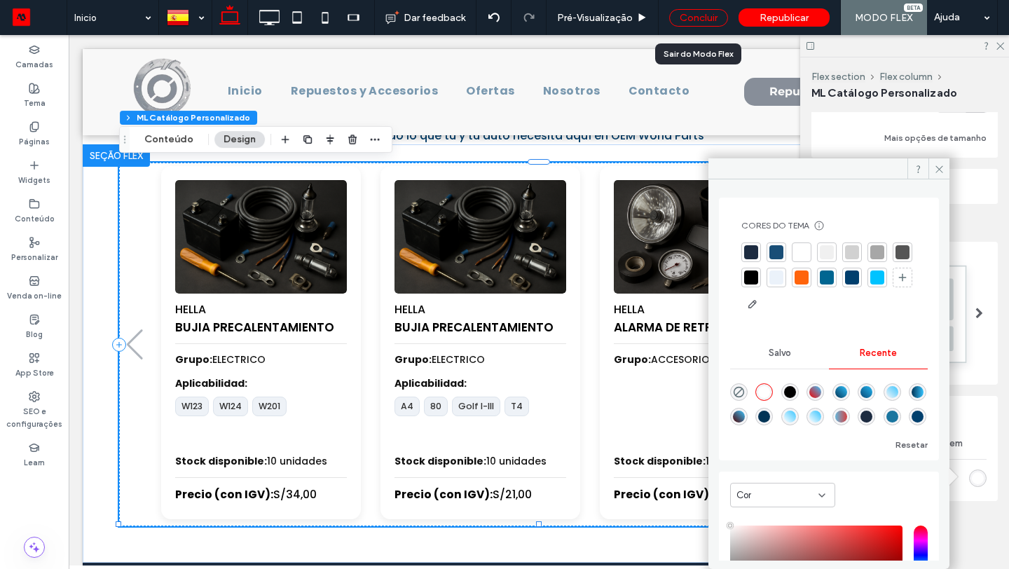
click at [697, 13] on div "Concluir" at bounding box center [698, 18] width 59 height 18
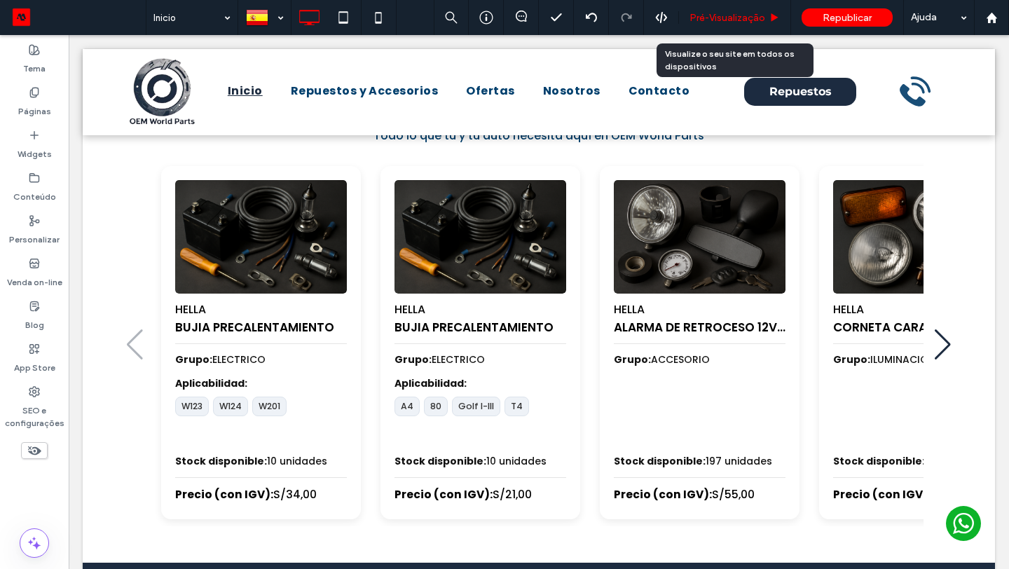
click at [728, 18] on span "Pré-Visualizaçāo" at bounding box center [727, 18] width 76 height 12
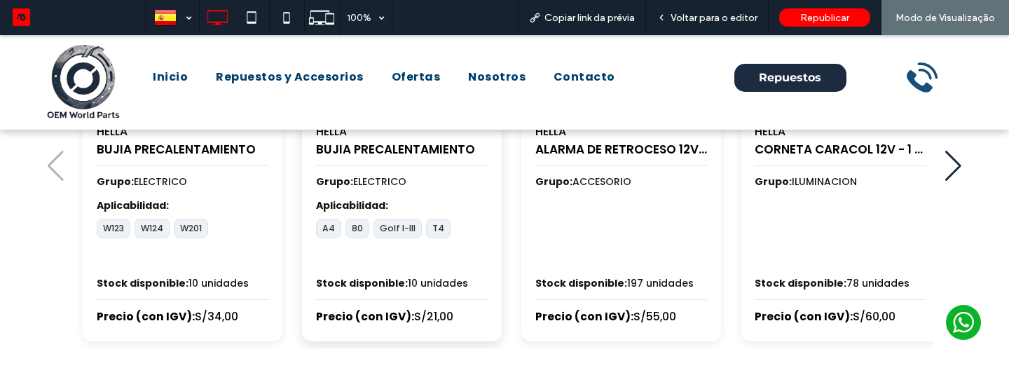
scroll to position [740, 0]
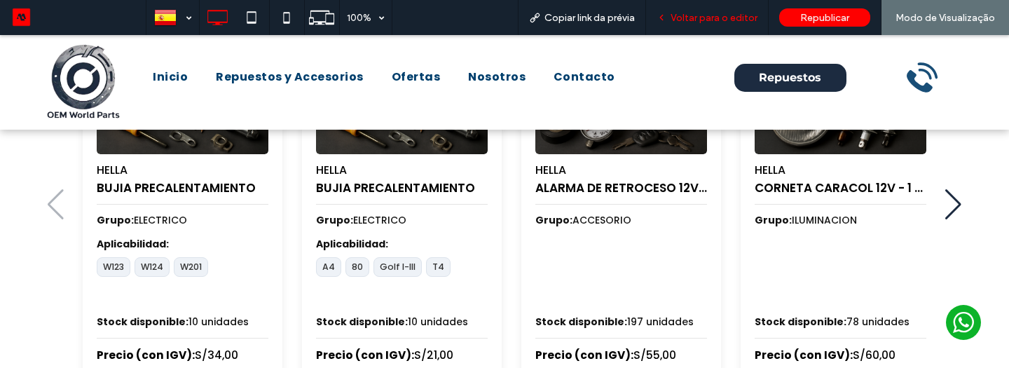
click at [670, 13] on div "Voltar para o editor" at bounding box center [707, 18] width 122 height 12
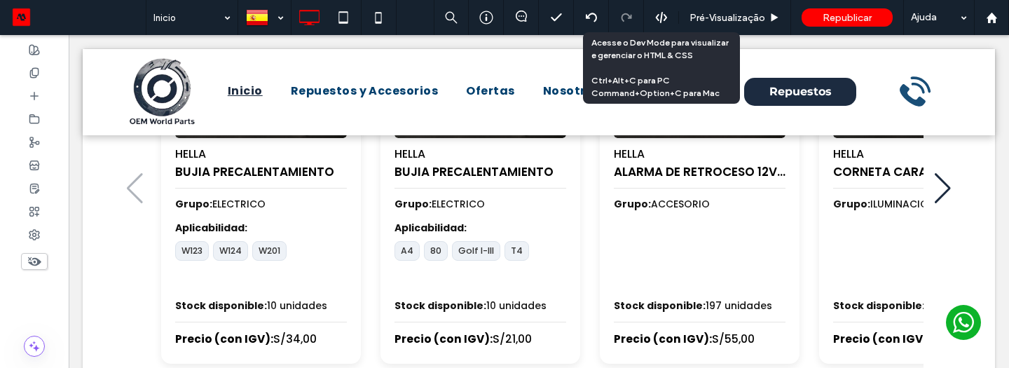
scroll to position [689, 0]
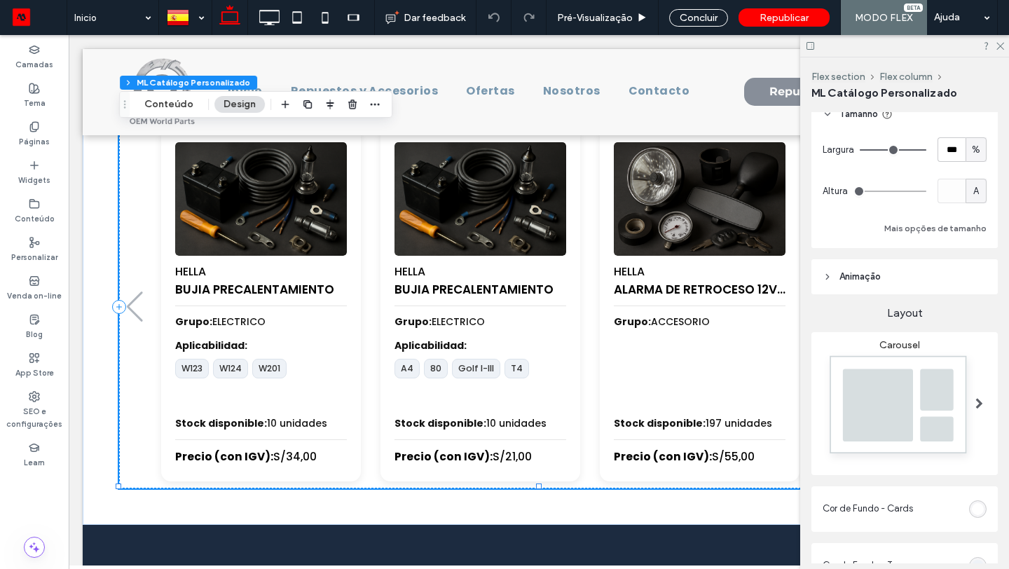
scroll to position [195, 0]
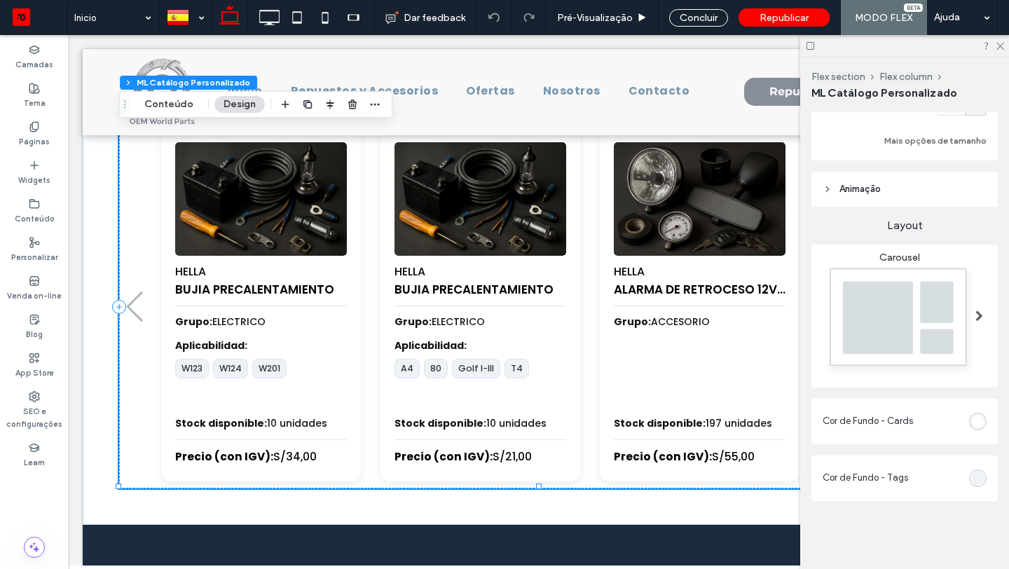
click at [979, 422] on div "rgb(255, 255, 255)" at bounding box center [978, 421] width 12 height 12
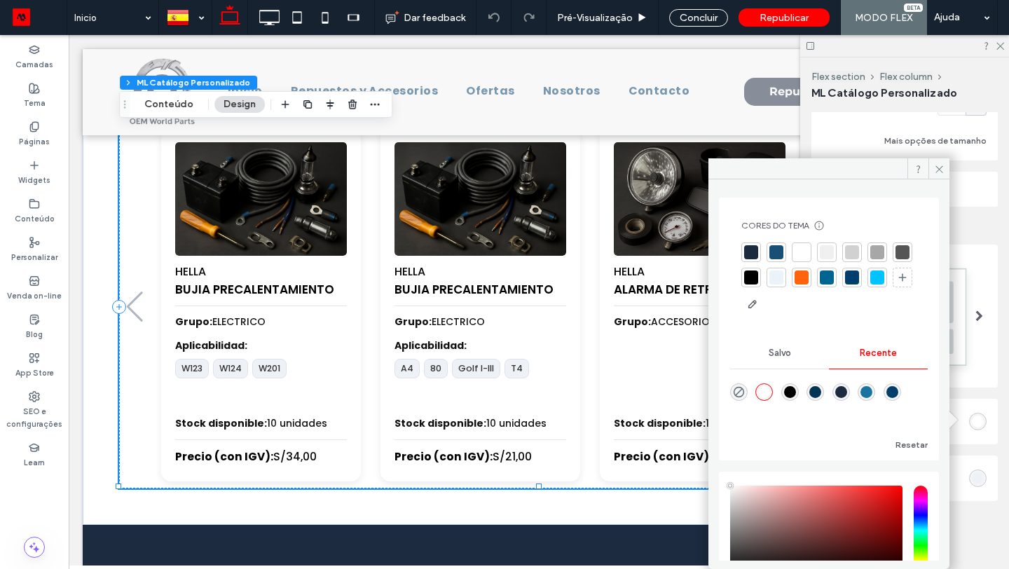
click at [795, 392] on div "rgba(0, 0, 0, 1)" at bounding box center [790, 392] width 12 height 12
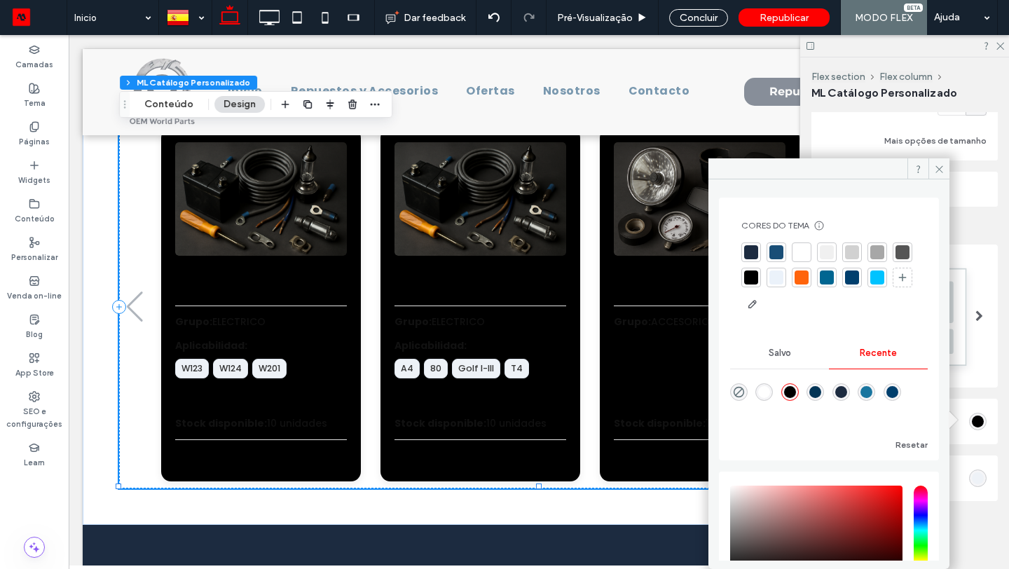
click at [773, 393] on div "rgba(255, 255, 255, 1)" at bounding box center [764, 392] width 18 height 18
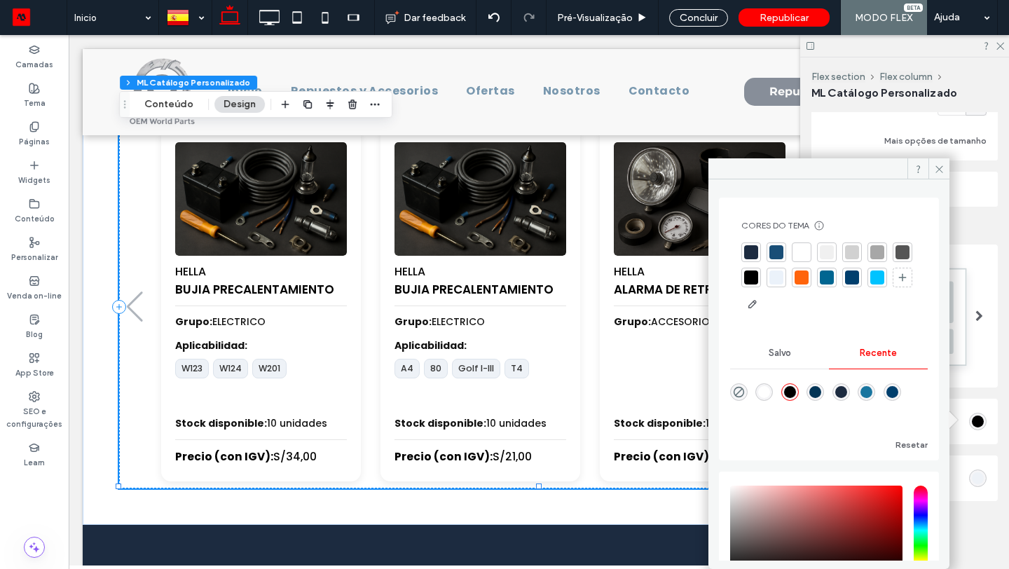
type input "*******"
click at [870, 284] on div at bounding box center [877, 277] width 14 height 14
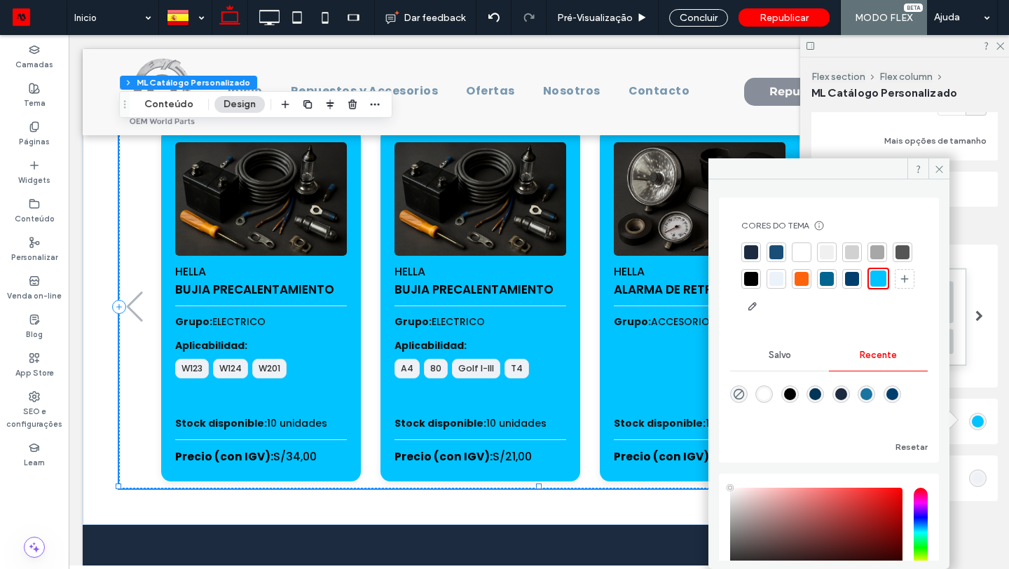
click at [766, 388] on div "rgba(255, 255, 255, 1)" at bounding box center [764, 394] width 12 height 12
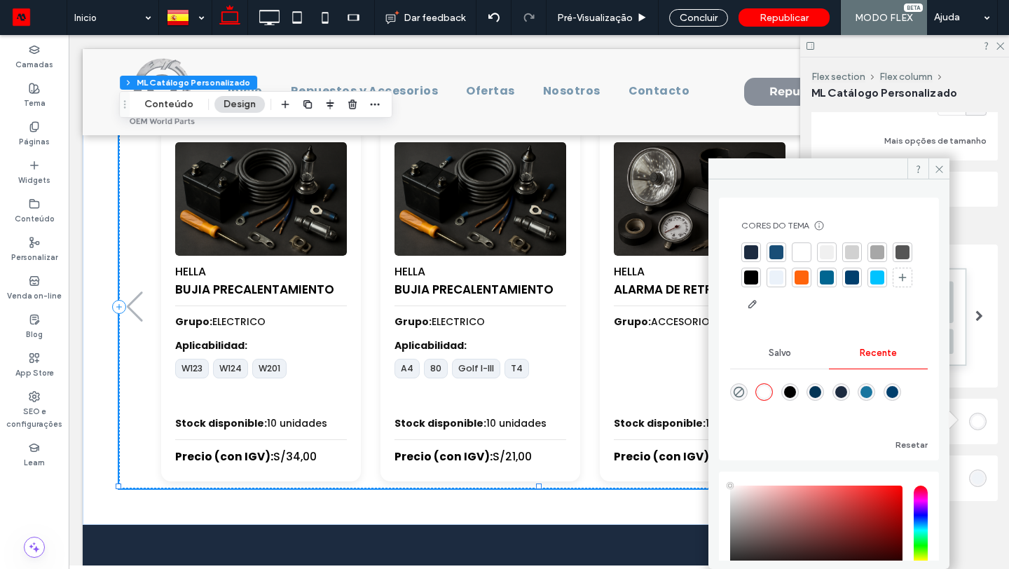
click at [979, 479] on div "rgb(238, 242, 247) none repeat scroll 0% 0% / auto padding-box border-box" at bounding box center [978, 478] width 12 height 12
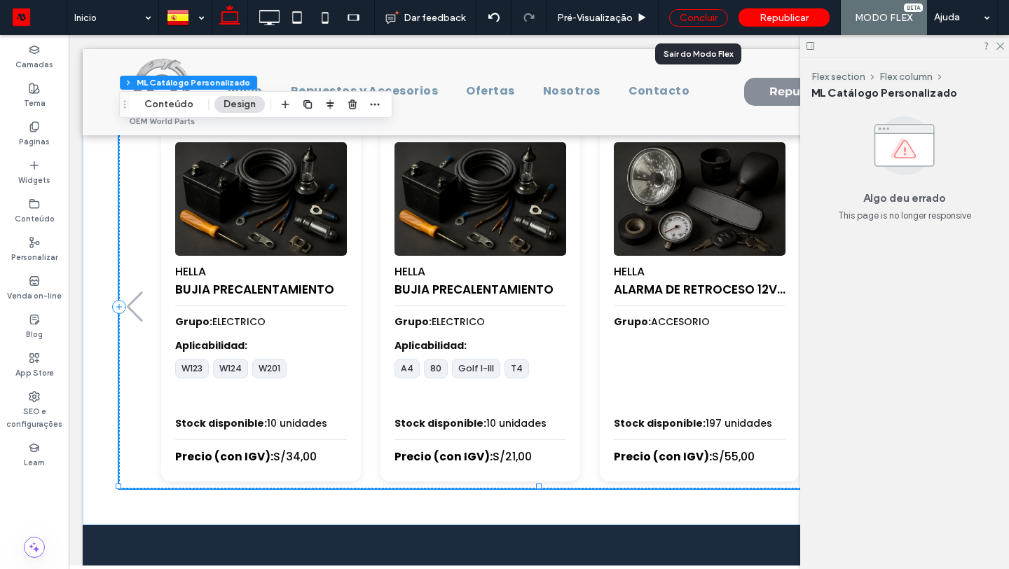
click at [707, 15] on div "Concluir" at bounding box center [698, 18] width 59 height 18
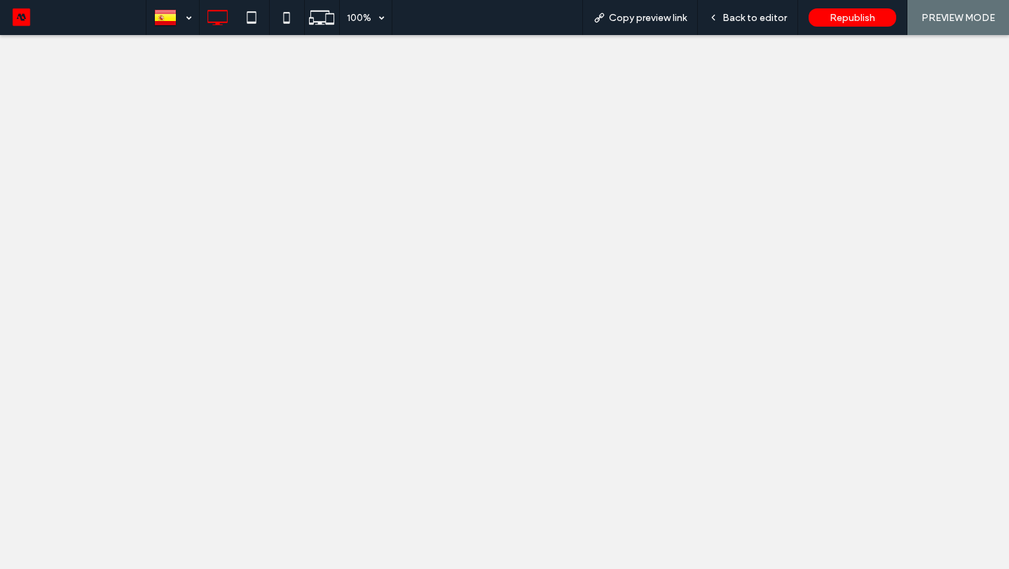
click at [745, 28] on div "Back to editor" at bounding box center [748, 17] width 100 height 35
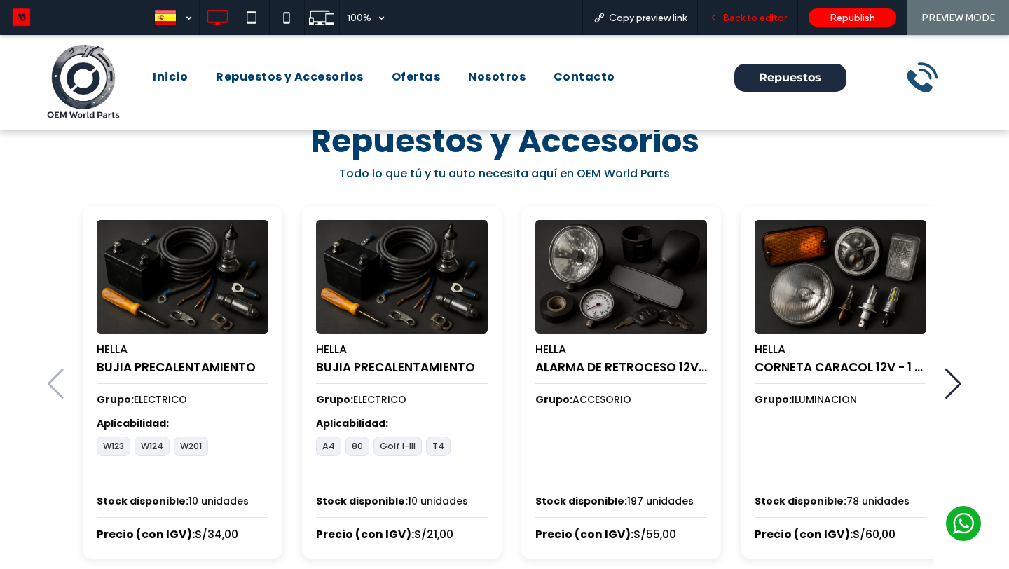
click at [754, 22] on span "Back to editor" at bounding box center [754, 18] width 64 height 12
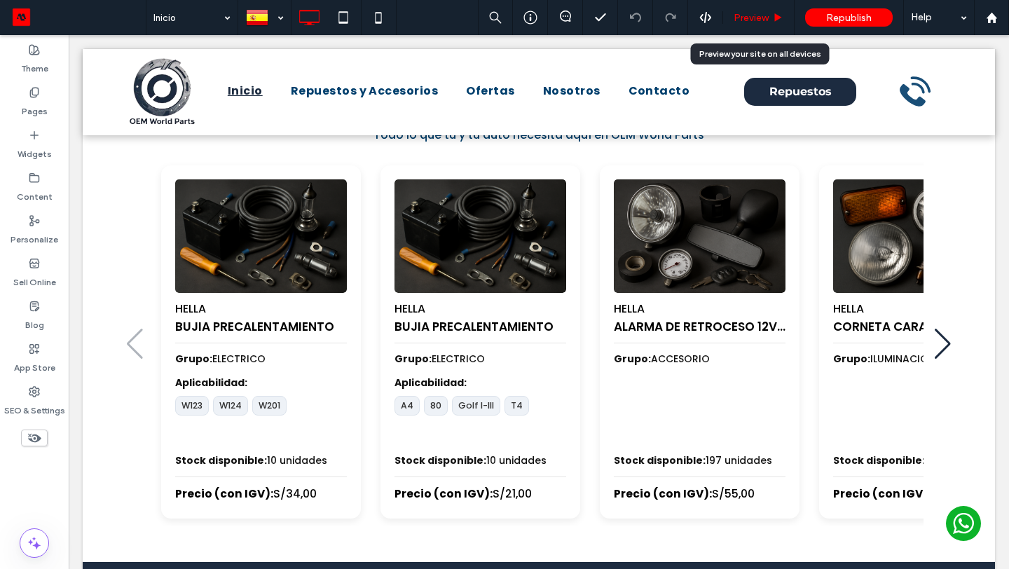
click at [735, 20] on span "Preview" at bounding box center [750, 18] width 35 height 12
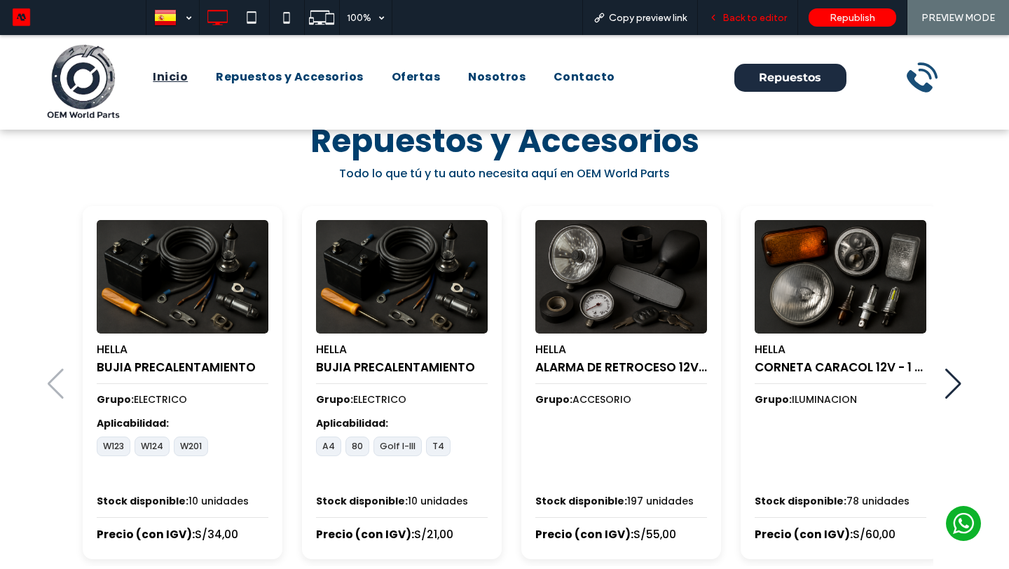
click at [739, 15] on span "Back to editor" at bounding box center [754, 18] width 64 height 12
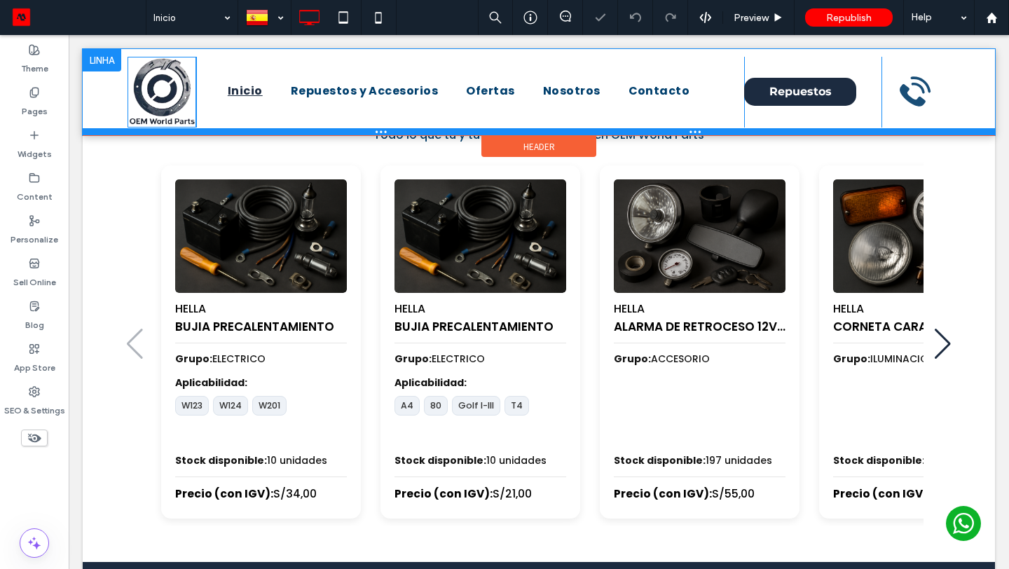
scroll to position [553, 0]
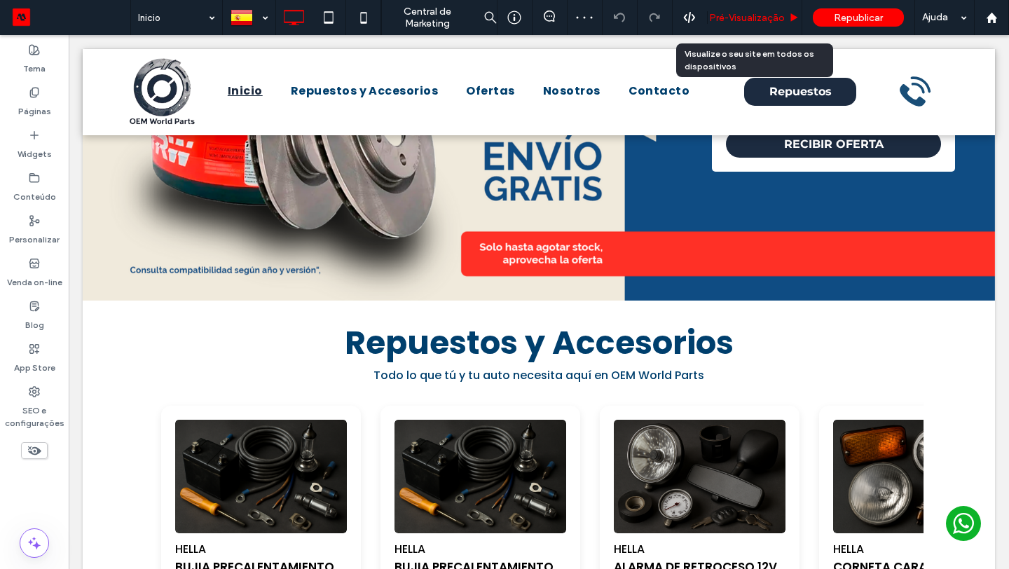
click at [728, 25] on div "Pré-Visualizaçāo" at bounding box center [754, 17] width 95 height 35
click at [724, 15] on span "Pré-Visualizaçāo" at bounding box center [747, 18] width 76 height 12
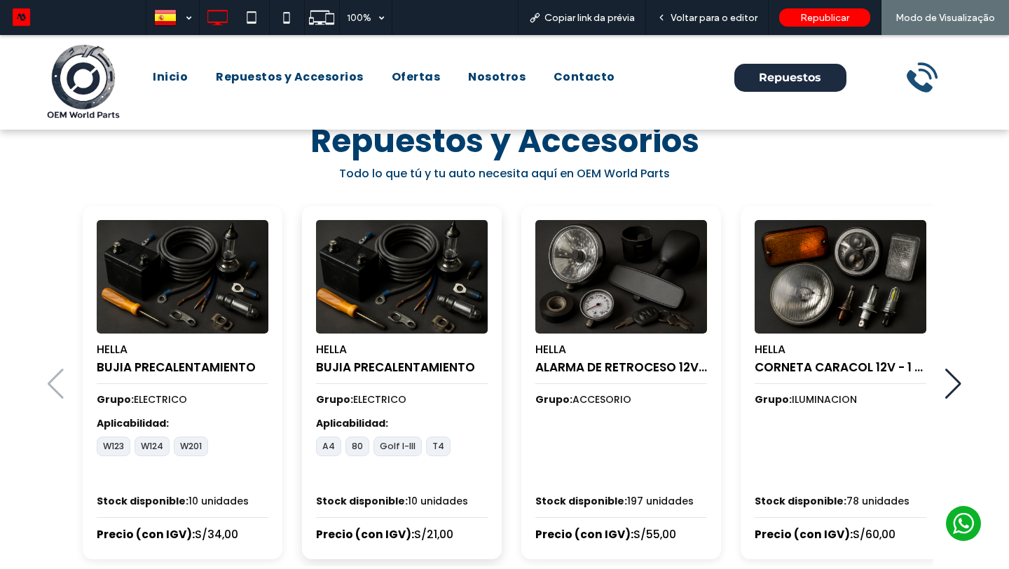
scroll to position [581, 0]
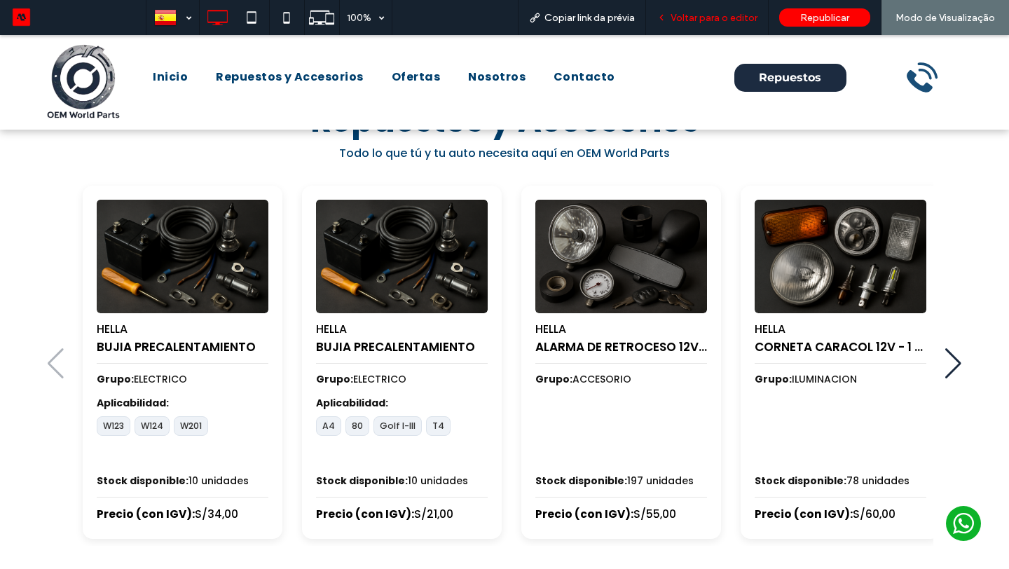
click at [731, 16] on span "Voltar para o editor" at bounding box center [713, 18] width 87 height 12
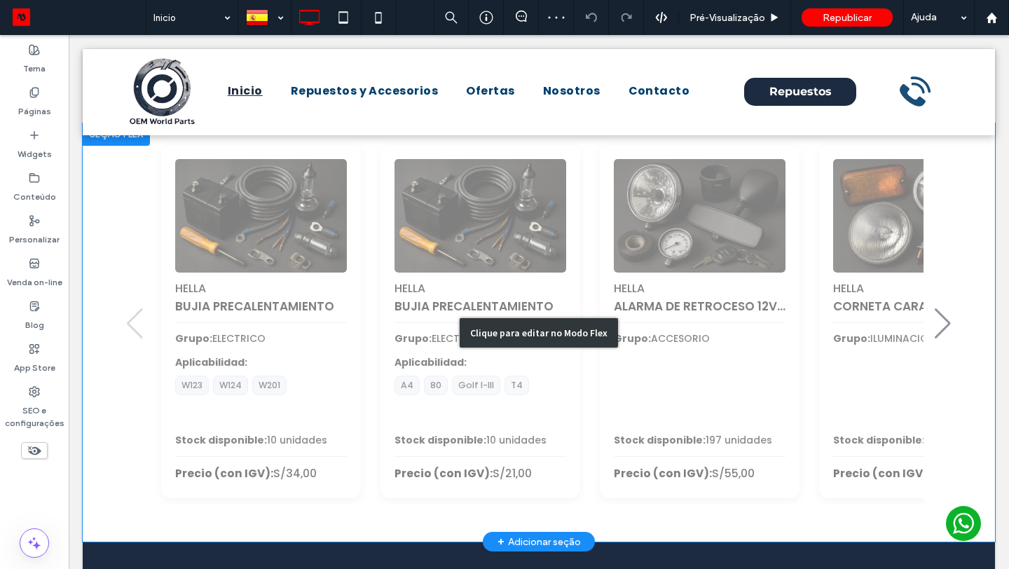
click at [436, 282] on div "Clique para editar no Modo Flex" at bounding box center [539, 332] width 912 height 418
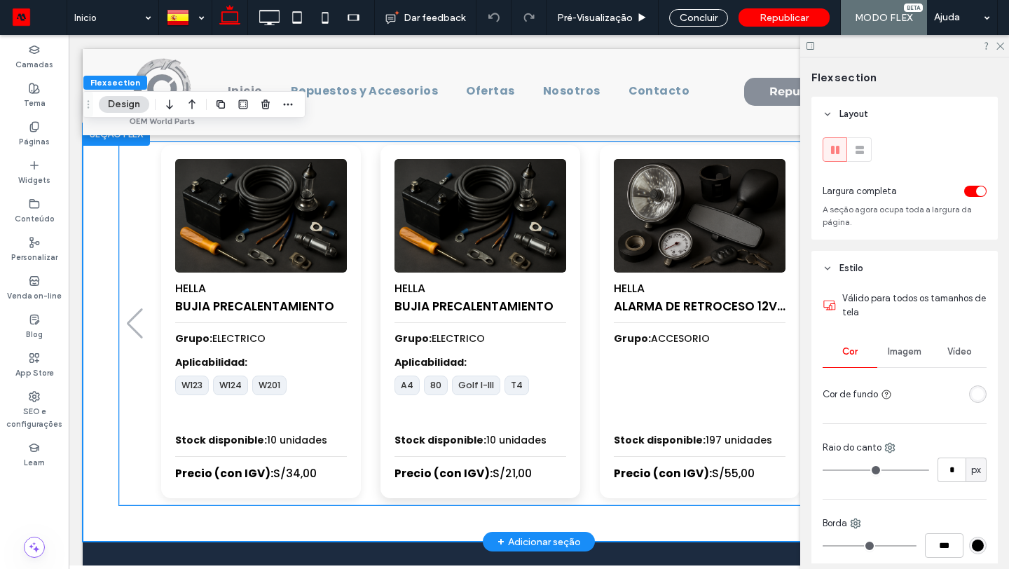
click at [394, 281] on div "HELLA BUJIA PRECALENTAMIENTO Grupo: ELECTRICO Aplicabilidad: A4 80 Golf I-III T…" at bounding box center [480, 321] width 200 height 353
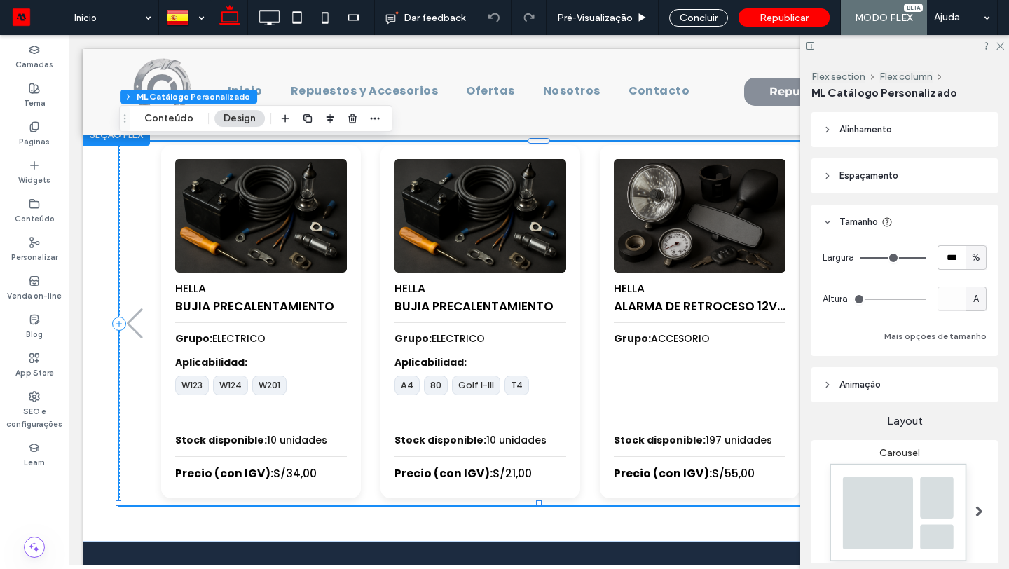
scroll to position [195, 0]
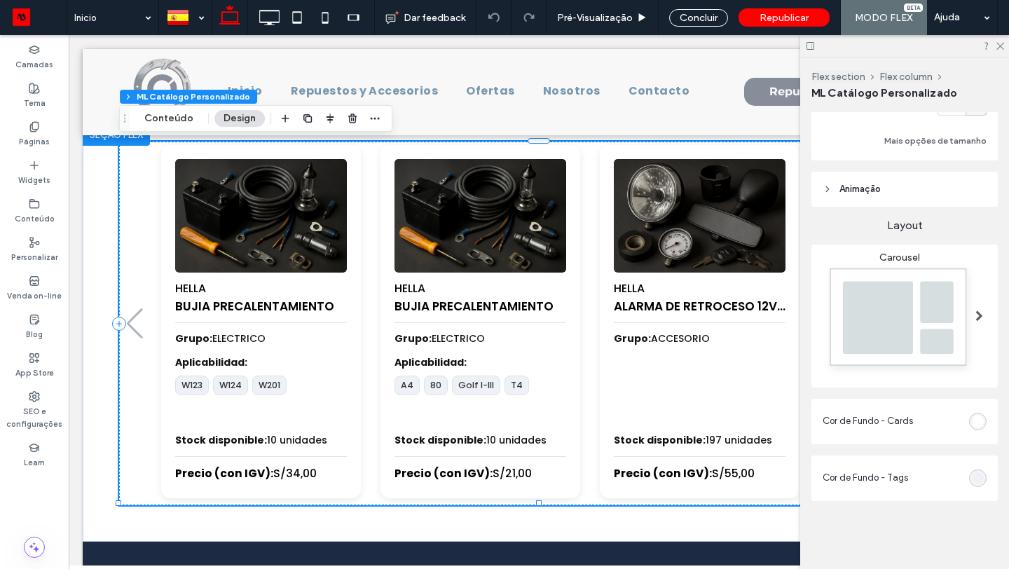
click at [981, 481] on div "rgb(238, 242, 247)" at bounding box center [978, 478] width 12 height 12
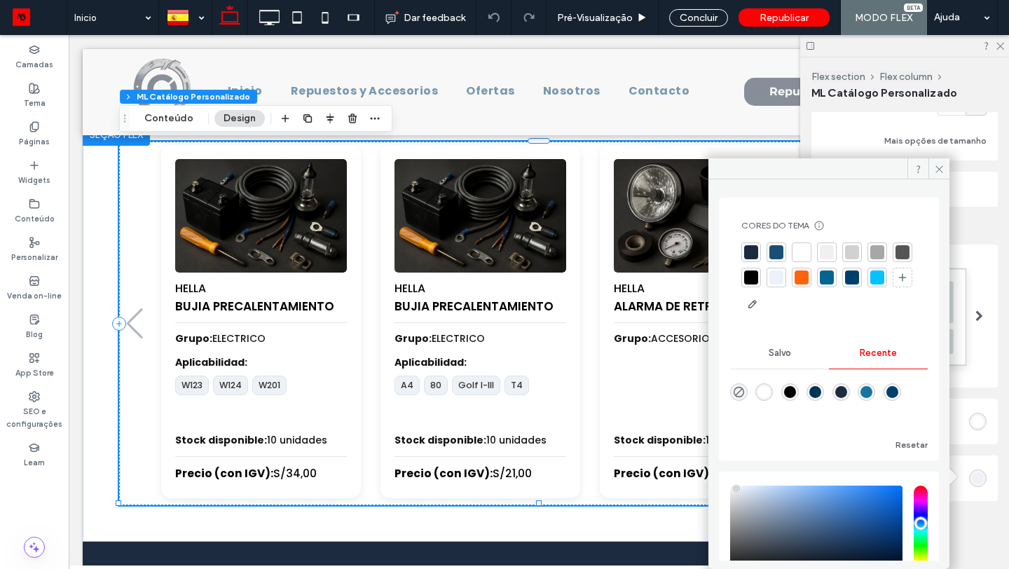
scroll to position [104, 0]
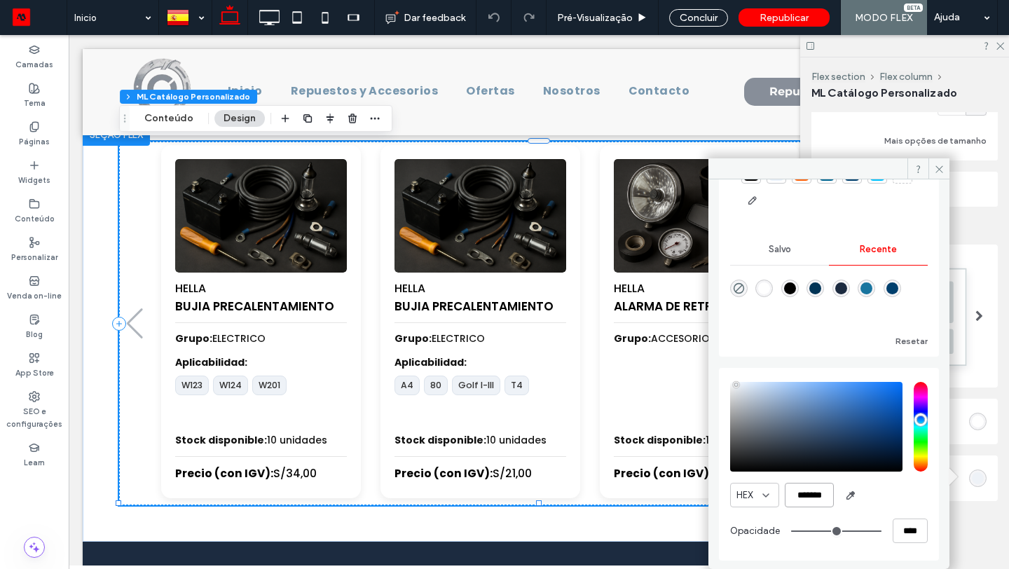
click at [808, 493] on input "*******" at bounding box center [809, 495] width 49 height 25
click at [872, 286] on div "rgba(25, 117, 159, 1)" at bounding box center [866, 288] width 12 height 12
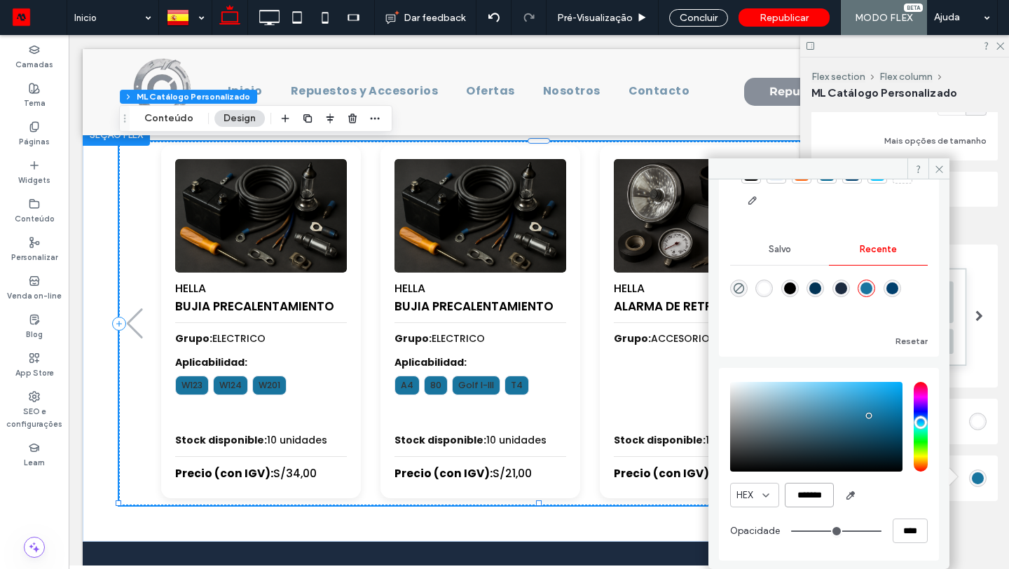
click at [815, 488] on input "*******" at bounding box center [809, 495] width 49 height 25
click at [816, 488] on input "*******" at bounding box center [809, 495] width 49 height 25
paste input "*****"
click at [817, 490] on input "*******" at bounding box center [809, 495] width 49 height 25
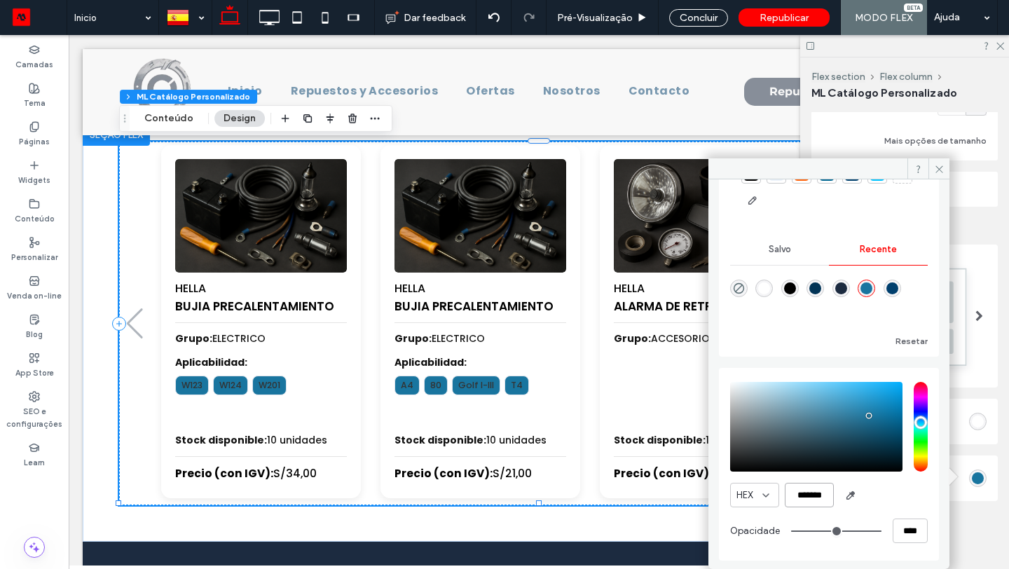
paste input "color picker textbox"
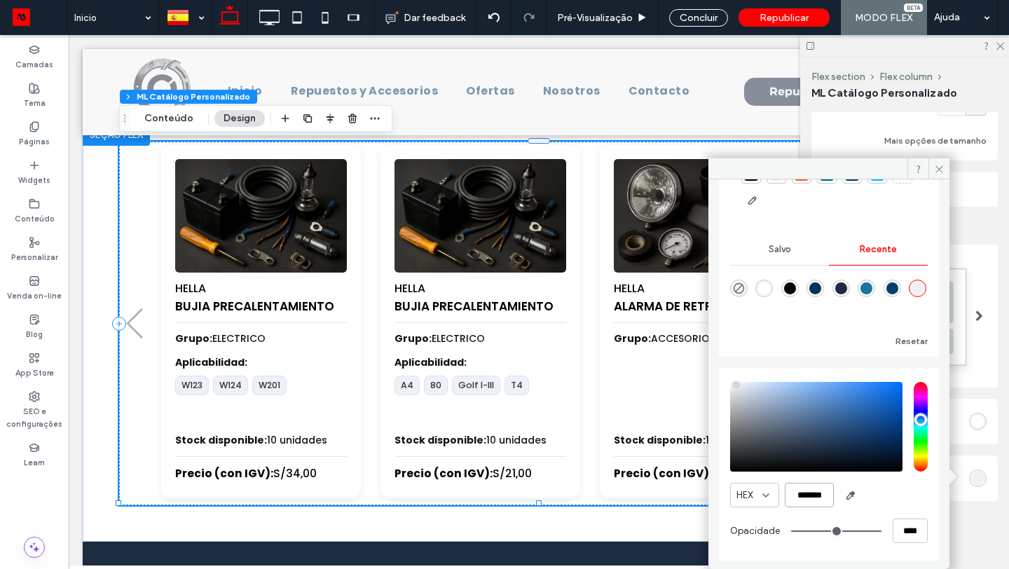
type input "*******"
click at [939, 163] on span at bounding box center [938, 168] width 21 height 21
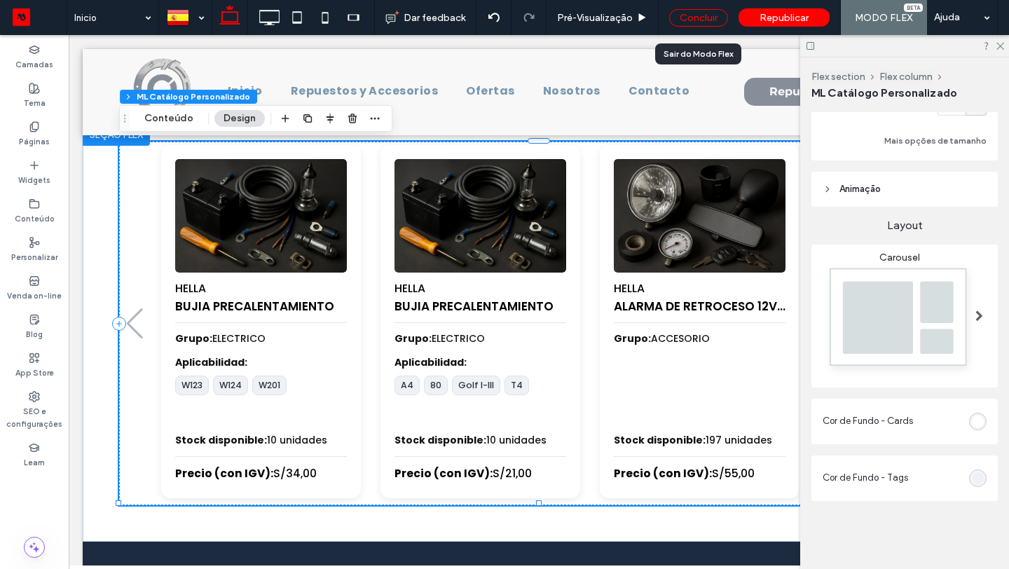
click at [707, 19] on div "Concluir" at bounding box center [698, 18] width 59 height 18
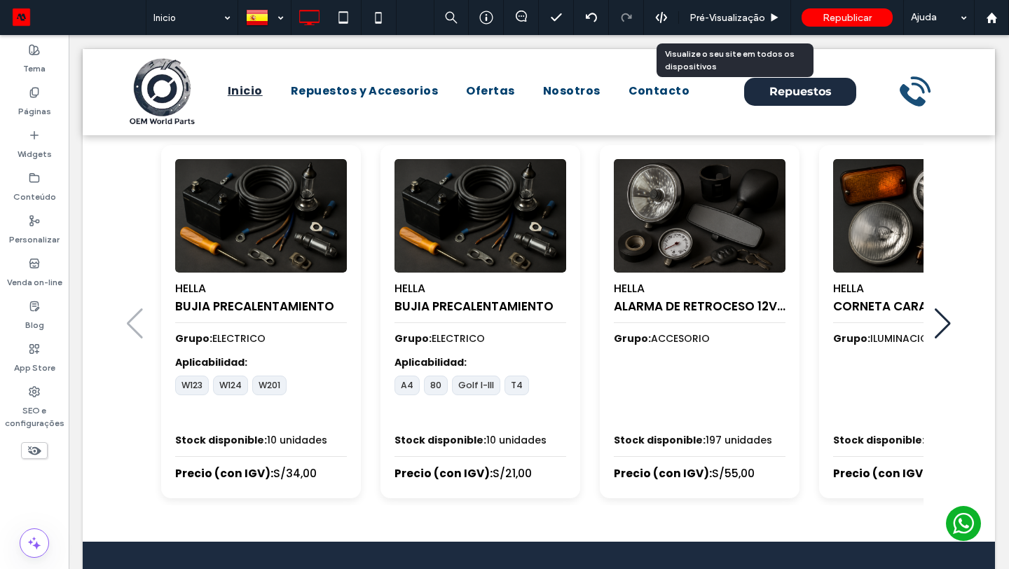
click at [707, 19] on span "Pré-Visualizaçāo" at bounding box center [727, 18] width 76 height 12
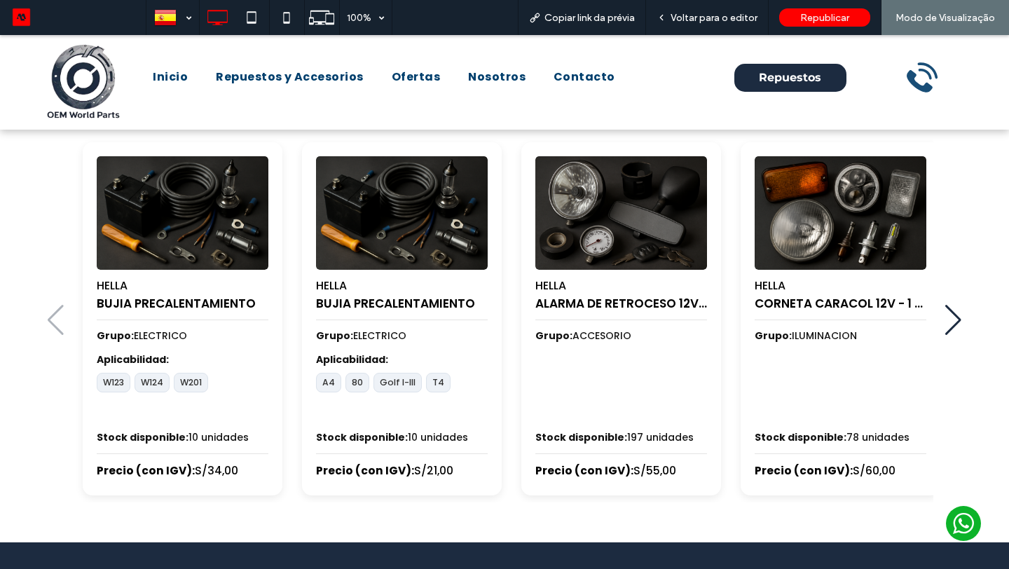
scroll to position [633, 0]
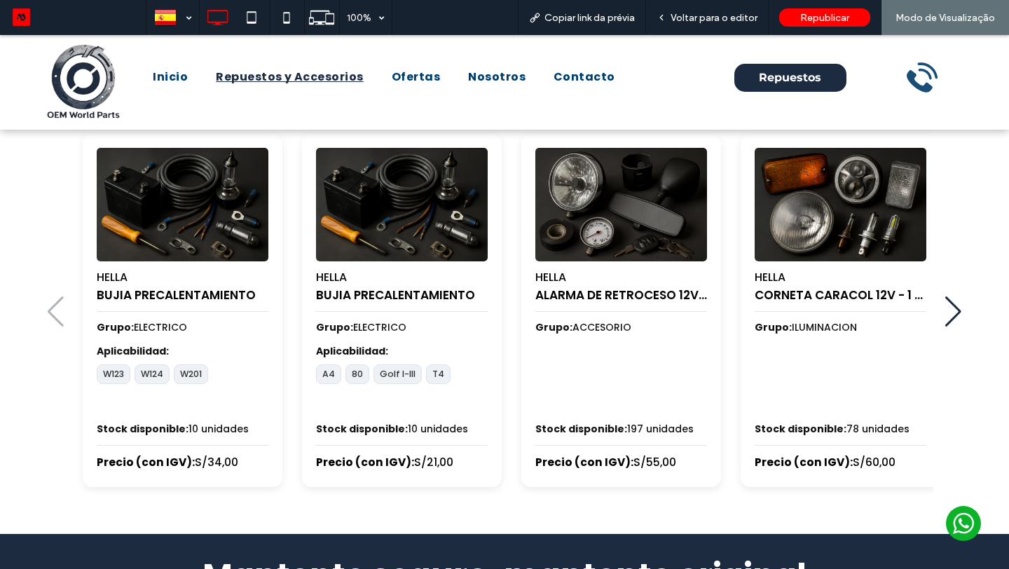
click at [297, 75] on span "Repuestos y Accesorios" at bounding box center [290, 77] width 148 height 17
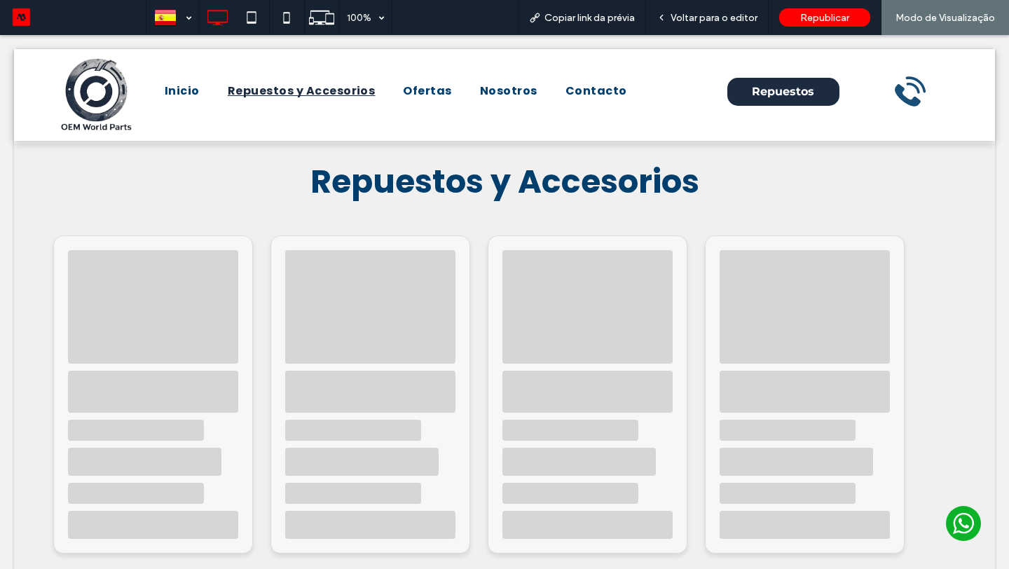
scroll to position [0, 0]
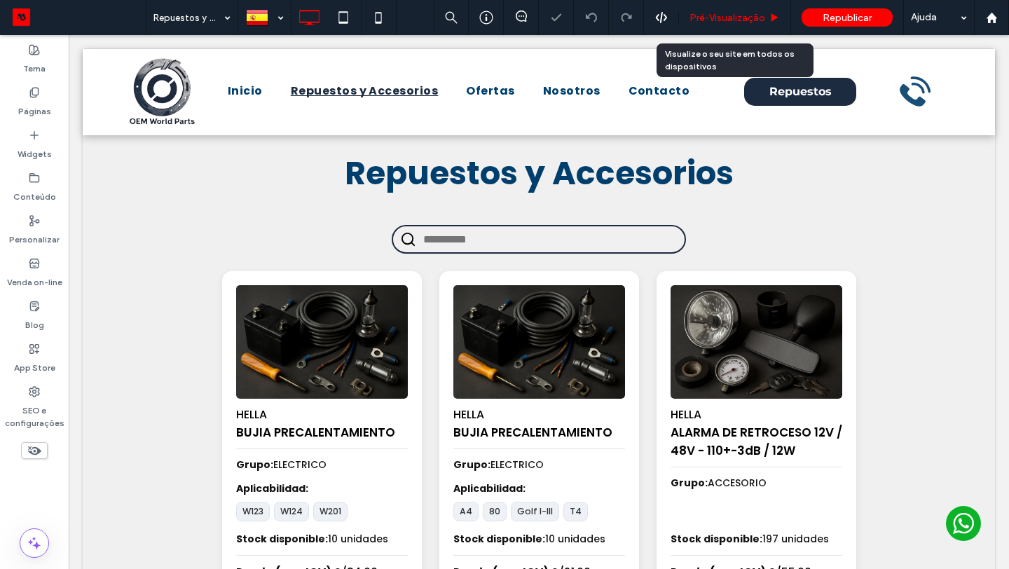
click at [715, 18] on span "Pré-Visualizaçāo" at bounding box center [727, 18] width 76 height 12
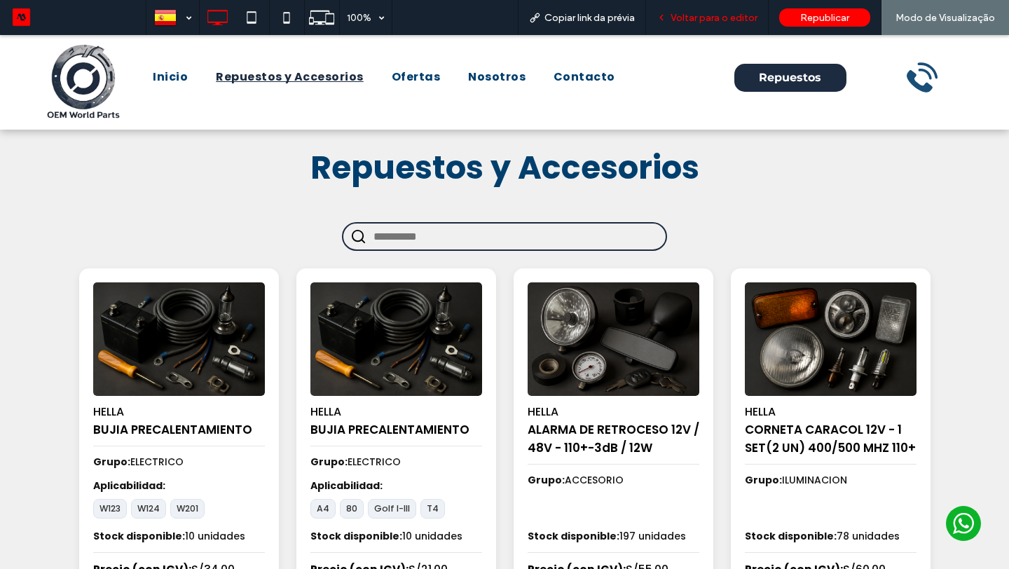
click at [709, 27] on div "Voltar para o editor" at bounding box center [707, 17] width 123 height 35
click at [709, 22] on span "Voltar para o editor" at bounding box center [713, 18] width 87 height 12
drag, startPoint x: 179, startPoint y: 68, endPoint x: 179, endPoint y: 104, distance: 35.7
click at [179, 69] on span "Inicio" at bounding box center [170, 77] width 35 height 17
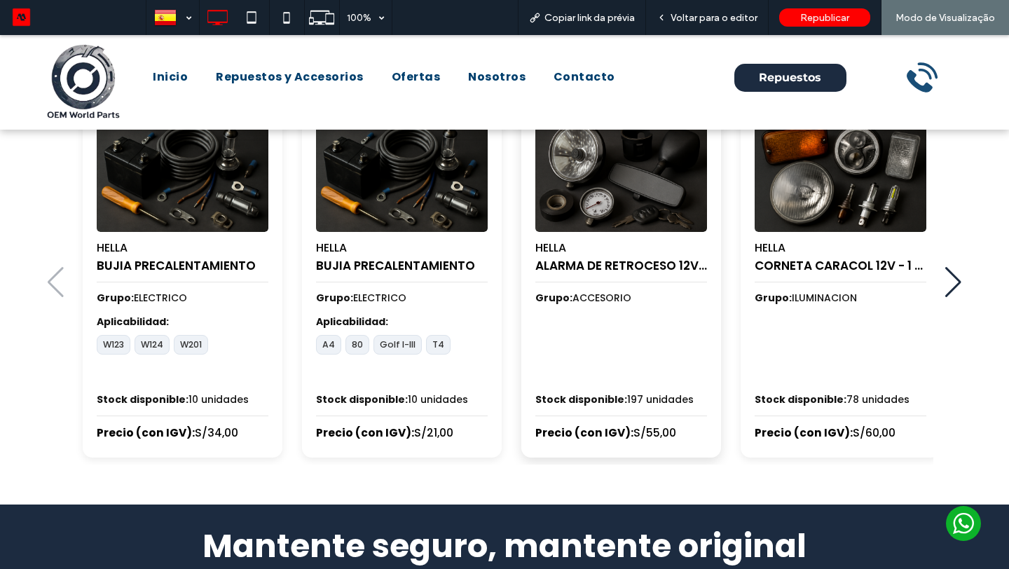
scroll to position [728, 0]
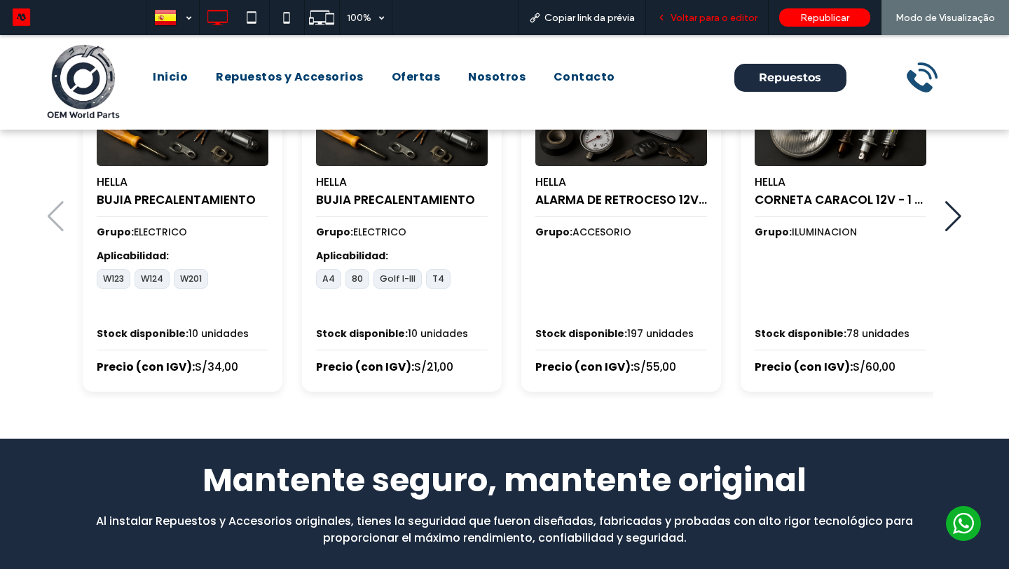
click at [739, 23] on div "Voltar para o editor" at bounding box center [707, 17] width 123 height 35
click at [710, 15] on span "Voltar para o editor" at bounding box center [713, 18] width 87 height 12
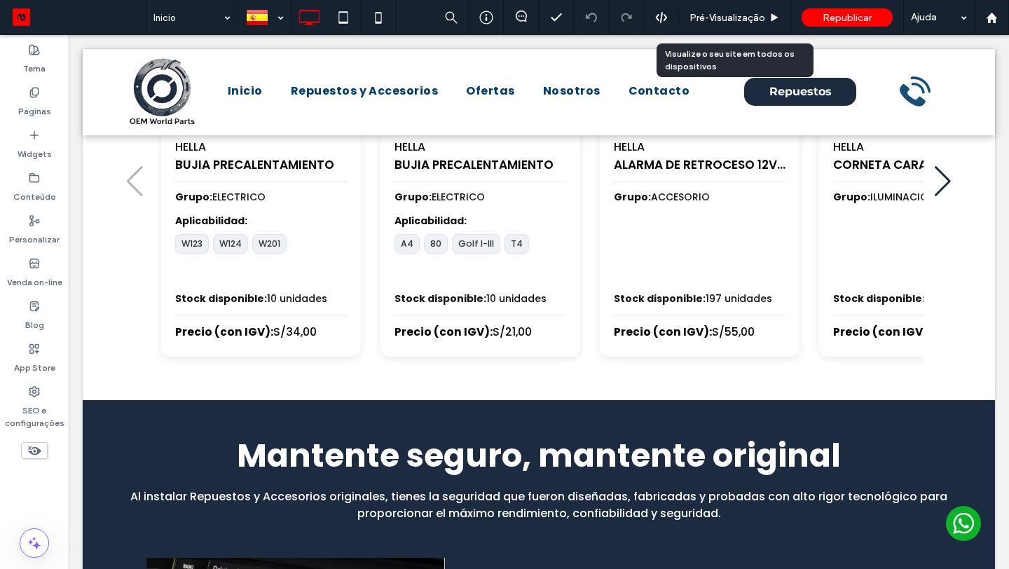
scroll to position [676, 0]
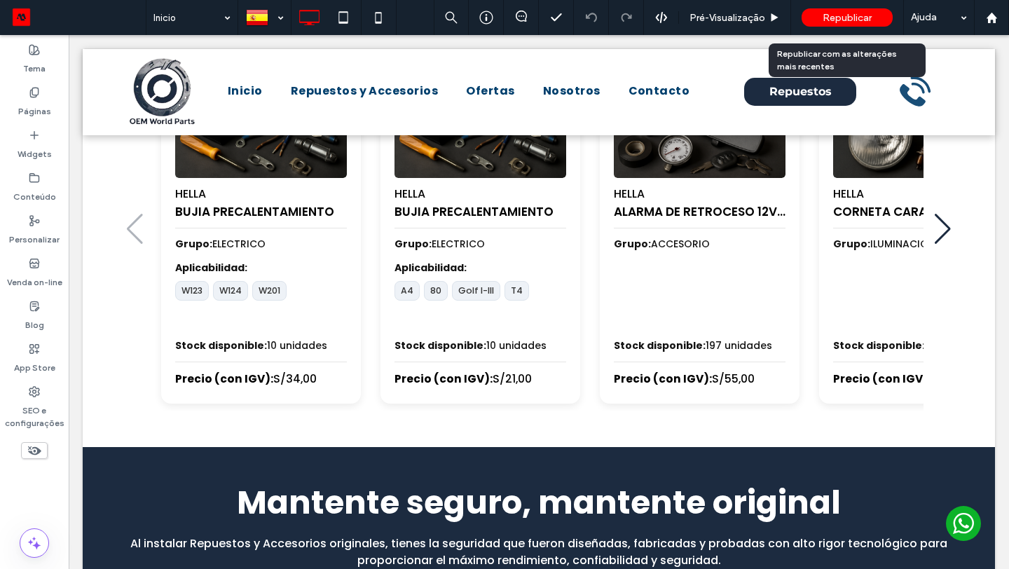
click at [841, 28] on div "Republicar" at bounding box center [846, 17] width 91 height 35
click at [828, 13] on span "Republicar" at bounding box center [846, 18] width 49 height 12
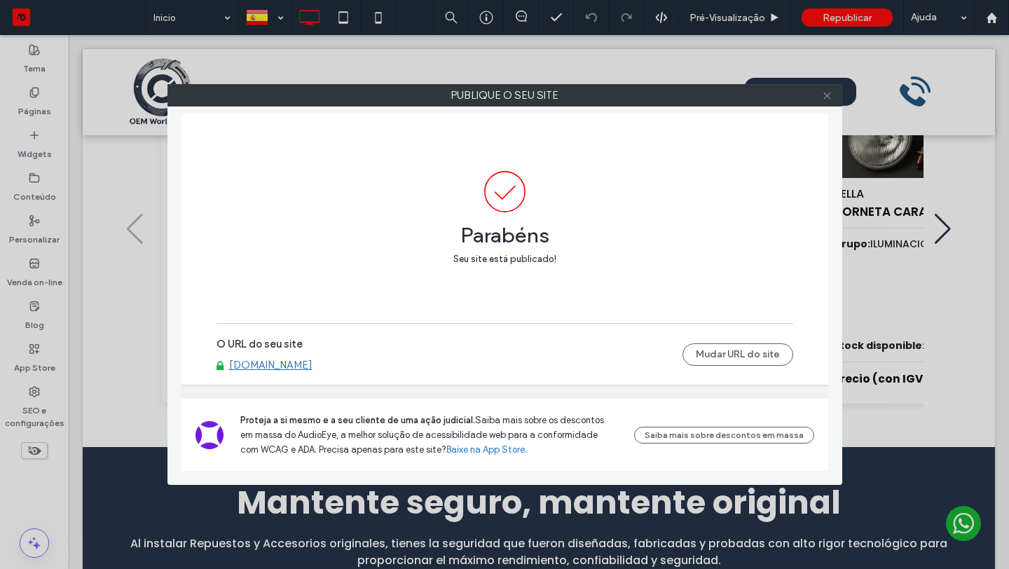
click at [831, 98] on icon at bounding box center [827, 95] width 11 height 11
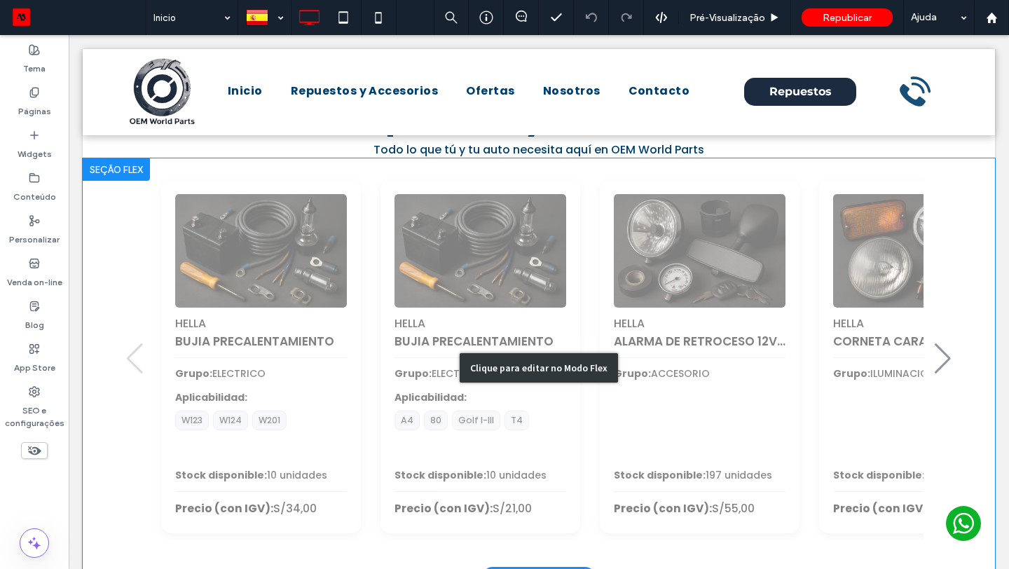
scroll to position [537, 0]
click at [658, 218] on div "Clique para editar no Modo Flex" at bounding box center [539, 368] width 912 height 418
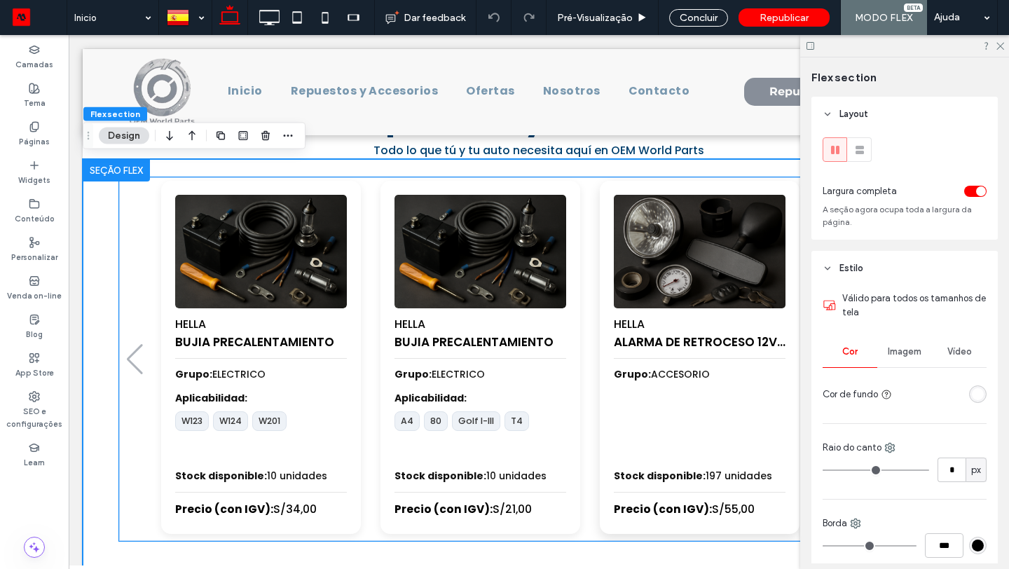
click at [619, 219] on img "3 / 100" at bounding box center [699, 251] width 180 height 119
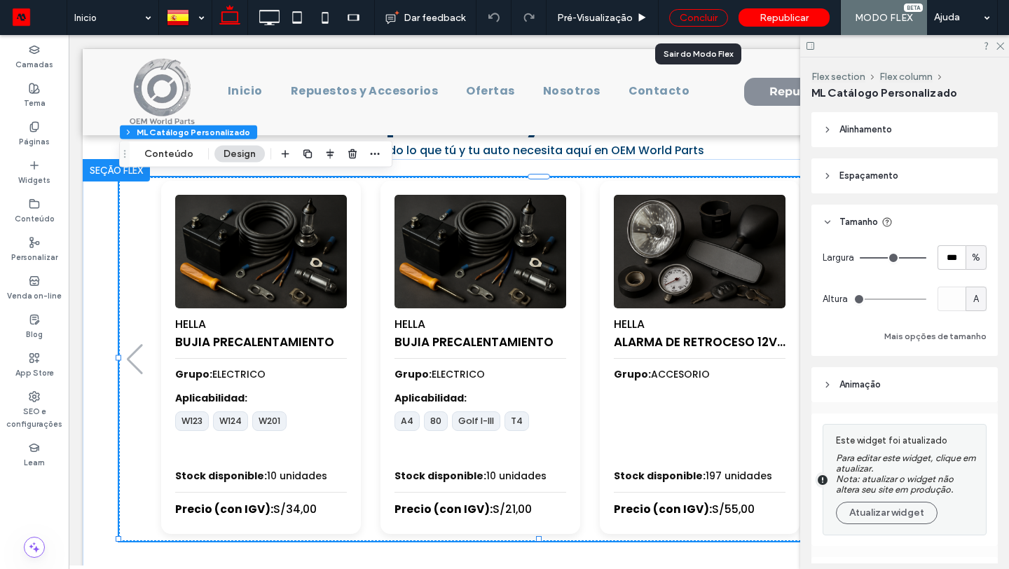
click at [694, 11] on div "Concluir" at bounding box center [698, 18] width 59 height 18
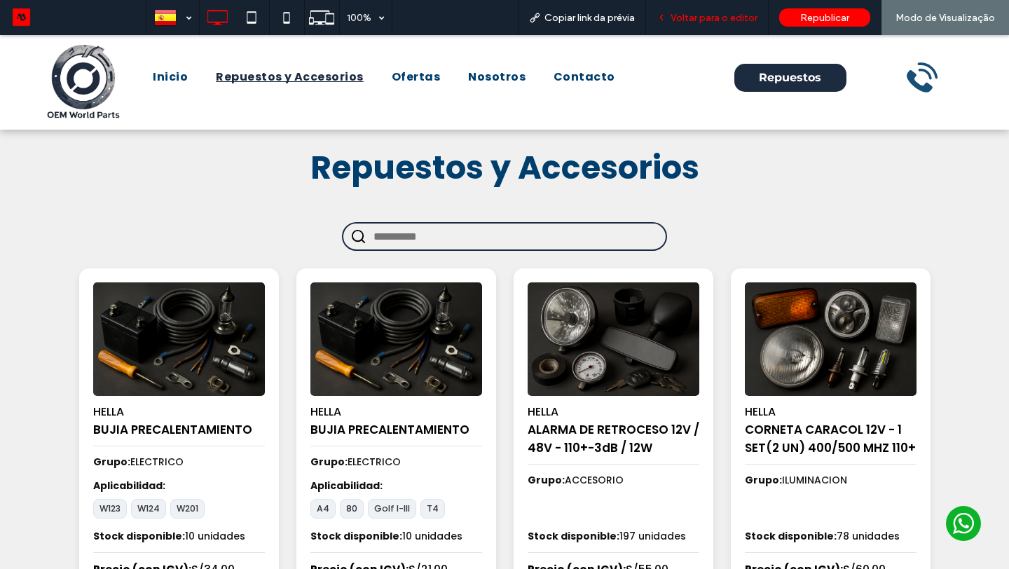
click at [731, 13] on span "Voltar para o editor" at bounding box center [713, 18] width 87 height 12
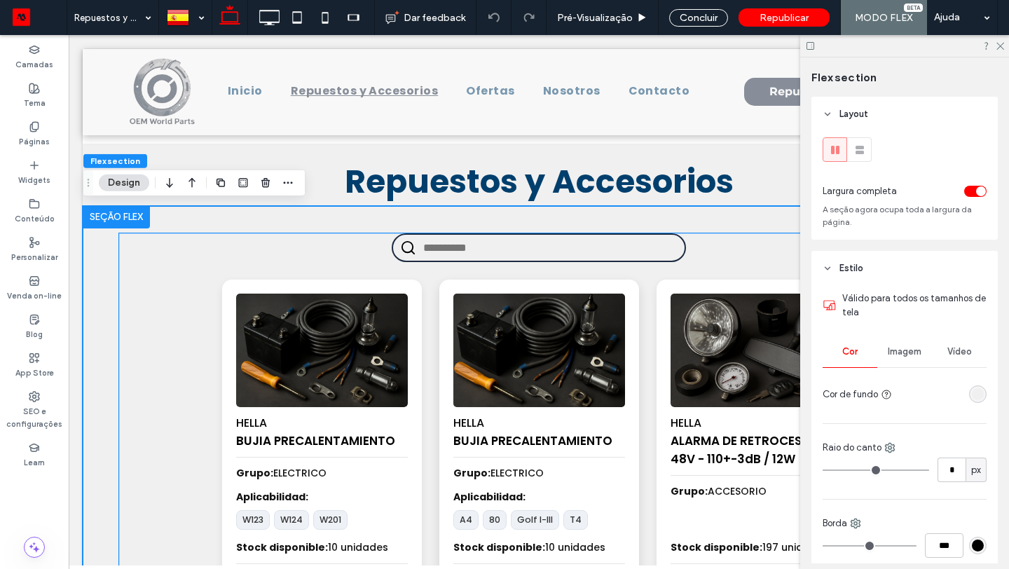
click at [476, 345] on img at bounding box center [538, 350] width 180 height 119
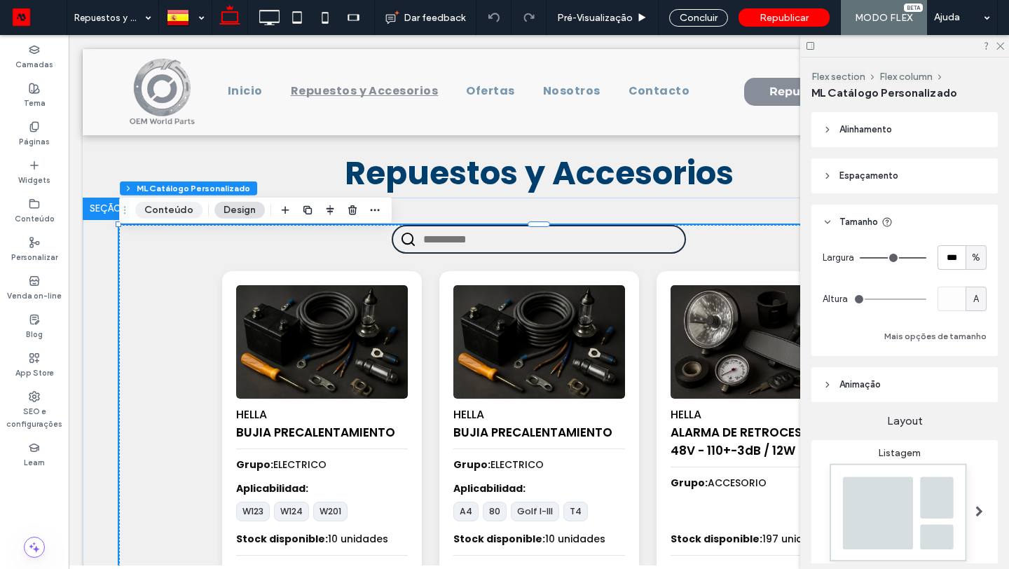
click at [195, 215] on button "Conteúdo" at bounding box center [168, 210] width 67 height 17
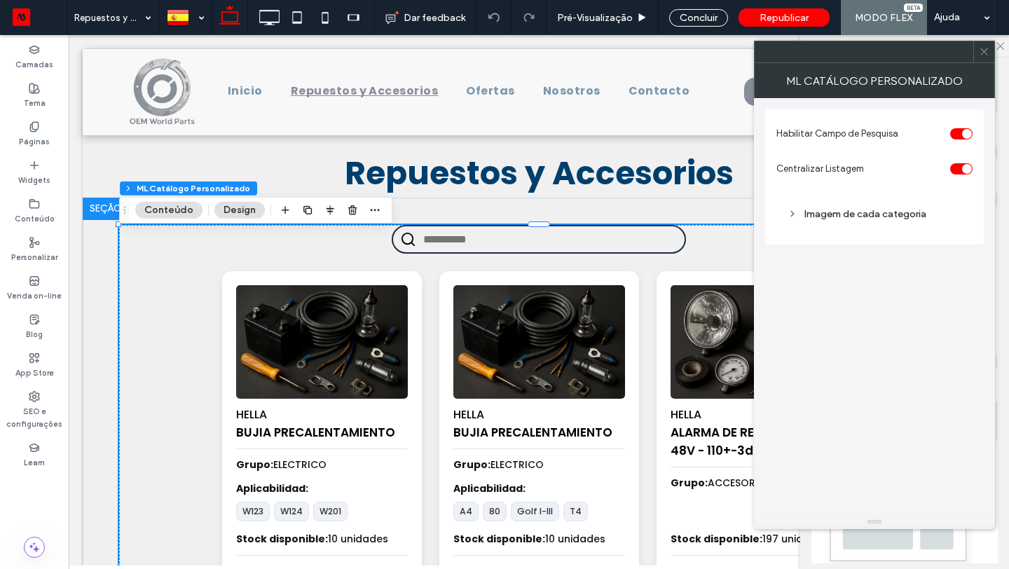
click at [835, 209] on div "Imagem de cada categoria" at bounding box center [874, 214] width 174 height 12
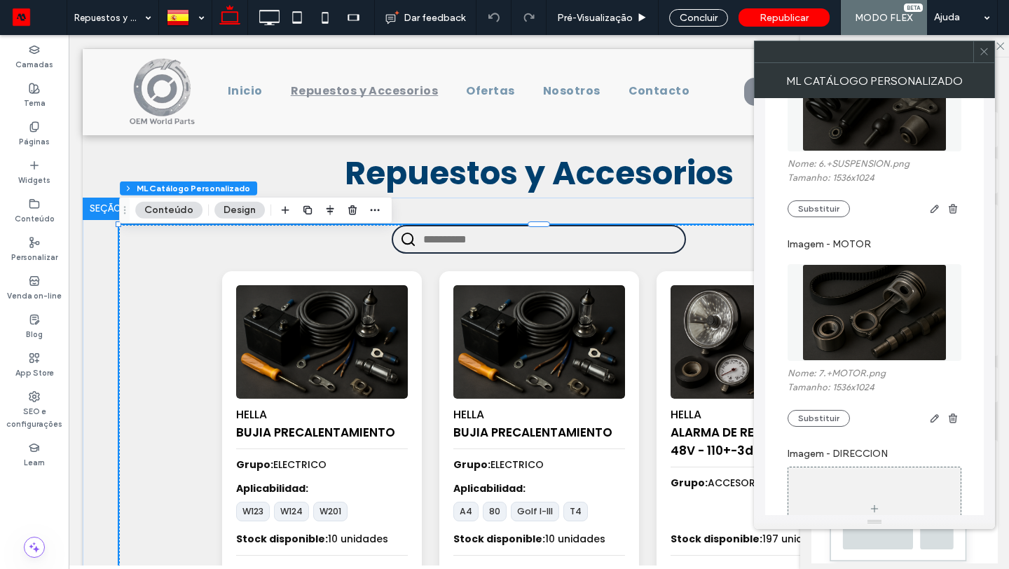
scroll to position [1470, 0]
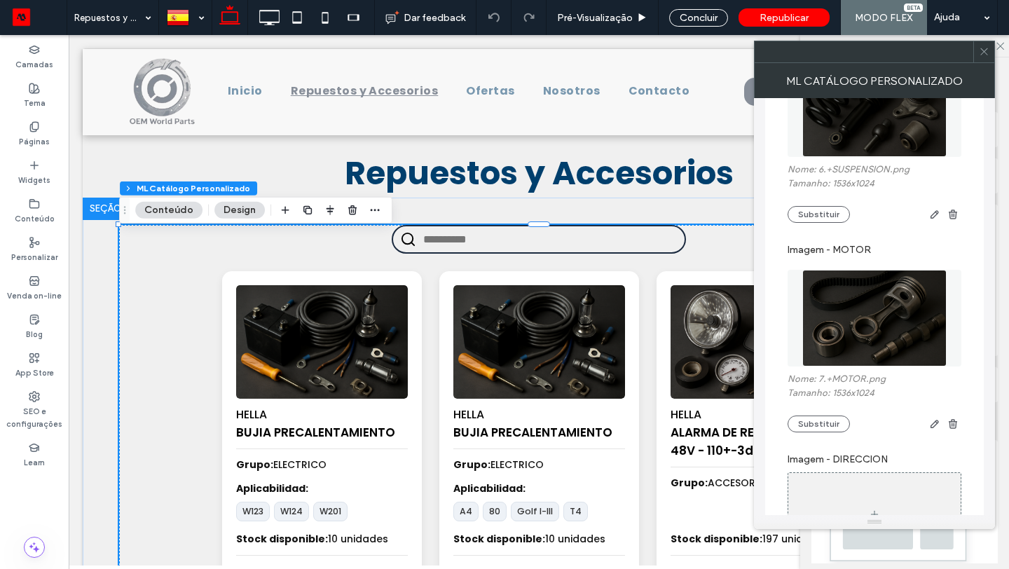
click at [981, 47] on icon at bounding box center [984, 51] width 11 height 11
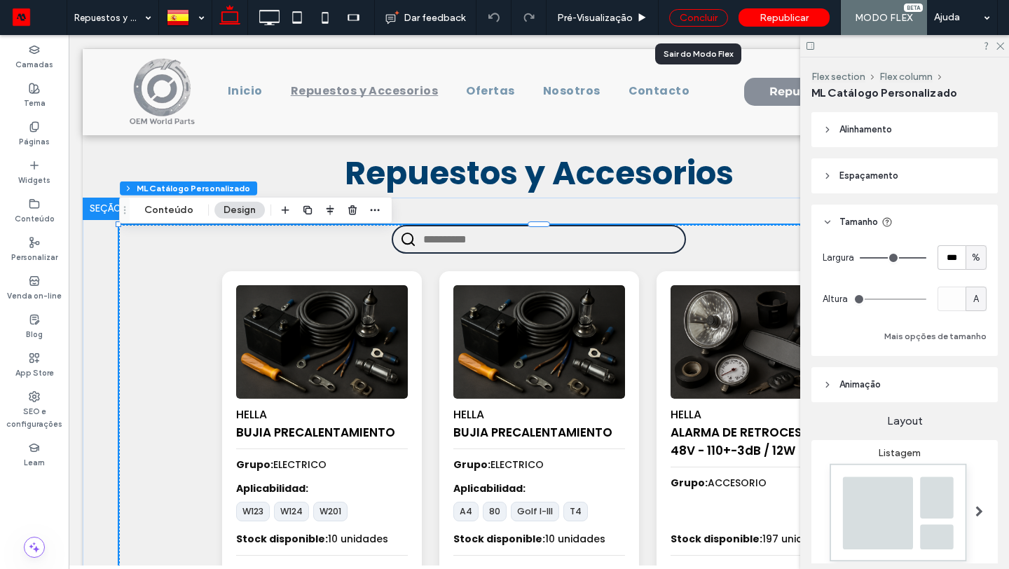
click at [719, 15] on div "Concluir" at bounding box center [698, 18] width 59 height 18
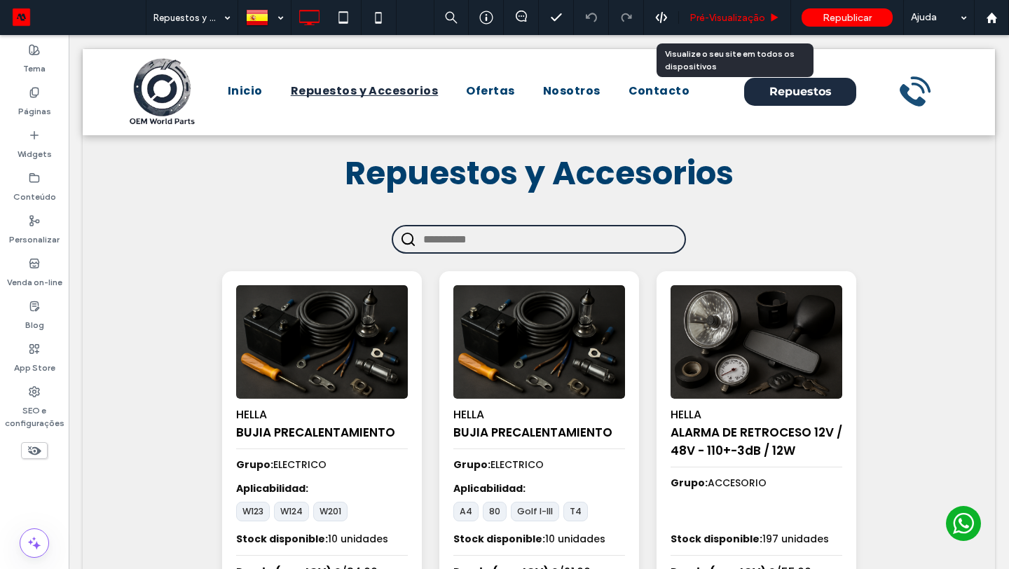
click at [747, 7] on div "Pré-Visualizaçāo" at bounding box center [735, 17] width 112 height 35
click at [741, 8] on div "Pré-Visualizaçāo" at bounding box center [735, 17] width 112 height 35
click at [706, 13] on span "Pré-Visualizaçāo" at bounding box center [727, 18] width 76 height 12
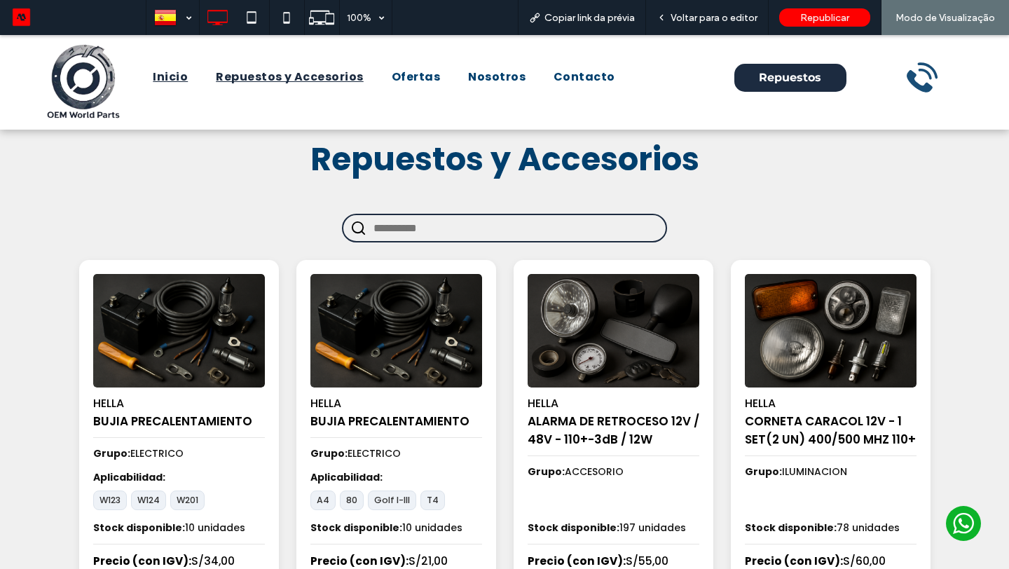
drag, startPoint x: 175, startPoint y: 104, endPoint x: 174, endPoint y: 69, distance: 35.0
click at [174, 69] on span "Inicio" at bounding box center [170, 77] width 35 height 17
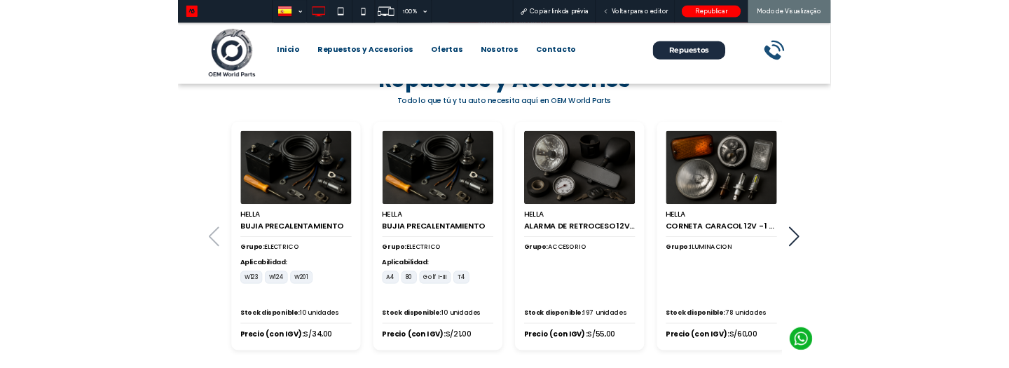
scroll to position [590, 0]
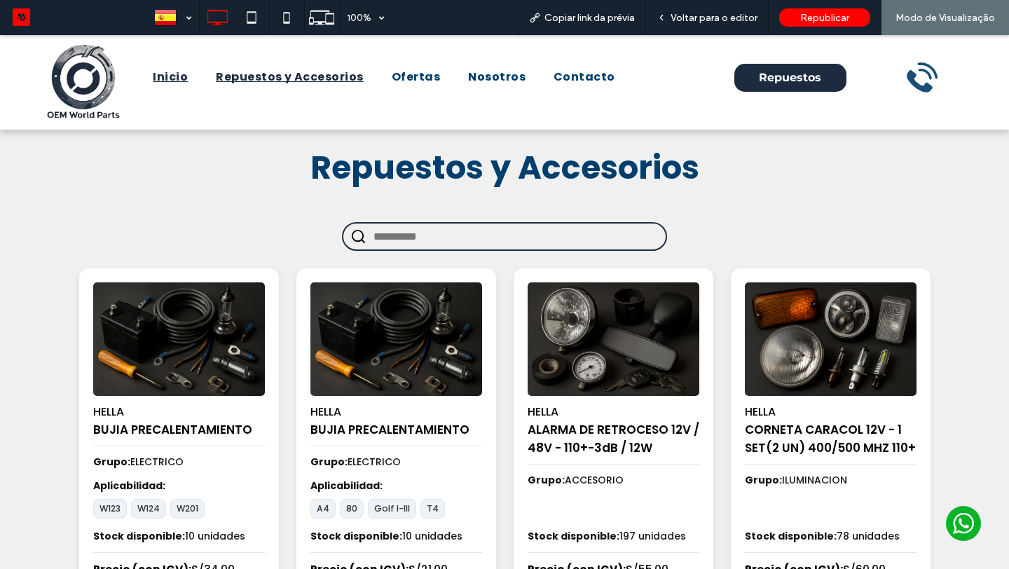
click at [190, 74] on link "Inicio" at bounding box center [170, 77] width 63 height 34
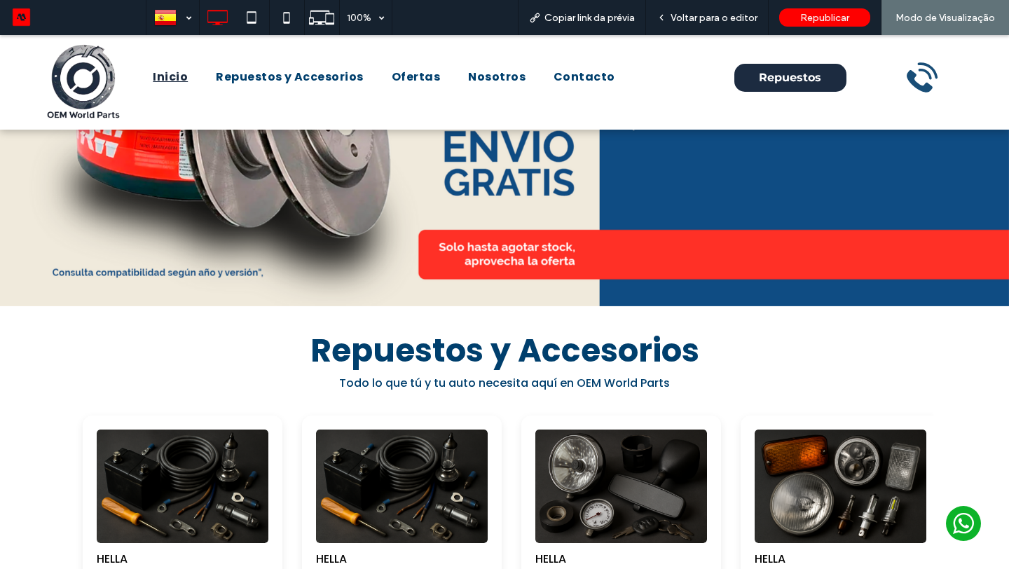
scroll to position [370, 0]
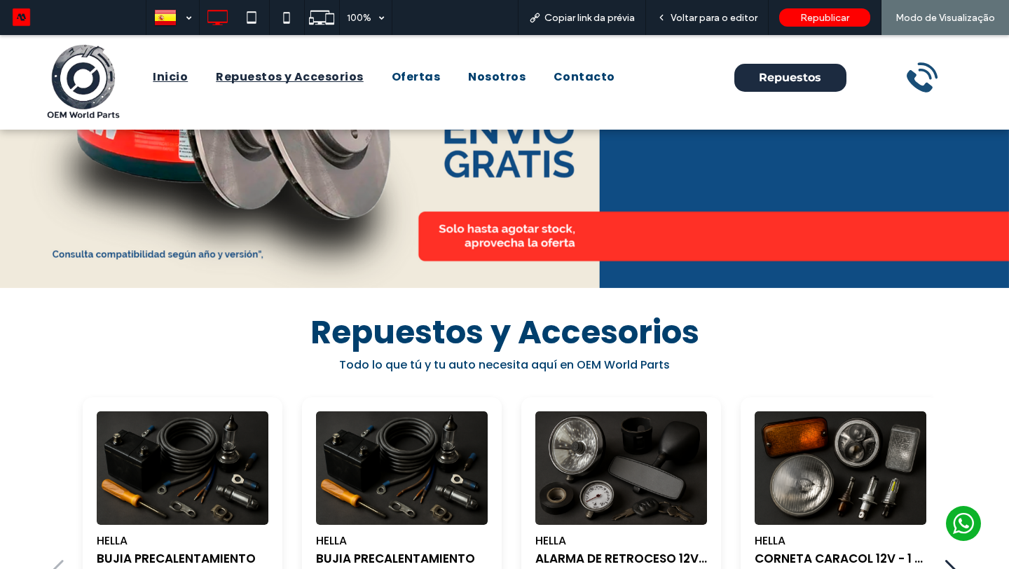
click at [247, 71] on span "Repuestos y Accesorios" at bounding box center [290, 77] width 148 height 17
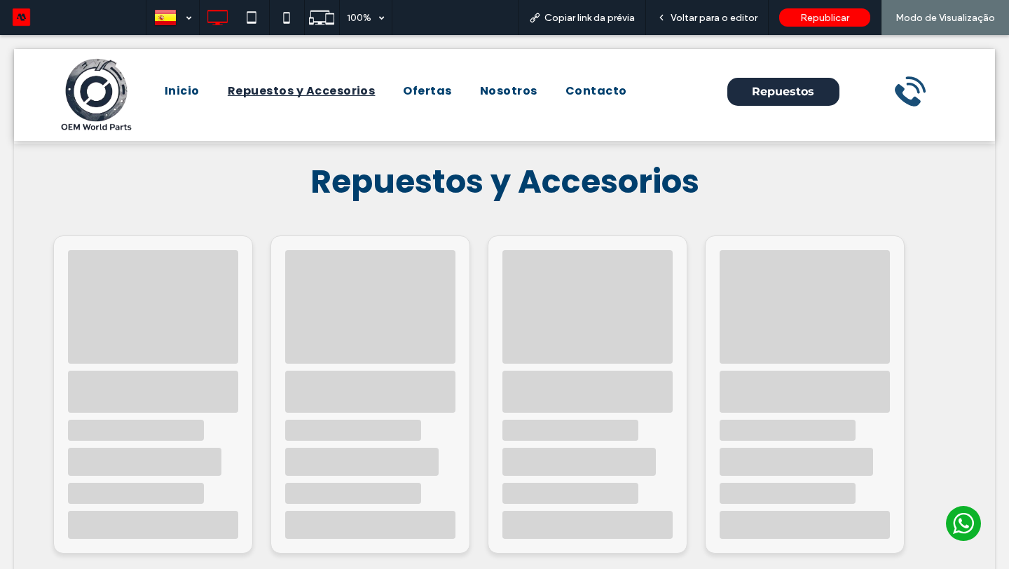
scroll to position [0, 0]
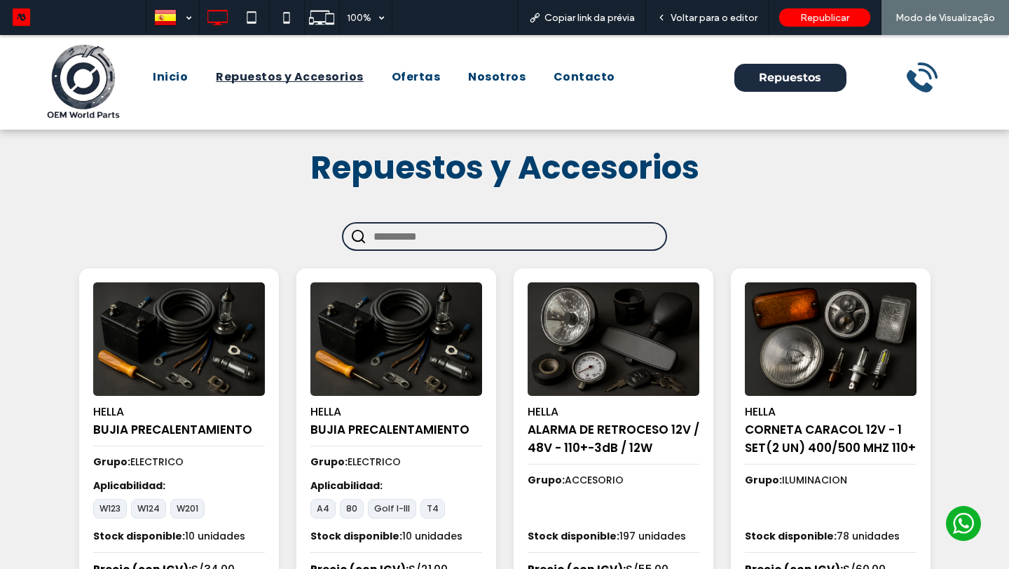
click at [247, 71] on span "Repuestos y Accesorios" at bounding box center [290, 77] width 148 height 17
click at [417, 228] on input "text" at bounding box center [515, 236] width 285 height 26
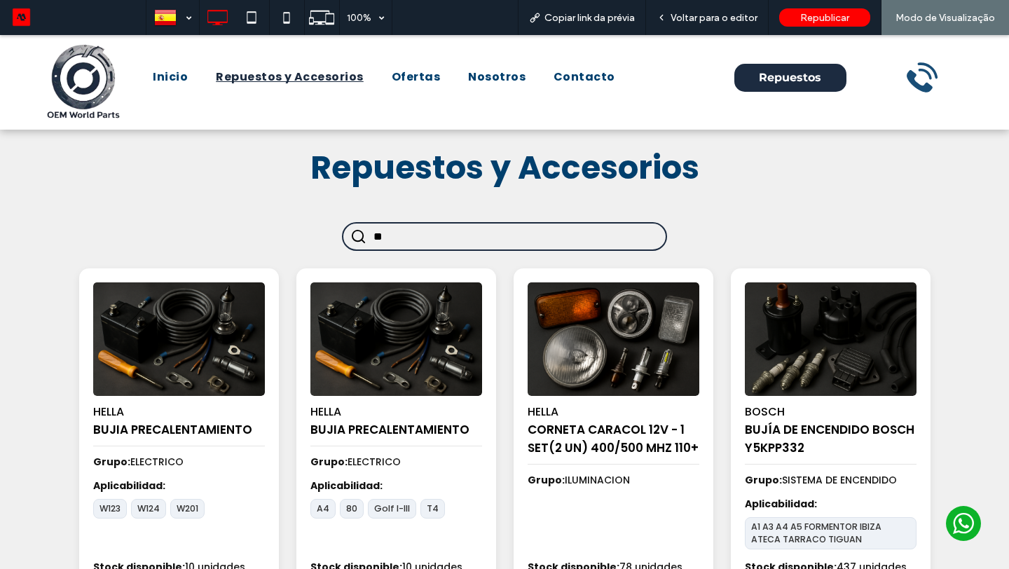
type input "*"
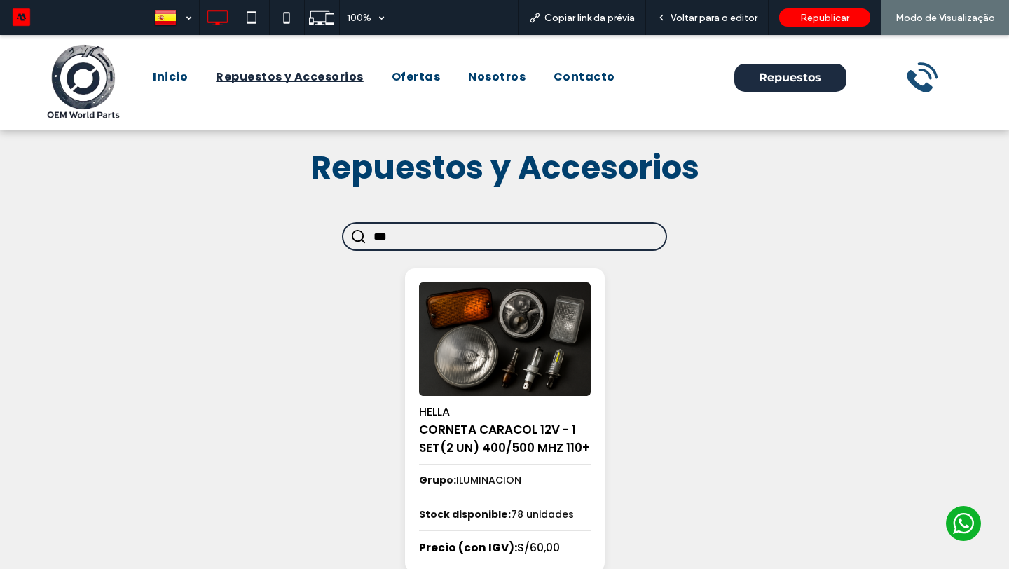
type input "****"
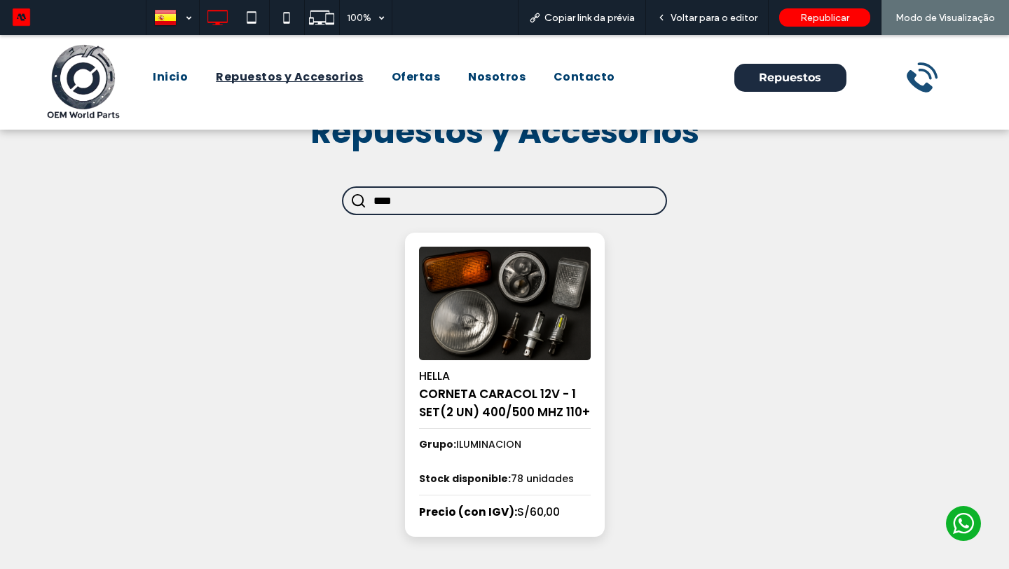
scroll to position [38, 0]
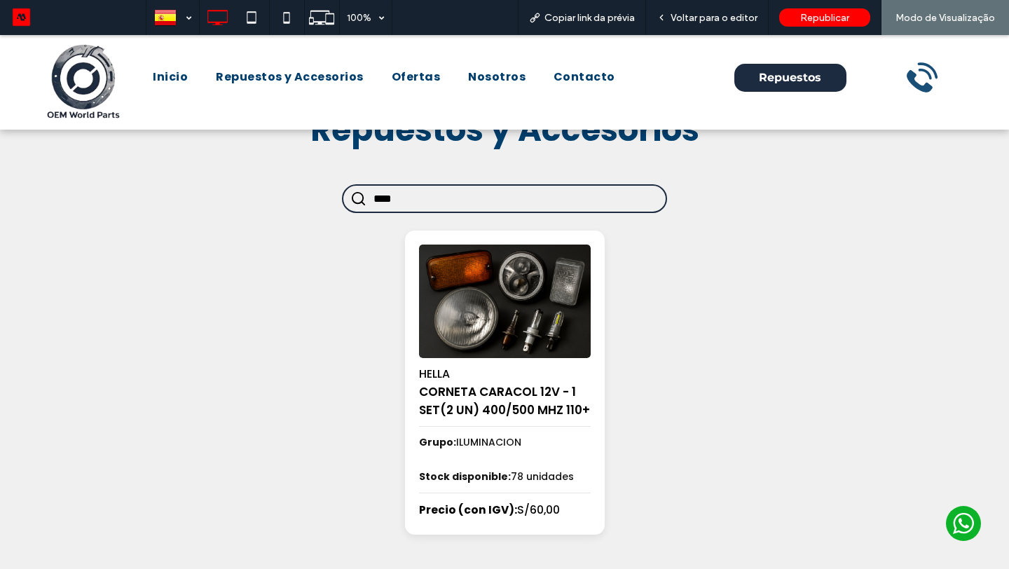
click at [395, 205] on input "****" at bounding box center [515, 199] width 285 height 26
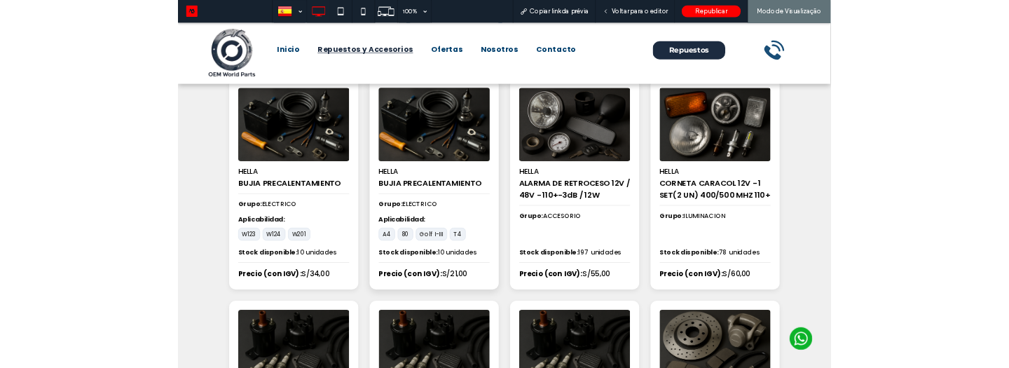
scroll to position [147, 0]
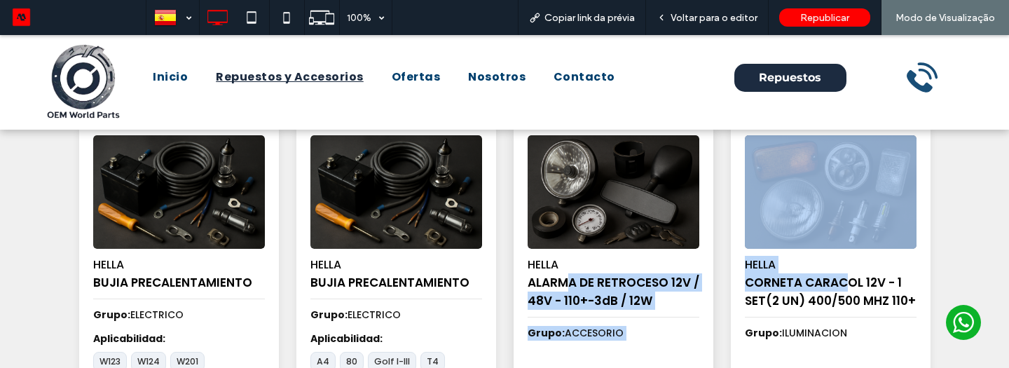
drag, startPoint x: 844, startPoint y: 284, endPoint x: 565, endPoint y: 284, distance: 278.8
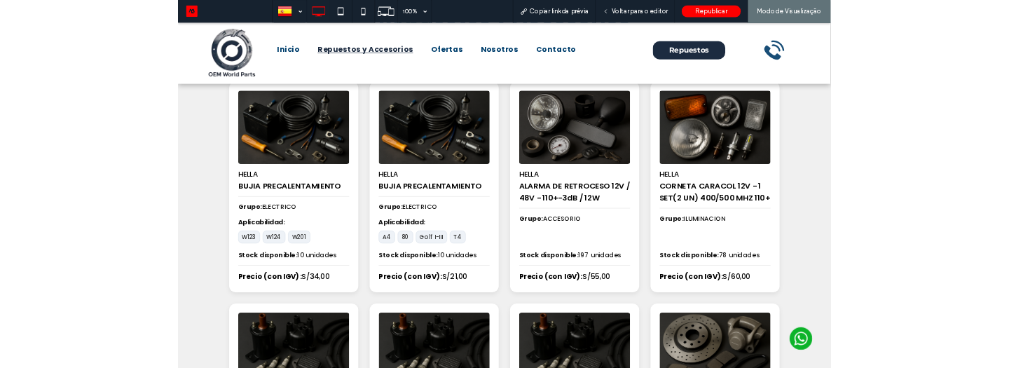
scroll to position [0, 0]
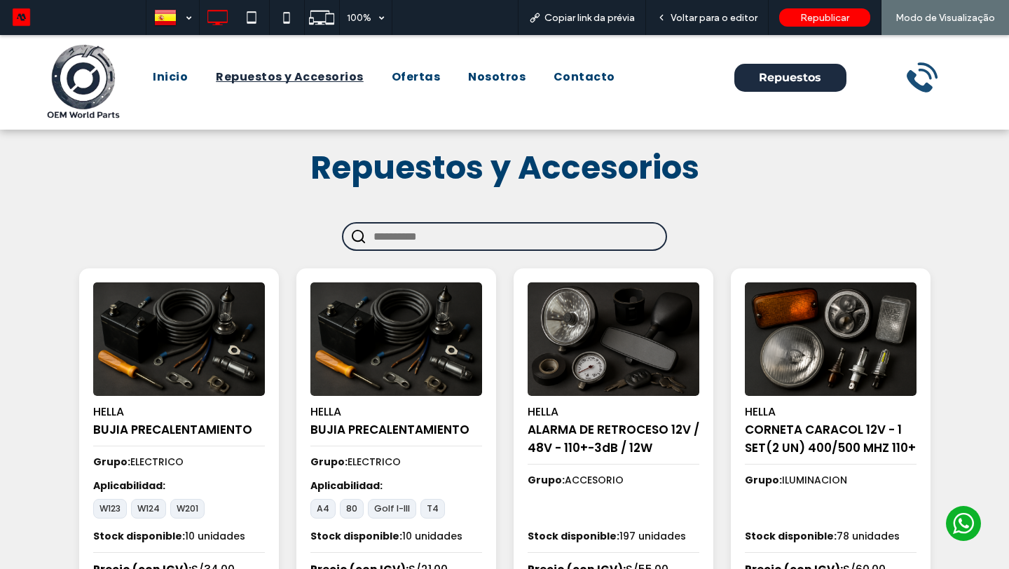
click at [690, 32] on div "Voltar para o editor" at bounding box center [707, 17] width 123 height 35
click at [688, 24] on div "Voltar para o editor" at bounding box center [707, 17] width 123 height 35
click at [681, 18] on span "Voltar para o editor" at bounding box center [713, 18] width 87 height 12
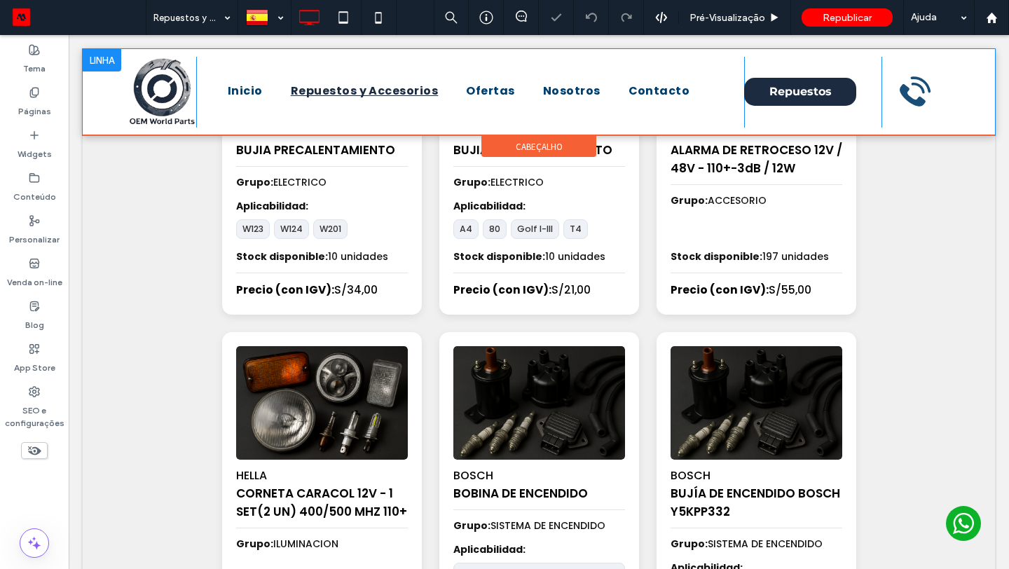
scroll to position [289, 0]
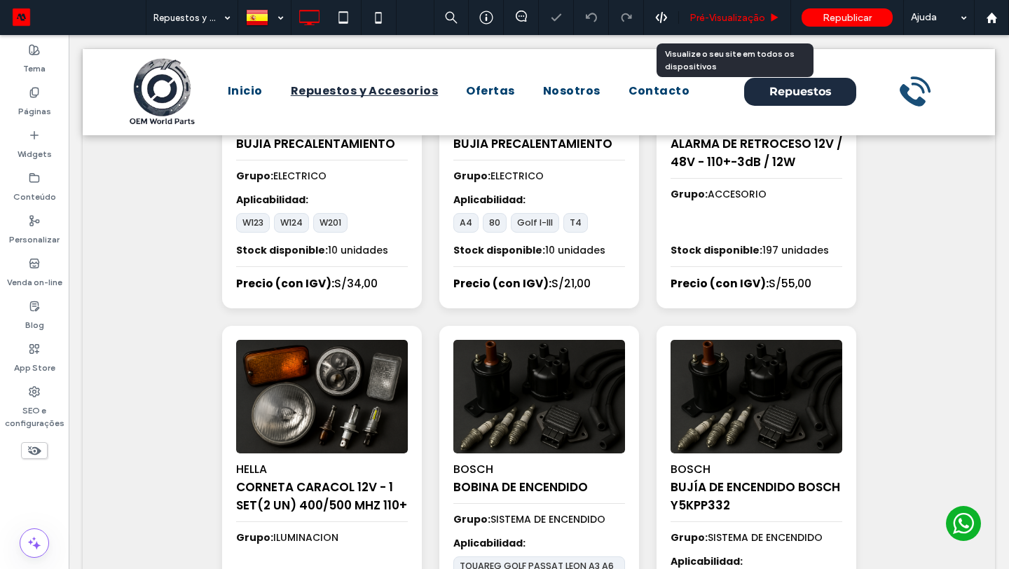
click at [743, 20] on span "Pré-Visualizaçāo" at bounding box center [727, 18] width 76 height 12
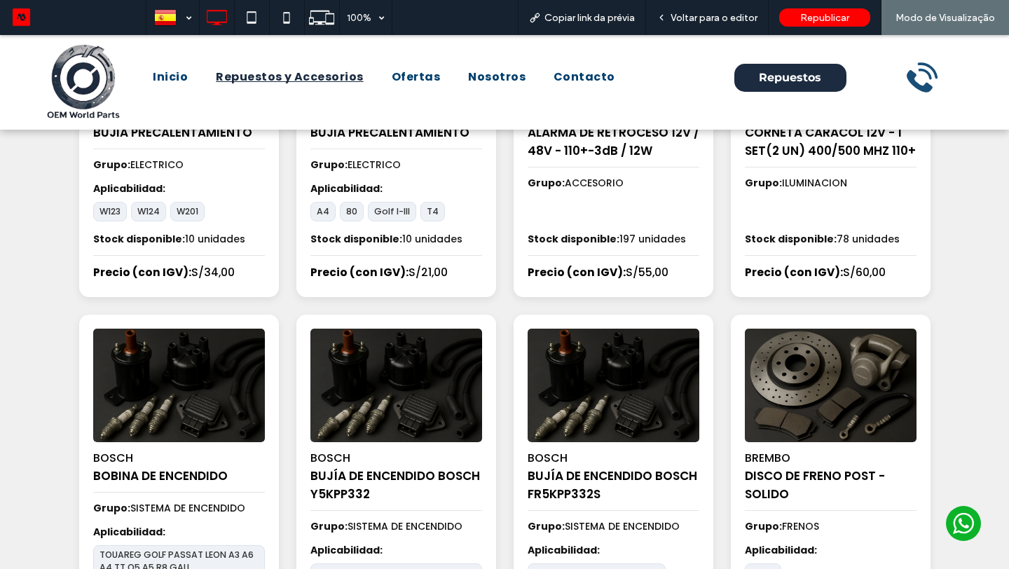
scroll to position [290, 0]
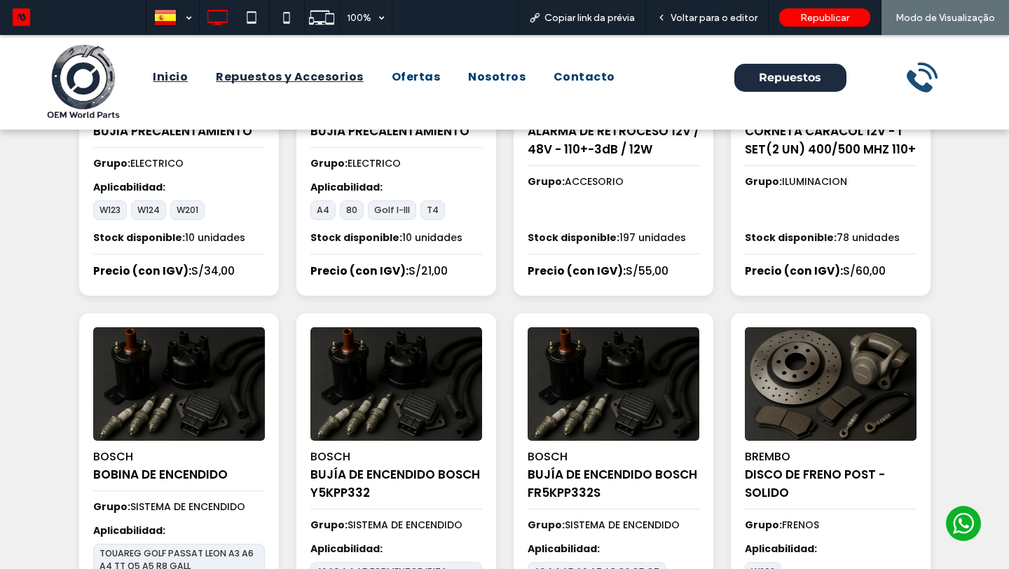
click at [165, 81] on span "Inicio" at bounding box center [170, 77] width 35 height 17
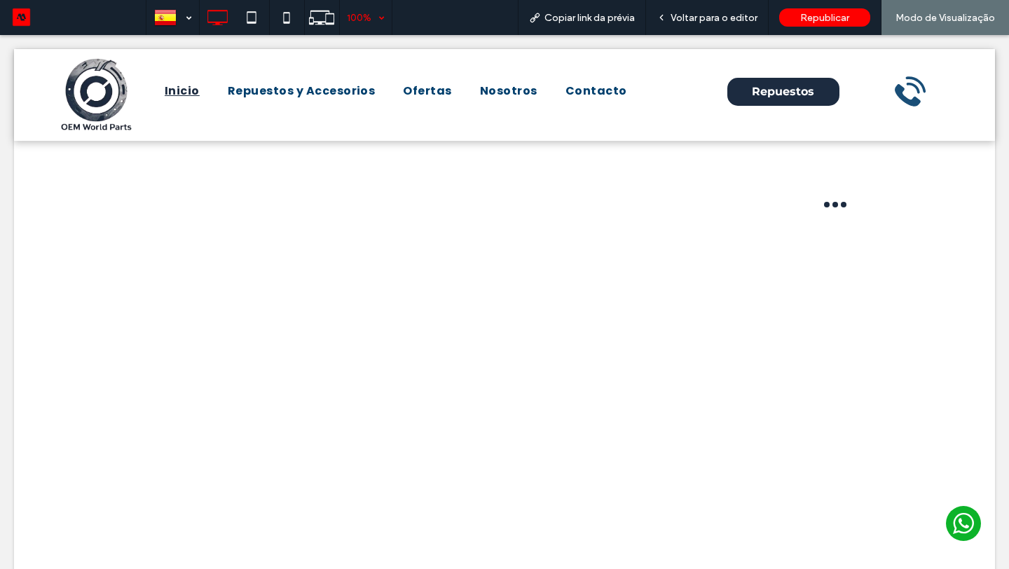
scroll to position [0, 0]
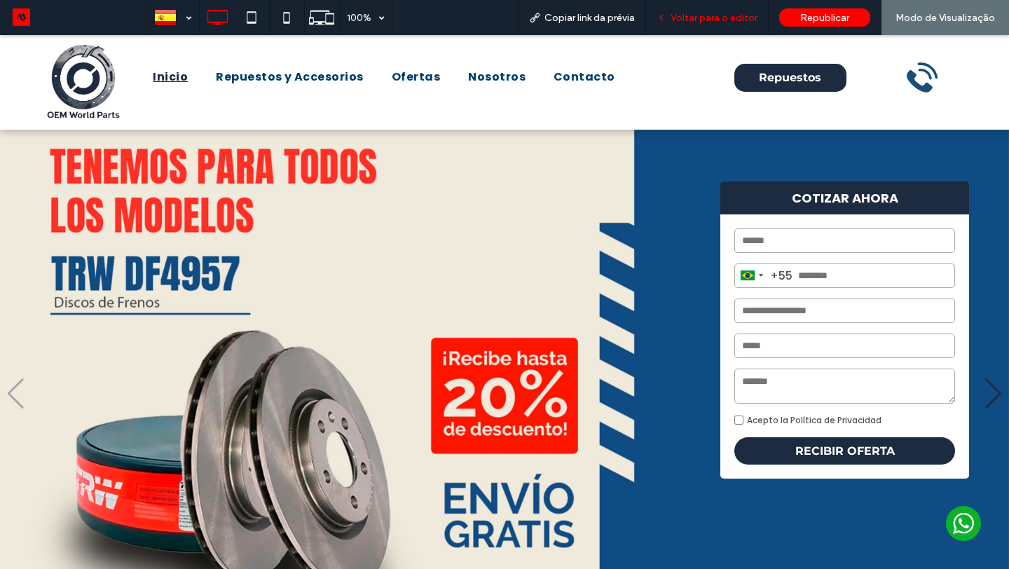
click at [710, 22] on span "Voltar para o editor" at bounding box center [713, 18] width 87 height 12
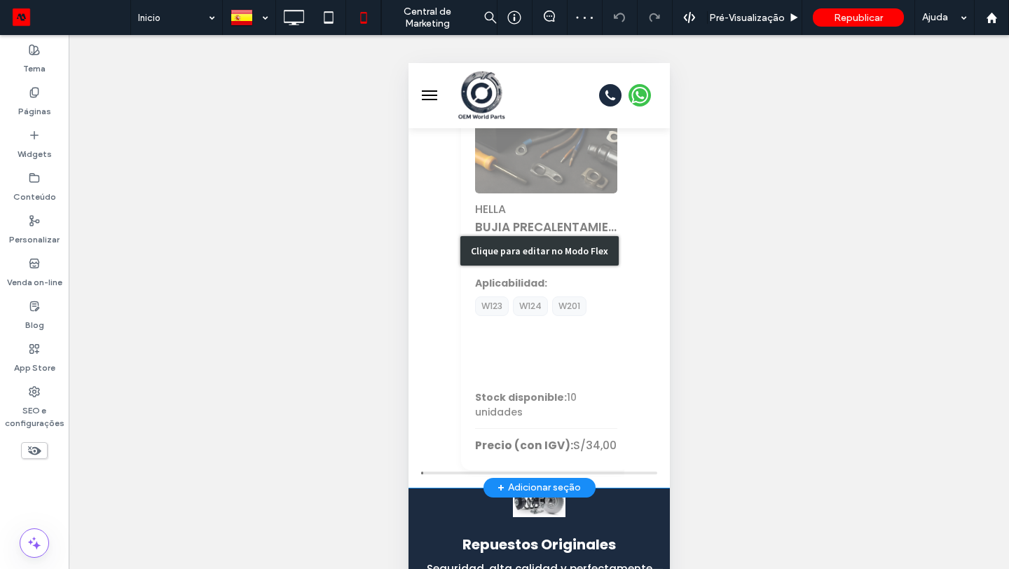
scroll to position [784, 0]
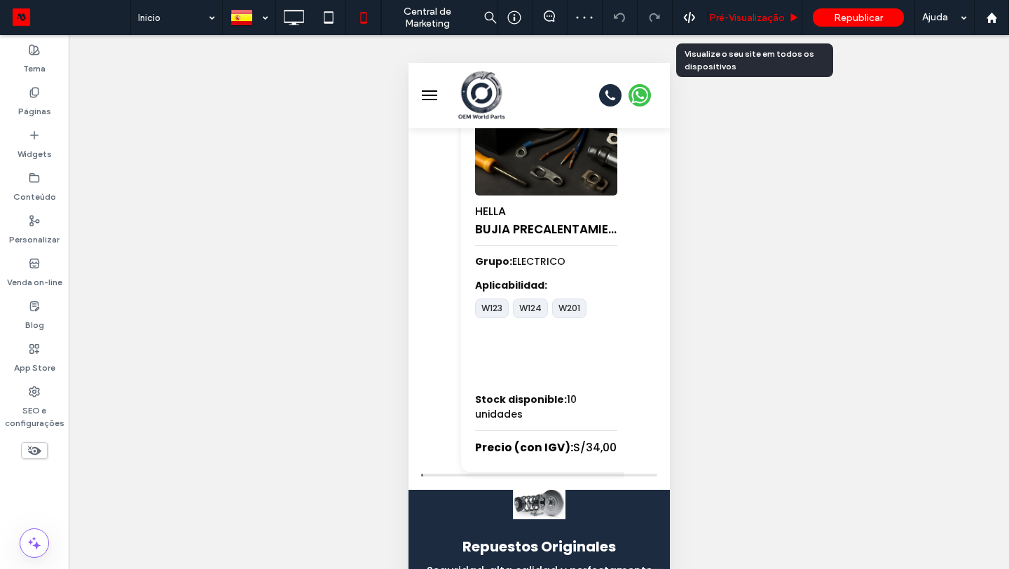
click at [768, 16] on span "Pré-Visualizaçāo" at bounding box center [747, 18] width 76 height 12
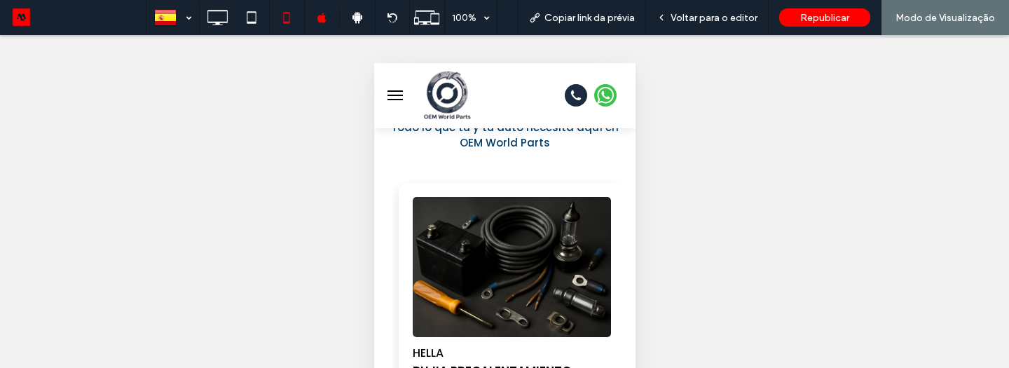
scroll to position [657, 0]
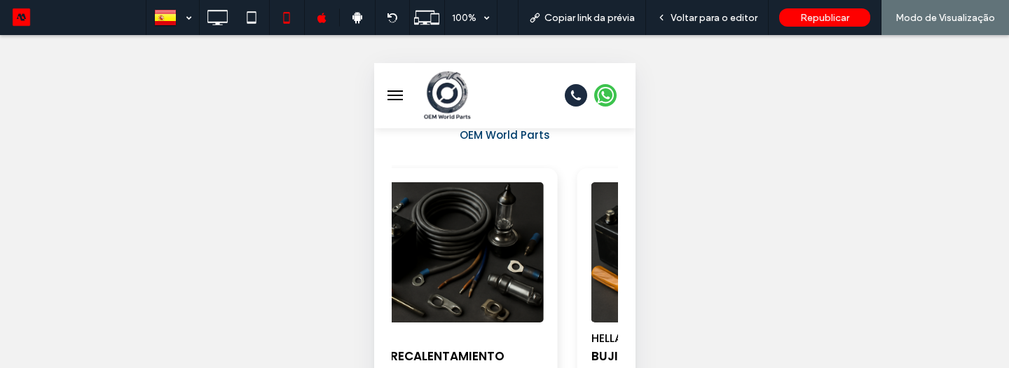
click at [530, 249] on img "1 / 100" at bounding box center [443, 252] width 208 height 147
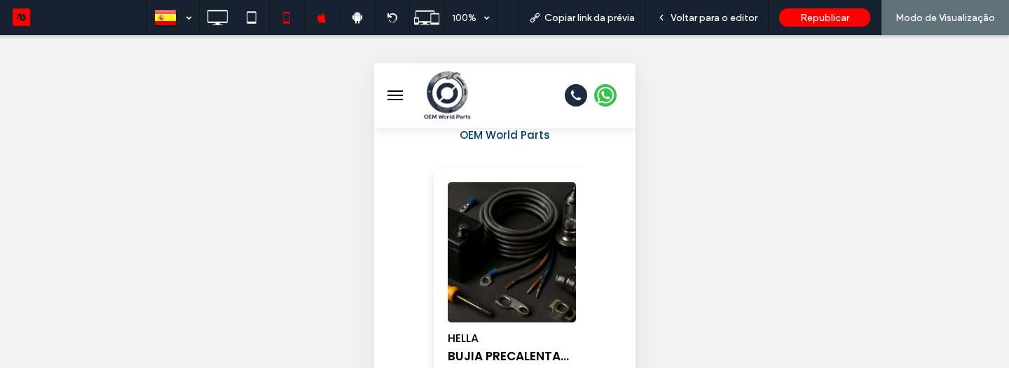
drag, startPoint x: 561, startPoint y: 245, endPoint x: 520, endPoint y: 251, distance: 41.8
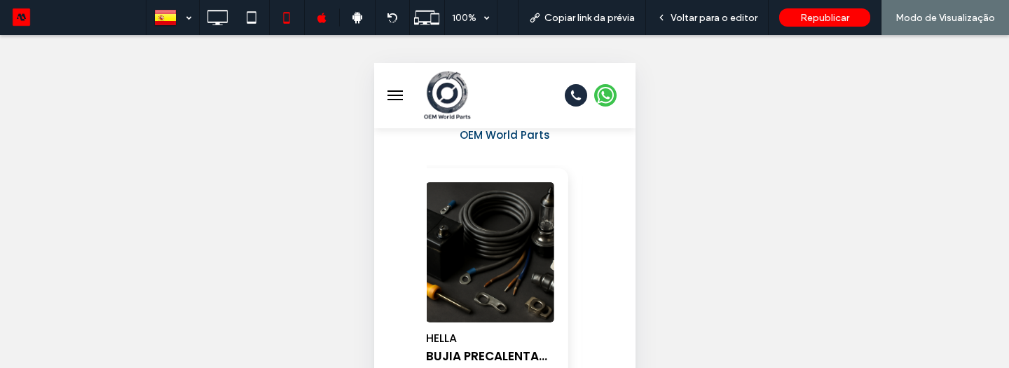
click at [553, 266] on img "1 / 100" at bounding box center [489, 252] width 128 height 140
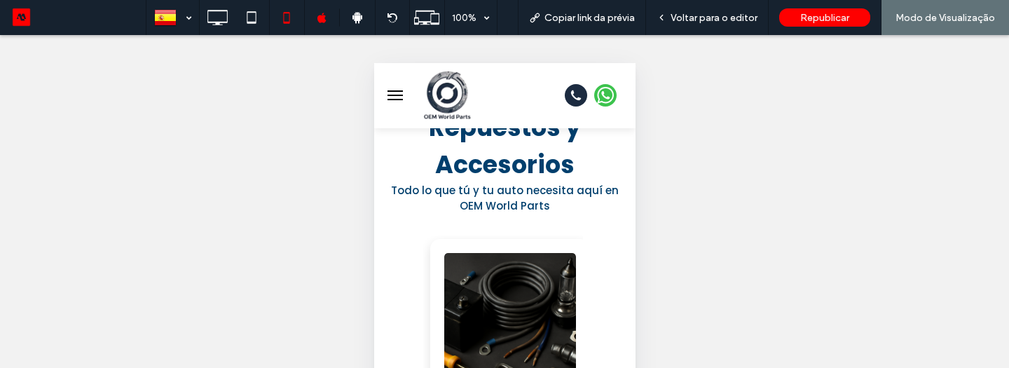
scroll to position [584, 0]
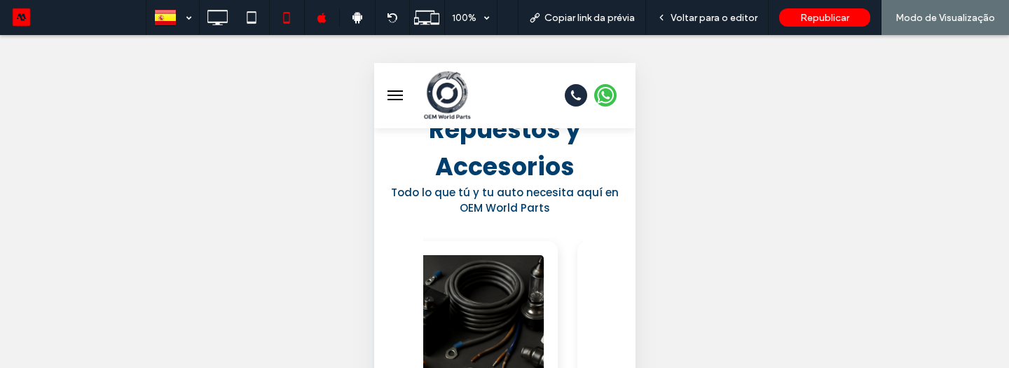
click at [546, 293] on img "1 / 100" at bounding box center [477, 324] width 139 height 147
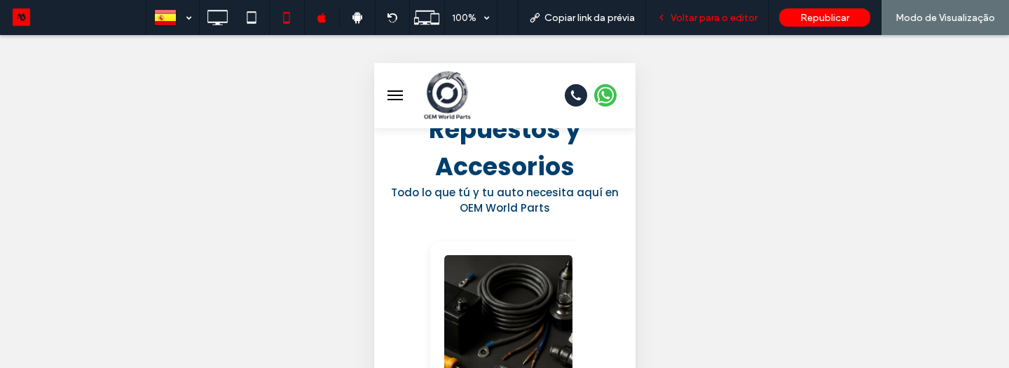
click at [684, 11] on div "Voltar para o editor" at bounding box center [707, 17] width 123 height 35
click at [714, 20] on span "Voltar para o editor" at bounding box center [713, 18] width 87 height 12
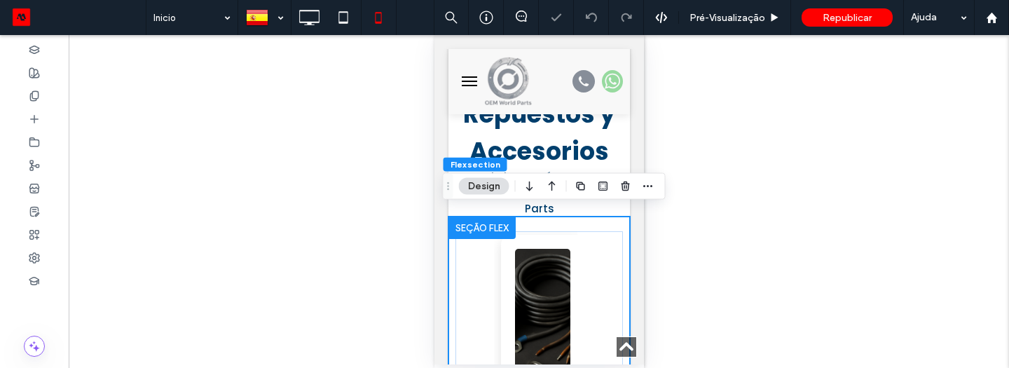
scroll to position [591, 0]
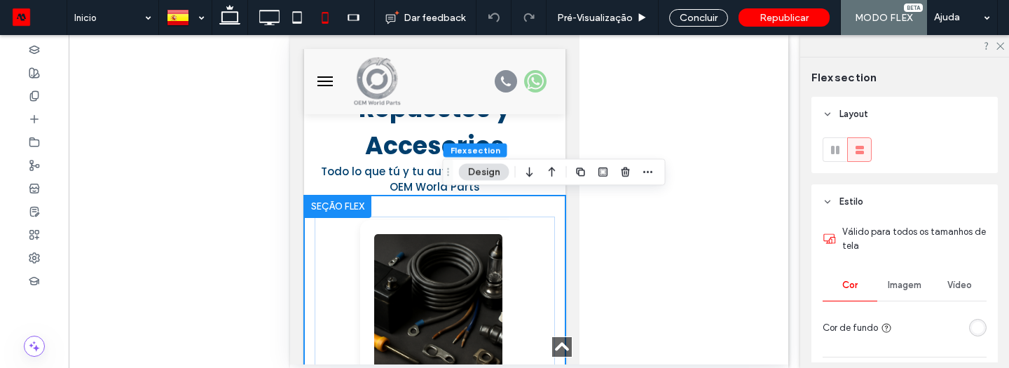
type input "*"
click at [983, 329] on div "rgba(255,255,255,1)" at bounding box center [978, 328] width 18 height 18
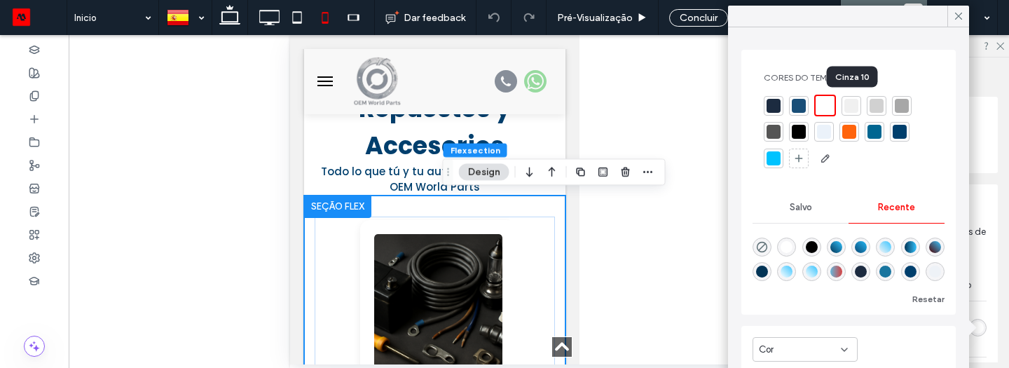
click at [857, 109] on div at bounding box center [851, 106] width 14 height 14
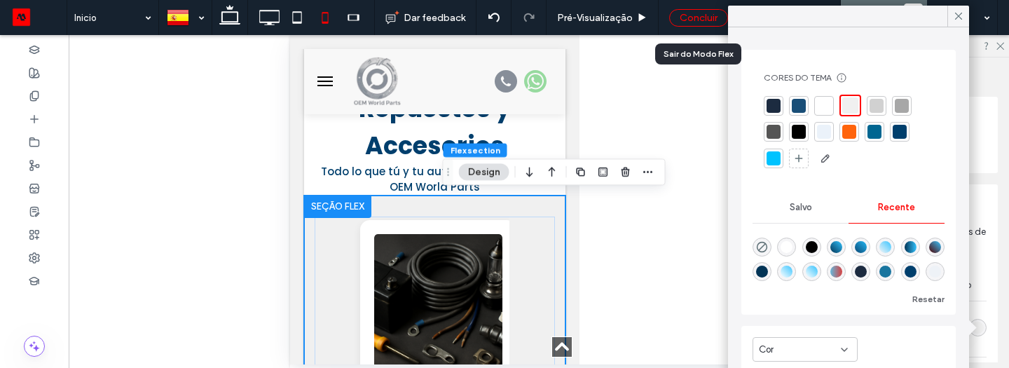
click at [694, 13] on div "Concluir" at bounding box center [698, 18] width 59 height 18
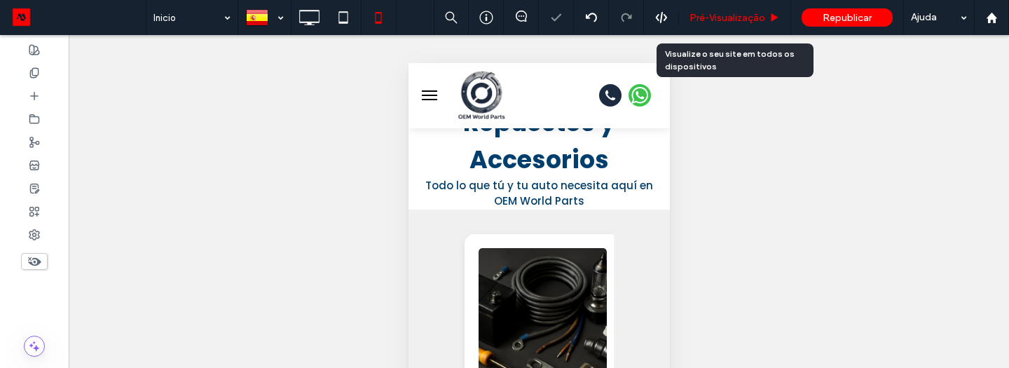
click at [714, 18] on span "Pré-Visualizaçāo" at bounding box center [727, 18] width 76 height 12
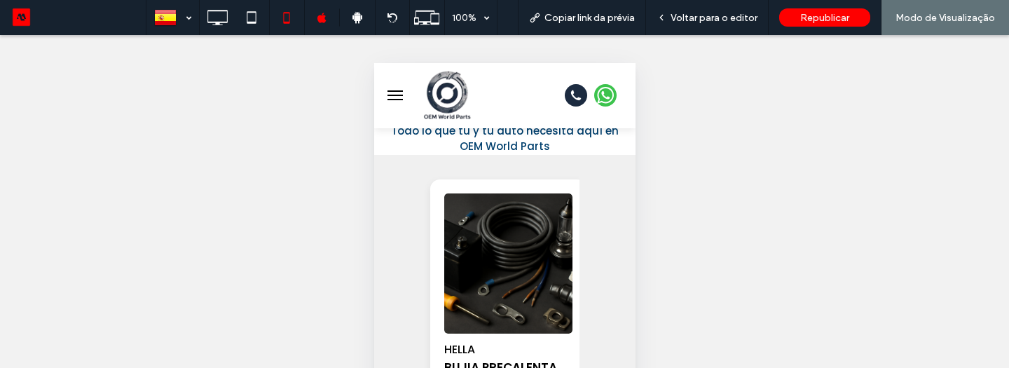
scroll to position [667, 0]
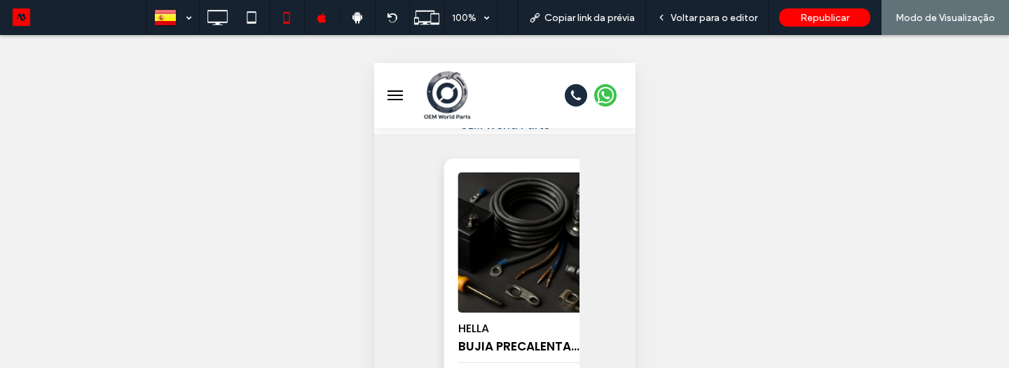
click at [588, 240] on img "1 / 100" at bounding box center [521, 242] width 134 height 147
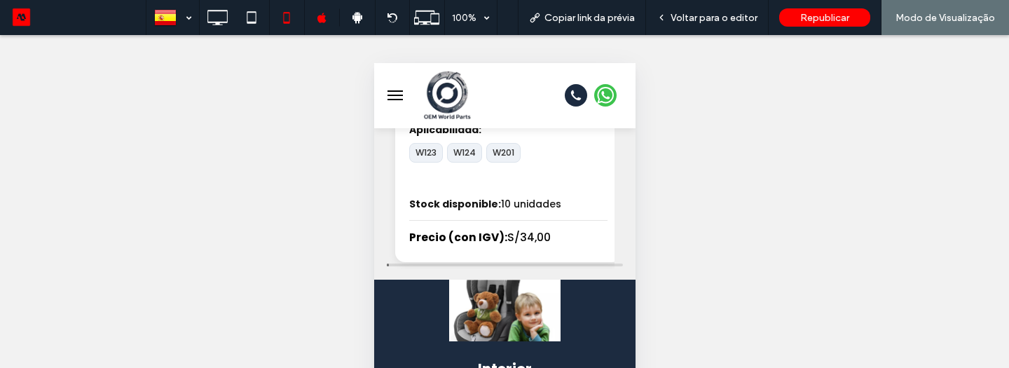
scroll to position [980, 0]
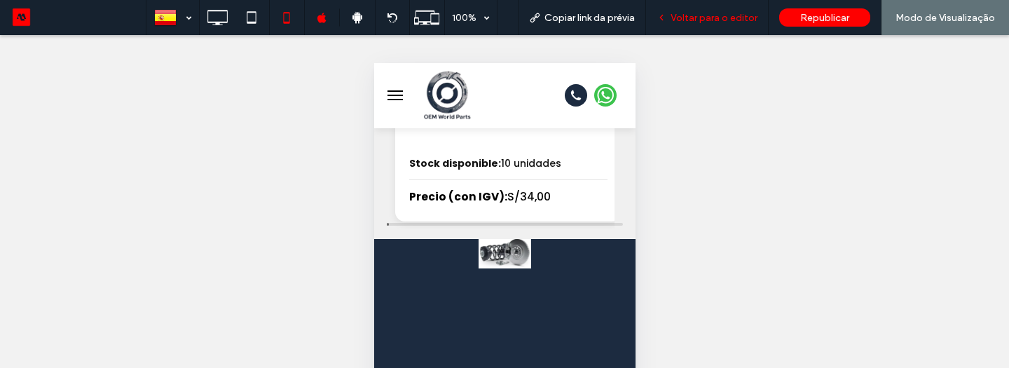
click at [720, 12] on span "Voltar para o editor" at bounding box center [713, 18] width 87 height 12
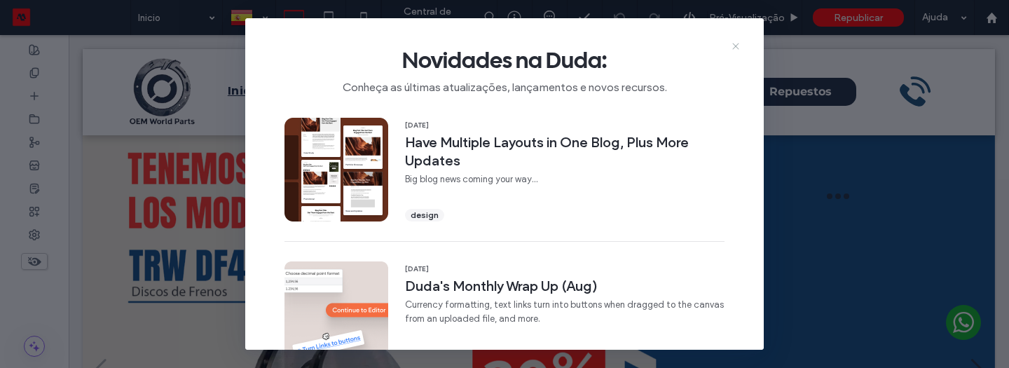
click at [731, 48] on icon at bounding box center [735, 46] width 11 height 11
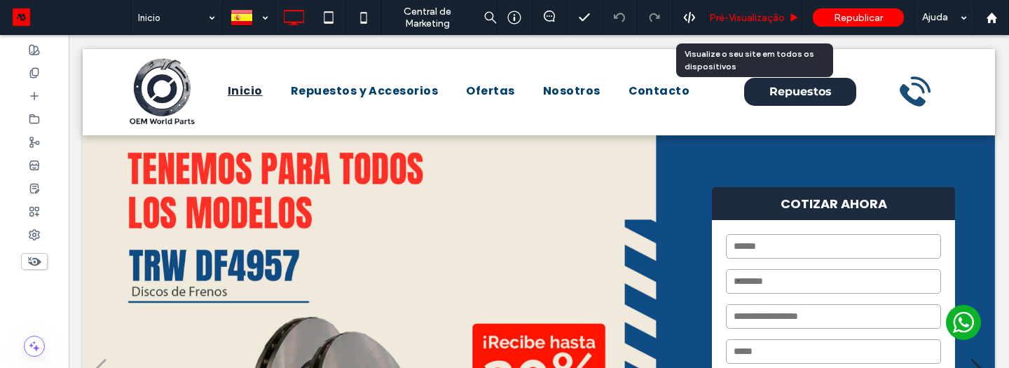
click at [757, 20] on span "Pré-Visualizaçāo" at bounding box center [747, 18] width 76 height 12
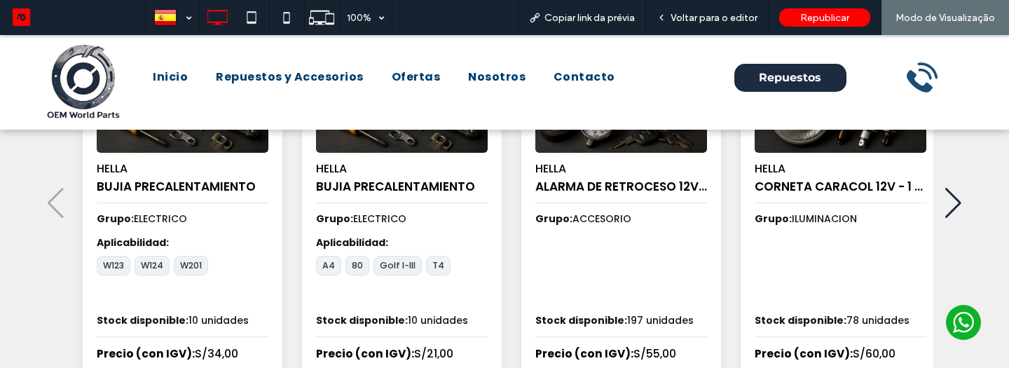
scroll to position [738, 0]
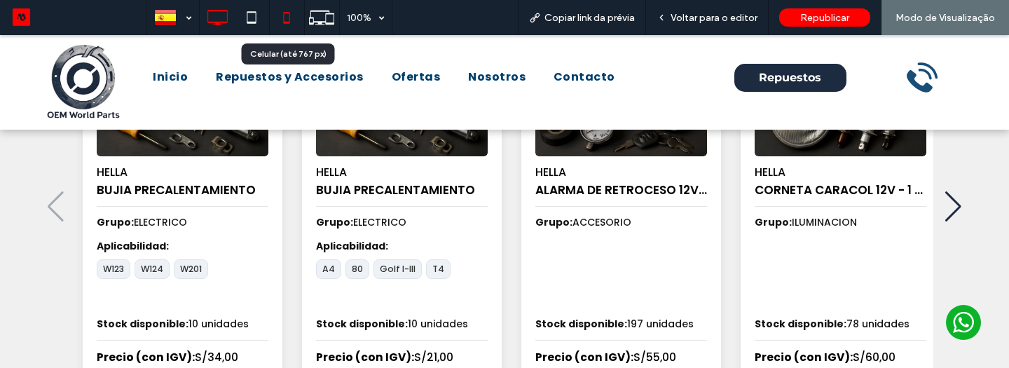
click at [281, 18] on icon at bounding box center [286, 18] width 28 height 28
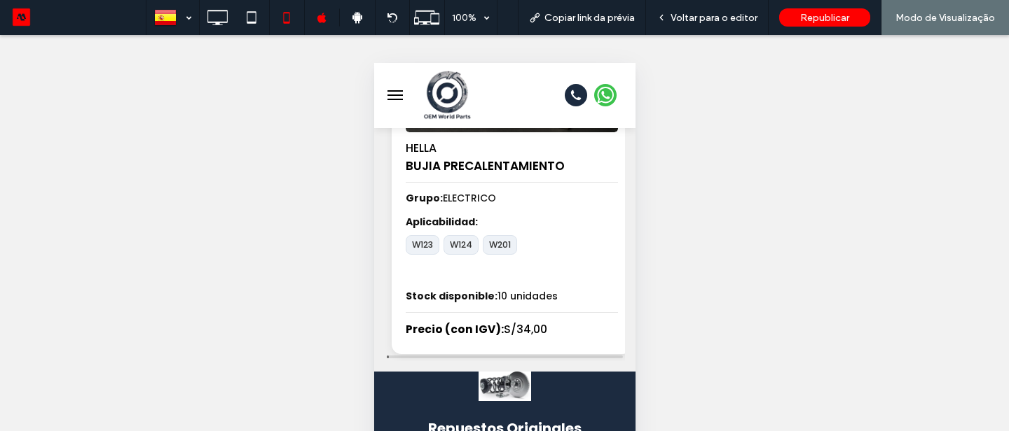
scroll to position [856, 0]
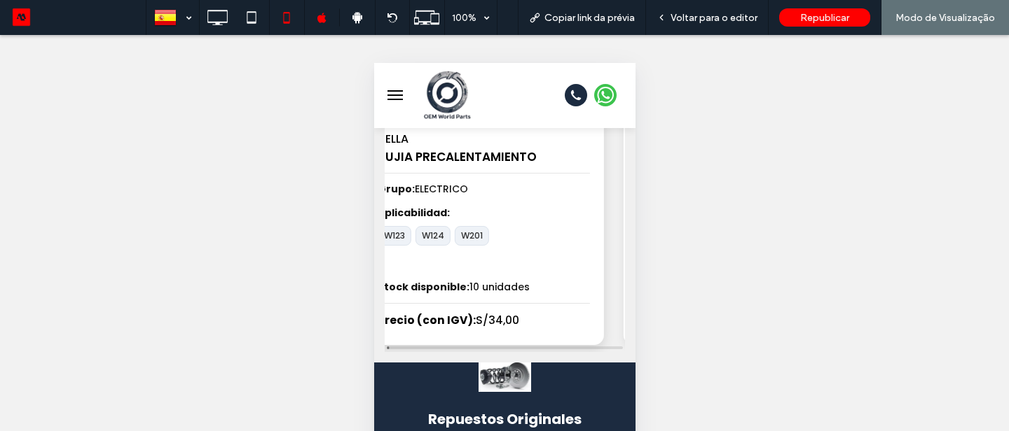
click at [525, 271] on div "HELLA BUJIA PRECALENTAMIENTO Grupo: ELECTRICO Aplicabilidad: W123 W124 W201 Sto…" at bounding box center [483, 157] width 240 height 376
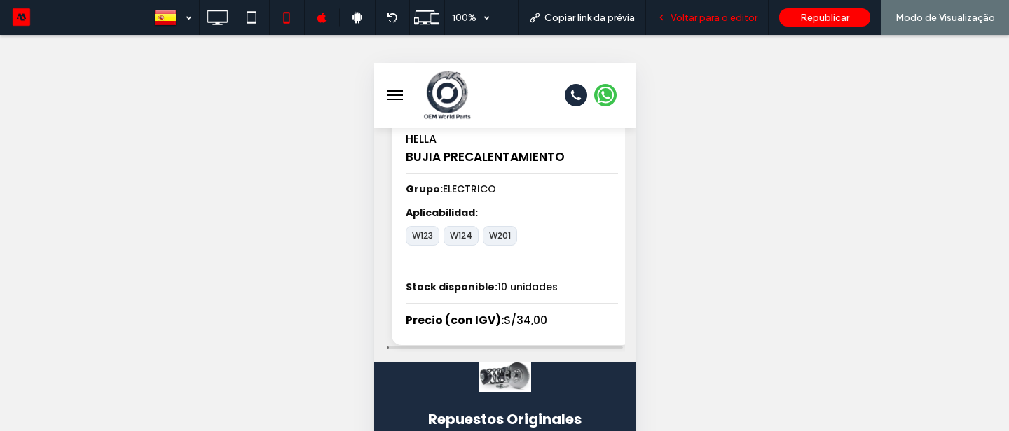
click at [728, 4] on div "Voltar para o editor" at bounding box center [707, 17] width 123 height 35
click at [720, 20] on span "Voltar para o editor" at bounding box center [713, 18] width 87 height 12
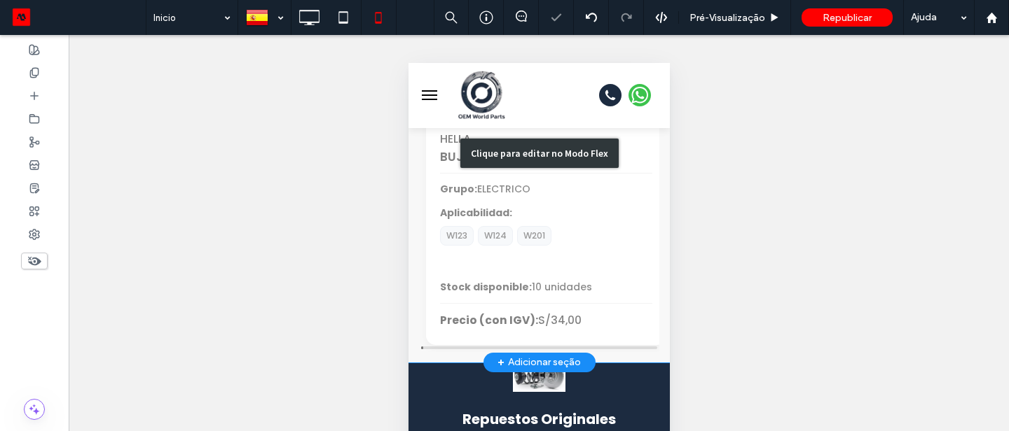
click at [527, 225] on div "Clique para editar no Modo Flex" at bounding box center [538, 154] width 261 height 418
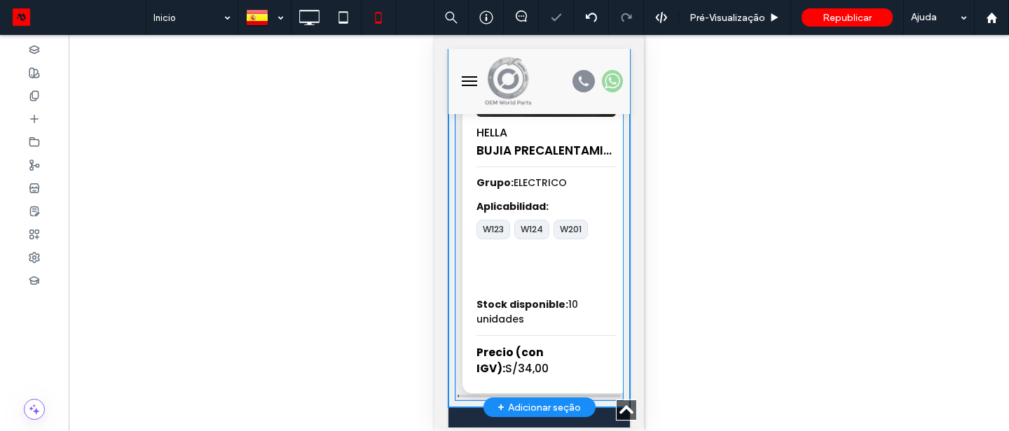
scroll to position [848, 0]
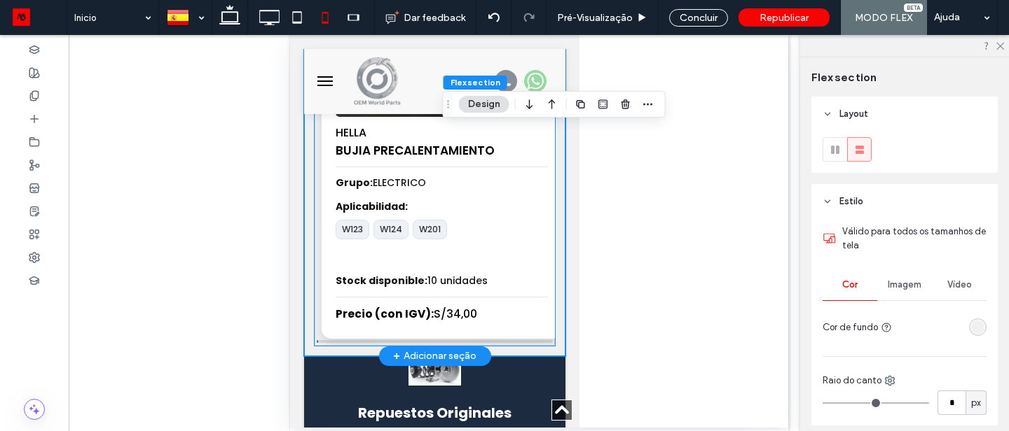
type input "*"
click at [495, 239] on div "W123 W124 W201" at bounding box center [441, 241] width 212 height 43
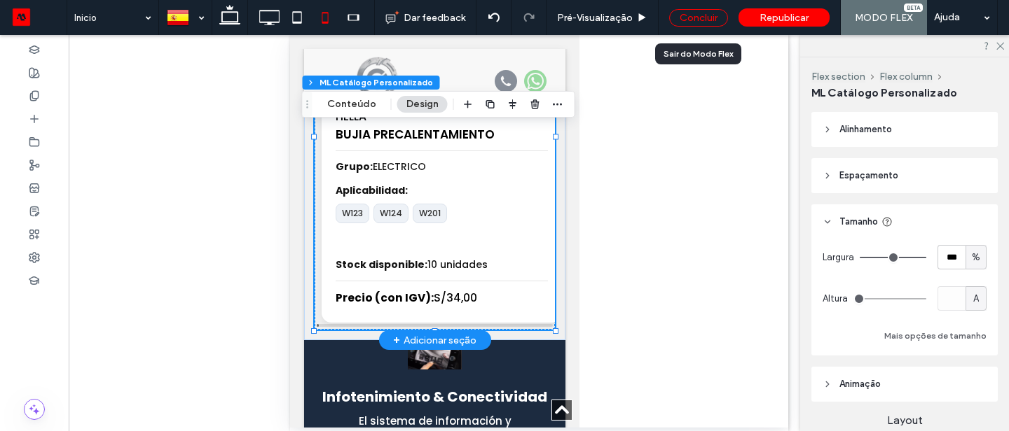
click at [709, 22] on div "Concluir" at bounding box center [698, 18] width 59 height 18
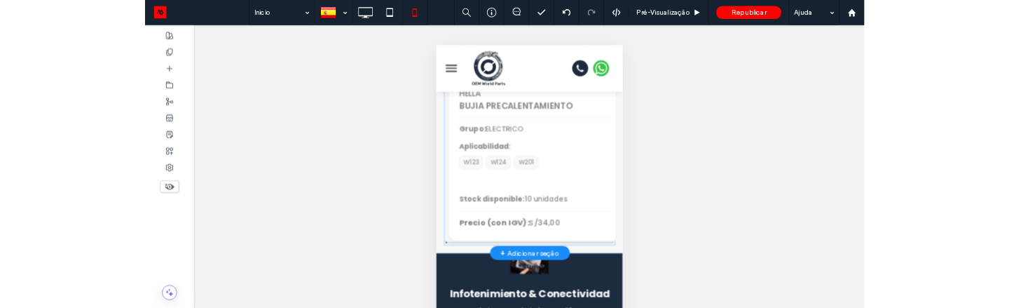
scroll to position [847, 0]
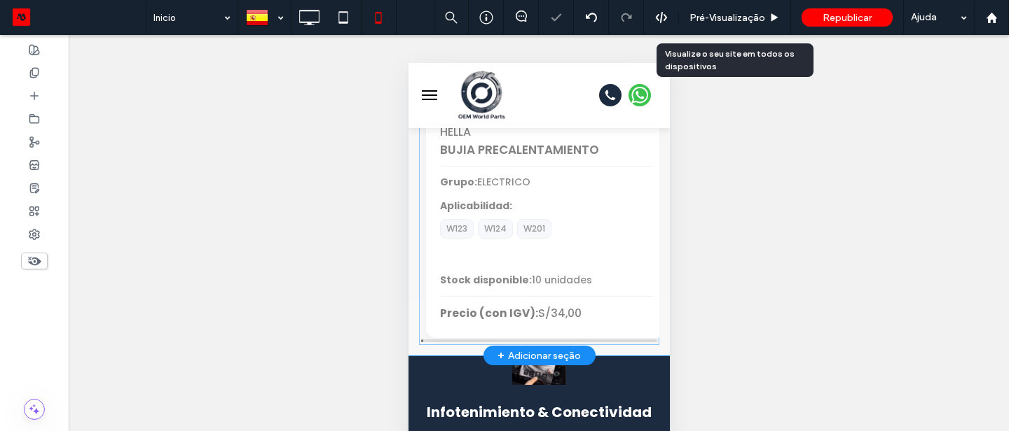
click at [709, 22] on span "Pré-Visualizaçāo" at bounding box center [727, 18] width 76 height 12
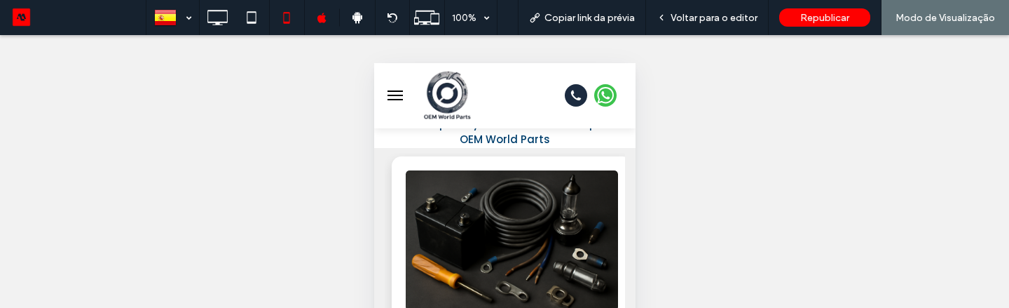
scroll to position [647, 0]
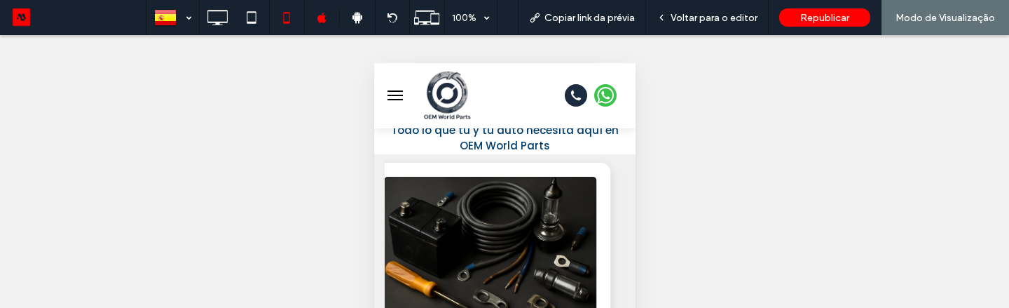
click at [559, 223] on img "1 / 100" at bounding box center [489, 246] width 223 height 147
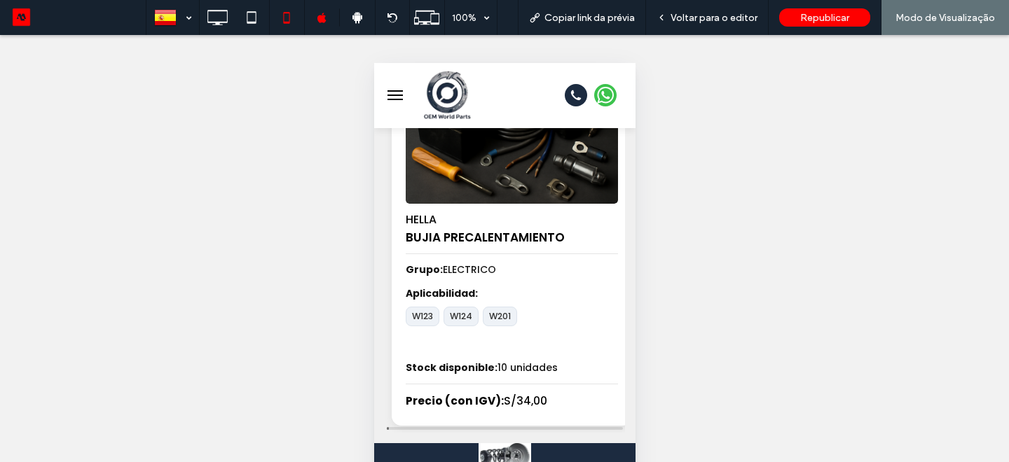
scroll to position [761, 0]
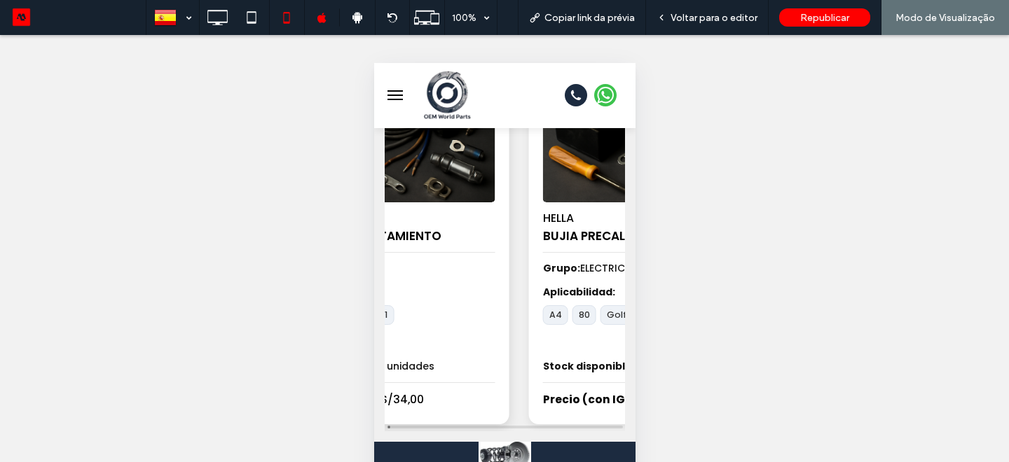
click at [416, 323] on div "W123 W124 W201" at bounding box center [388, 326] width 212 height 43
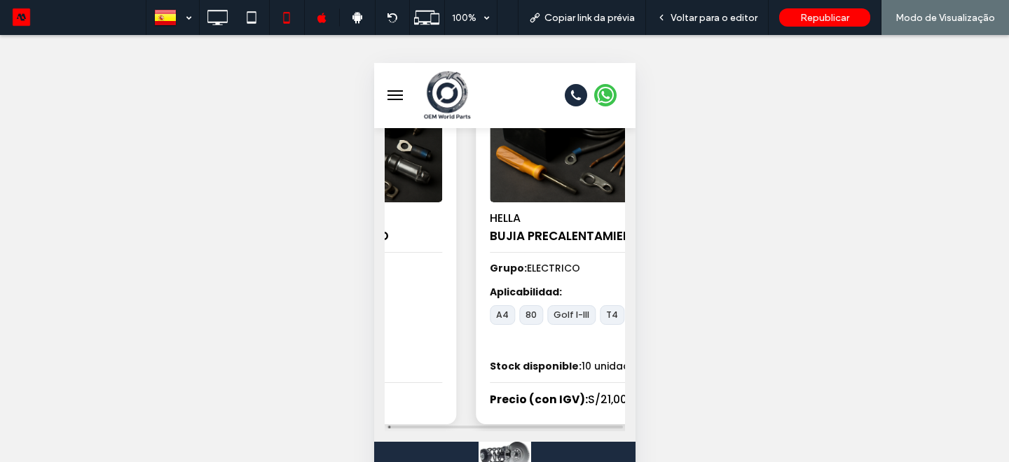
click at [590, 310] on div "A4 80 Golf I-III T4" at bounding box center [595, 326] width 212 height 43
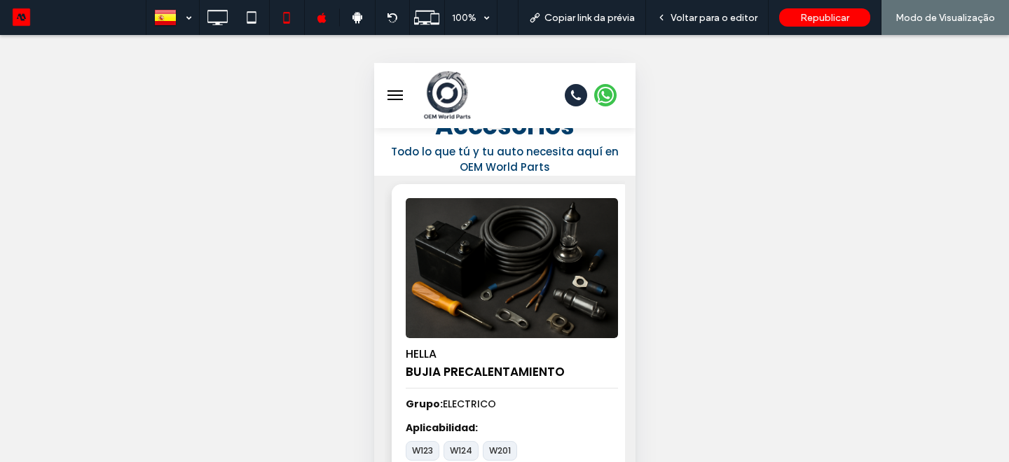
scroll to position [617, 0]
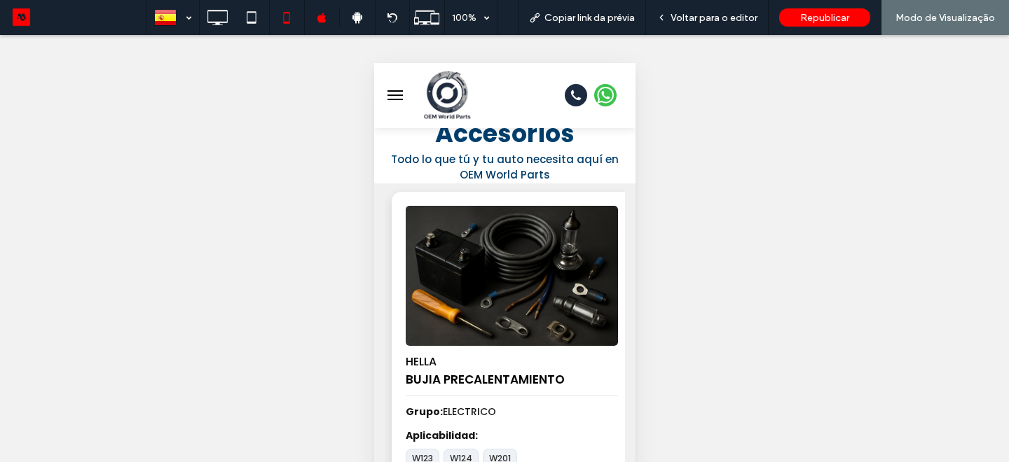
click at [407, 364] on div "HELLA BUJIA PRECALENTAMIENTO" at bounding box center [511, 371] width 212 height 50
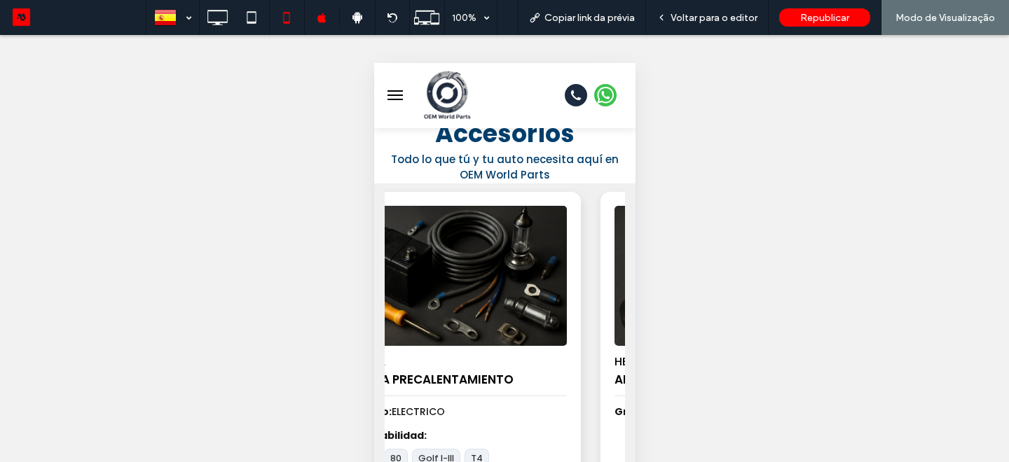
click at [400, 325] on img "2 / 100" at bounding box center [459, 275] width 223 height 147
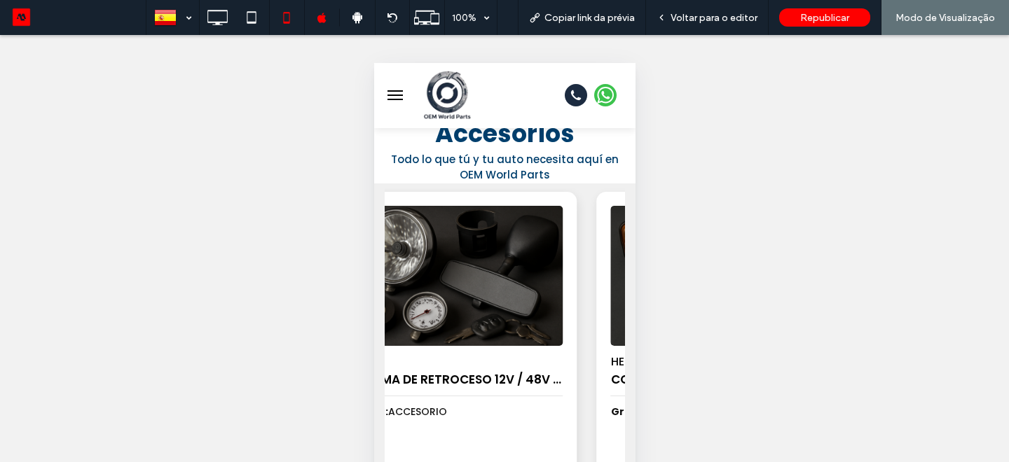
click at [417, 254] on img "3 / 100" at bounding box center [456, 275] width 223 height 147
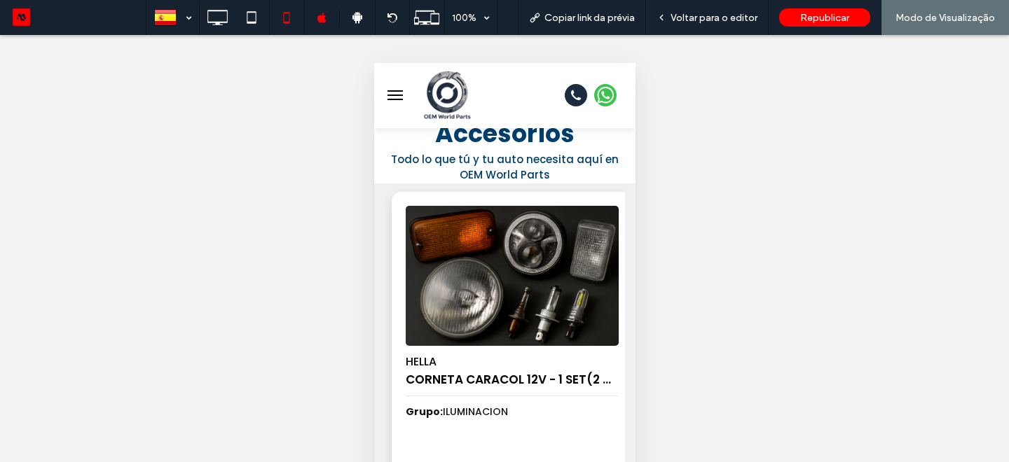
click at [400, 271] on img "4 / 100" at bounding box center [511, 275] width 223 height 147
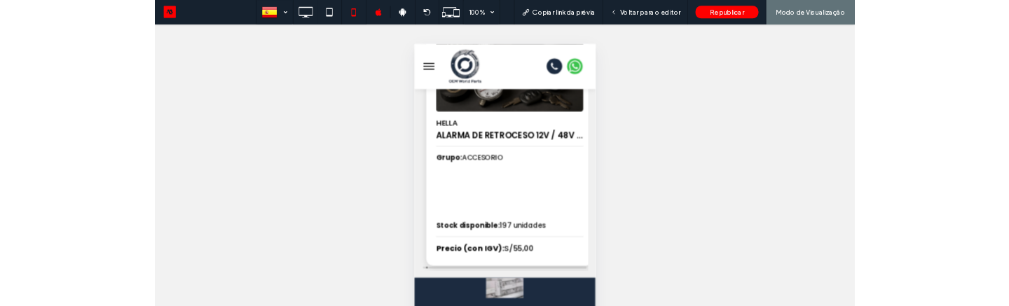
scroll to position [774, 0]
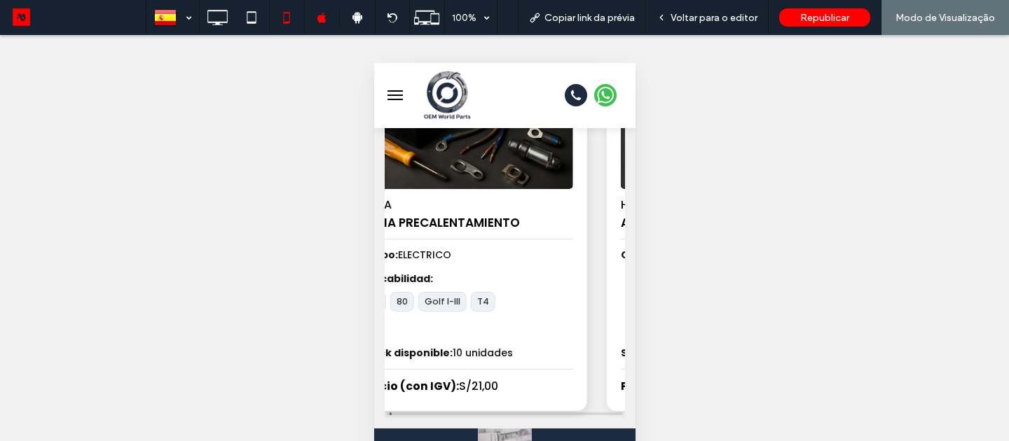
click at [443, 272] on strong "Aplicabilidad:" at bounding box center [466, 279] width 212 height 15
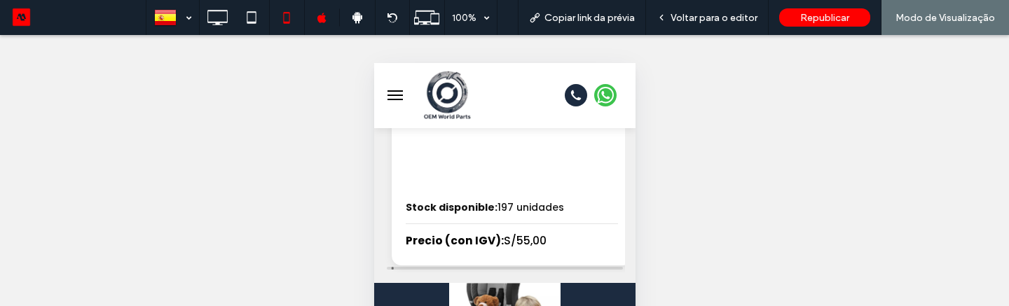
scroll to position [911, 0]
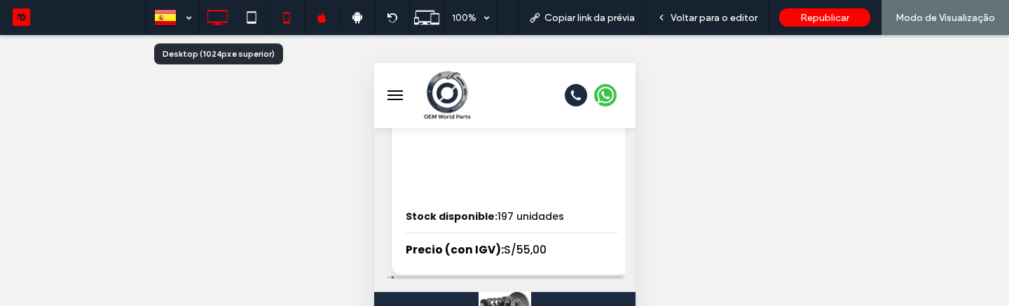
click at [206, 31] on icon at bounding box center [217, 18] width 28 height 28
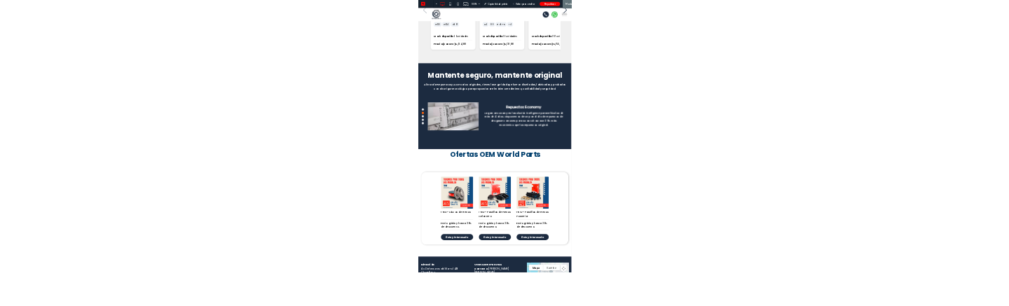
scroll to position [876, 0]
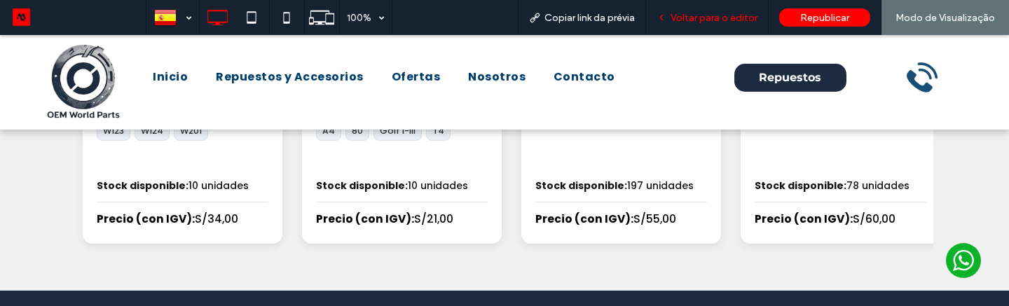
click at [705, 15] on span "Voltar para o editor" at bounding box center [713, 18] width 87 height 12
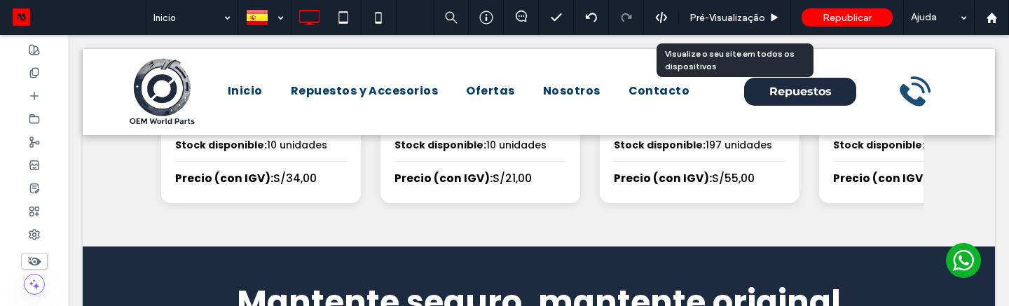
scroll to position [824, 0]
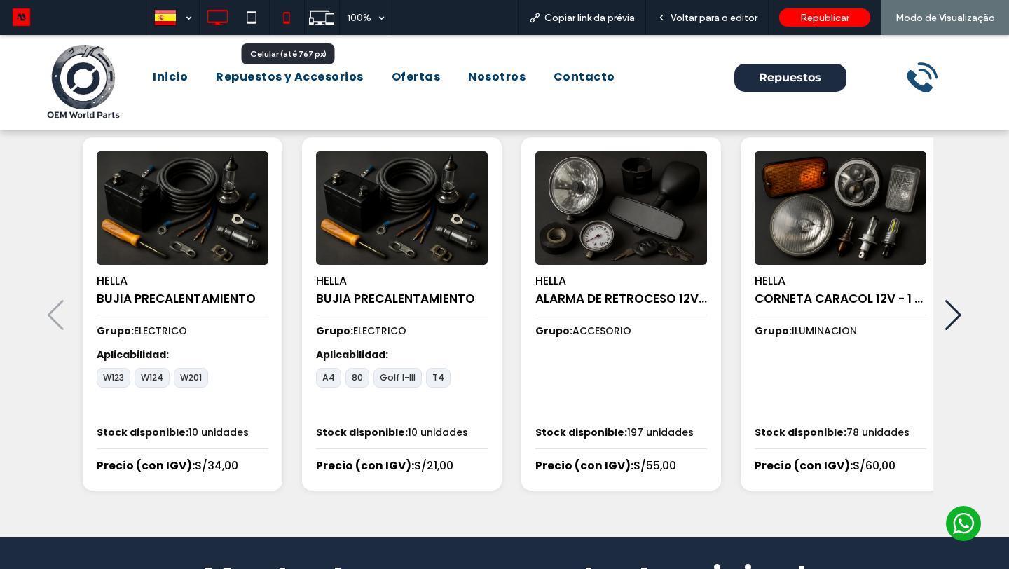
click at [278, 23] on icon at bounding box center [286, 18] width 28 height 28
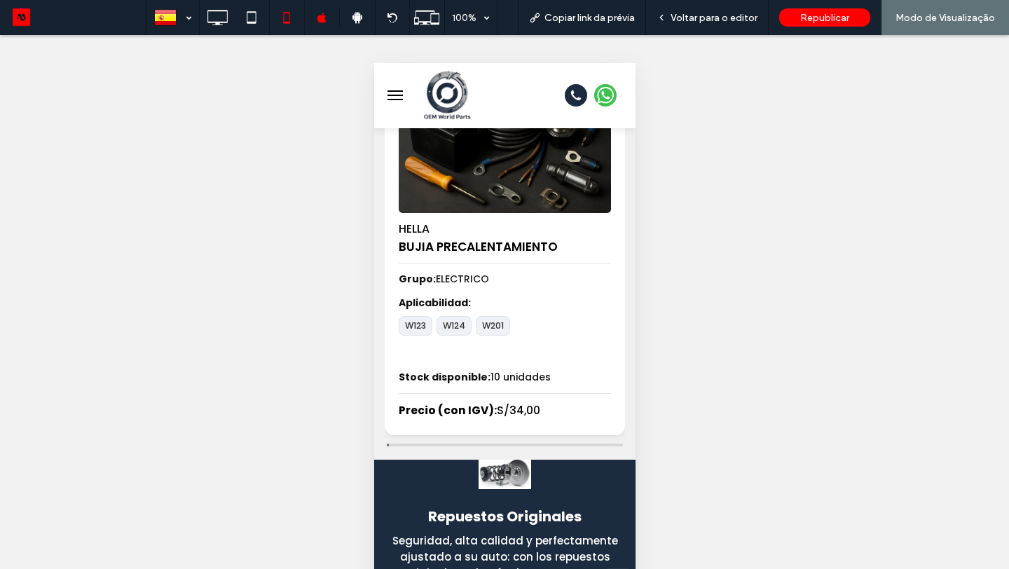
scroll to position [759, 0]
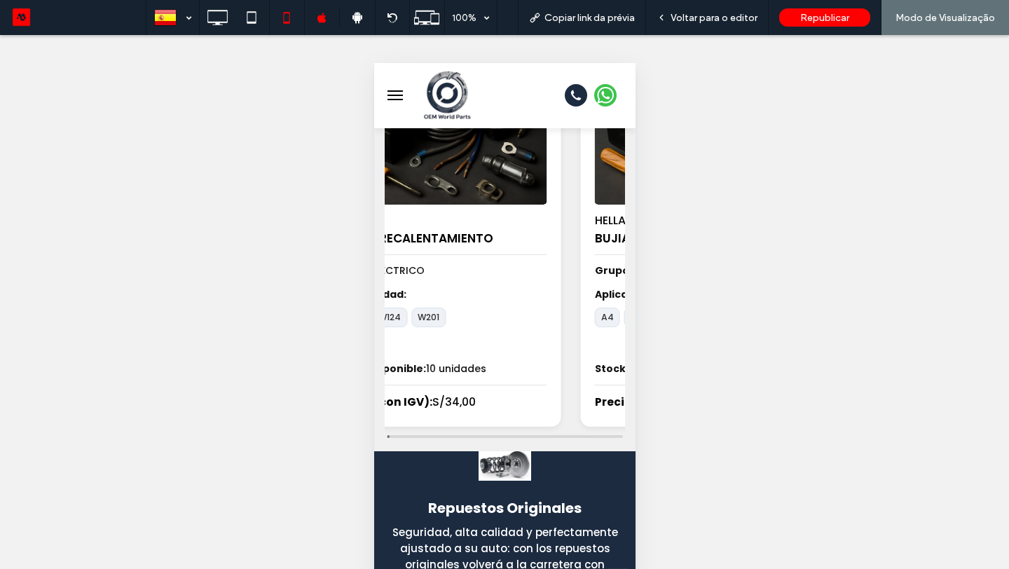
click at [374, 239] on div "HELLA BUJIA PRECALENTAMIENTO Grupo: ELECTRICO Aplicabilidad: W123 W124 W201 Sto…" at bounding box center [503, 246] width 261 height 409
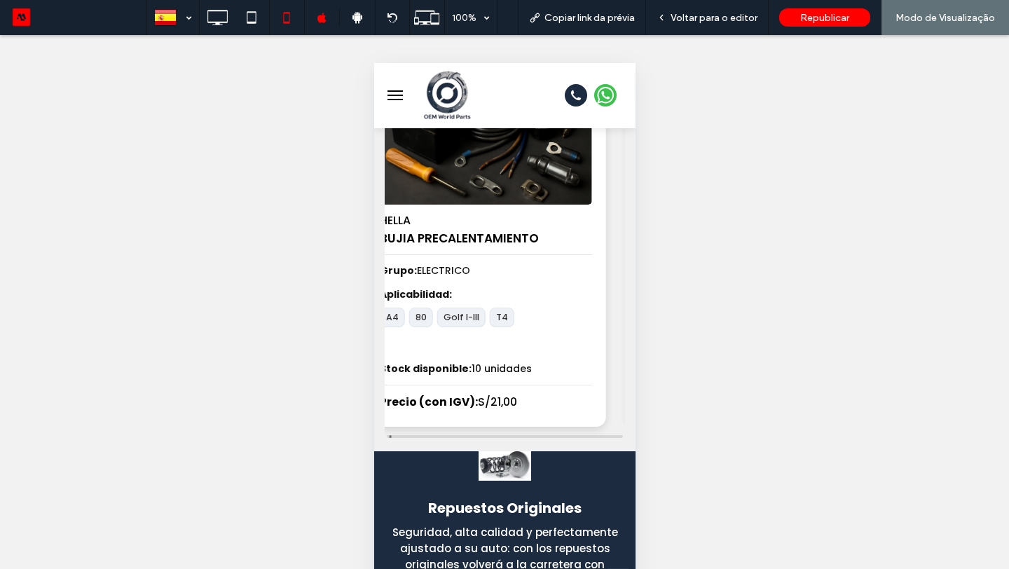
click at [415, 300] on strong "Aplicabilidad:" at bounding box center [485, 294] width 212 height 15
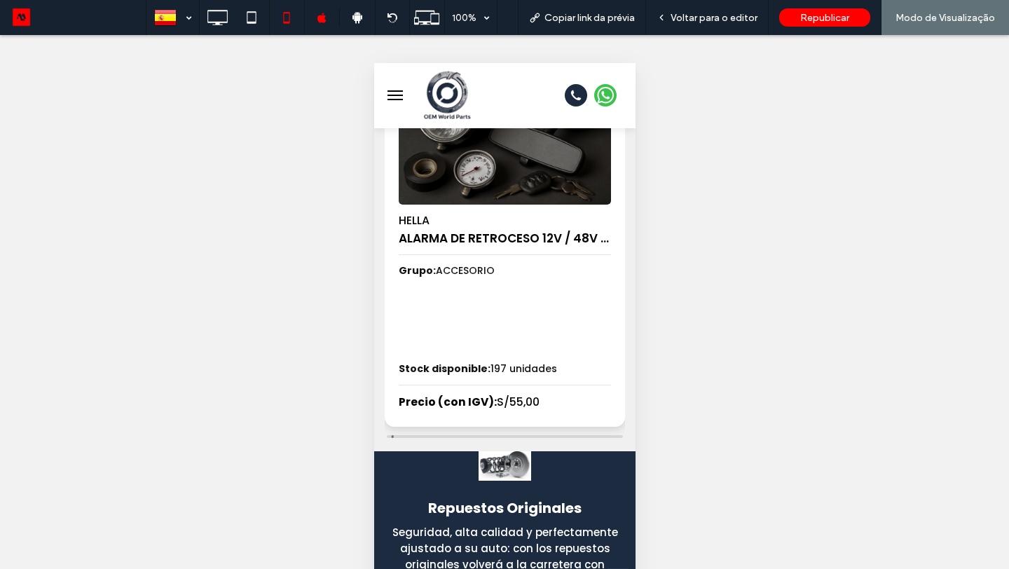
click at [556, 303] on div "3 / 100" at bounding box center [504, 319] width 212 height 64
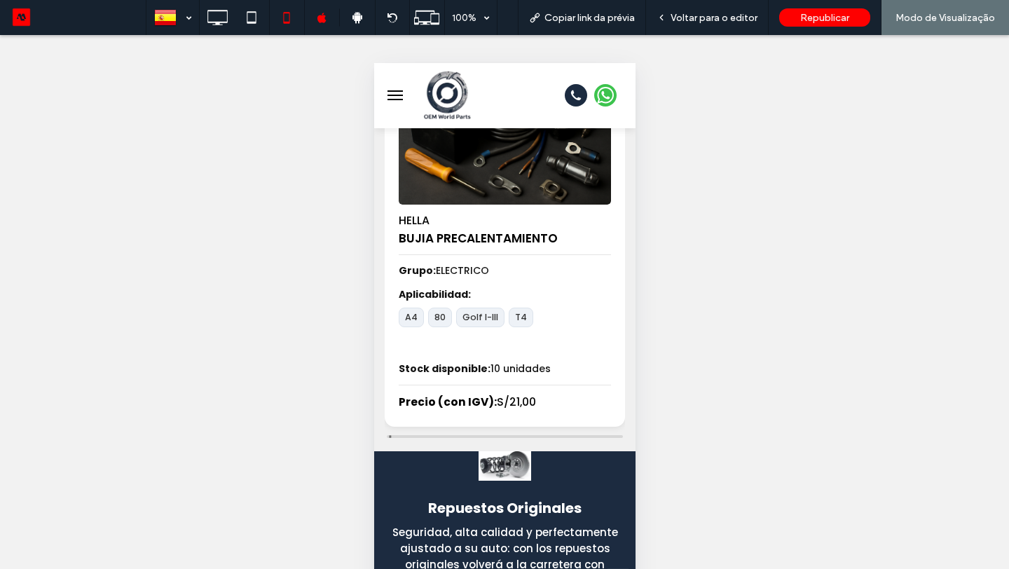
click at [623, 305] on div "HELLA BUJIA PRECALENTAMIENTO Grupo: ELECTRICO Aplicabilidad: A4 80 Golf I-III T…" at bounding box center [504, 238] width 240 height 376
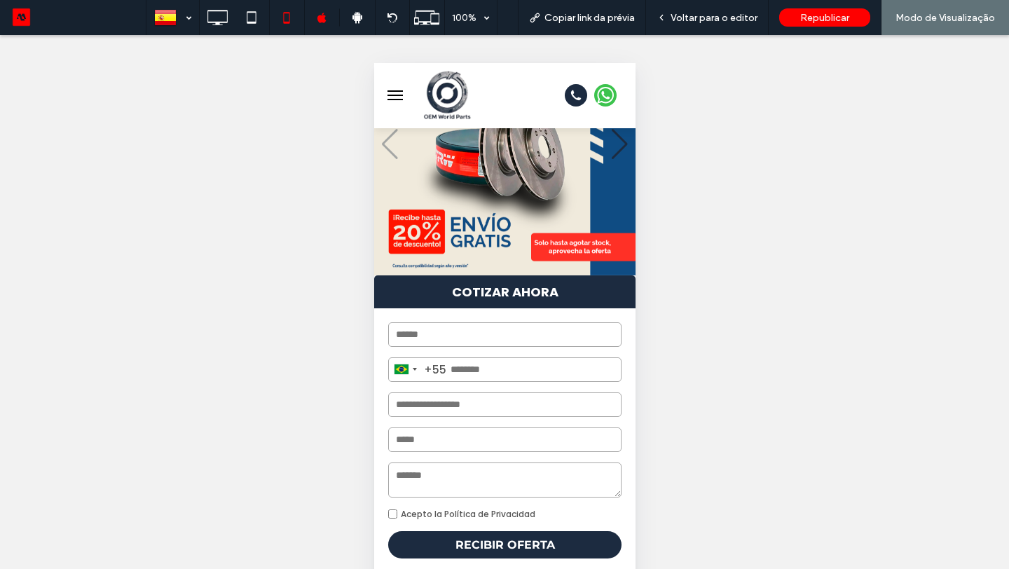
scroll to position [101, 0]
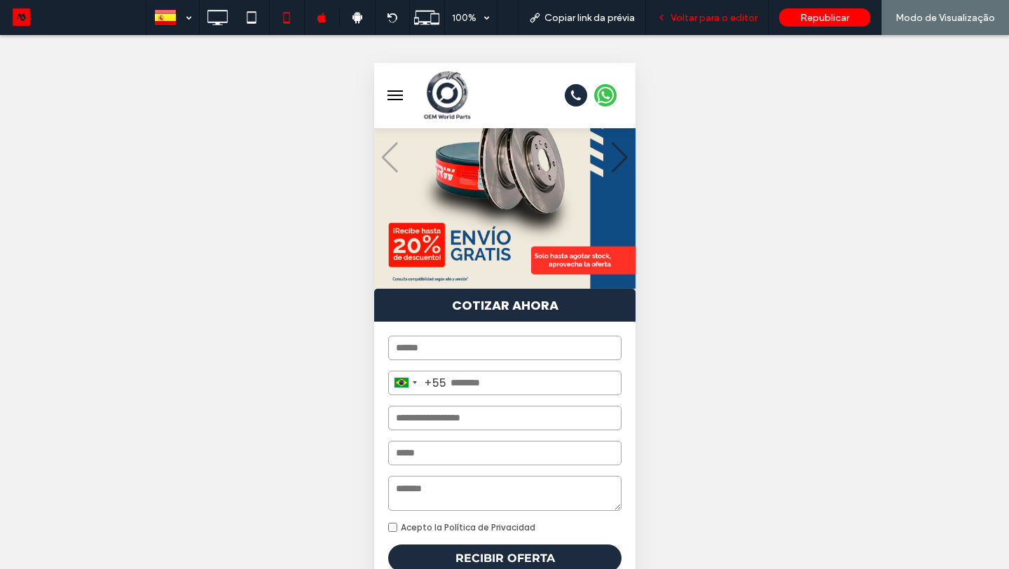
click at [736, 20] on span "Voltar para o editor" at bounding box center [713, 18] width 87 height 12
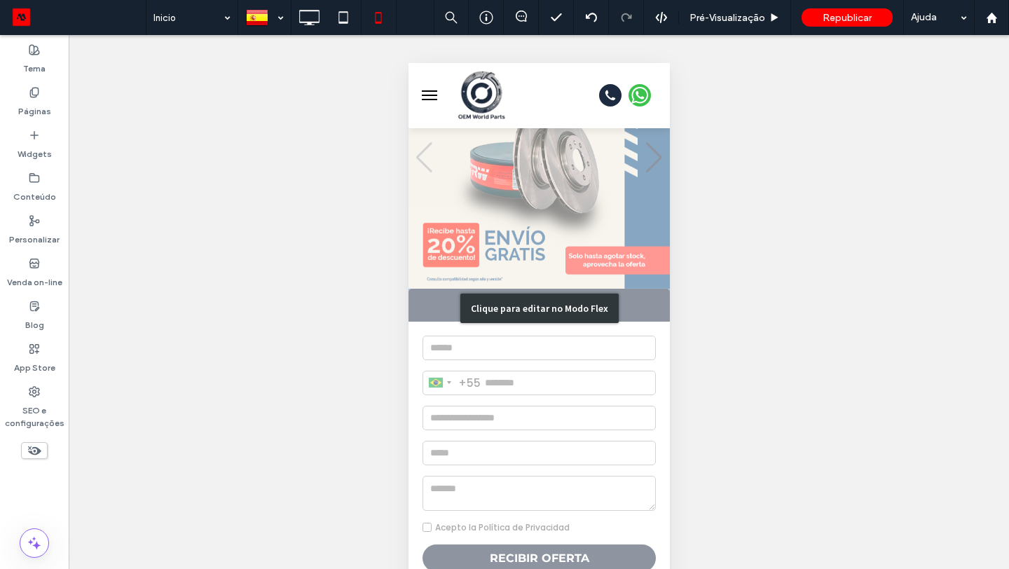
click at [594, 389] on div "Clique para editar no Modo Flex" at bounding box center [538, 308] width 261 height 562
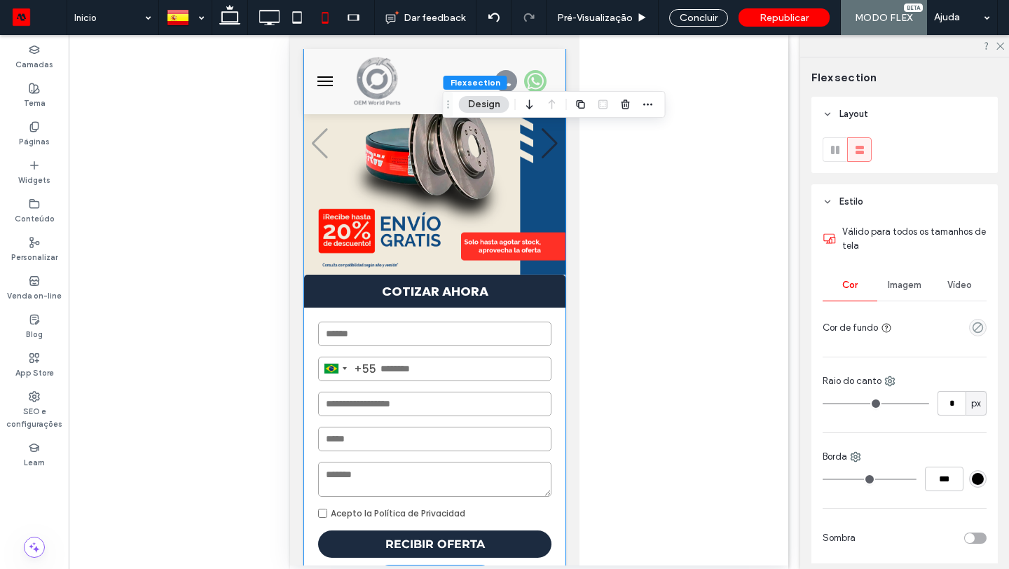
click at [550, 328] on div "[GEOGRAPHIC_DATA] +55 +55 Acepto la Política de Privacidad RECIBIR OFERTA Envia…" at bounding box center [433, 440] width 261 height 264
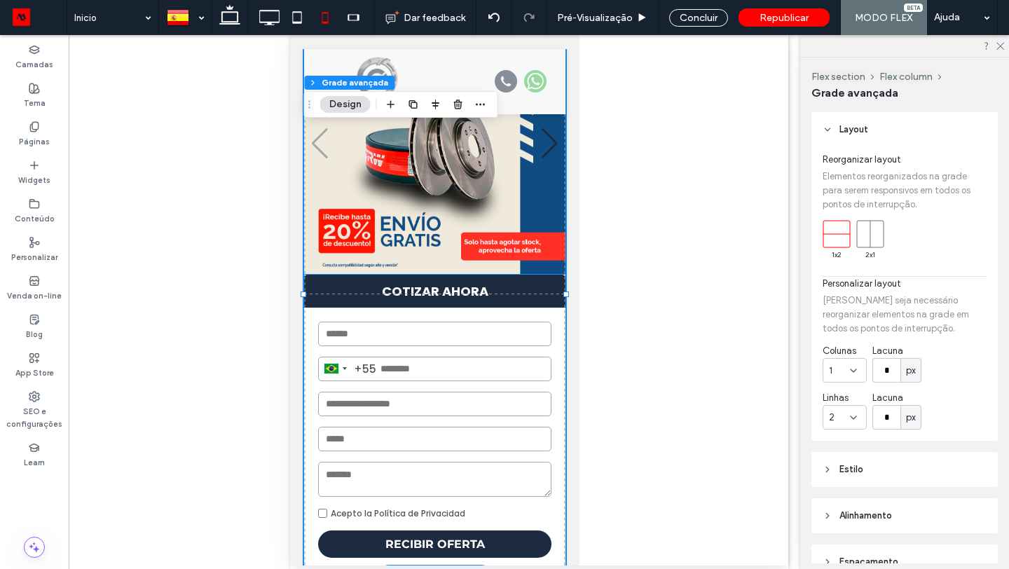
click at [518, 298] on strong "COTIZAR AHORA" at bounding box center [433, 291] width 261 height 33
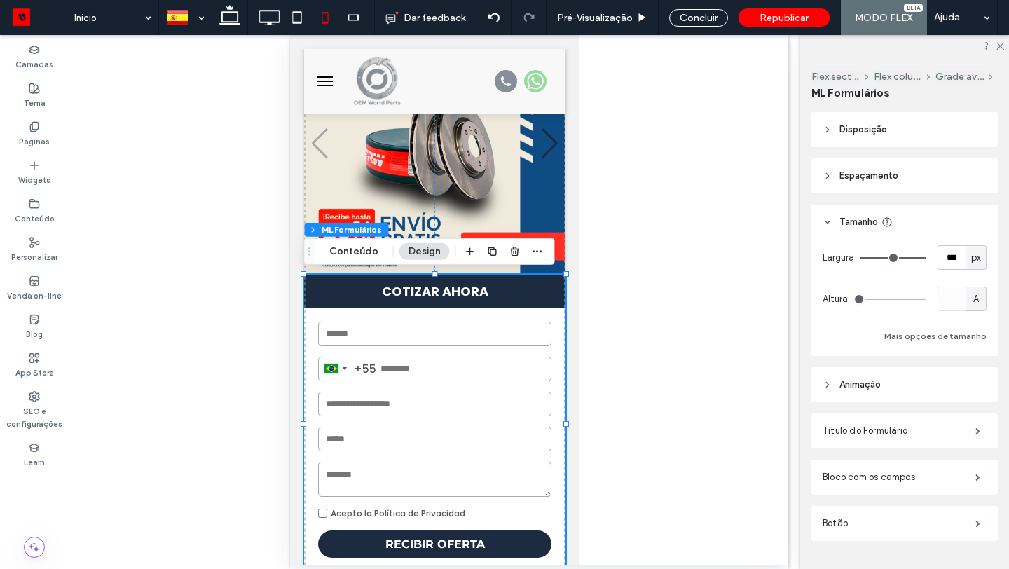
click at [976, 260] on span "px" at bounding box center [976, 258] width 10 height 14
click at [973, 302] on span "%" at bounding box center [976, 307] width 8 height 14
type input "***"
click at [703, 20] on div "Concluir" at bounding box center [698, 18] width 59 height 18
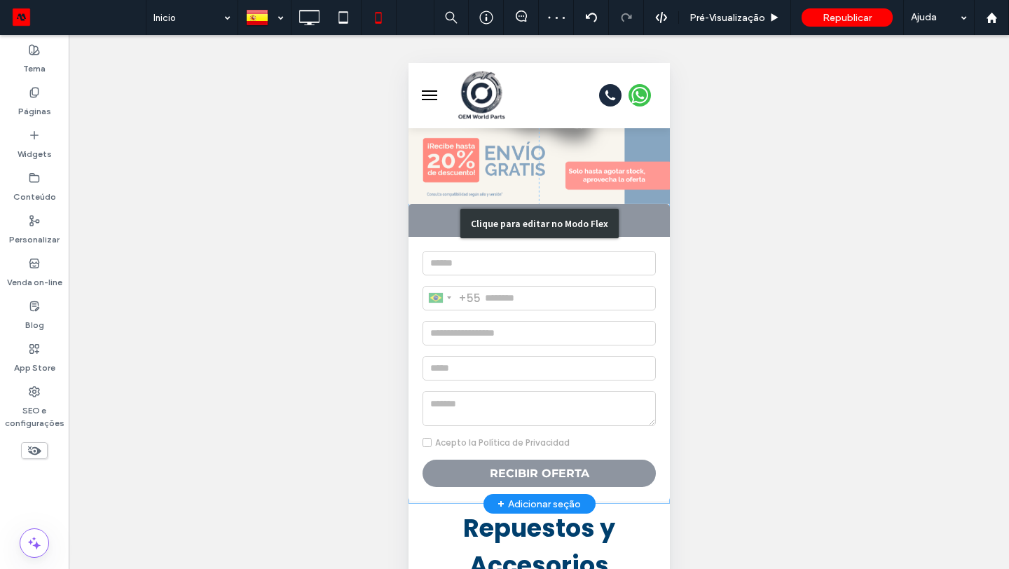
scroll to position [185, 0]
click at [581, 318] on div "Clique para editar no Modo Flex" at bounding box center [538, 224] width 261 height 562
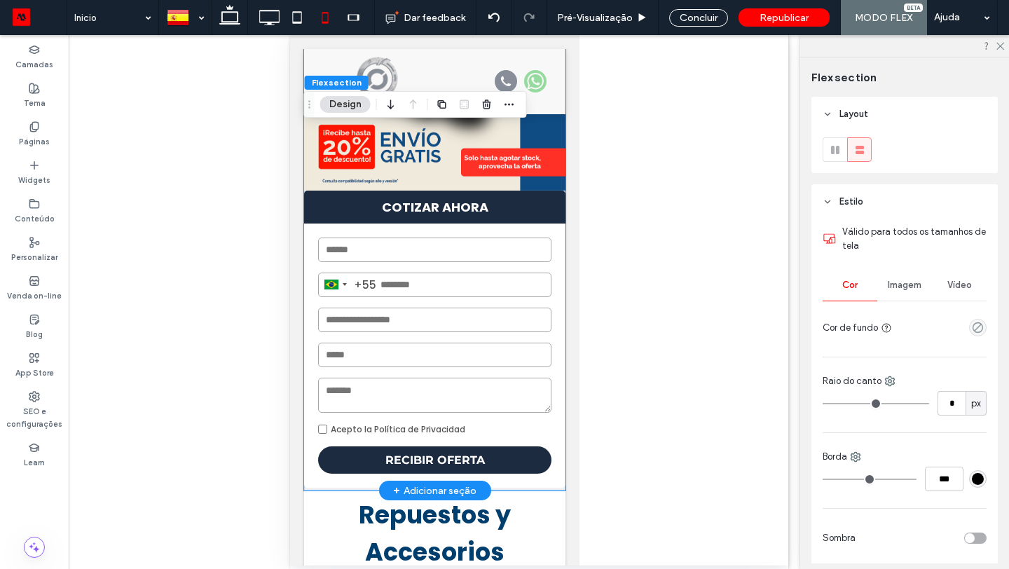
click at [499, 219] on strong "COTIZAR AHORA" at bounding box center [433, 207] width 261 height 33
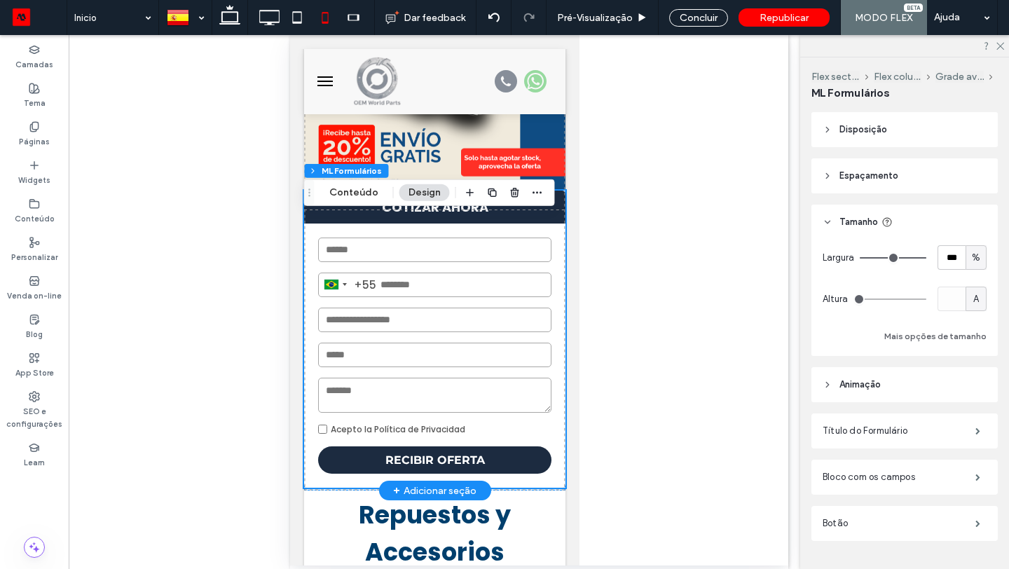
scroll to position [130, 0]
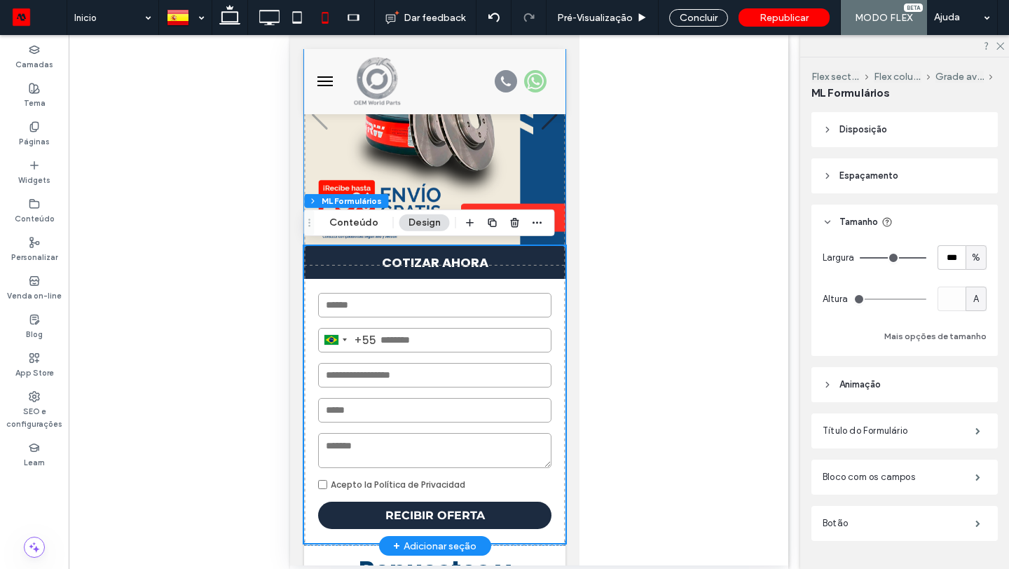
click at [512, 144] on img "1 / 3" at bounding box center [433, 115] width 261 height 261
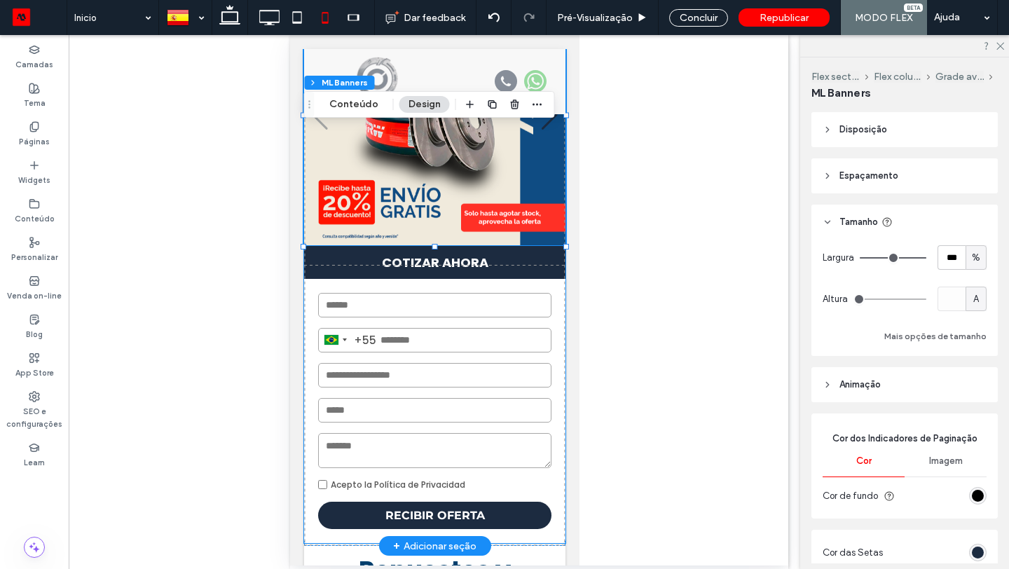
click at [447, 272] on strong "COTIZAR AHORA" at bounding box center [433, 262] width 261 height 33
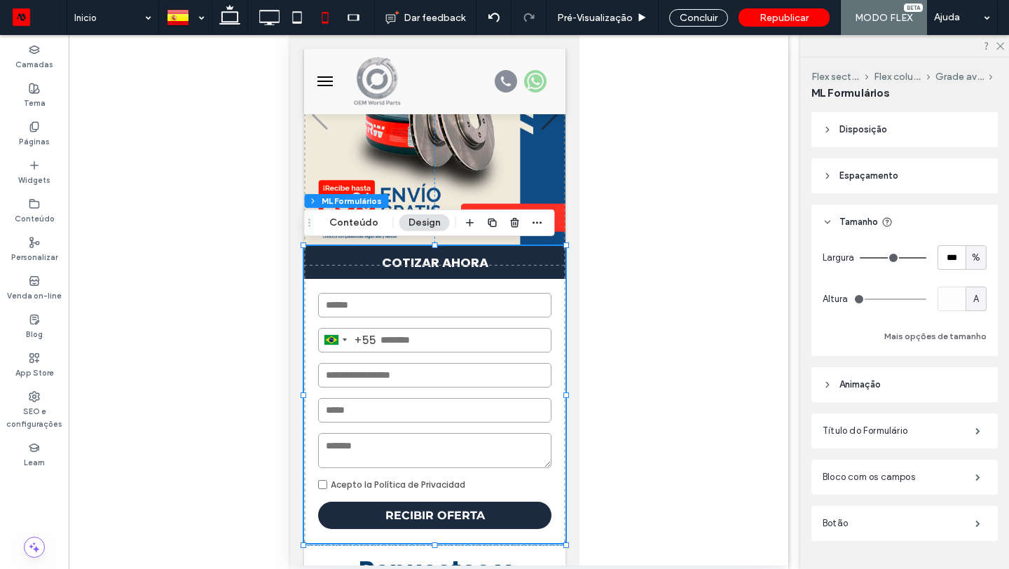
click at [859, 169] on span "Espaçamento" at bounding box center [868, 176] width 59 height 14
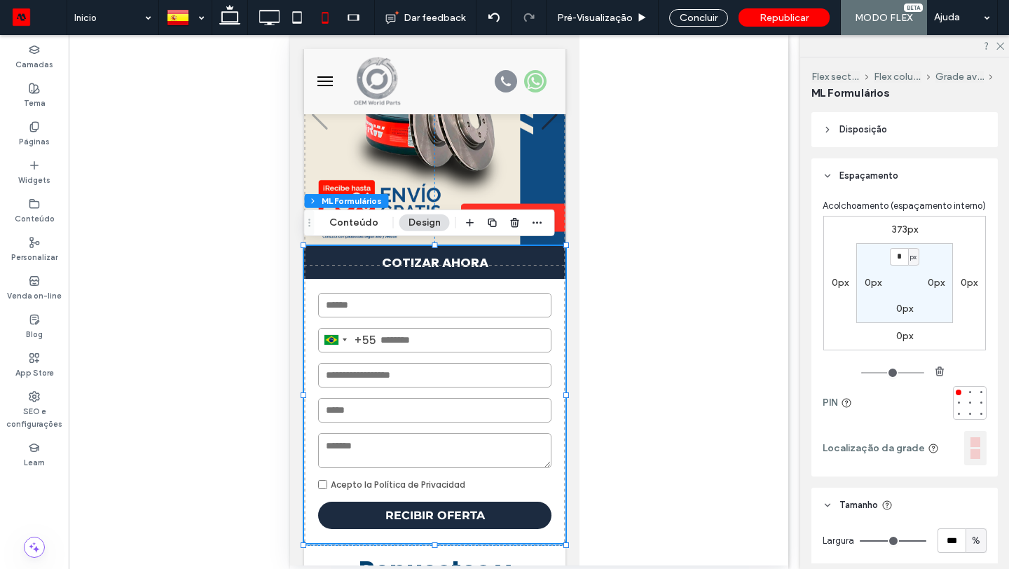
click at [839, 282] on label "0px" at bounding box center [839, 283] width 17 height 12
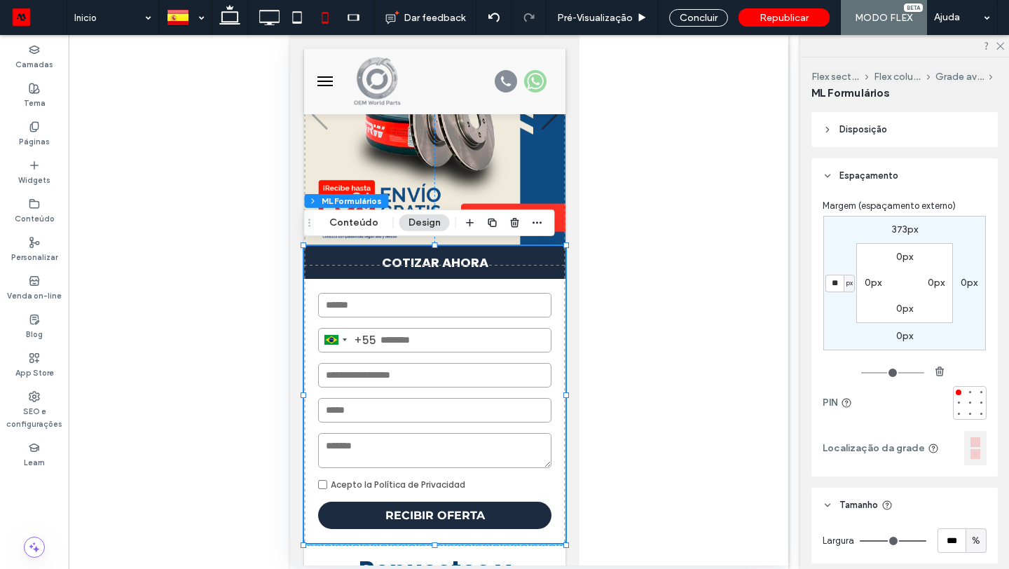
type input "**"
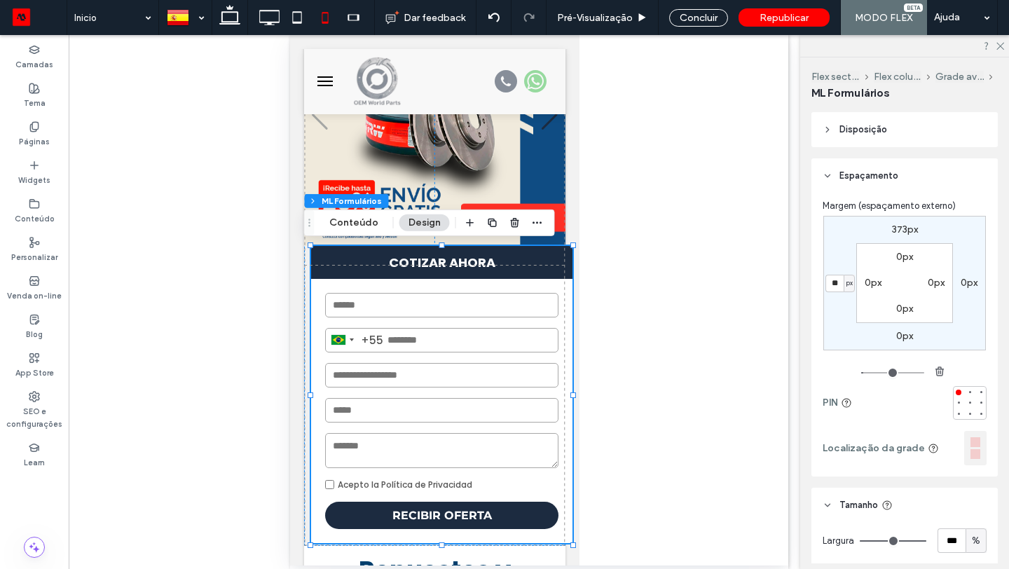
click at [974, 284] on label "0px" at bounding box center [968, 283] width 17 height 12
type input "*"
type input "**"
click at [850, 343] on div "373px ** px 0px 10px 0px 0px 0px 0px" at bounding box center [904, 283] width 163 height 134
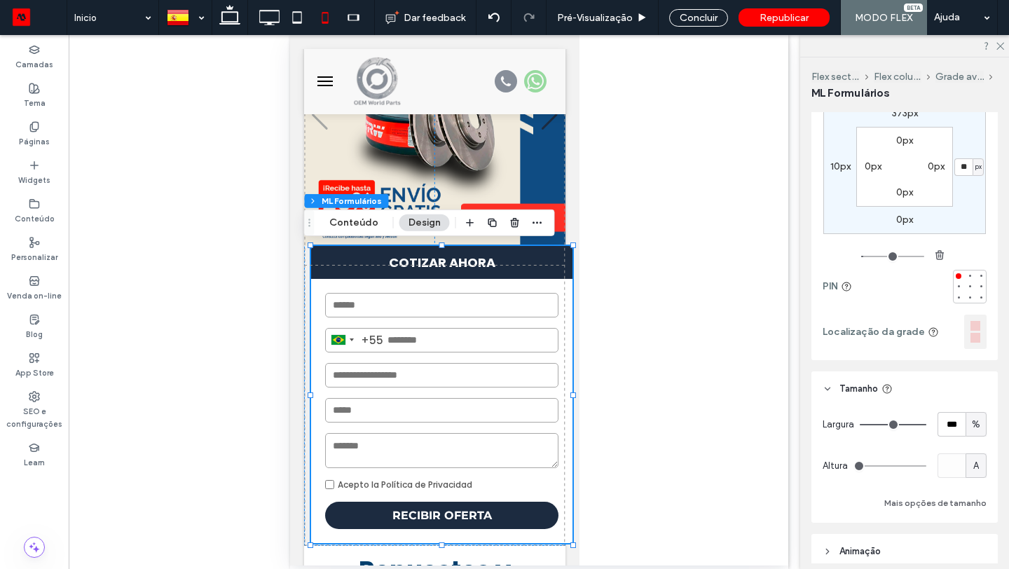
scroll to position [92, 0]
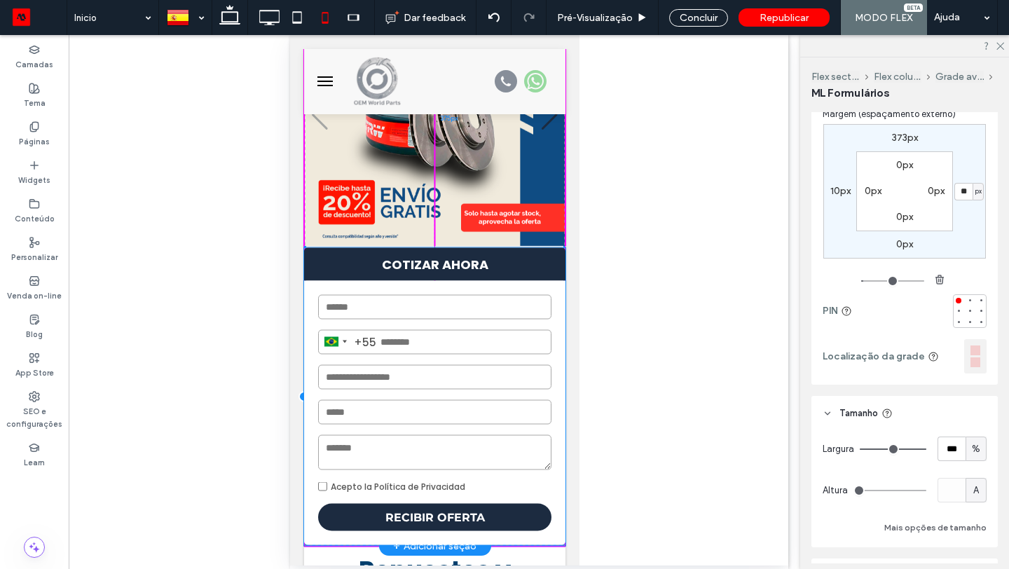
drag, startPoint x: 457, startPoint y: 275, endPoint x: 450, endPoint y: 277, distance: 8.0
type input "*"
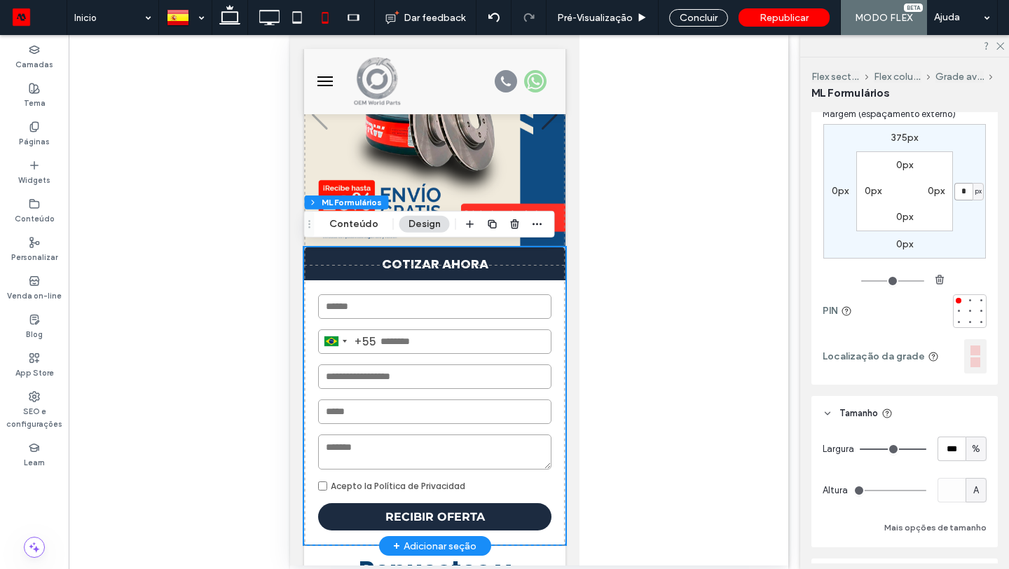
click at [969, 193] on input "*" at bounding box center [963, 192] width 18 height 18
type input "**"
click at [836, 188] on label "0px" at bounding box center [839, 191] width 17 height 12
type input "*"
type input "**"
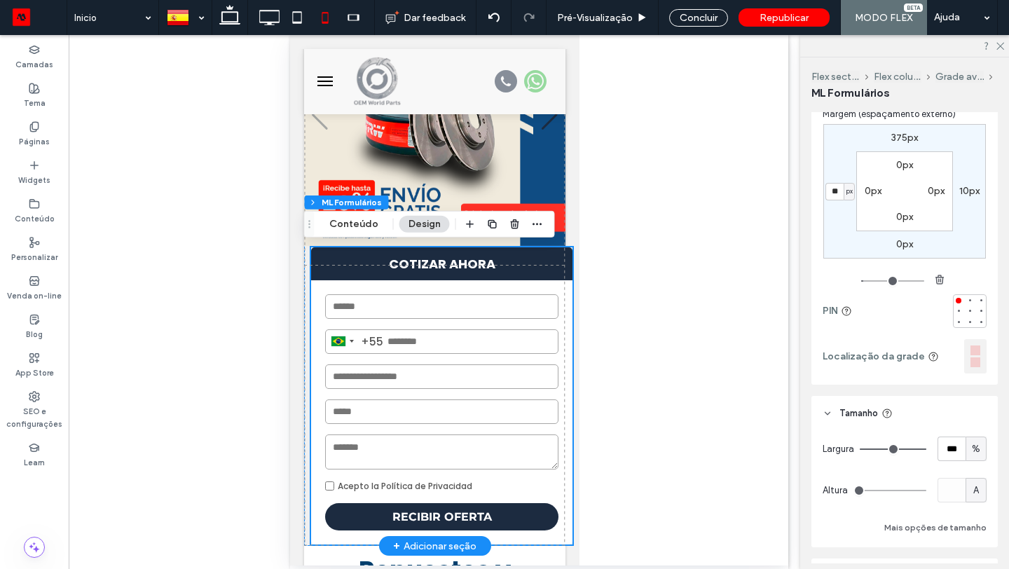
click at [906, 144] on label "375px" at bounding box center [904, 138] width 27 height 12
click at [36, 58] on label "Camadas" at bounding box center [34, 62] width 38 height 15
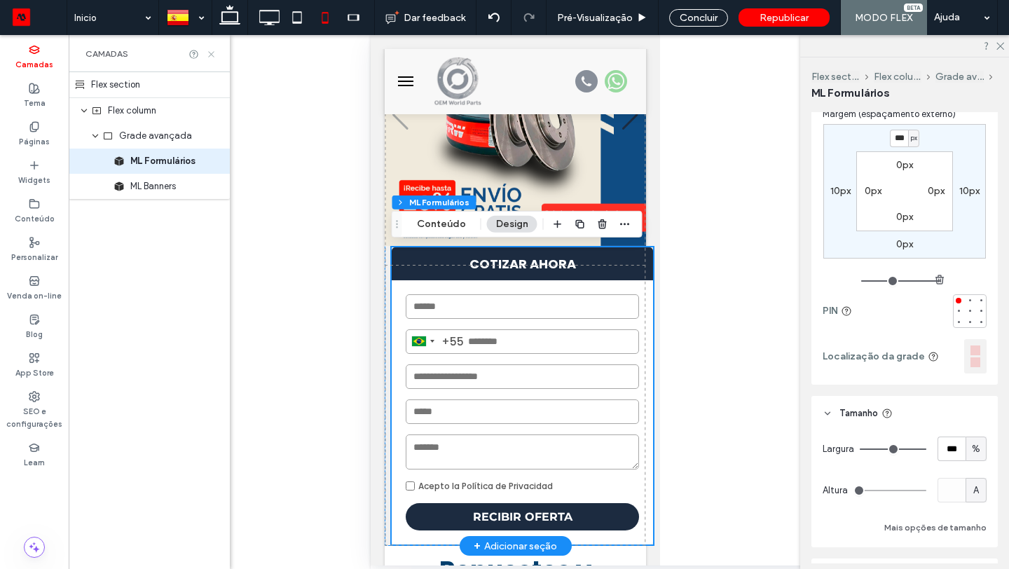
click at [212, 56] on icon at bounding box center [211, 54] width 11 height 11
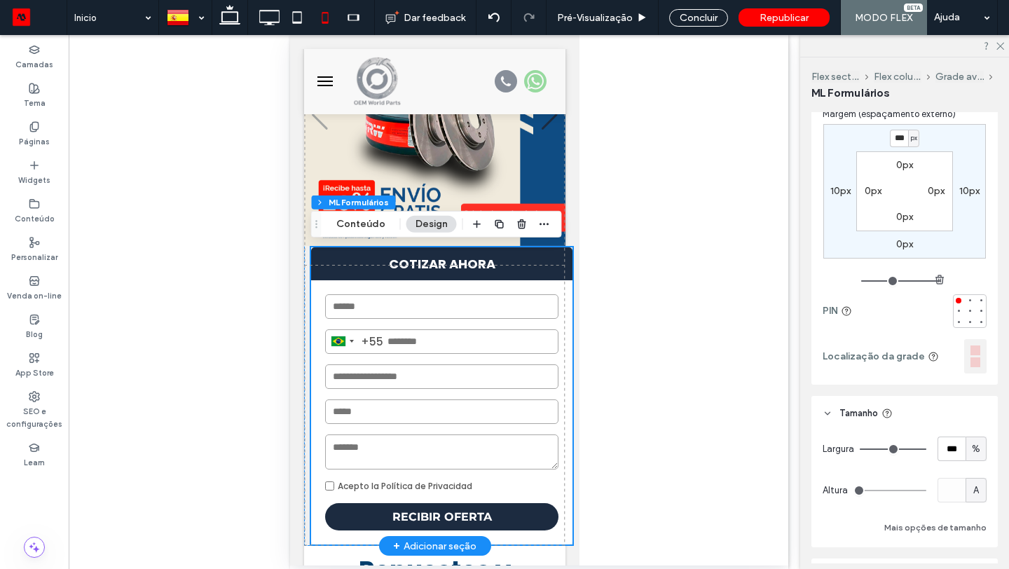
click at [838, 193] on label "10px" at bounding box center [840, 191] width 20 height 12
type input "**"
type input "*"
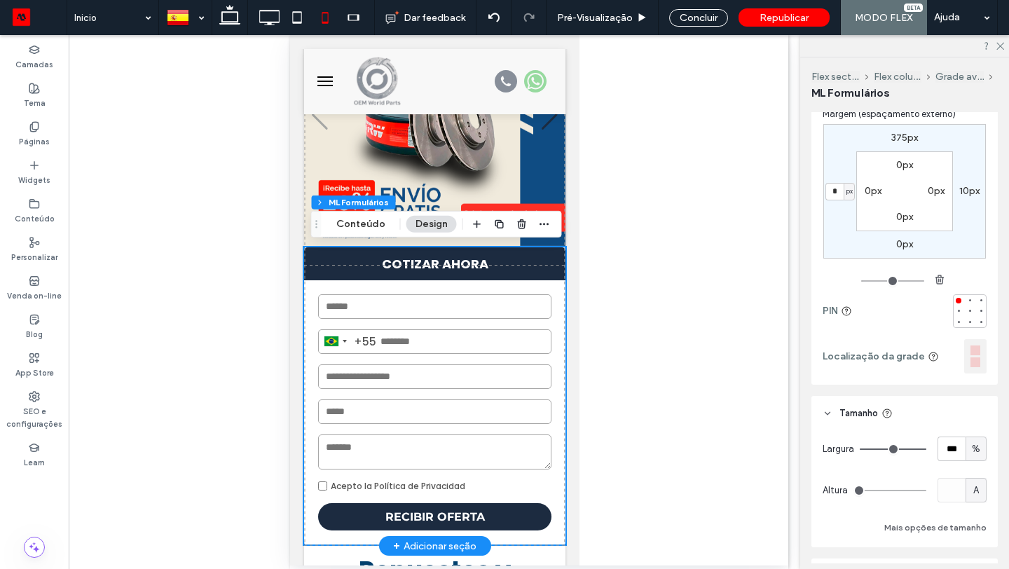
click at [959, 191] on label "10px" at bounding box center [969, 191] width 20 height 12
type input "**"
type input "*"
click at [929, 187] on label "0px" at bounding box center [935, 191] width 17 height 12
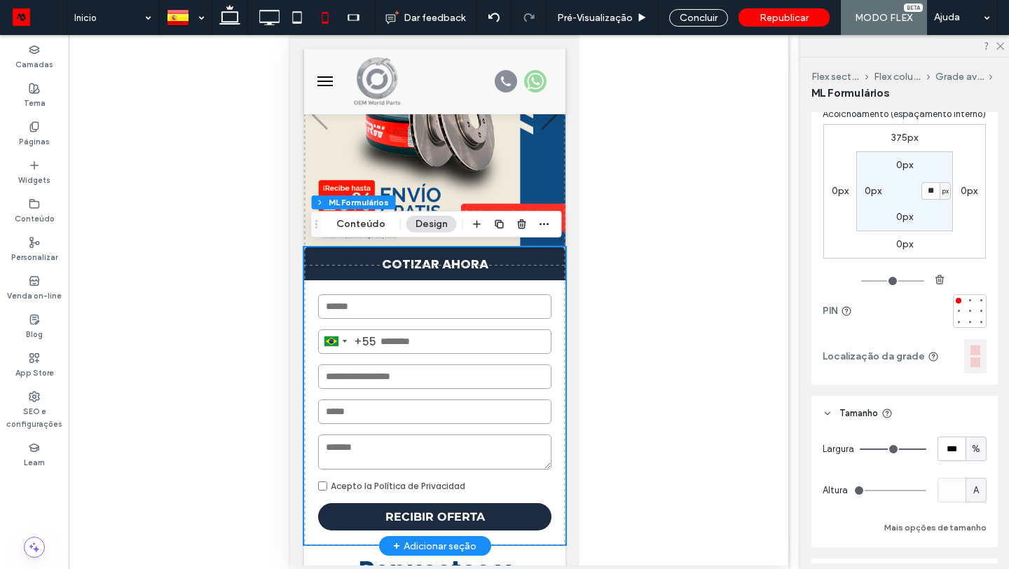
type input "**"
click at [843, 191] on label "0px" at bounding box center [839, 191] width 17 height 12
type input "*"
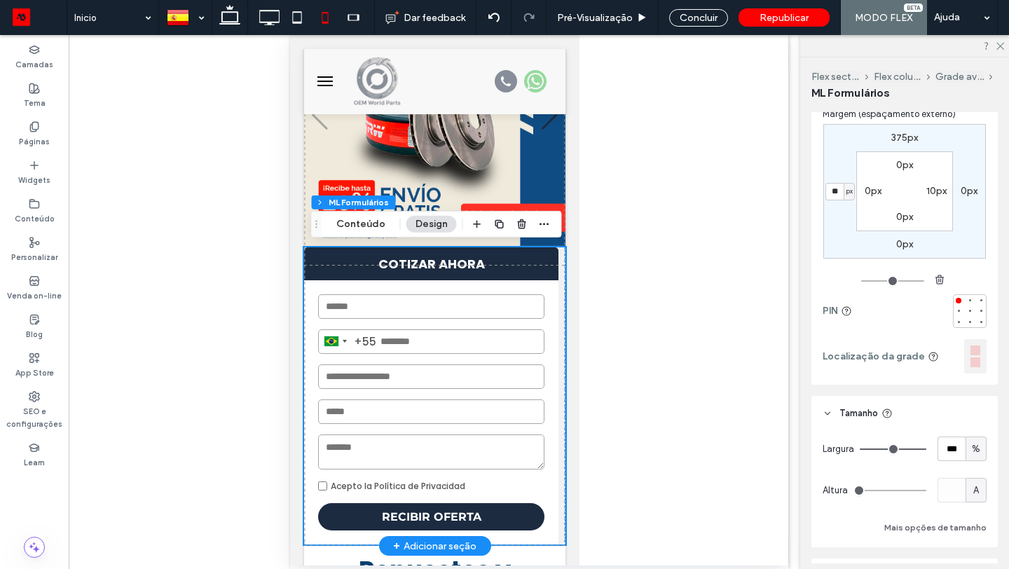
type input "**"
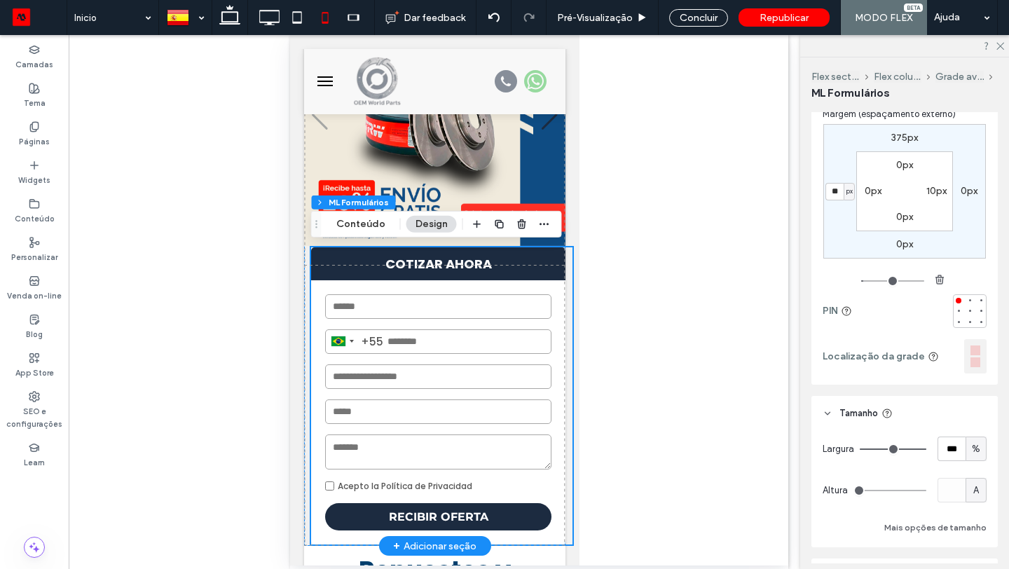
type input "*"
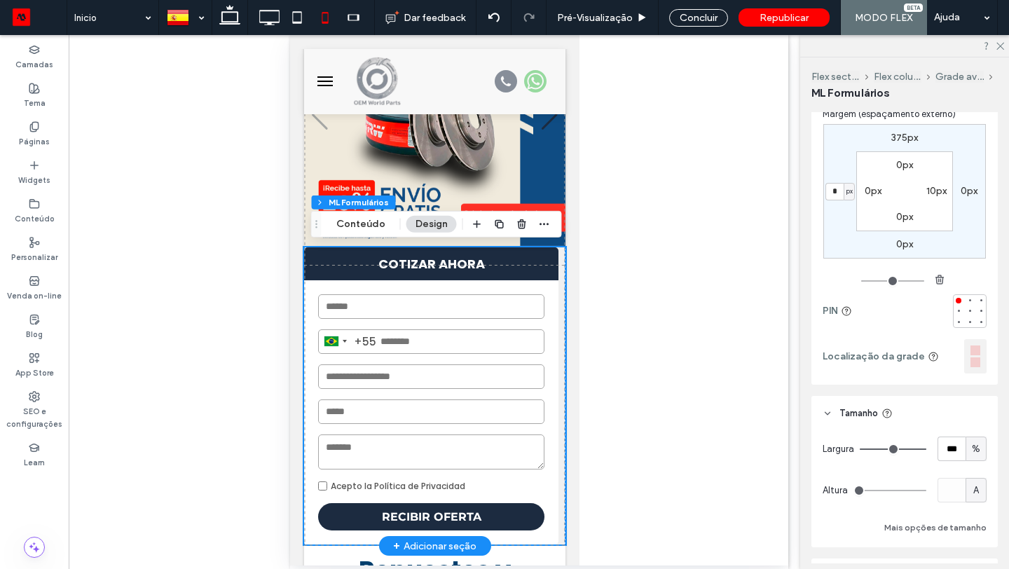
click at [867, 191] on label "0px" at bounding box center [872, 191] width 17 height 12
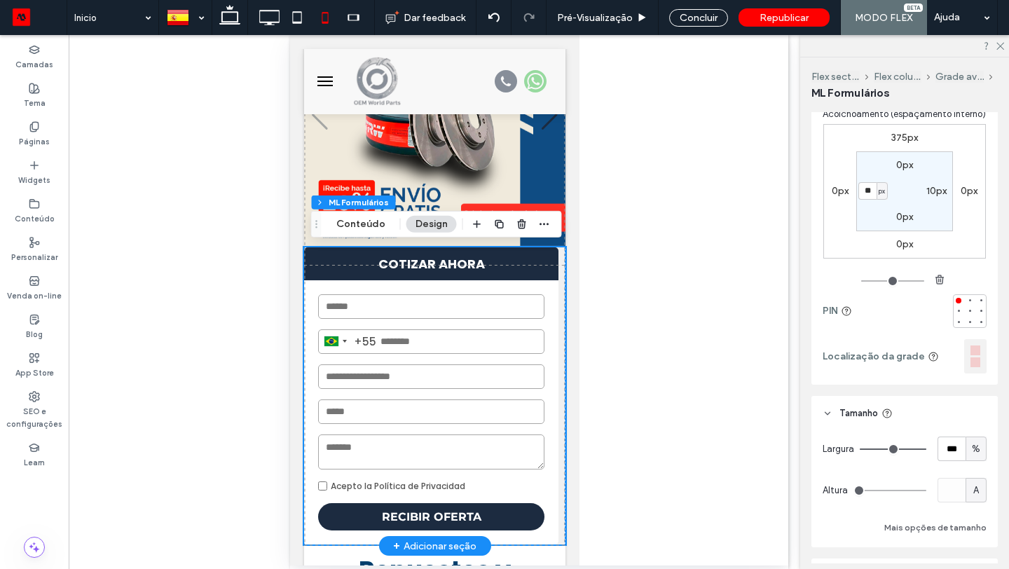
type input "**"
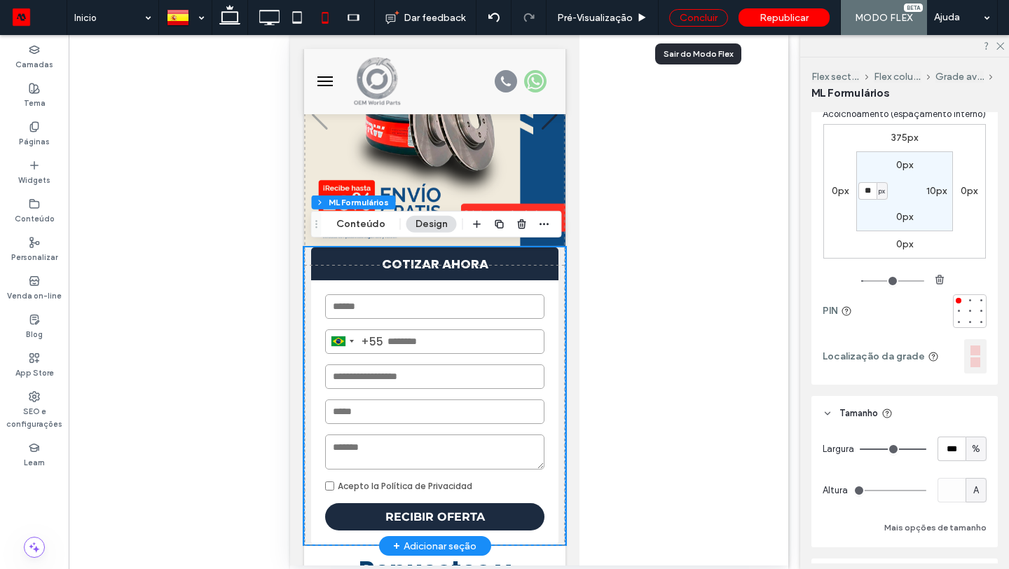
click at [690, 20] on div "Concluir" at bounding box center [698, 18] width 59 height 18
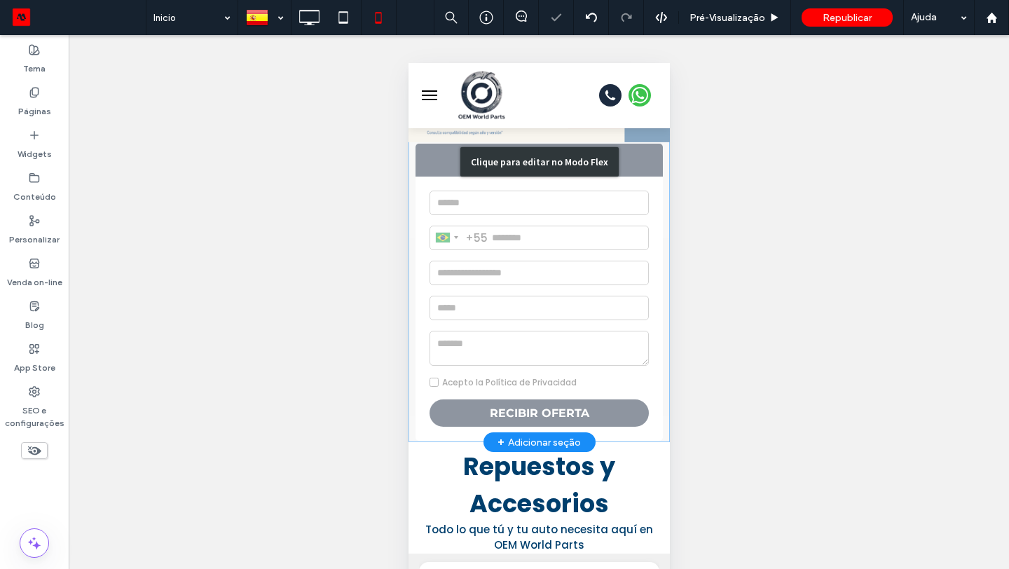
scroll to position [251, 0]
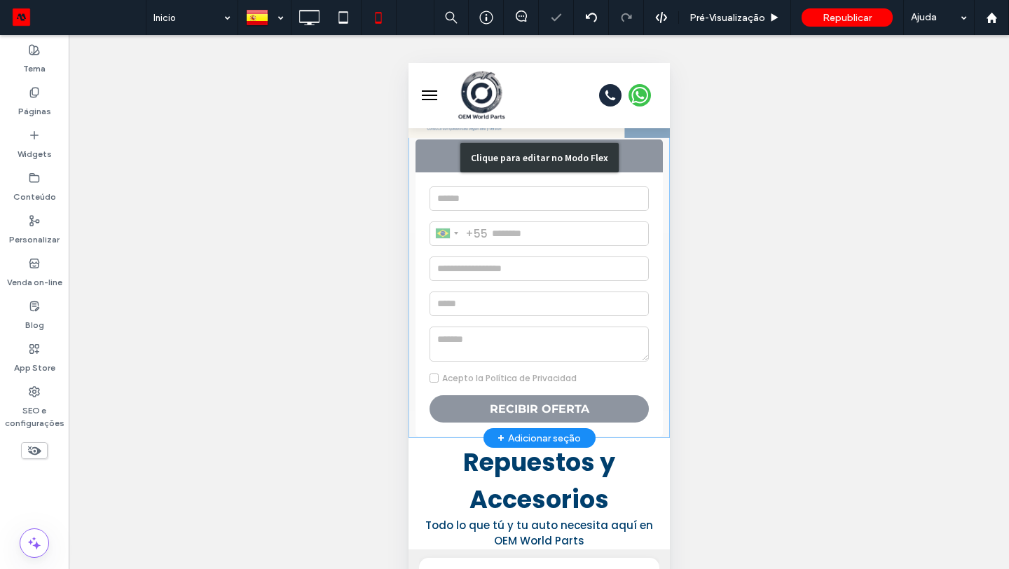
click at [634, 247] on div "Clique para editar no Modo Flex" at bounding box center [538, 158] width 261 height 562
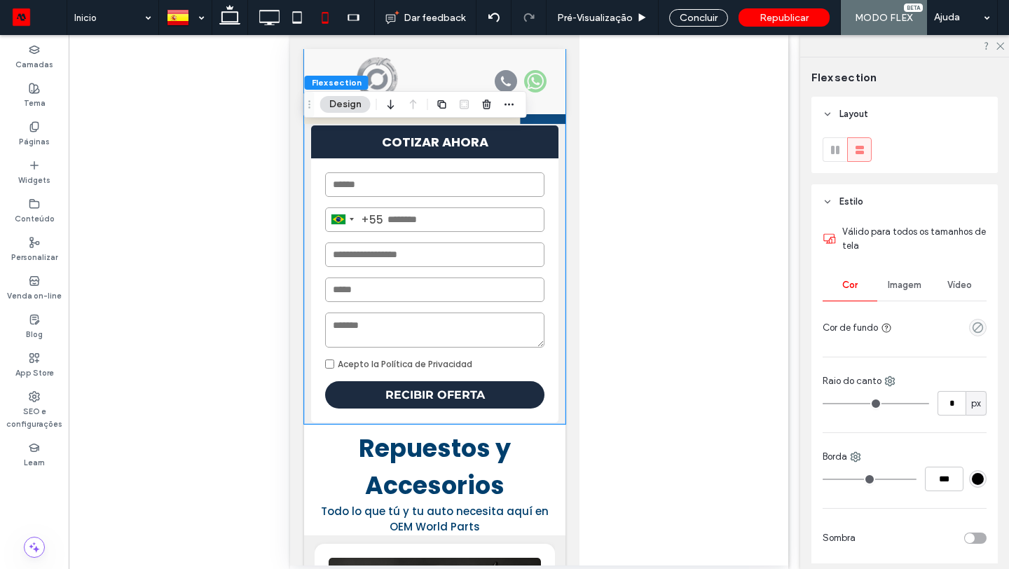
click at [524, 165] on div "[GEOGRAPHIC_DATA] +55 +55 Acepto la Política de Privacidad RECIBIR OFERTA Envia…" at bounding box center [433, 290] width 247 height 264
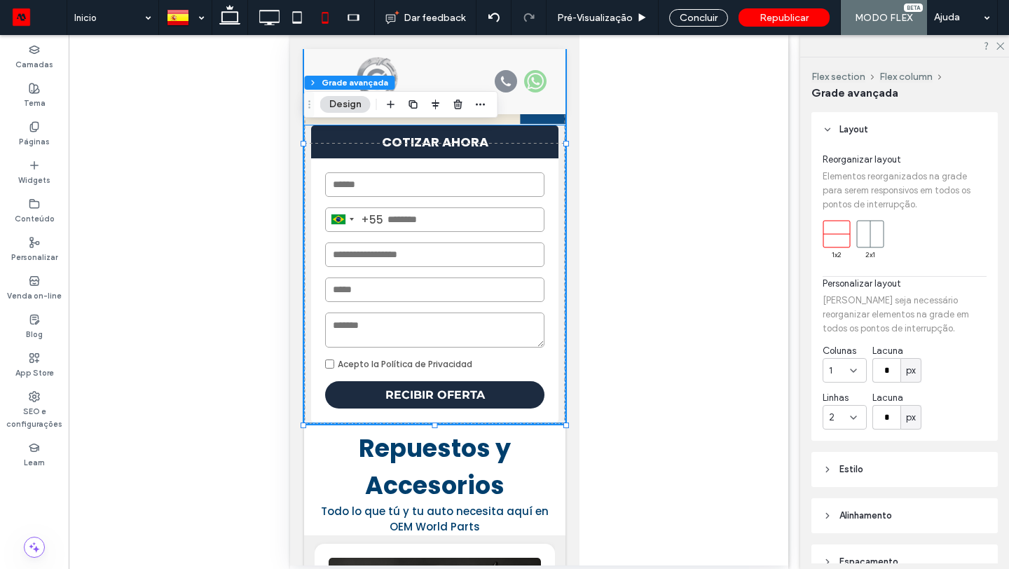
click at [512, 158] on div "[GEOGRAPHIC_DATA] +55 +55 Acepto la Política de Privacidad RECIBIR OFERTA Envia…" at bounding box center [433, 290] width 247 height 264
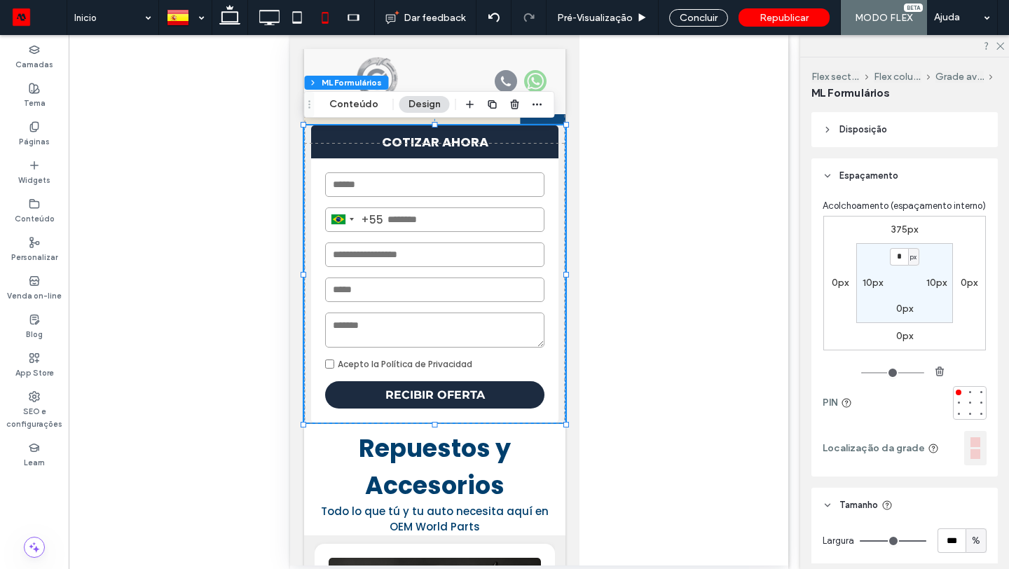
click at [870, 290] on section "* px 10px 0px 10px" at bounding box center [904, 283] width 97 height 80
click at [870, 280] on label "10px" at bounding box center [872, 283] width 20 height 12
type input "**"
type input "*"
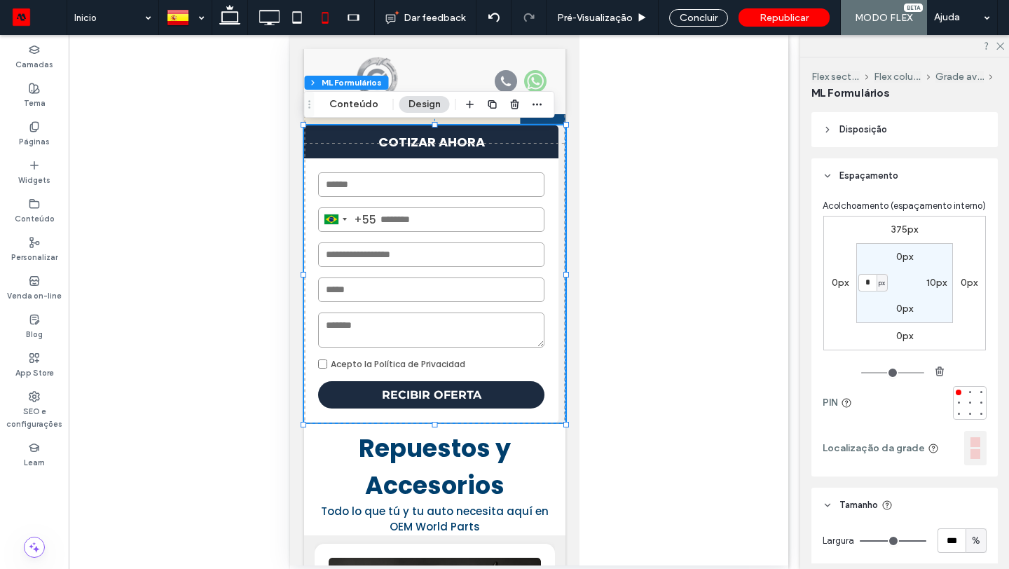
click at [928, 282] on label "10px" at bounding box center [936, 283] width 20 height 12
type input "**"
type input "*"
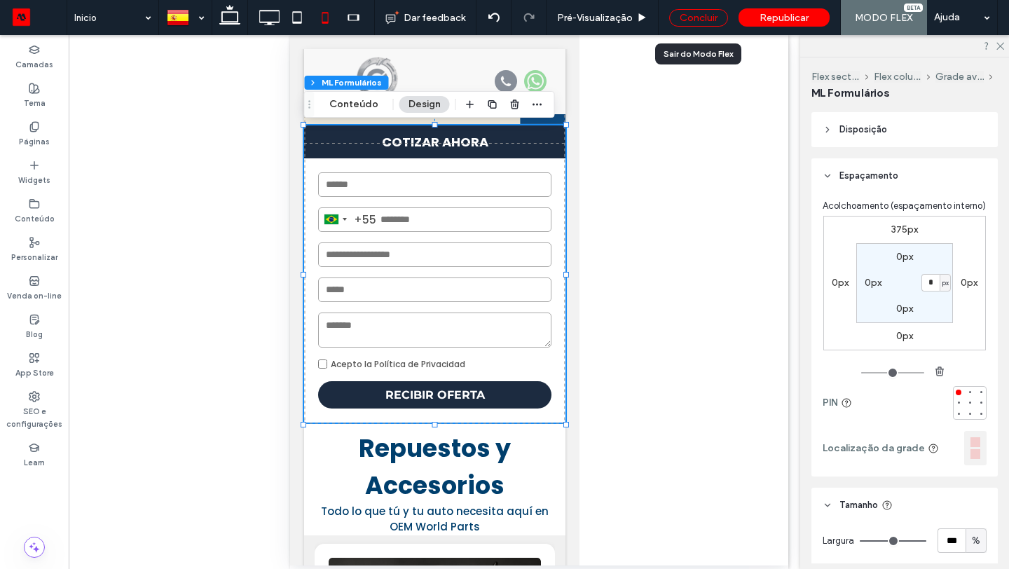
click at [684, 14] on div "Concluir" at bounding box center [698, 18] width 59 height 18
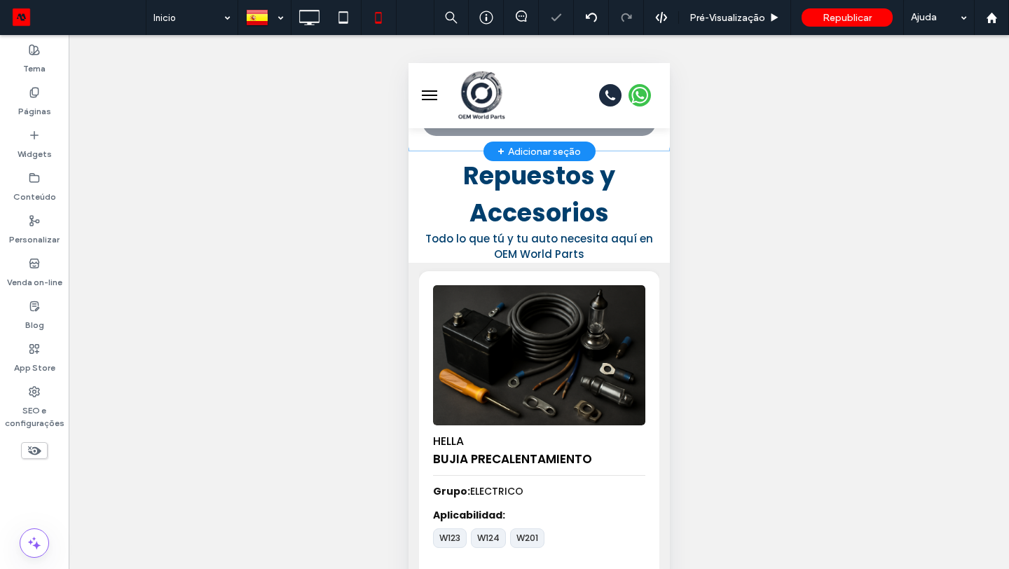
scroll to position [537, 0]
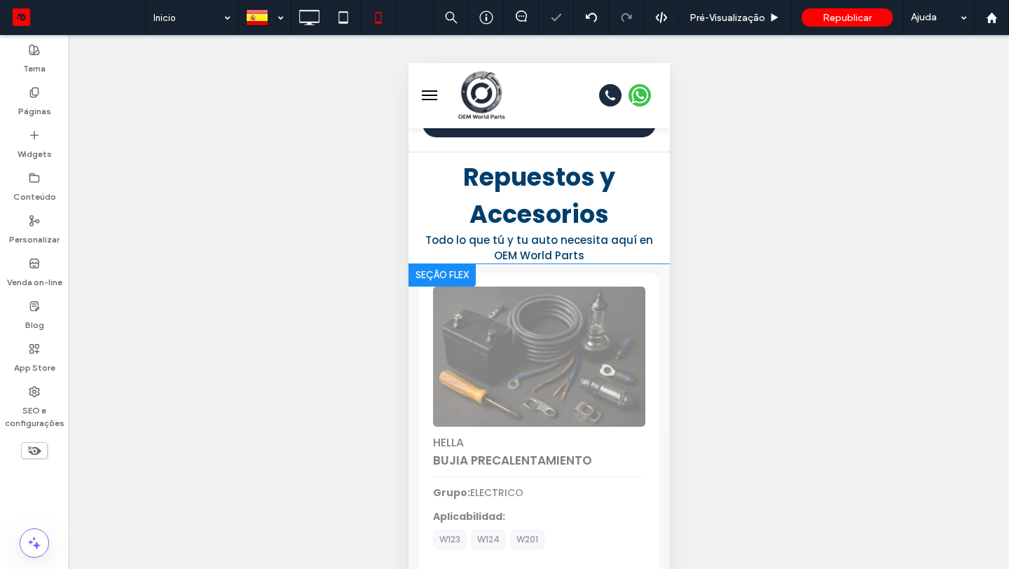
click at [595, 331] on div "Clique para editar no Modo Flex" at bounding box center [538, 468] width 261 height 409
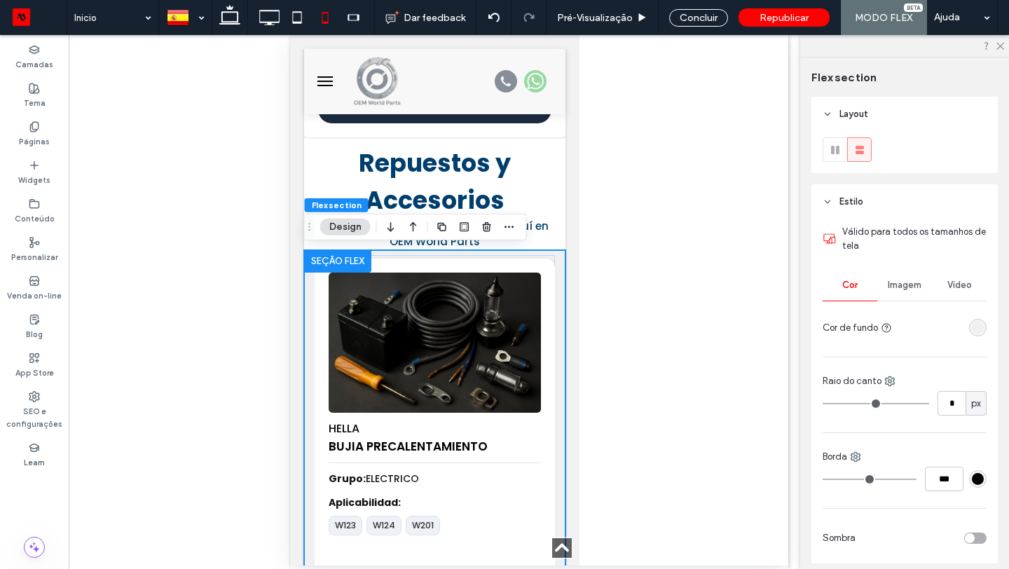
click at [976, 324] on div "rgba(240,240,240,1)" at bounding box center [978, 328] width 12 height 12
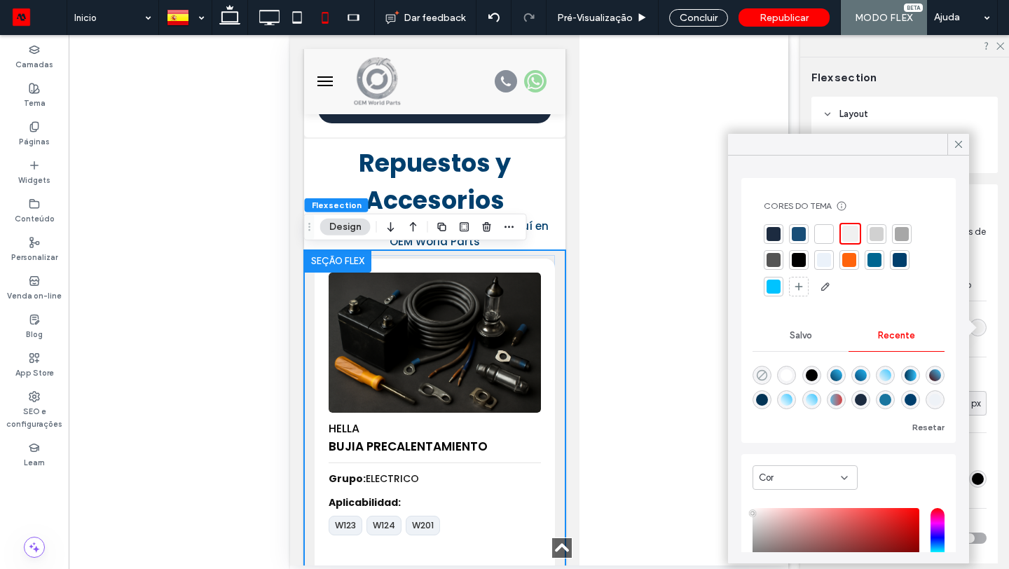
click at [760, 371] on icon "rgba(0, 0, 0, 0)" at bounding box center [762, 375] width 12 height 12
type input "*******"
type input "*"
type input "**"
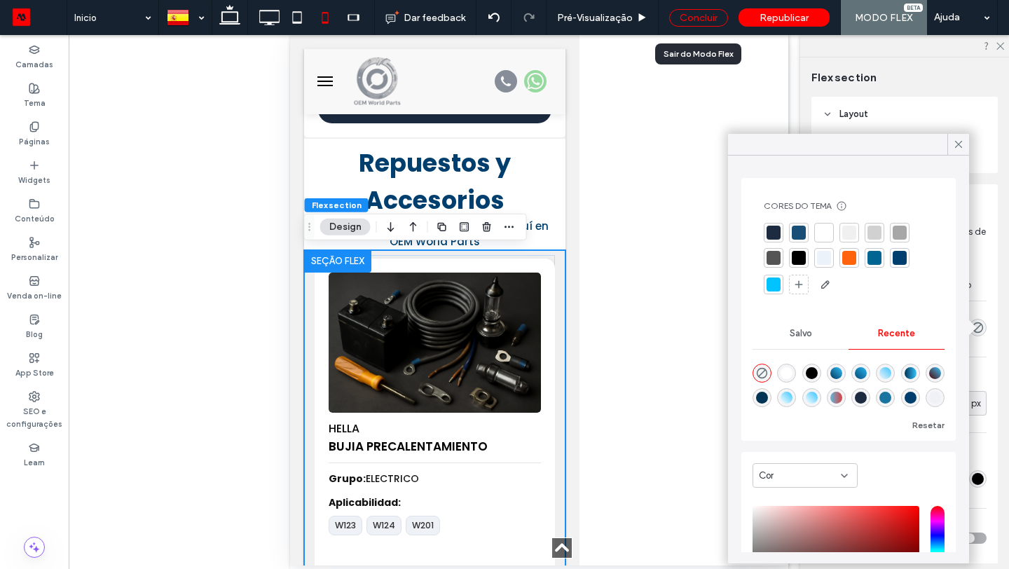
click at [710, 21] on div "Concluir" at bounding box center [698, 18] width 59 height 18
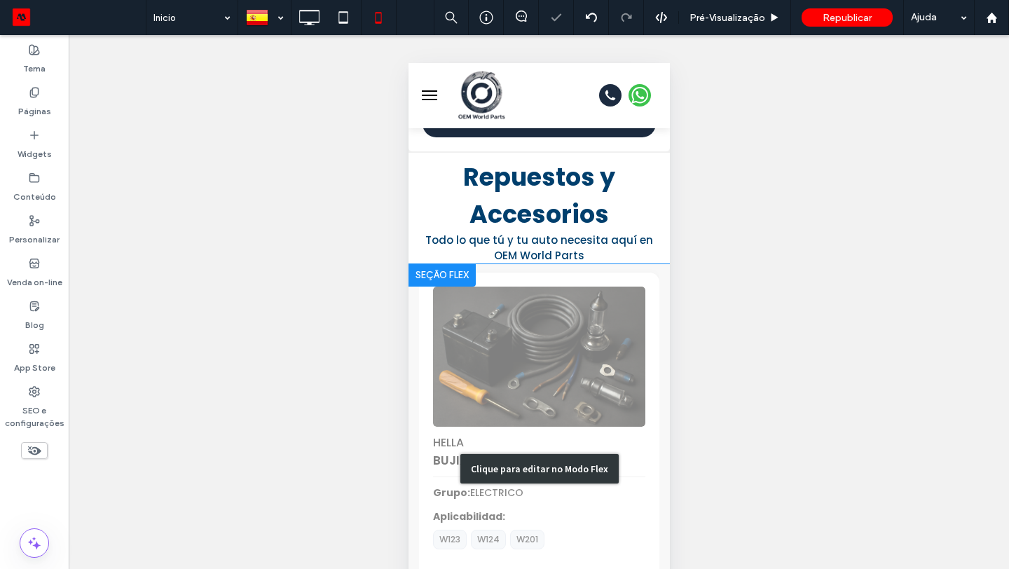
click at [548, 375] on div "Clique para editar no Modo Flex" at bounding box center [538, 468] width 261 height 409
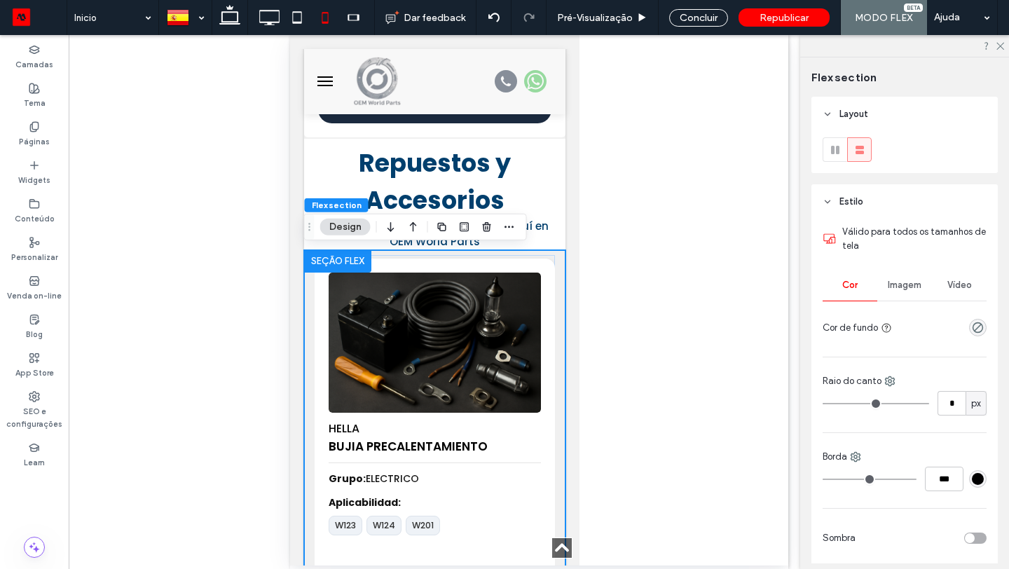
click at [983, 334] on div at bounding box center [978, 328] width 18 height 18
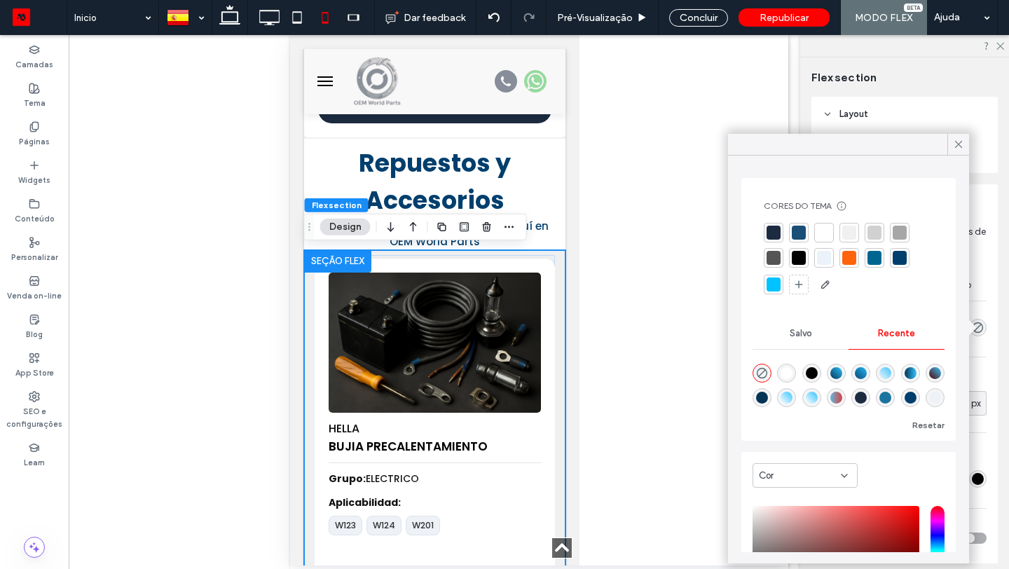
click at [824, 231] on div at bounding box center [824, 233] width 14 height 14
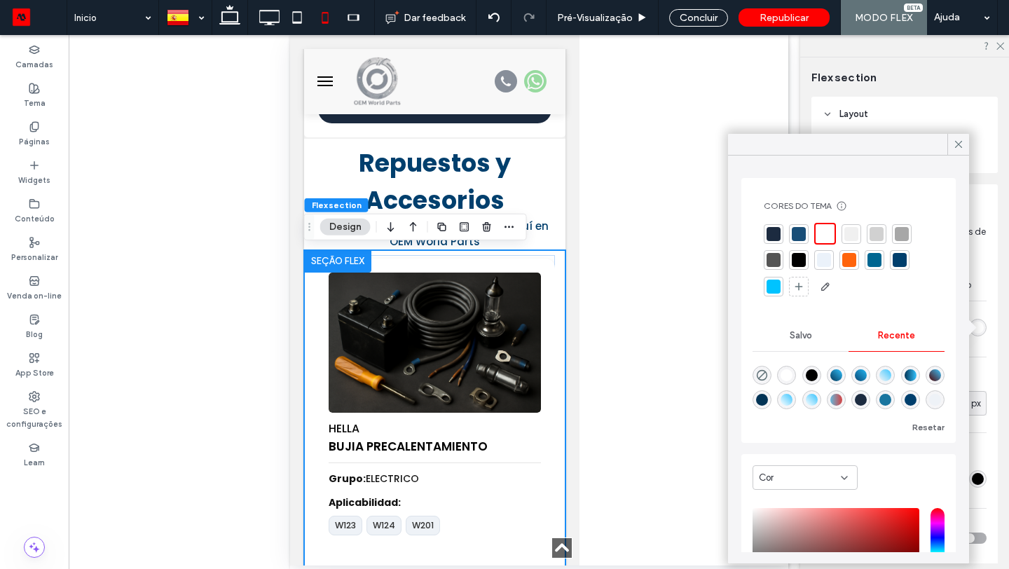
click at [786, 374] on div "rgba(255, 255, 255, 1)" at bounding box center [786, 375] width 12 height 12
type input "*******"
type input "***"
type input "****"
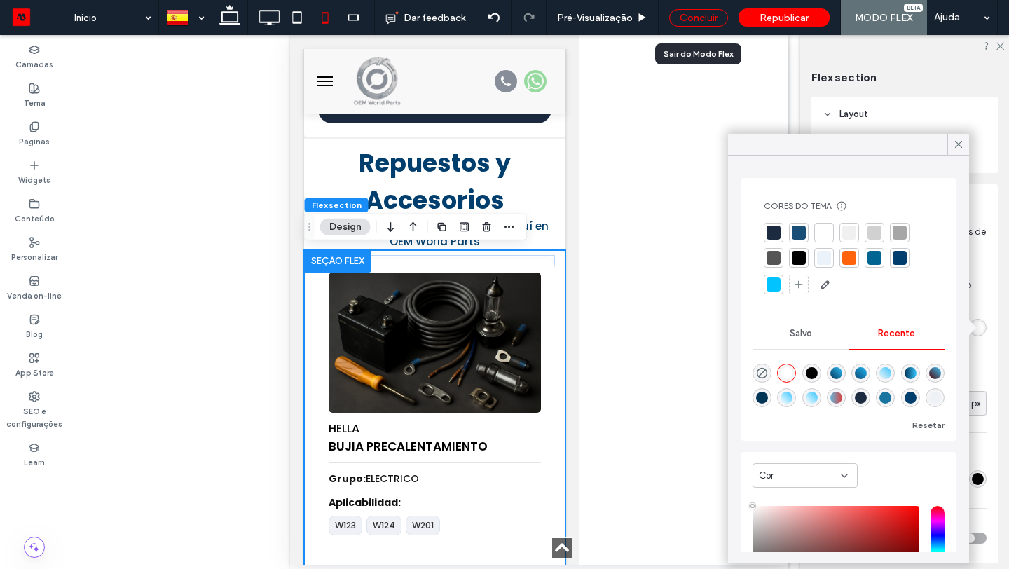
click at [694, 14] on div "Concluir" at bounding box center [698, 18] width 59 height 18
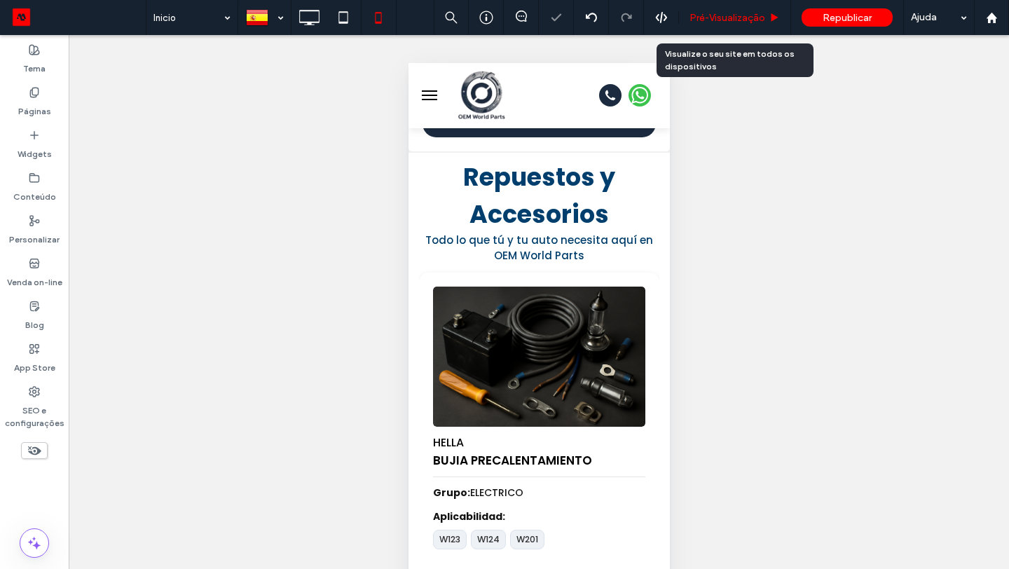
click at [736, 22] on span "Pré-Visualizaçāo" at bounding box center [727, 18] width 76 height 12
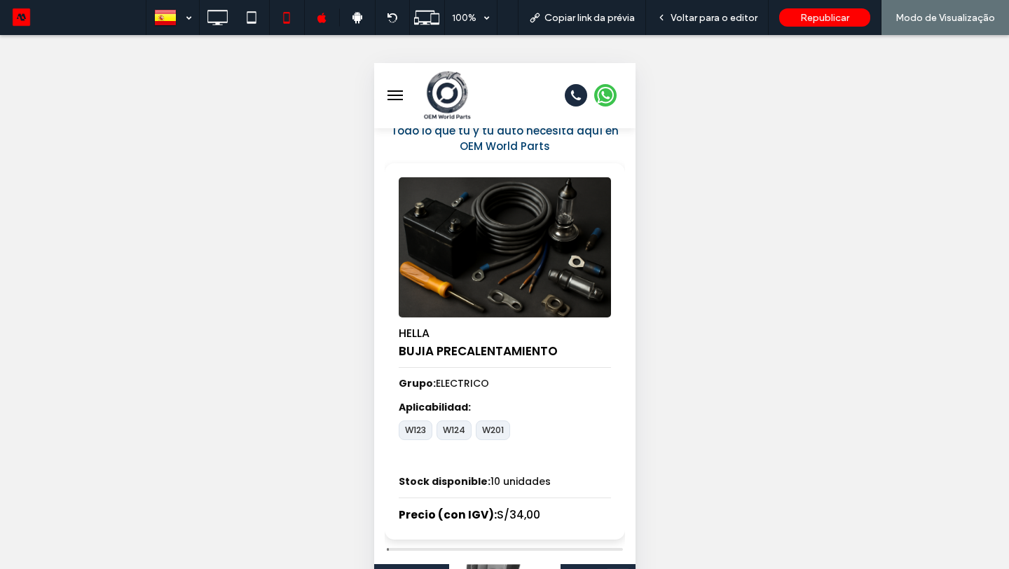
scroll to position [647, 0]
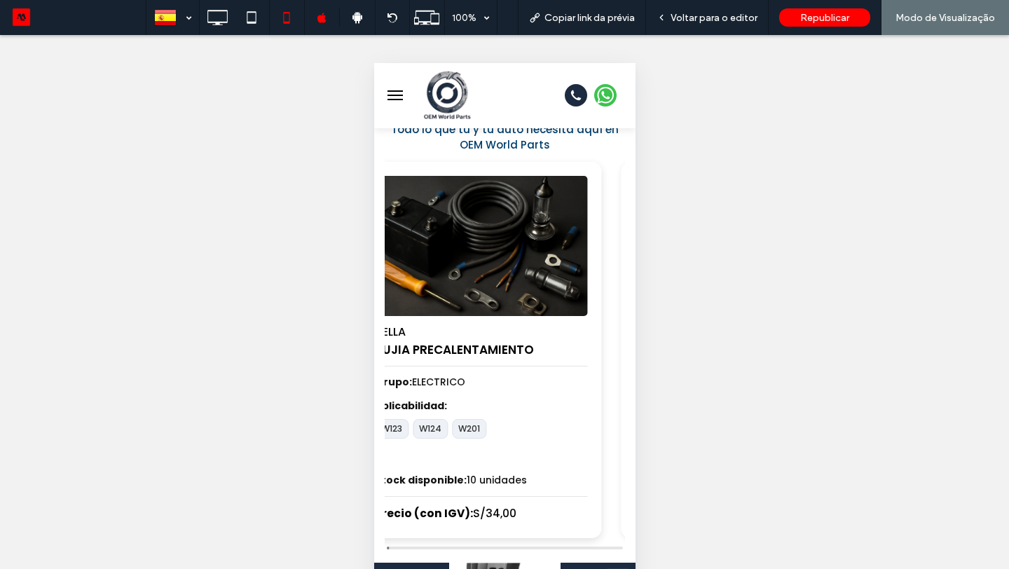
click at [400, 314] on img "1 / 100" at bounding box center [480, 245] width 223 height 147
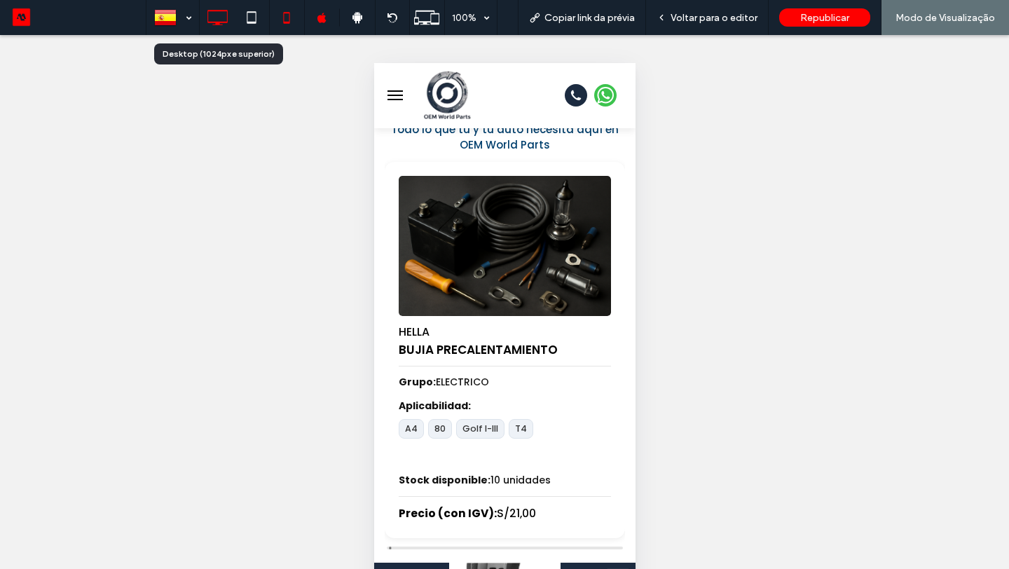
click at [221, 15] on icon at bounding box center [217, 18] width 28 height 28
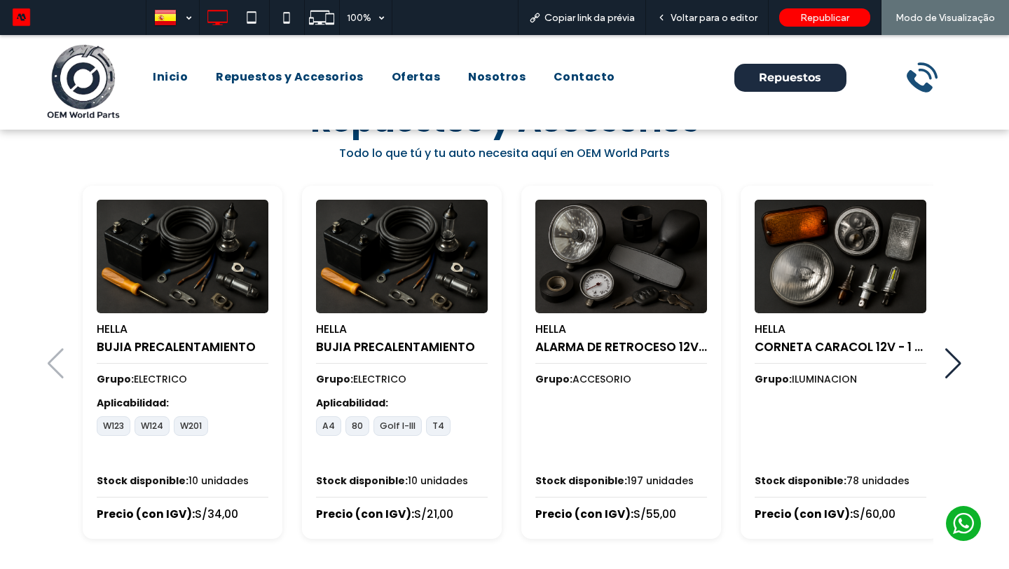
scroll to position [591, 0]
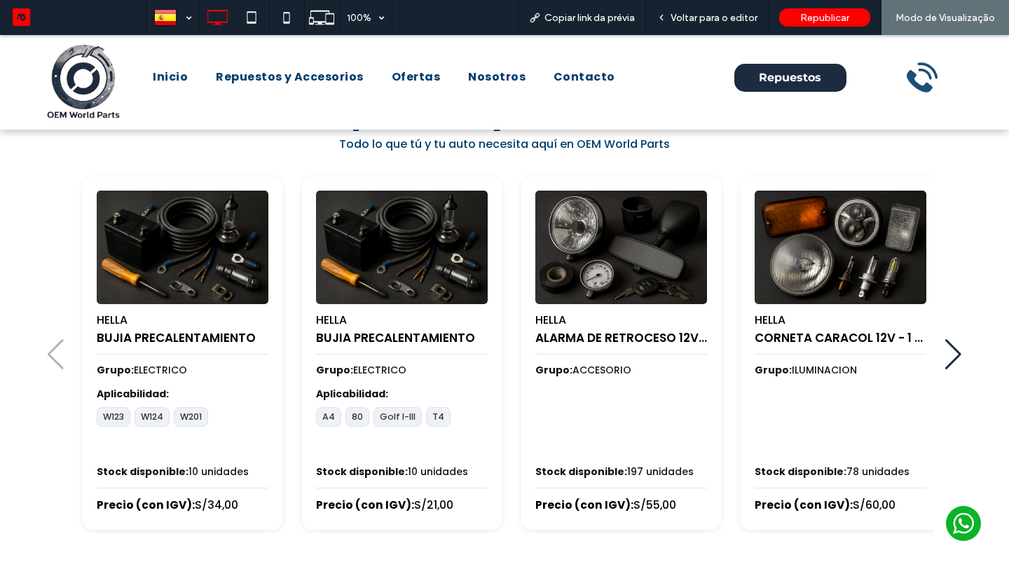
click at [962, 348] on div "HELLA BUJIA PRECALENTAMIENTO Grupo: ELECTRICO Aplicabilidad: W123 W124 W201 Sto…" at bounding box center [505, 355] width 928 height 364
click at [951, 352] on div "Next slide" at bounding box center [952, 354] width 17 height 31
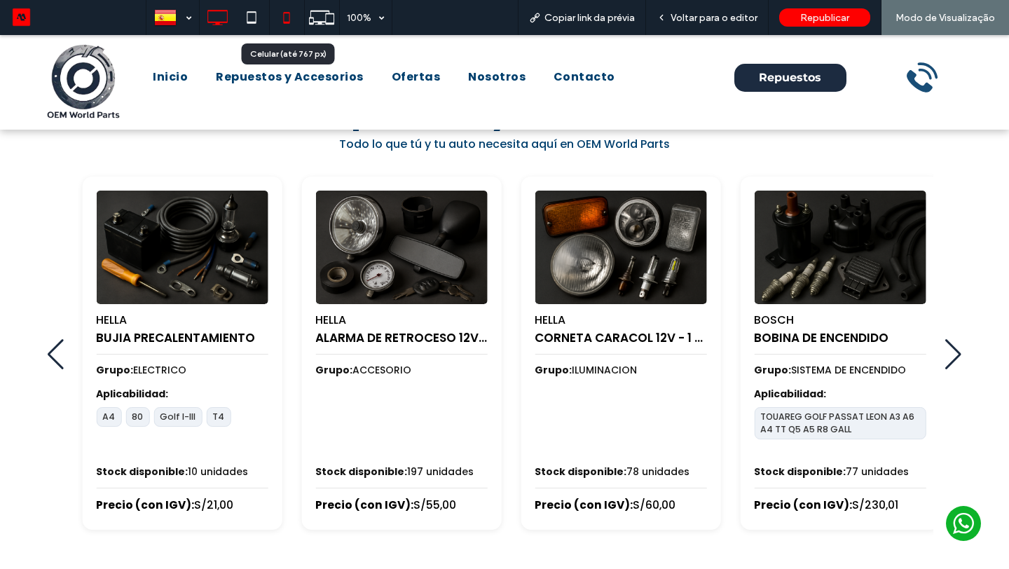
click at [291, 15] on icon at bounding box center [286, 18] width 28 height 28
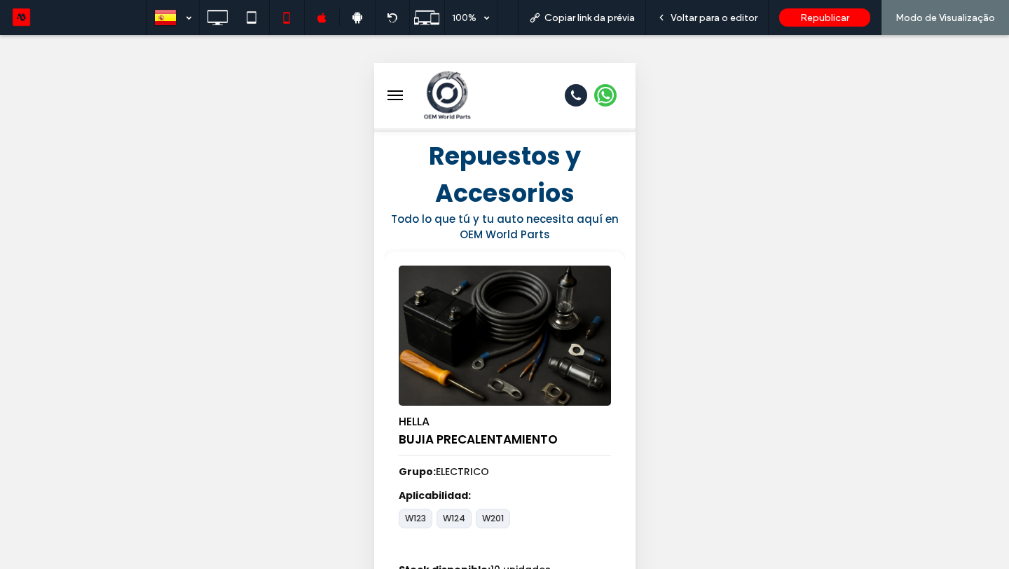
scroll to position [534, 0]
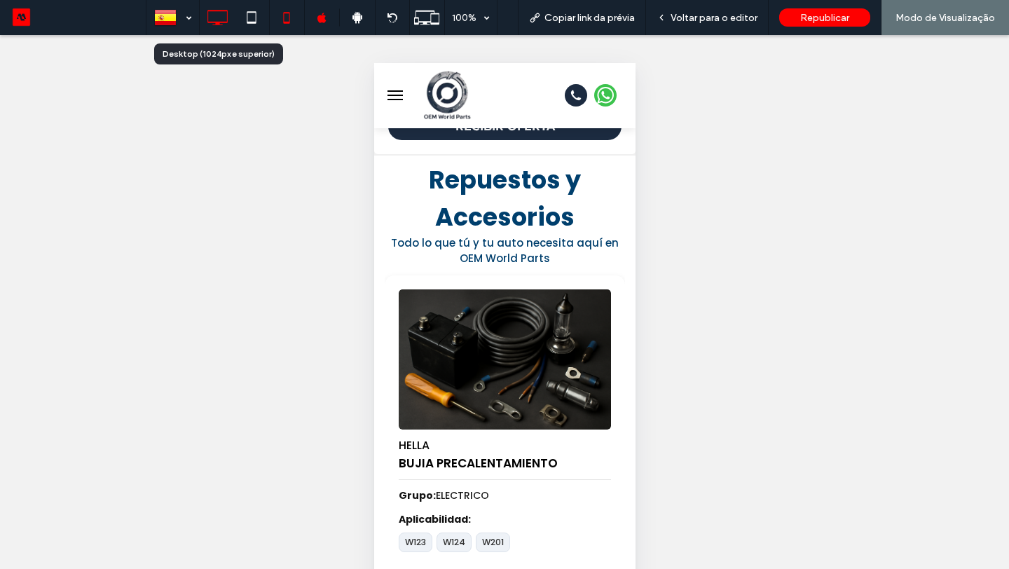
click at [228, 27] on icon at bounding box center [217, 18] width 28 height 28
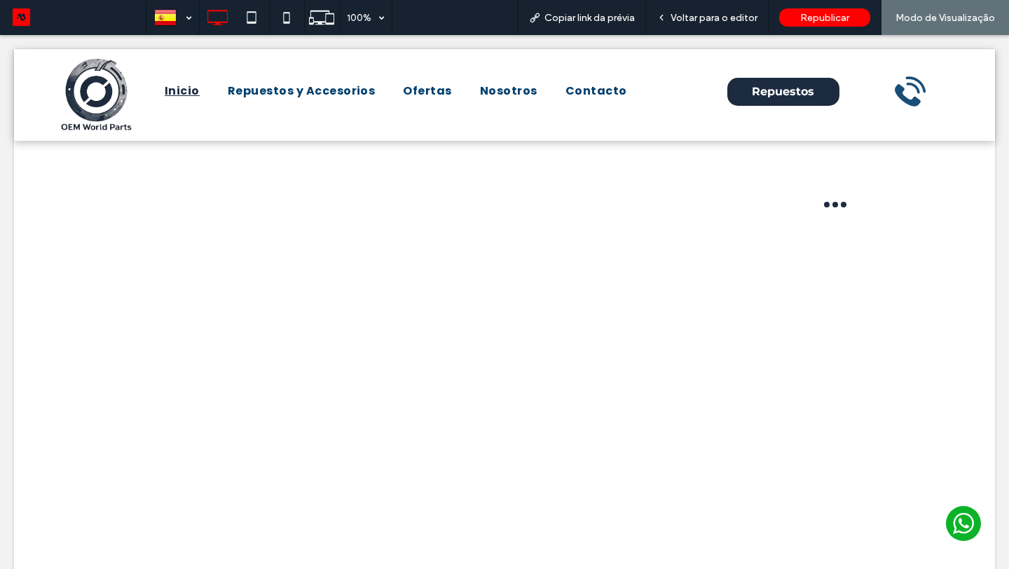
scroll to position [0, 0]
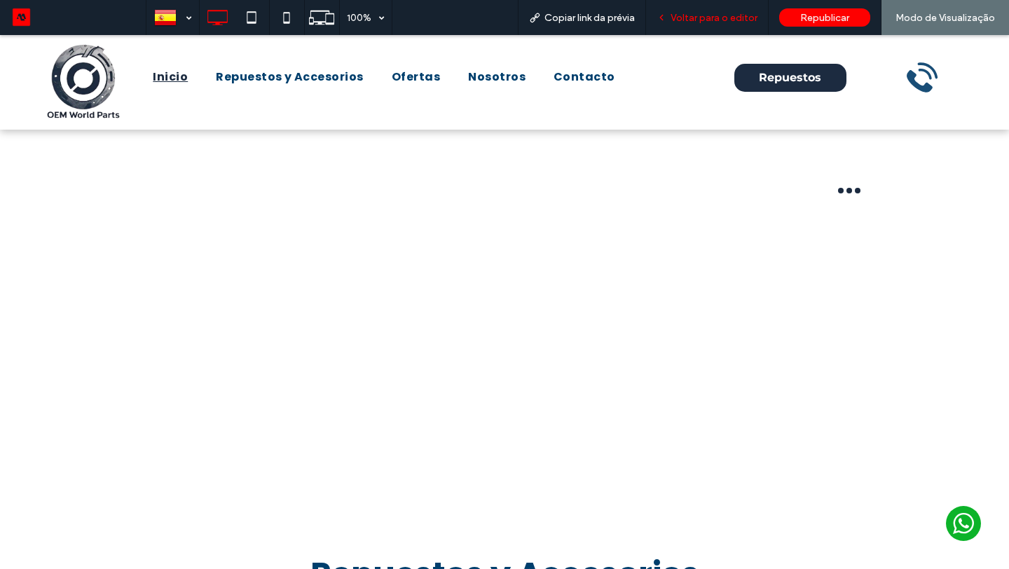
click at [717, 18] on span "Voltar para o editor" at bounding box center [713, 18] width 87 height 12
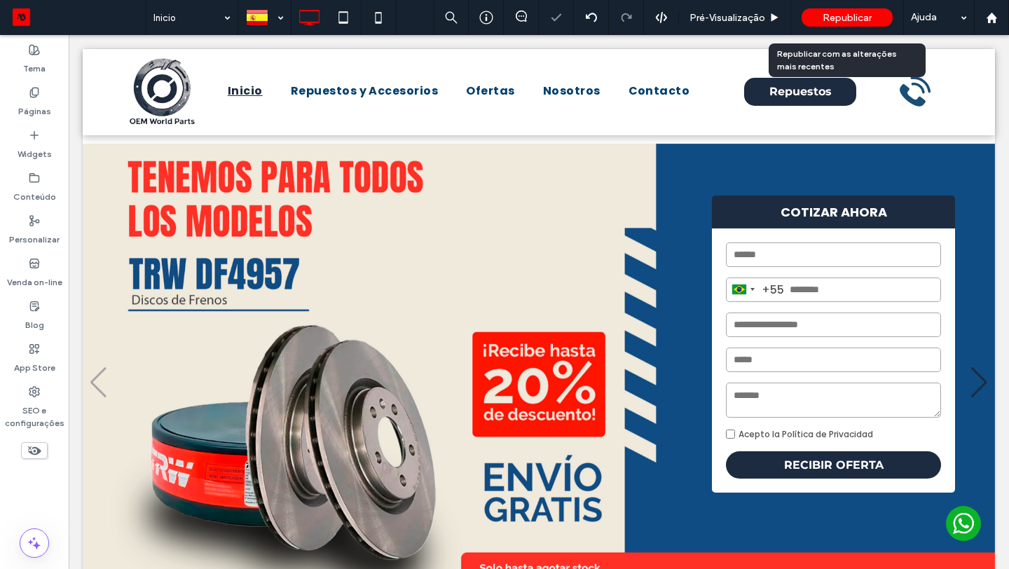
click at [827, 24] on div "Republicar" at bounding box center [846, 17] width 91 height 18
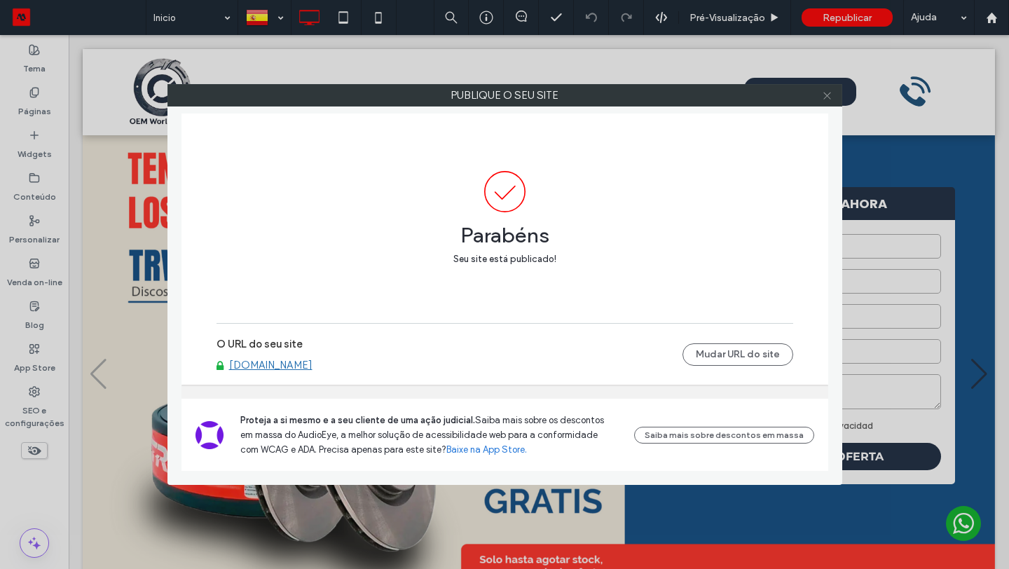
click at [822, 95] on icon at bounding box center [827, 95] width 11 height 11
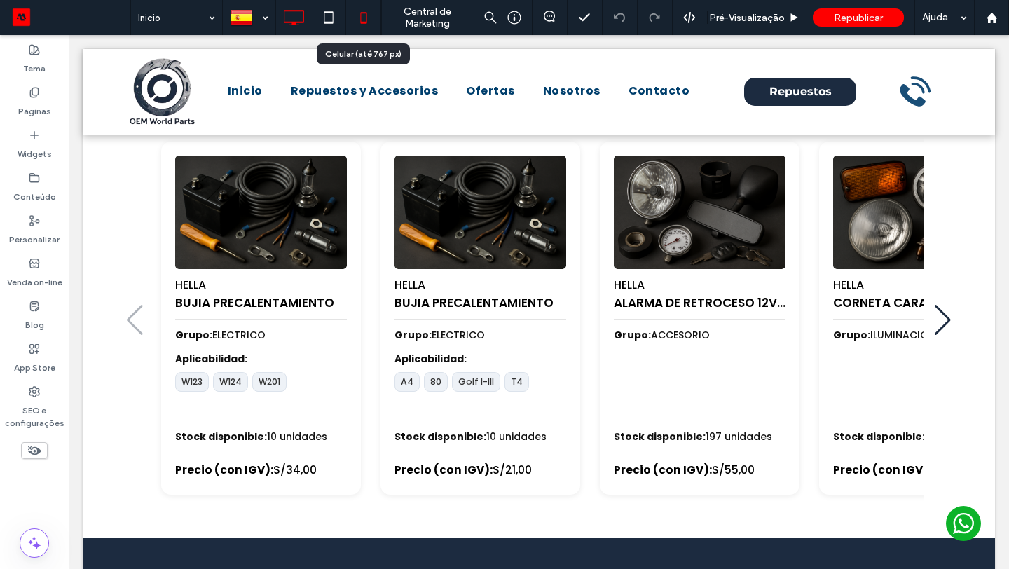
click at [364, 25] on icon at bounding box center [364, 18] width 28 height 28
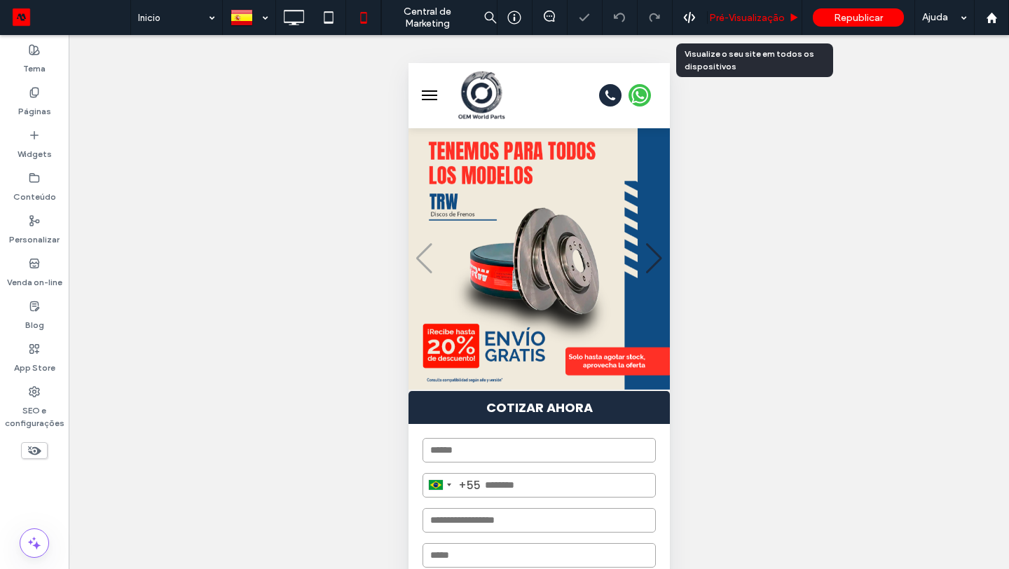
click at [761, 13] on span "Pré-Visualizaçāo" at bounding box center [747, 18] width 76 height 12
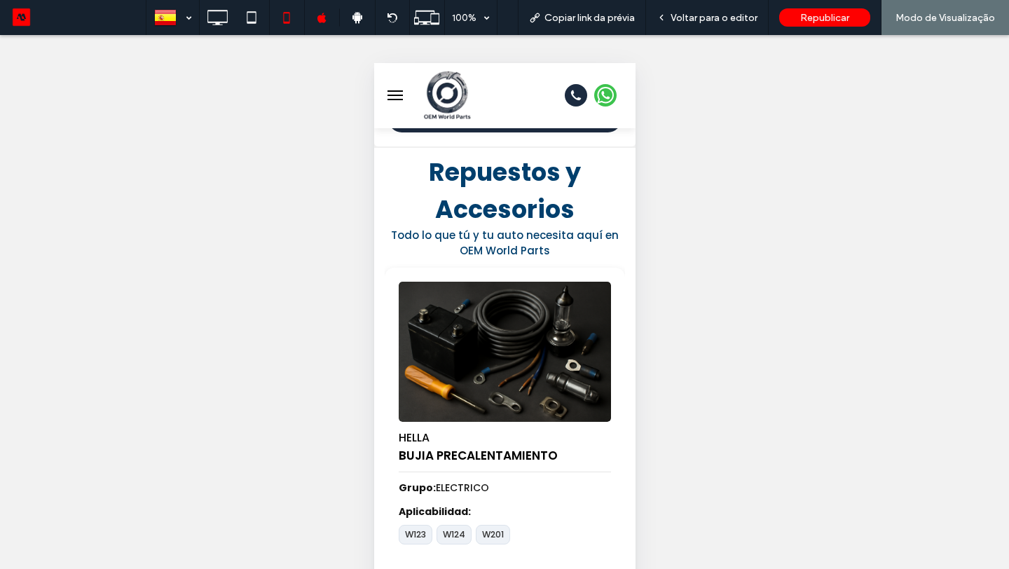
scroll to position [539, 0]
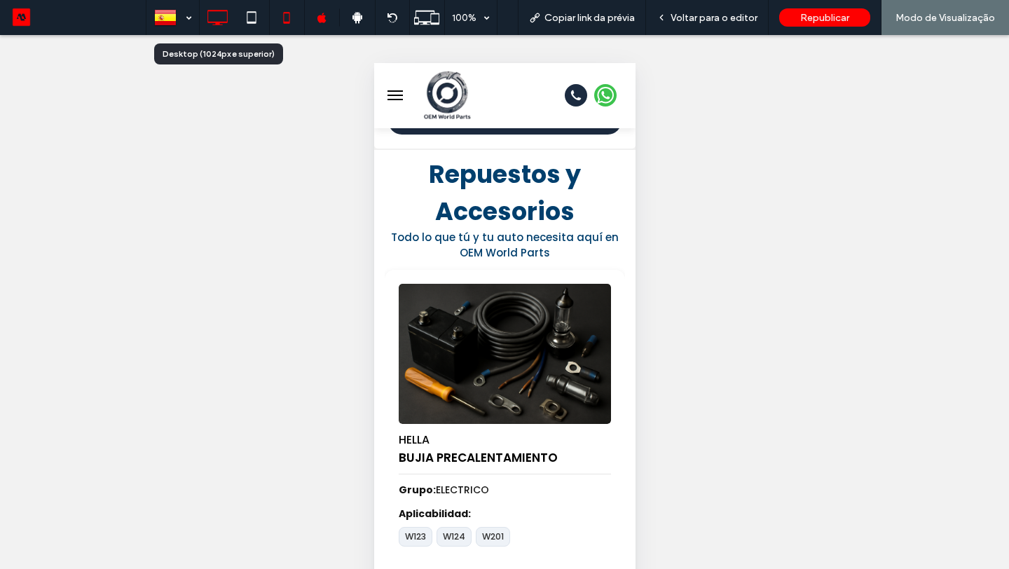
click at [219, 32] on div at bounding box center [217, 17] width 35 height 35
click at [220, 10] on use at bounding box center [217, 17] width 20 height 15
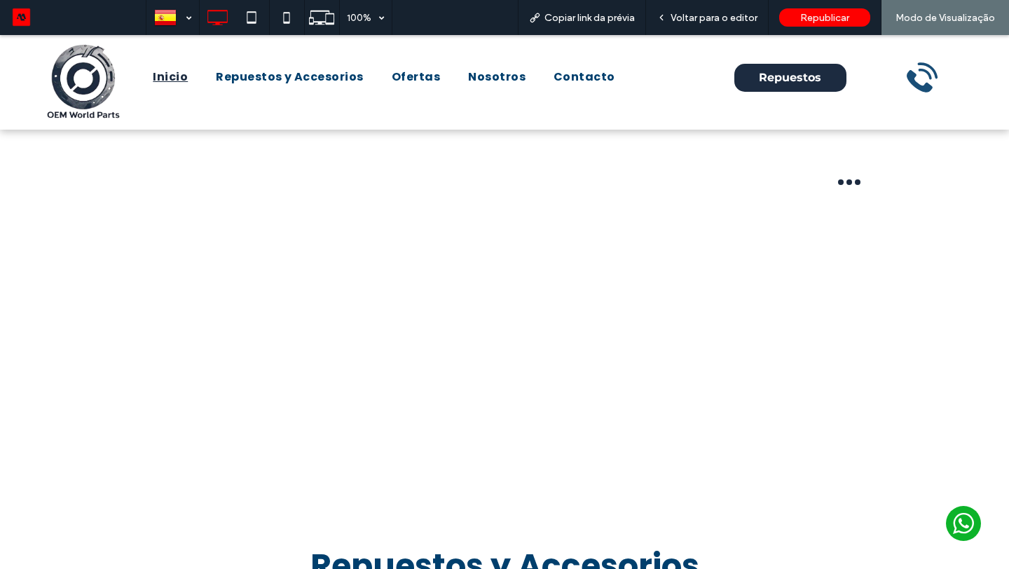
scroll to position [0, 0]
